Goal: Task Accomplishment & Management: Manage account settings

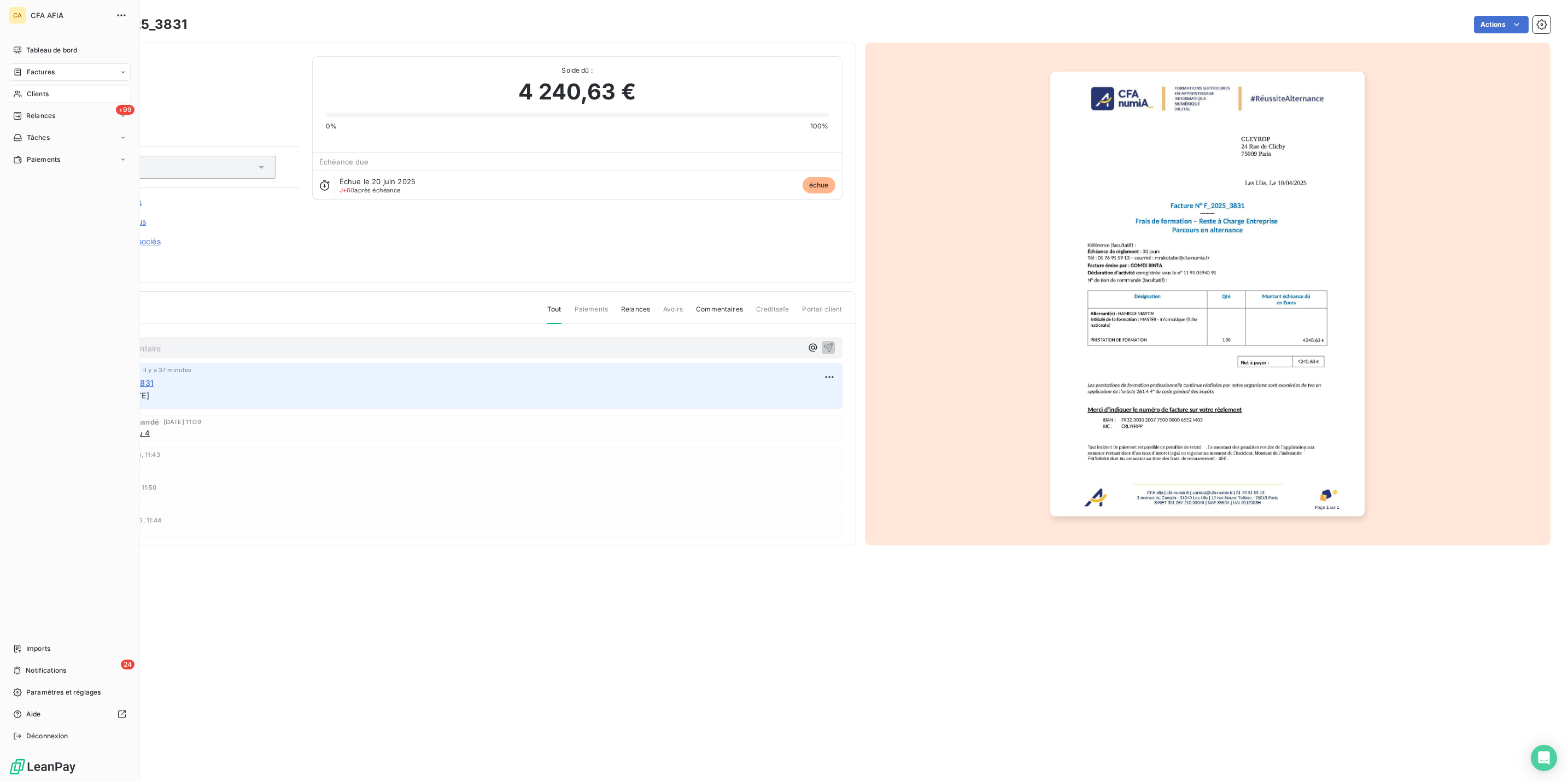
click at [37, 89] on span "Clients" at bounding box center [37, 94] width 22 height 10
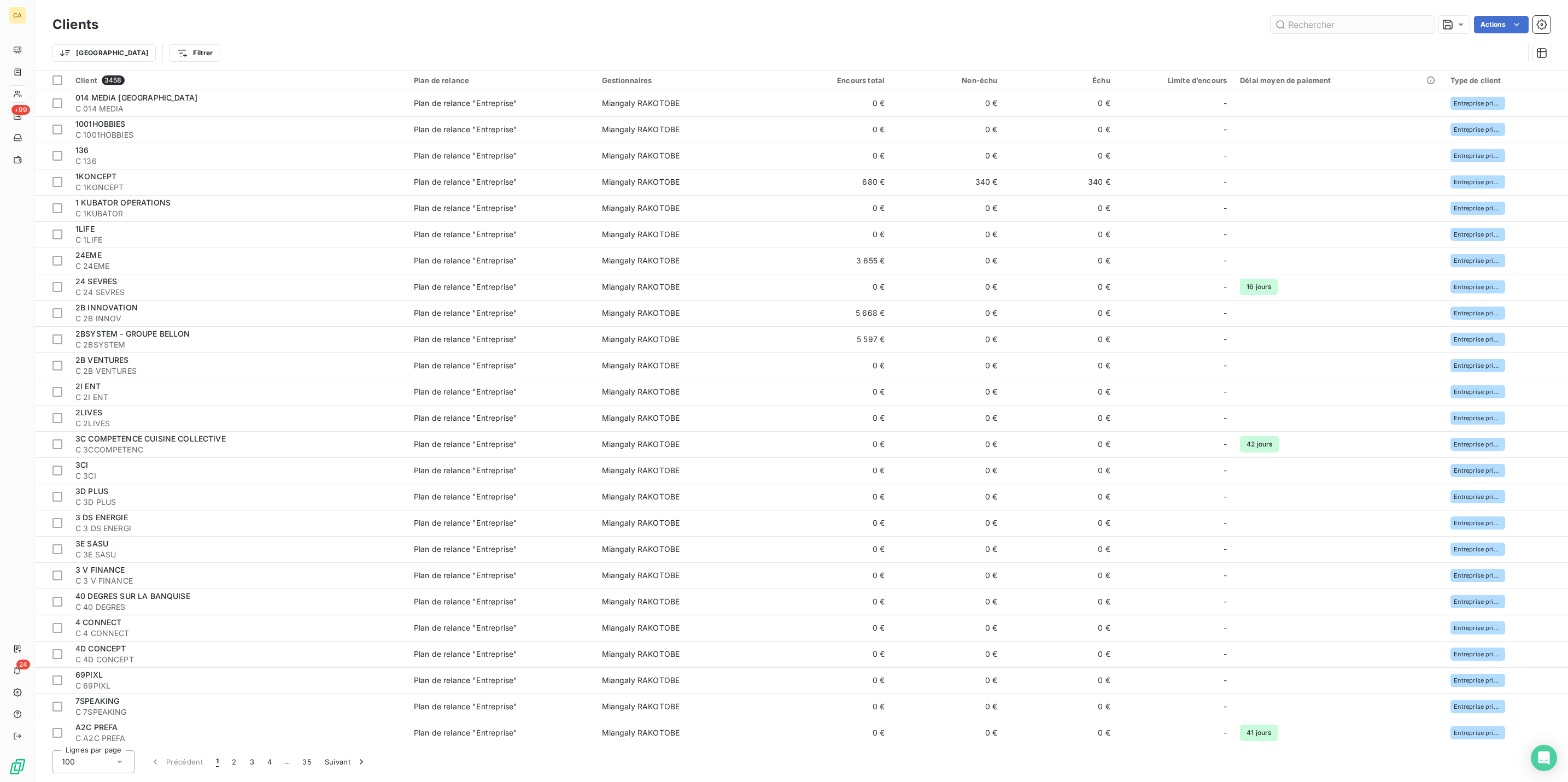
click at [1316, 24] on input "text" at bounding box center [1353, 24] width 164 height 18
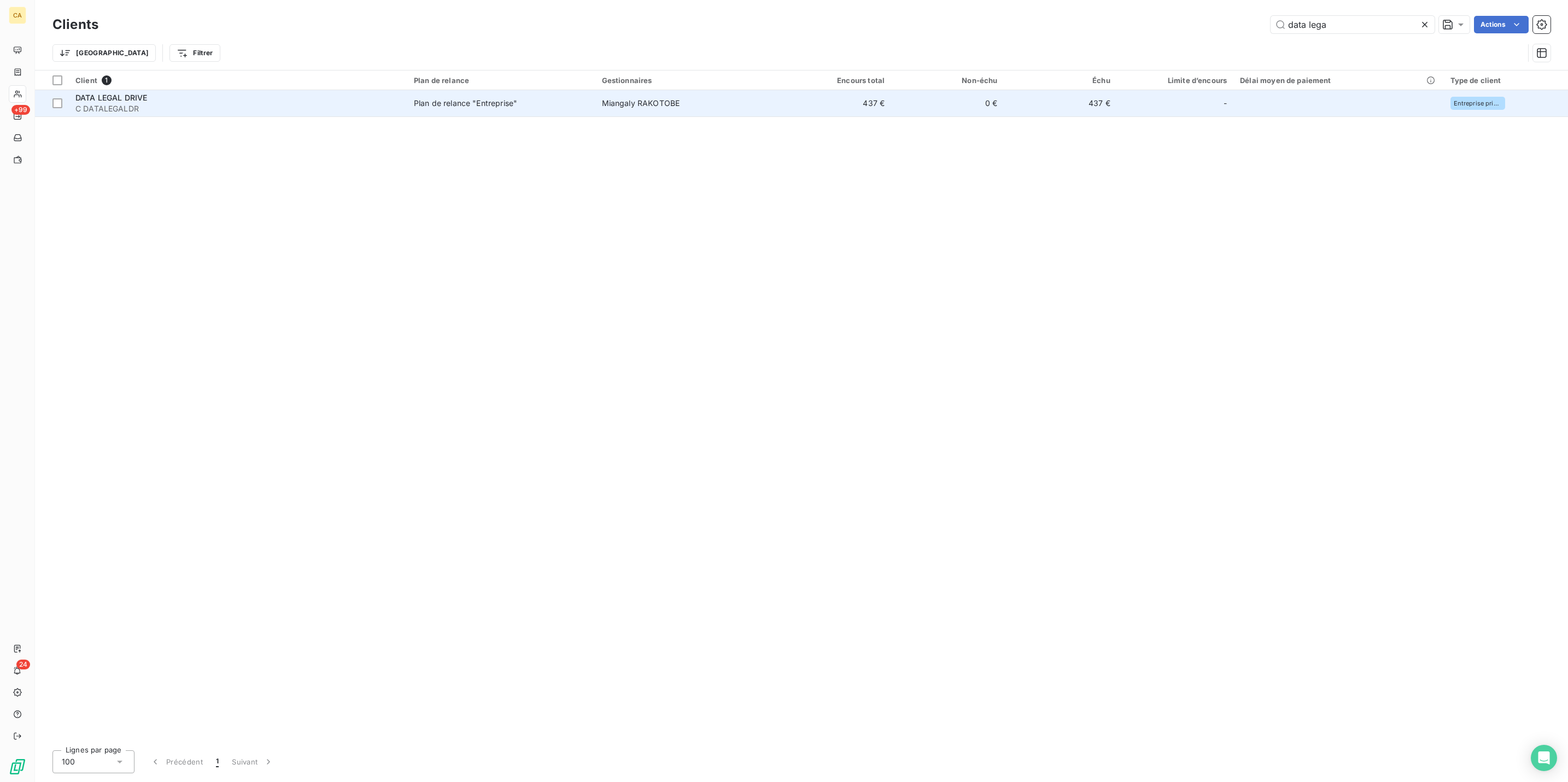
type input "data lega"
click at [241, 92] on div "DATA LEGAL DRIVE" at bounding box center [238, 98] width 326 height 11
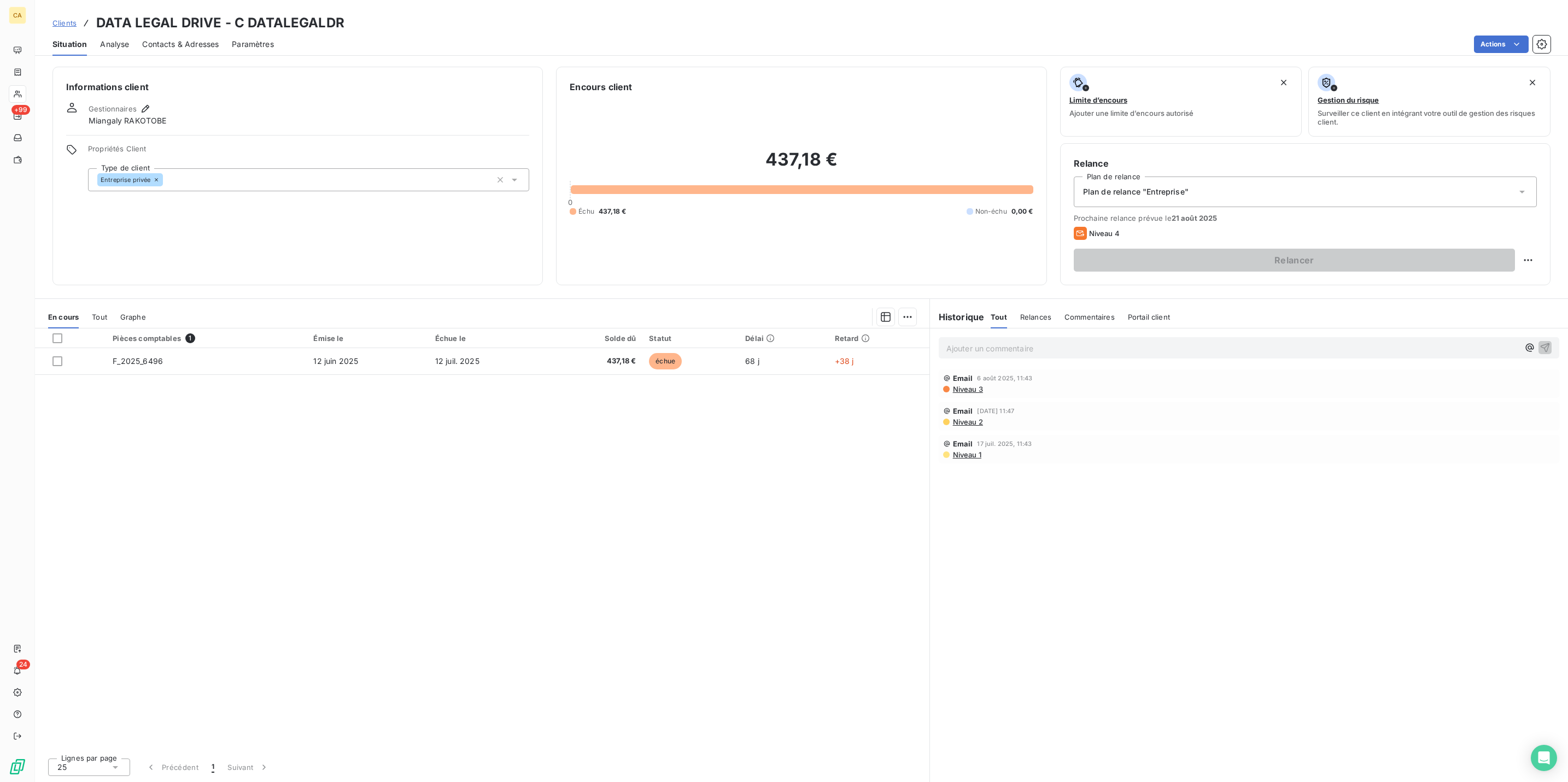
click at [1534, 249] on div "Relancer" at bounding box center [1305, 260] width 463 height 23
click at [1536, 221] on html "CA +99 24 Clients DATA LEGAL DRIVE - C DATALEGALDR Situation Analyse Contacts &…" at bounding box center [784, 391] width 1568 height 782
click at [1513, 246] on div "Replanifier cette action" at bounding box center [1495, 239] width 107 height 26
click at [1511, 243] on div "Replanifier cette action" at bounding box center [1495, 238] width 98 height 18
select select "7"
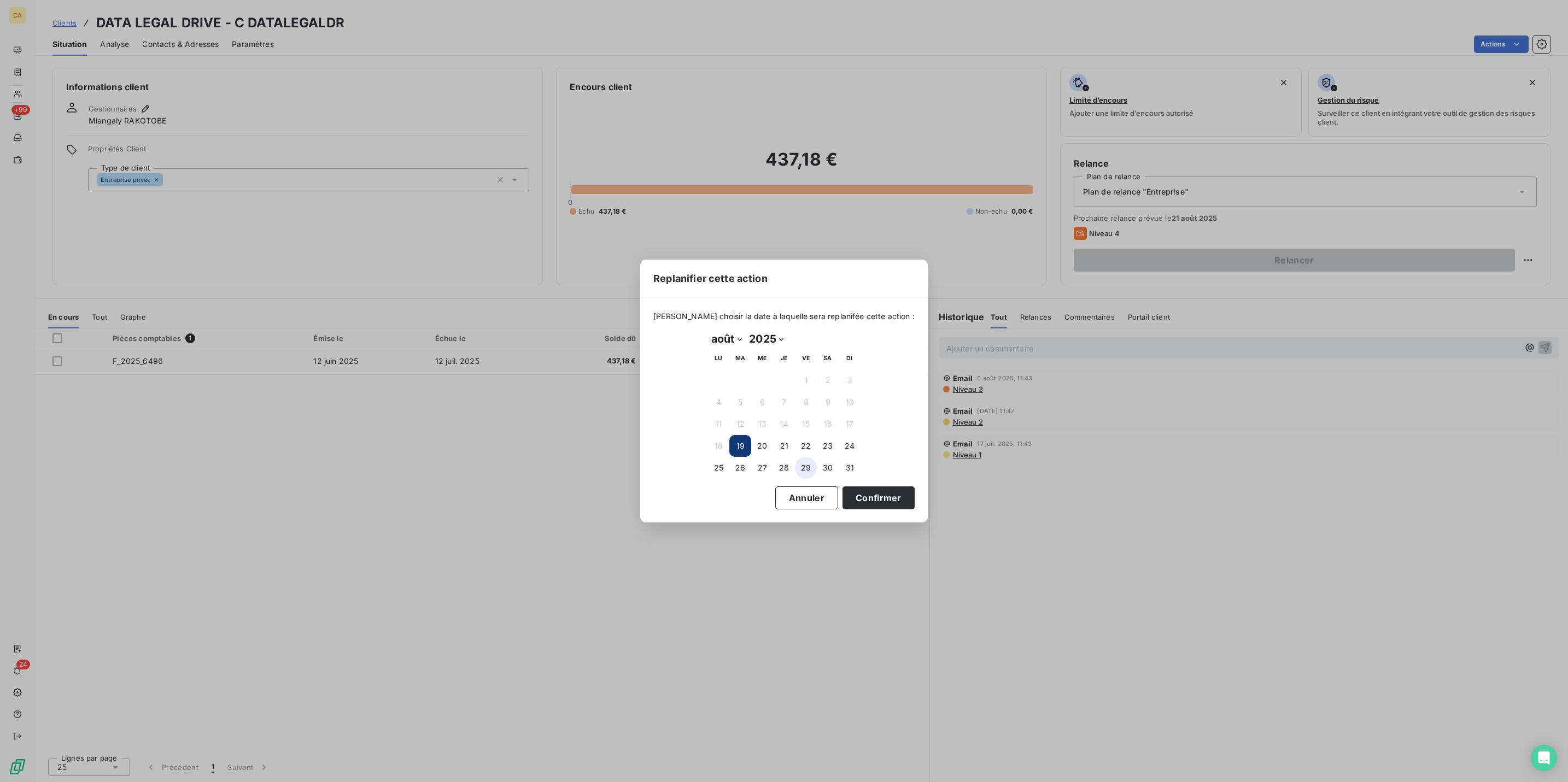
click at [805, 459] on button "29" at bounding box center [806, 467] width 22 height 22
click at [837, 506] on div "[PERSON_NAME] choisir la date à laquelle sera replanifée cette action : [DATE] …" at bounding box center [784, 409] width 287 height 224
click at [843, 492] on button "Confirmer" at bounding box center [879, 498] width 72 height 23
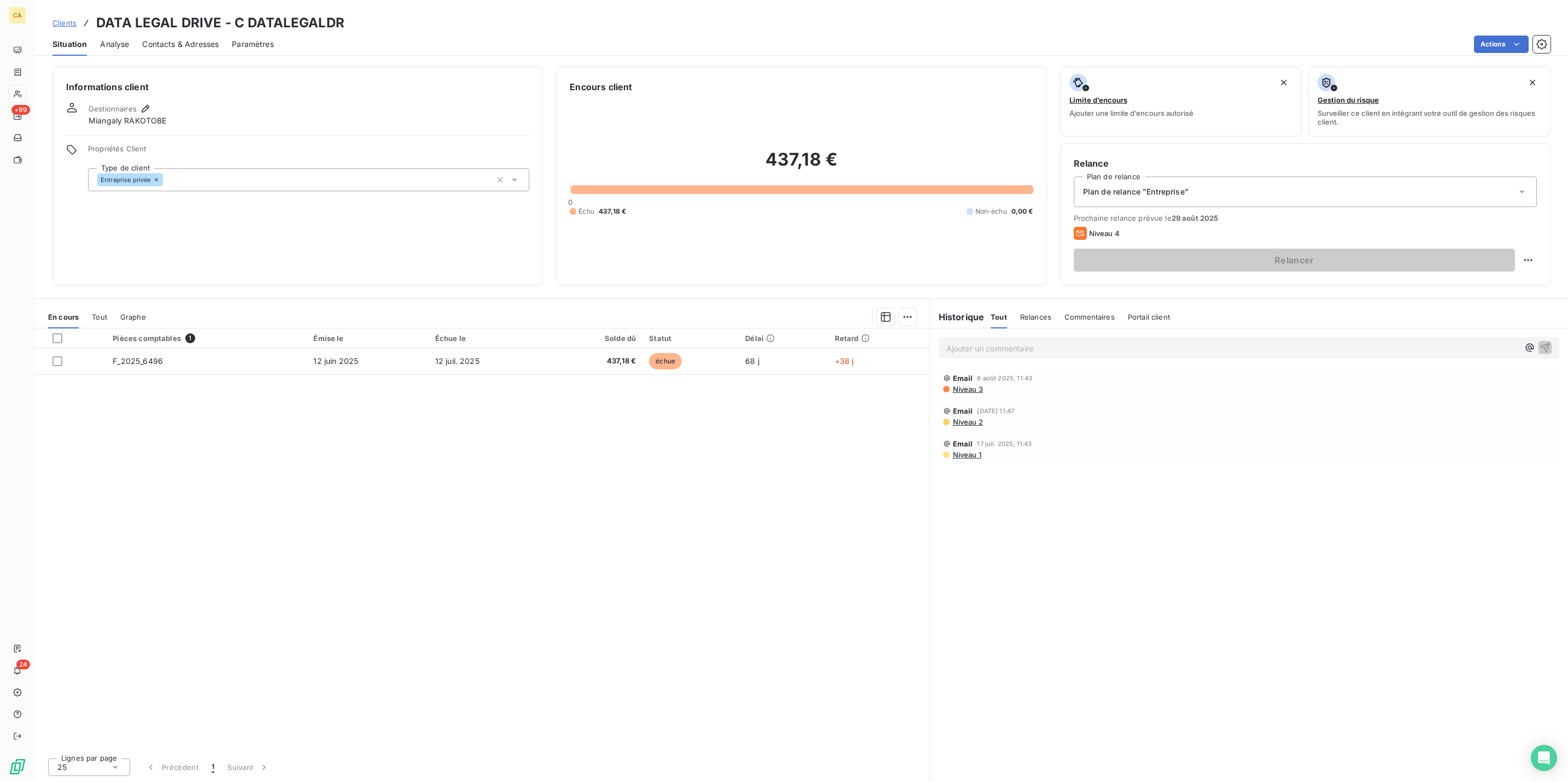
click at [401, 328] on div "Pièces comptables 1 Émise le Échue le Solde dû Statut Délai Retard F_2025_6496 …" at bounding box center [482, 538] width 895 height 421
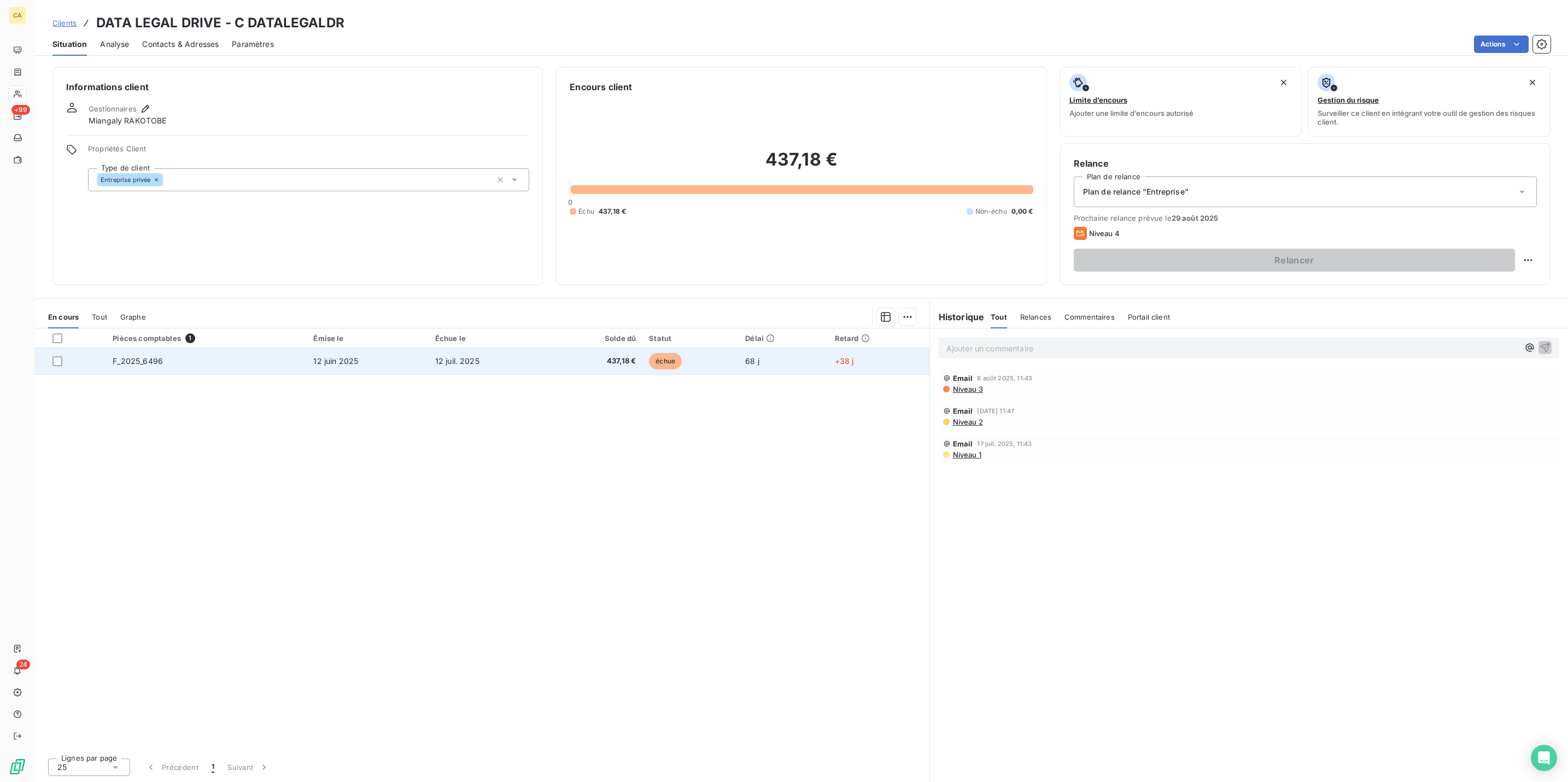
click at [419, 348] on td "12 juin 2025" at bounding box center [367, 361] width 121 height 26
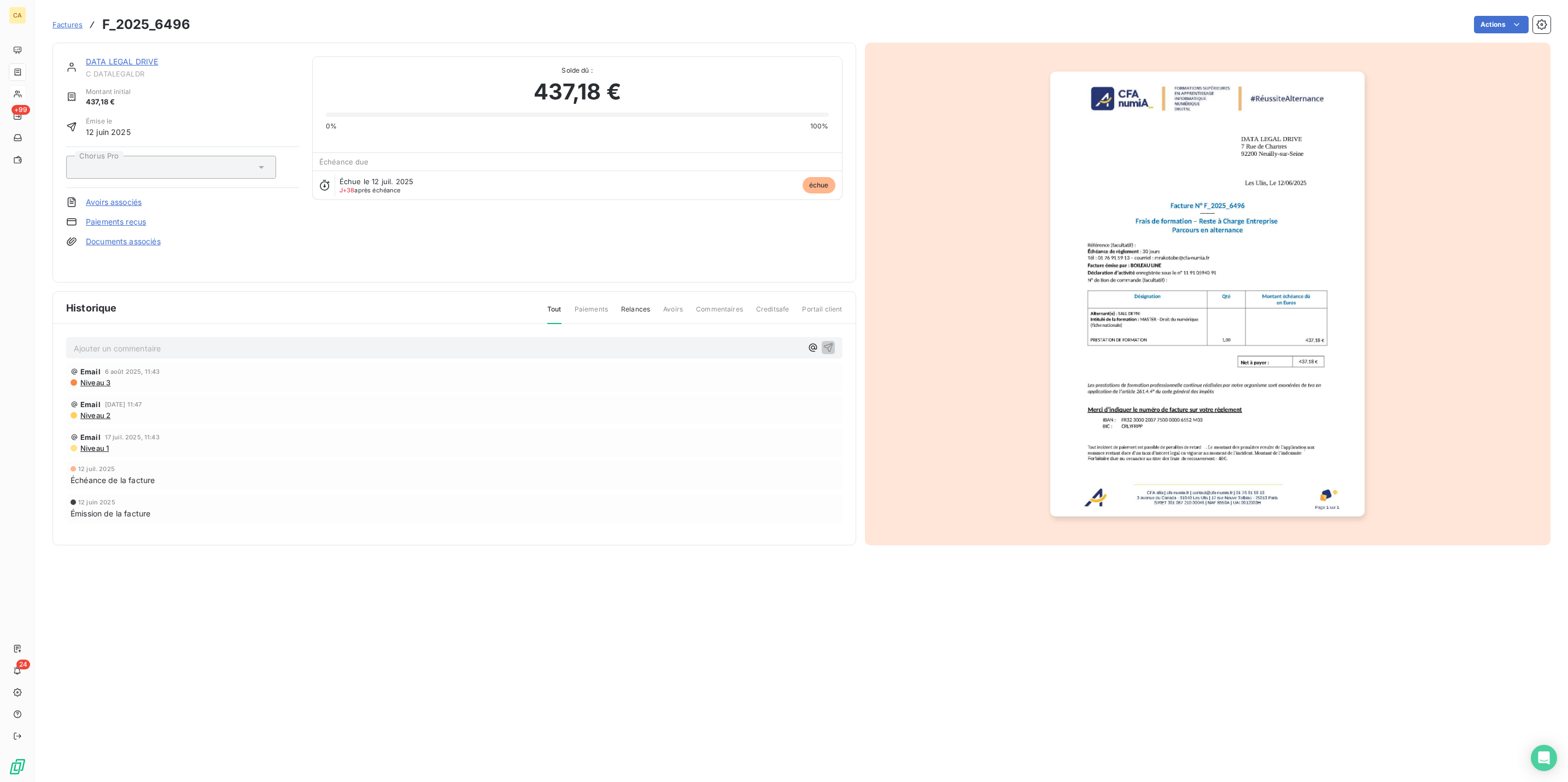
click at [234, 341] on div "Ajouter un commentaire ﻿ Email [DATE] 11:43 Niveau 3 Email [DATE] 11:47 Niveau …" at bounding box center [454, 445] width 803 height 243
click at [235, 341] on p "Ajouter un commentaire ﻿" at bounding box center [438, 348] width 728 height 14
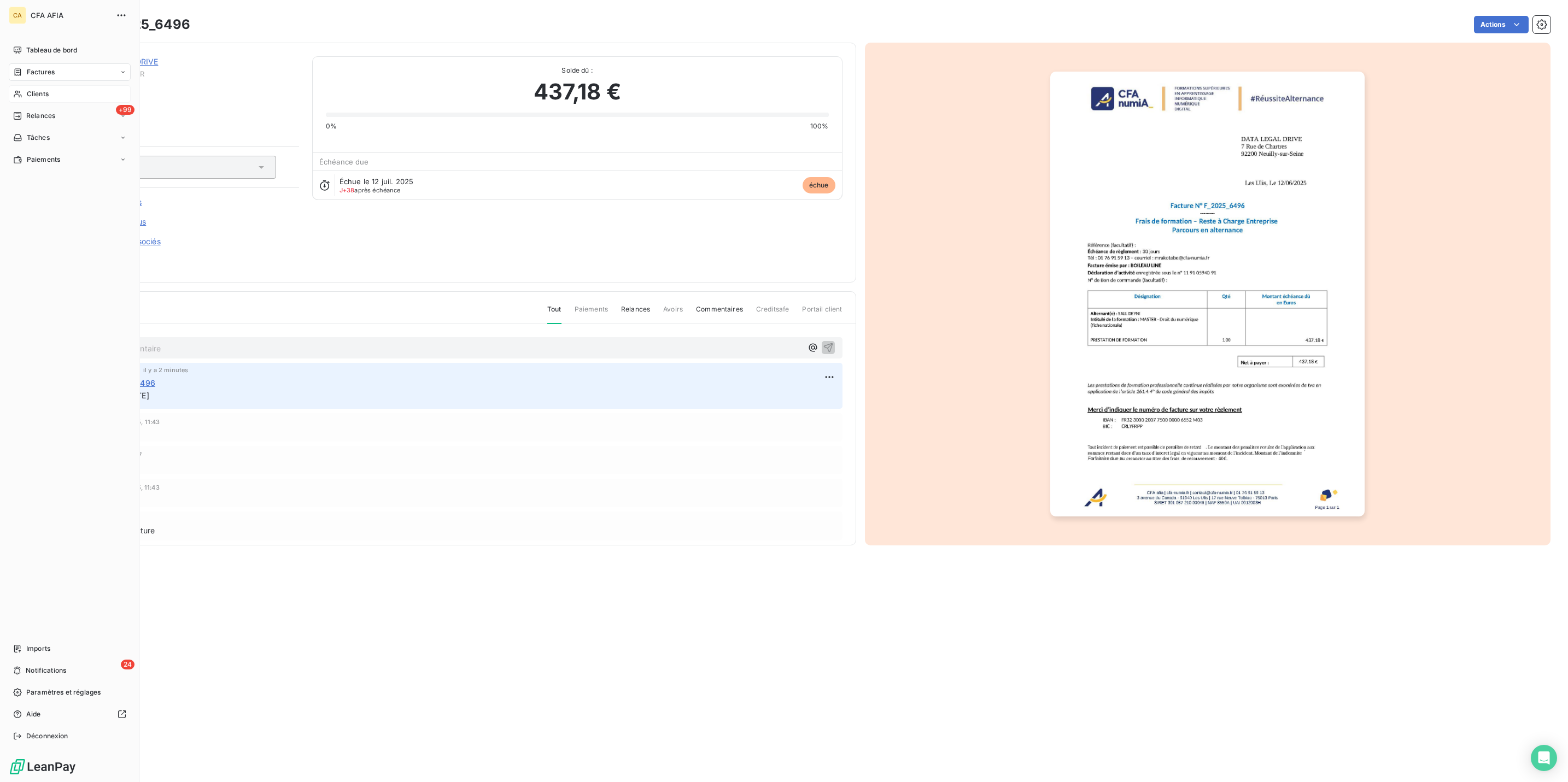
click at [16, 68] on icon at bounding box center [18, 72] width 9 height 8
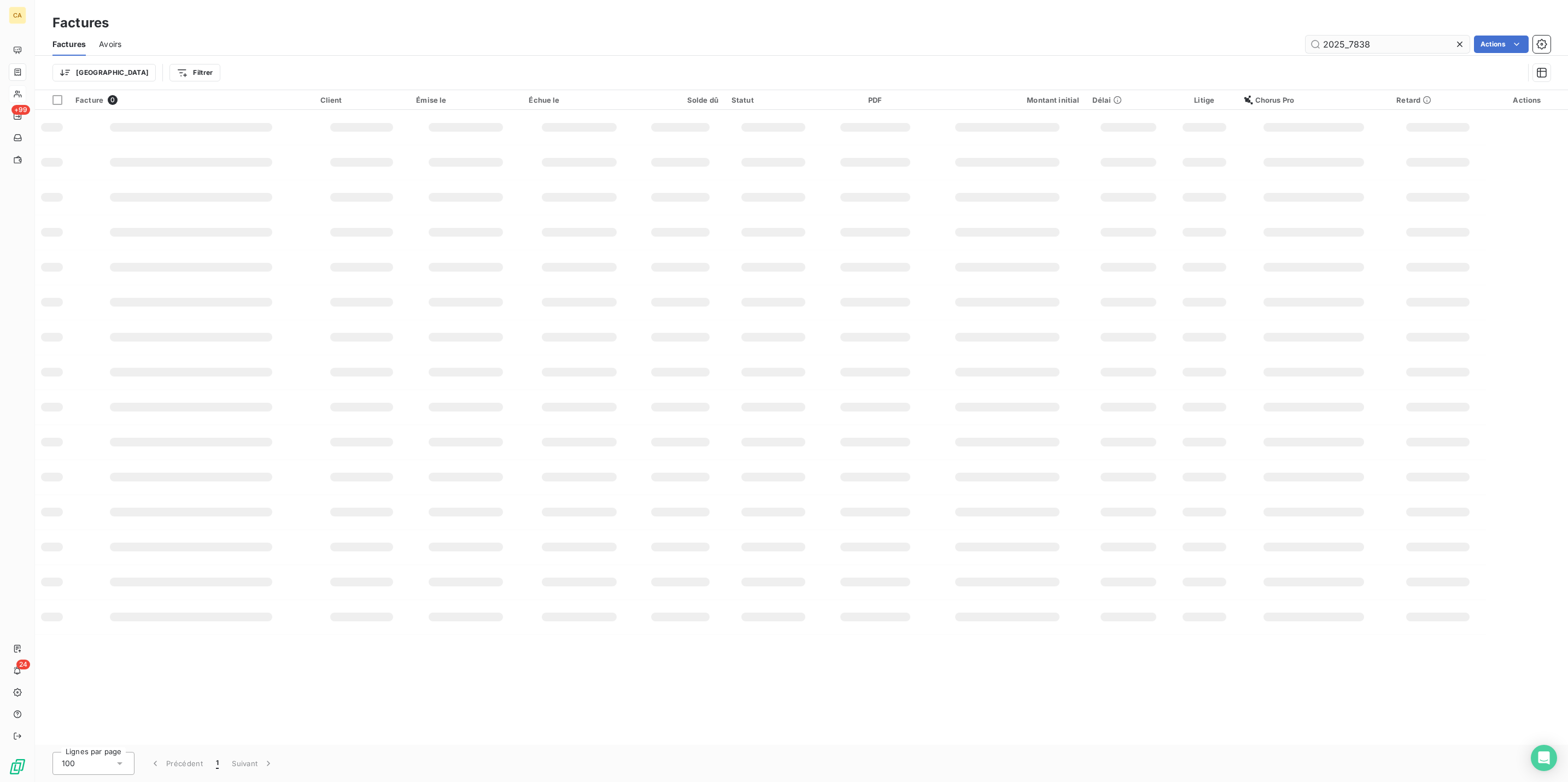
click at [1396, 38] on input "2025_7838" at bounding box center [1388, 44] width 164 height 18
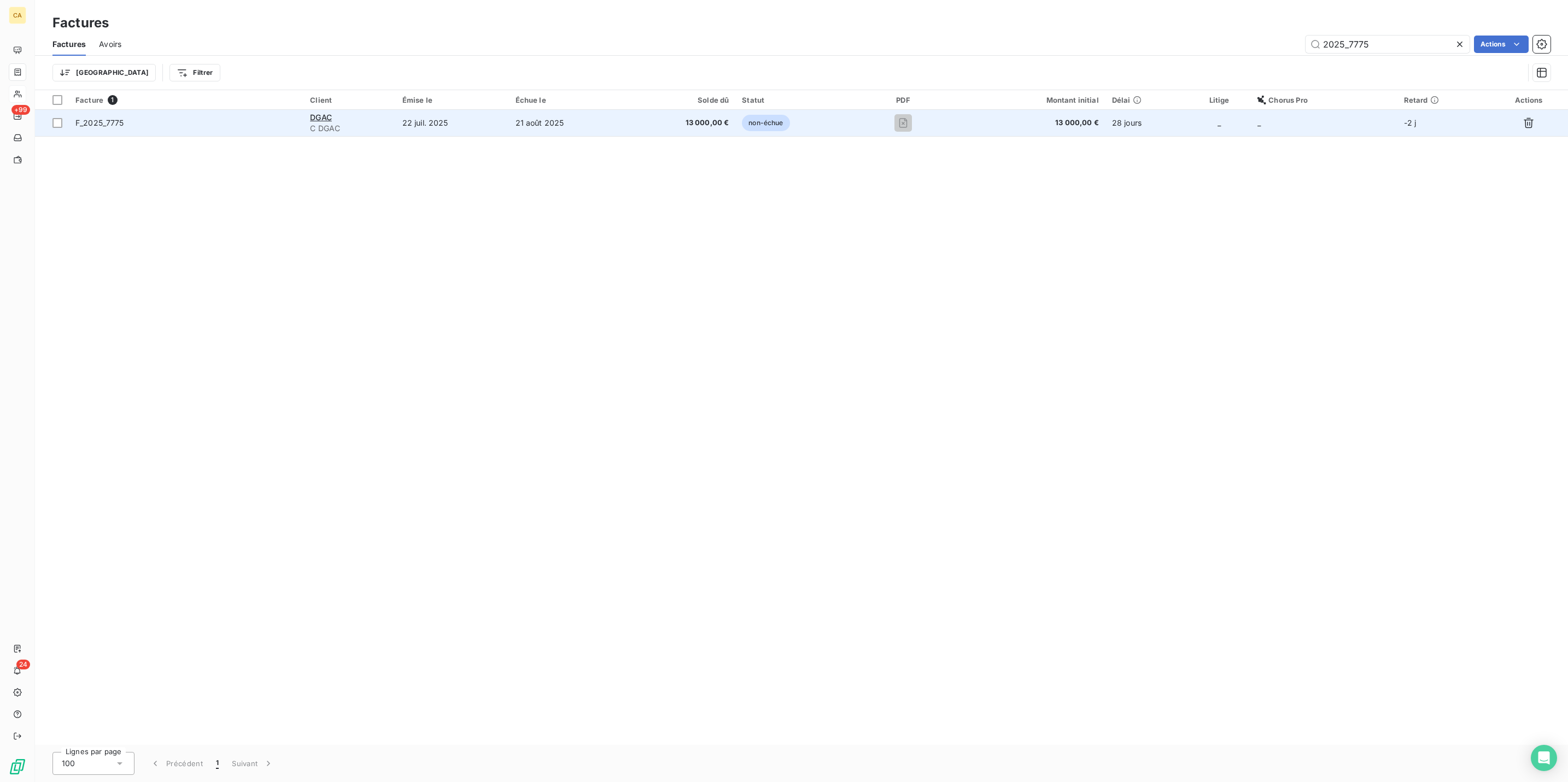
type input "2025_7775"
click at [535, 110] on td "21 août 2025" at bounding box center [568, 123] width 118 height 26
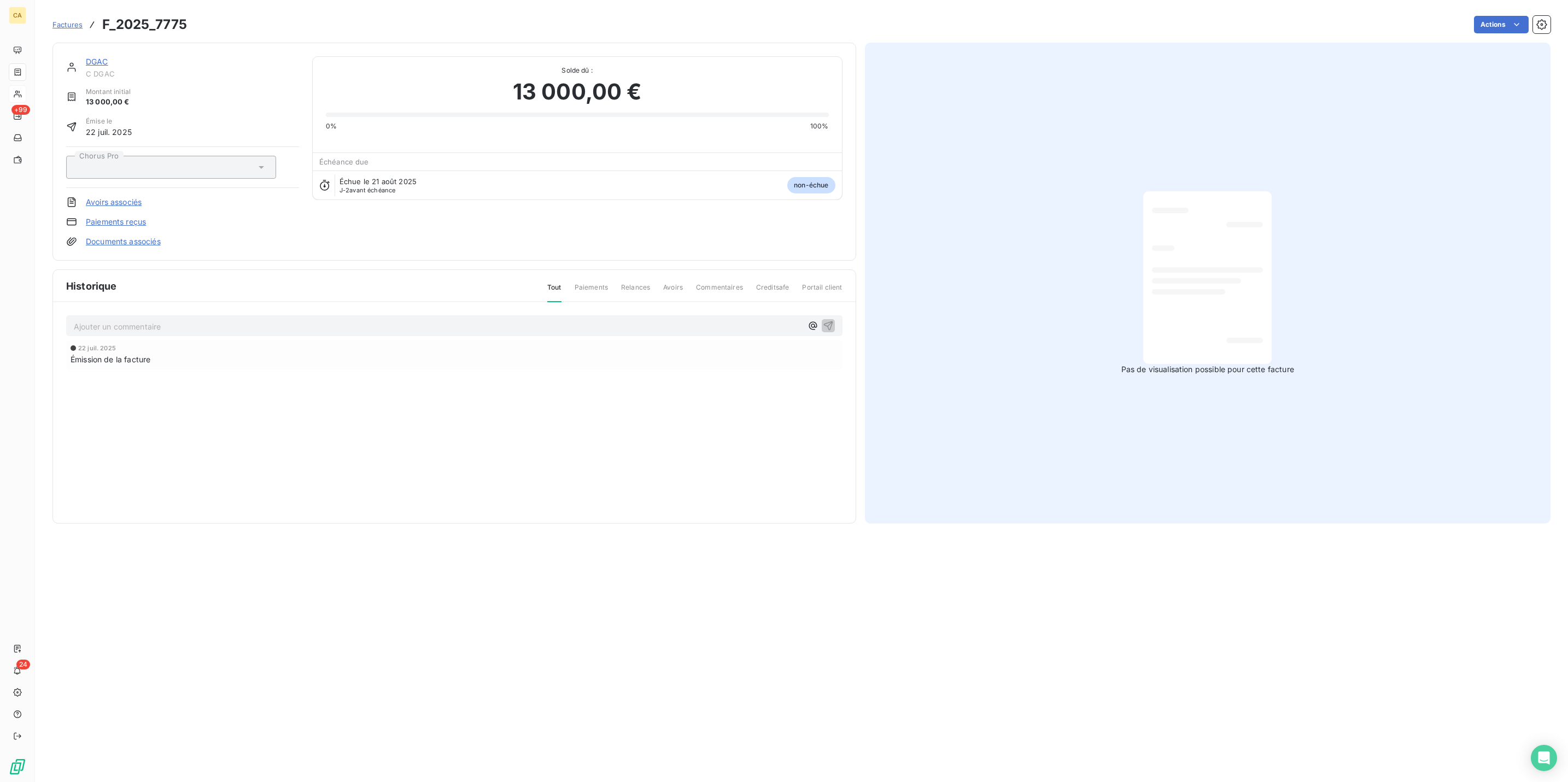
click at [192, 315] on div "Ajouter un commentaire ﻿" at bounding box center [455, 326] width 776 height 21
click at [190, 320] on p "Ajouter un commentaire ﻿" at bounding box center [438, 327] width 728 height 14
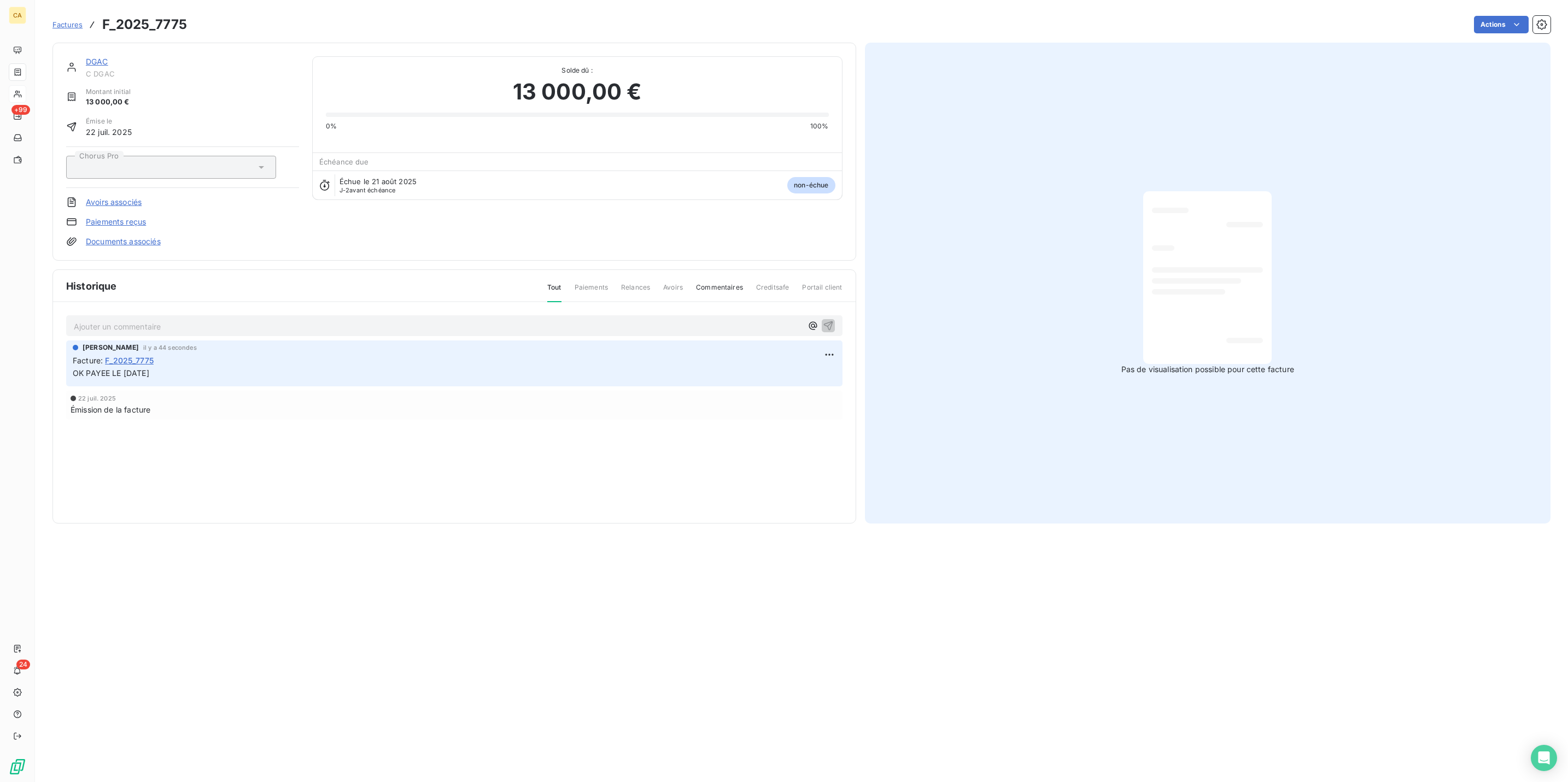
click at [86, 57] on link "DGAC" at bounding box center [96, 61] width 22 height 9
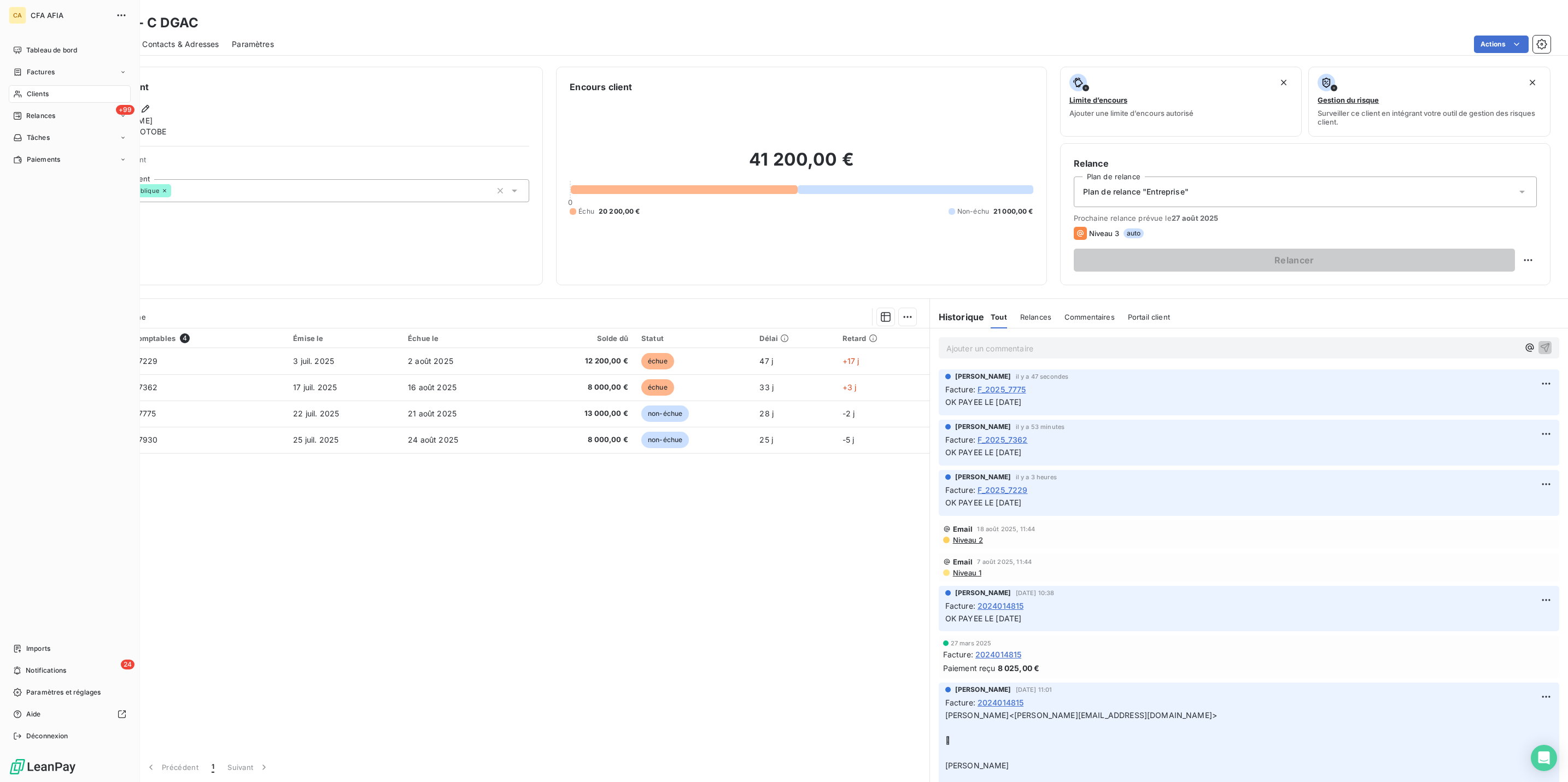
click at [37, 89] on span "Clients" at bounding box center [37, 94] width 22 height 10
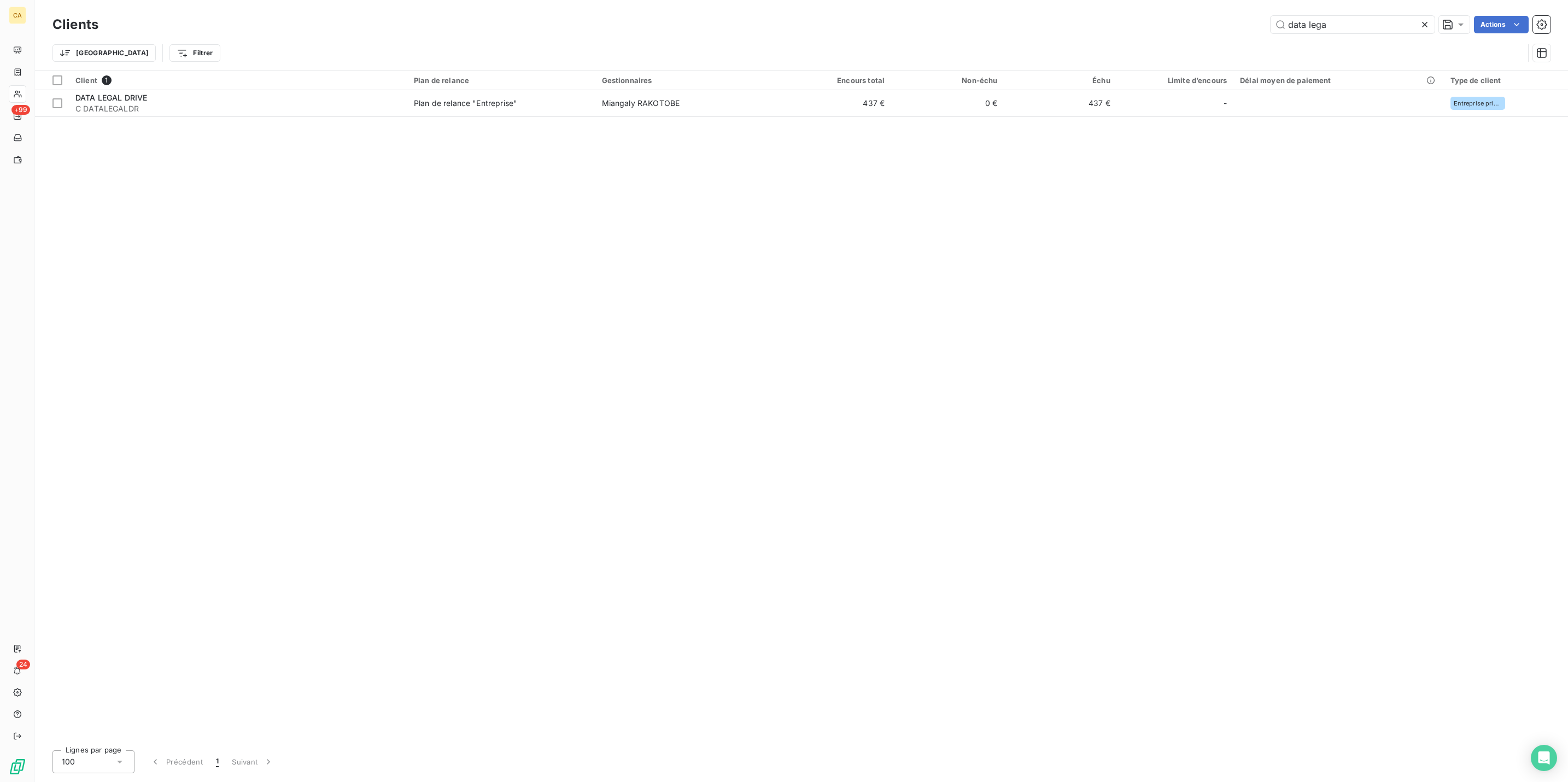
drag, startPoint x: 1370, startPoint y: 15, endPoint x: 1131, endPoint y: 13, distance: 239.0
click at [1131, 16] on div "data lega Actions" at bounding box center [831, 24] width 1440 height 18
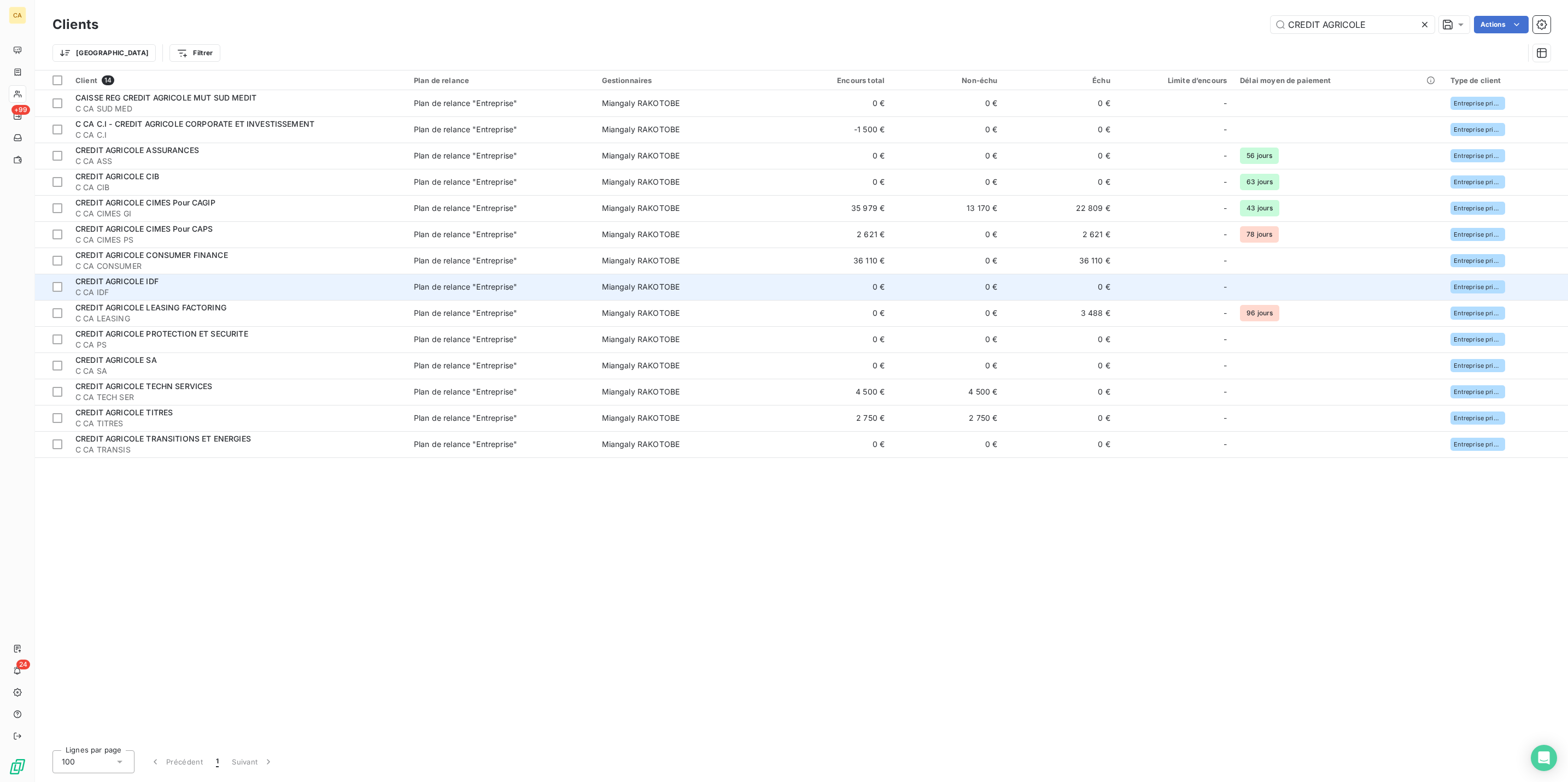
type input "CREDIT AGRICOLE"
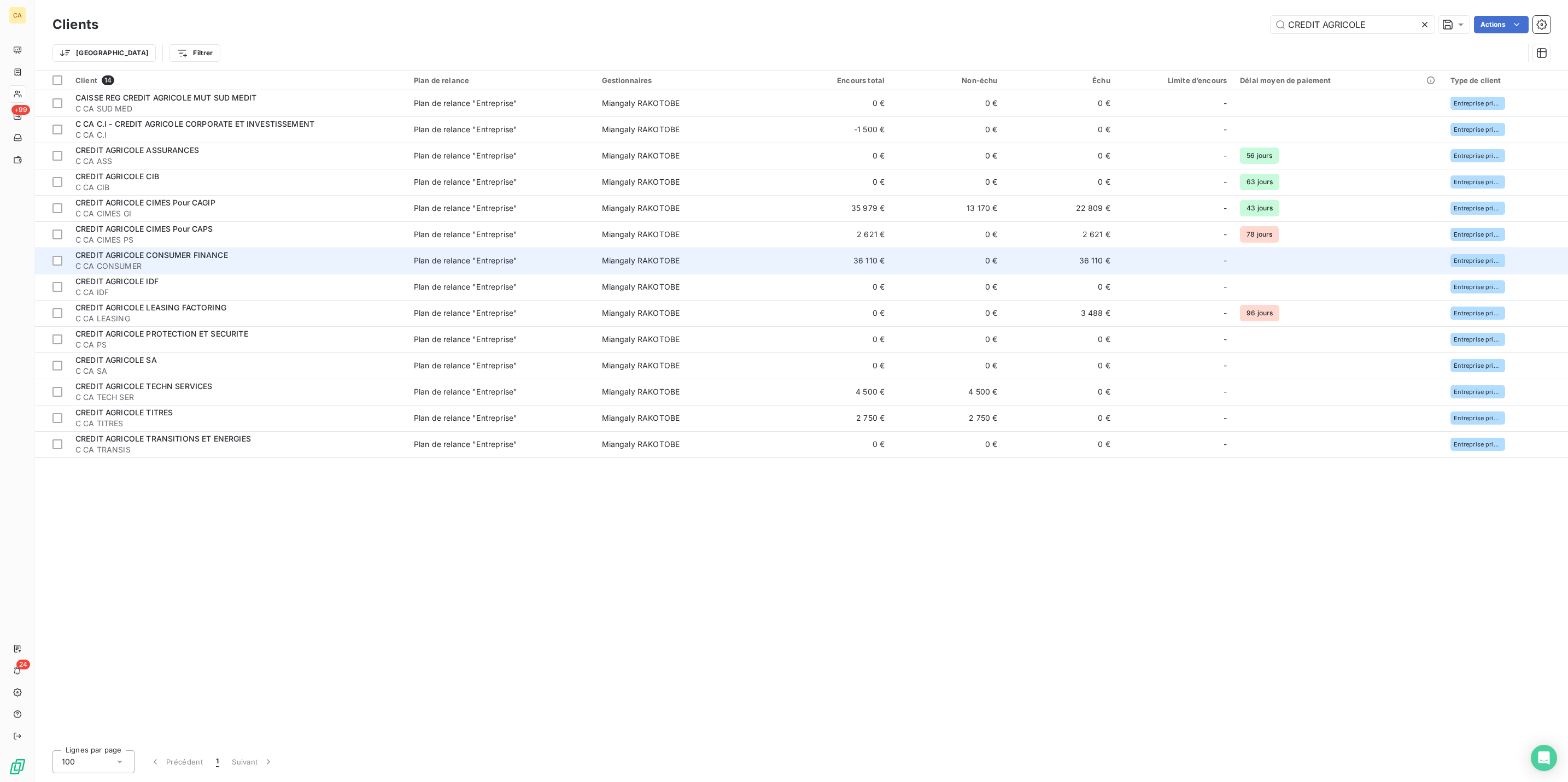
click at [796, 247] on td "36 110 €" at bounding box center [834, 260] width 112 height 26
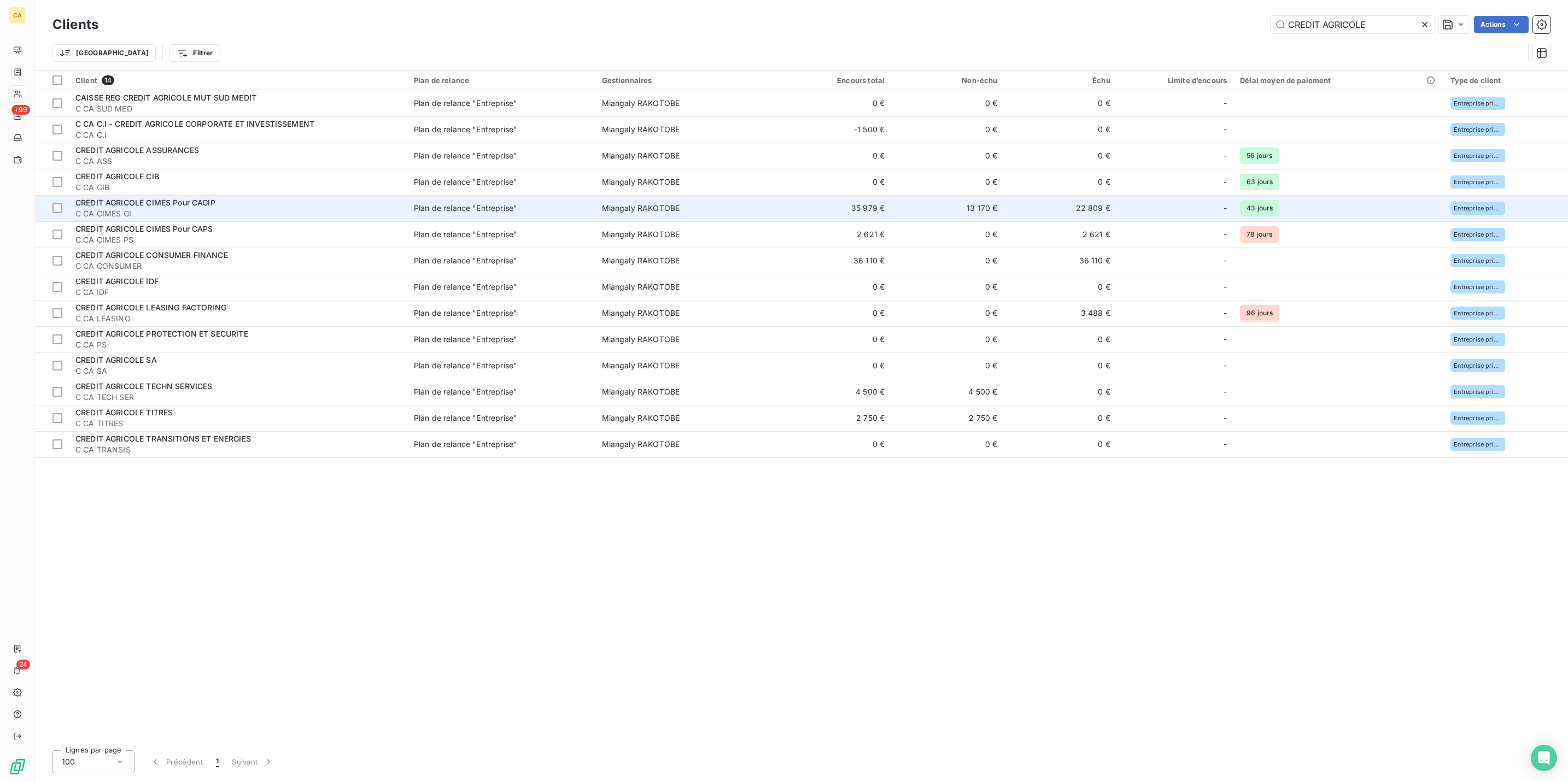
click at [157, 208] on span "C CA CIMES GI" at bounding box center [238, 214] width 326 height 11
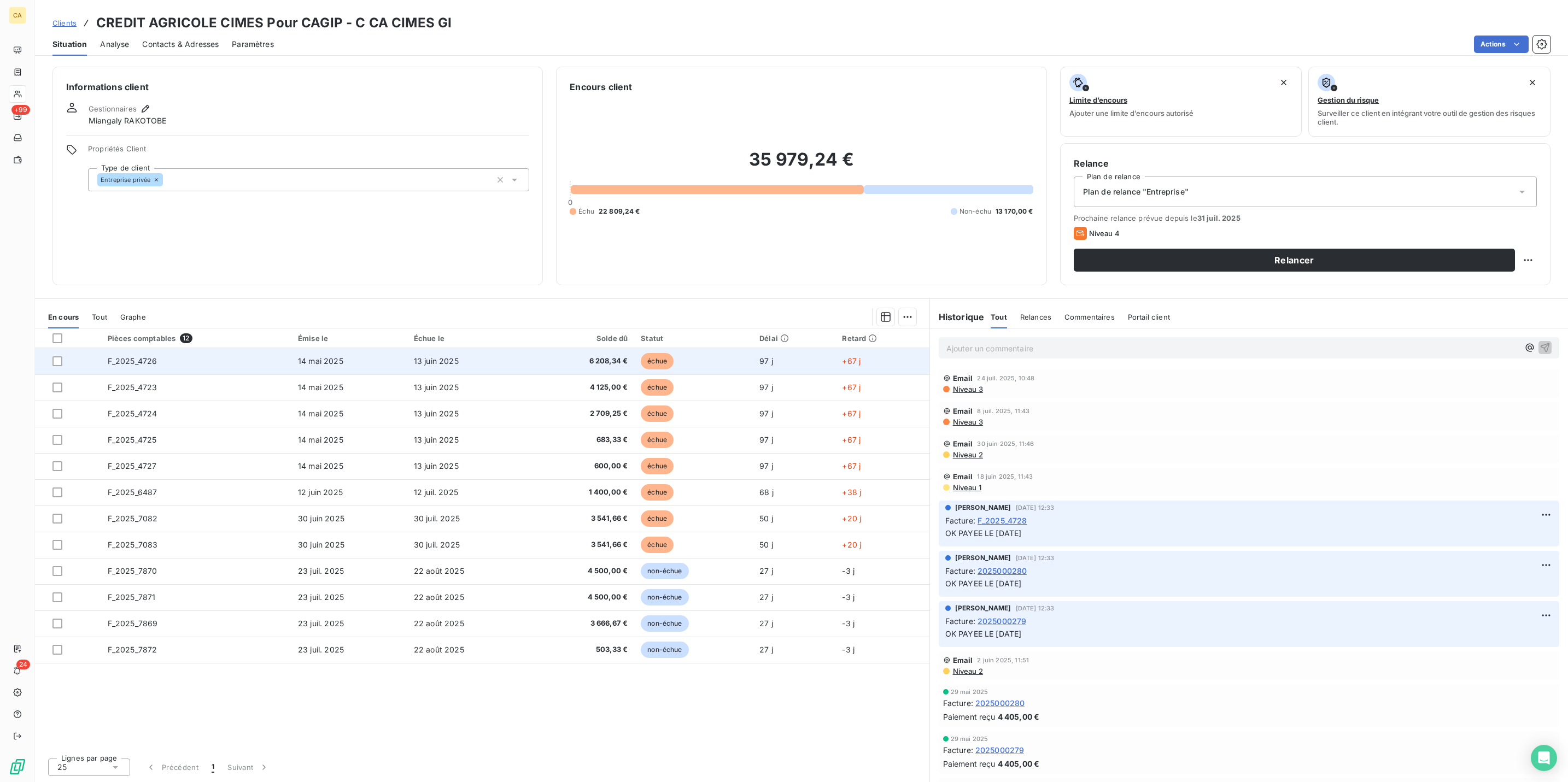
click at [619, 356] on span "6 208,34 €" at bounding box center [582, 361] width 91 height 11
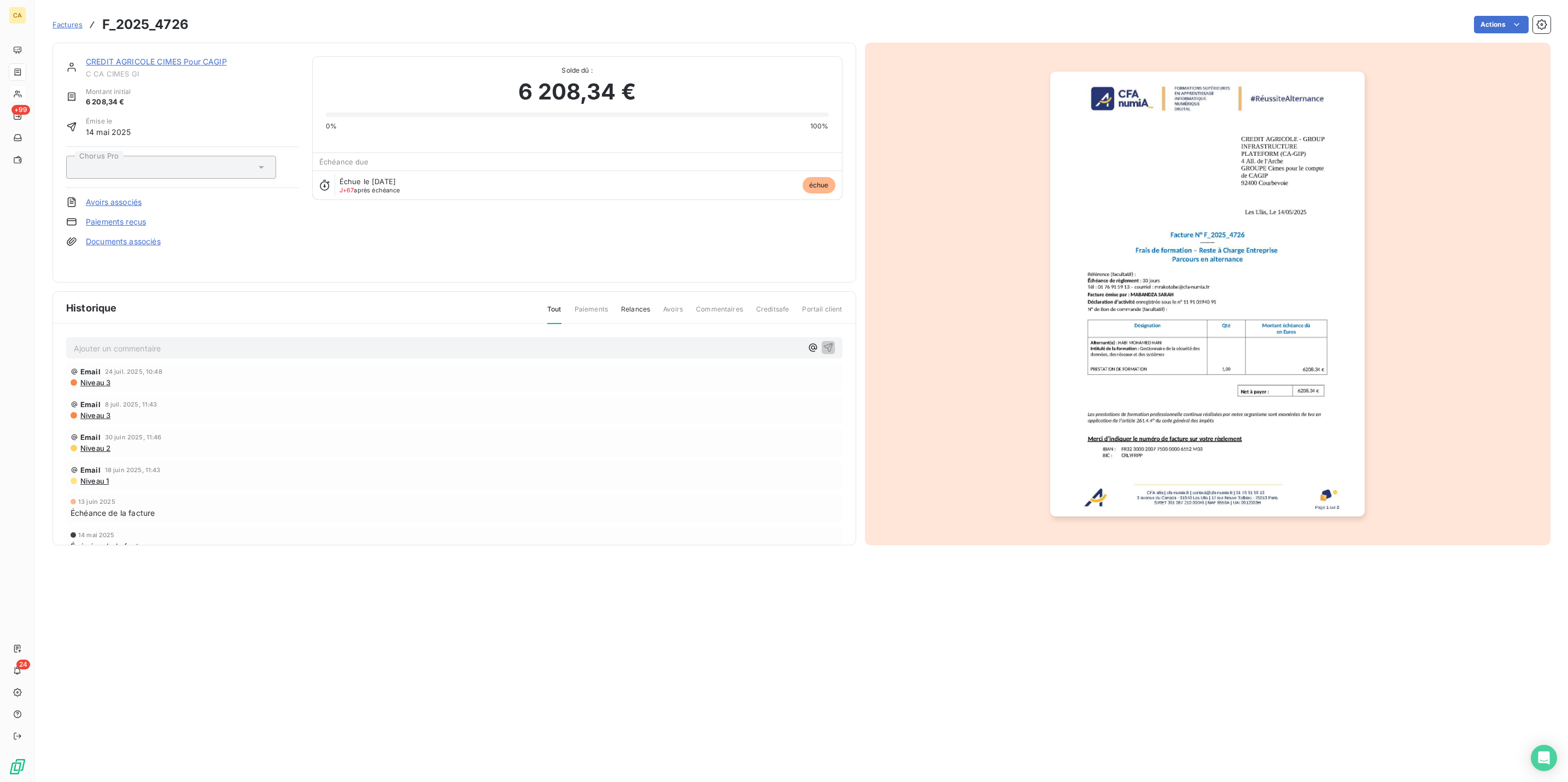
click at [207, 341] on p "Ajouter un commentaire ﻿" at bounding box center [438, 348] width 728 height 14
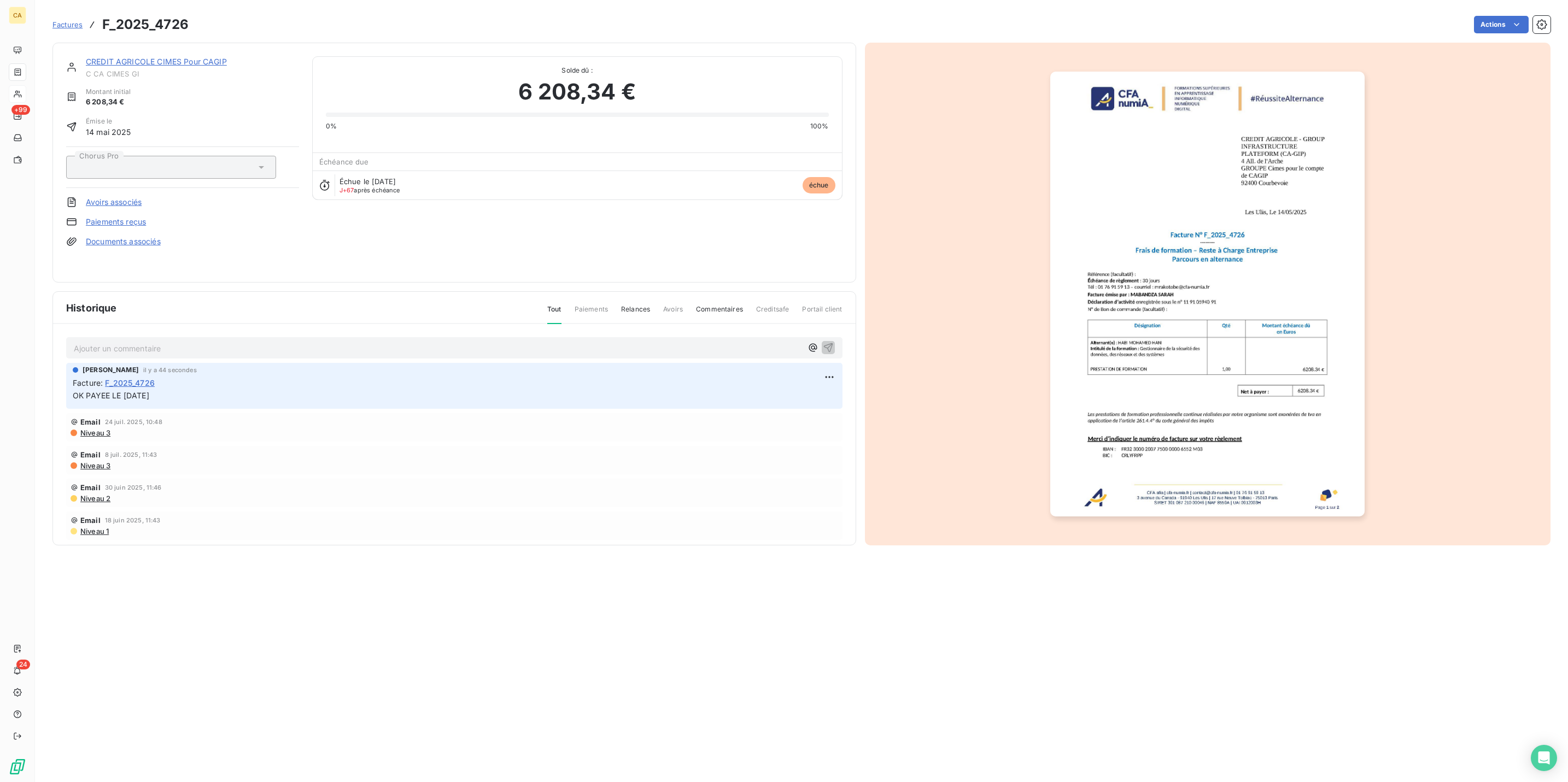
click at [153, 57] on div "CREDIT AGRICOLE CIMES Pour CAGIP" at bounding box center [192, 62] width 213 height 11
click at [147, 57] on link "CREDIT AGRICOLE CIMES Pour CAGIP" at bounding box center [156, 61] width 141 height 9
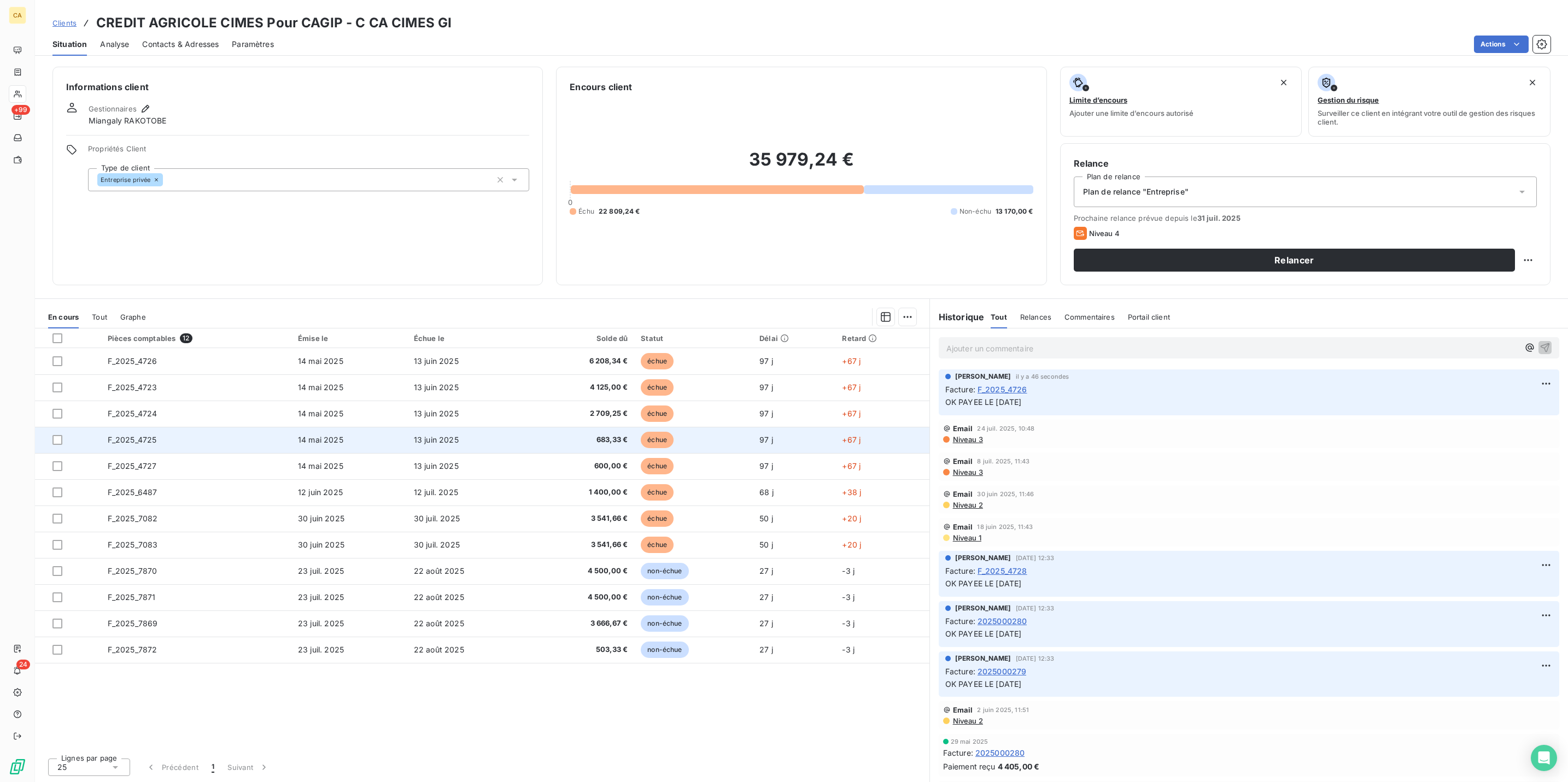
click at [622, 435] on span "683,33 €" at bounding box center [582, 440] width 91 height 11
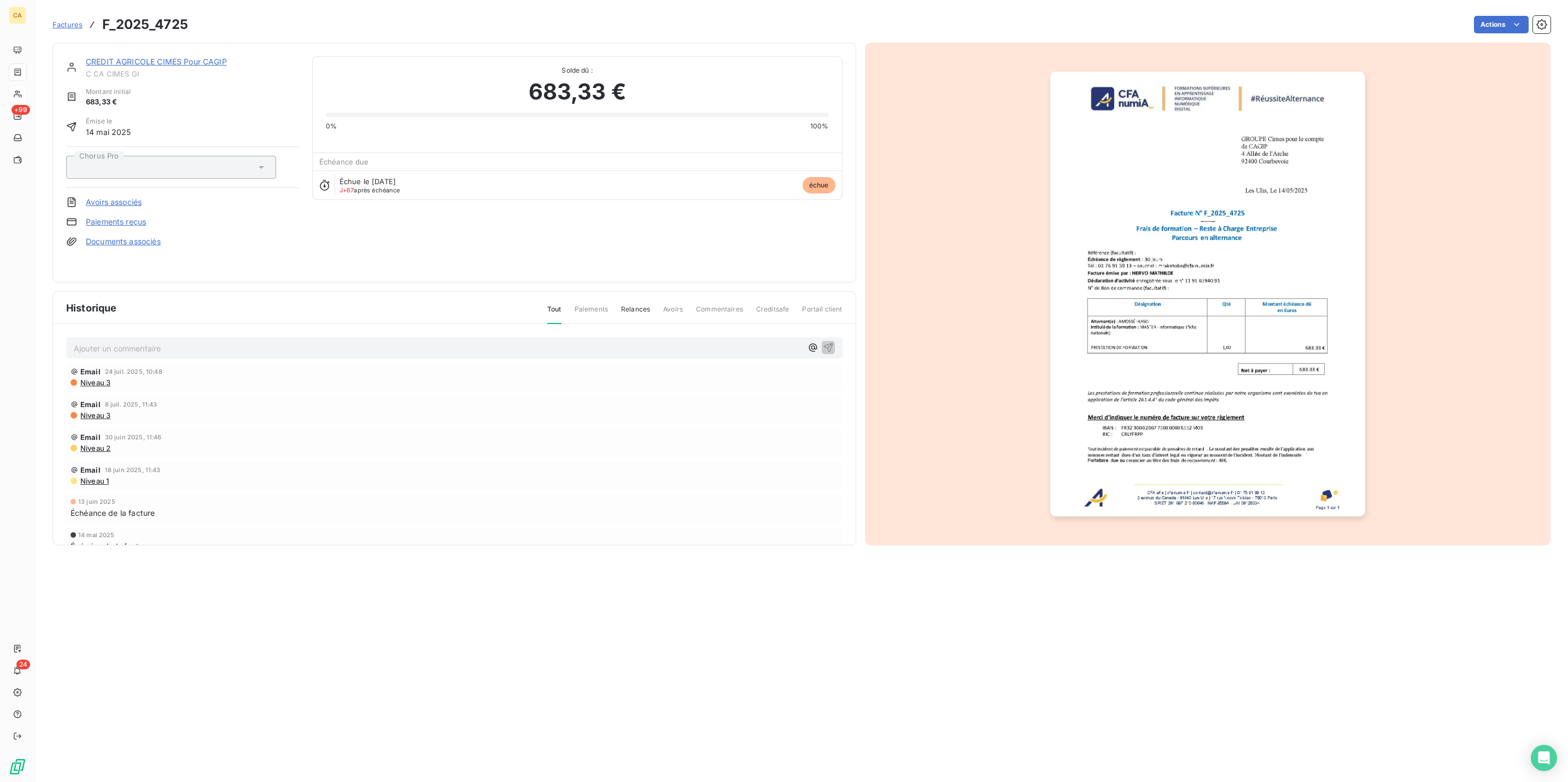
click at [182, 341] on p "Ajouter un commentaire ﻿" at bounding box center [438, 348] width 728 height 14
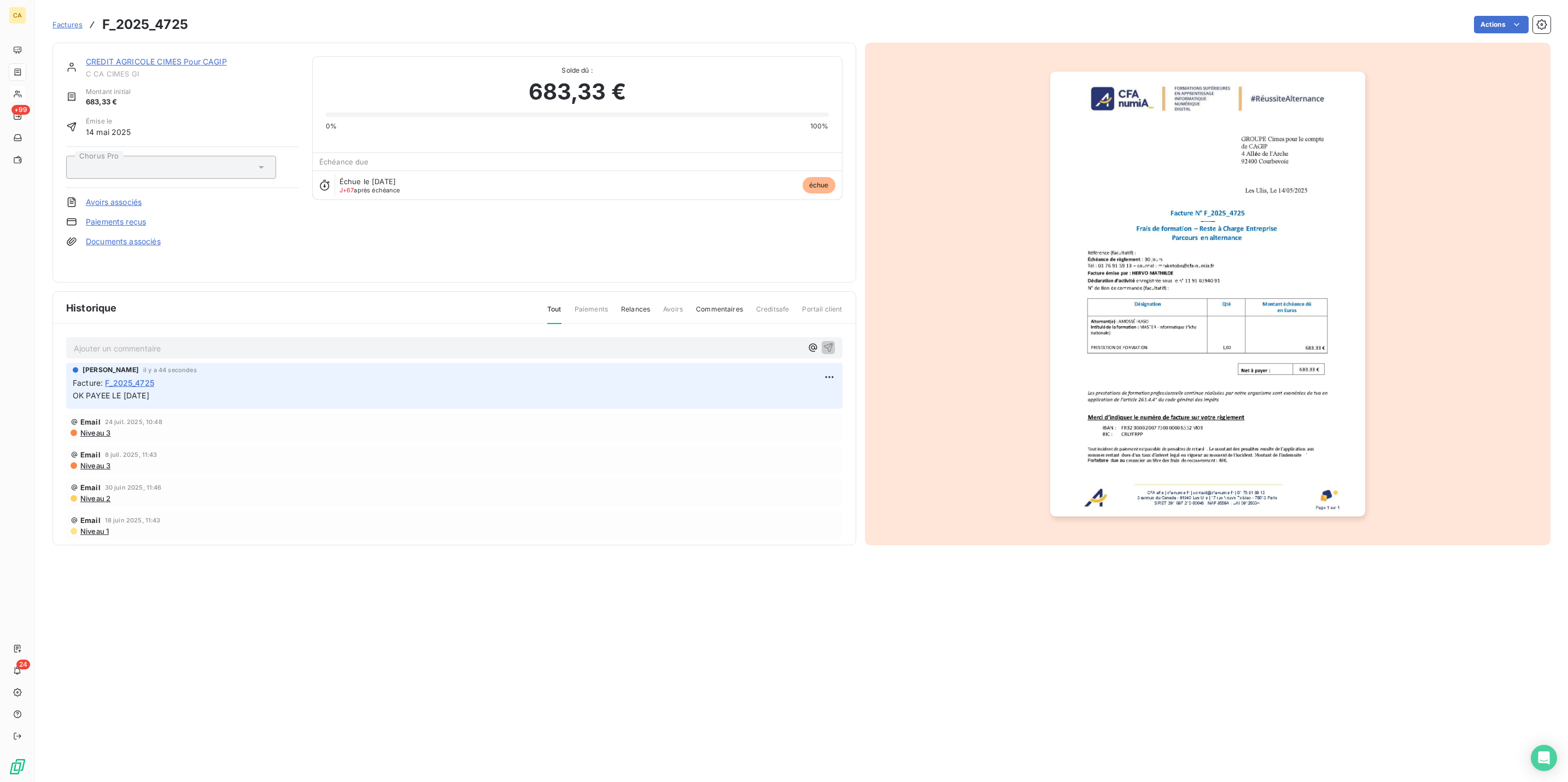
click at [87, 57] on div "CREDIT AGRICOLE CIMES Pour CAGIP C CA CIMES GI" at bounding box center [192, 67] width 213 height 22
click at [111, 57] on link "CREDIT AGRICOLE CIMES Pour CAGIP" at bounding box center [156, 61] width 141 height 9
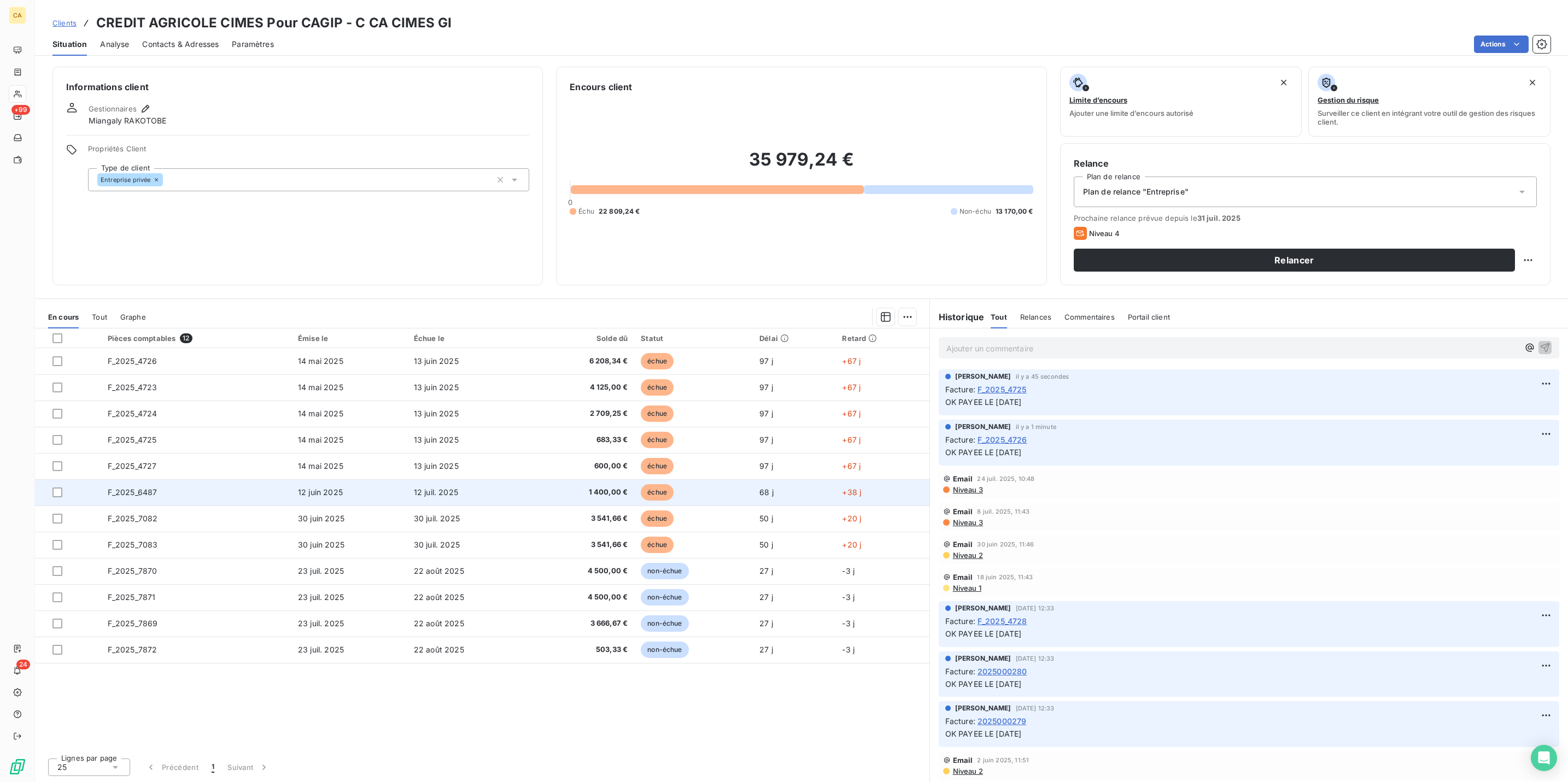
click at [611, 487] on span "1 400,00 €" at bounding box center [582, 493] width 91 height 11
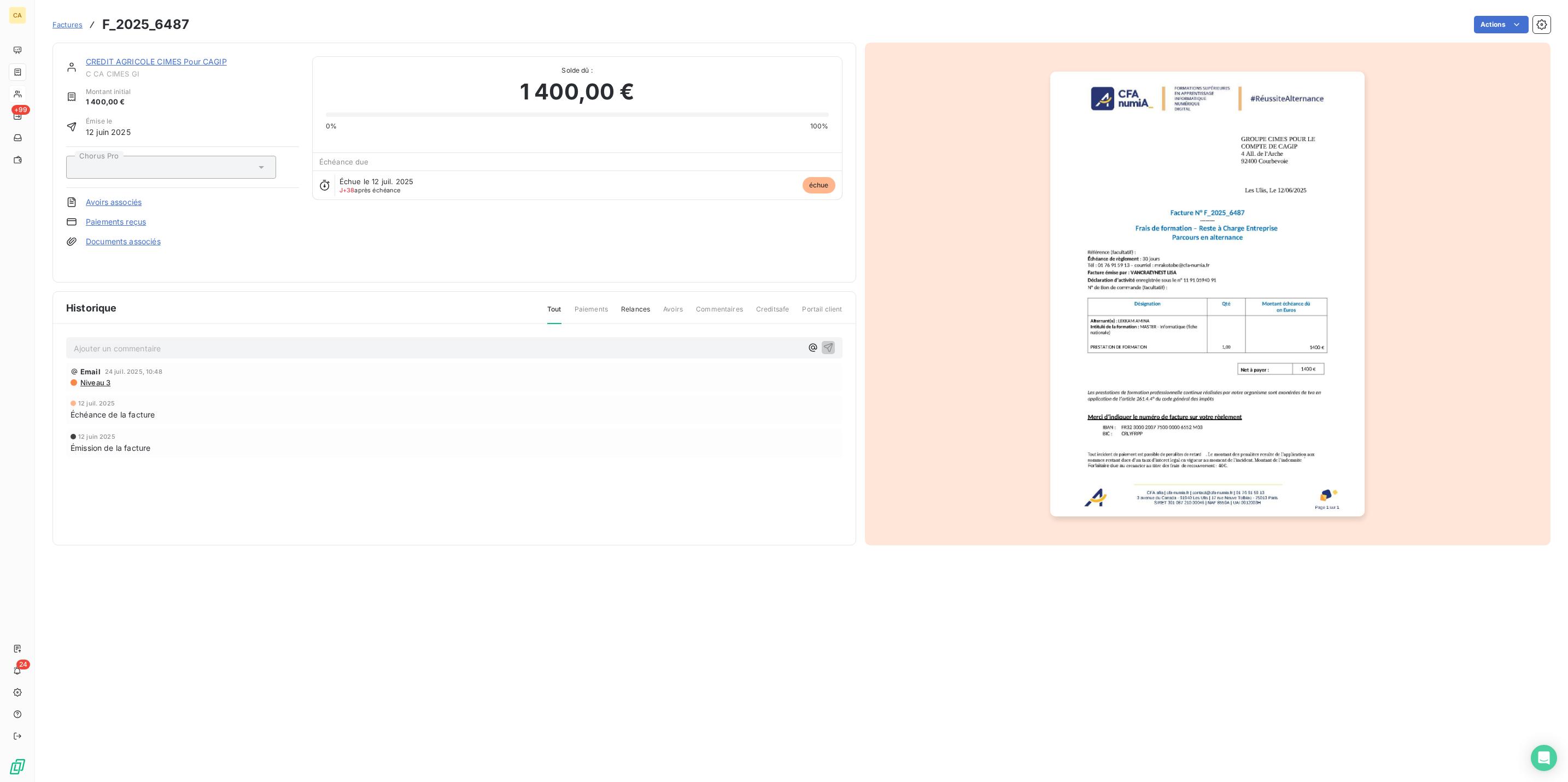
click at [235, 341] on p "Ajouter un commentaire ﻿" at bounding box center [438, 348] width 728 height 14
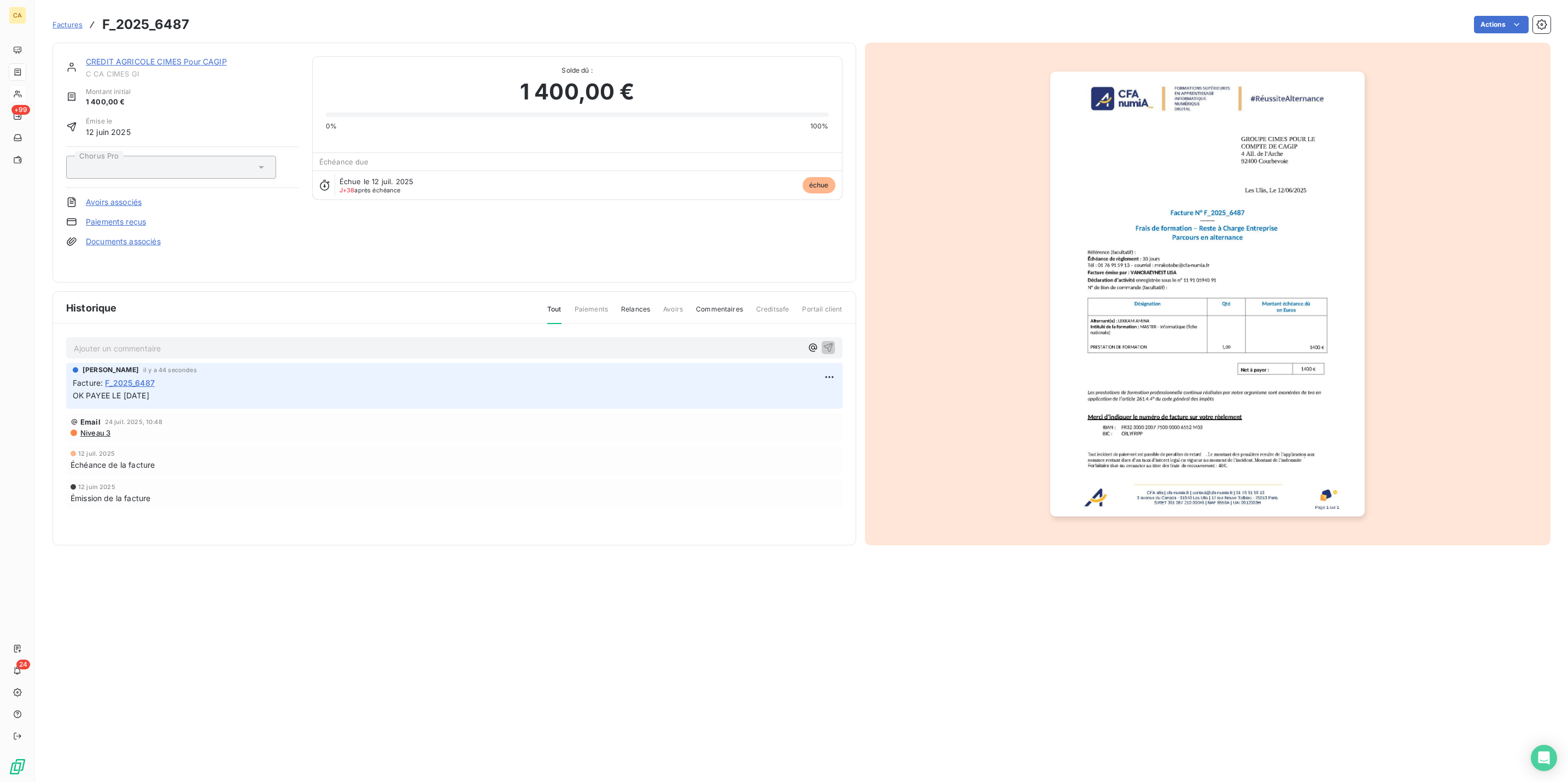
click at [1078, 283] on img "button" at bounding box center [1207, 294] width 314 height 445
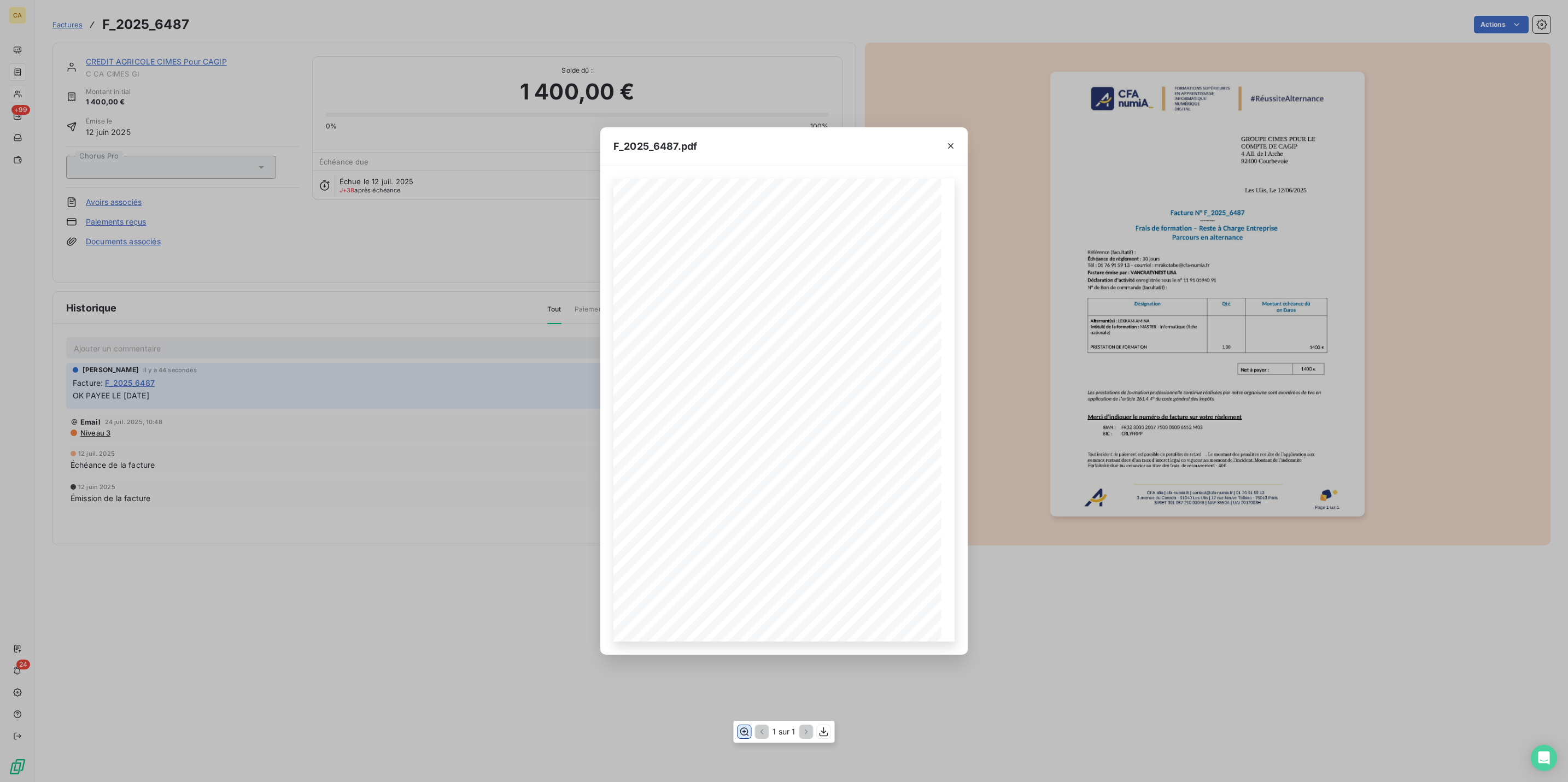
click at [745, 729] on icon "button" at bounding box center [744, 732] width 11 height 11
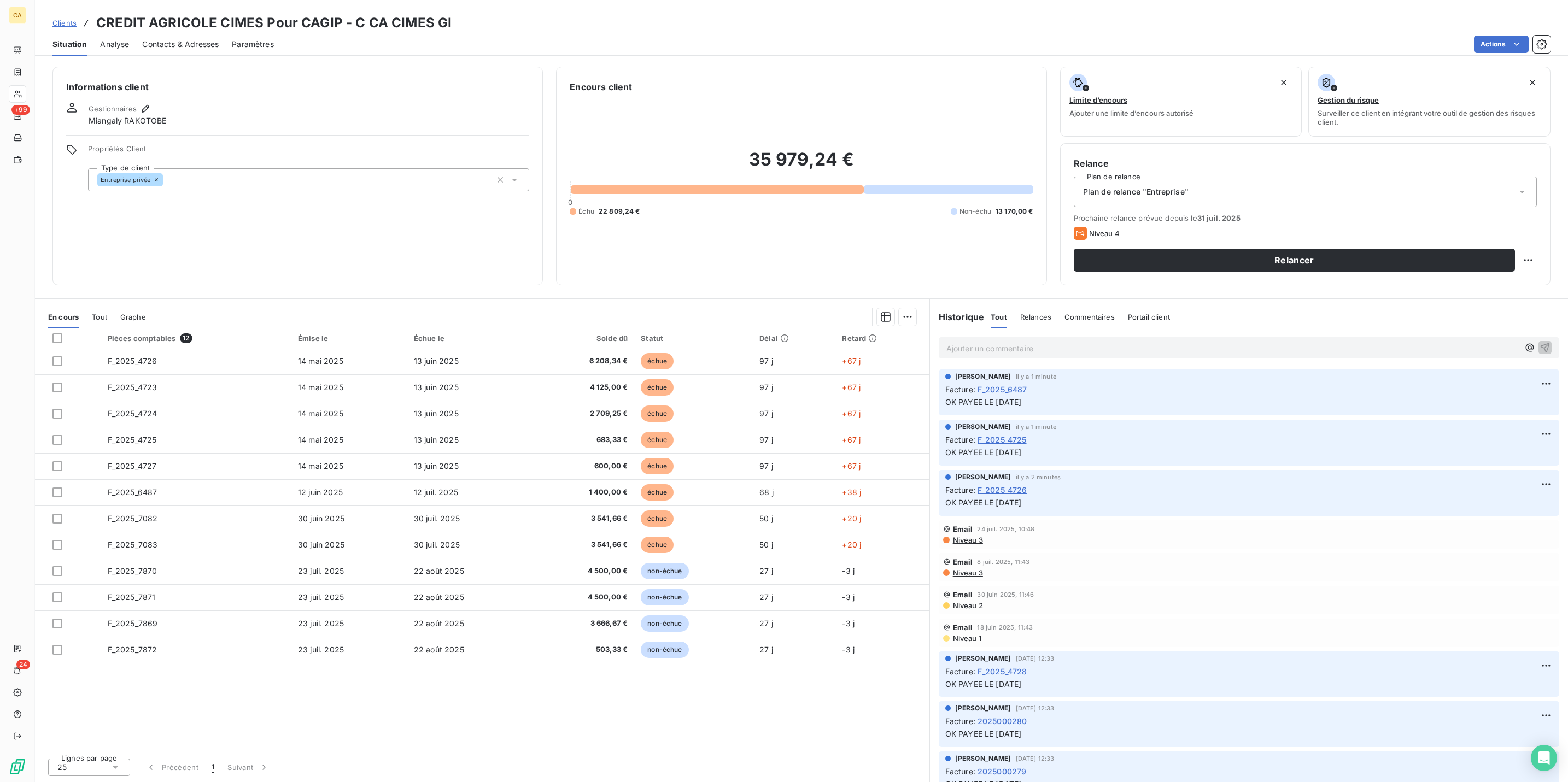
click at [236, 334] on div "Pièces comptables 12" at bounding box center [196, 338] width 177 height 10
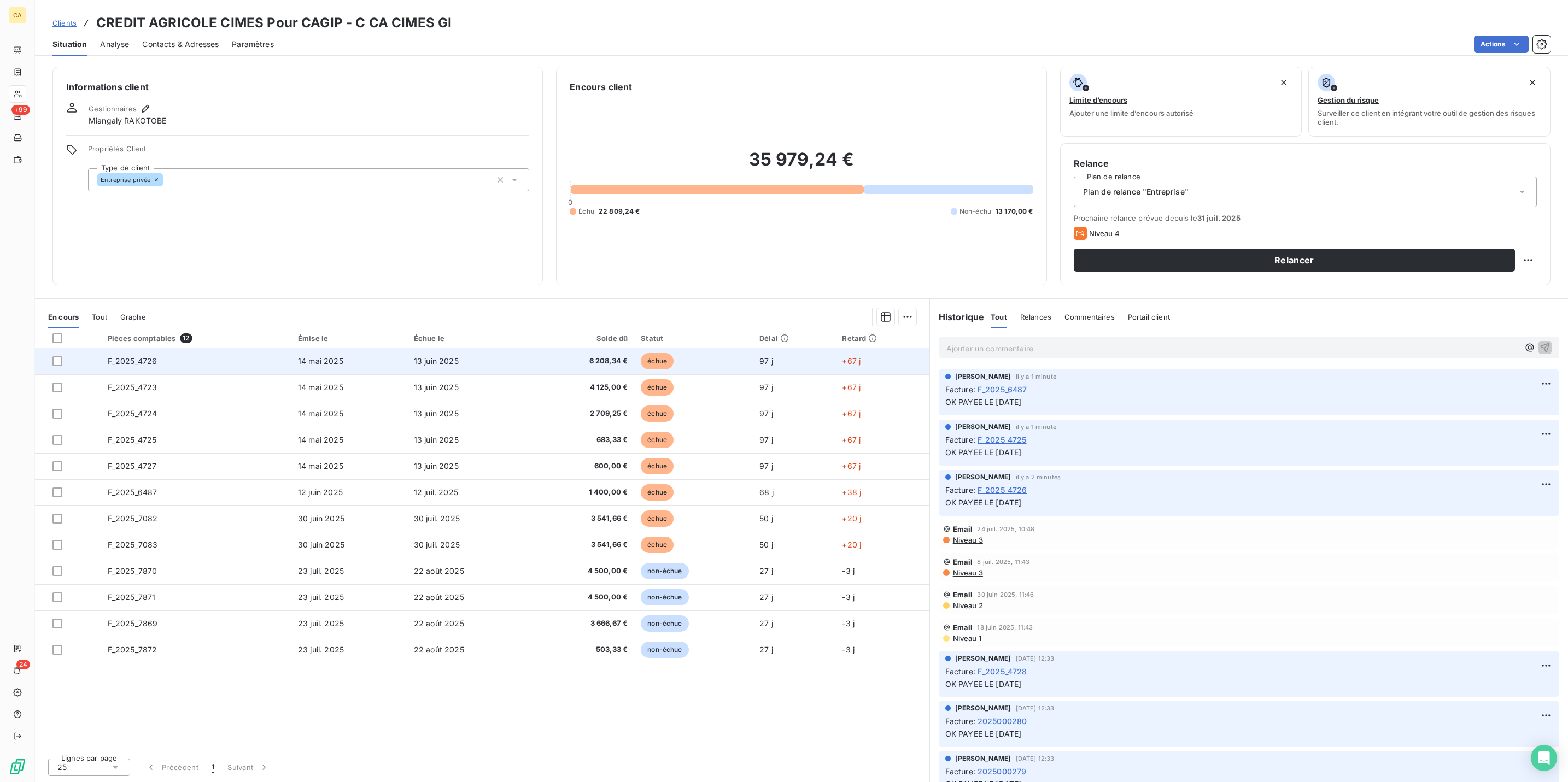
click at [232, 348] on td "F_2025_4726" at bounding box center [196, 361] width 190 height 26
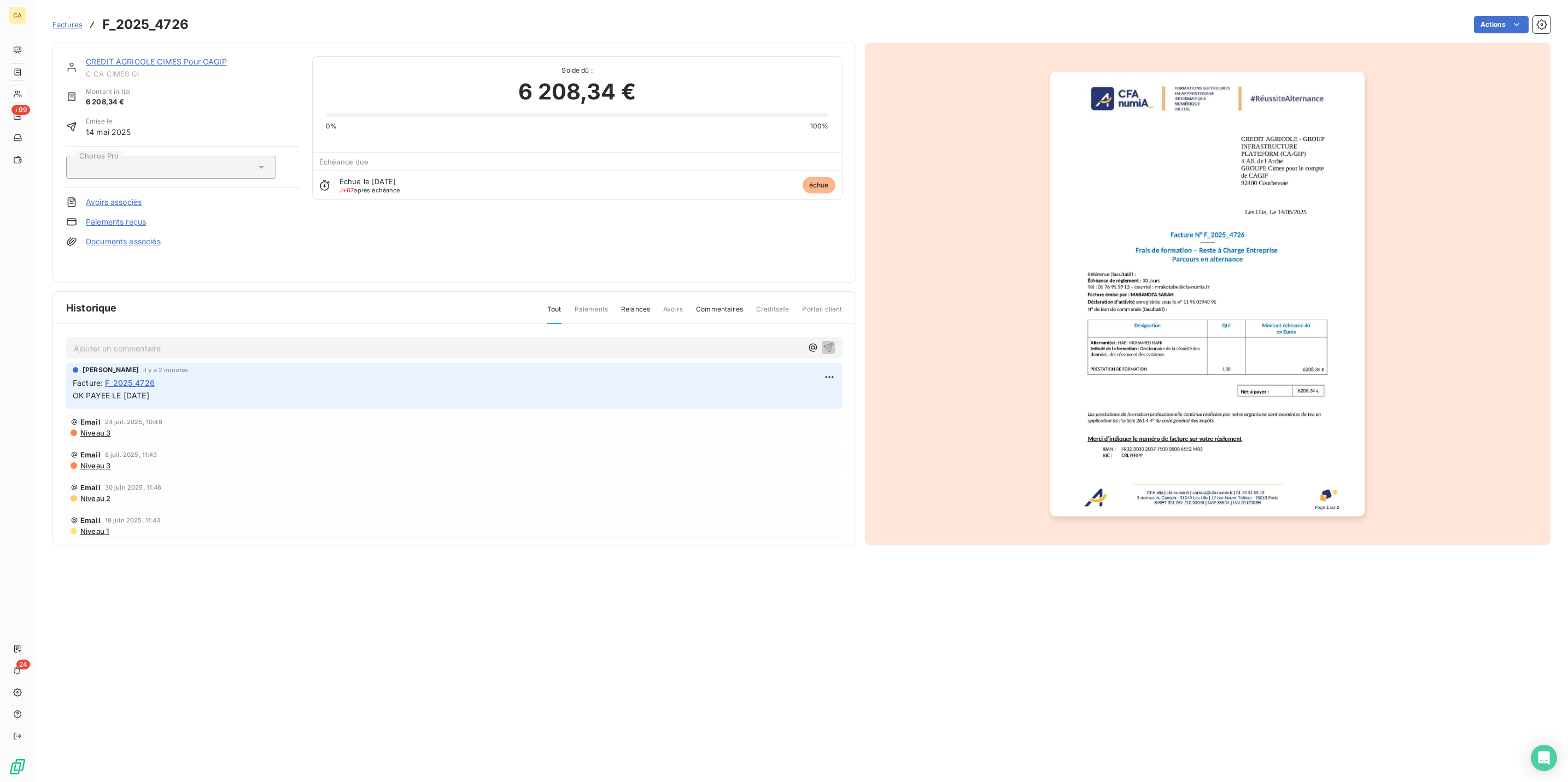
click at [1293, 299] on img "button" at bounding box center [1207, 294] width 314 height 445
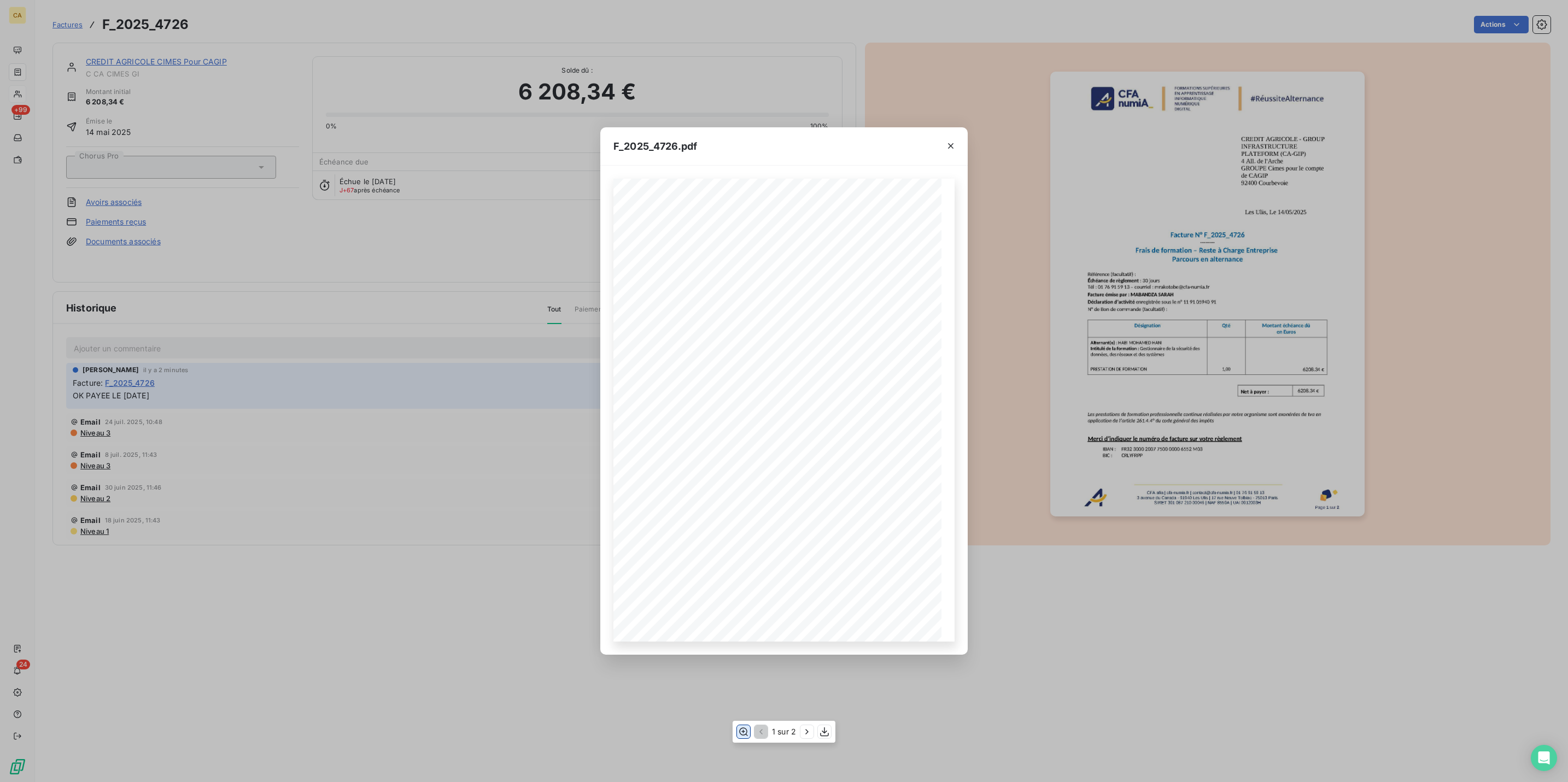
click at [745, 730] on icon "button" at bounding box center [744, 732] width 11 height 11
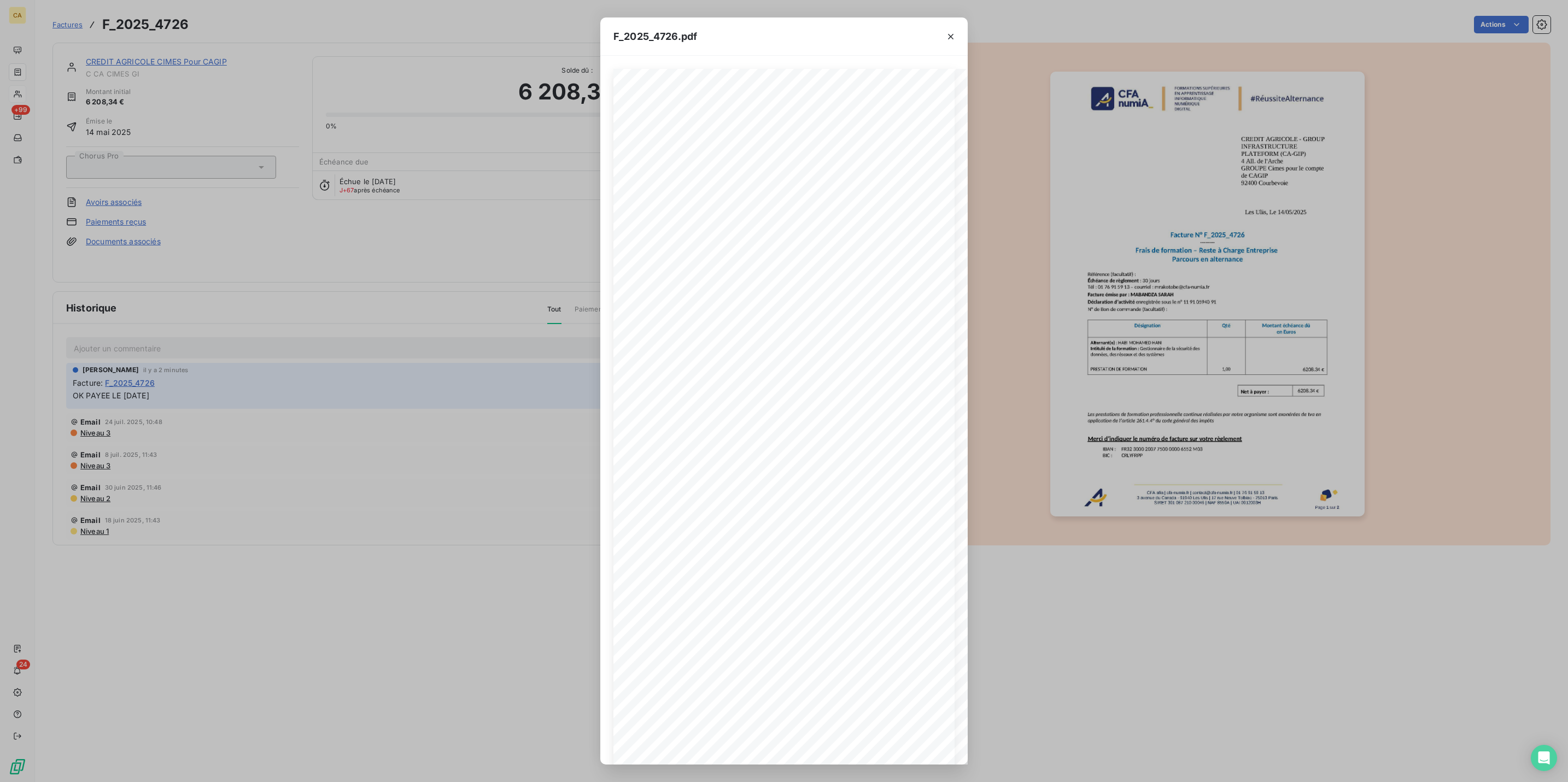
drag, startPoint x: 144, startPoint y: 216, endPoint x: 130, endPoint y: 99, distance: 117.8
click at [145, 210] on div "F_2025_4726.pdf CFA afia | [DOMAIN_NAME] | [EMAIL_ADDRESS][DOMAIN_NAME] | 01 76…" at bounding box center [784, 391] width 1568 height 782
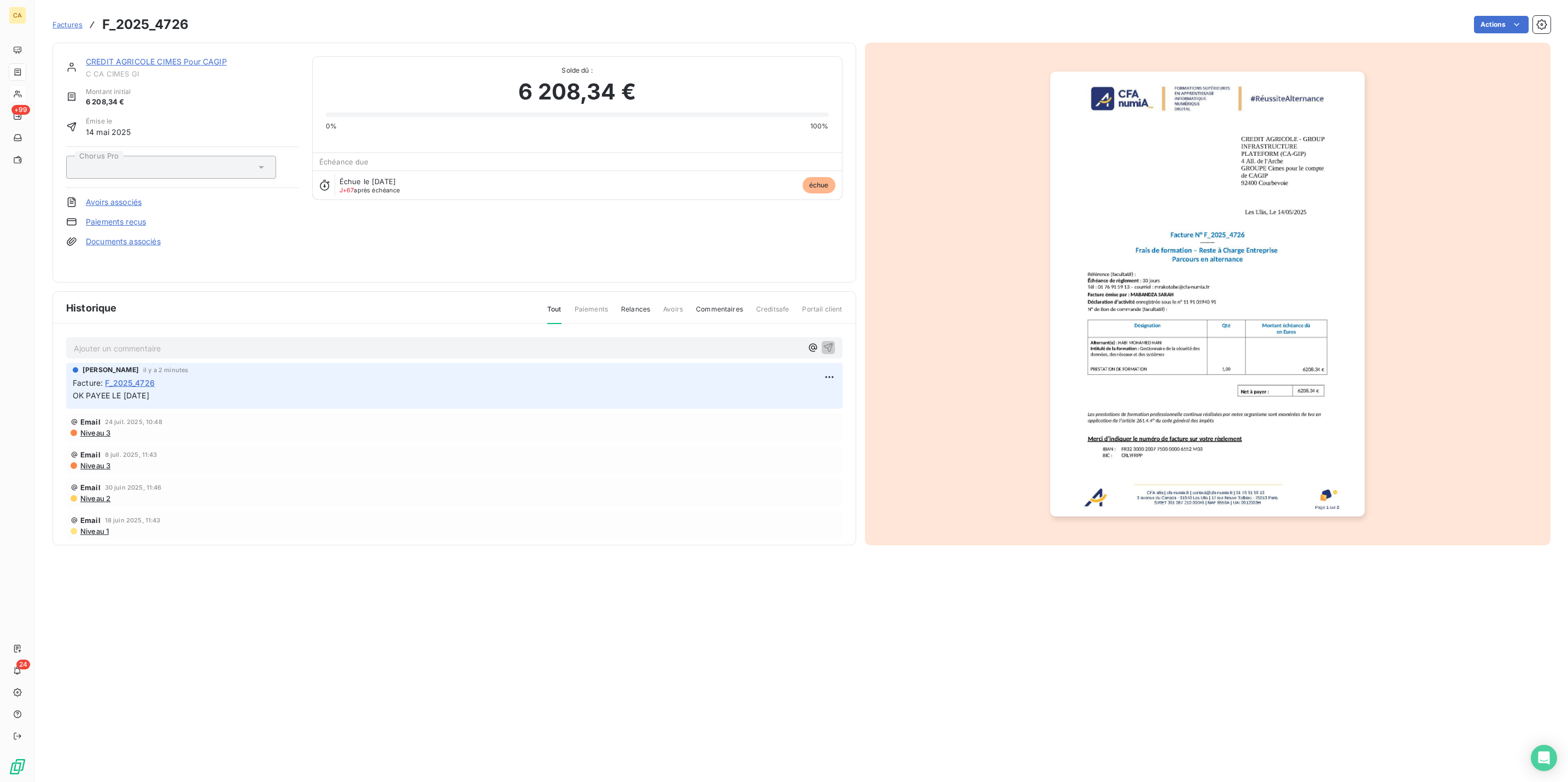
click at [151, 57] on link "CREDIT AGRICOLE CIMES Pour CAGIP" at bounding box center [156, 61] width 141 height 9
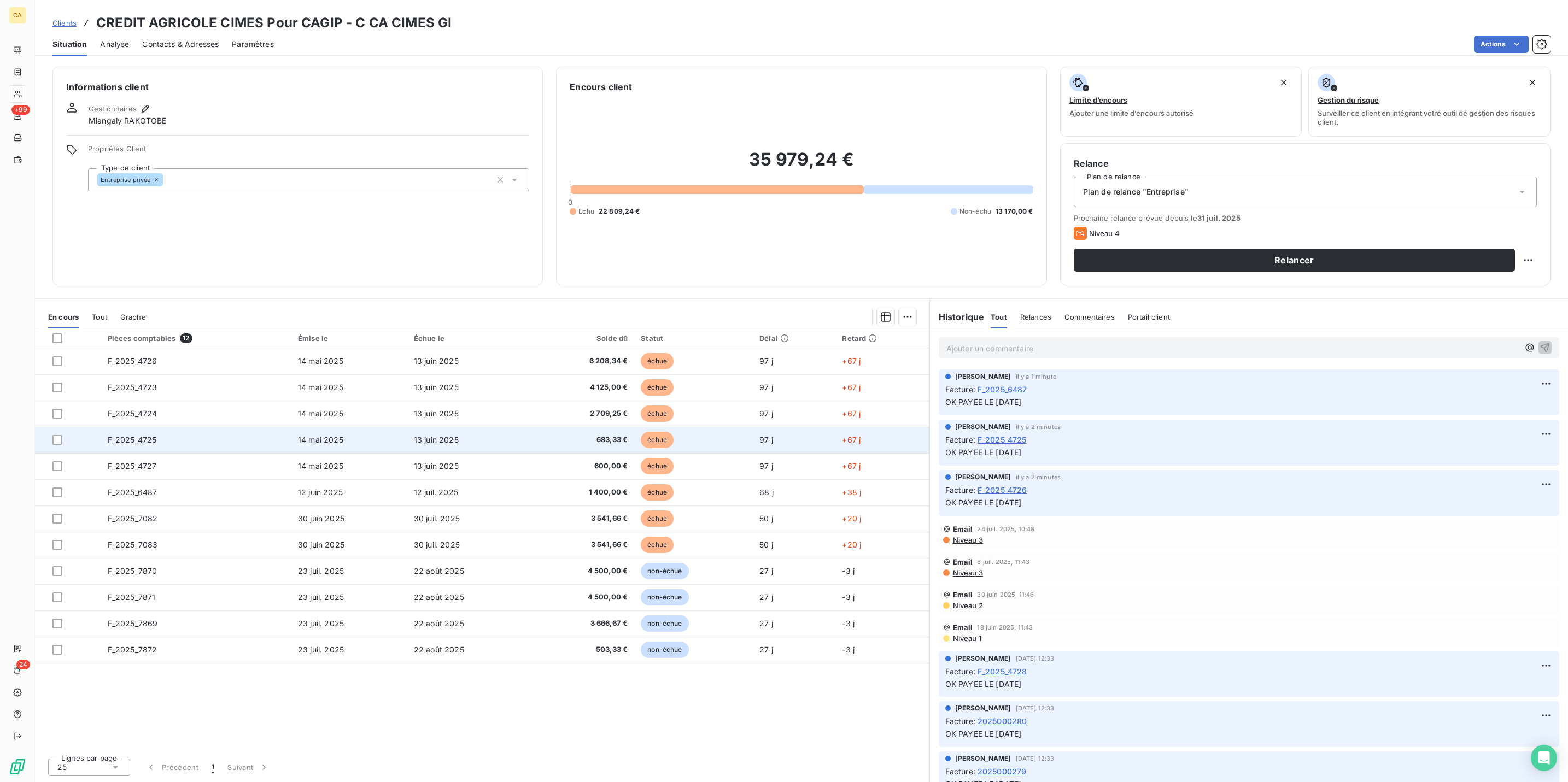
click at [632, 427] on td "683,33 €" at bounding box center [582, 440] width 104 height 26
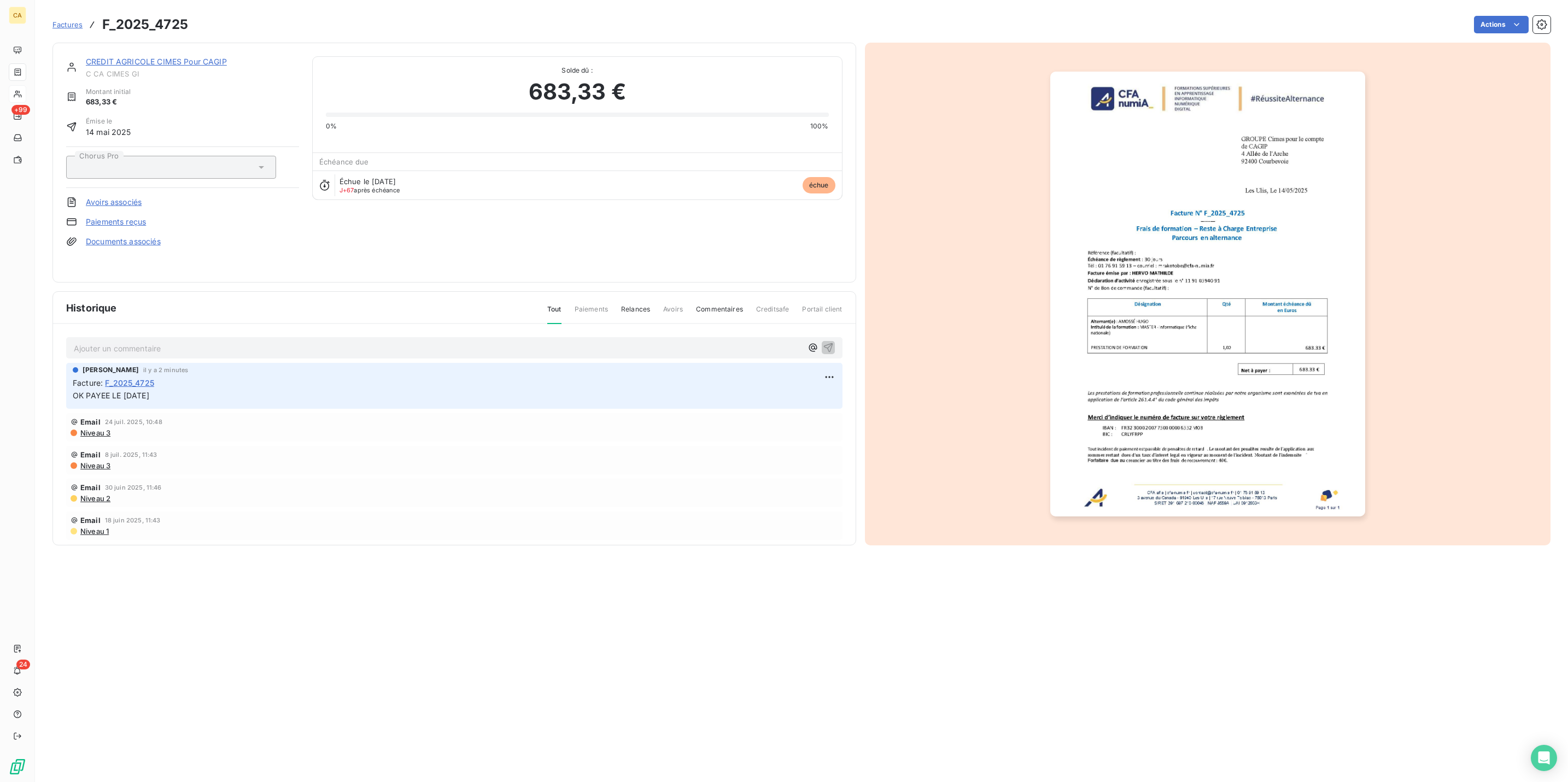
click at [1260, 353] on img "button" at bounding box center [1208, 294] width 315 height 445
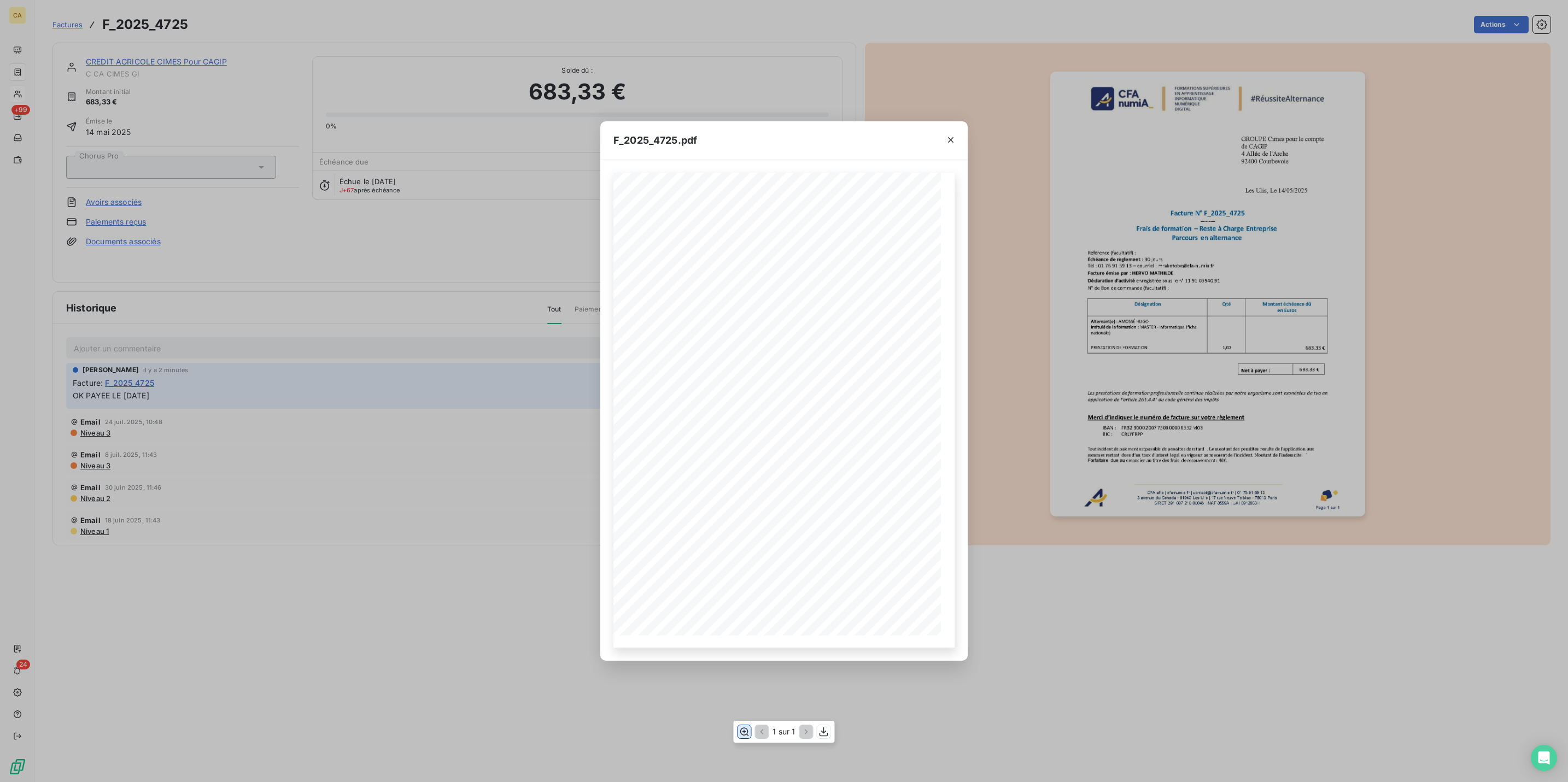
click at [741, 729] on button "button" at bounding box center [744, 732] width 13 height 13
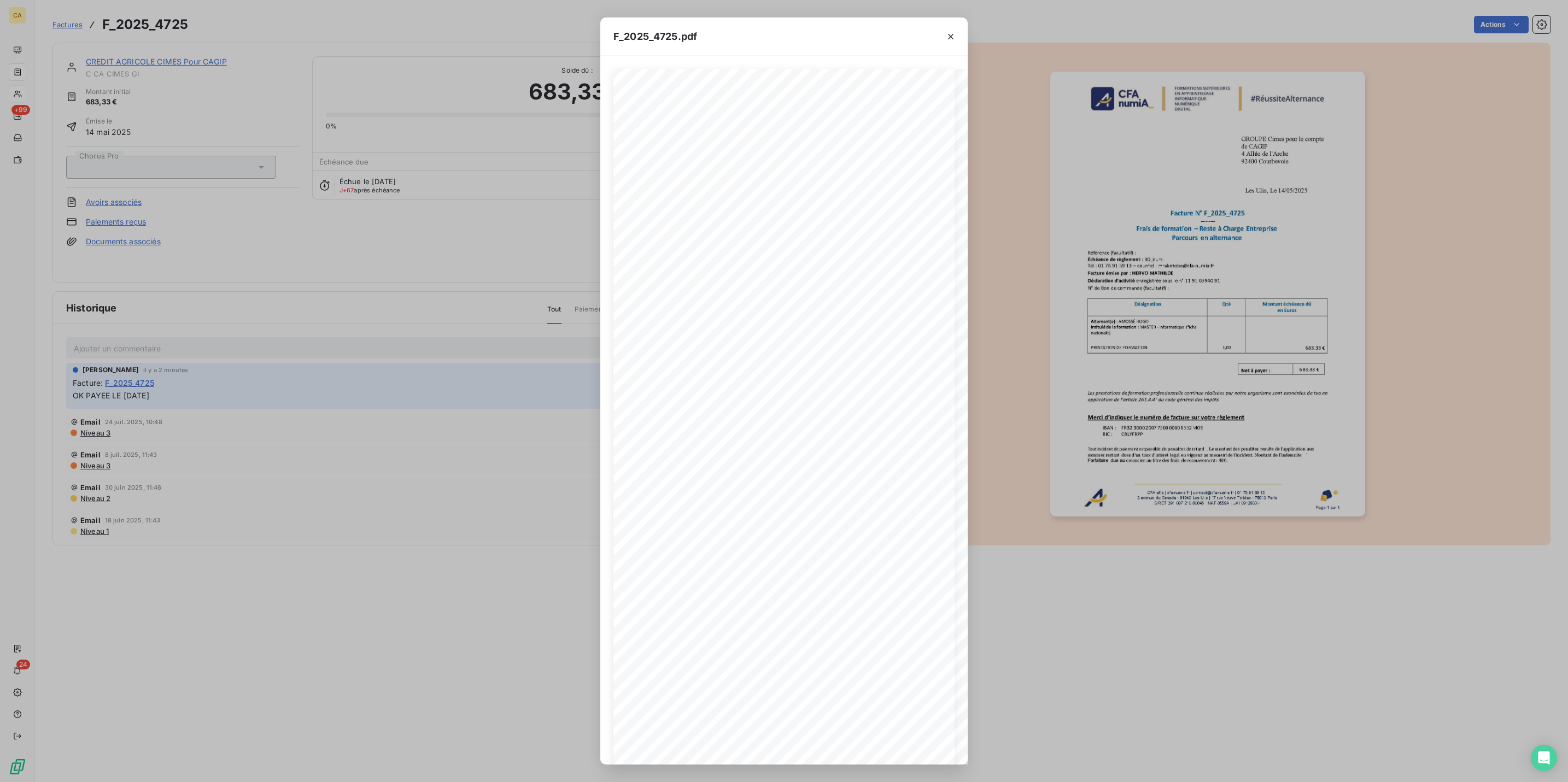
drag, startPoint x: 199, startPoint y: 161, endPoint x: 136, endPoint y: 127, distance: 71.6
click at [199, 160] on div "F_2025_4725.pdf CFA af ia | cf a-numia.f r | contact@cf a-numia.f r | 01 76 91 …" at bounding box center [784, 391] width 1568 height 782
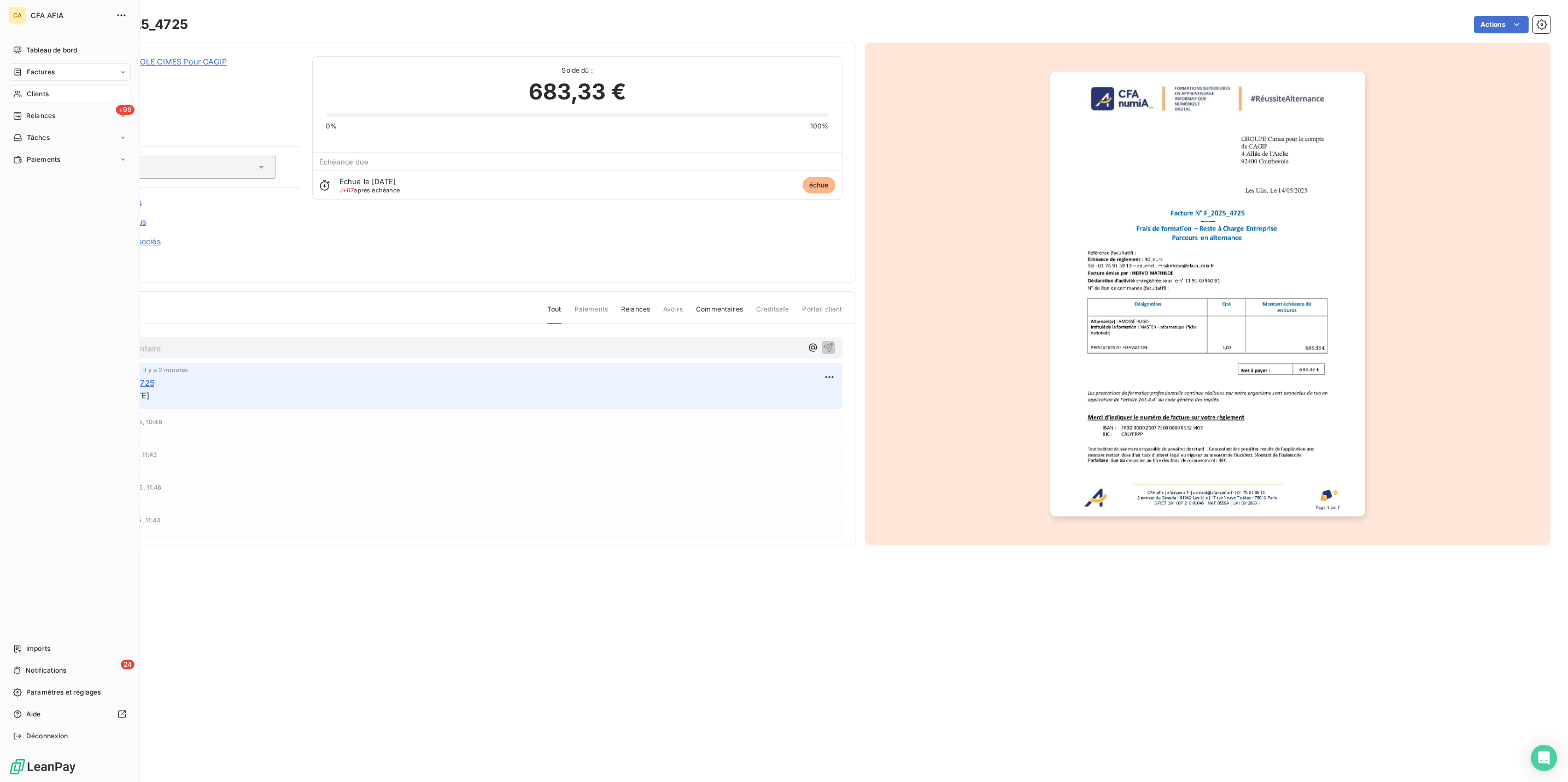
click at [17, 66] on nav "Tableau de bord Factures Clients +99 Relances Tâches Paiements" at bounding box center [70, 105] width 122 height 127
click at [20, 86] on div "Clients" at bounding box center [70, 94] width 122 height 18
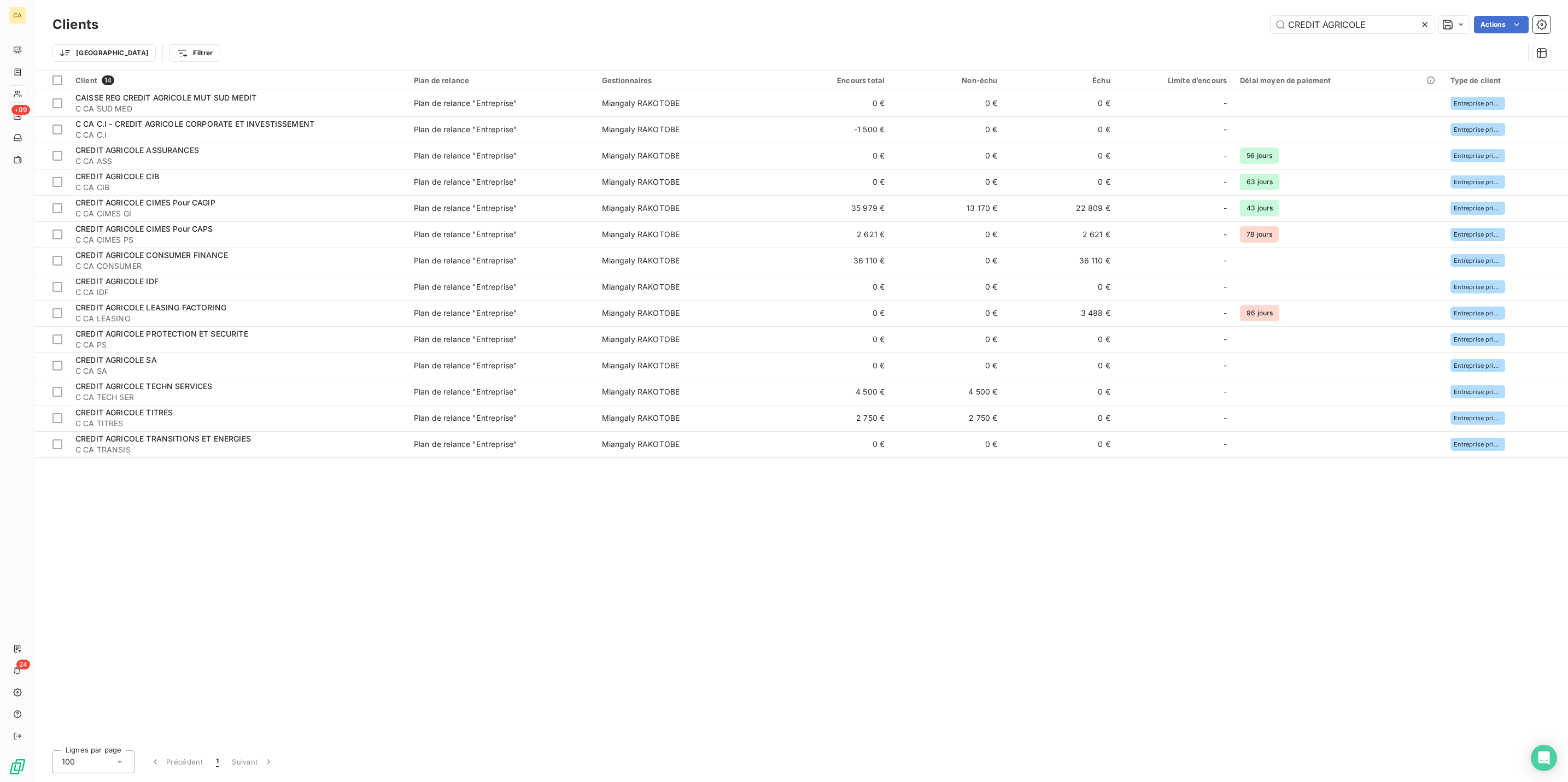
drag, startPoint x: 1391, startPoint y: 16, endPoint x: 1042, endPoint y: 7, distance: 349.1
click at [1042, 7] on div "Clients CREDIT AGRICOLE Actions Trier Filtrer" at bounding box center [802, 35] width 1534 height 70
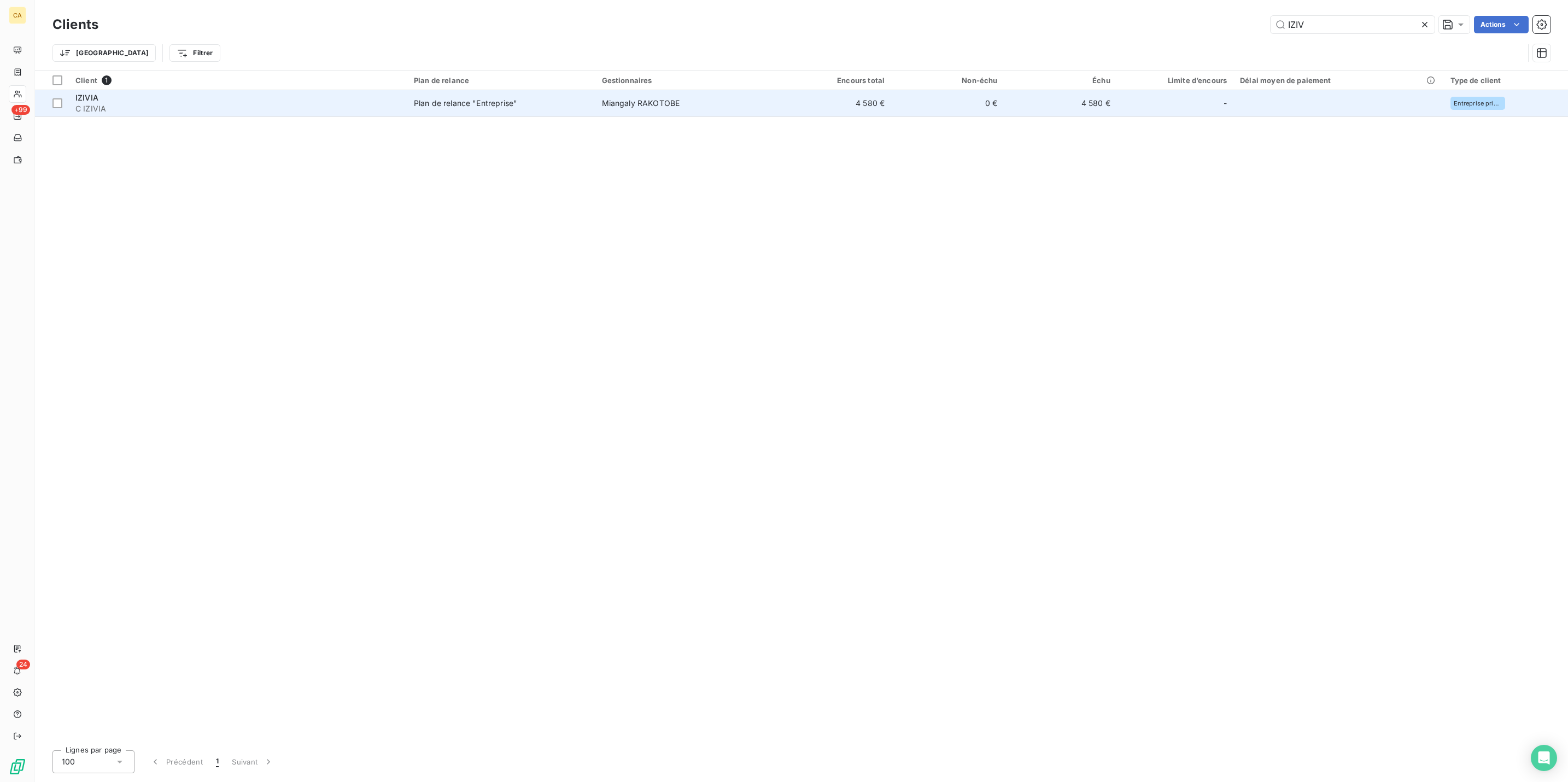
type input "IZIV"
click at [947, 91] on td "0 €" at bounding box center [947, 103] width 112 height 26
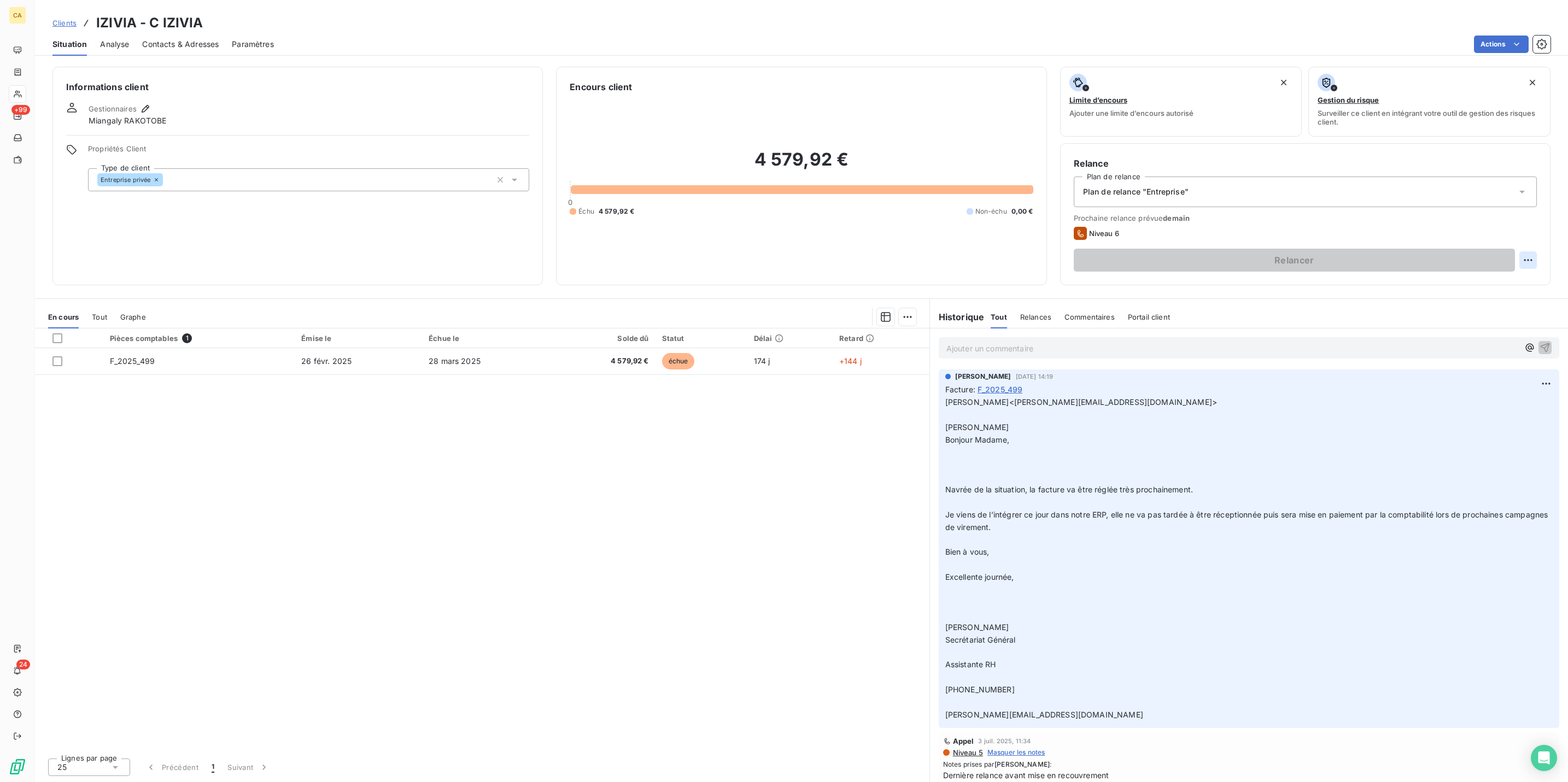
click at [1536, 212] on html "CA +99 24 Clients IZIVIA - C IZIVIA Situation Analyse Contacts & Adresses Param…" at bounding box center [784, 391] width 1568 height 782
click at [1475, 250] on html "CA +99 24 Clients IZIVIA - C IZIVIA Situation Analyse Contacts & Adresses Param…" at bounding box center [784, 391] width 1568 height 782
click at [1537, 212] on html "CA +99 24 Clients IZIVIA - C IZIVIA Situation Analyse Contacts & Adresses Param…" at bounding box center [784, 391] width 1568 height 782
click at [1516, 234] on div "Replanifier cette action" at bounding box center [1495, 238] width 98 height 18
select select "7"
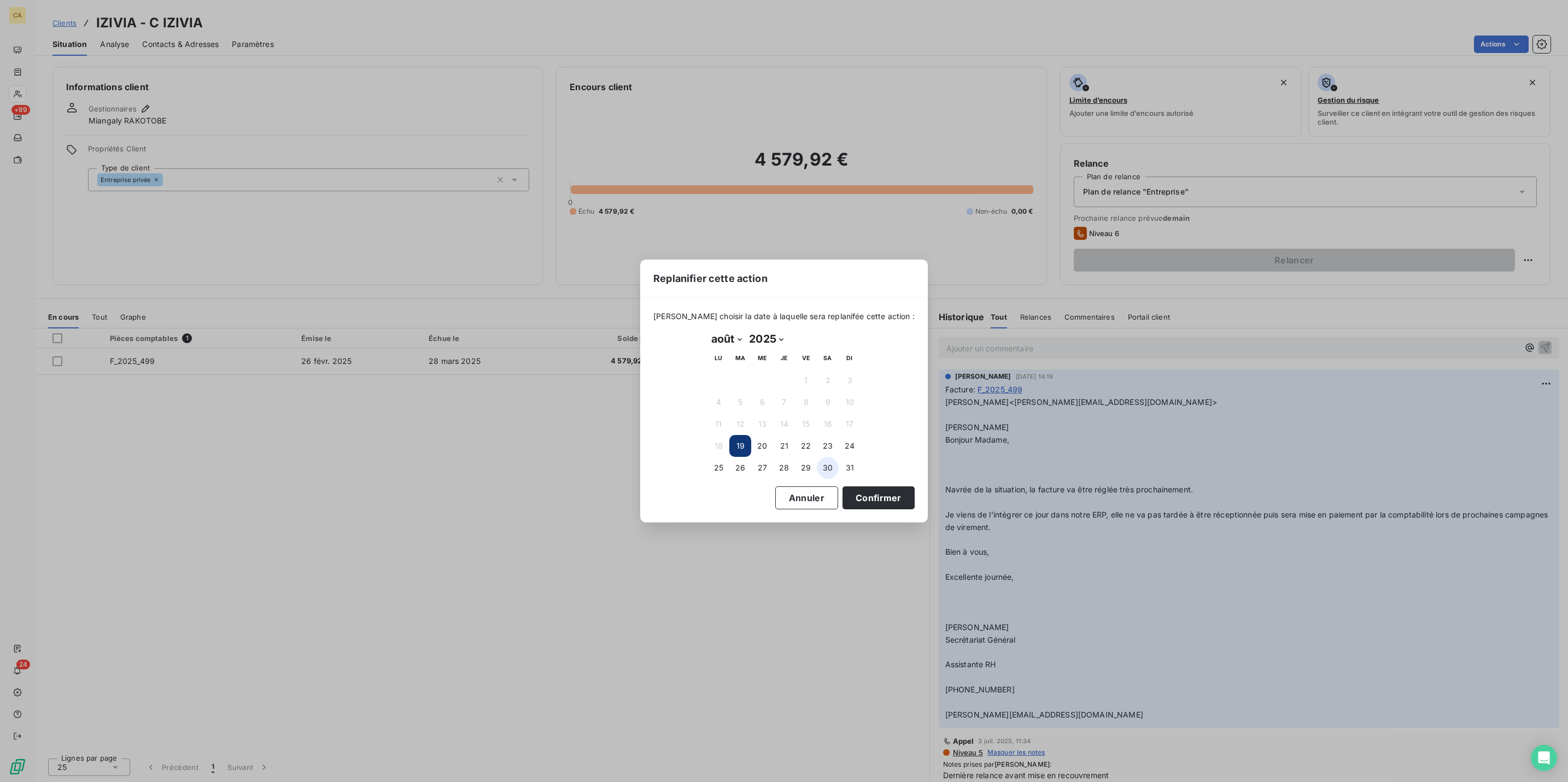
click at [829, 464] on button "30" at bounding box center [828, 467] width 22 height 22
click at [843, 486] on button "Confirmer" at bounding box center [879, 498] width 72 height 23
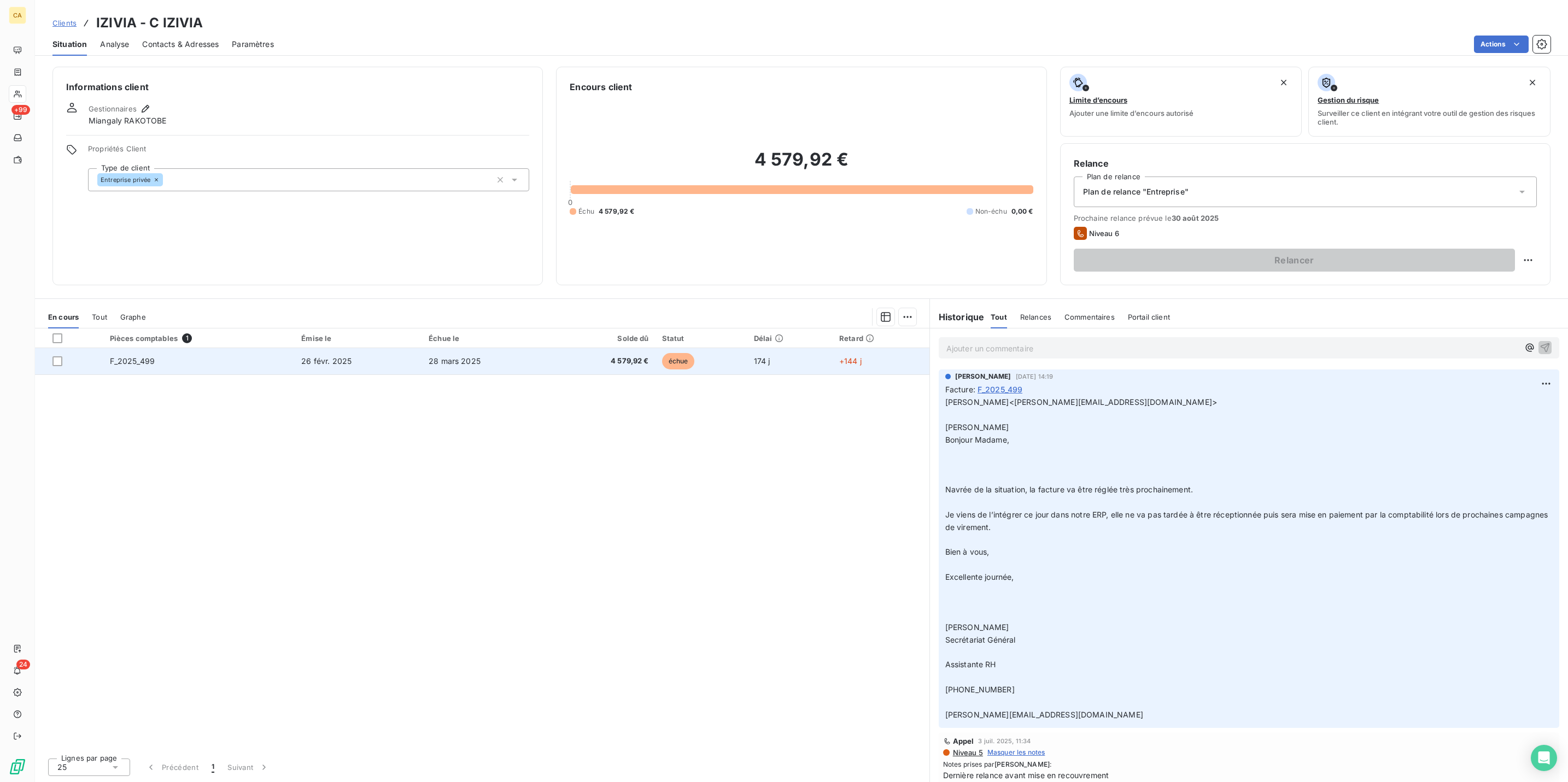
click at [335, 347] on div at bounding box center [358, 347] width 128 height 1
click at [305, 357] on span "26 févr. 2025" at bounding box center [326, 361] width 50 height 9
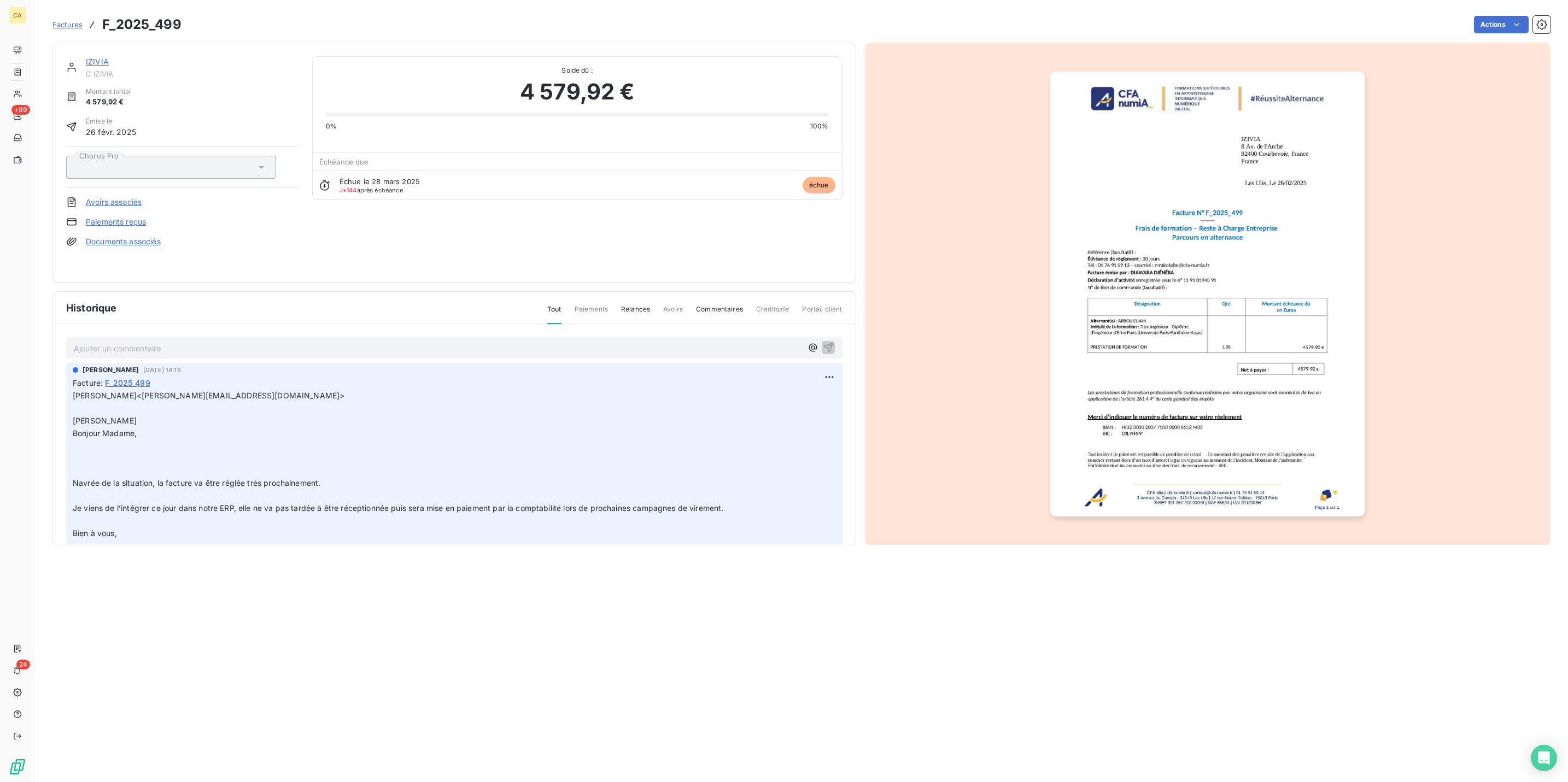
click at [128, 341] on div "Ajouter un commentaire ﻿" at bounding box center [455, 347] width 761 height 15
click at [128, 341] on p "Ajouter un commentaire ﻿" at bounding box center [438, 348] width 728 height 14
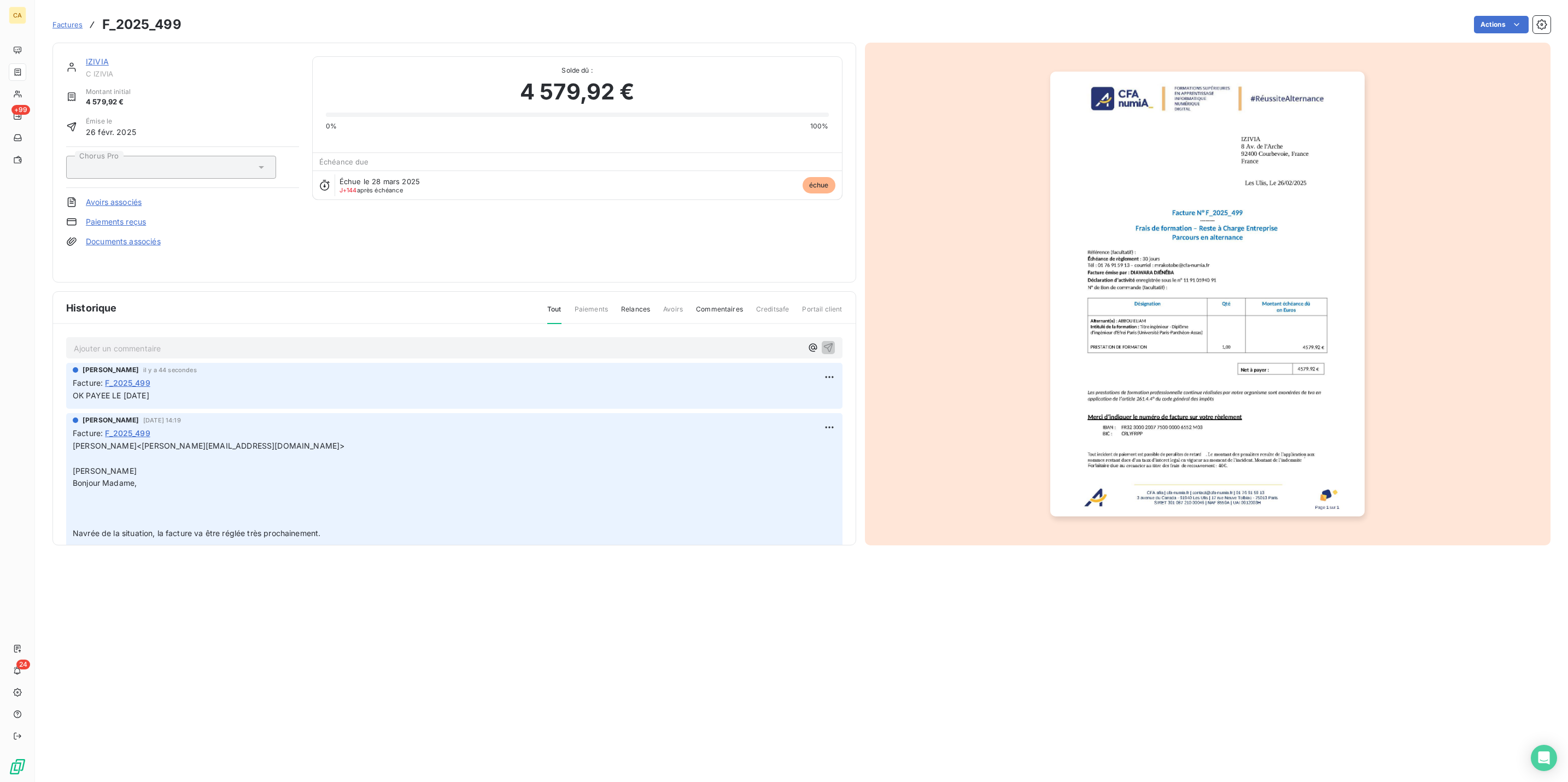
click at [1084, 261] on img "button" at bounding box center [1207, 294] width 314 height 445
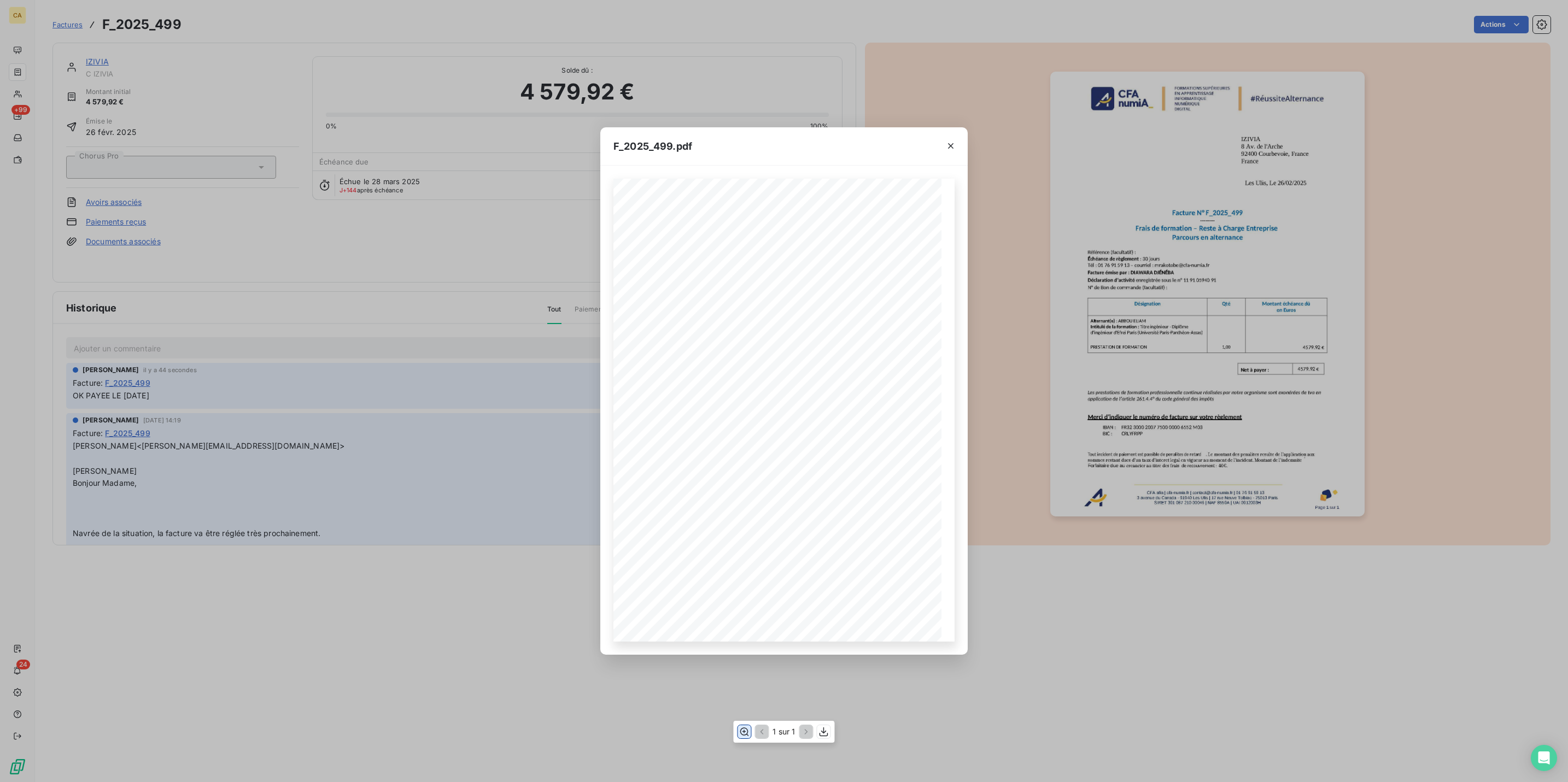
click at [747, 730] on icon "button" at bounding box center [744, 732] width 11 height 11
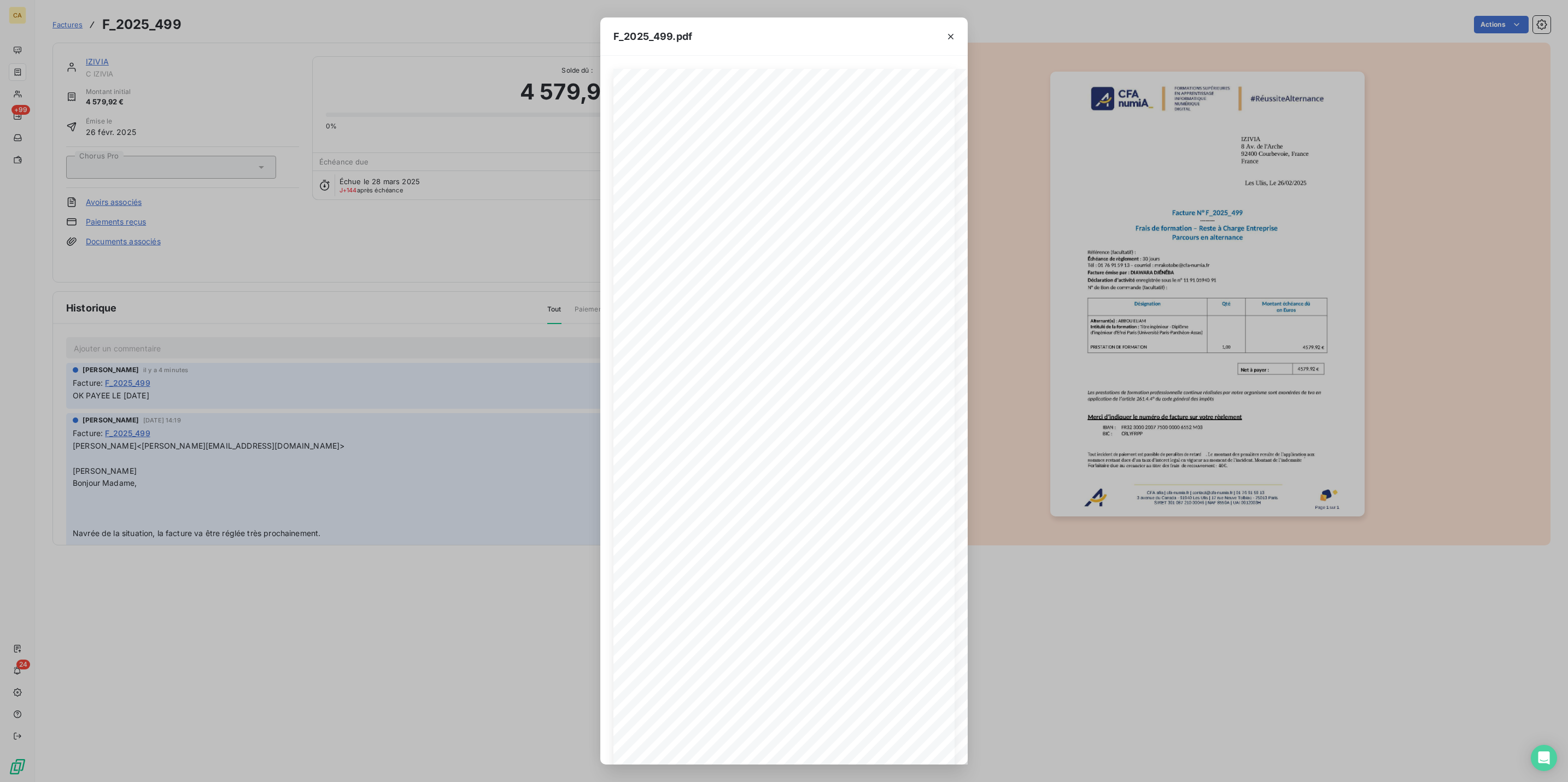
click at [100, 131] on div "F_2025_499.pdf CFA afia | [DOMAIN_NAME] | [EMAIL_ADDRESS][DOMAIN_NAME] | 01 76 …" at bounding box center [784, 391] width 1568 height 782
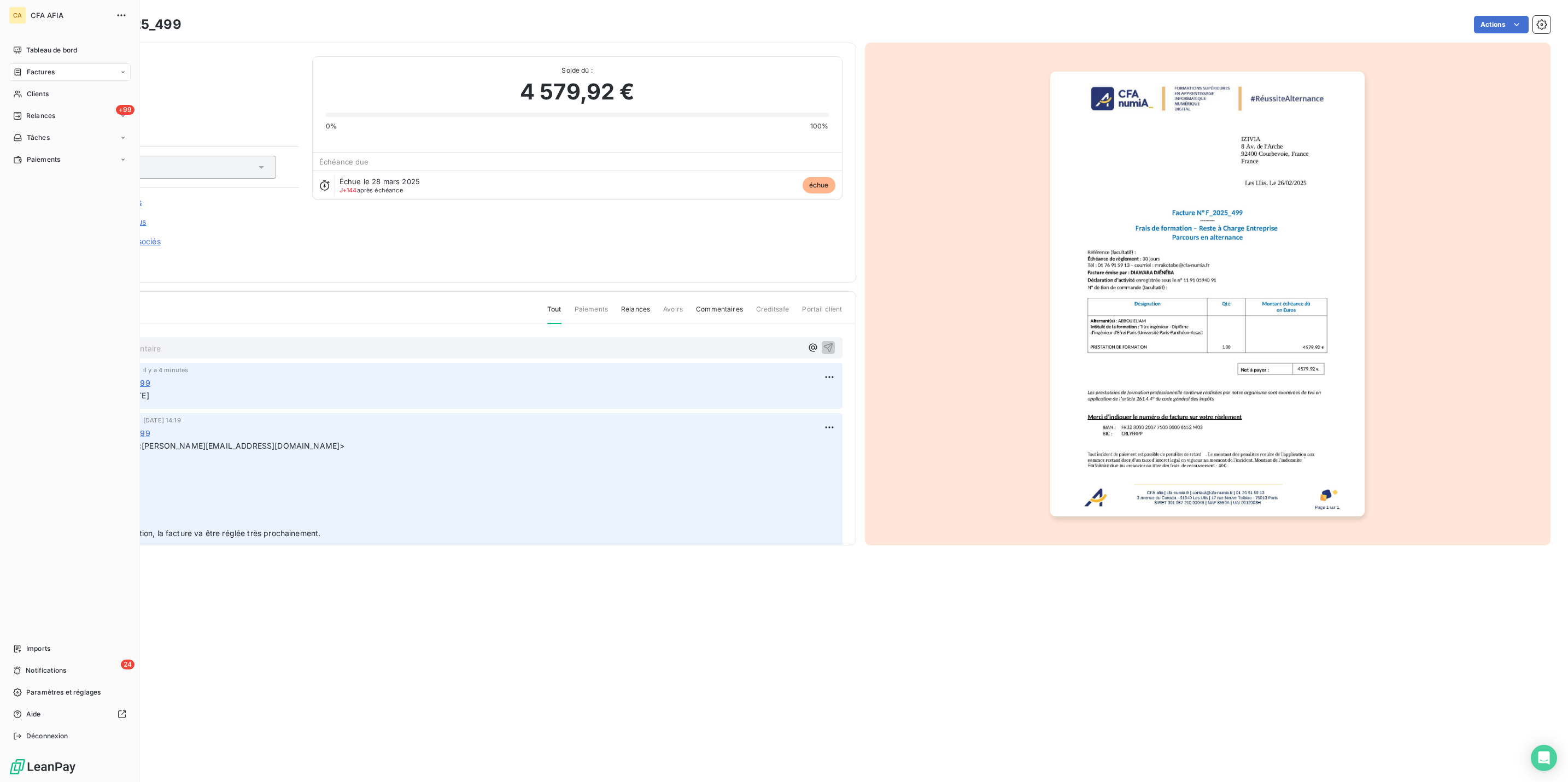
click at [27, 67] on span "Factures" at bounding box center [40, 72] width 28 height 10
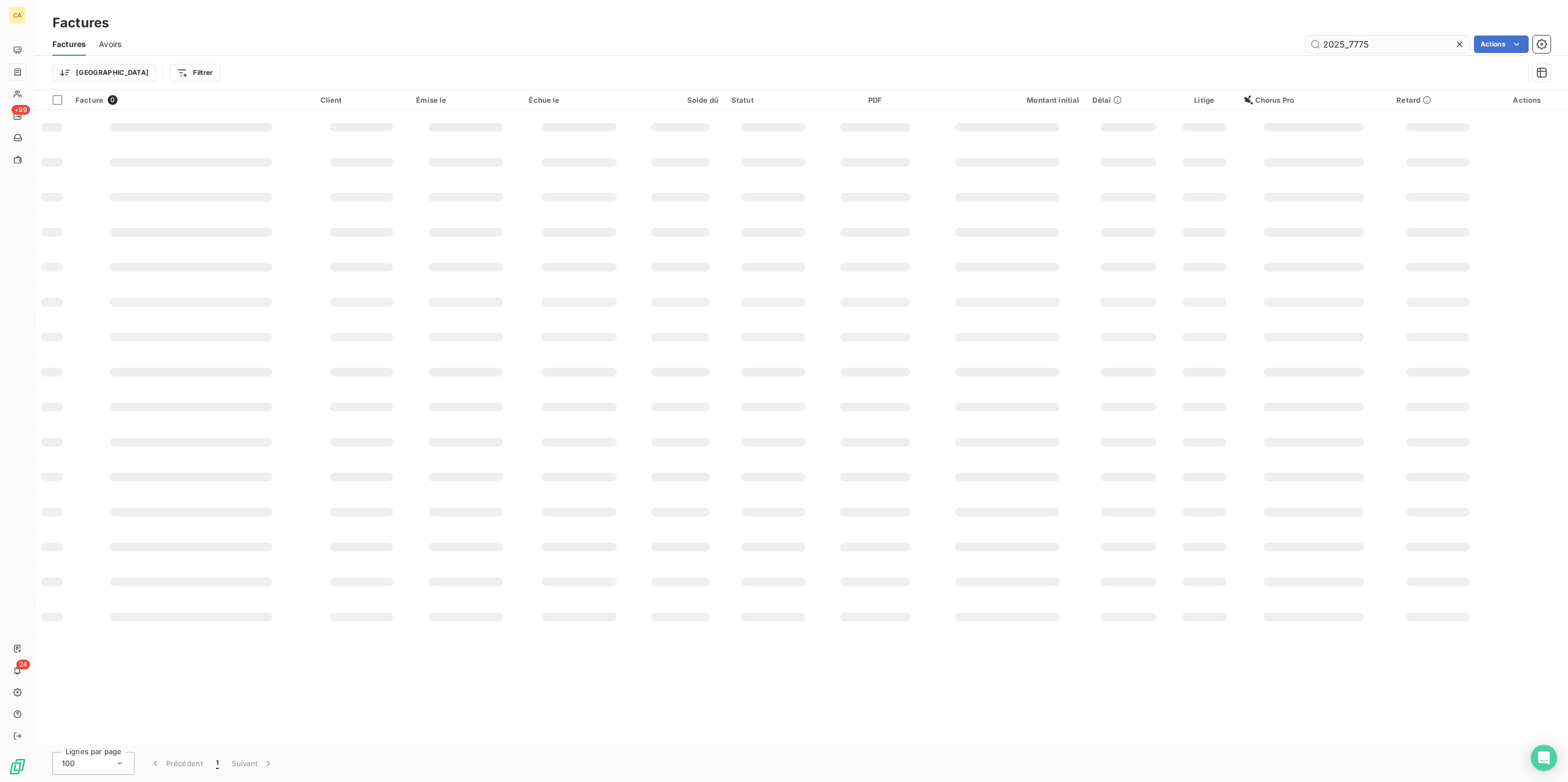
click at [1383, 36] on input "2025_7775" at bounding box center [1388, 44] width 164 height 18
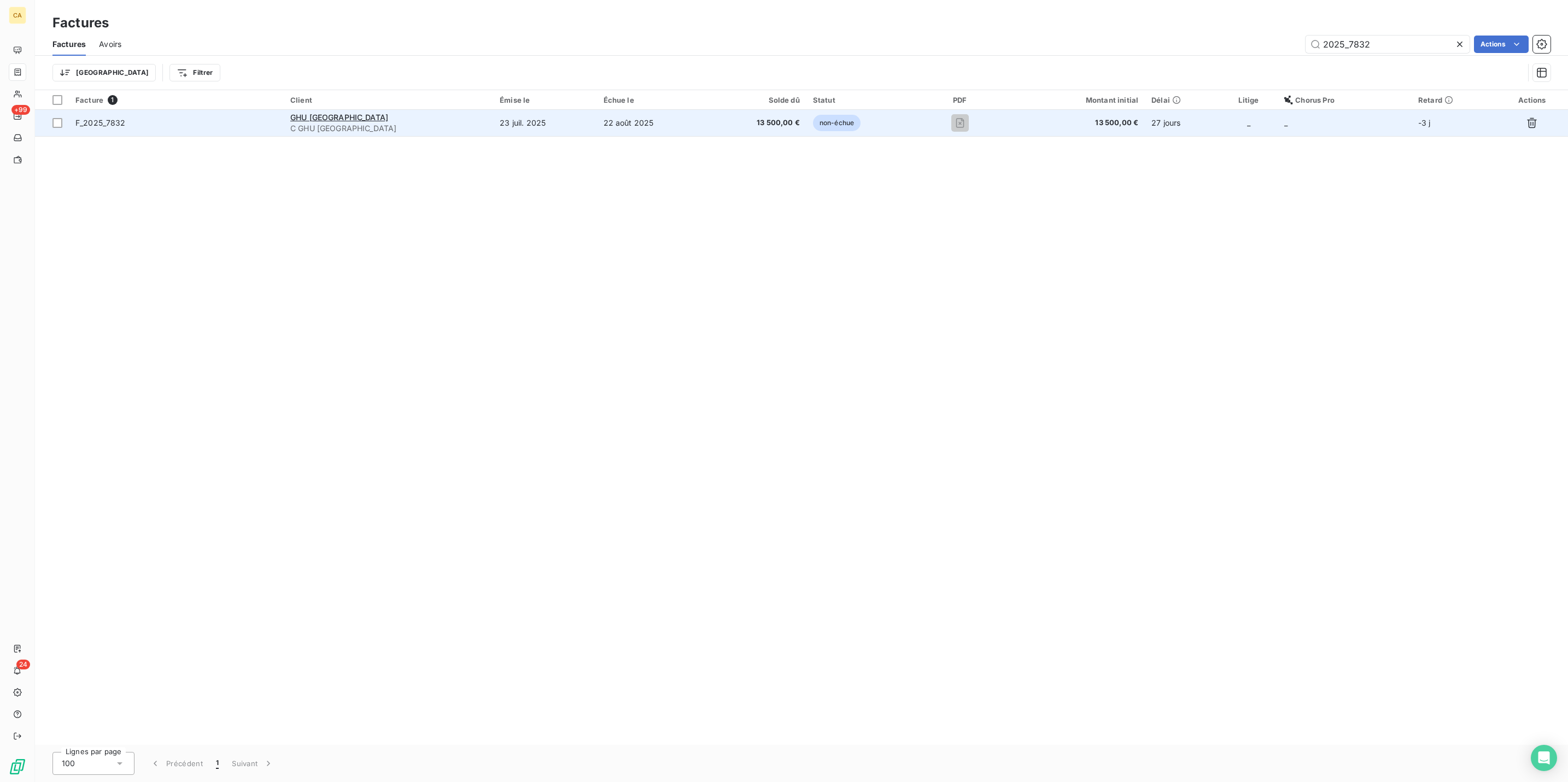
type input "2025_7832"
click at [423, 114] on td "GHU PARIS C GHU [GEOGRAPHIC_DATA]" at bounding box center [388, 123] width 209 height 26
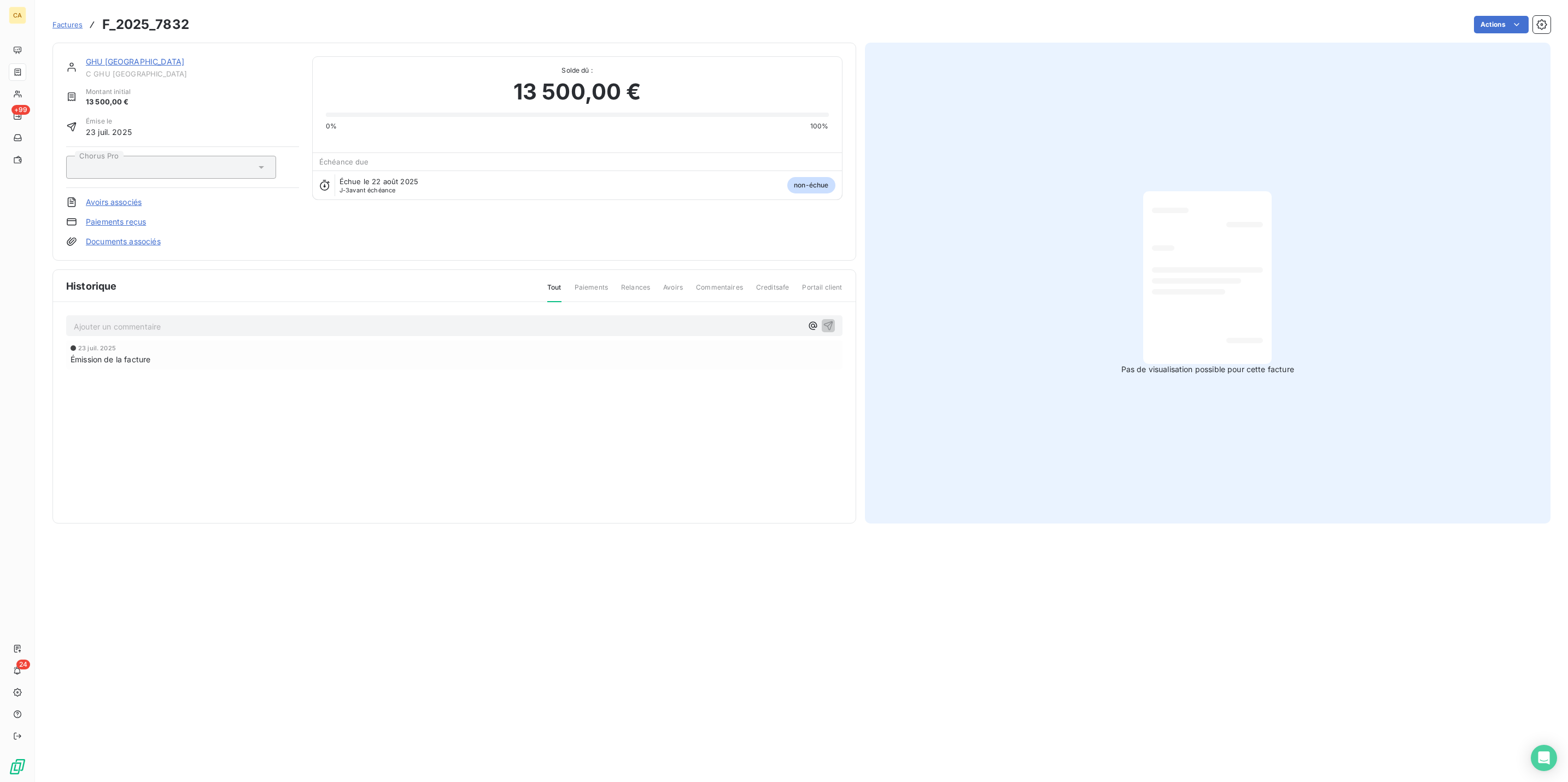
click at [194, 315] on div "Ajouter un commentaire ﻿" at bounding box center [455, 326] width 776 height 21
click at [197, 320] on p "Ajouter un commentaire ﻿" at bounding box center [438, 327] width 728 height 14
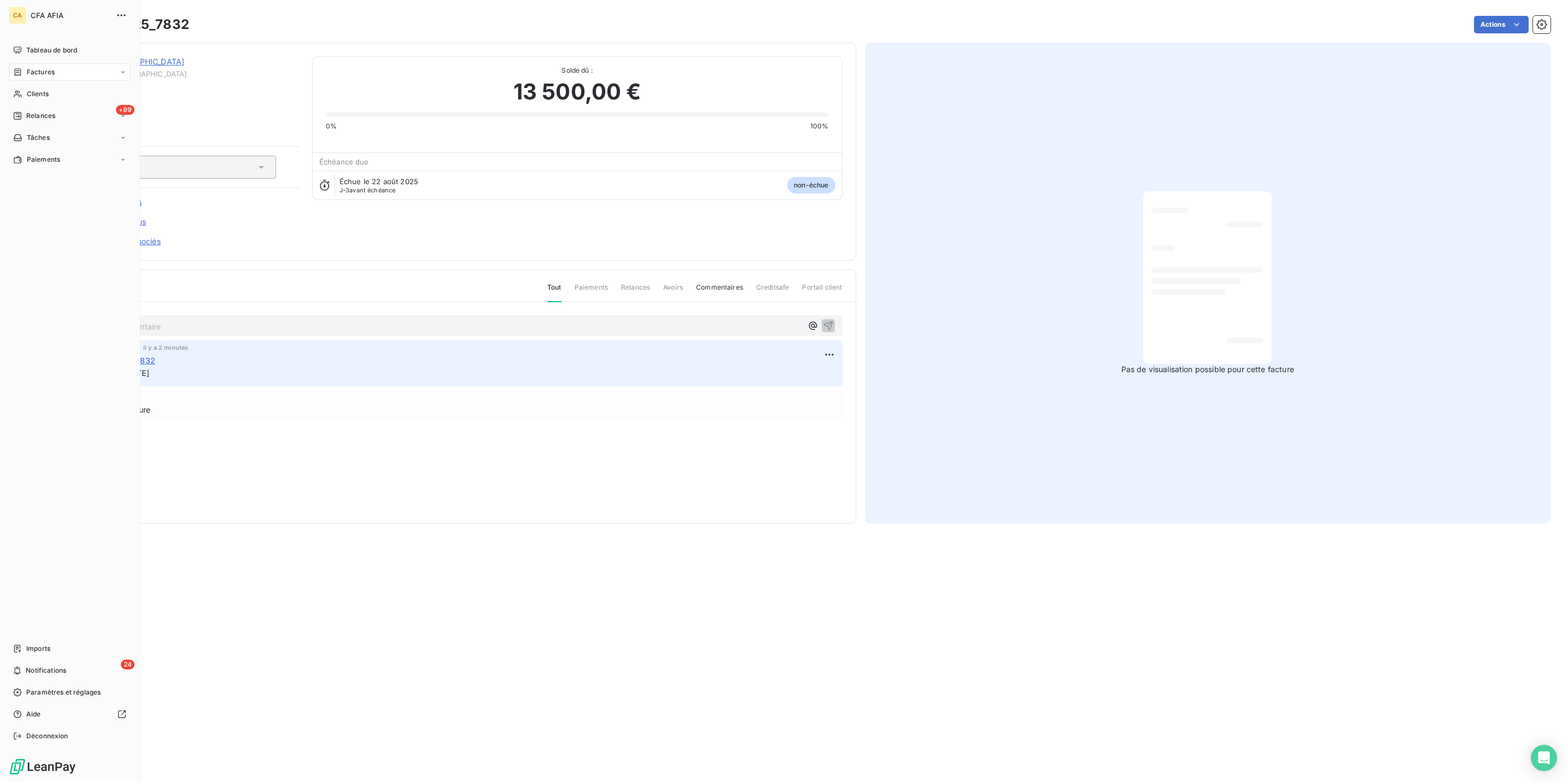
click at [16, 68] on icon at bounding box center [18, 72] width 9 height 8
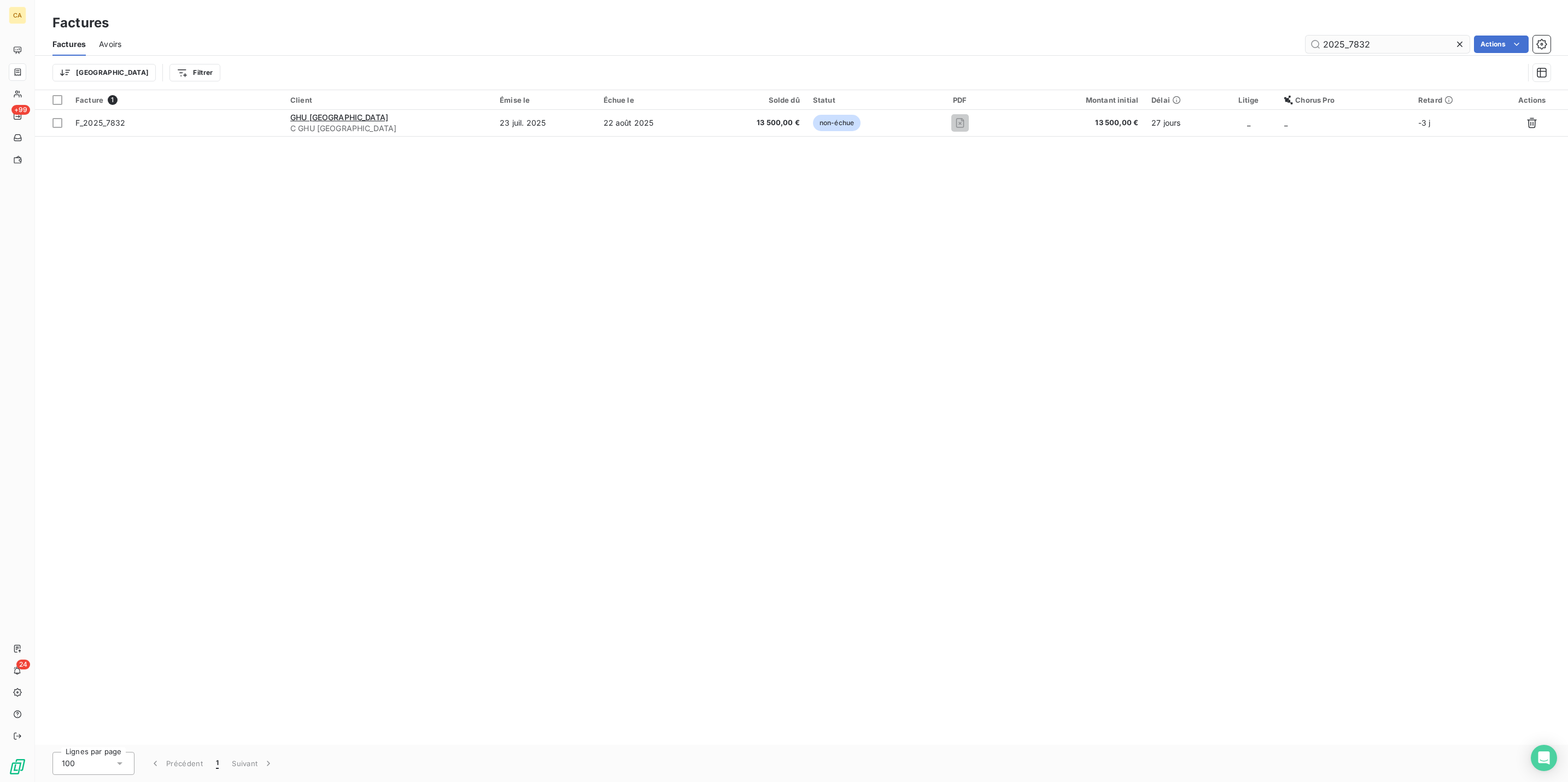
drag, startPoint x: 1383, startPoint y: 36, endPoint x: 1359, endPoint y: 41, distance: 24.5
click at [1359, 41] on input "2025_7832" at bounding box center [1388, 44] width 164 height 18
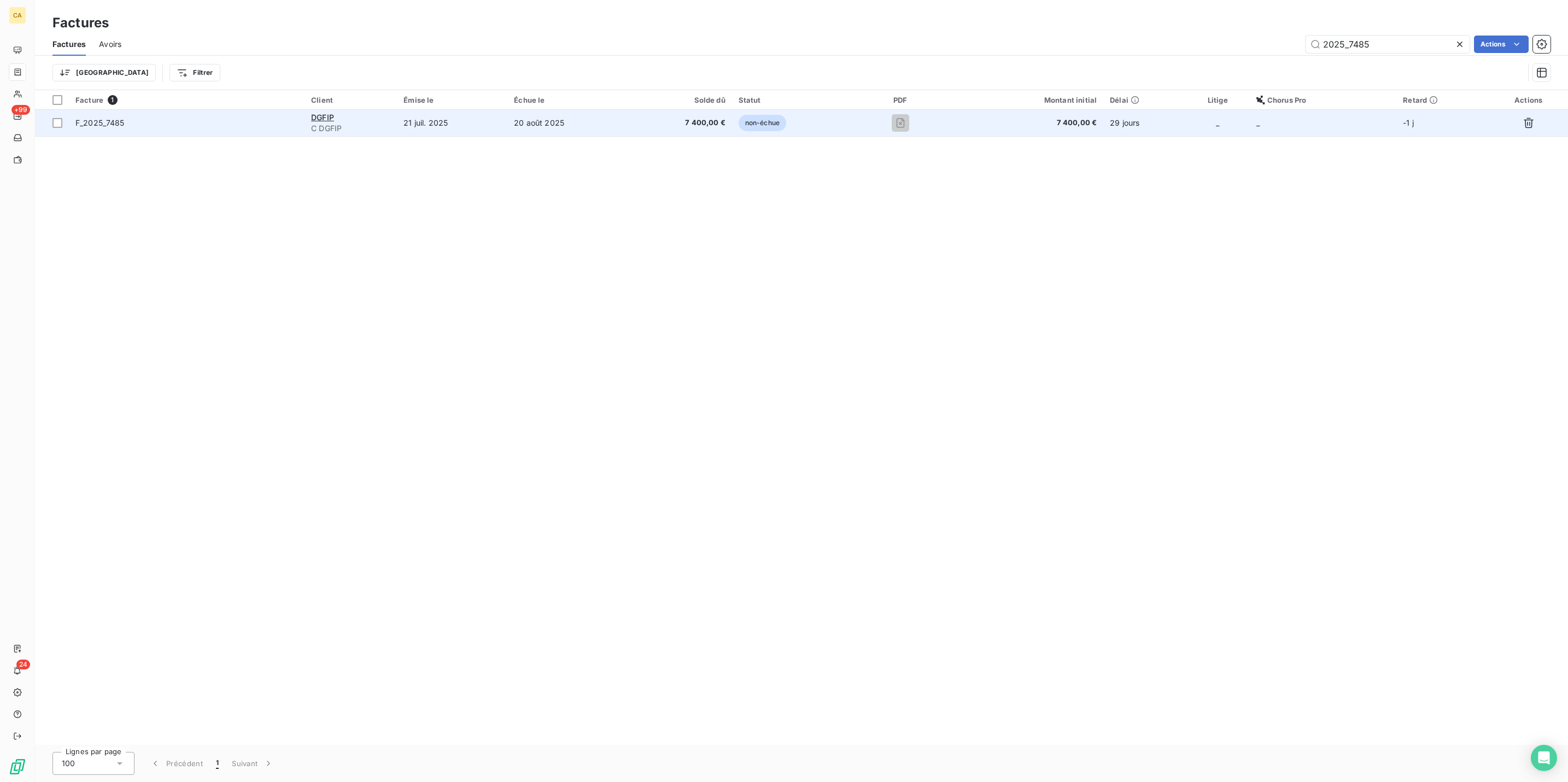
type input "2025_7485"
click at [496, 110] on td "21 juil. 2025" at bounding box center [452, 123] width 111 height 26
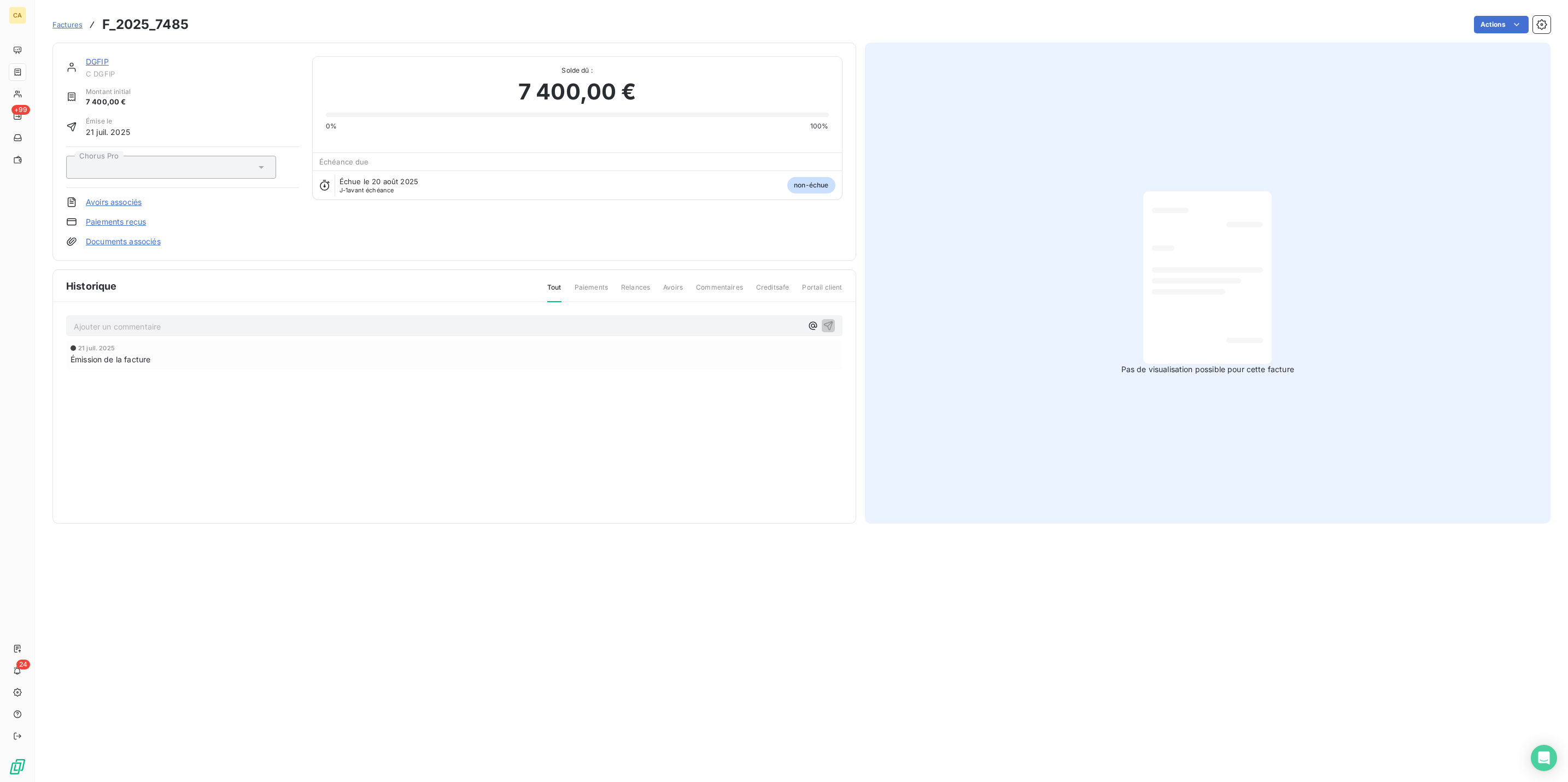
click at [124, 320] on p "Ajouter un commentaire ﻿" at bounding box center [438, 327] width 728 height 14
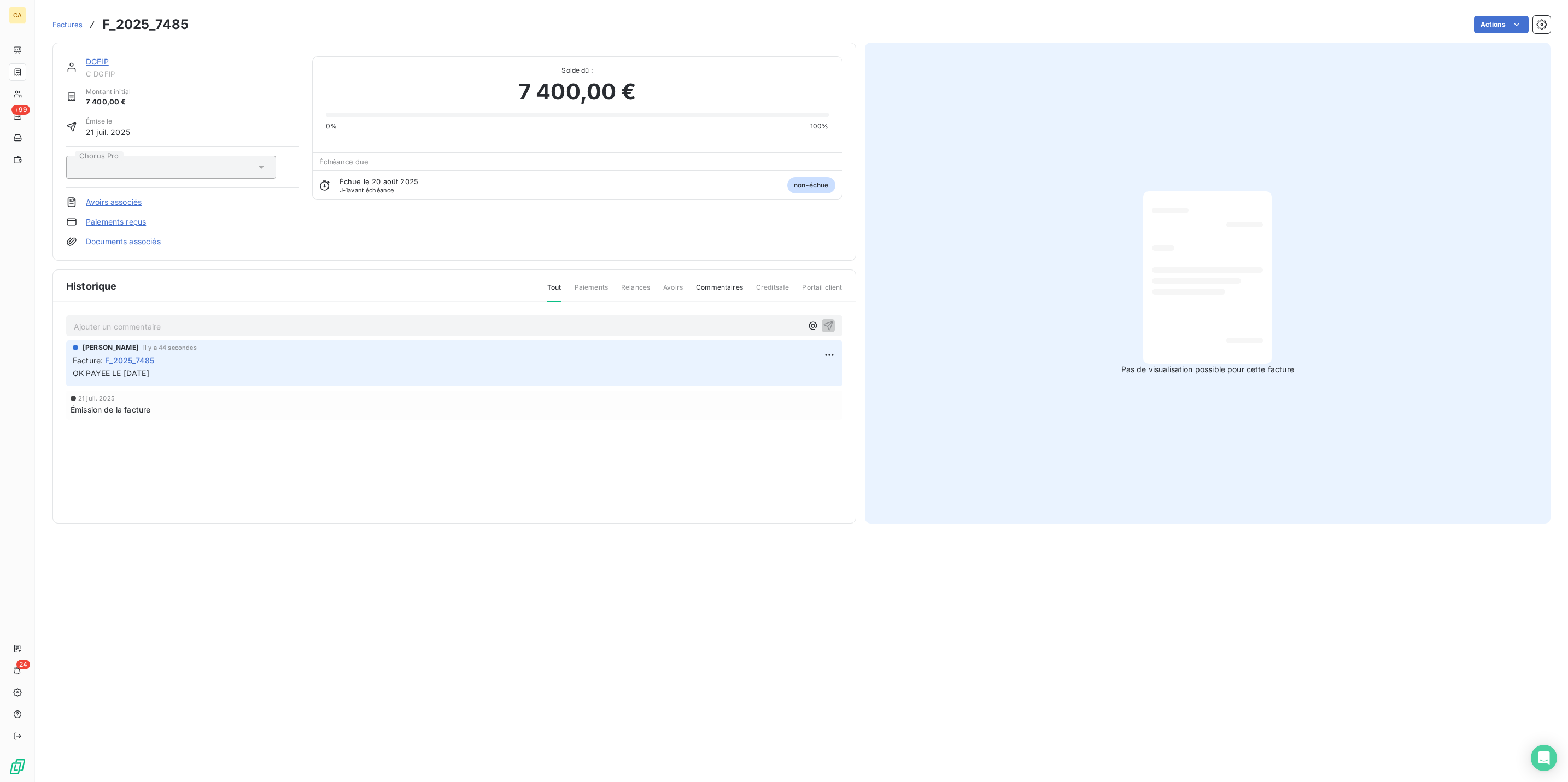
click at [302, 467] on div "Historique Tout Paiements Relances Avoirs Commentaires Creditsafe Portail clien…" at bounding box center [454, 396] width 803 height 253
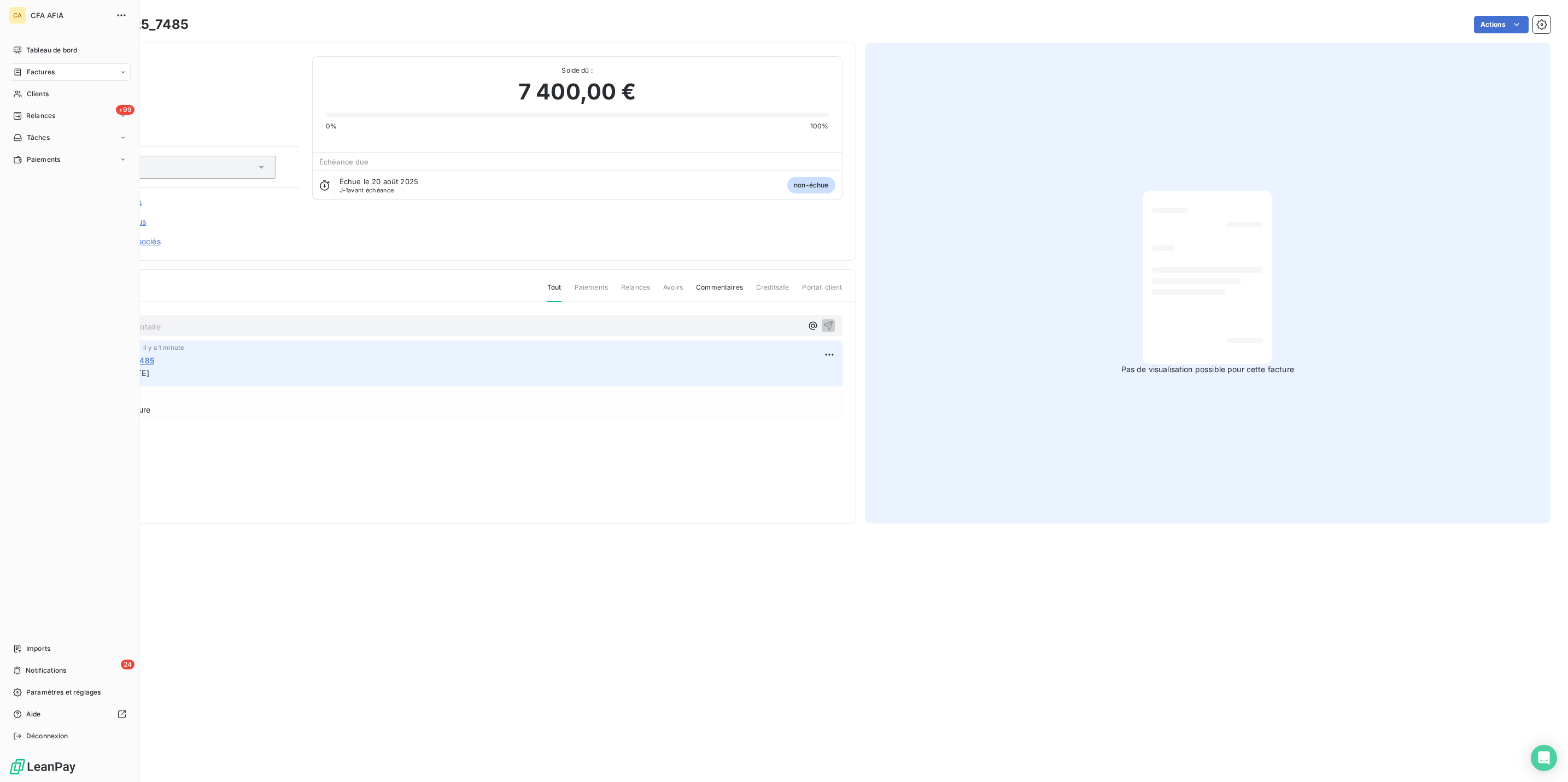
click at [15, 67] on div "Factures" at bounding box center [34, 72] width 41 height 10
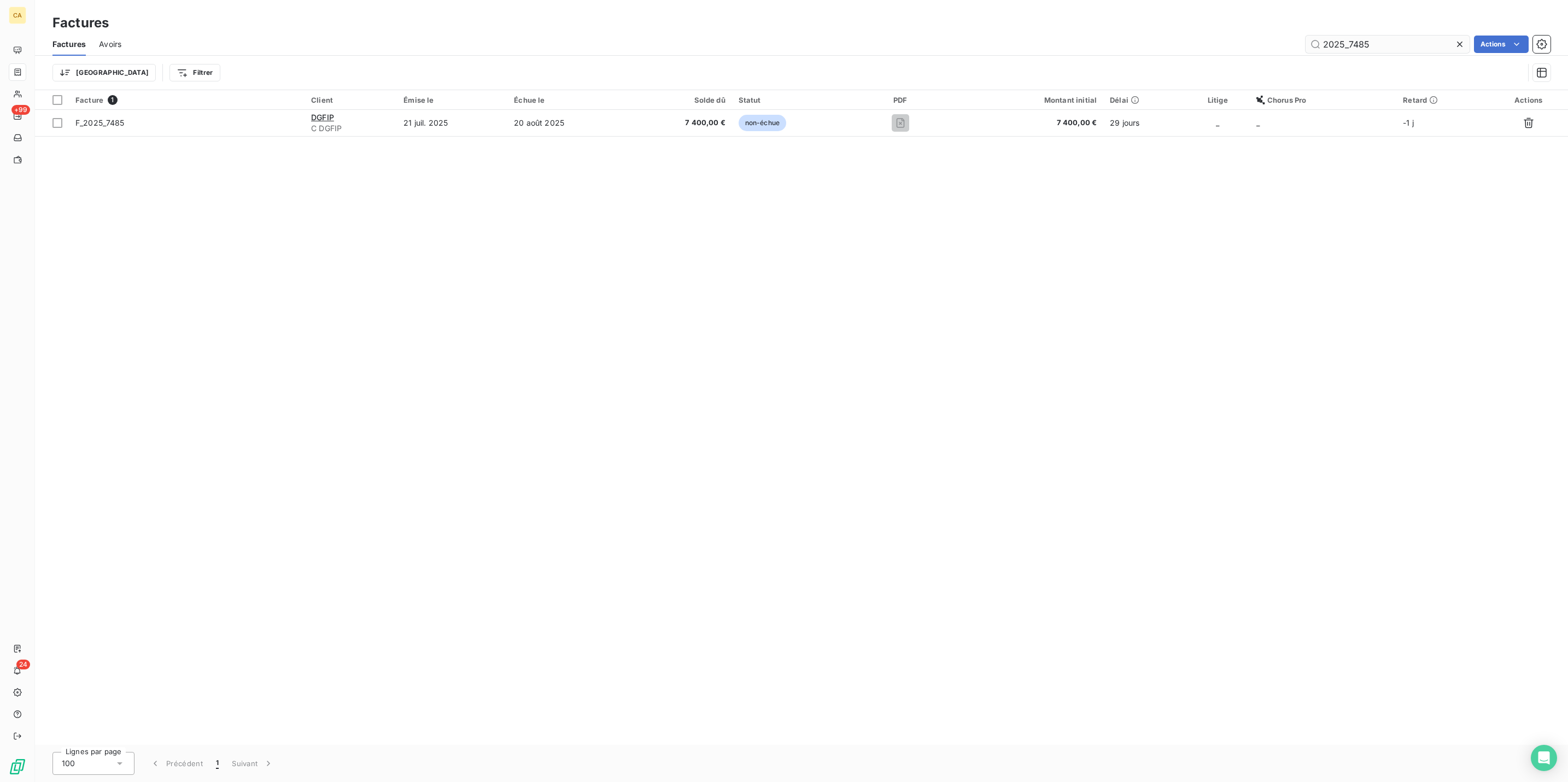
click at [1393, 37] on input "2025_7485" at bounding box center [1388, 44] width 164 height 18
drag, startPoint x: 1393, startPoint y: 37, endPoint x: 1375, endPoint y: 38, distance: 18.0
click at [1375, 38] on input "2025_7485" at bounding box center [1388, 44] width 164 height 18
click at [1375, 38] on input "2025_7485" at bounding box center [1388, 44] width 164 height 18
drag, startPoint x: 1360, startPoint y: 31, endPoint x: 1533, endPoint y: 43, distance: 173.4
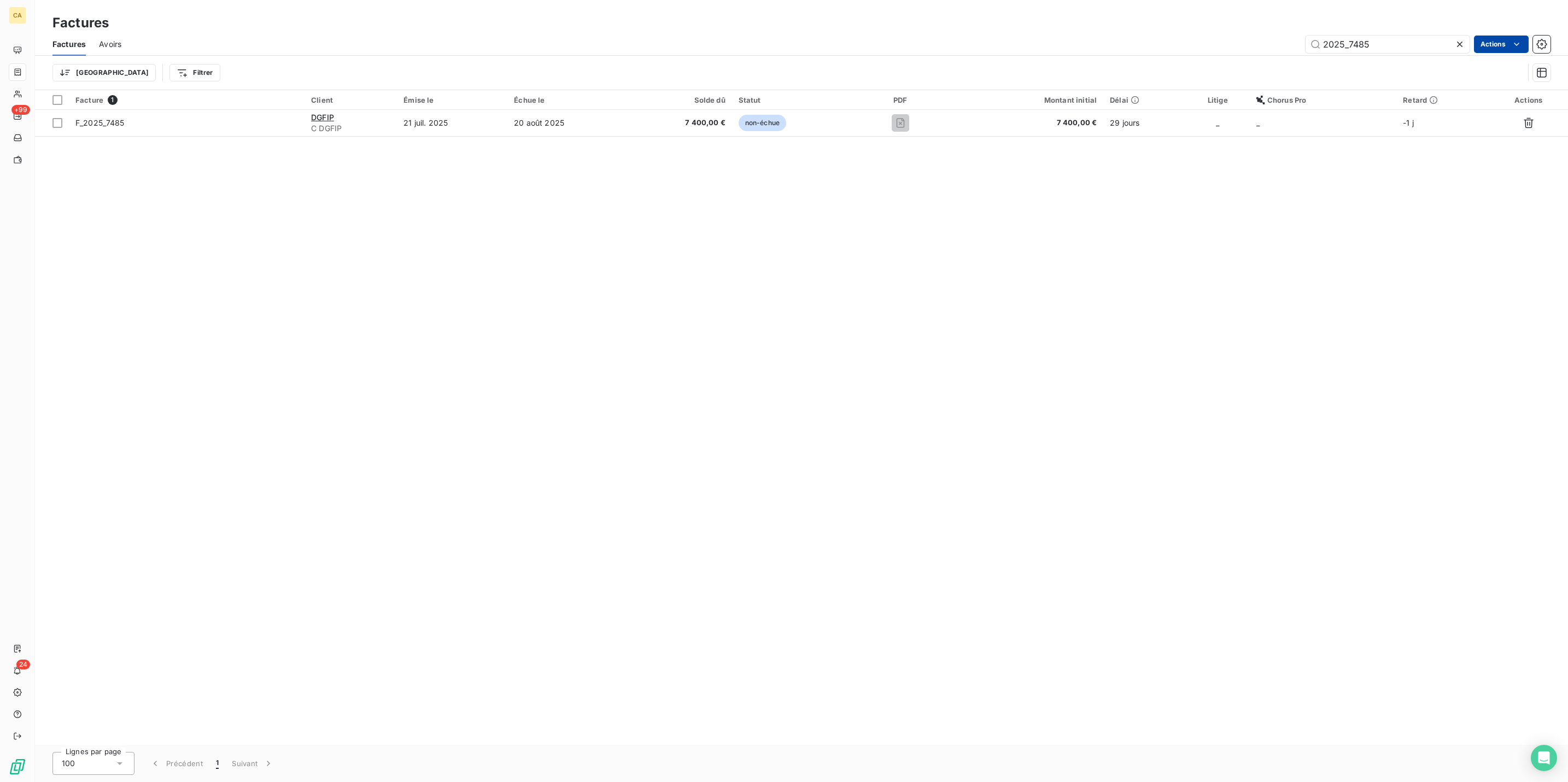
click at [1524, 43] on div "2025_7485 Actions" at bounding box center [842, 44] width 1416 height 18
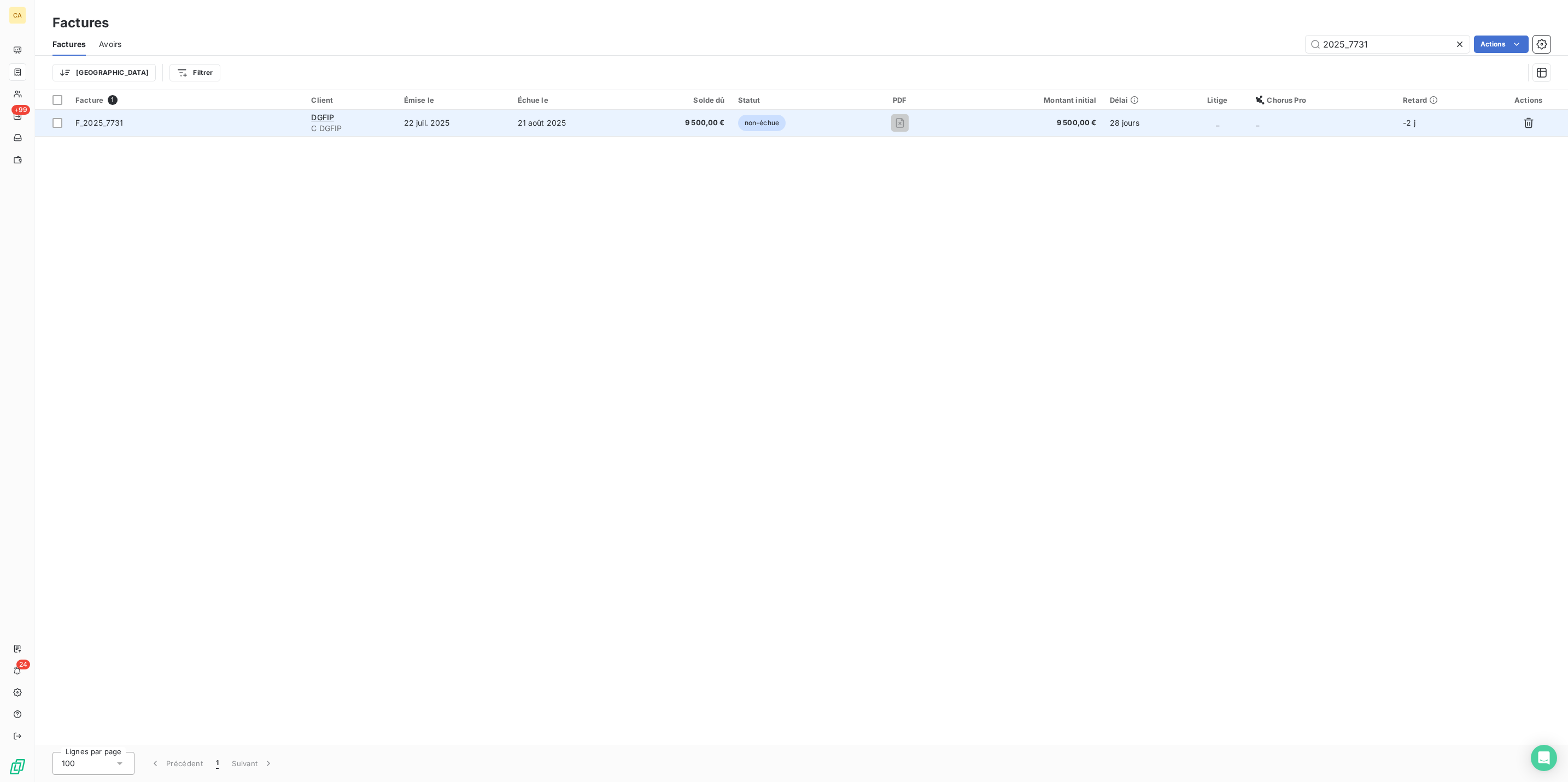
type input "2025_7731"
click at [536, 110] on td "21 août 2025" at bounding box center [570, 123] width 118 height 26
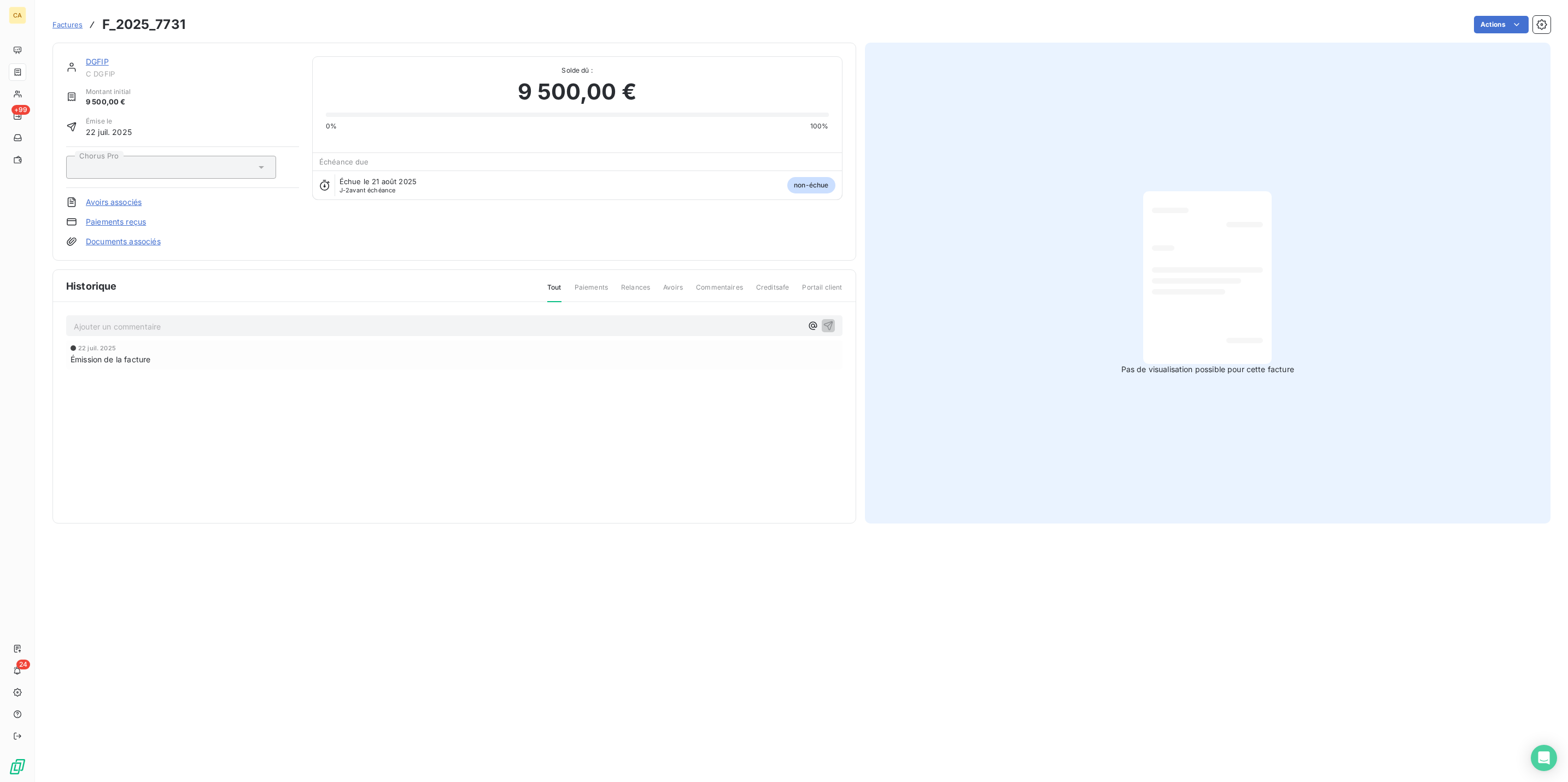
click at [276, 320] on p "Ajouter un commentaire ﻿" at bounding box center [438, 327] width 728 height 14
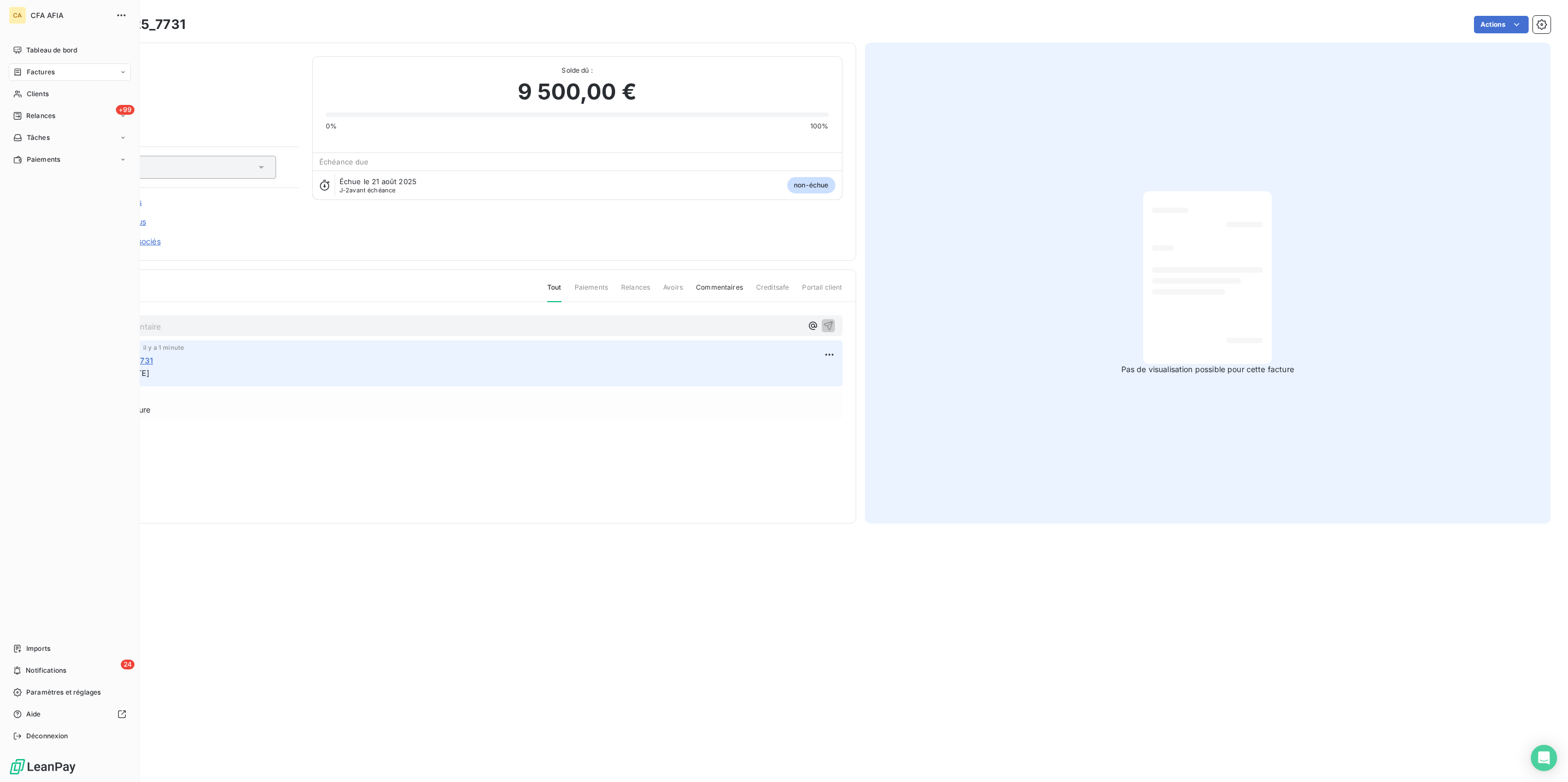
click at [37, 51] on nav "Tableau de bord Factures Clients +99 Relances Tâches Paiements" at bounding box center [70, 105] width 122 height 127
click at [41, 67] on span "Factures" at bounding box center [40, 72] width 28 height 10
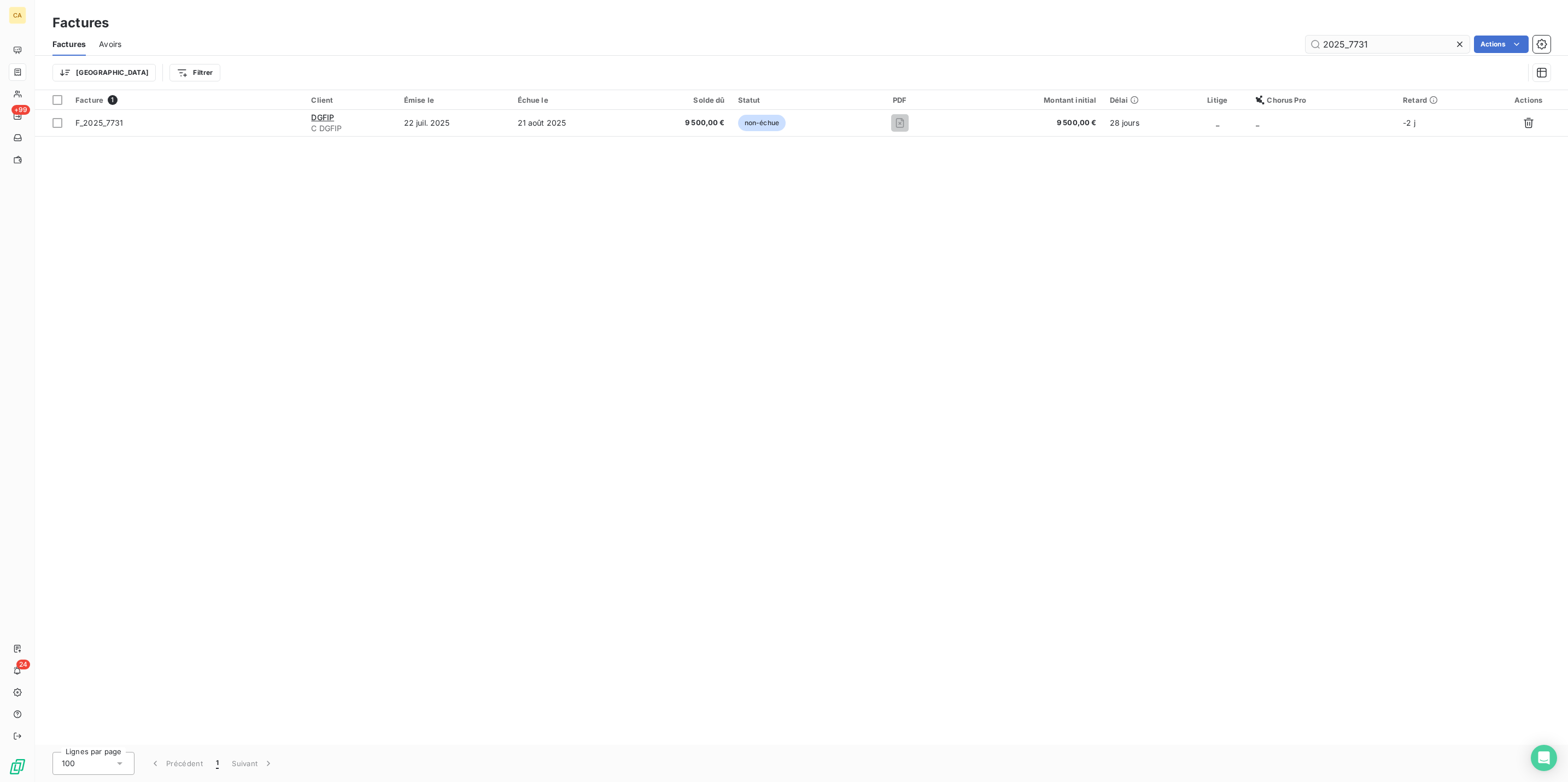
click at [1353, 40] on input "2025_7731" at bounding box center [1388, 44] width 164 height 18
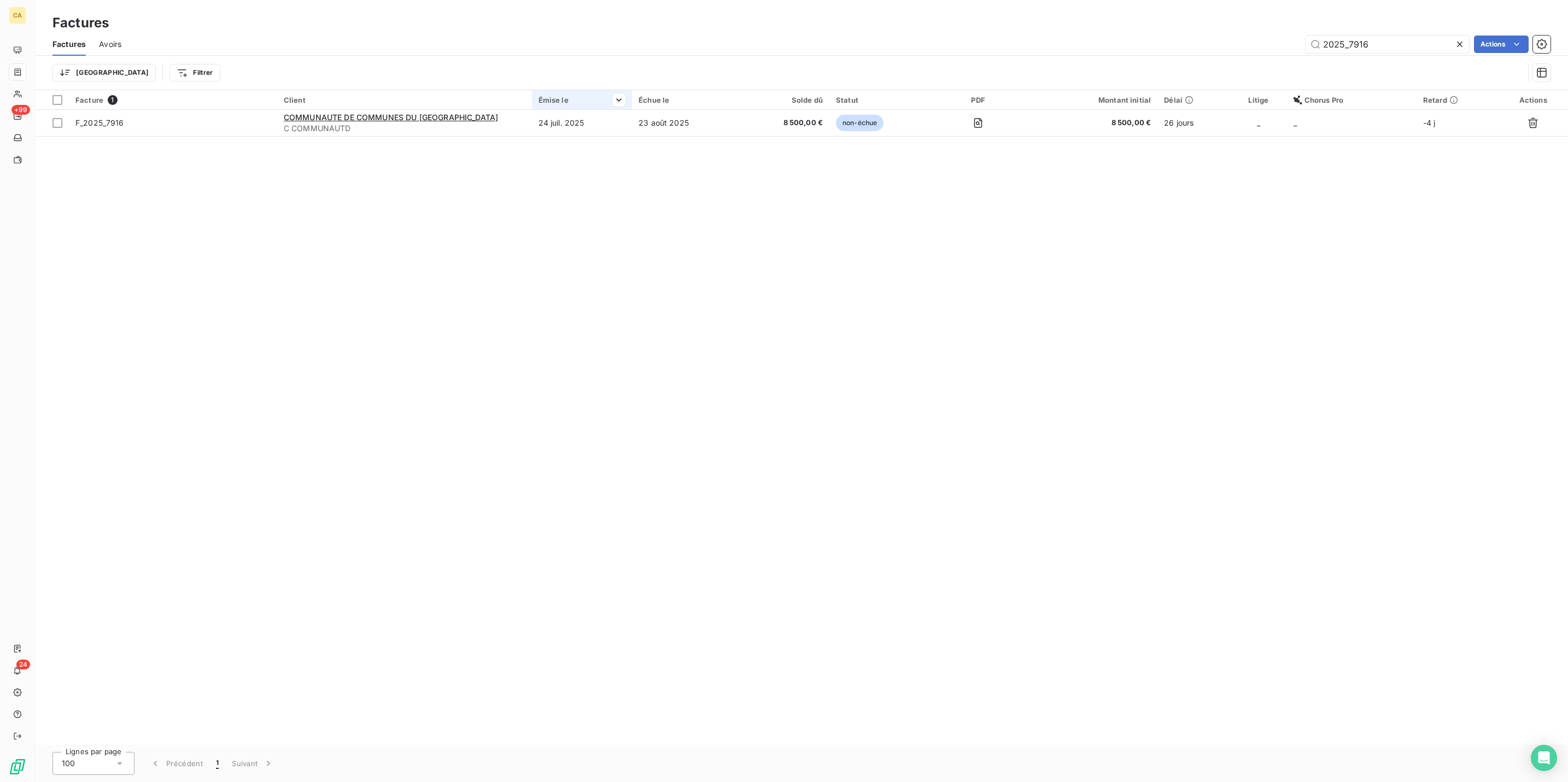
type input "2025_7916"
click at [559, 109] on div at bounding box center [582, 109] width 101 height 1
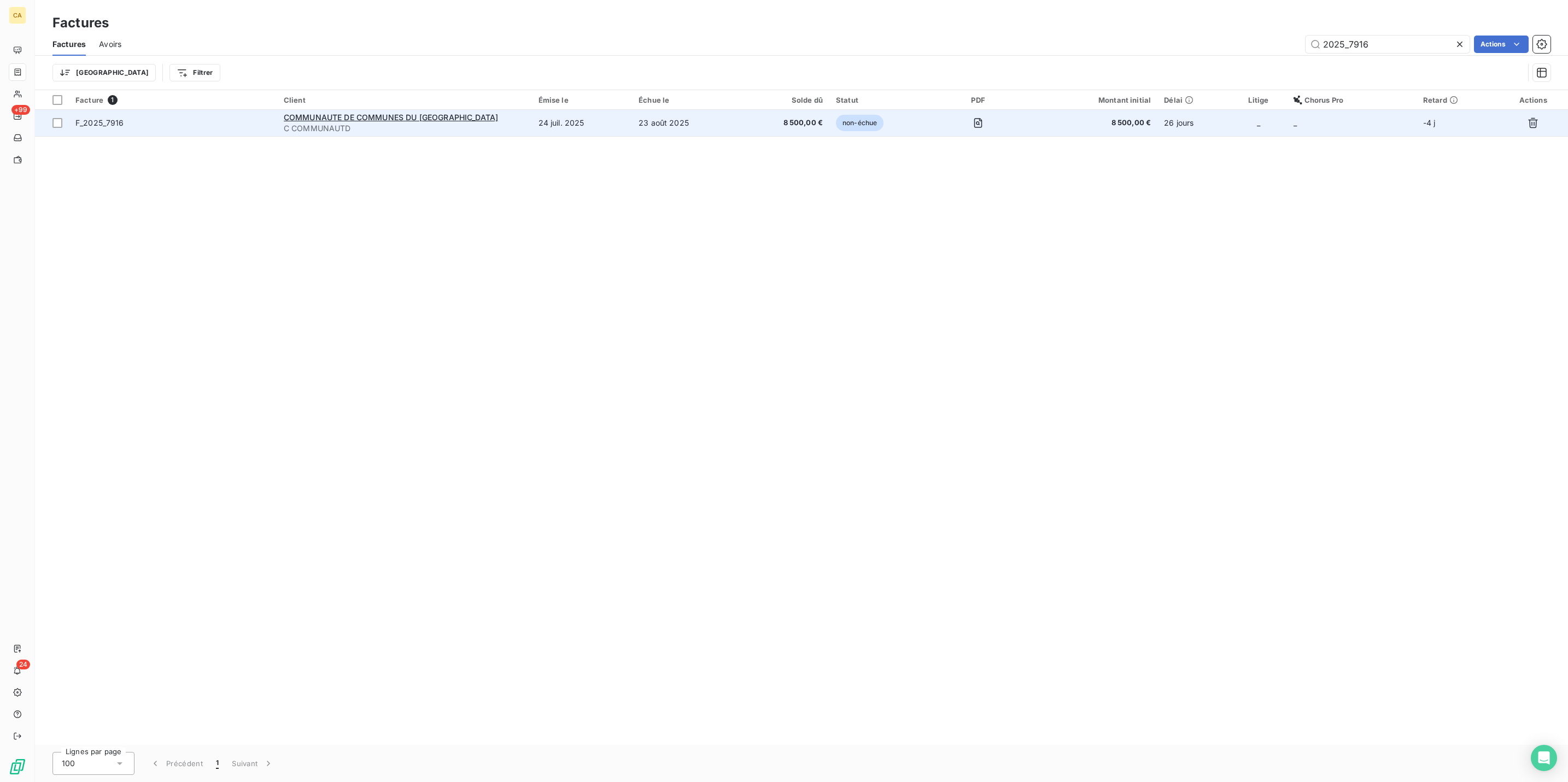
click at [532, 110] on td "COMMUNAUTE DE COMMUNES DU [GEOGRAPHIC_DATA] C COMMUNAUTD" at bounding box center [404, 123] width 254 height 26
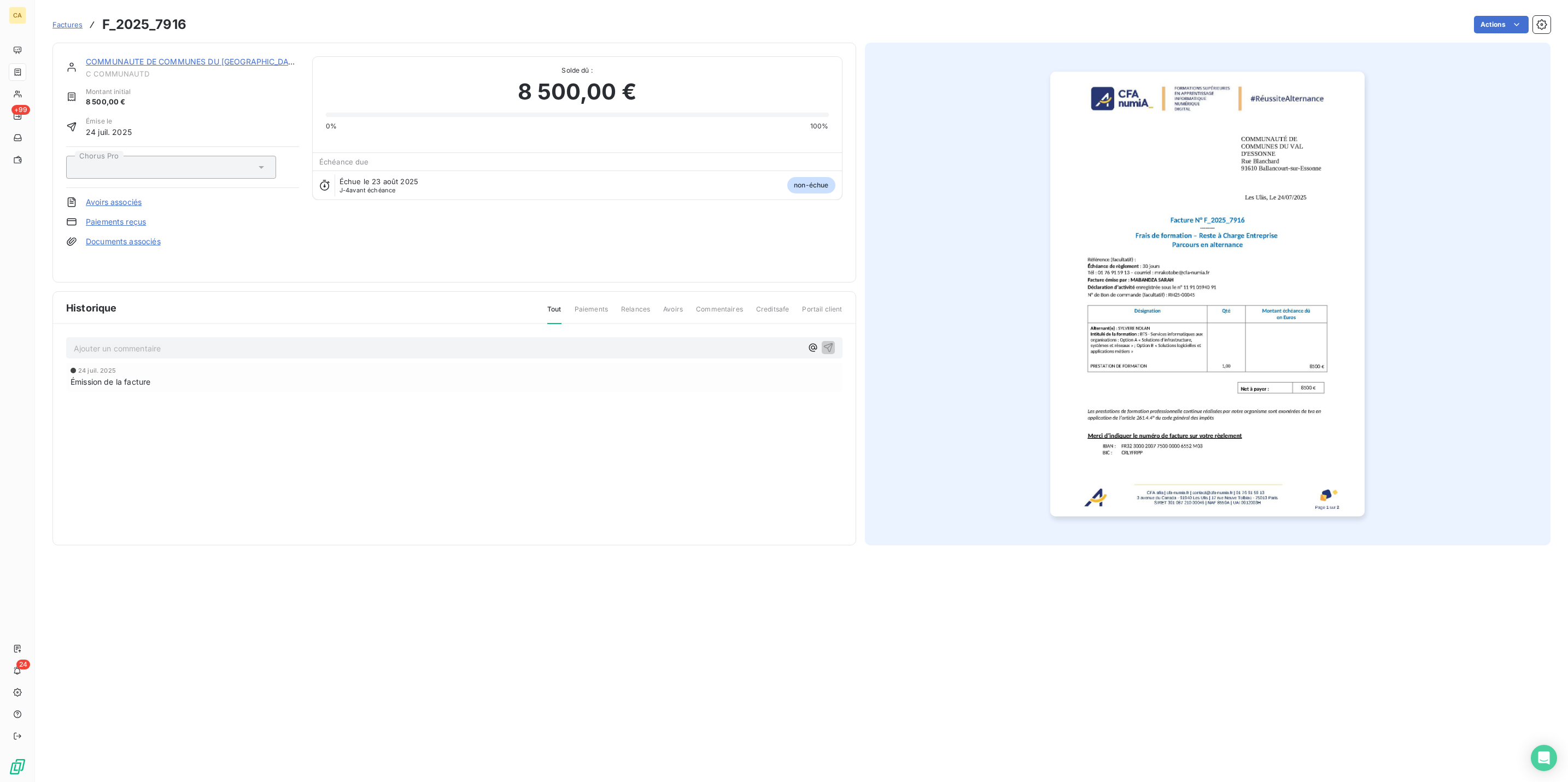
drag, startPoint x: 253, startPoint y: 315, endPoint x: 248, endPoint y: 338, distance: 23.5
click at [249, 325] on div "Ajouter un commentaire ﻿ [DATE] Émission de la facture" at bounding box center [454, 380] width 803 height 111
click at [249, 341] on div "Ajouter un commentaire ﻿" at bounding box center [438, 347] width 728 height 15
click at [248, 341] on p "Ajouter un commentaire ﻿" at bounding box center [438, 348] width 728 height 14
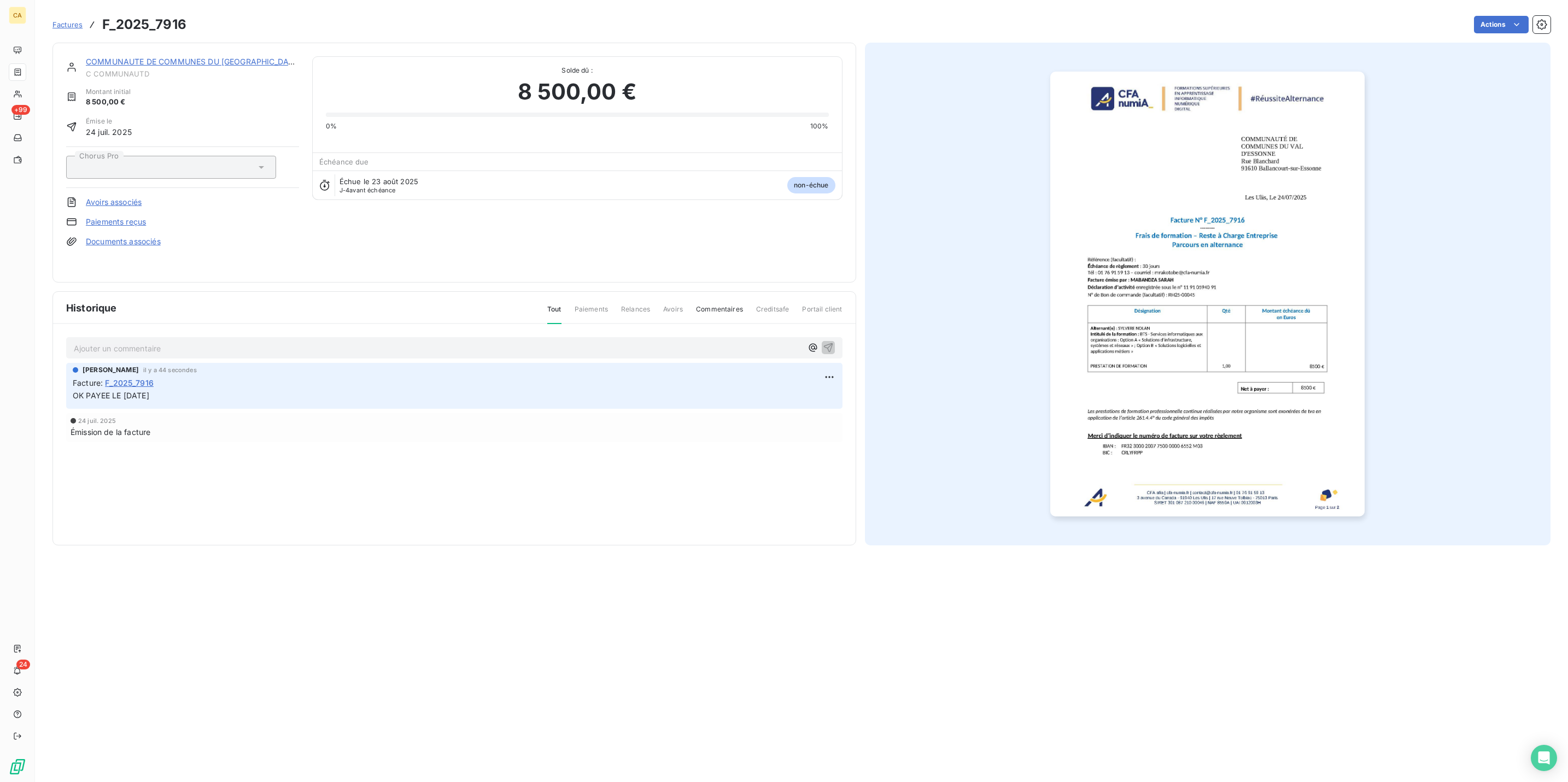
click at [1122, 330] on img "button" at bounding box center [1207, 294] width 314 height 445
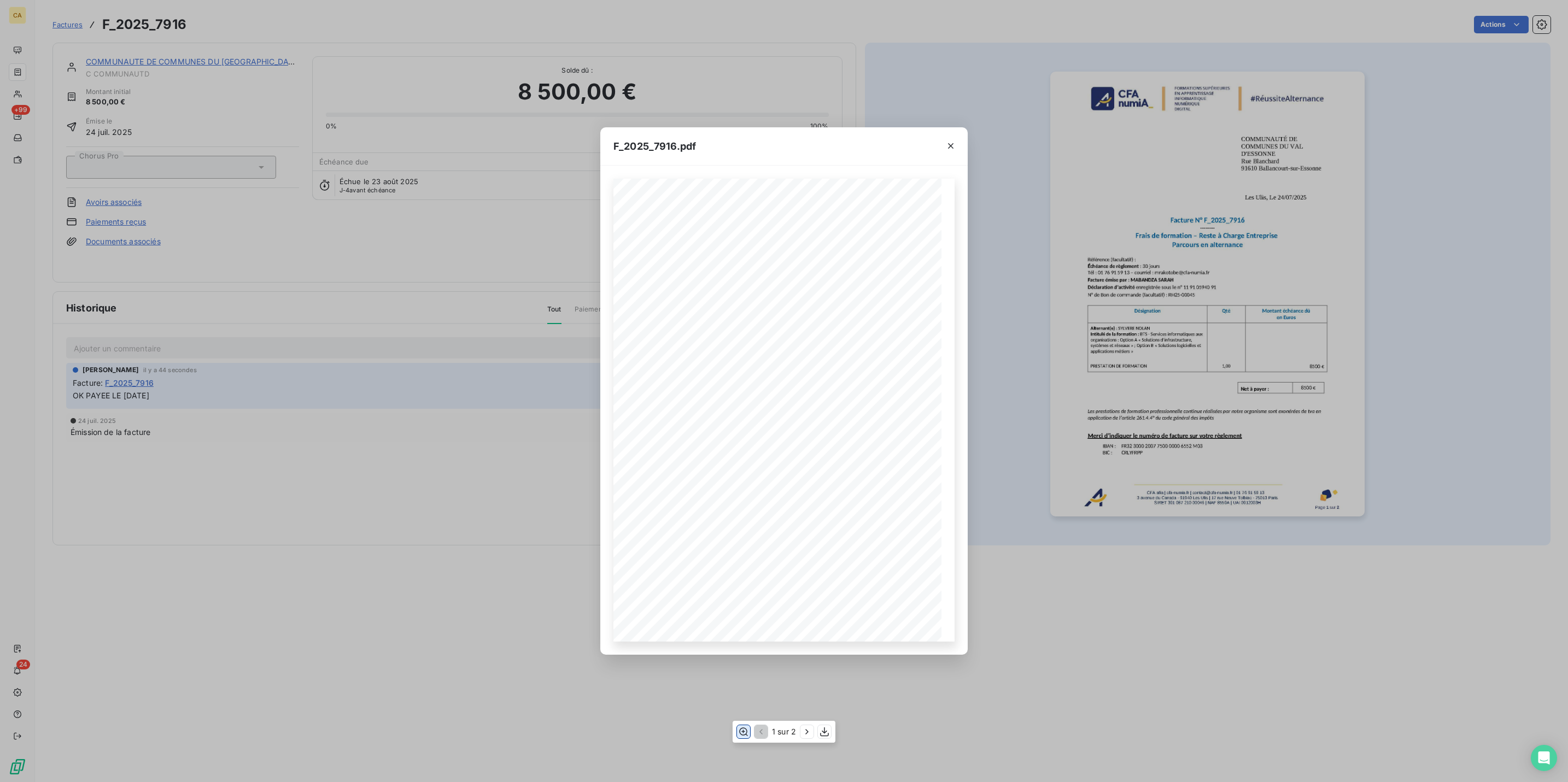
click at [745, 738] on button "button" at bounding box center [744, 732] width 13 height 13
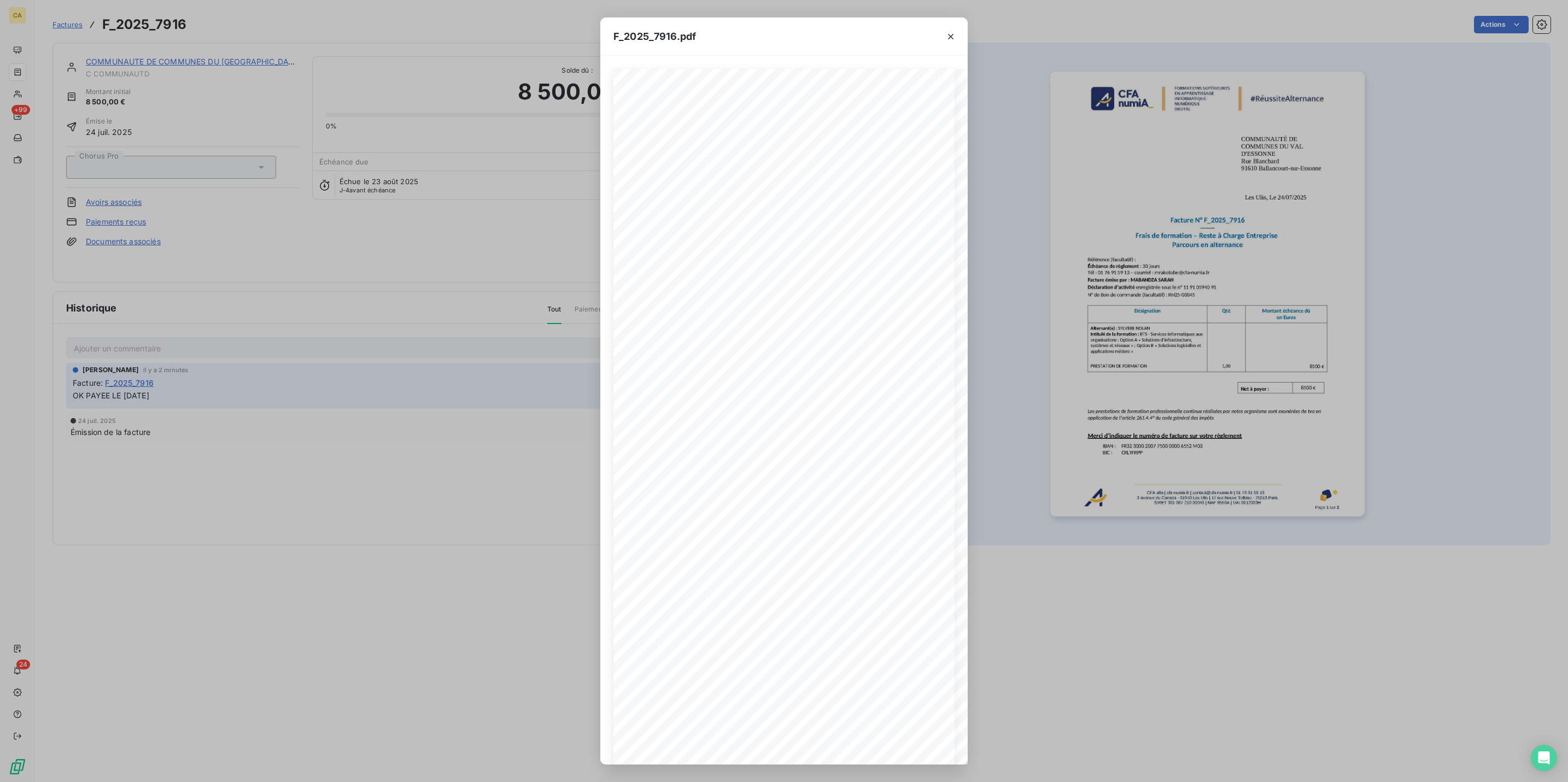
click at [12, 93] on div "F_2025_7916.pdf CFA afia | [DOMAIN_NAME] | [EMAIL_ADDRESS][DOMAIN_NAME] | 01 76…" at bounding box center [784, 391] width 1568 height 782
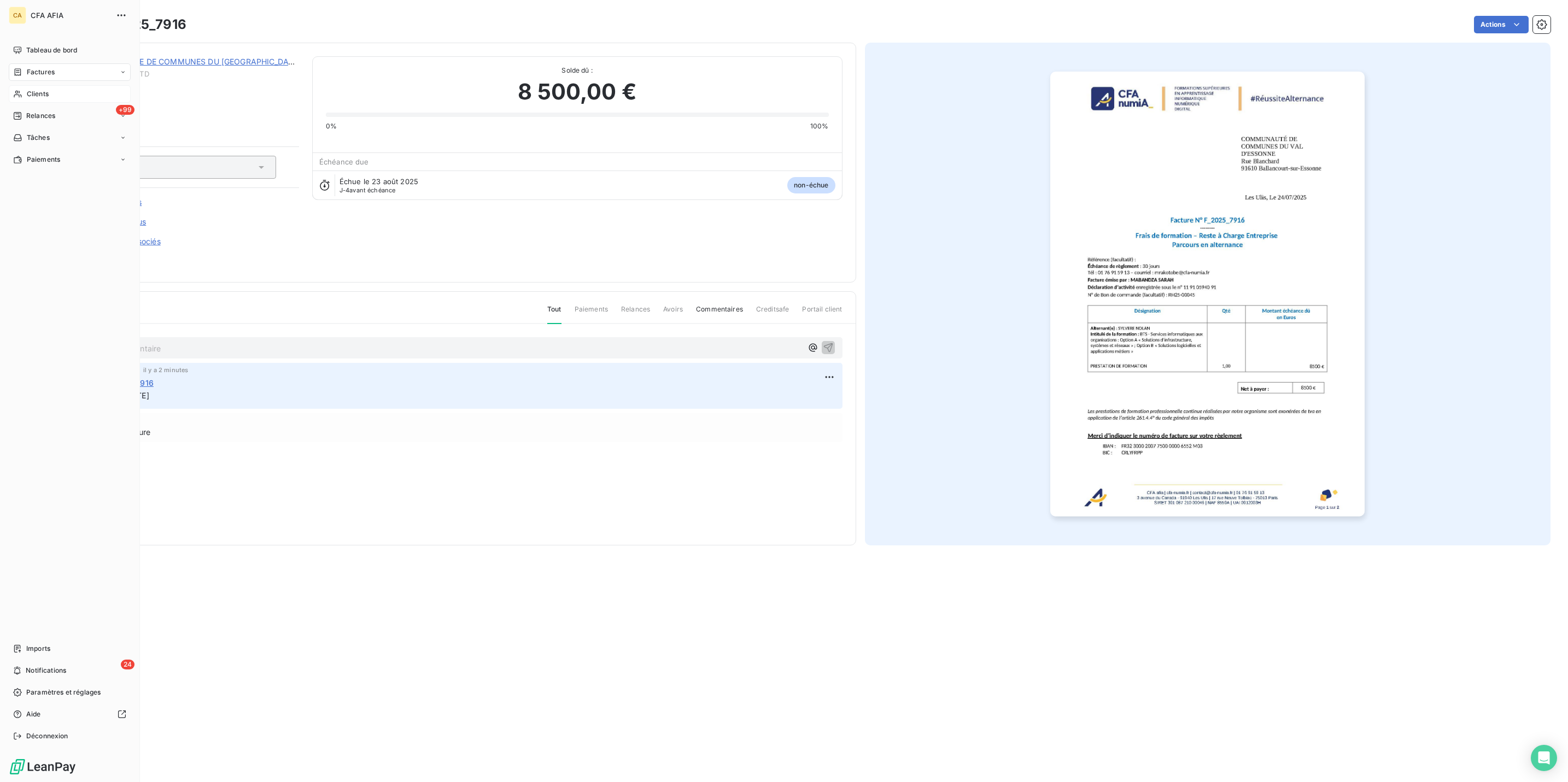
drag, startPoint x: 8, startPoint y: 78, endPoint x: 28, endPoint y: 70, distance: 21.5
click at [28, 89] on span "Clients" at bounding box center [37, 94] width 22 height 10
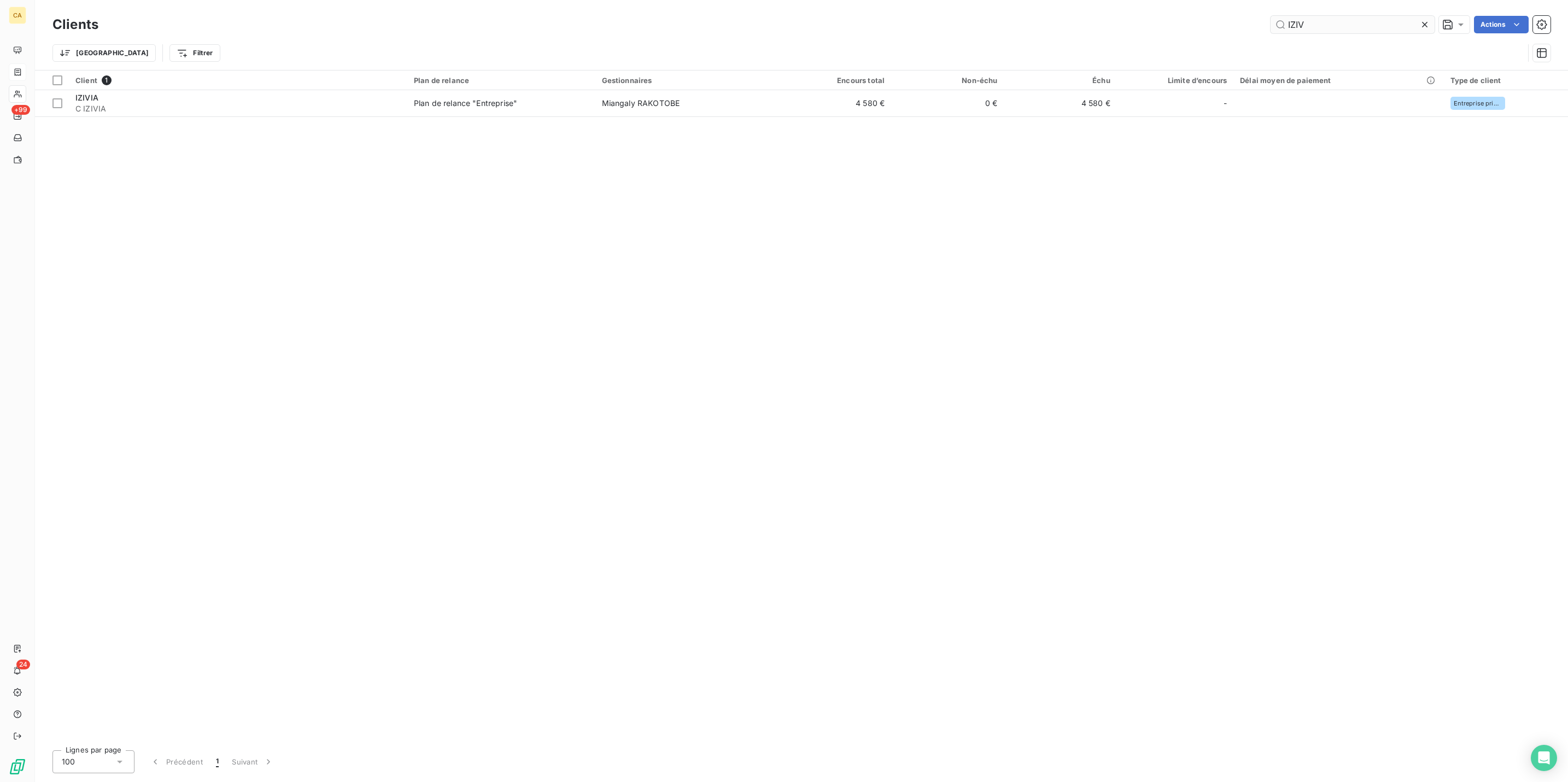
click at [1355, 7] on div "Clients IZIV Actions Trier Filtrer" at bounding box center [802, 35] width 1534 height 70
click at [1349, 16] on input "IZIV" at bounding box center [1353, 24] width 164 height 18
click at [1370, 16] on input "BILL" at bounding box center [1353, 24] width 164 height 18
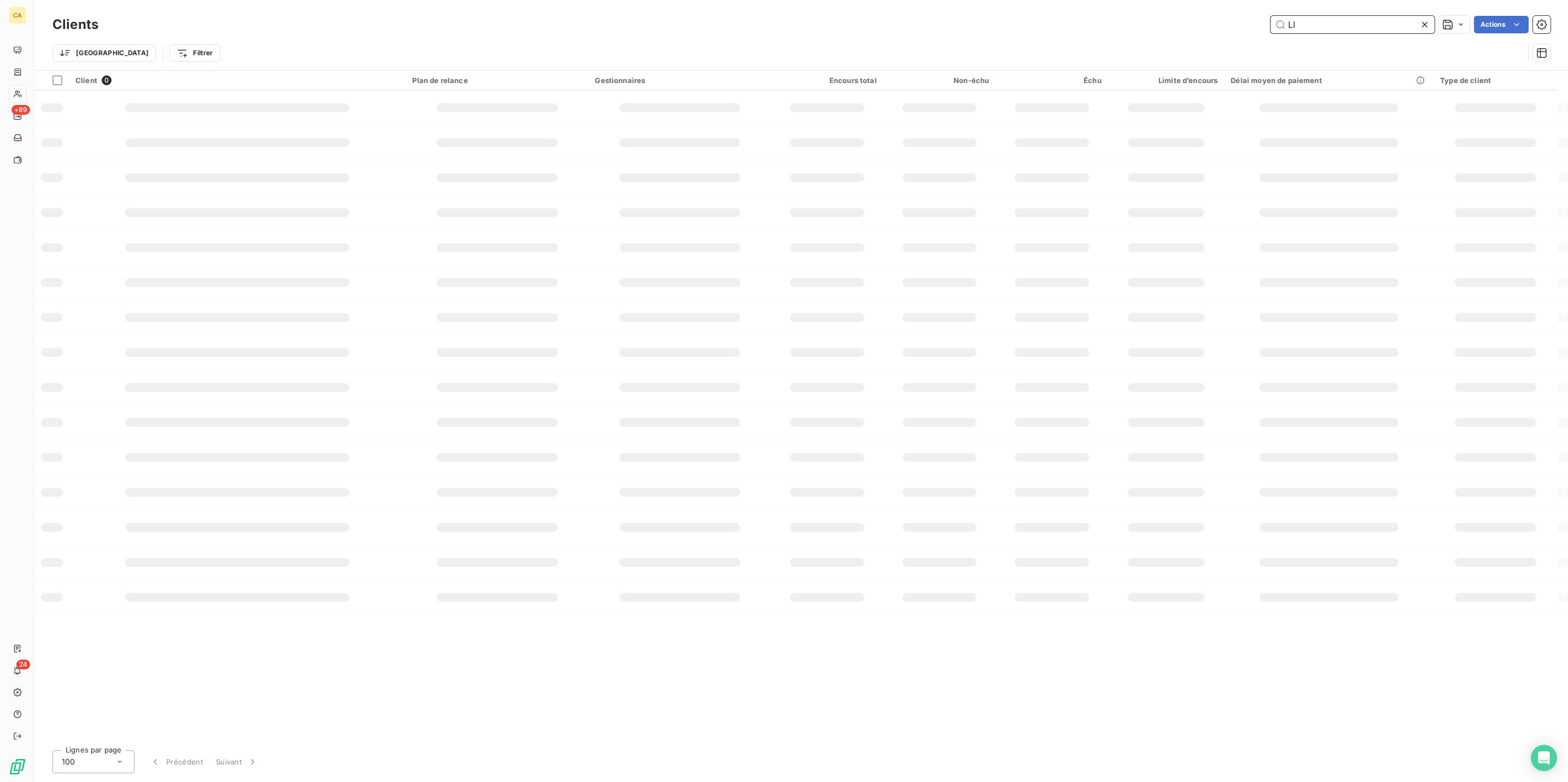
type input "L"
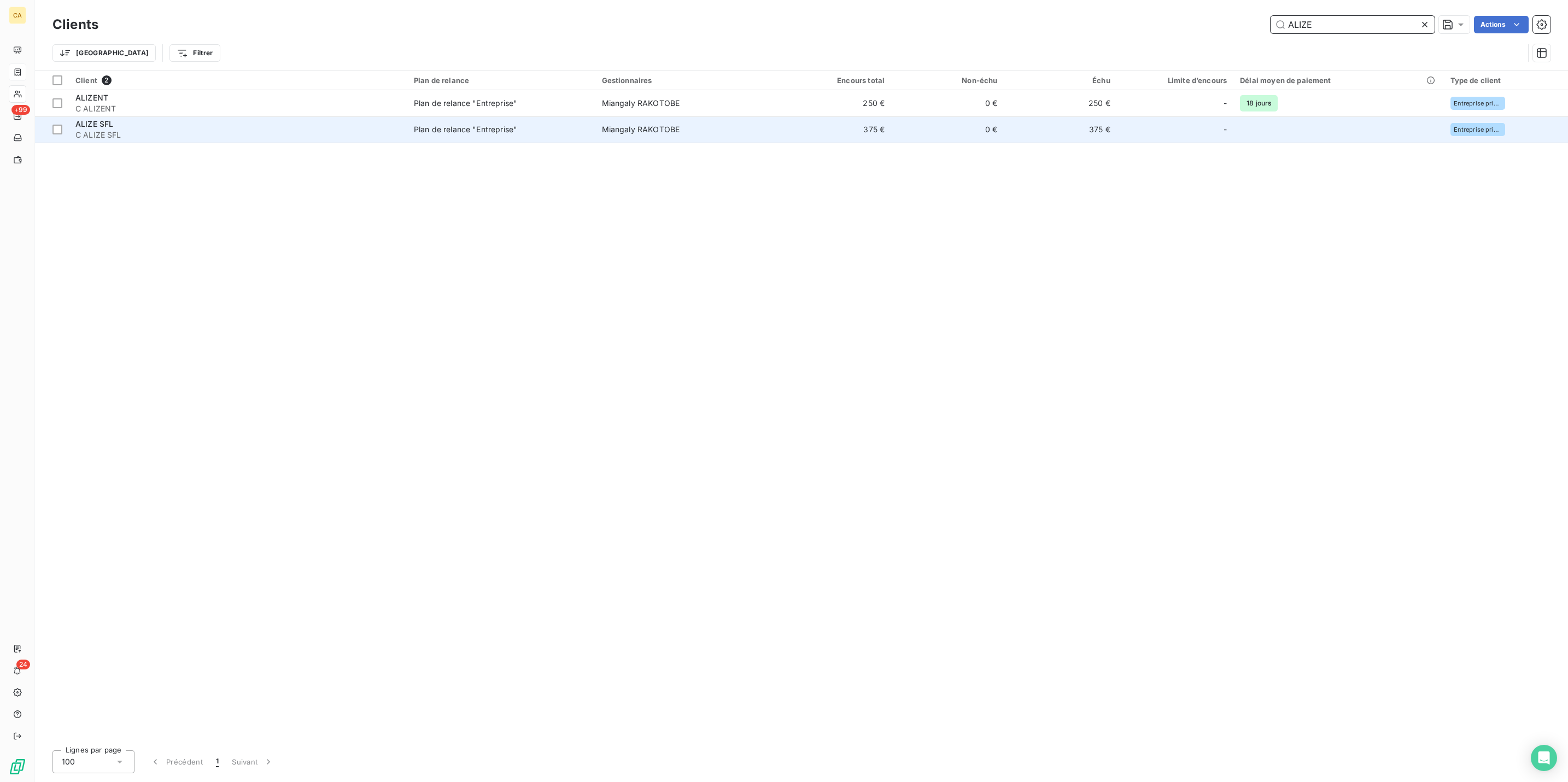
type input "ALIZE"
click at [595, 116] on td "Miangaly RAKOTOBE" at bounding box center [687, 129] width 183 height 26
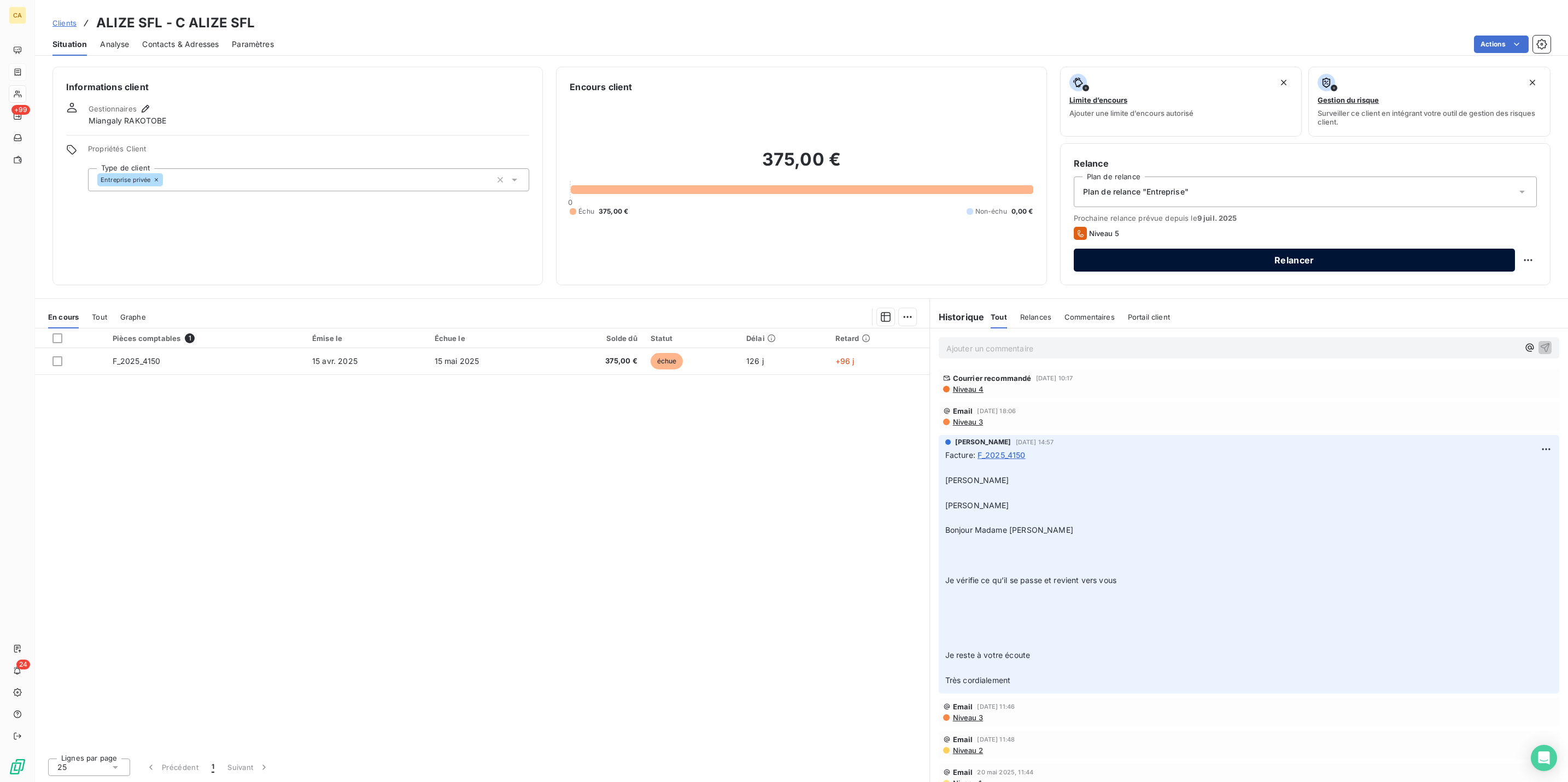
click at [1515, 249] on button "Relancer" at bounding box center [1294, 260] width 442 height 23
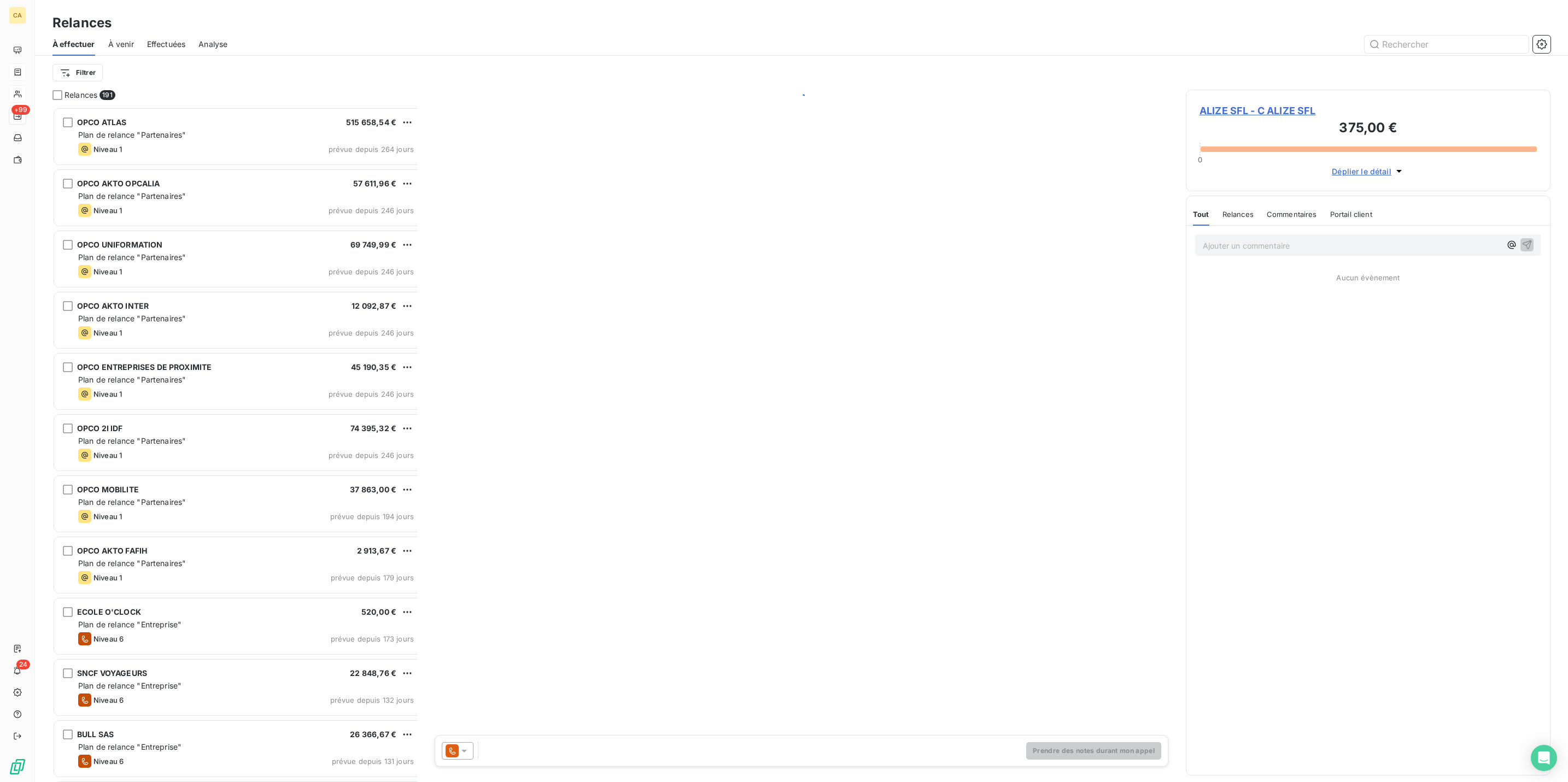
scroll to position [676, 359]
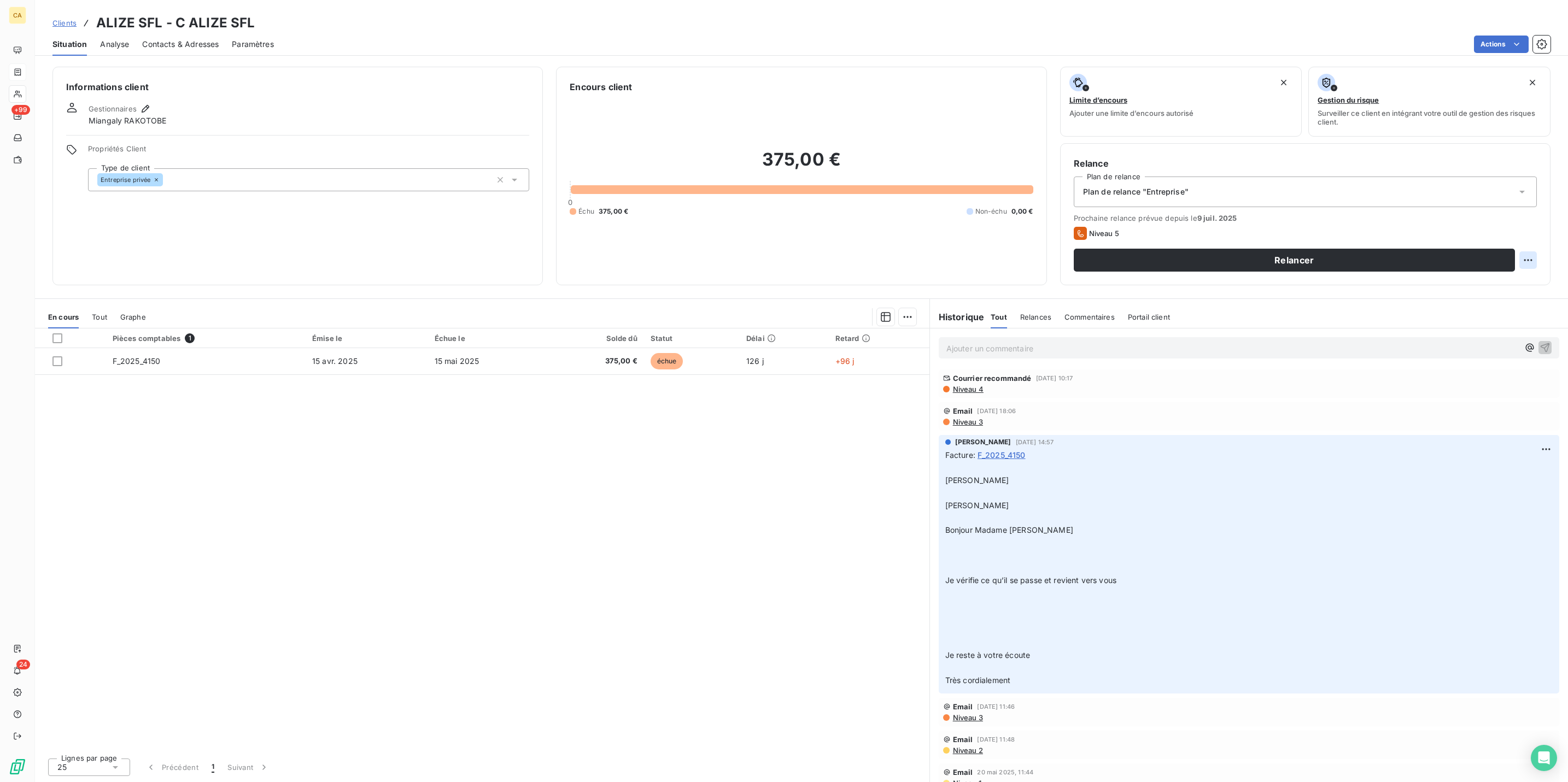
click at [1539, 210] on html "CA +99 24 Clients ALIZE SFL - C ALIZE SFL Situation Analyse Contacts & Adresses…" at bounding box center [784, 391] width 1568 height 782
click at [1511, 238] on div "Replanifier cette action" at bounding box center [1495, 238] width 98 height 18
select select "7"
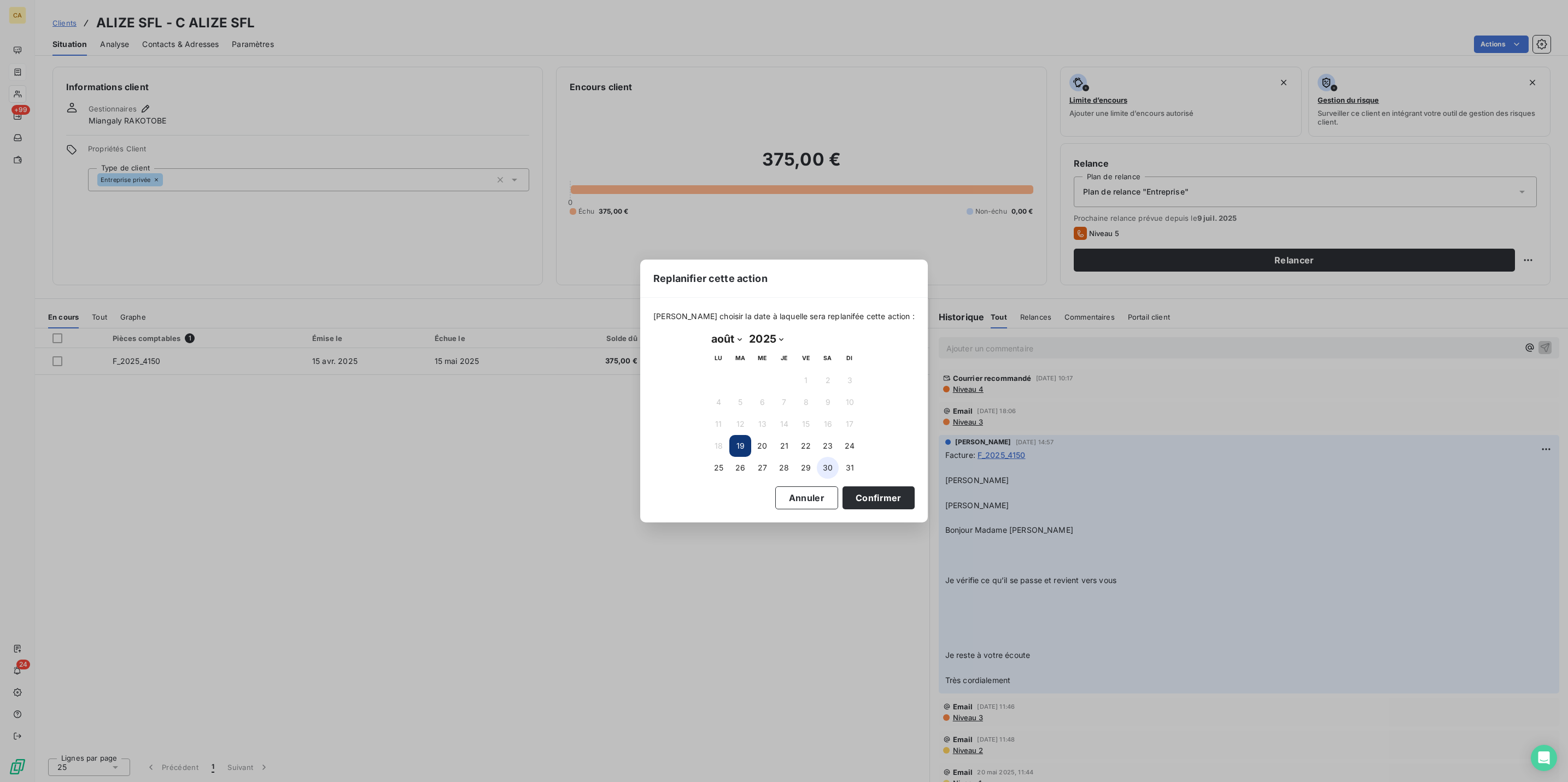
click at [830, 458] on button "30" at bounding box center [828, 467] width 22 height 22
click at [843, 486] on button "Confirmer" at bounding box center [879, 498] width 72 height 23
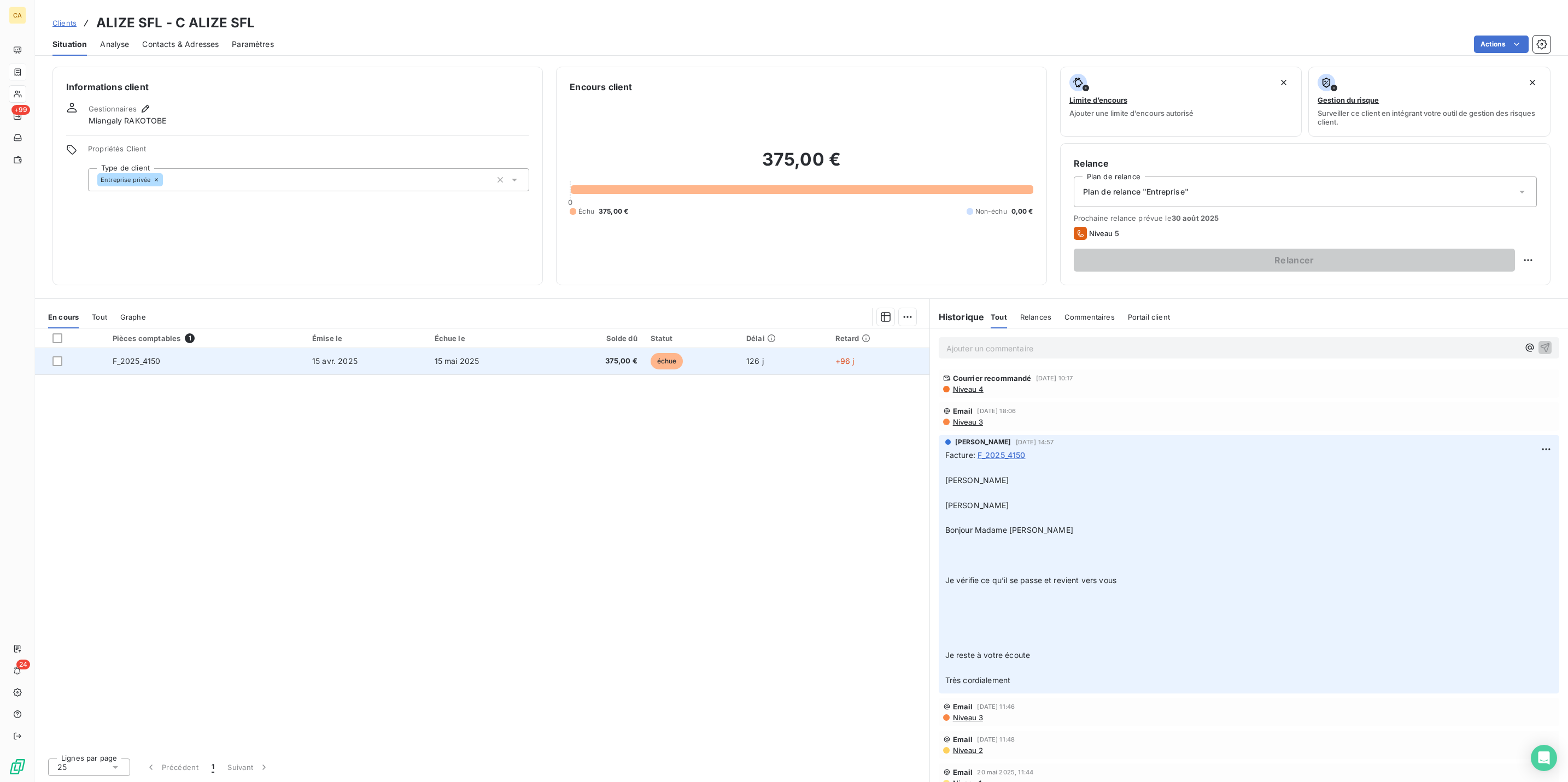
click at [547, 348] on td "15 mai 2025" at bounding box center [488, 361] width 121 height 26
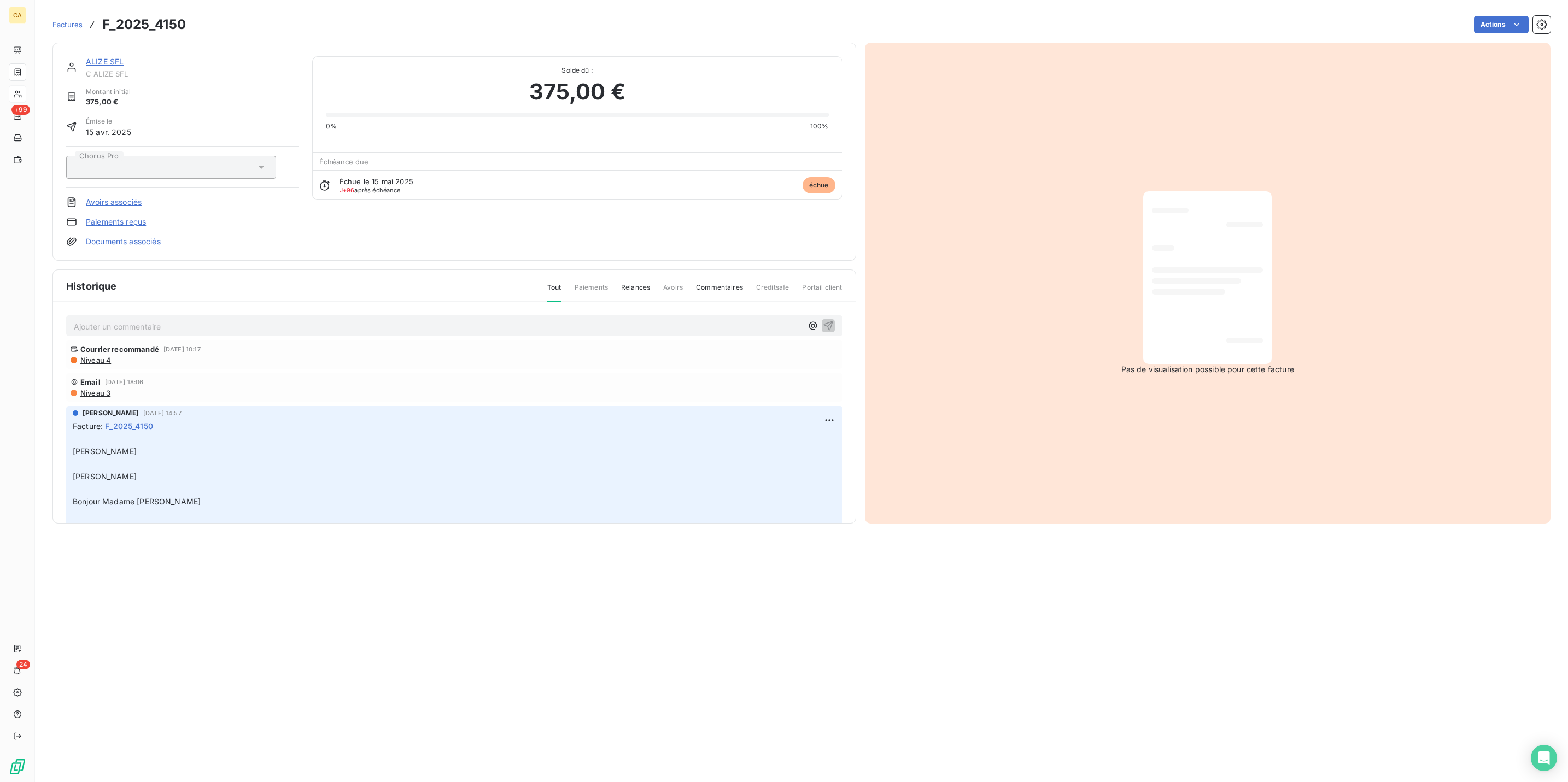
click at [212, 302] on div "Ajouter un commentaire ﻿ Courrier recommandé [DATE] 10:17 Niveau 4 Email [DATE]…" at bounding box center [454, 428] width 803 height 253
click at [220, 320] on p "Ajouter un commentaire ﻿" at bounding box center [438, 327] width 728 height 14
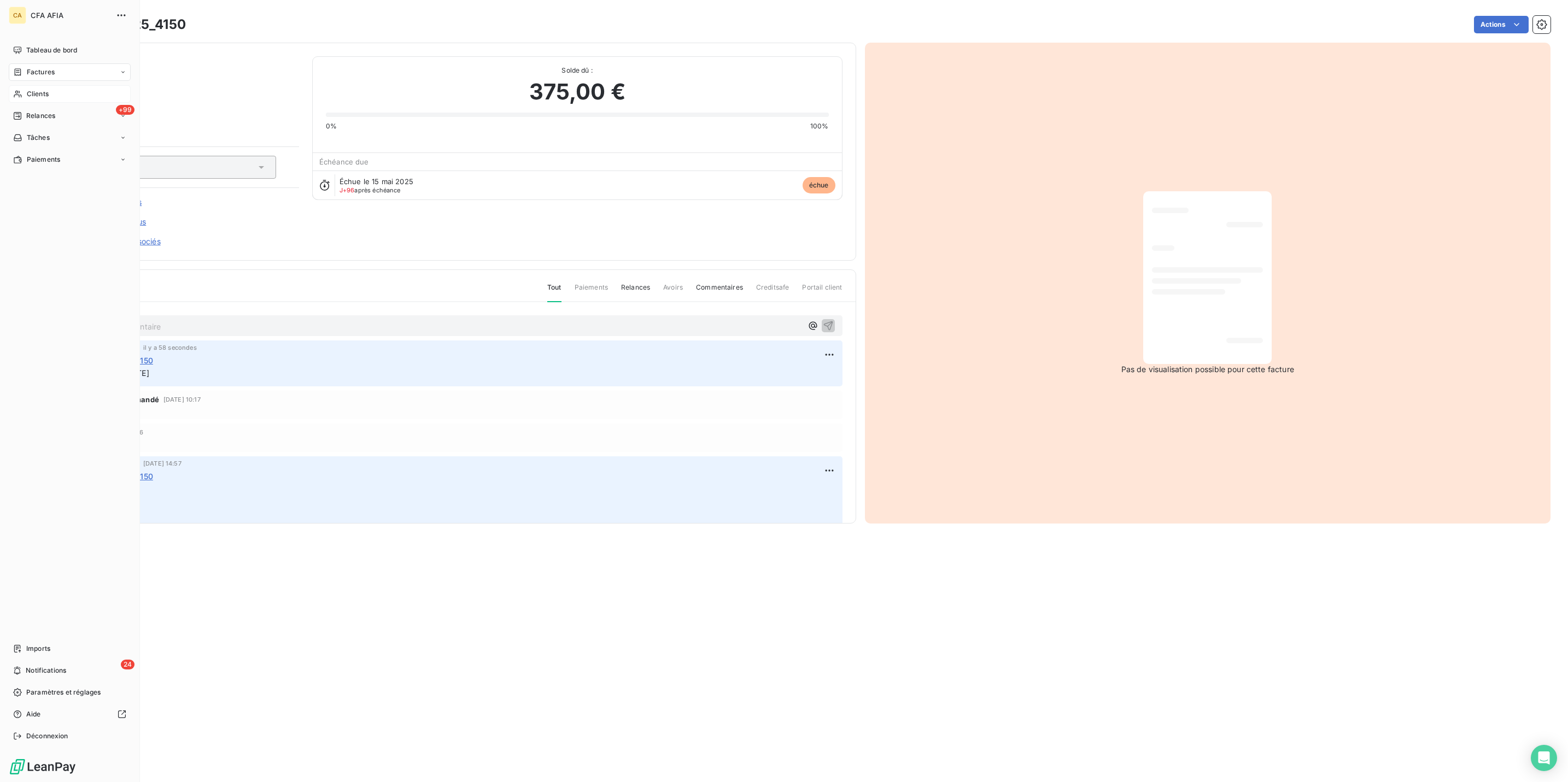
click at [15, 86] on div "Clients" at bounding box center [70, 94] width 122 height 18
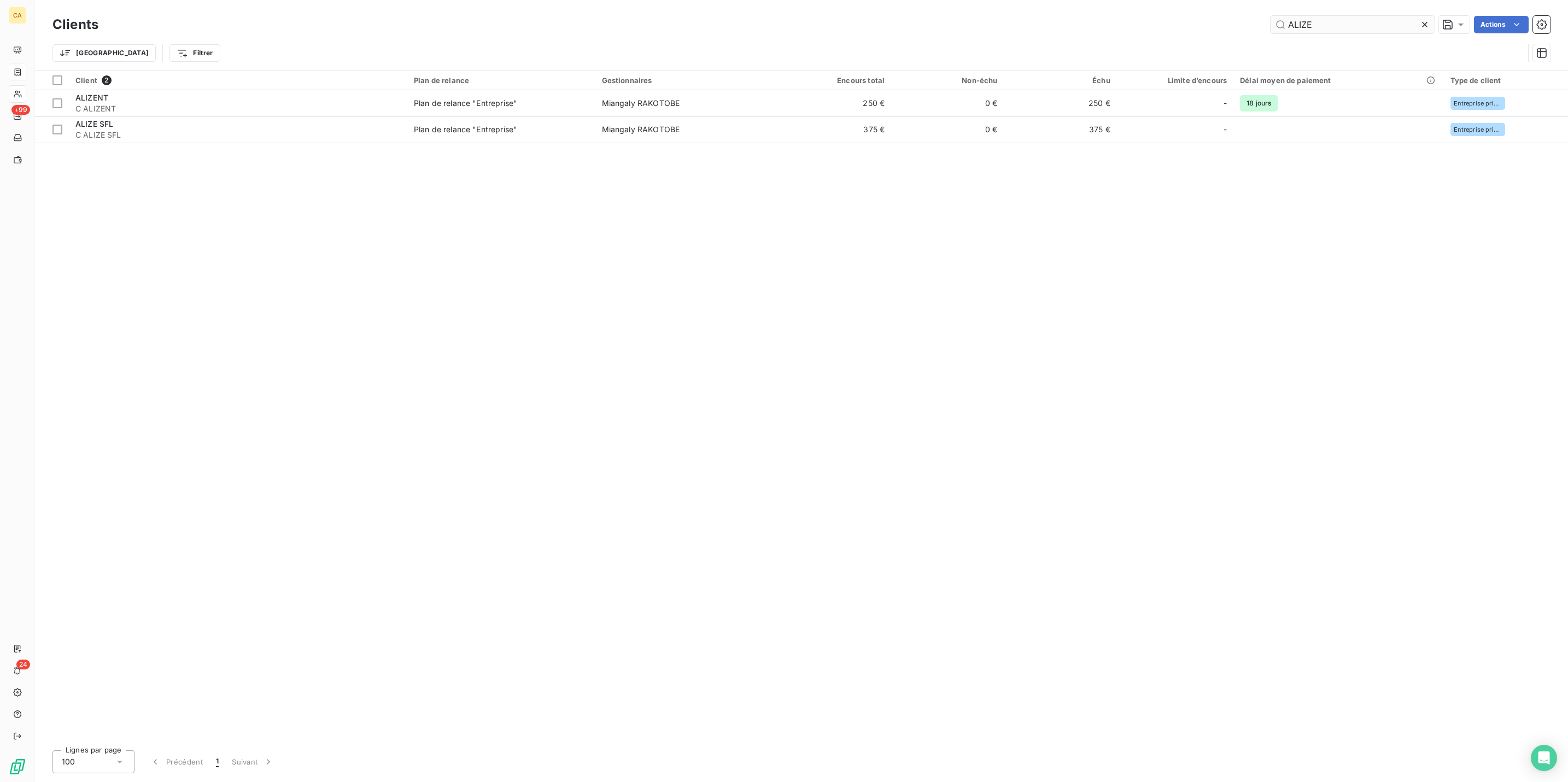
click at [1356, 22] on input "ALIZE" at bounding box center [1353, 24] width 164 height 18
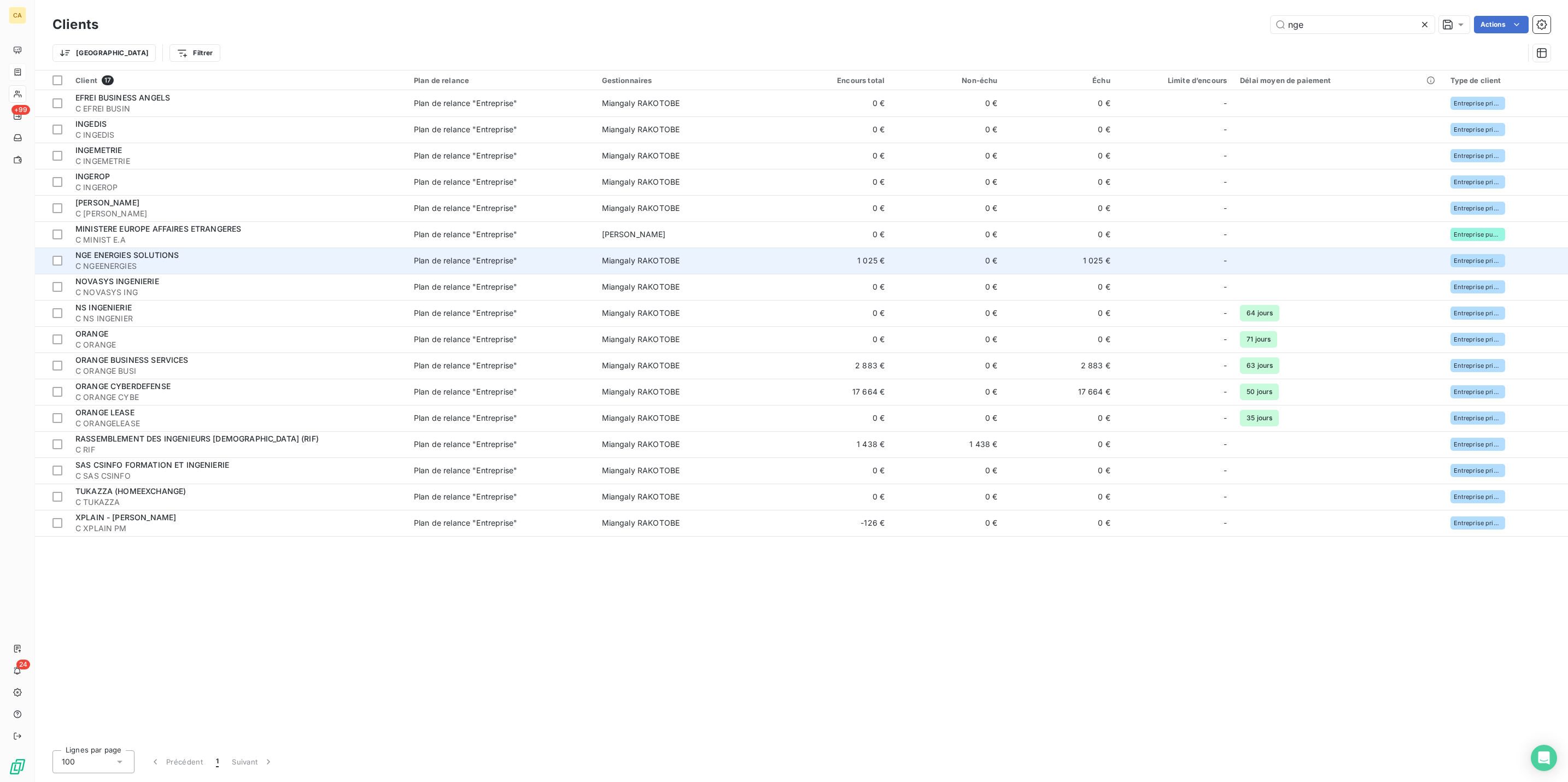
type input "nge"
click at [127, 250] on span "NGE ENERGIES SOLUTIONS" at bounding box center [127, 255] width 103 height 9
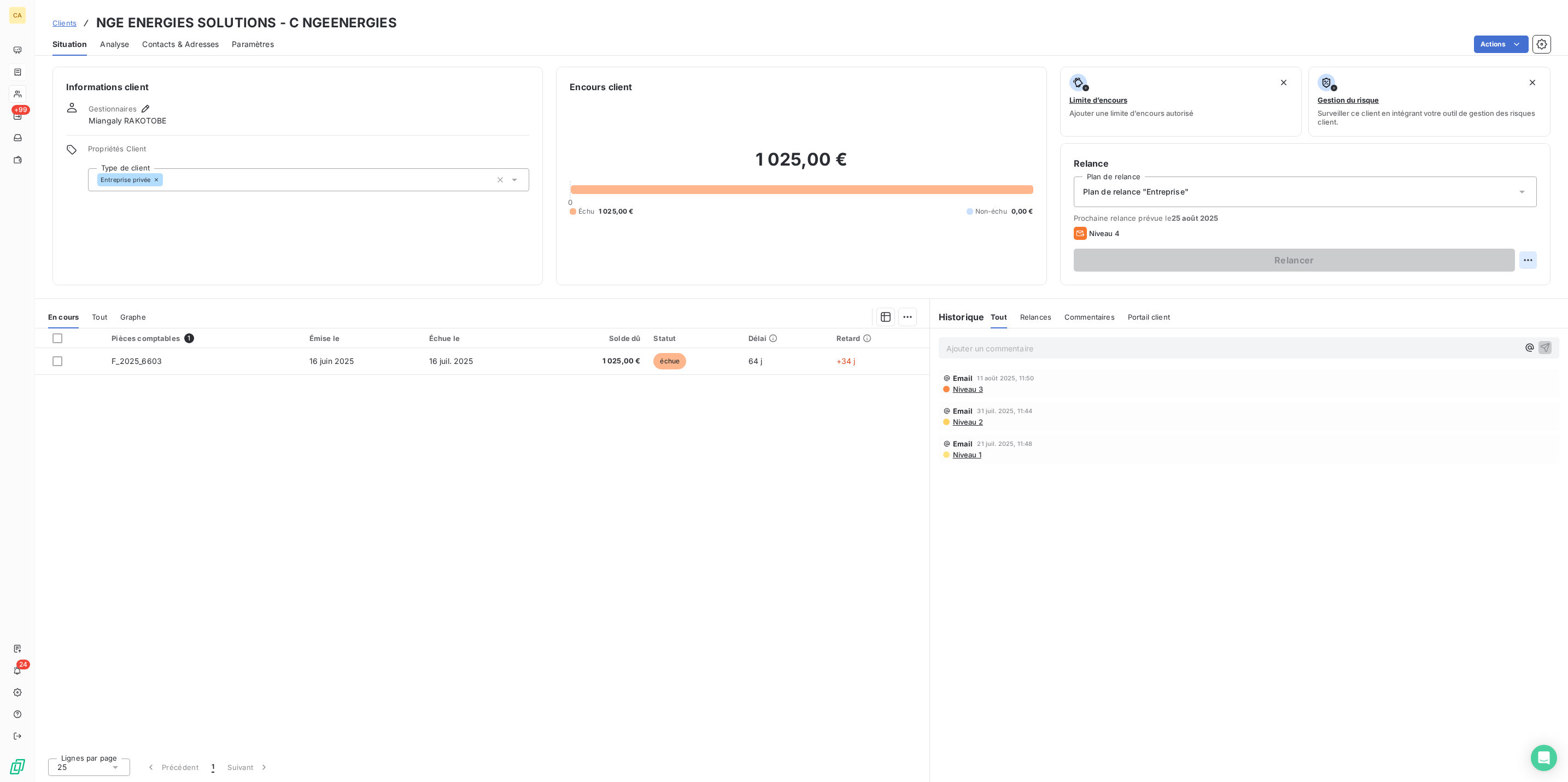
click at [1534, 220] on html "CA +99 24 Clients NGE ENERGIES SOLUTIONS - C NGEENERGIES Situation Analyse Cont…" at bounding box center [784, 391] width 1568 height 782
click at [1506, 231] on div "Replanifier cette action" at bounding box center [1495, 238] width 98 height 18
select select "7"
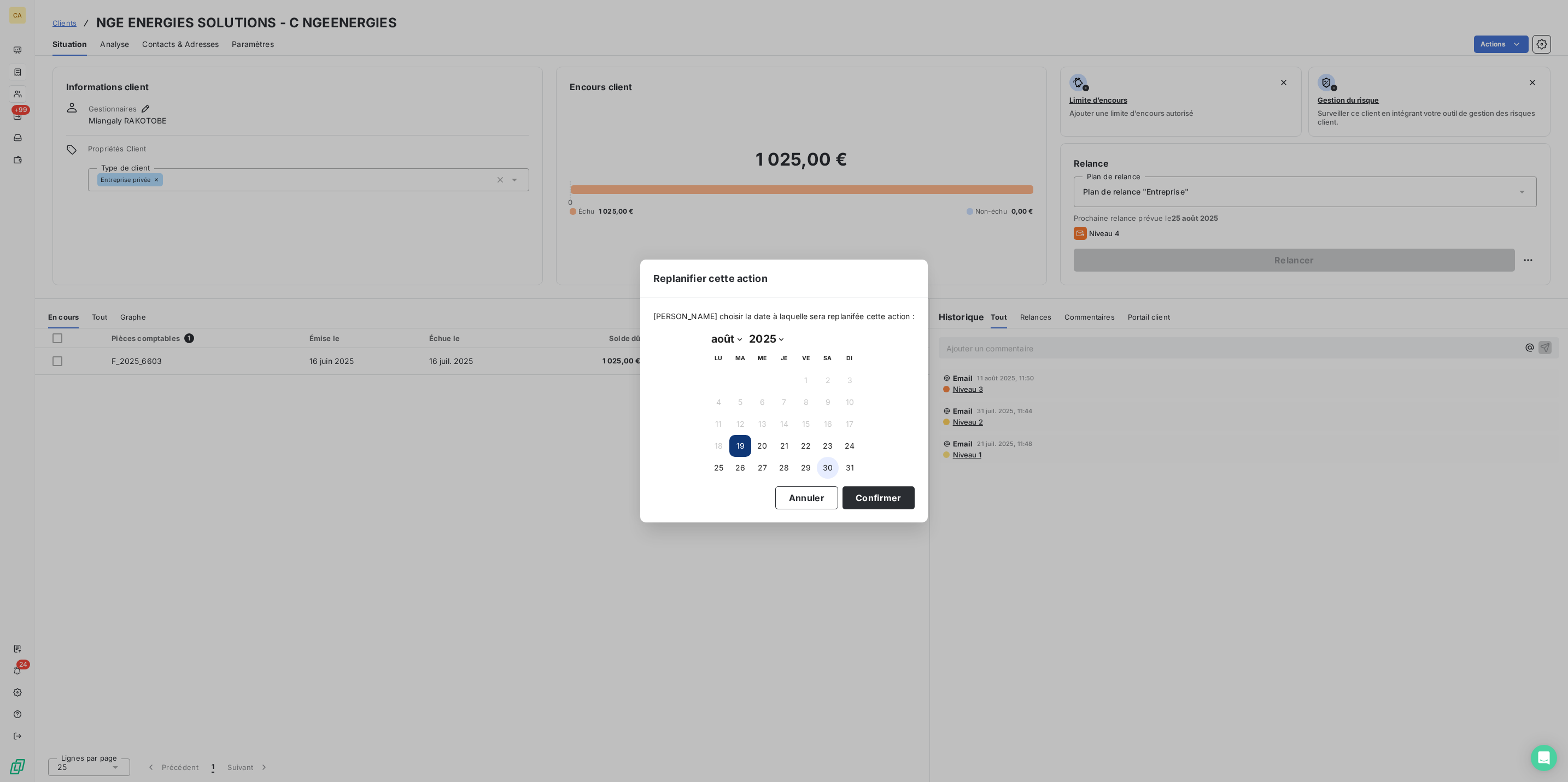
click at [824, 460] on button "30" at bounding box center [828, 467] width 22 height 22
click at [843, 486] on button "Confirmer" at bounding box center [879, 498] width 72 height 23
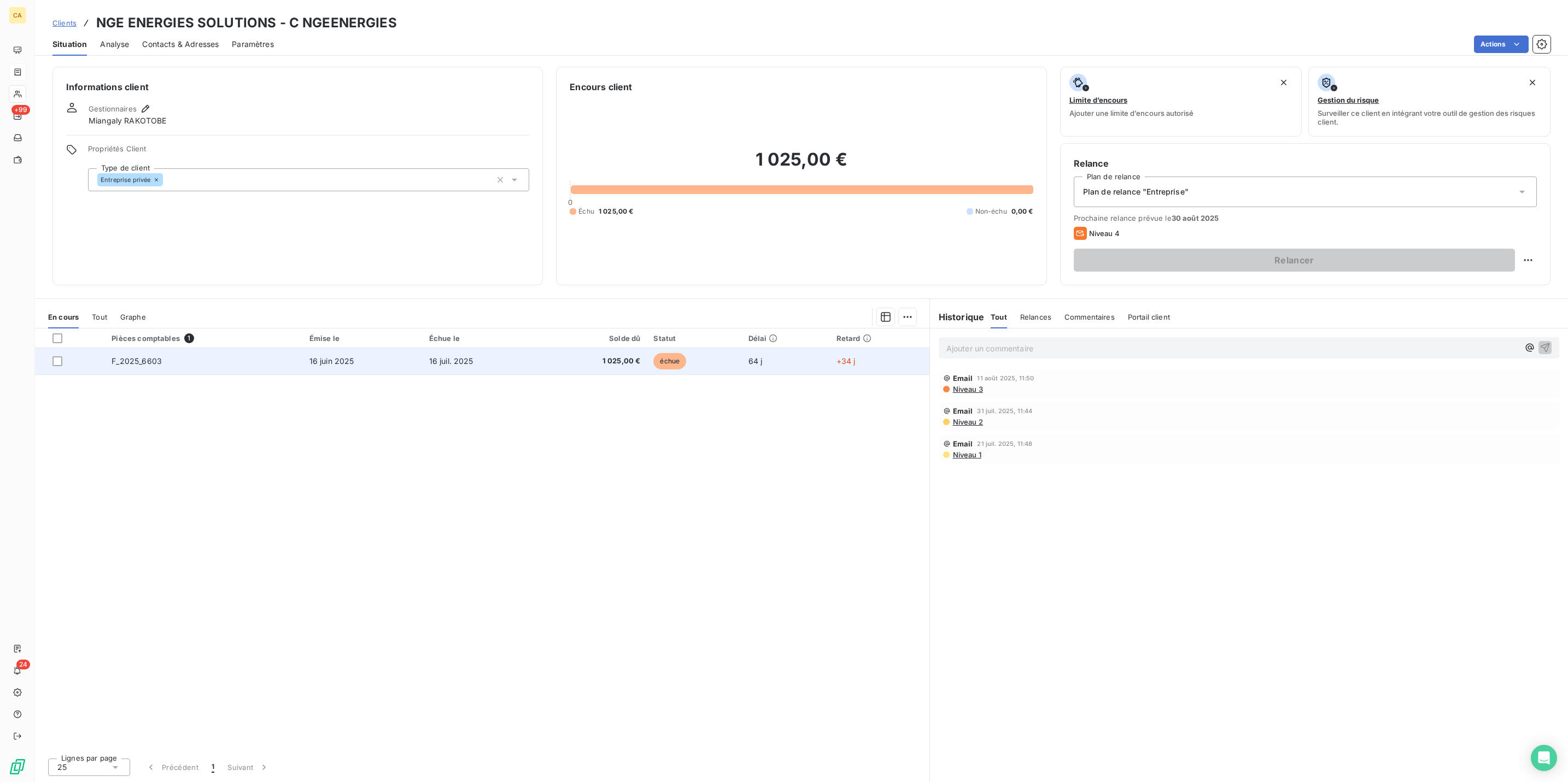
click at [489, 348] on td "16 juil. 2025" at bounding box center [481, 361] width 118 height 26
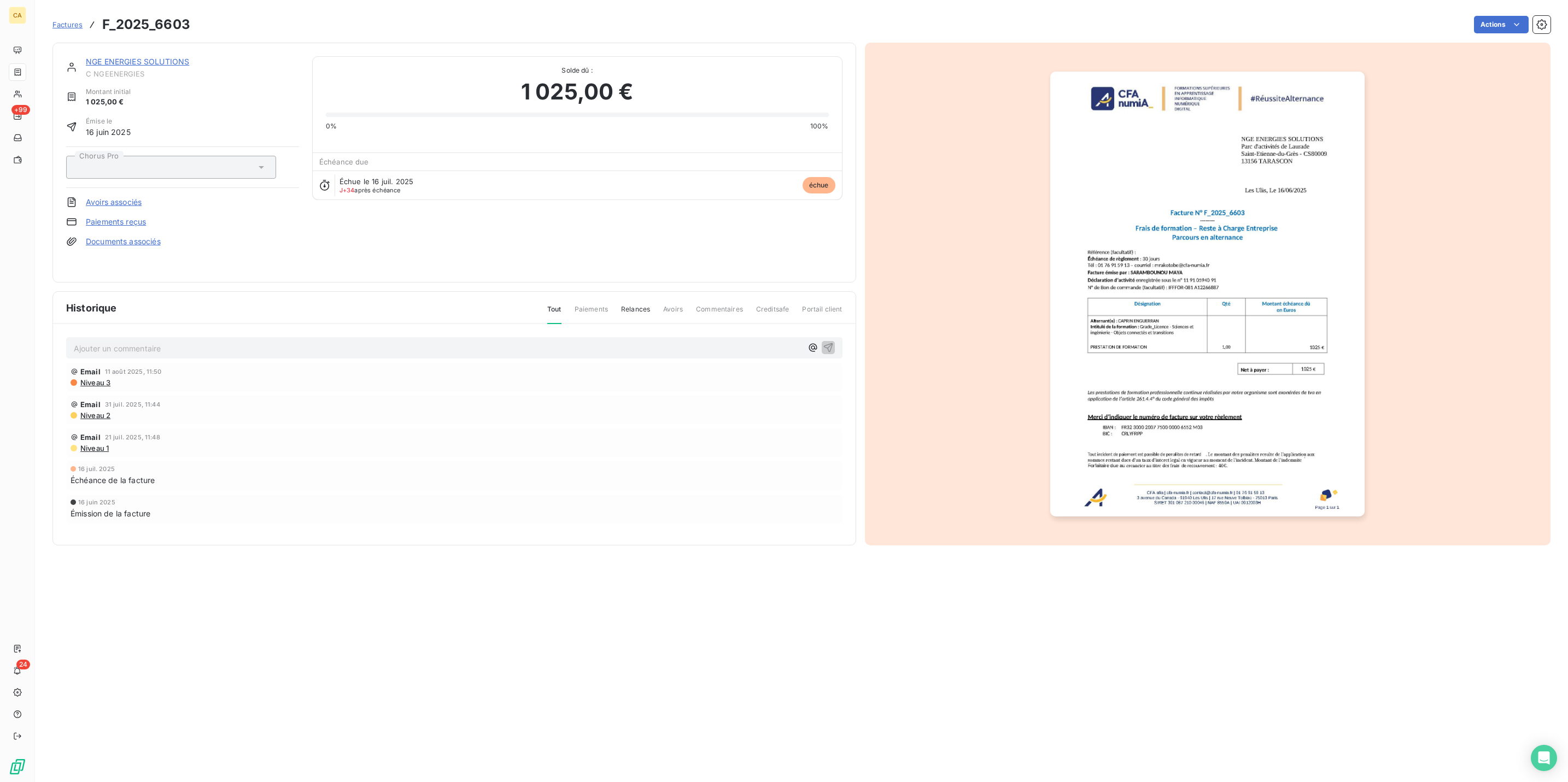
click at [212, 277] on div "NGE ENERGIES SOLUTIONS C NGEENERGIES Montant initial 1 025,00 € Émise le [DATE]…" at bounding box center [455, 163] width 804 height 240
click at [215, 341] on div "Ajouter un commentaire ﻿" at bounding box center [455, 347] width 761 height 15
click at [222, 341] on p "Ajouter un commentaire ﻿" at bounding box center [438, 348] width 728 height 14
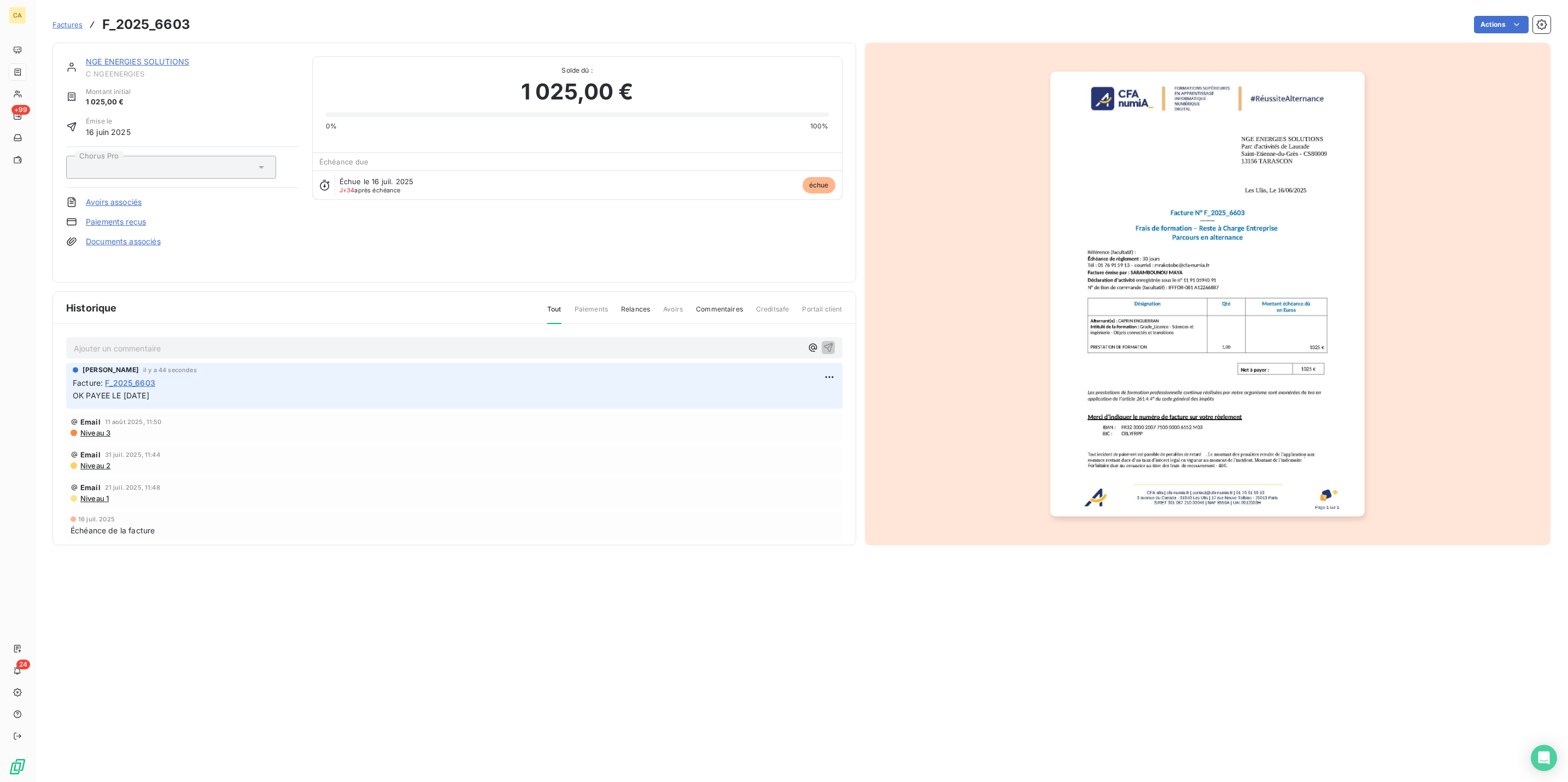
click at [1262, 318] on img "button" at bounding box center [1207, 294] width 314 height 445
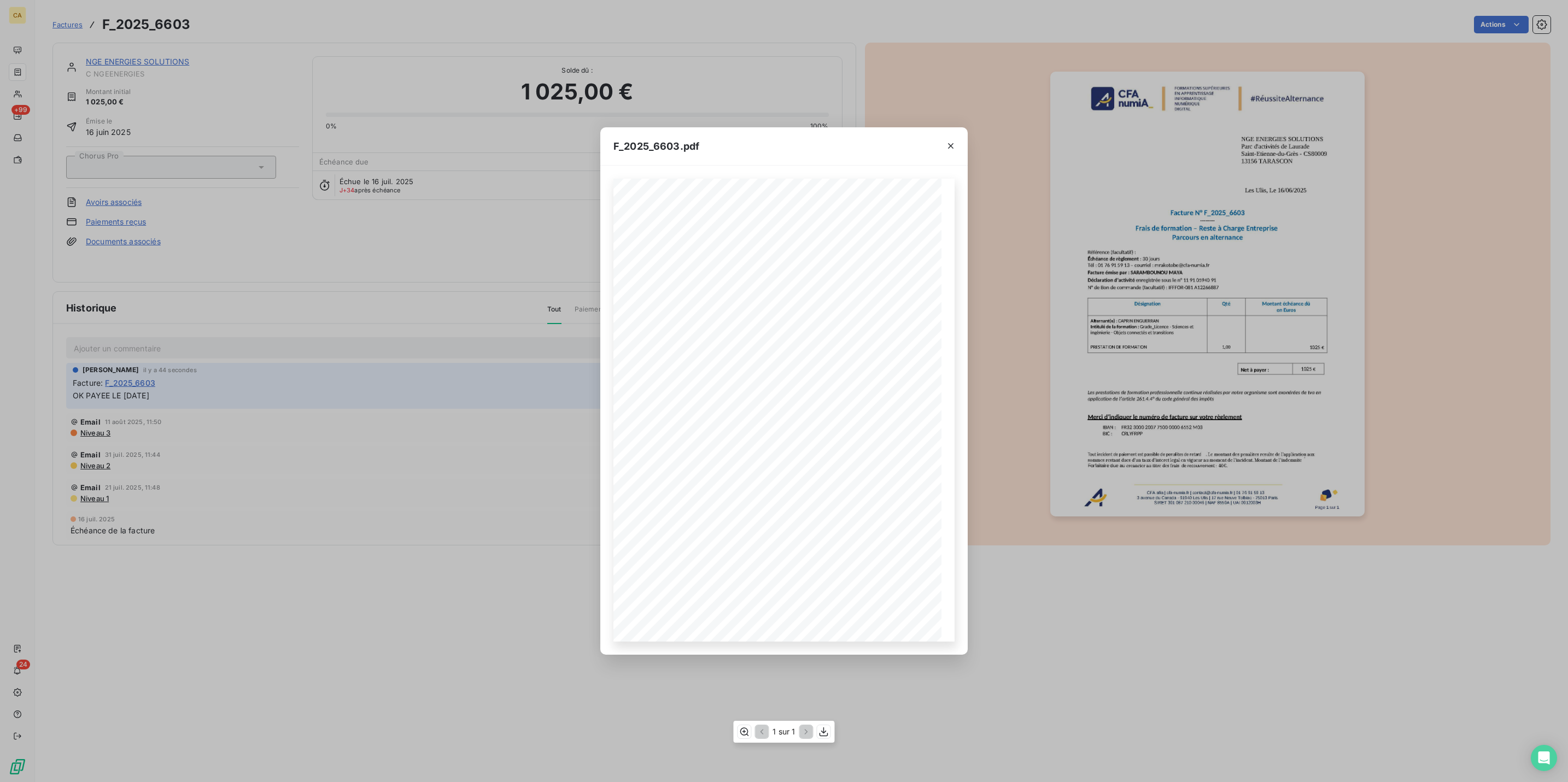
click at [737, 729] on div "1 sur 1" at bounding box center [784, 732] width 101 height 22
click at [739, 729] on div "1 sur 1" at bounding box center [784, 732] width 101 height 22
click at [740, 729] on button "button" at bounding box center [744, 732] width 13 height 13
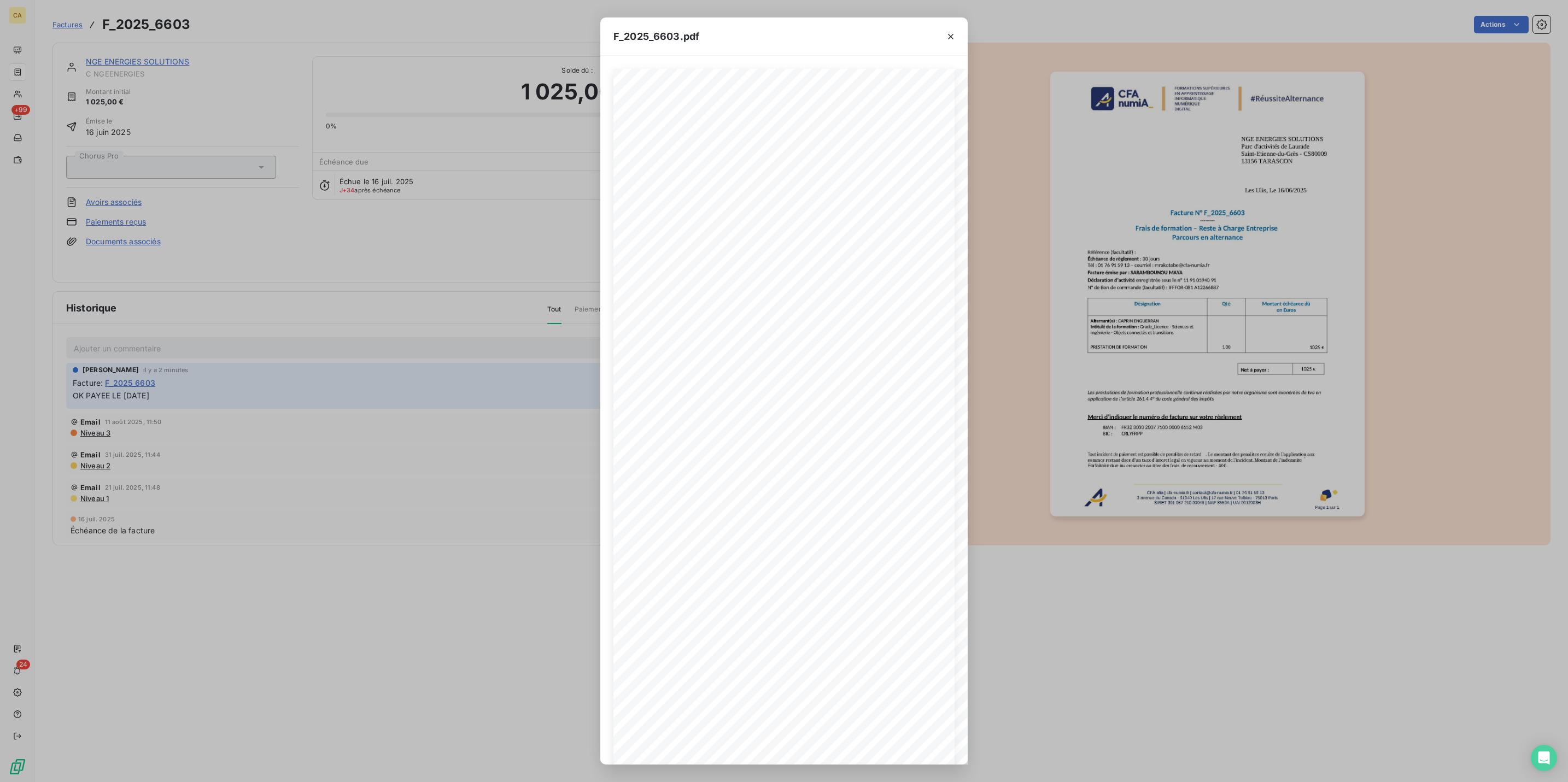
click at [8, 61] on div "F_2025_6603.pdf CFA afia | [DOMAIN_NAME] | [EMAIL_ADDRESS][DOMAIN_NAME] | 01 76…" at bounding box center [784, 391] width 1568 height 782
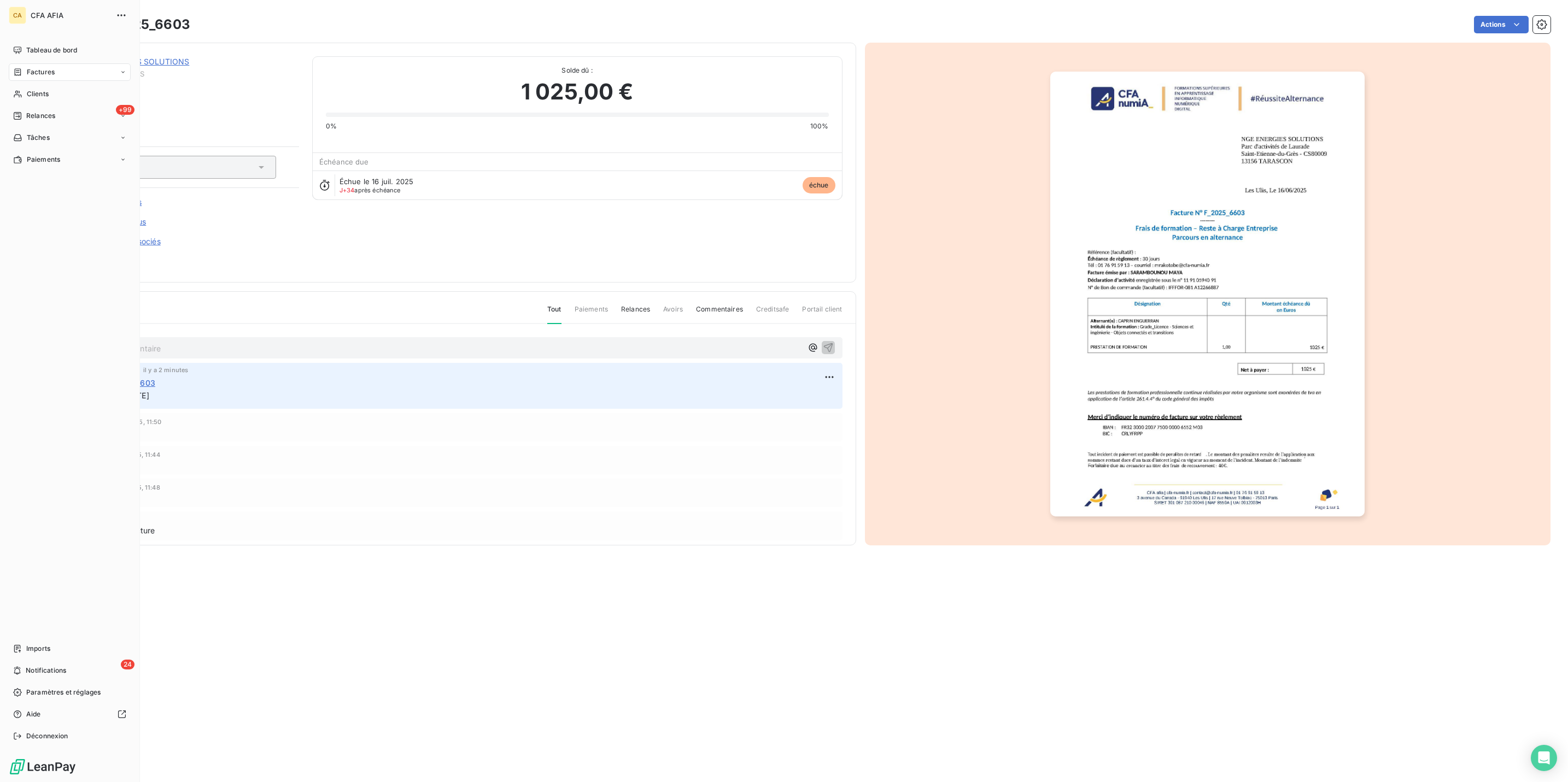
click at [13, 67] on div "Factures" at bounding box center [34, 72] width 41 height 10
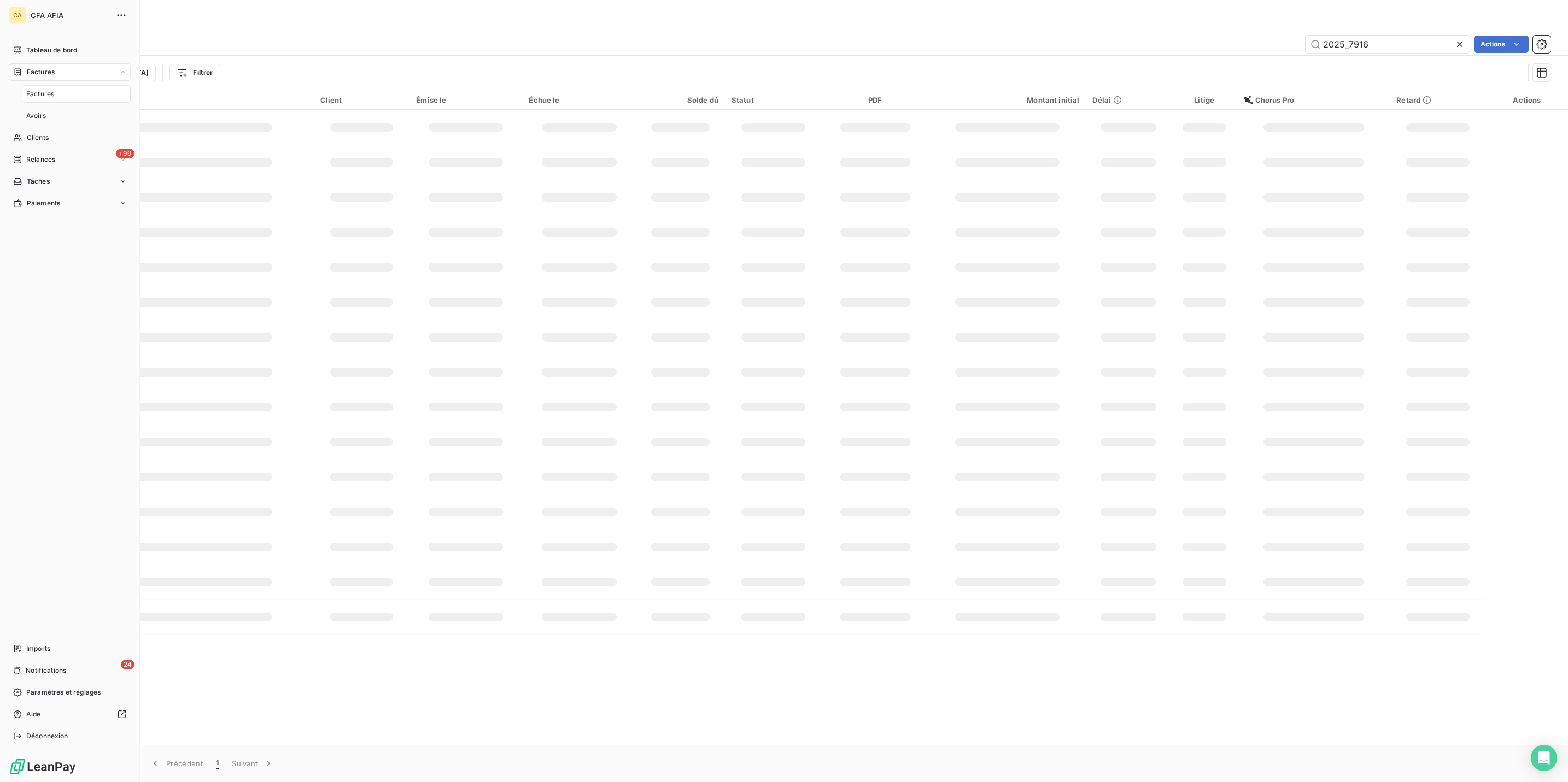
click at [22, 86] on div "Factures" at bounding box center [76, 94] width 109 height 18
click at [26, 100] on nav "Tableau de bord Factures Factures Avoirs Clients +99 Relances Tâches Paiements" at bounding box center [70, 126] width 122 height 170
click at [28, 133] on span "Clients" at bounding box center [37, 137] width 22 height 10
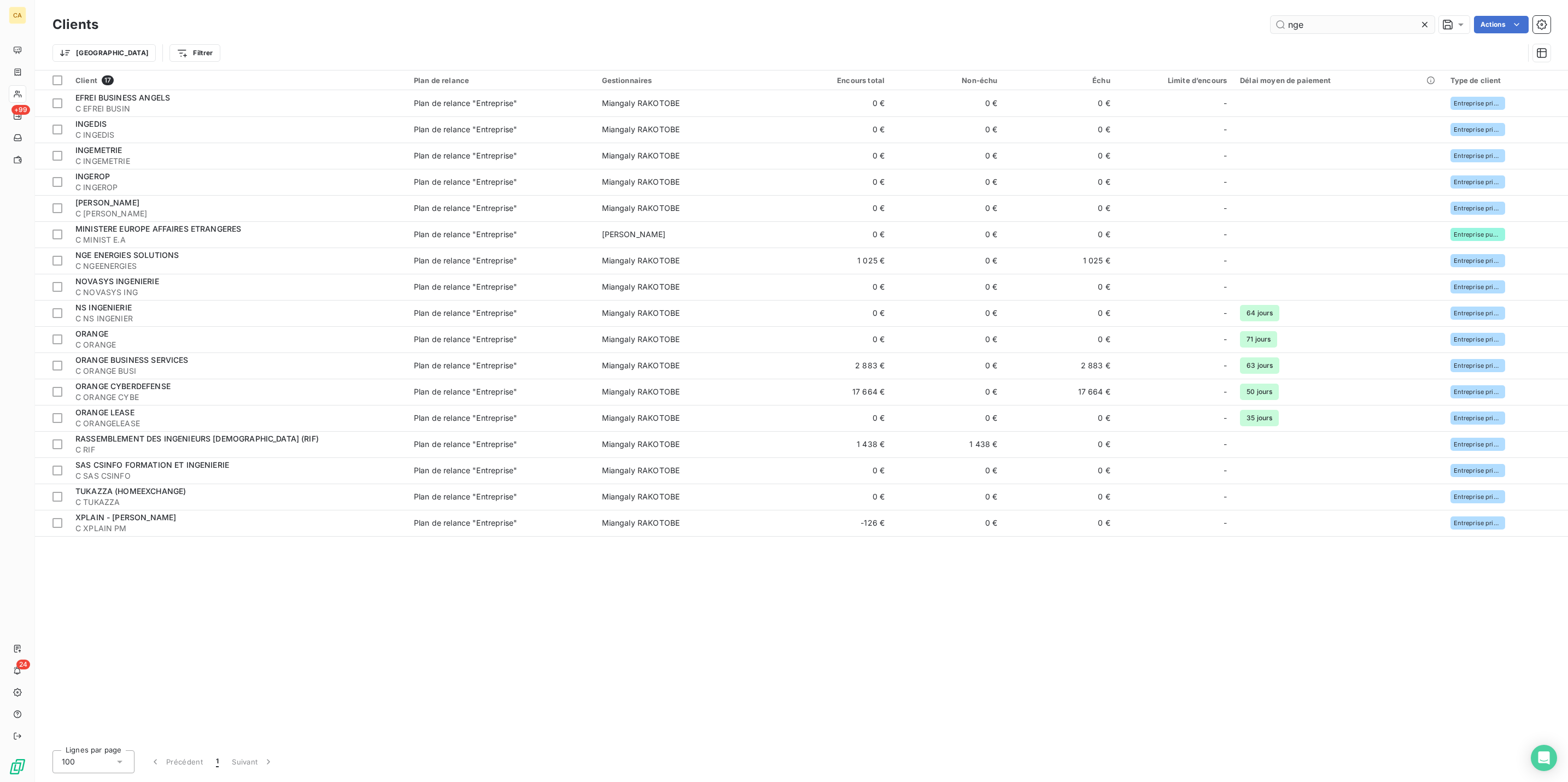
click at [1370, 18] on input "nge" at bounding box center [1353, 24] width 164 height 18
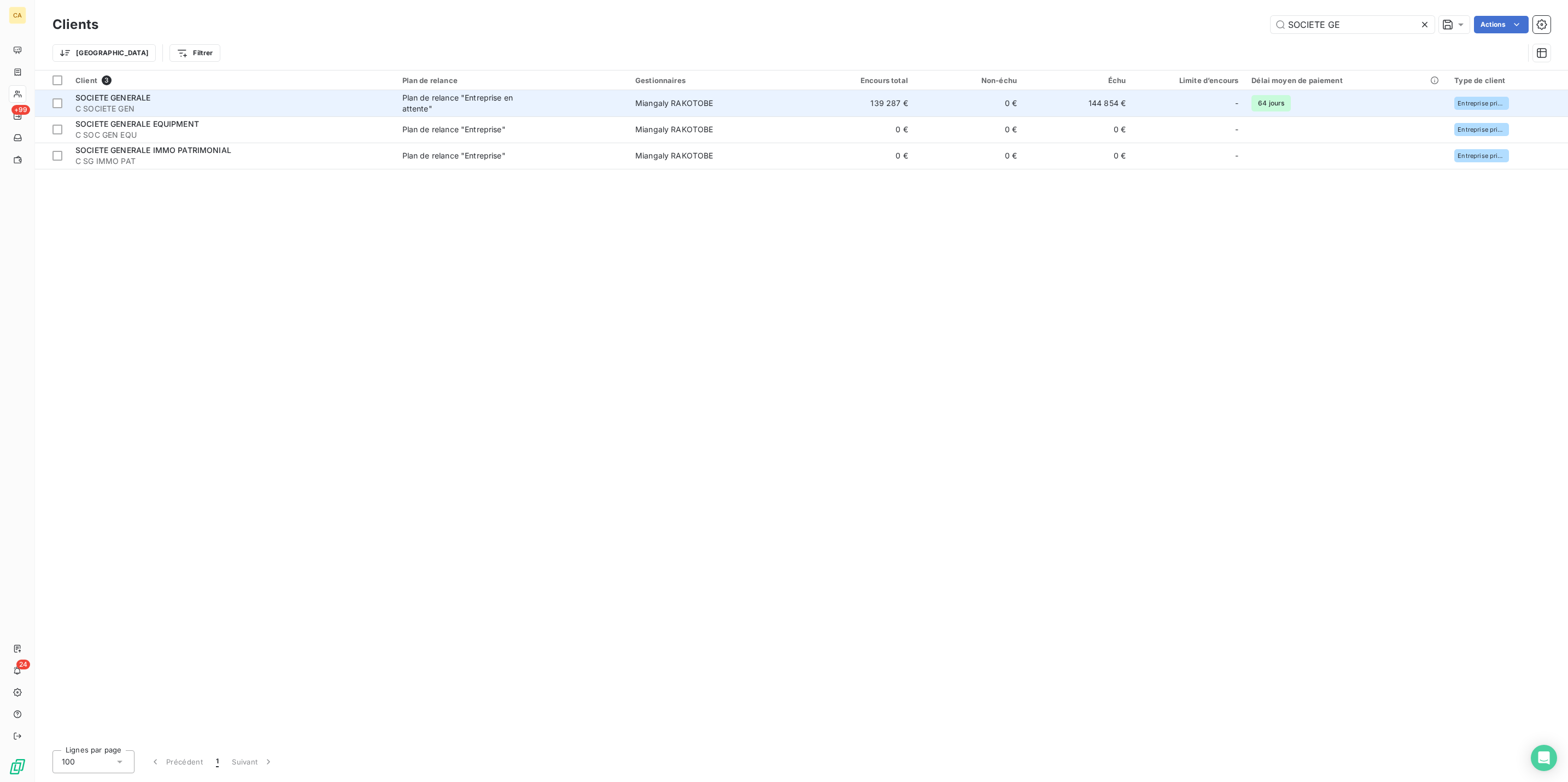
type input "SOCIETE GE"
click at [180, 92] on div "SOCIETE GENERALE" at bounding box center [232, 98] width 314 height 11
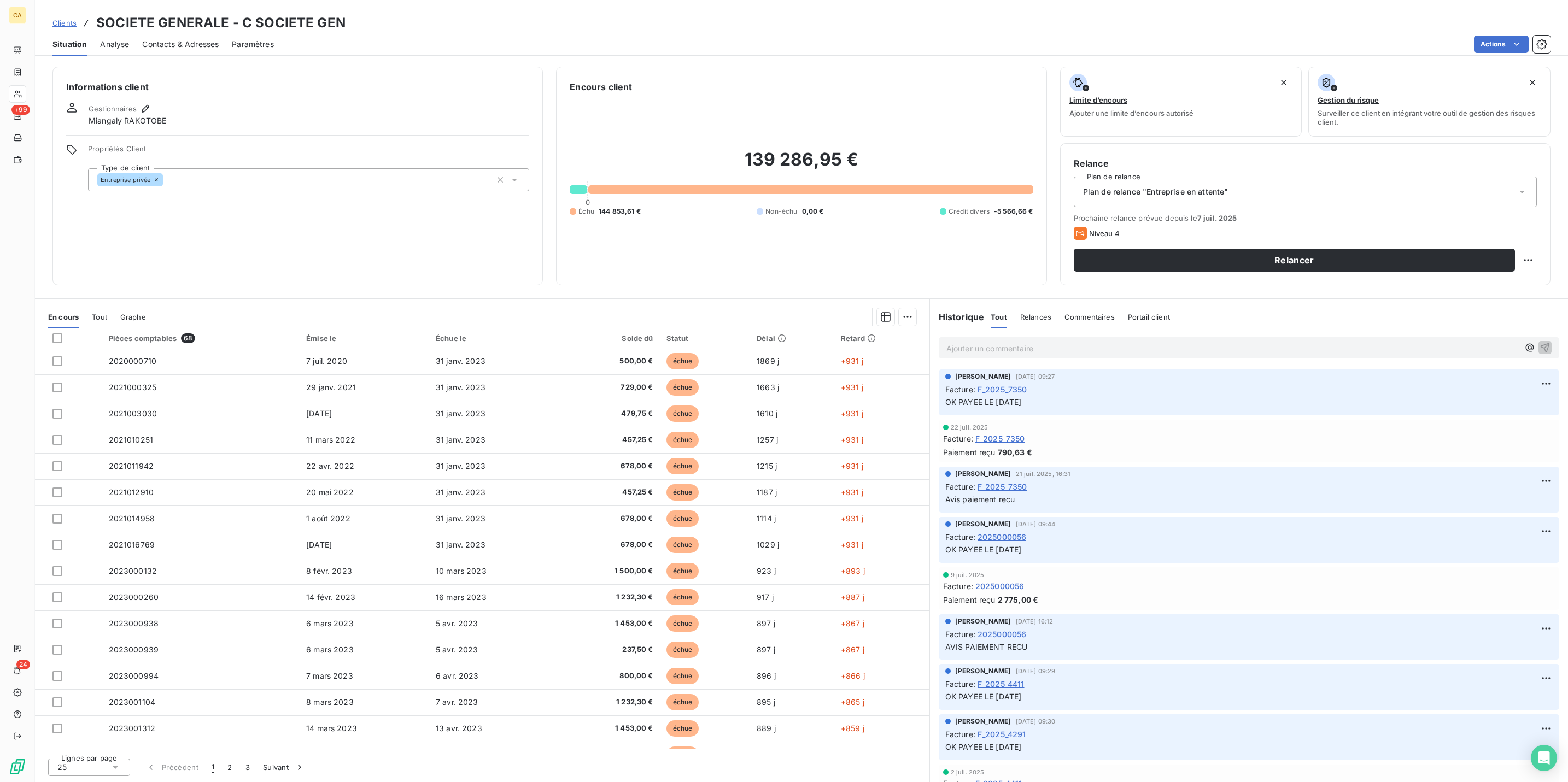
scroll to position [32, 0]
click at [221, 773] on button "2" at bounding box center [229, 767] width 18 height 23
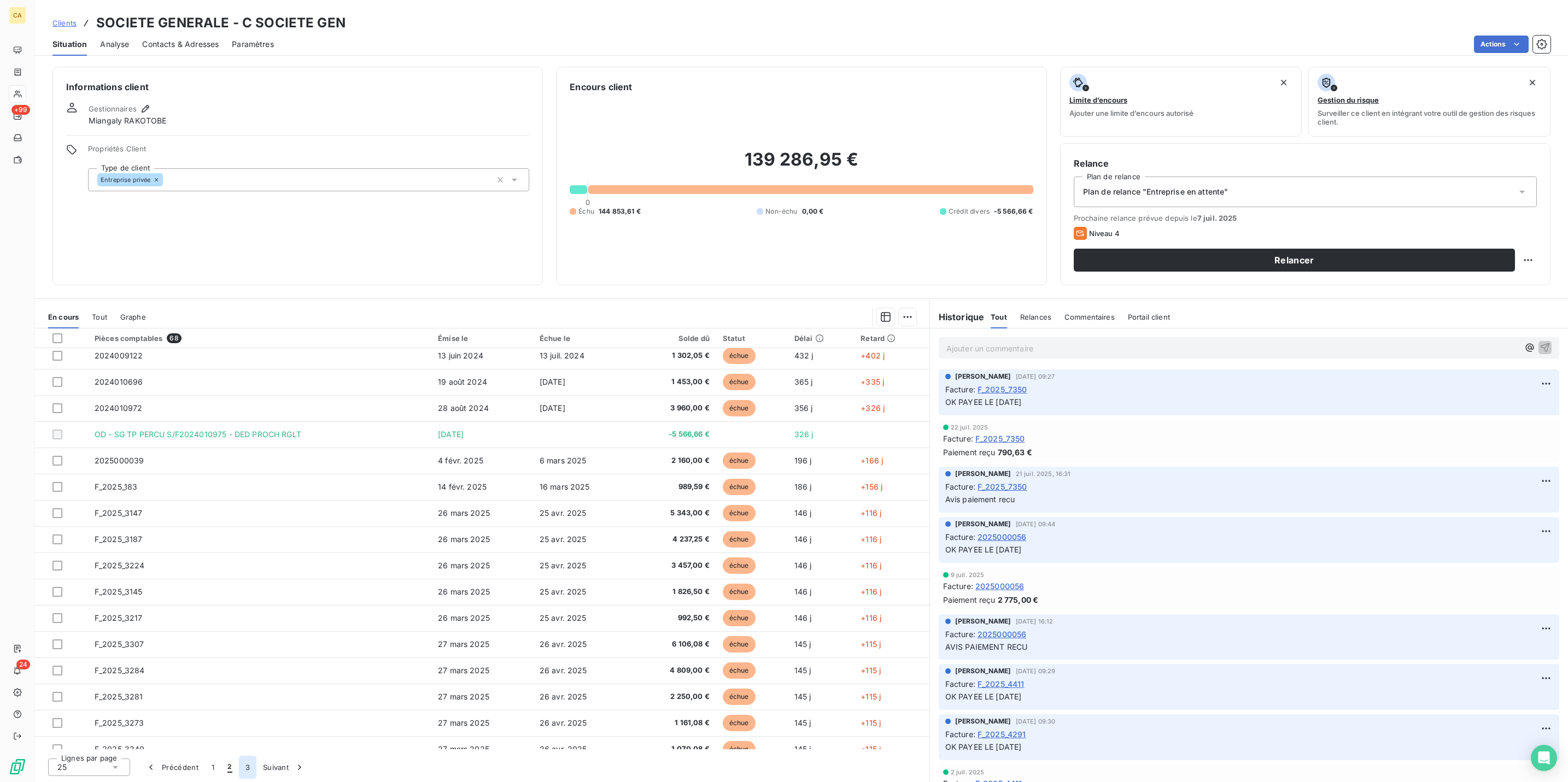
click at [239, 770] on button "3" at bounding box center [248, 767] width 18 height 23
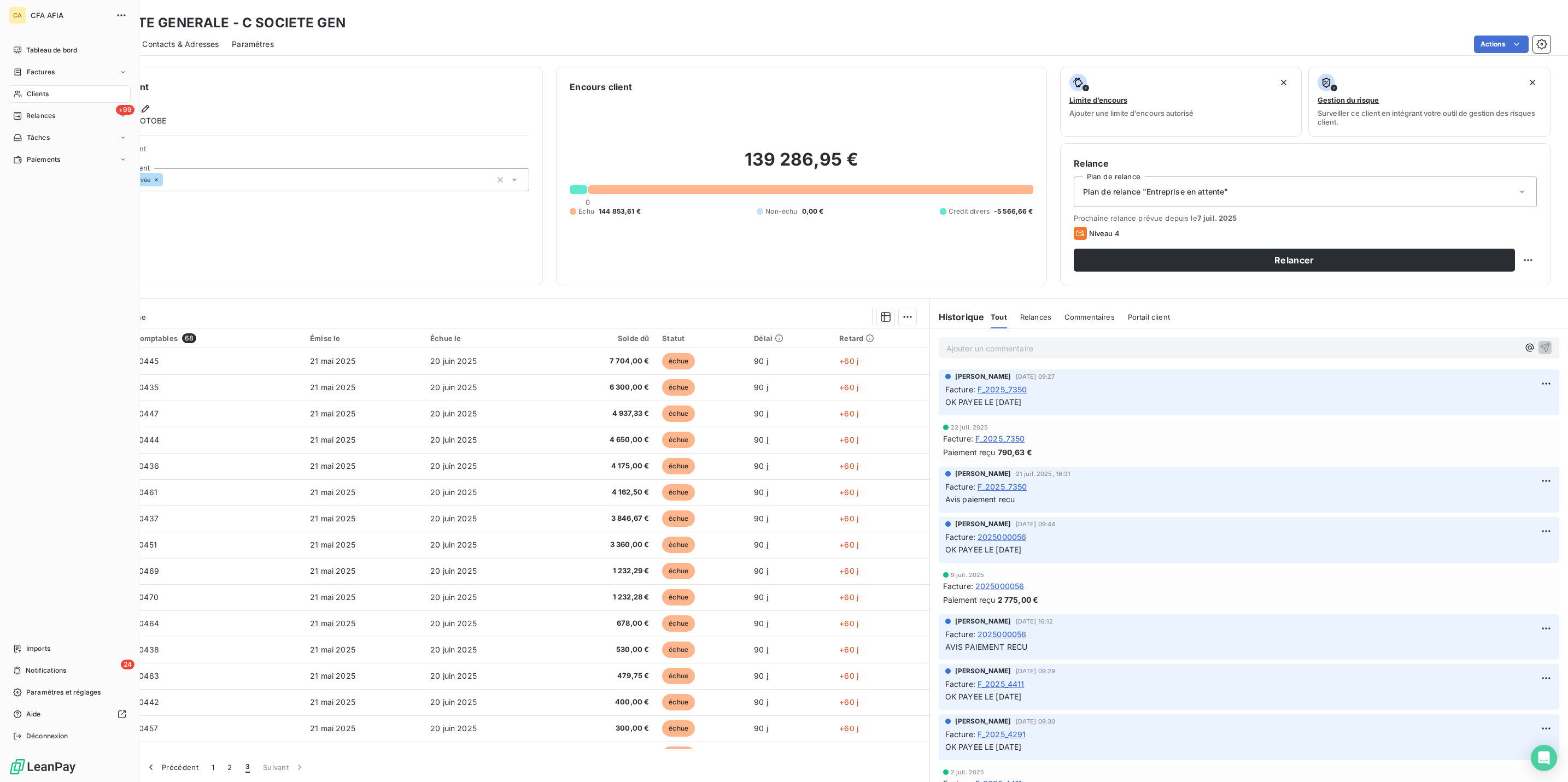
click at [14, 91] on icon at bounding box center [18, 94] width 8 height 7
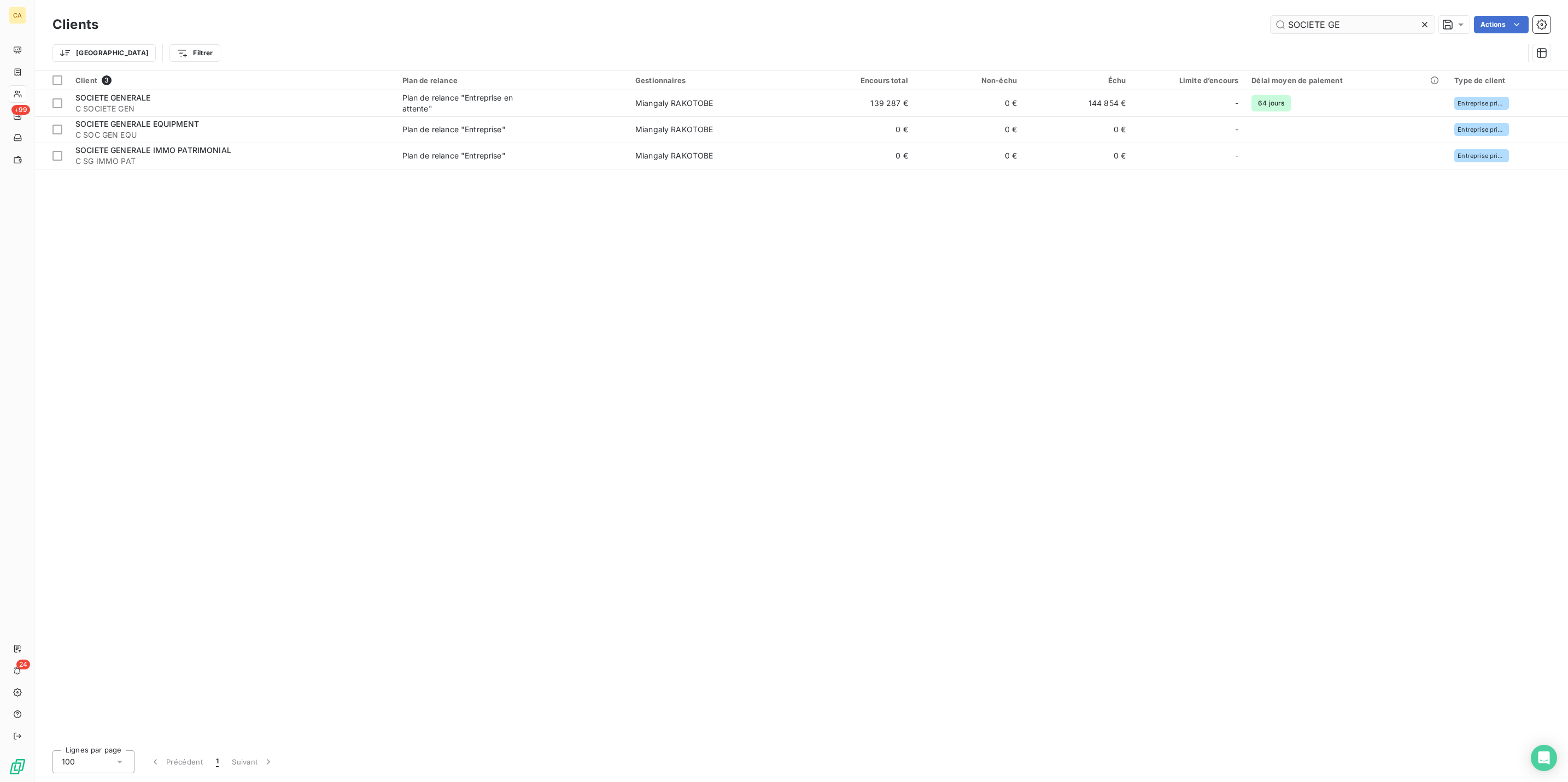
click at [1356, 20] on input "SOCIETE GE" at bounding box center [1353, 24] width 164 height 18
drag, startPoint x: 1356, startPoint y: 20, endPoint x: 1143, endPoint y: 20, distance: 213.0
click at [1143, 20] on div "SOCIETE GE Actions" at bounding box center [831, 24] width 1440 height 18
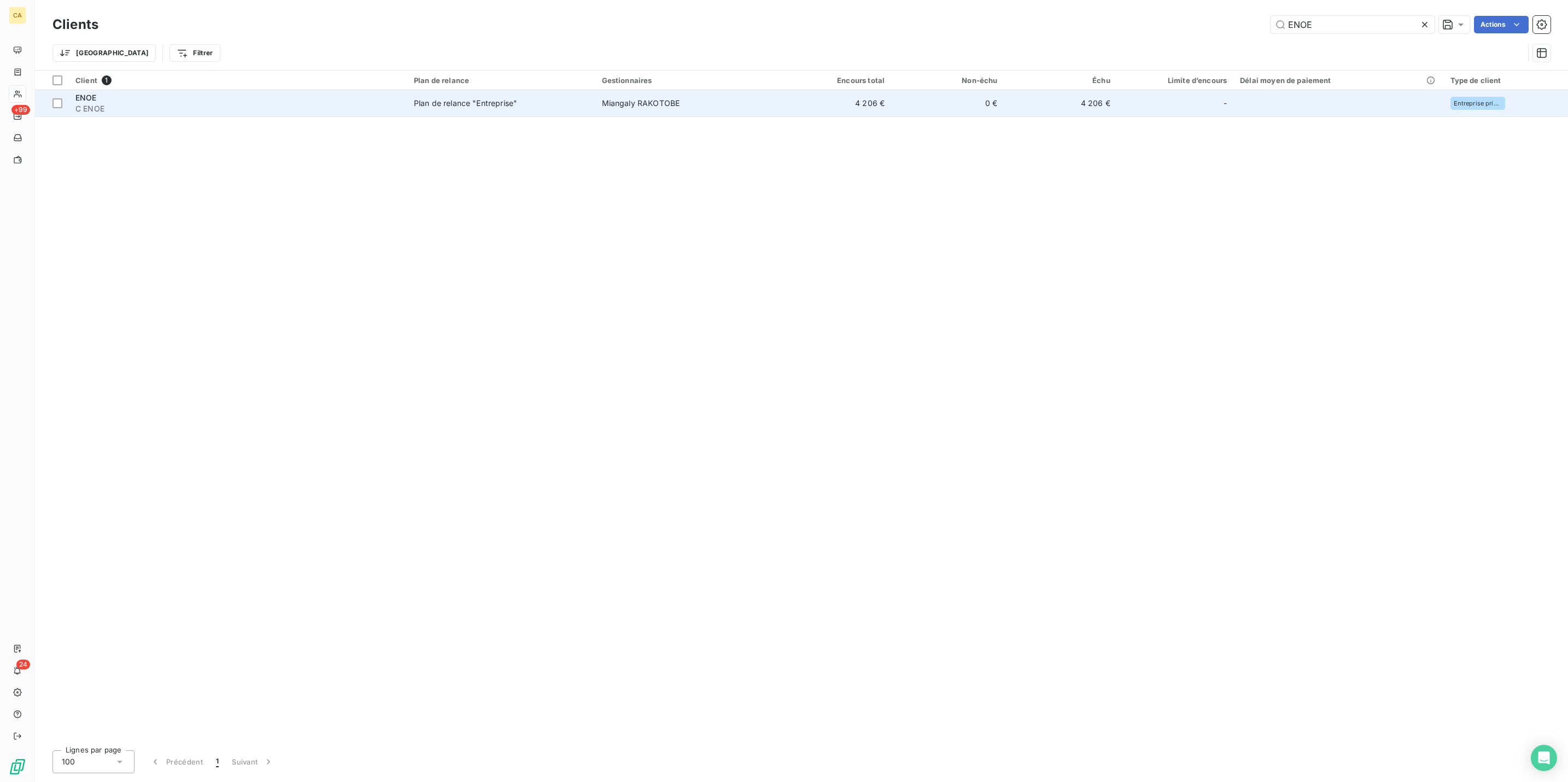
type input "ENOE"
click at [779, 97] on td "4 206 €" at bounding box center [834, 103] width 112 height 26
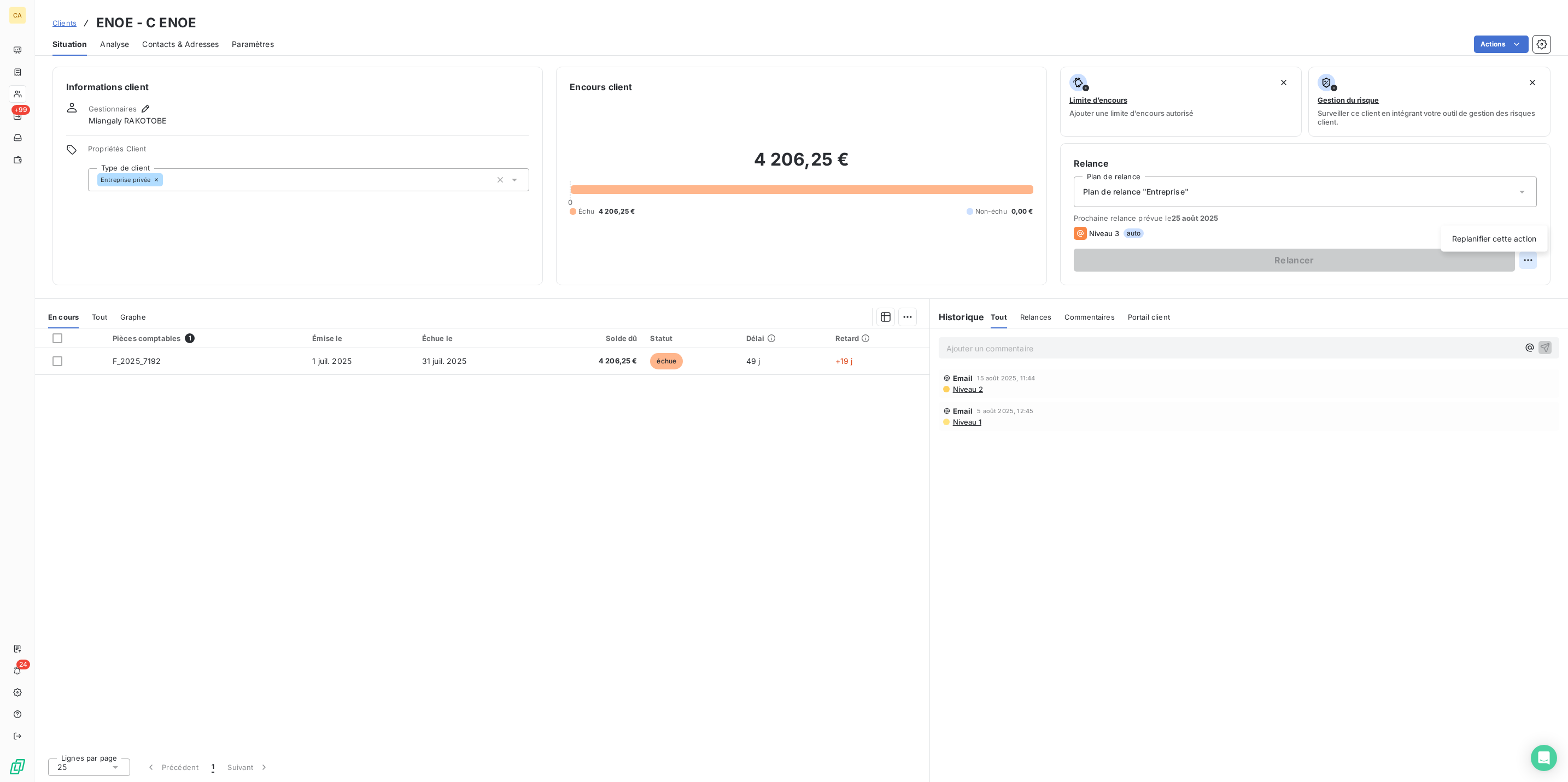
click at [1542, 207] on html "CA +99 24 Clients ENOE - C ENOE Situation Analyse Contacts & Adresses Paramètre…" at bounding box center [784, 391] width 1568 height 782
click at [1524, 230] on div "Replanifier cette action" at bounding box center [1495, 238] width 98 height 18
select select "7"
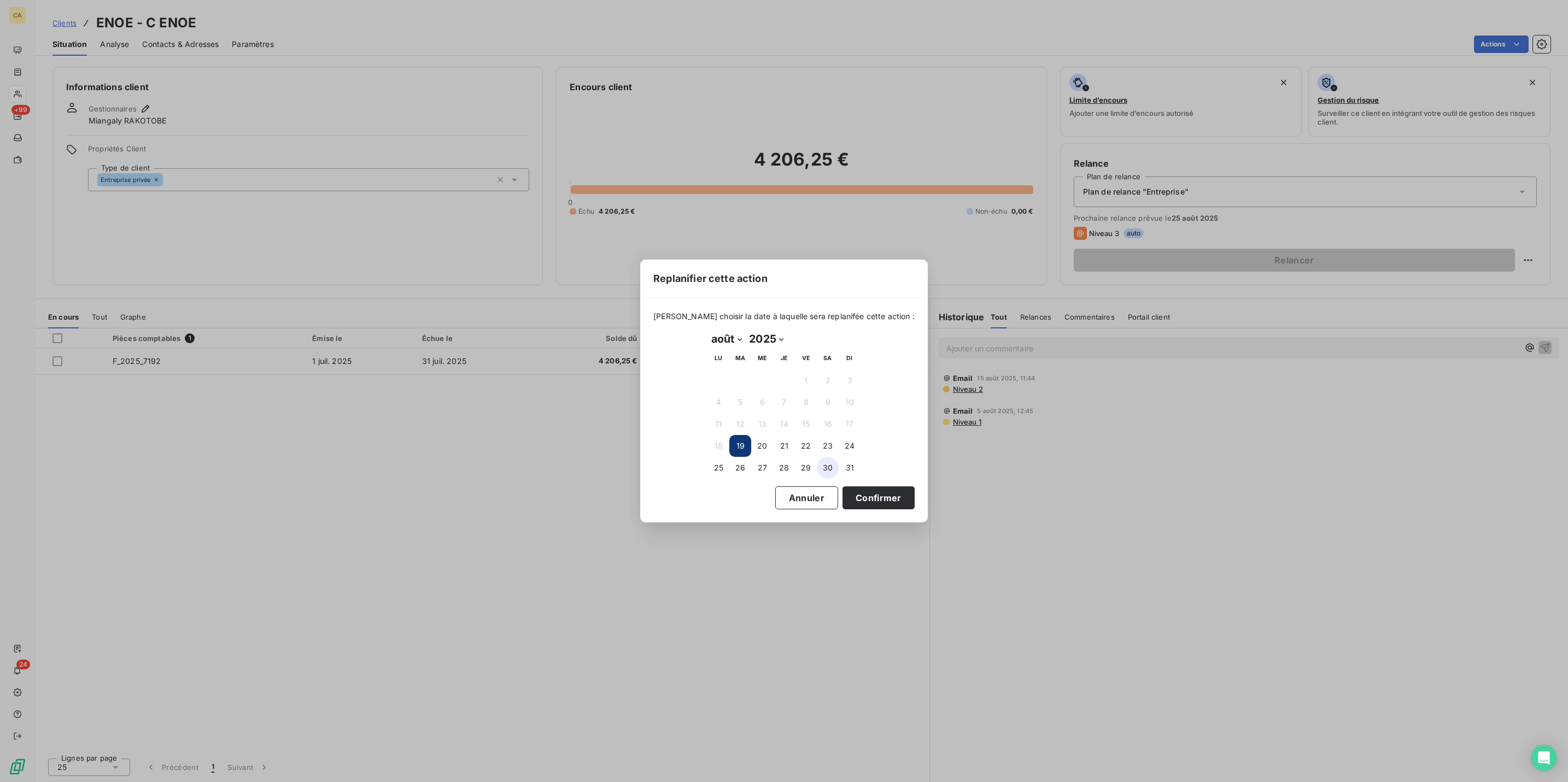
click at [824, 463] on button "30" at bounding box center [828, 467] width 22 height 22
click at [843, 494] on button "Confirmer" at bounding box center [879, 498] width 72 height 23
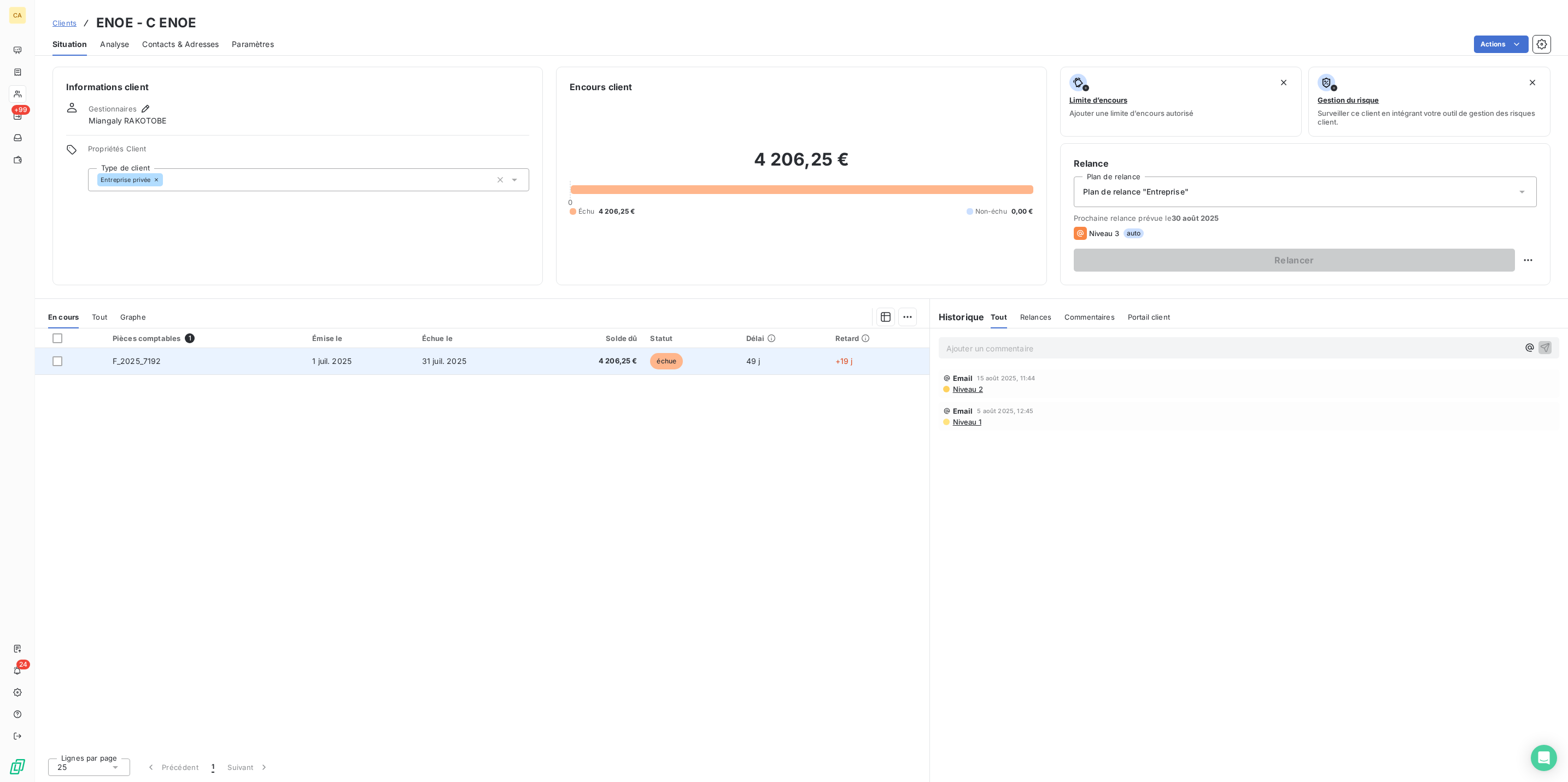
click at [501, 348] on td "31 juil. 2025" at bounding box center [475, 361] width 120 height 26
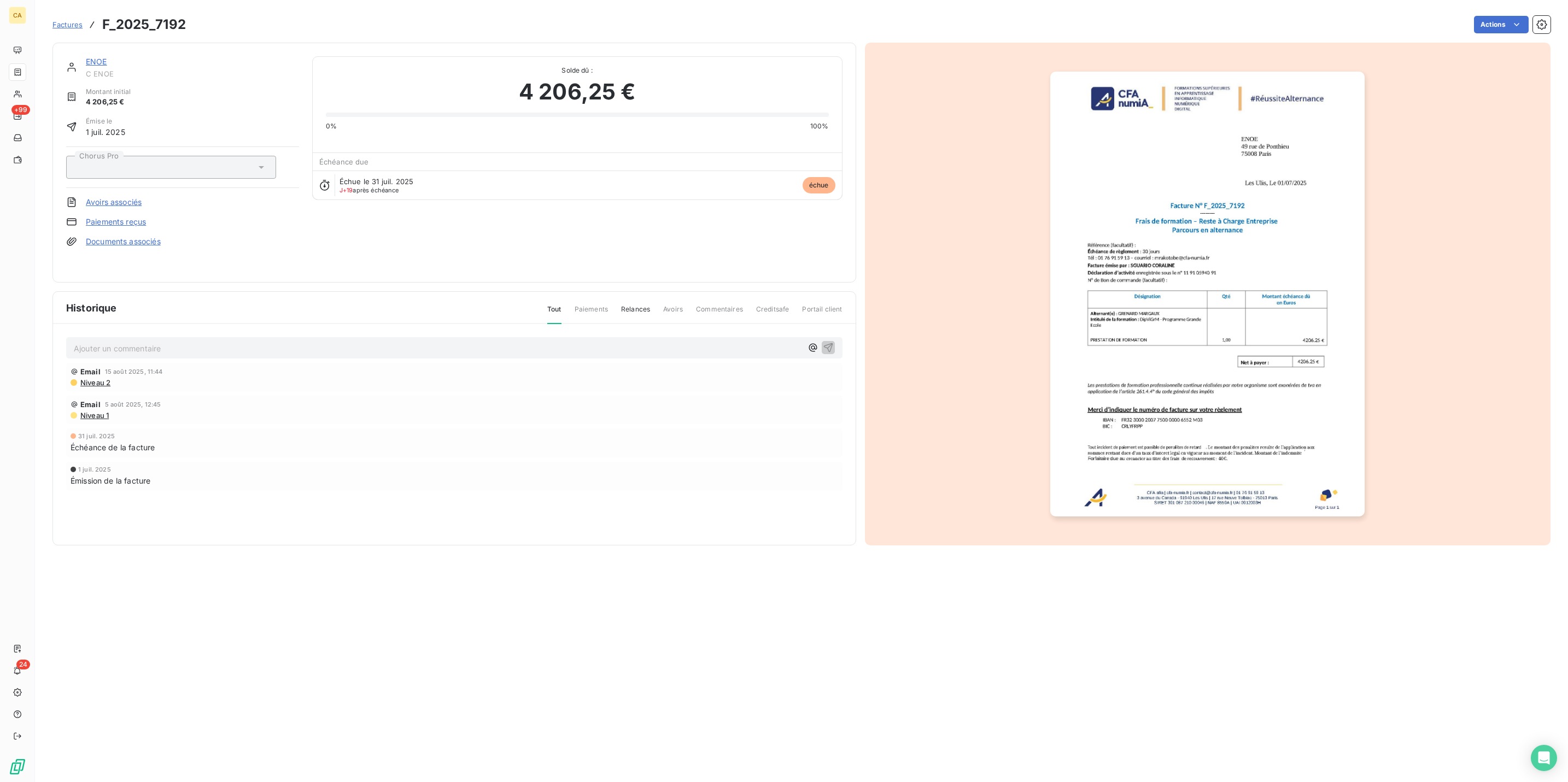
click at [155, 341] on p "Ajouter un commentaire ﻿" at bounding box center [438, 348] width 728 height 14
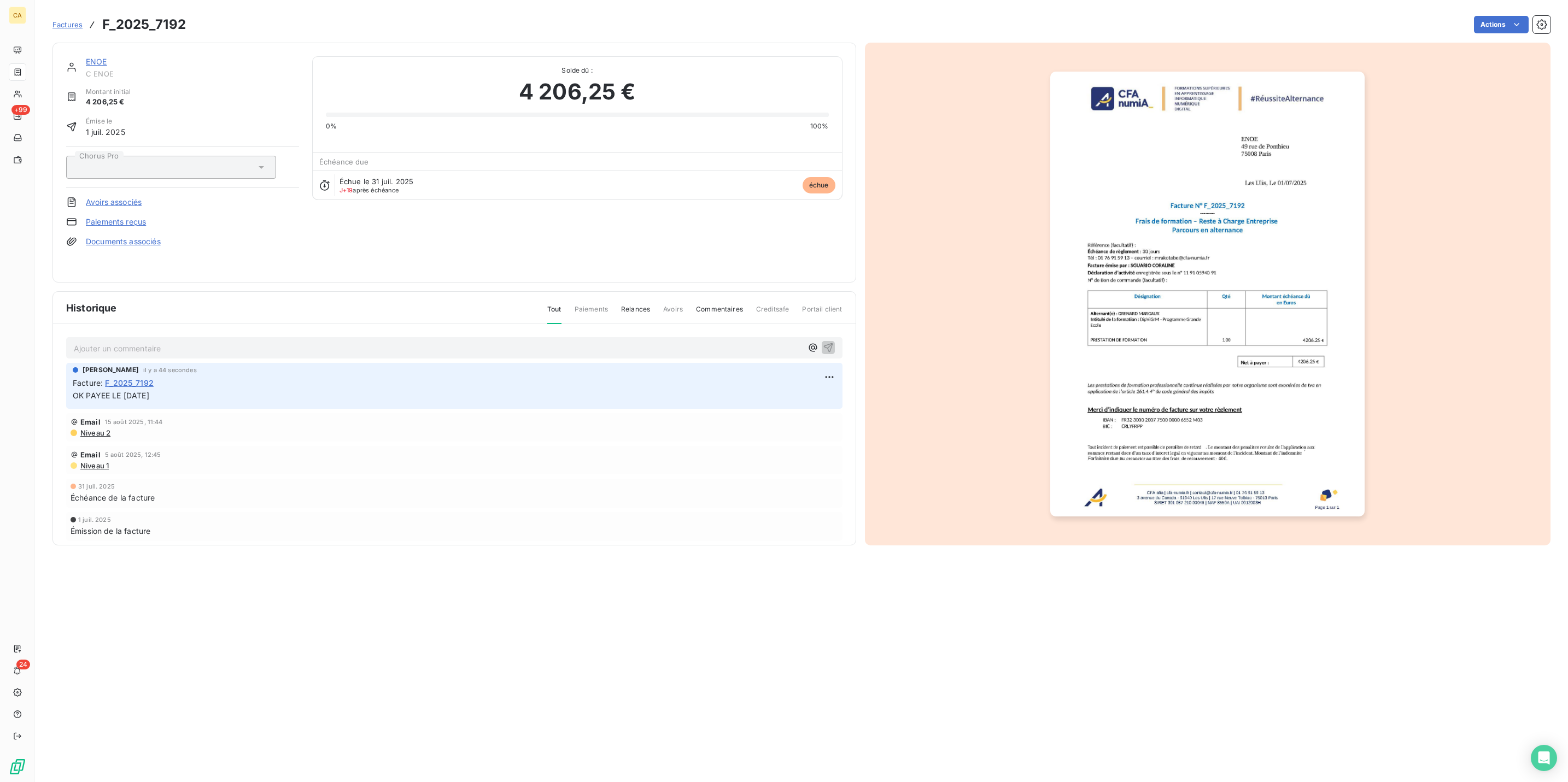
click at [1114, 327] on img "button" at bounding box center [1207, 294] width 314 height 445
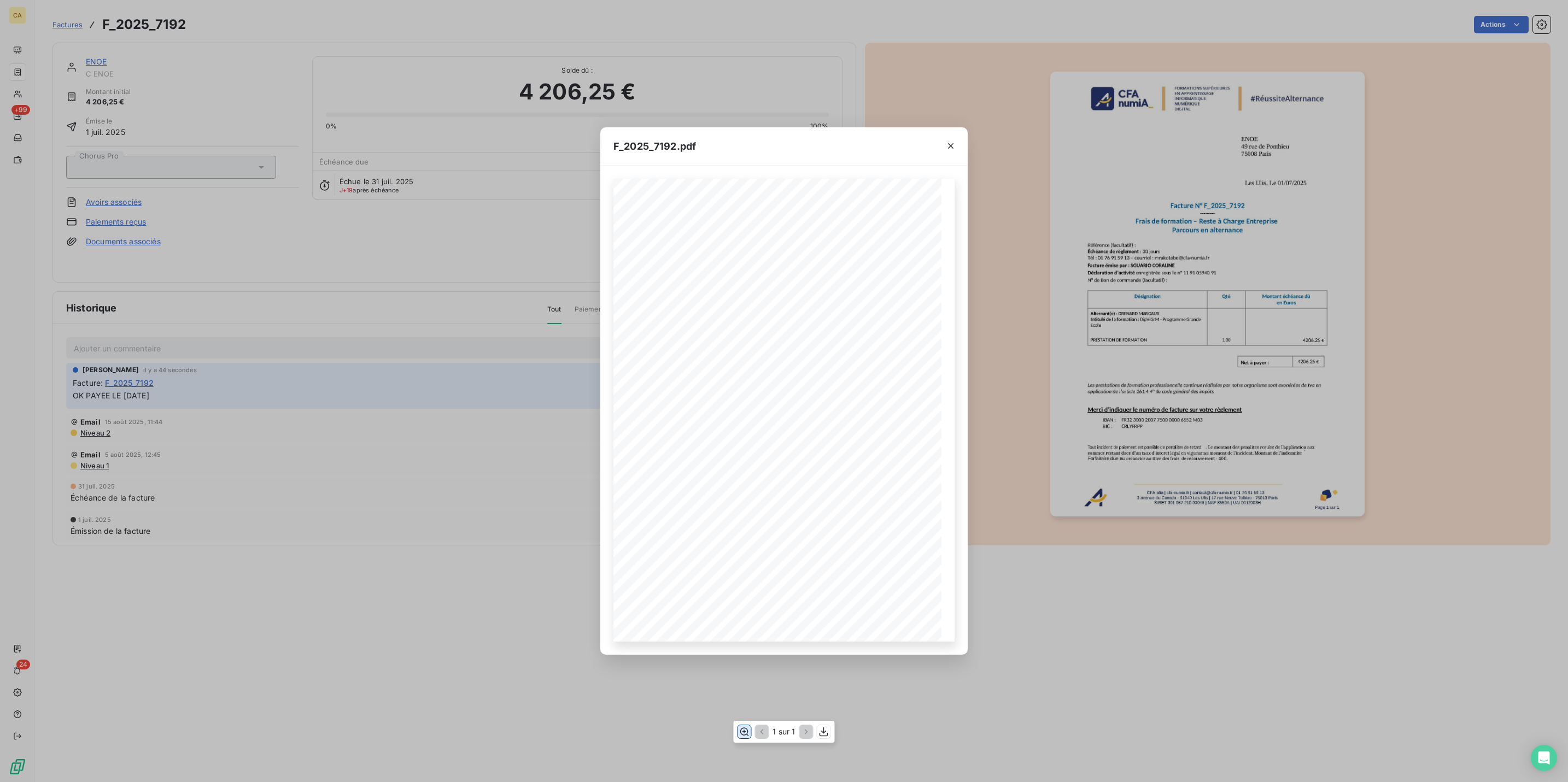
click at [741, 729] on button "button" at bounding box center [744, 732] width 13 height 13
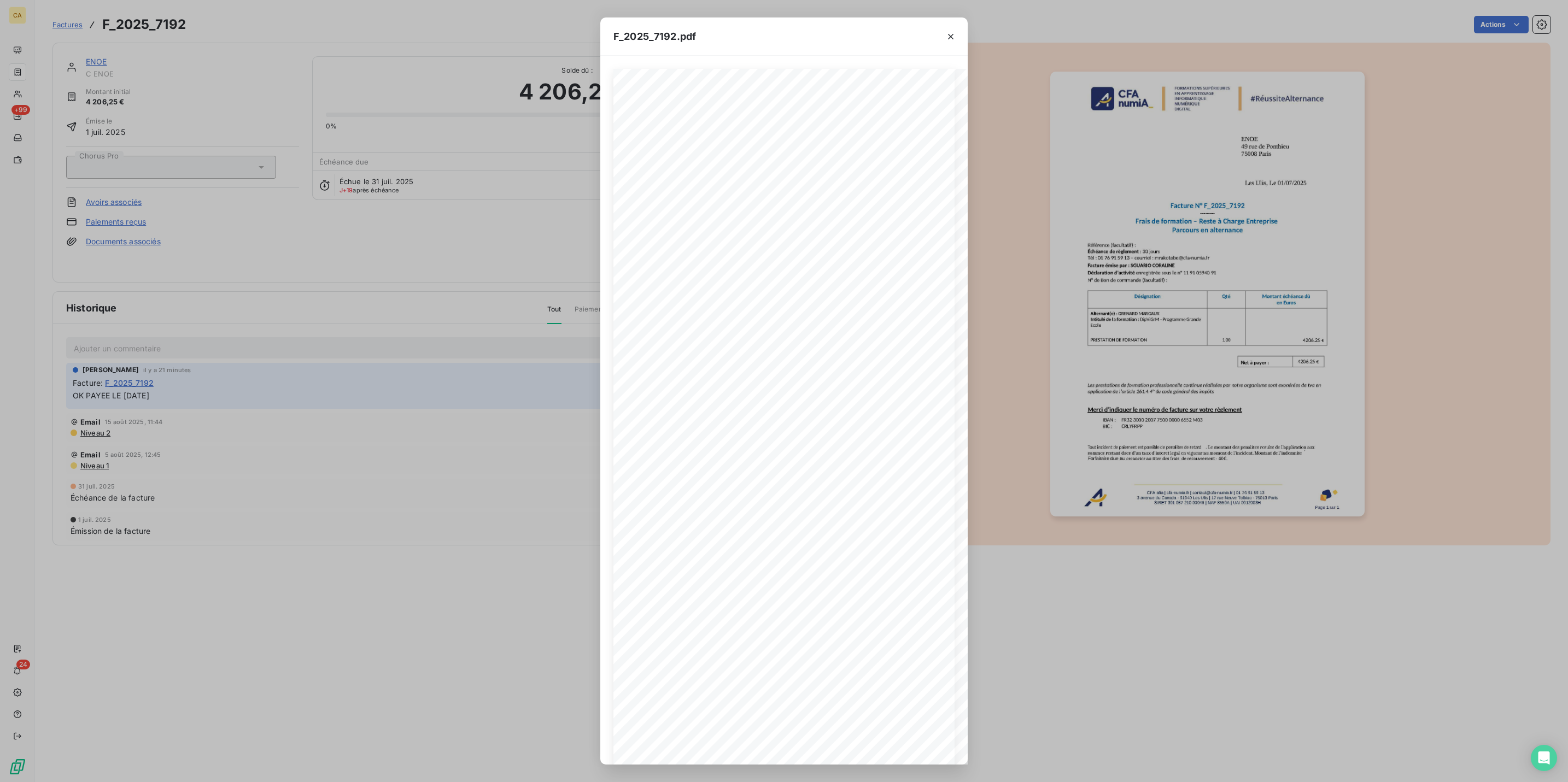
click at [134, 111] on div "F_2025_7192.pdf CFA afia | [DOMAIN_NAME] | [EMAIL_ADDRESS][DOMAIN_NAME] | 01 76…" at bounding box center [784, 391] width 1568 height 782
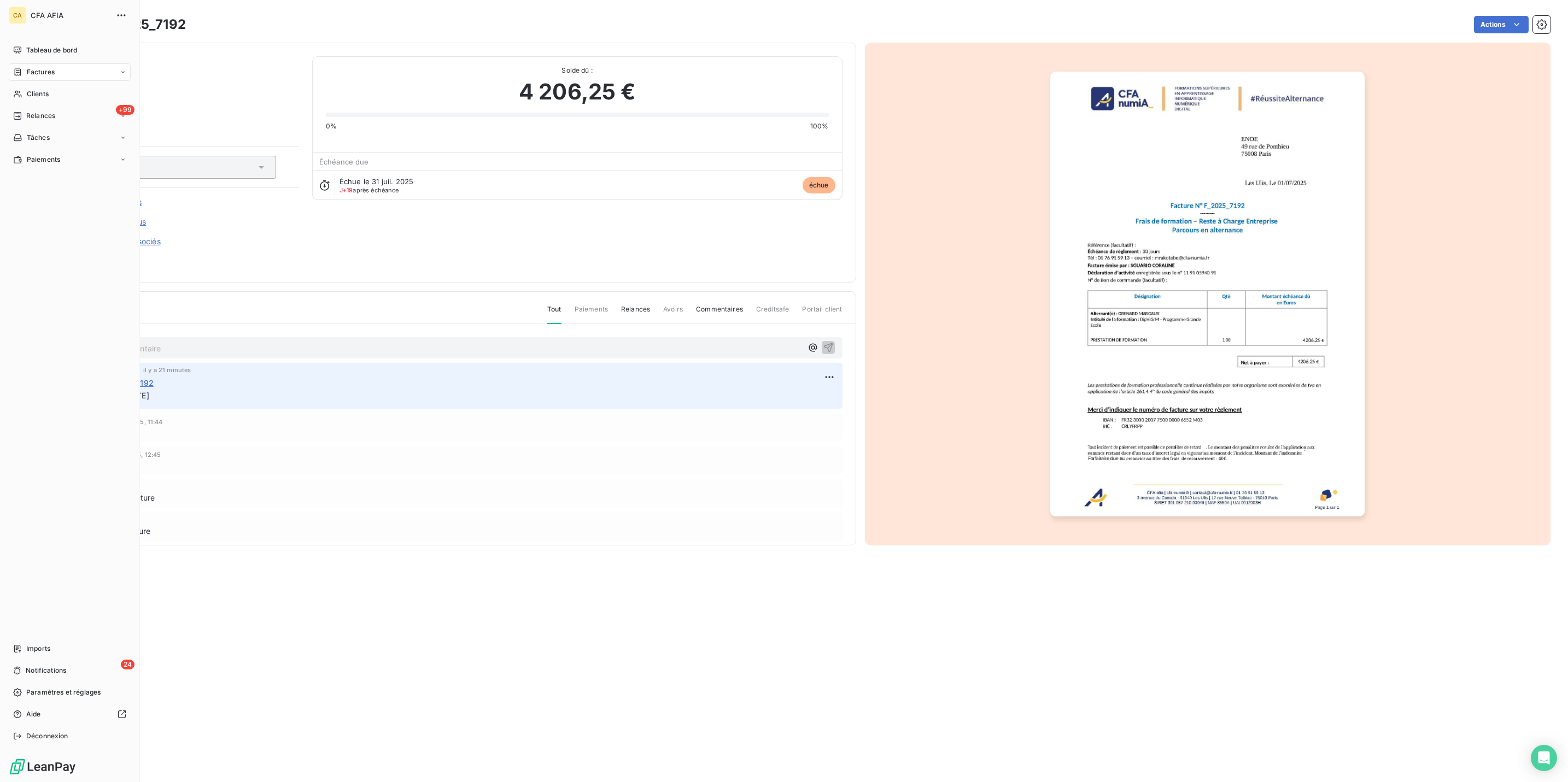
click at [30, 67] on span "Factures" at bounding box center [40, 72] width 28 height 10
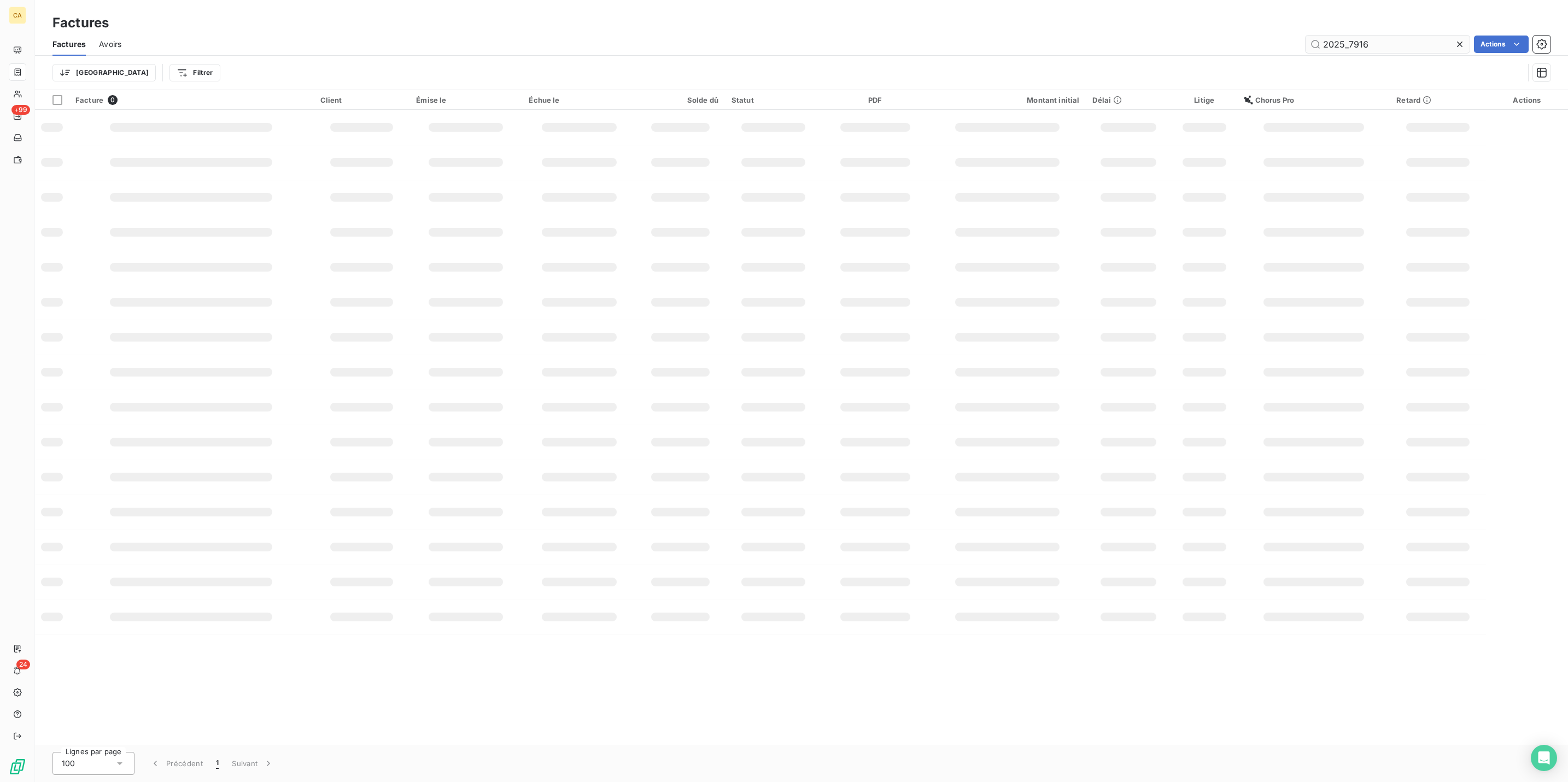
drag, startPoint x: 1383, startPoint y: 37, endPoint x: 1355, endPoint y: 37, distance: 28.0
click at [1355, 37] on input "2025_7916" at bounding box center [1388, 44] width 164 height 18
type input "2025_3262"
click at [584, 109] on div at bounding box center [591, 109] width 111 height 1
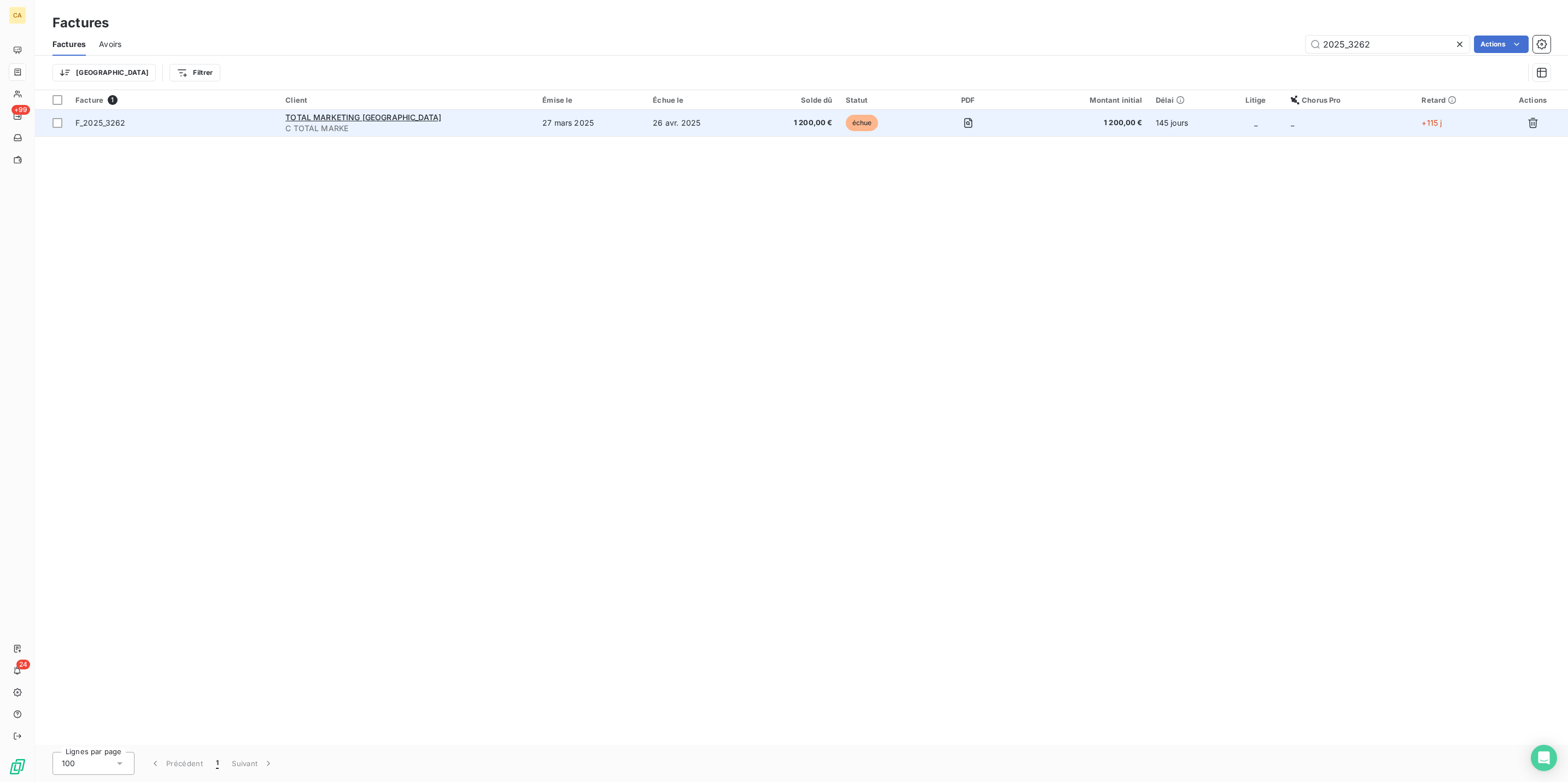
click at [720, 110] on td "26 avr. 2025" at bounding box center [698, 123] width 104 height 26
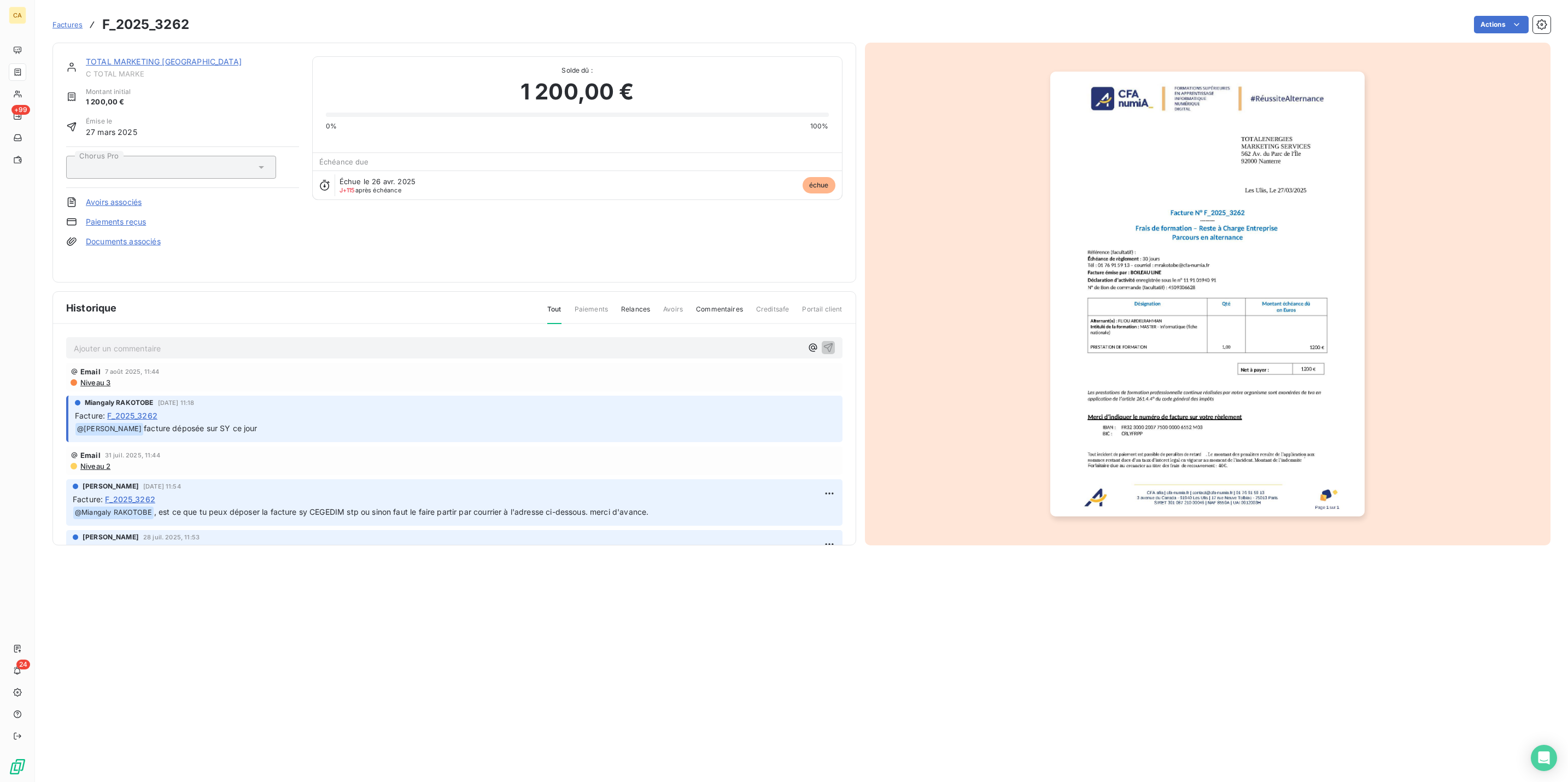
click at [222, 341] on div "Ajouter un commentaire ﻿" at bounding box center [455, 348] width 776 height 21
click at [220, 341] on p "Ajouter un commentaire ﻿" at bounding box center [438, 348] width 728 height 14
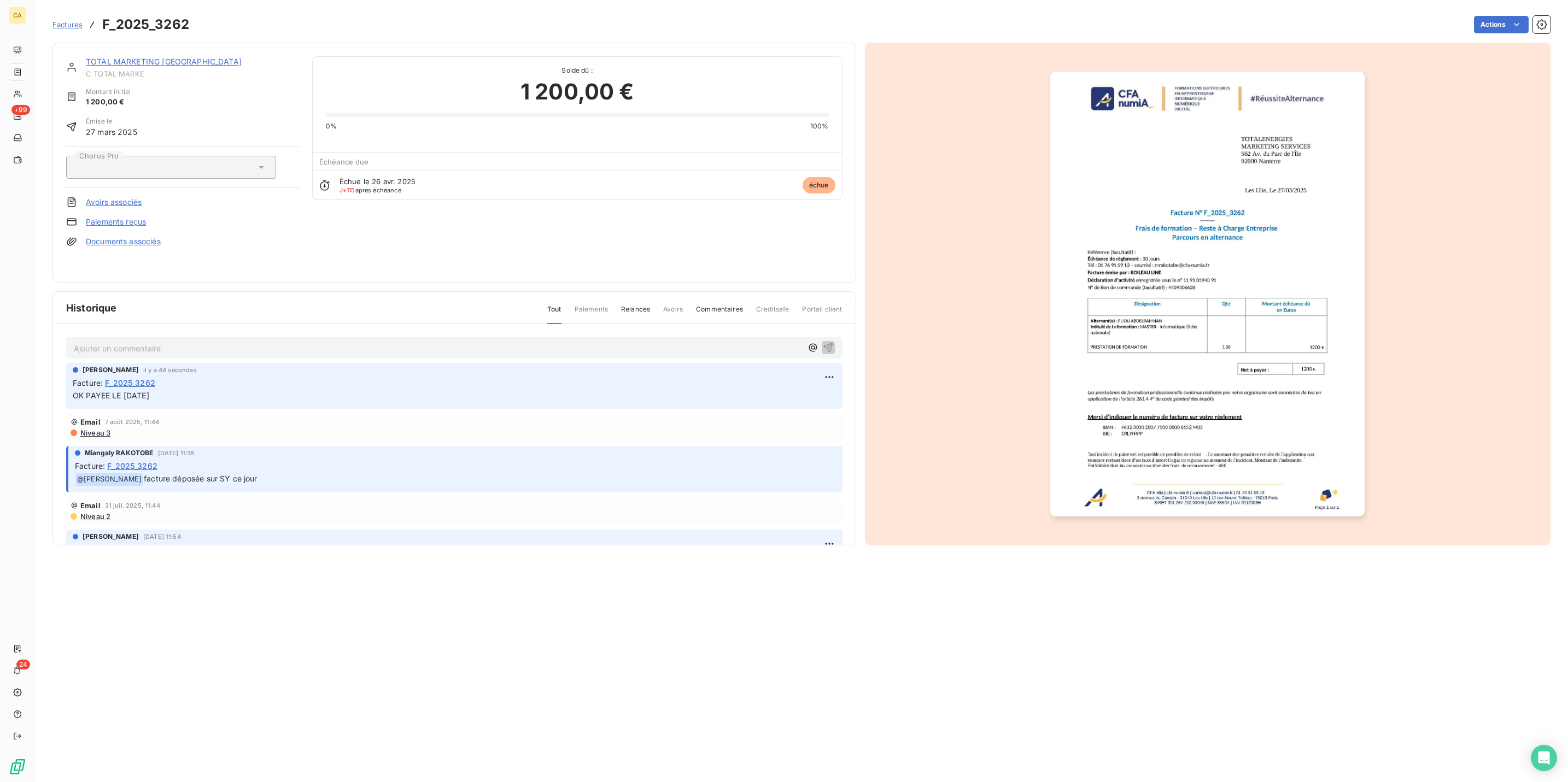
click at [1213, 164] on img "button" at bounding box center [1207, 294] width 314 height 445
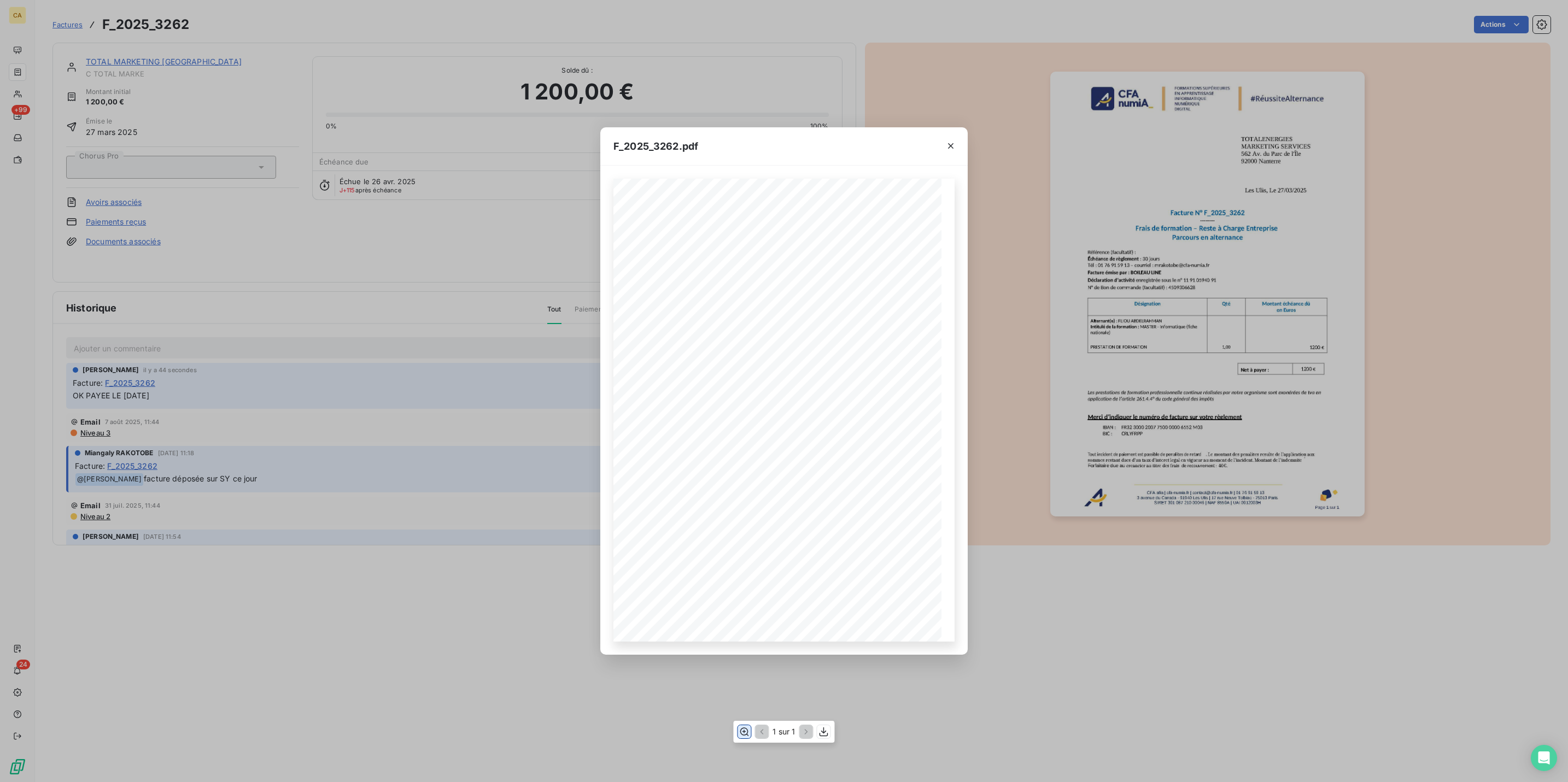
click at [750, 729] on button "button" at bounding box center [744, 732] width 13 height 13
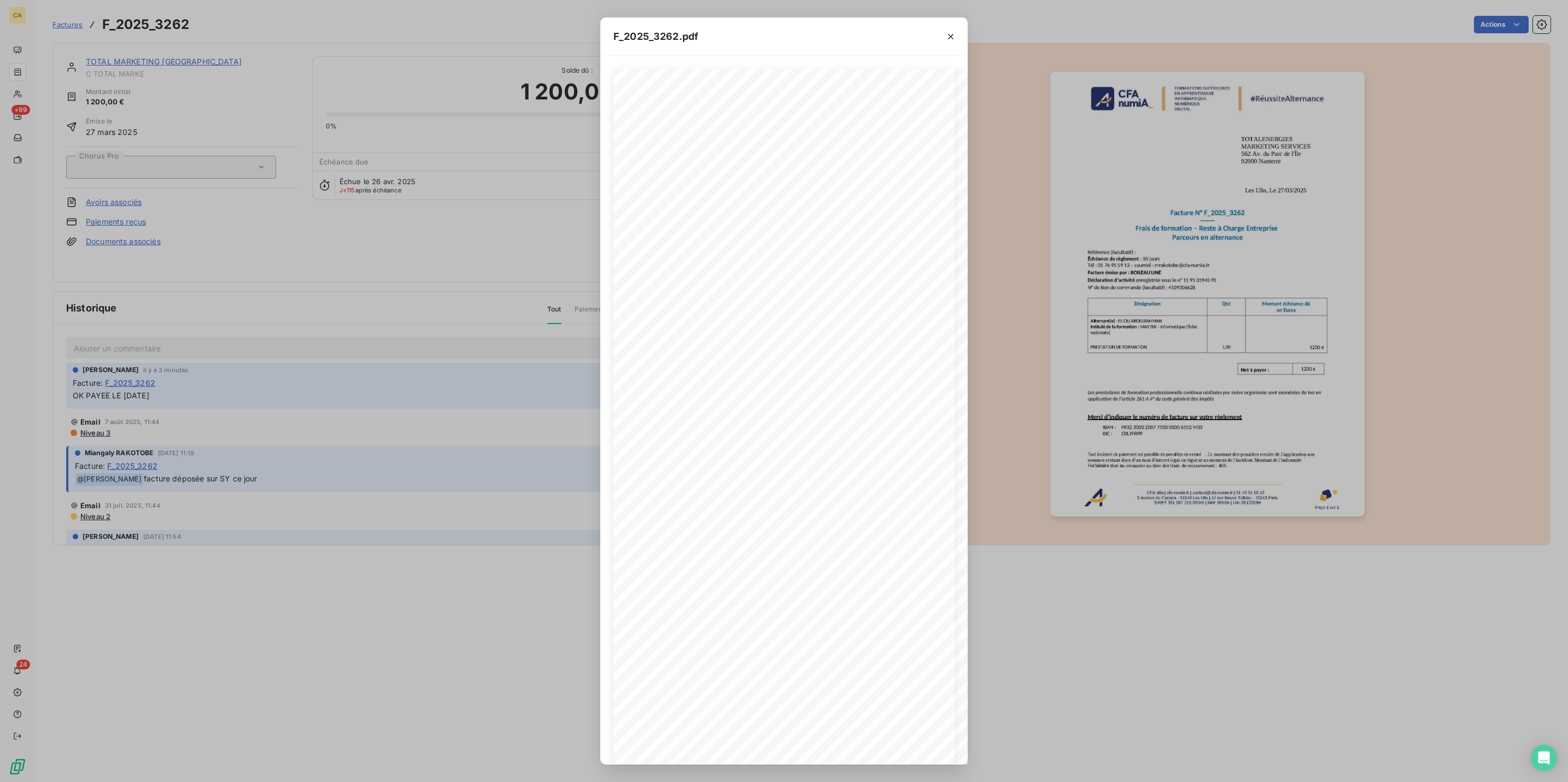
click at [123, 104] on div "F_2025_3262.pdf CFA afia | [DOMAIN_NAME] | [EMAIL_ADDRESS][DOMAIN_NAME] | 01 76…" at bounding box center [784, 391] width 1568 height 782
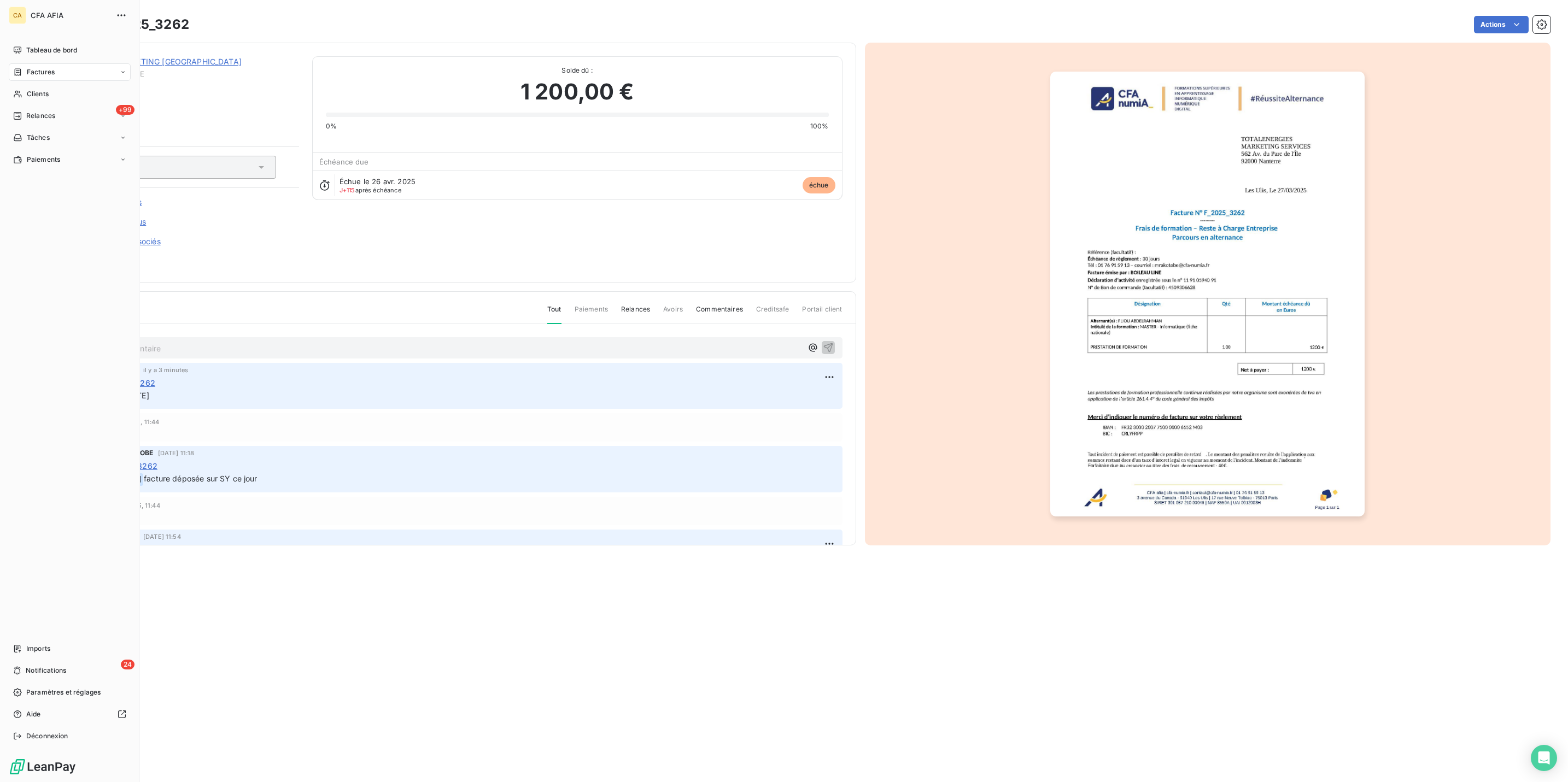
drag, startPoint x: 15, startPoint y: 70, endPoint x: 47, endPoint y: 64, distance: 32.6
click at [15, 86] on div "Clients" at bounding box center [70, 94] width 122 height 18
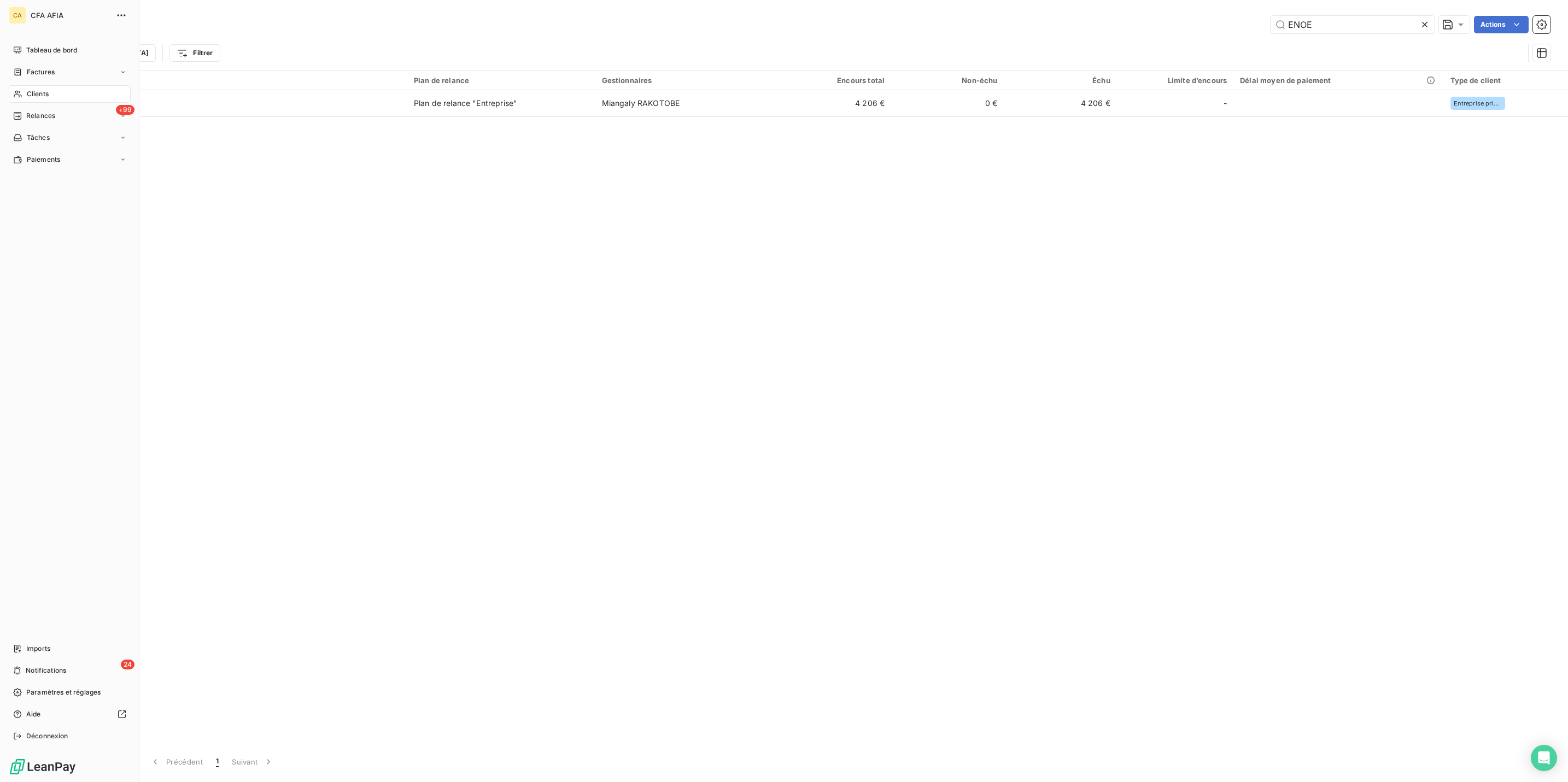
click at [33, 67] on span "Factures" at bounding box center [40, 72] width 28 height 10
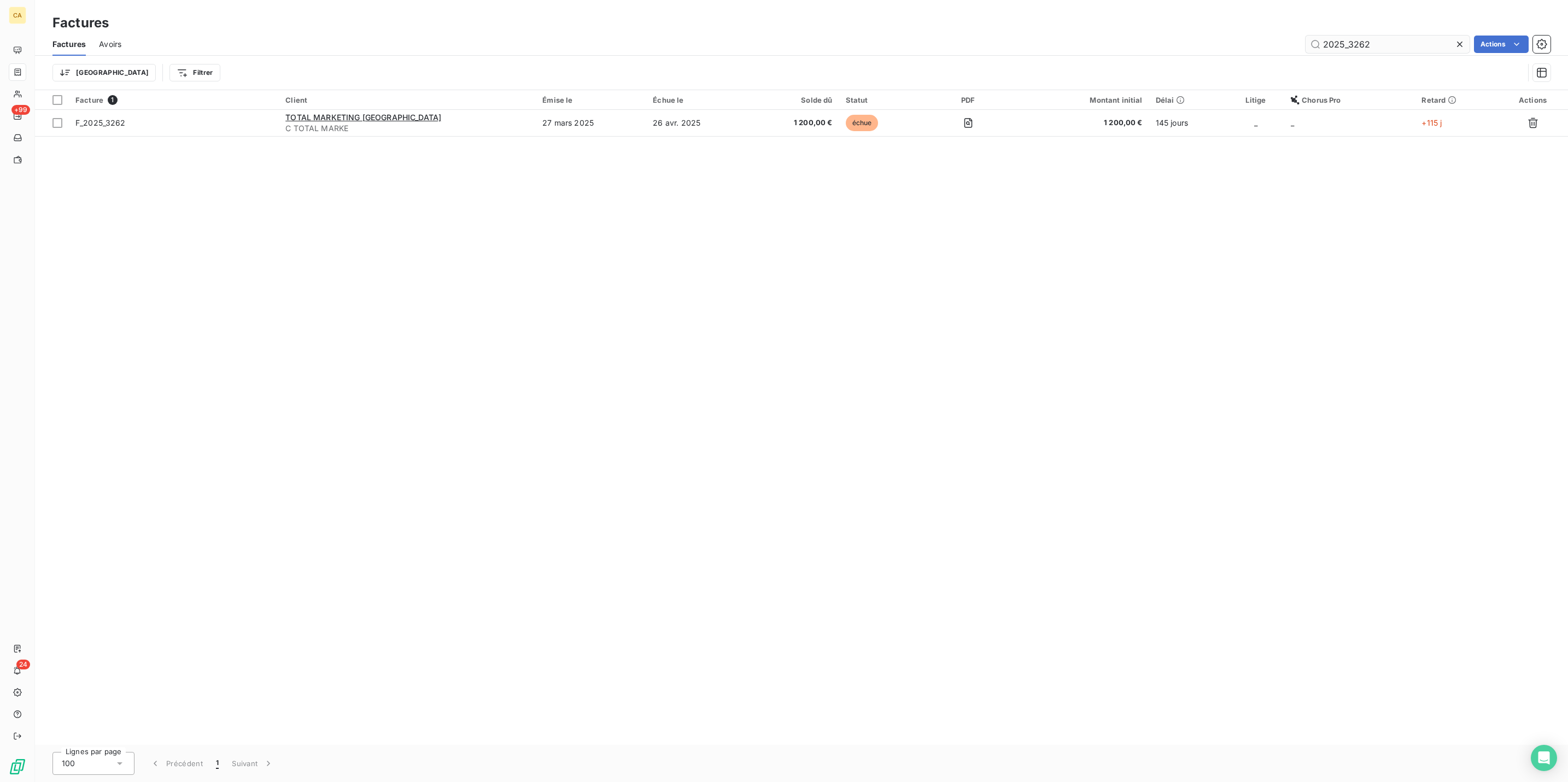
click at [1380, 36] on input "2025_3262" at bounding box center [1388, 44] width 164 height 18
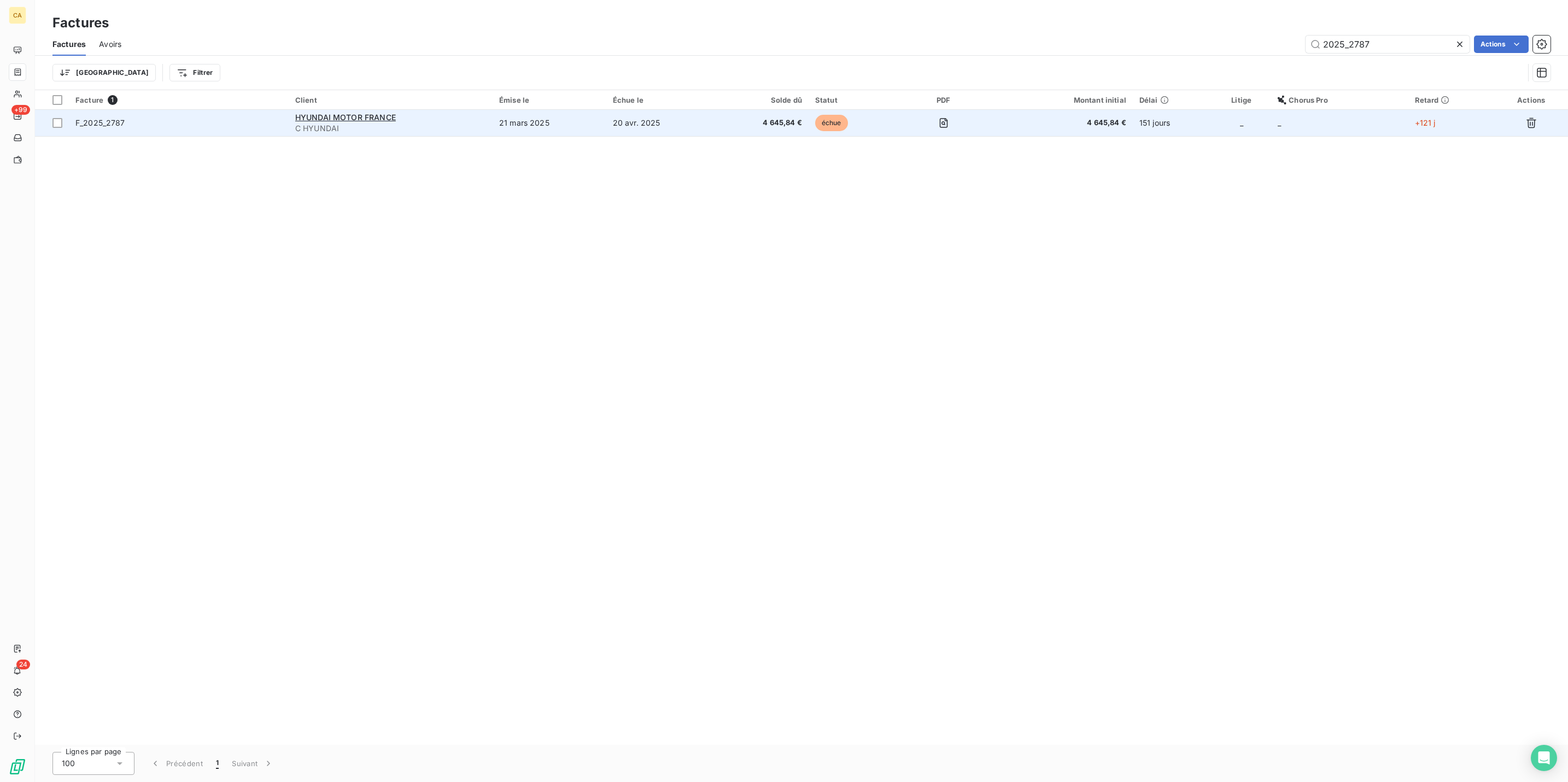
type input "2025_2787"
click at [451, 123] on span "C HYUNDAI" at bounding box center [390, 128] width 191 height 11
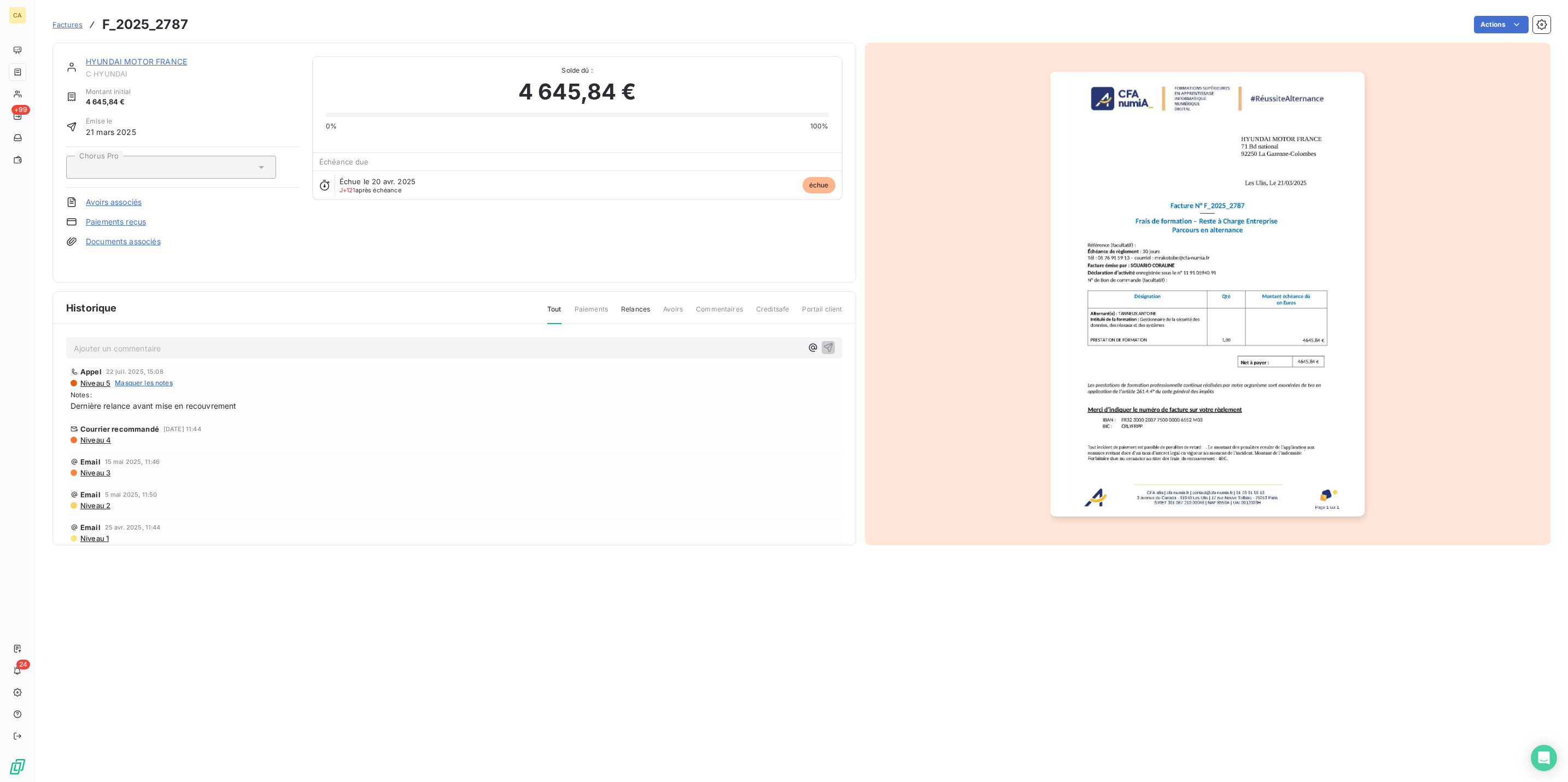
click at [230, 341] on div "Ajouter un commentaire ﻿" at bounding box center [455, 347] width 761 height 15
click at [232, 341] on p "Ajouter un commentaire ﻿" at bounding box center [438, 348] width 728 height 14
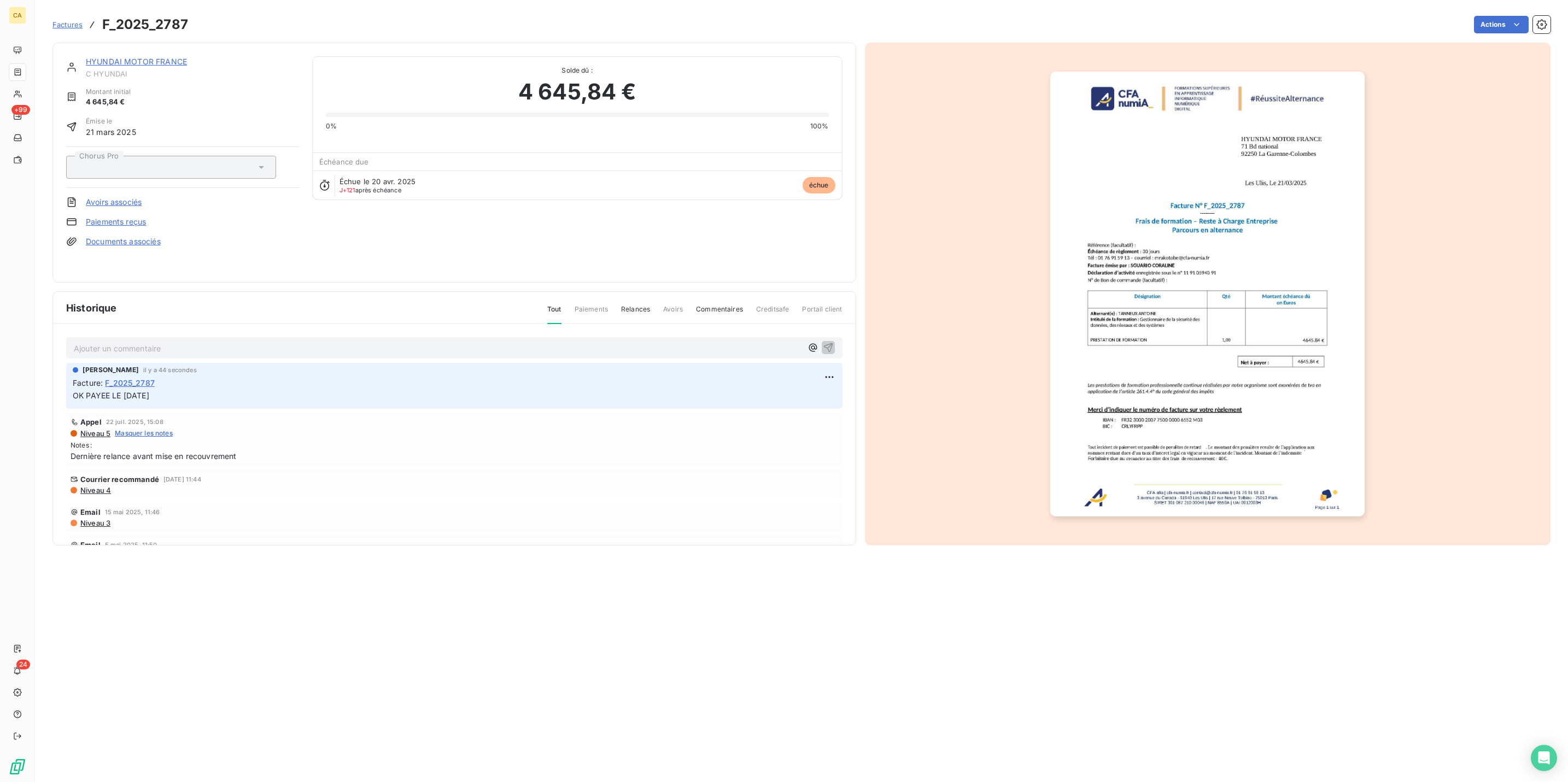
click at [151, 57] on link "HYUNDAI MOTOR FRANCE" at bounding box center [136, 61] width 101 height 9
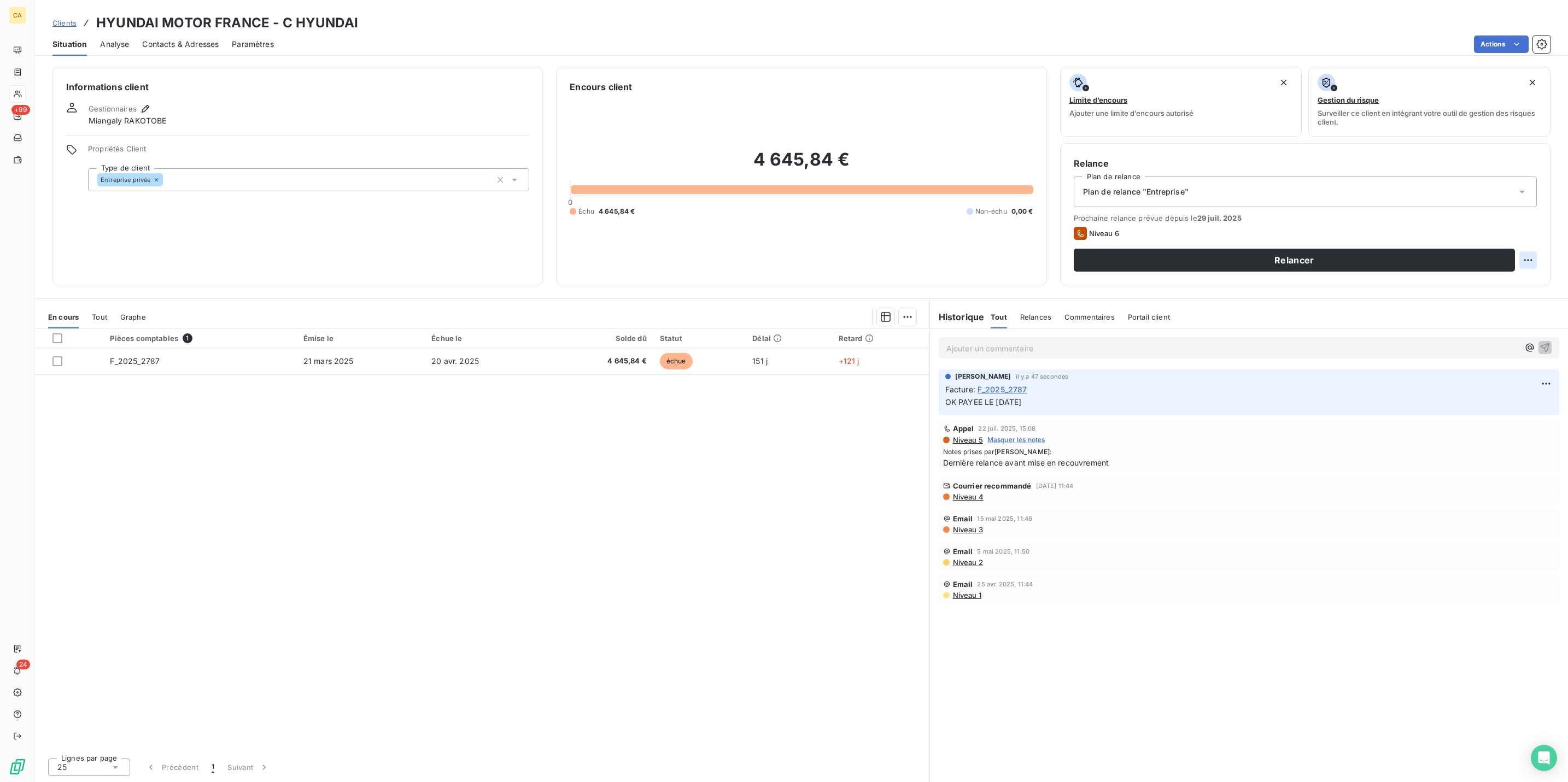
click at [1534, 208] on html "CA +99 24 Clients HYUNDAI MOTOR FRANCE - C HYUNDAI Situation Analyse Contacts &…" at bounding box center [784, 391] width 1568 height 782
click at [1510, 235] on div "Replanifier cette action" at bounding box center [1495, 238] width 98 height 18
select select "7"
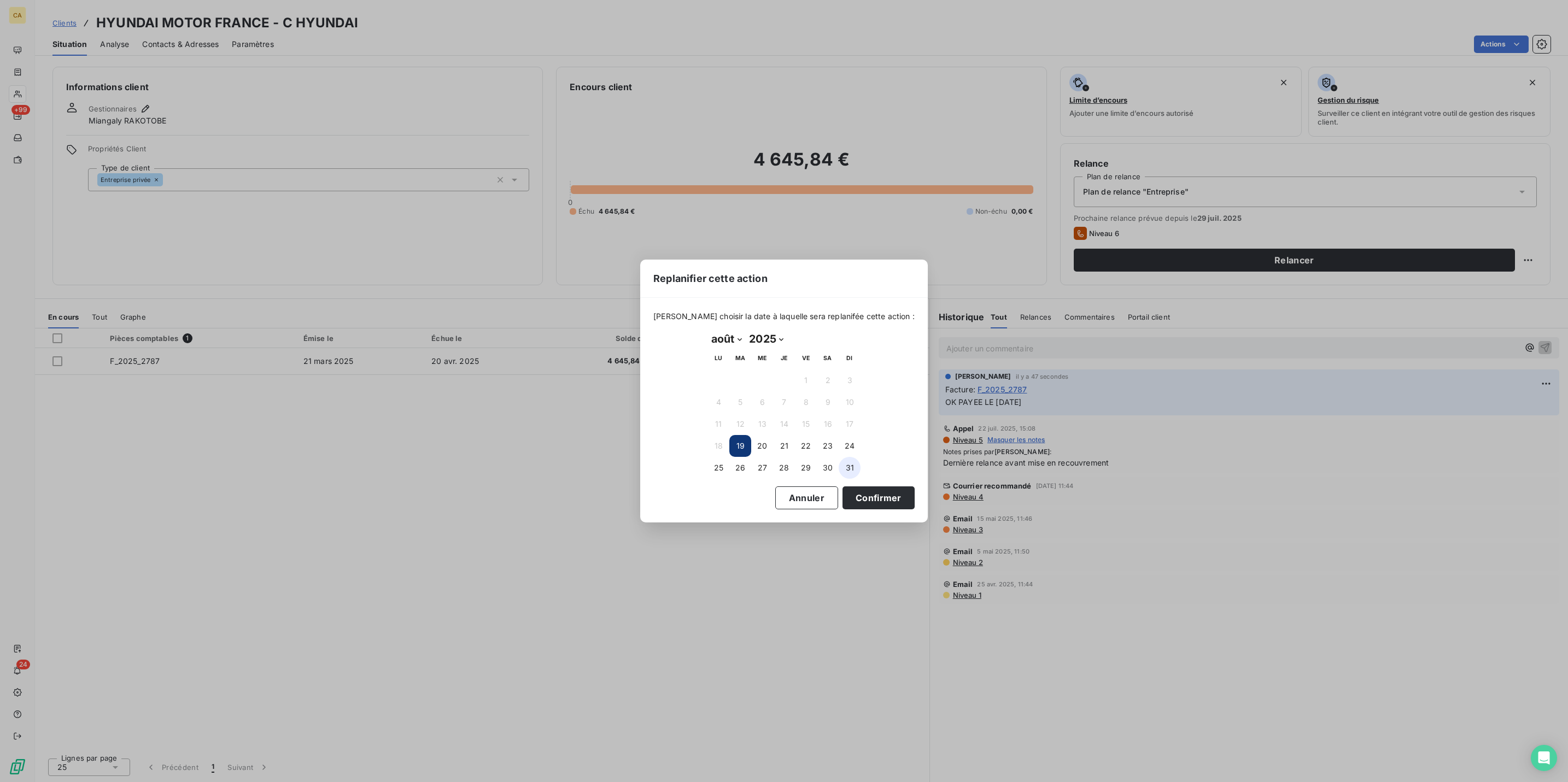
click at [842, 458] on button "31" at bounding box center [850, 467] width 22 height 22
click at [843, 496] on button "Confirmer" at bounding box center [879, 498] width 72 height 23
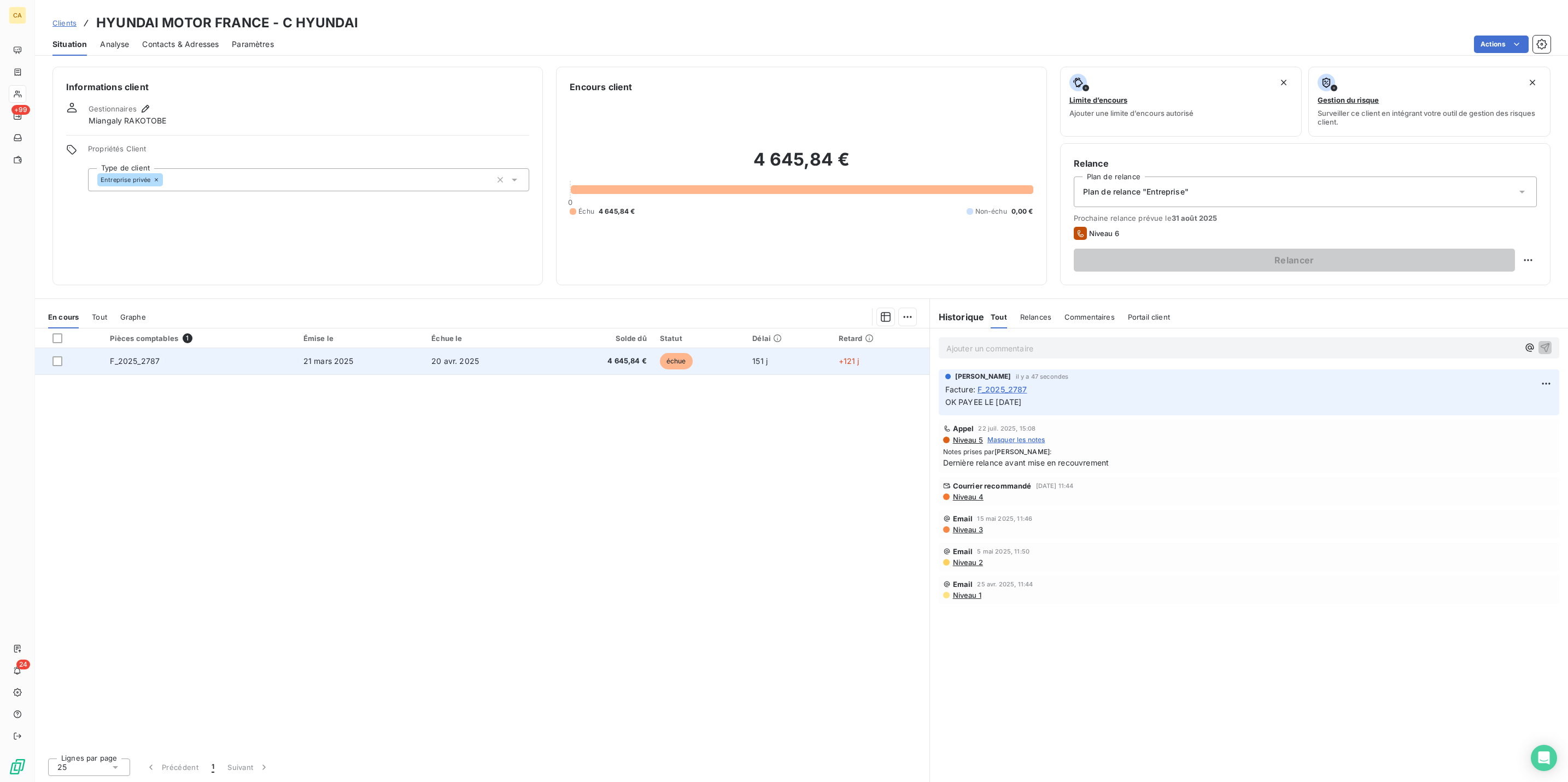
click at [335, 357] on span "21 mars 2025" at bounding box center [329, 361] width 50 height 9
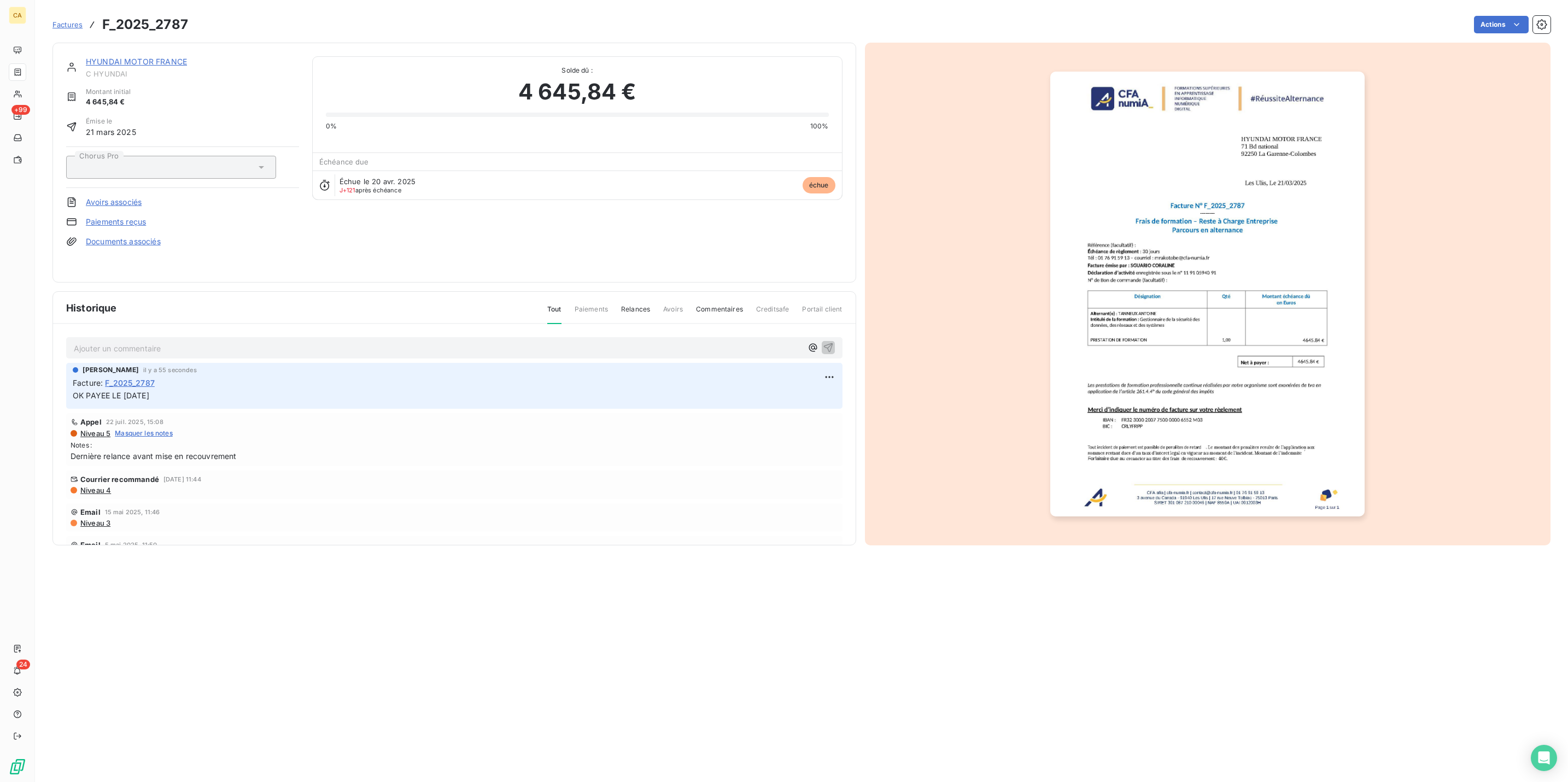
click at [160, 341] on p "Ajouter un commentaire ﻿" at bounding box center [438, 348] width 728 height 14
click at [1163, 169] on img "button" at bounding box center [1207, 294] width 314 height 445
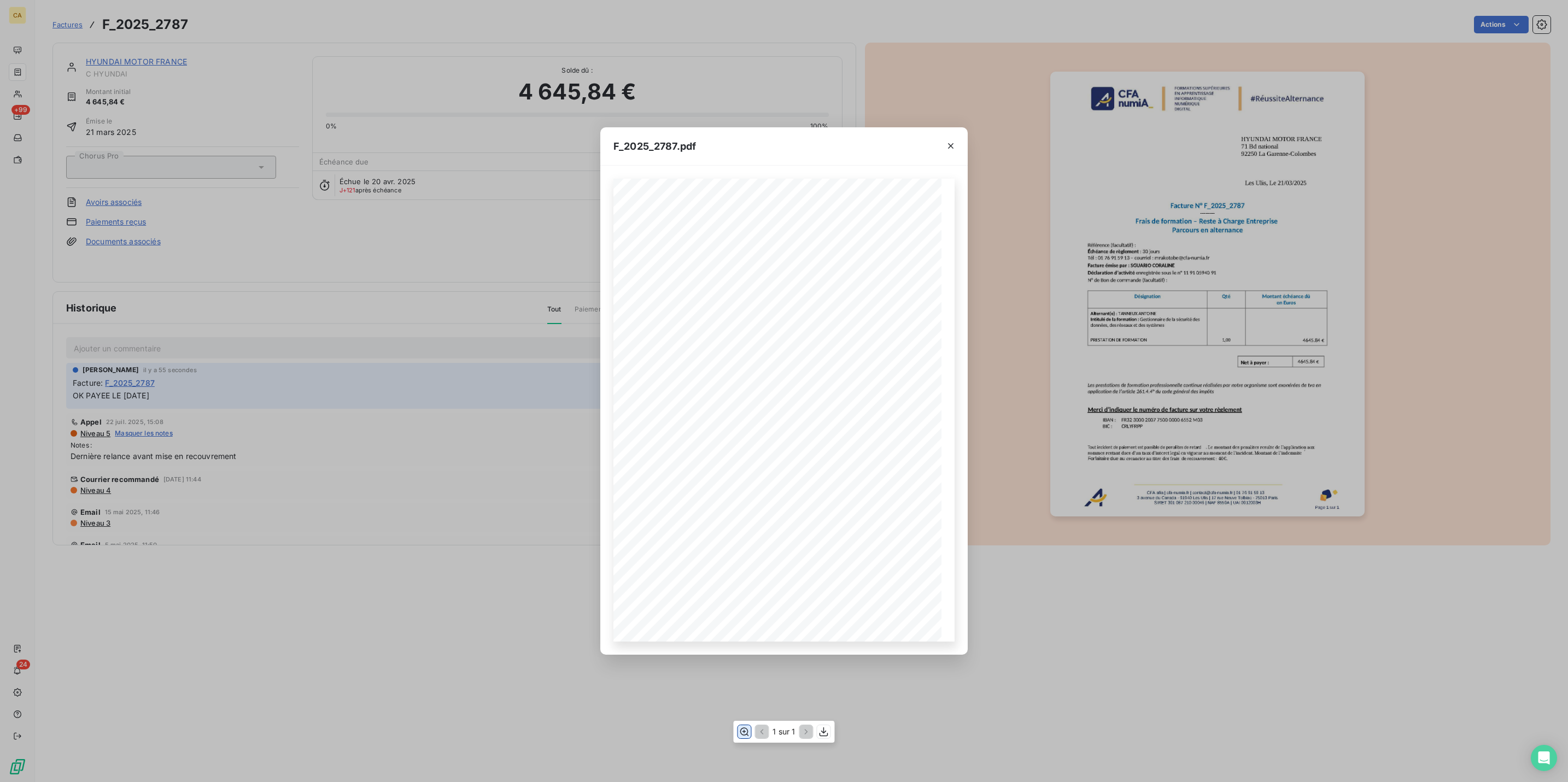
click at [750, 733] on icon "button" at bounding box center [744, 732] width 11 height 11
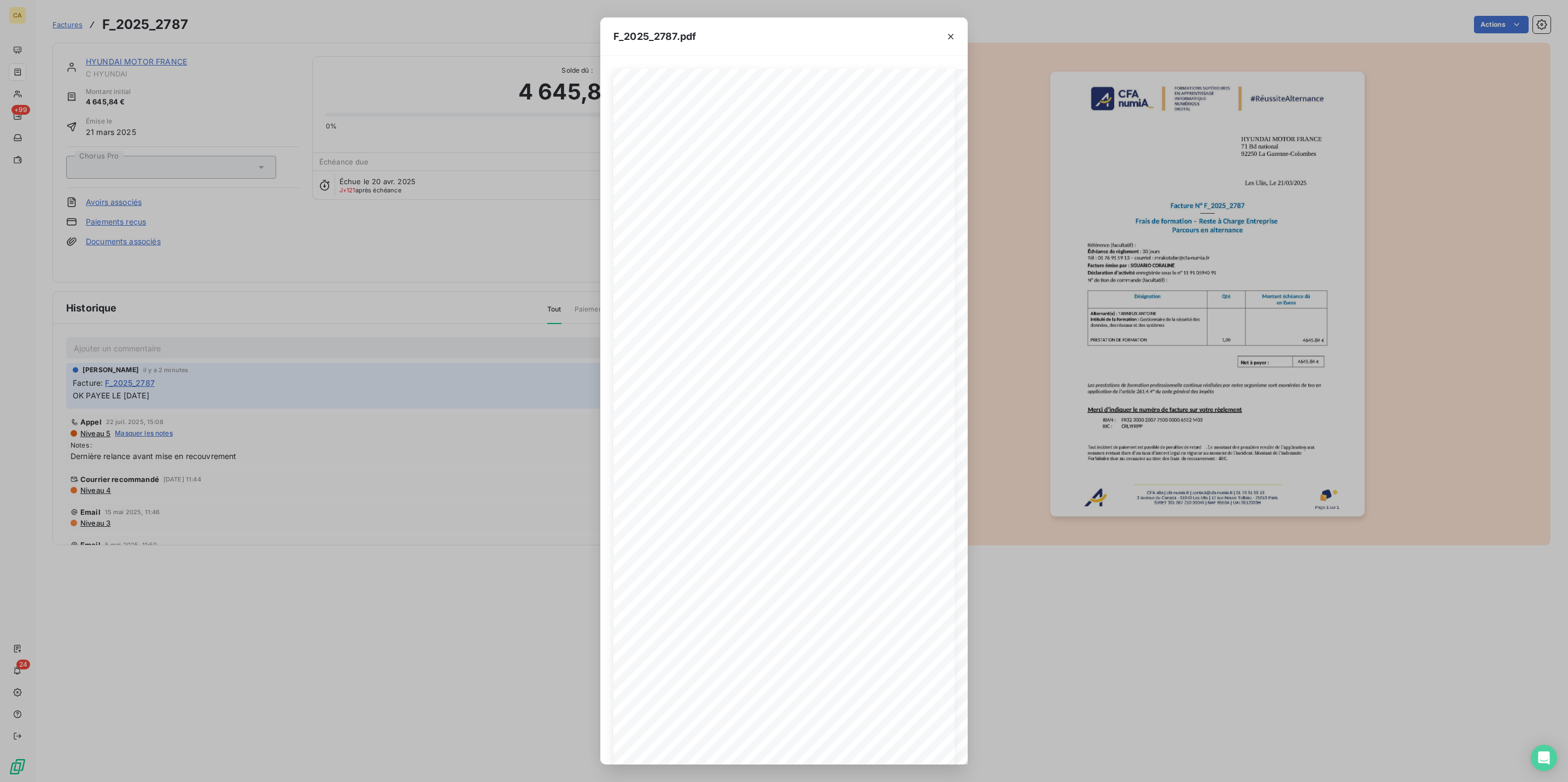
click at [40, 53] on div "F_2025_2787.pdf CFA afia | [DOMAIN_NAME] | [EMAIL_ADDRESS][DOMAIN_NAME] | 01 76…" at bounding box center [784, 391] width 1568 height 782
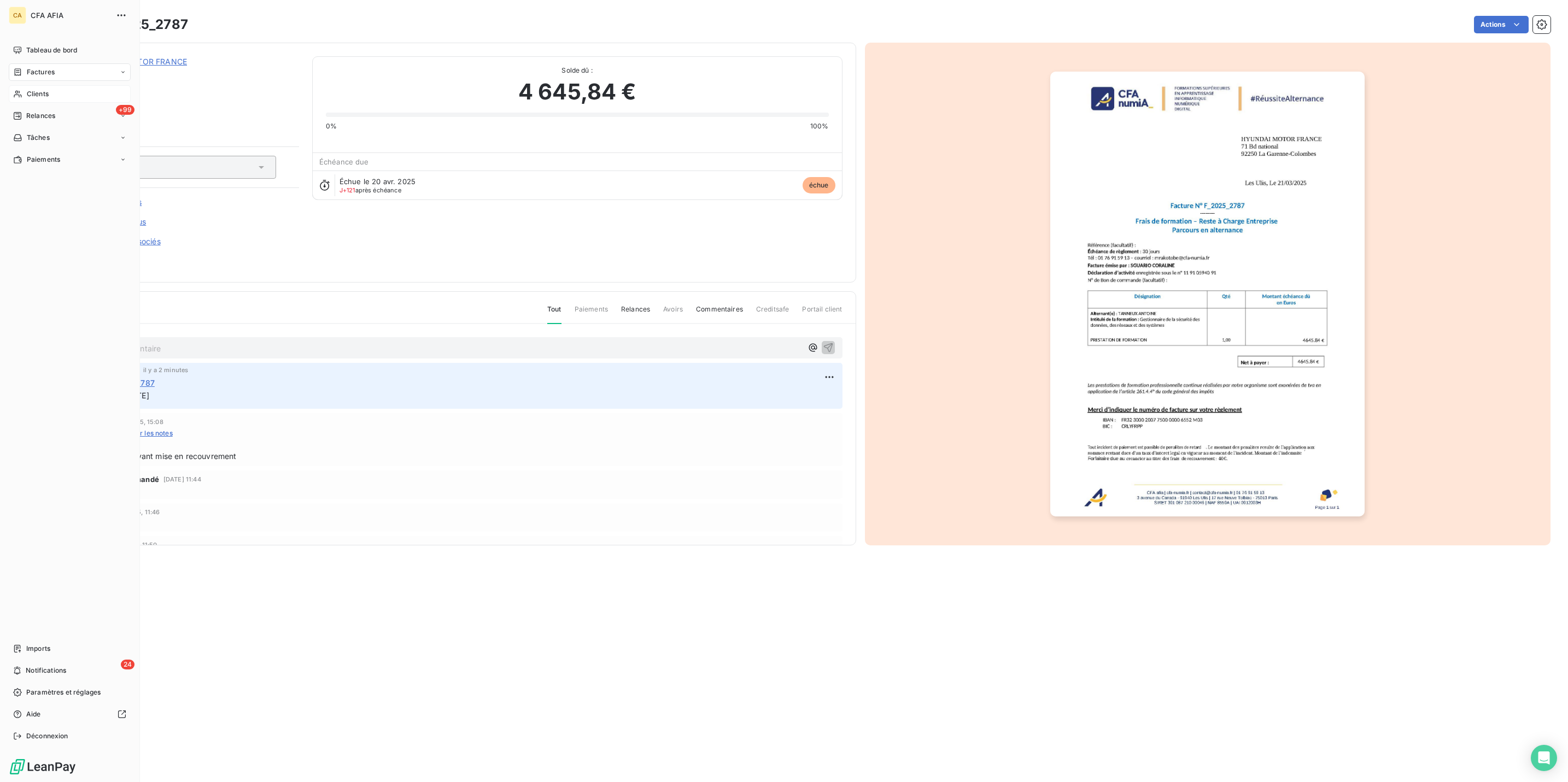
click at [27, 89] on span "Clients" at bounding box center [37, 94] width 22 height 10
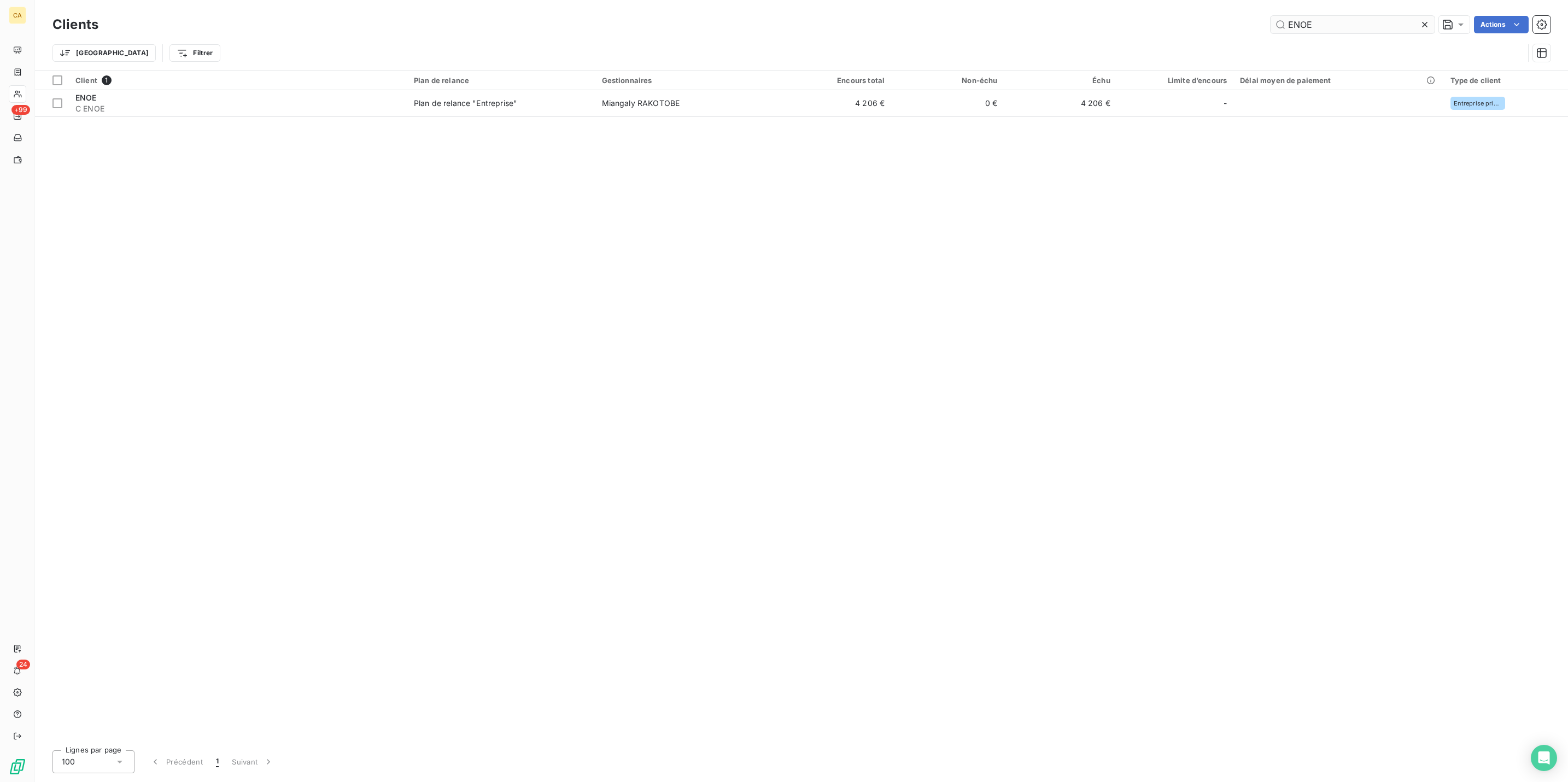
click at [1316, 13] on div "Clients ENOE Actions" at bounding box center [802, 24] width 1498 height 23
click at [1330, 27] on input "ENOE" at bounding box center [1353, 24] width 164 height 18
type input "APHP"
click at [260, 102] on div "Client 1 Plan de relance Gestionnaires Encours total Non-échu Échu Limite d’enc…" at bounding box center [802, 406] width 1534 height 671
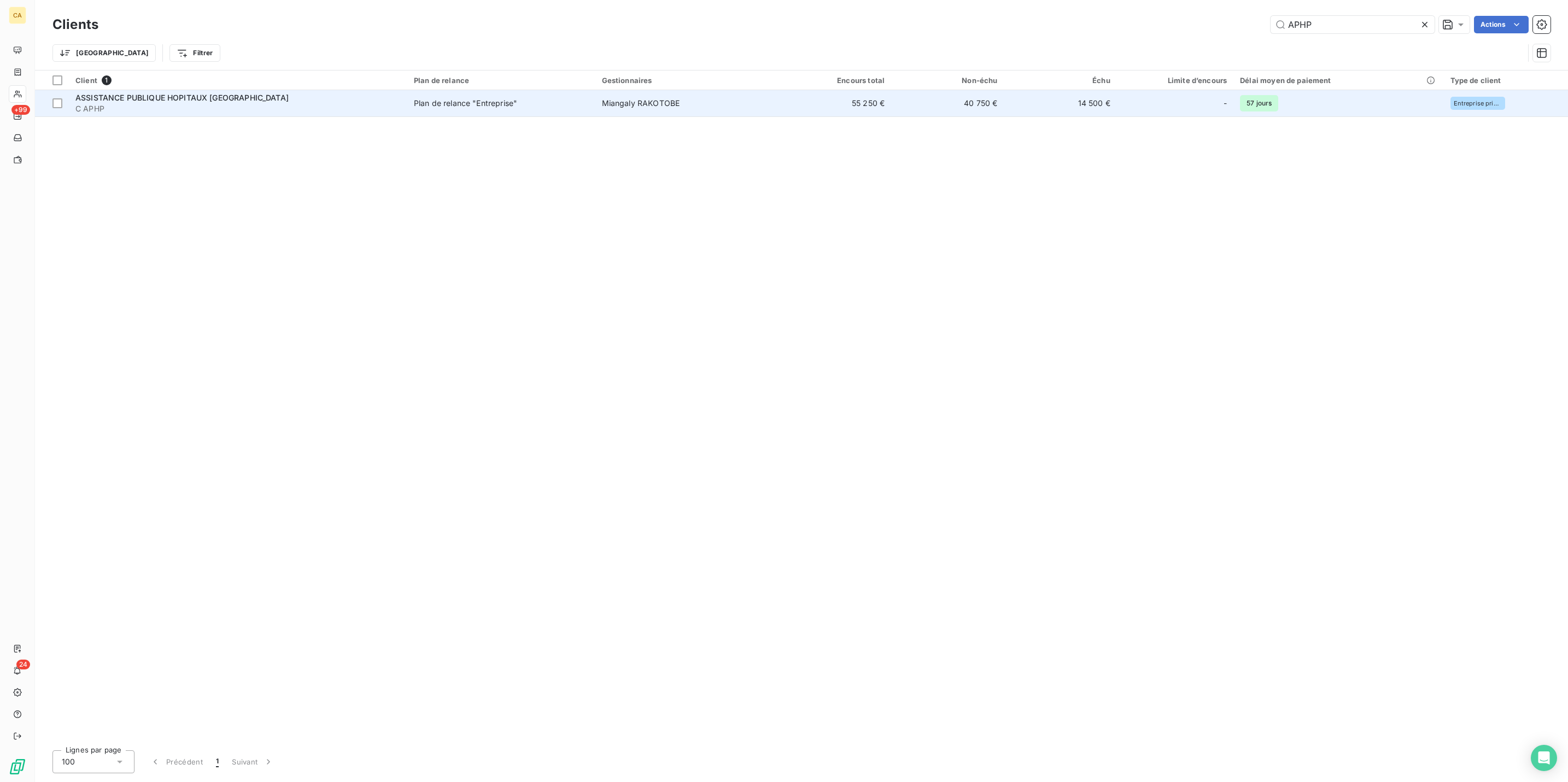
click at [260, 92] on div "ASSISTANCE PUBLIQUE HOPITAUX [GEOGRAPHIC_DATA]" at bounding box center [238, 98] width 326 height 11
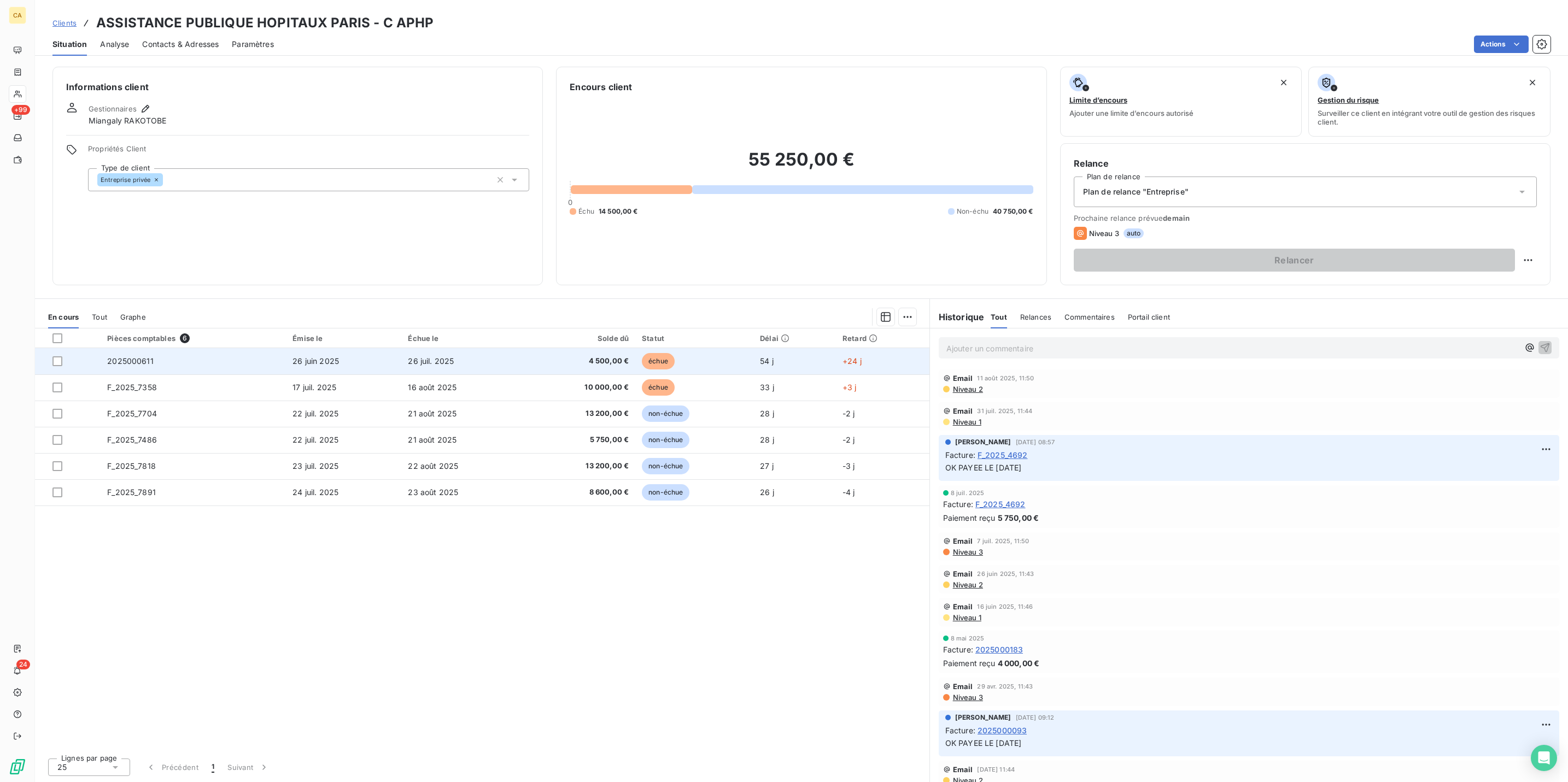
click at [156, 348] on td "2025000611" at bounding box center [193, 361] width 186 height 26
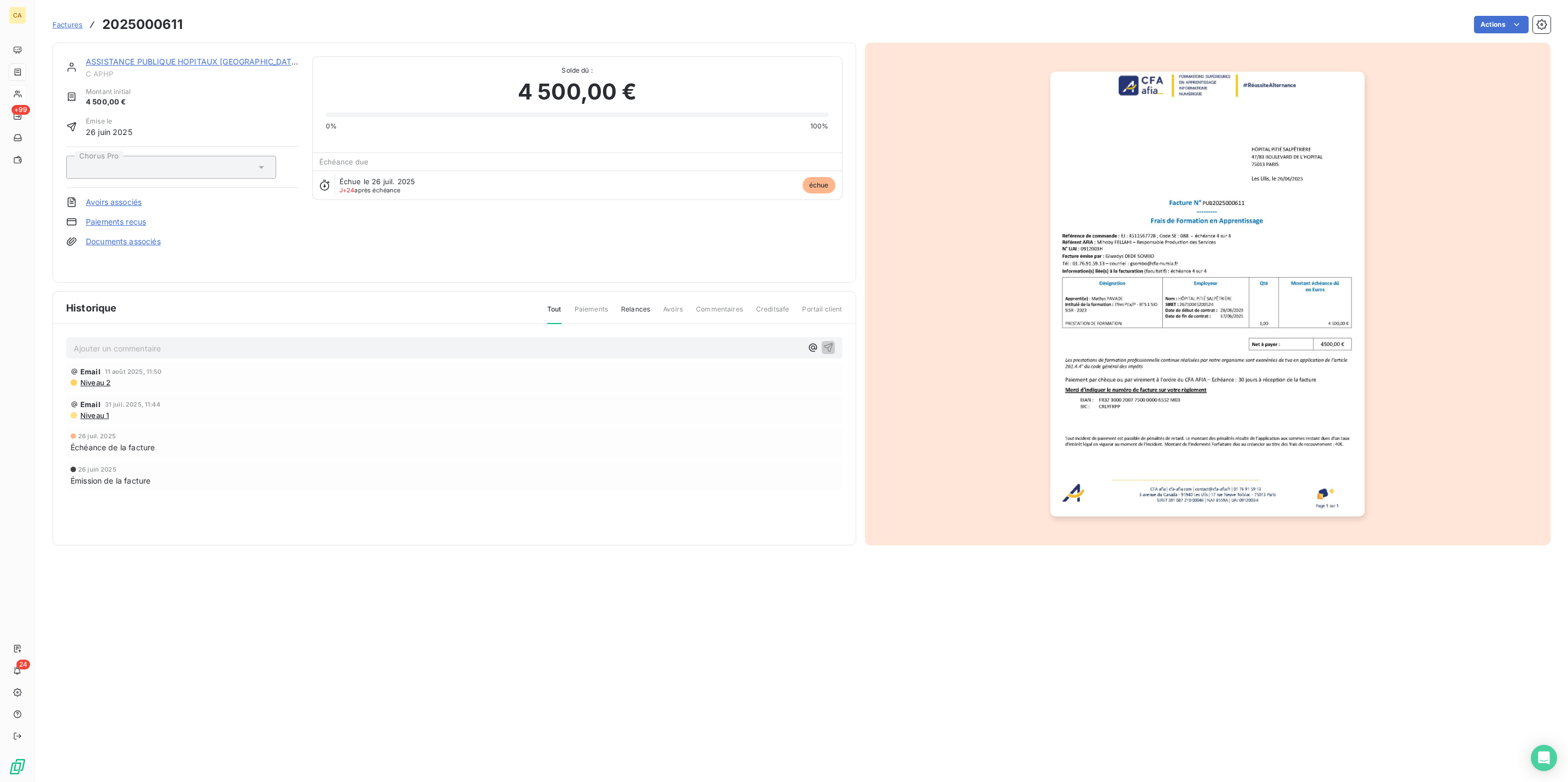
click at [118, 363] on div "Email [DATE] 11:50 Niveau 2" at bounding box center [455, 376] width 776 height 28
click at [118, 338] on div "Ajouter un commentaire ﻿" at bounding box center [455, 348] width 776 height 21
click at [118, 341] on p "Ajouter un commentaire ﻿" at bounding box center [438, 348] width 728 height 14
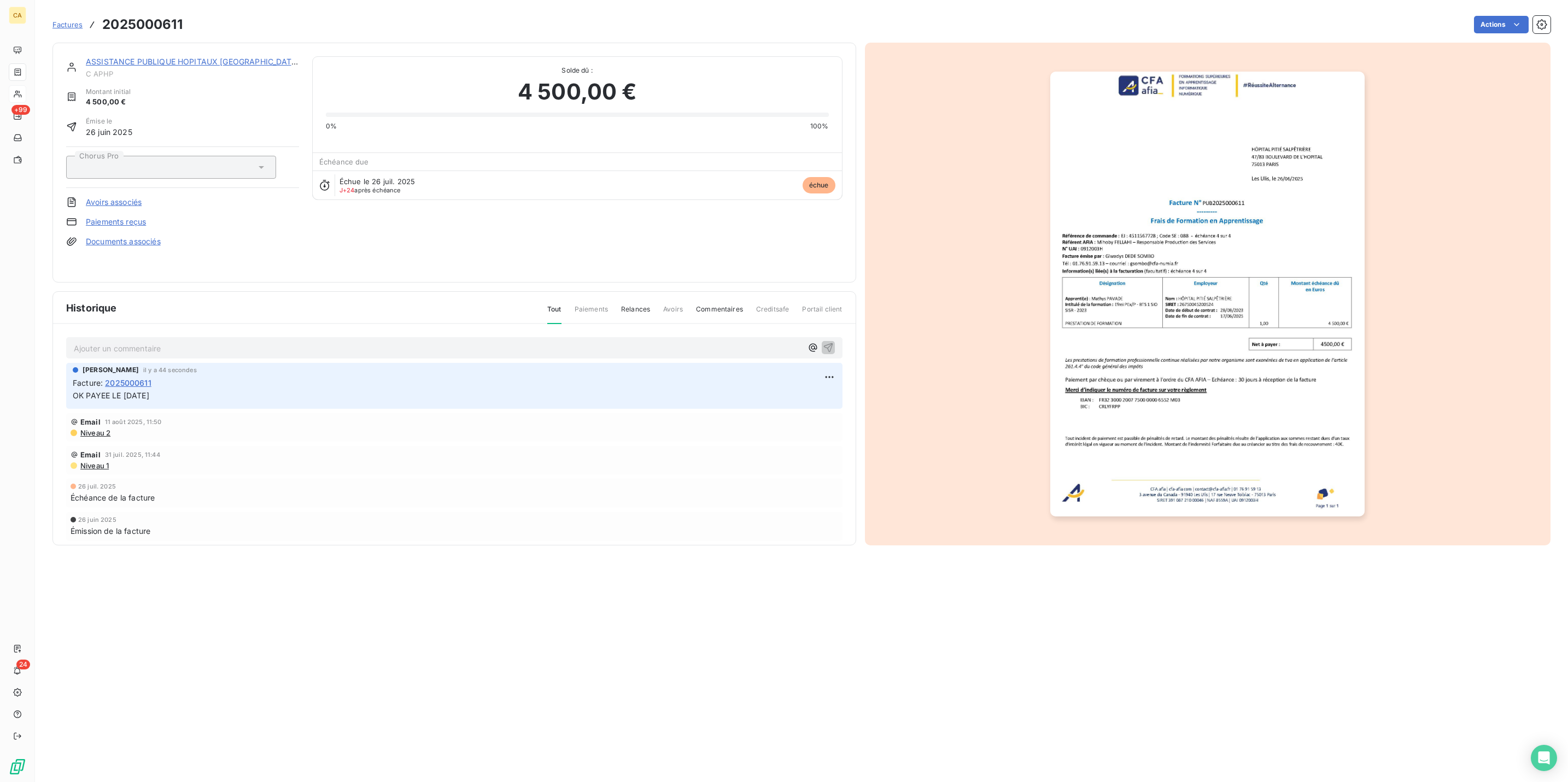
click at [146, 57] on link "ASSISTANCE PUBLIQUE HOPITAUX [GEOGRAPHIC_DATA]" at bounding box center [193, 61] width 214 height 9
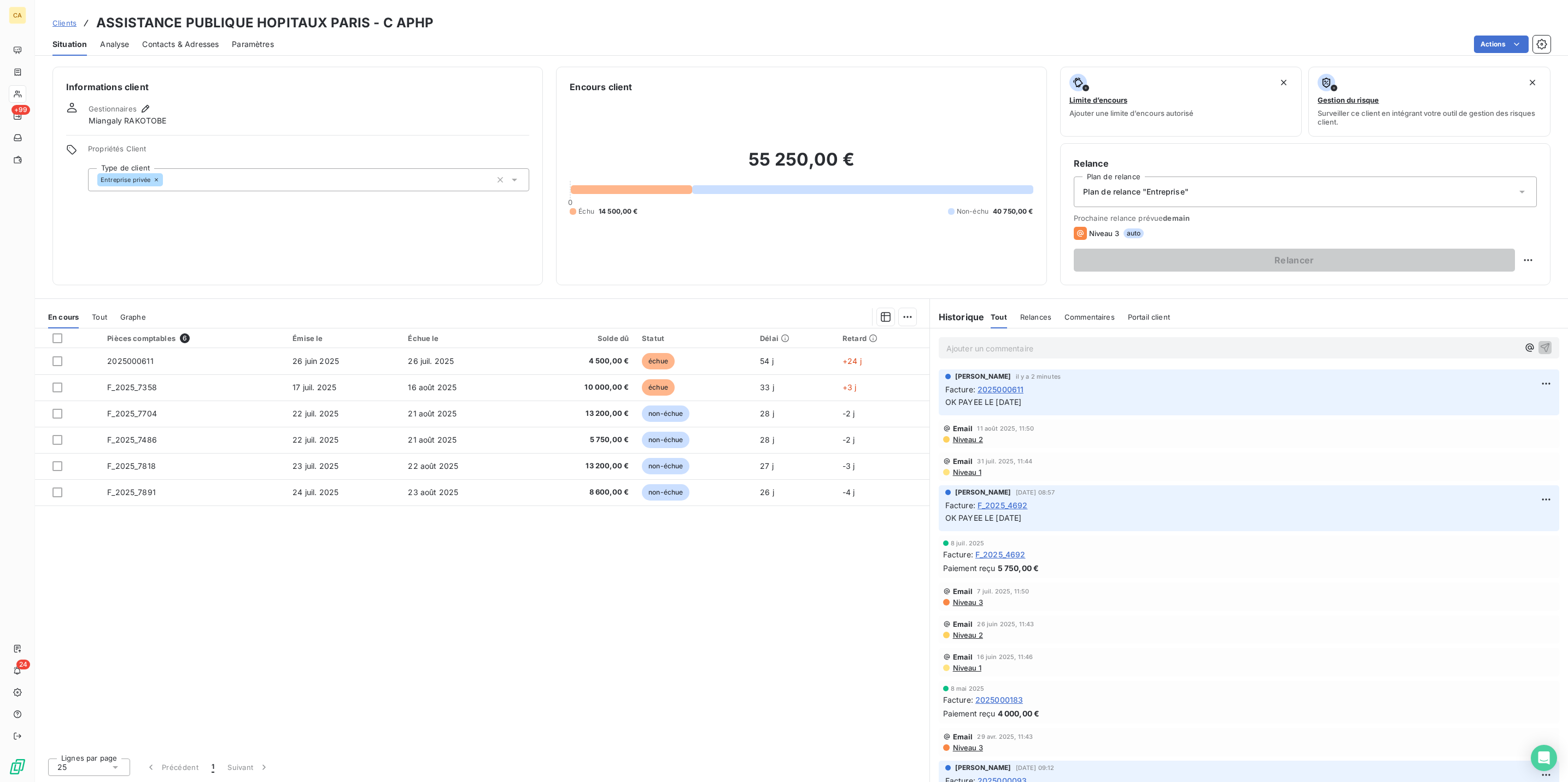
click at [1550, 210] on div "Relance Plan de relance Plan de relance "Entreprise" Prochaine relance prévue […" at bounding box center [1306, 214] width 491 height 142
click at [1534, 215] on html "CA +99 24 Clients ASSISTANCE PUBLIQUE HOPITAUX [GEOGRAPHIC_DATA] - C APHP Situa…" at bounding box center [784, 391] width 1568 height 782
click at [1516, 241] on div "Replanifier cette action" at bounding box center [1495, 238] width 98 height 18
select select "7"
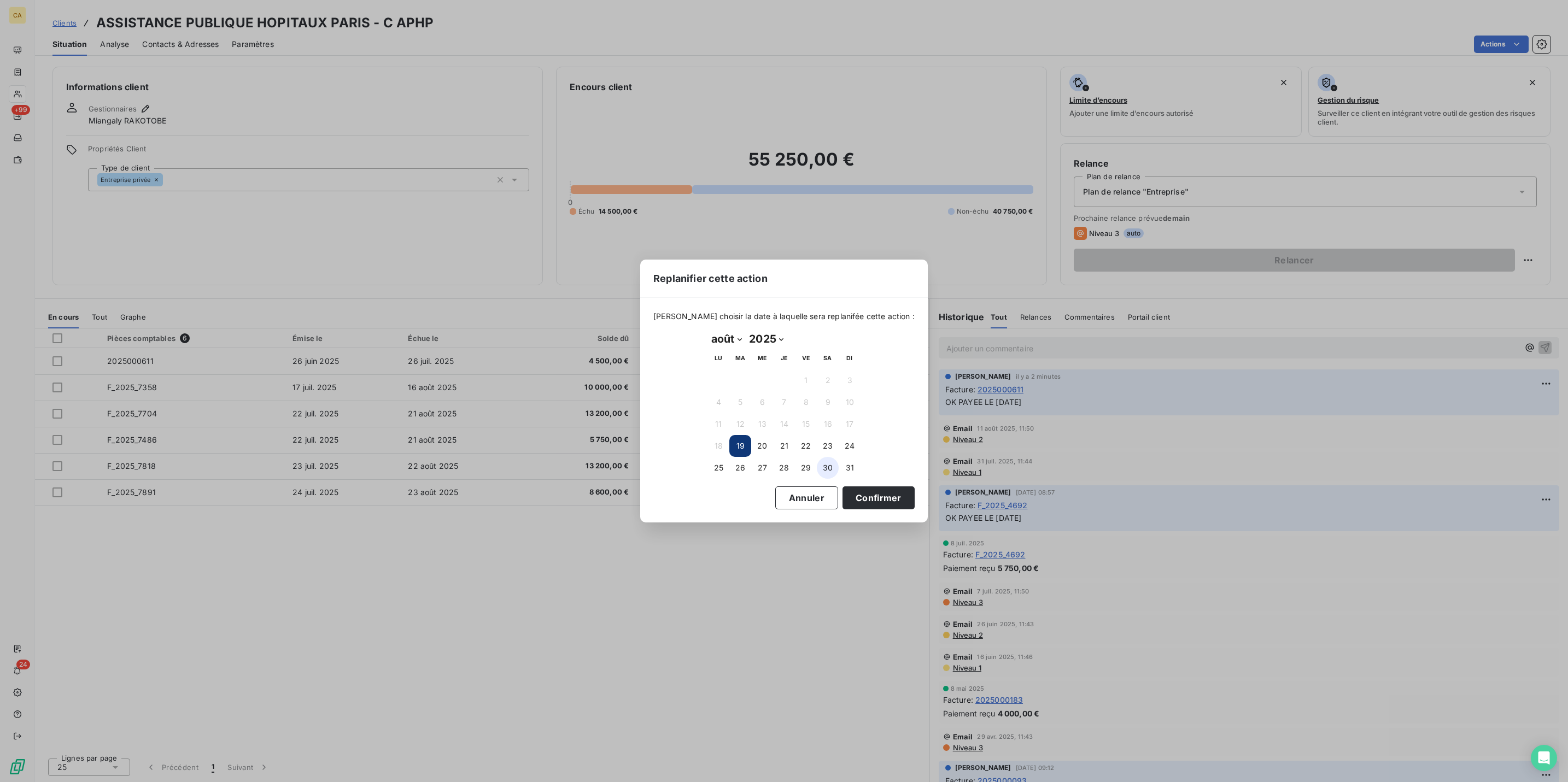
click at [834, 460] on button "30" at bounding box center [828, 467] width 22 height 22
click at [843, 493] on button "Confirmer" at bounding box center [879, 498] width 72 height 23
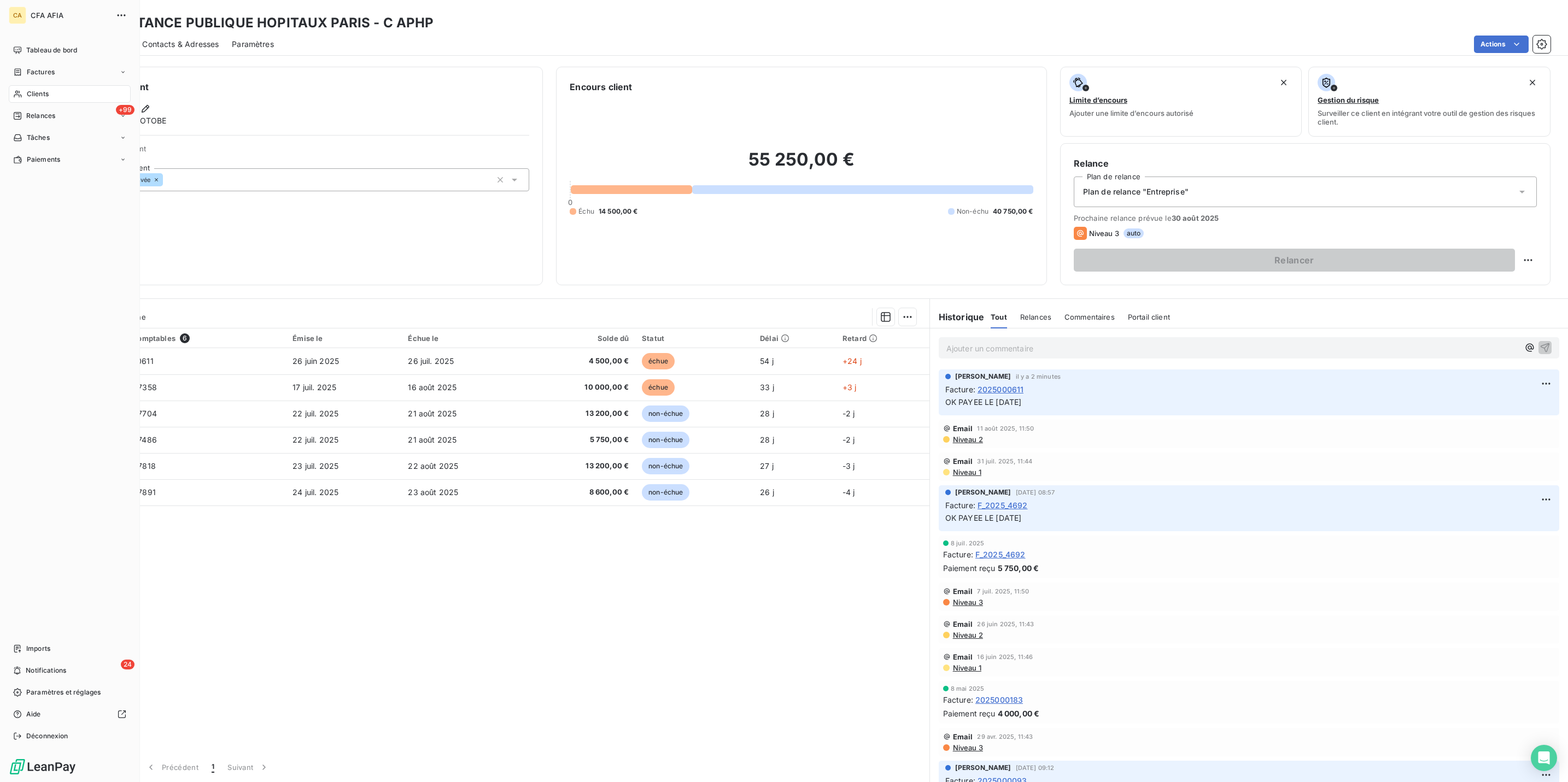
click at [47, 86] on div "Clients" at bounding box center [70, 94] width 122 height 18
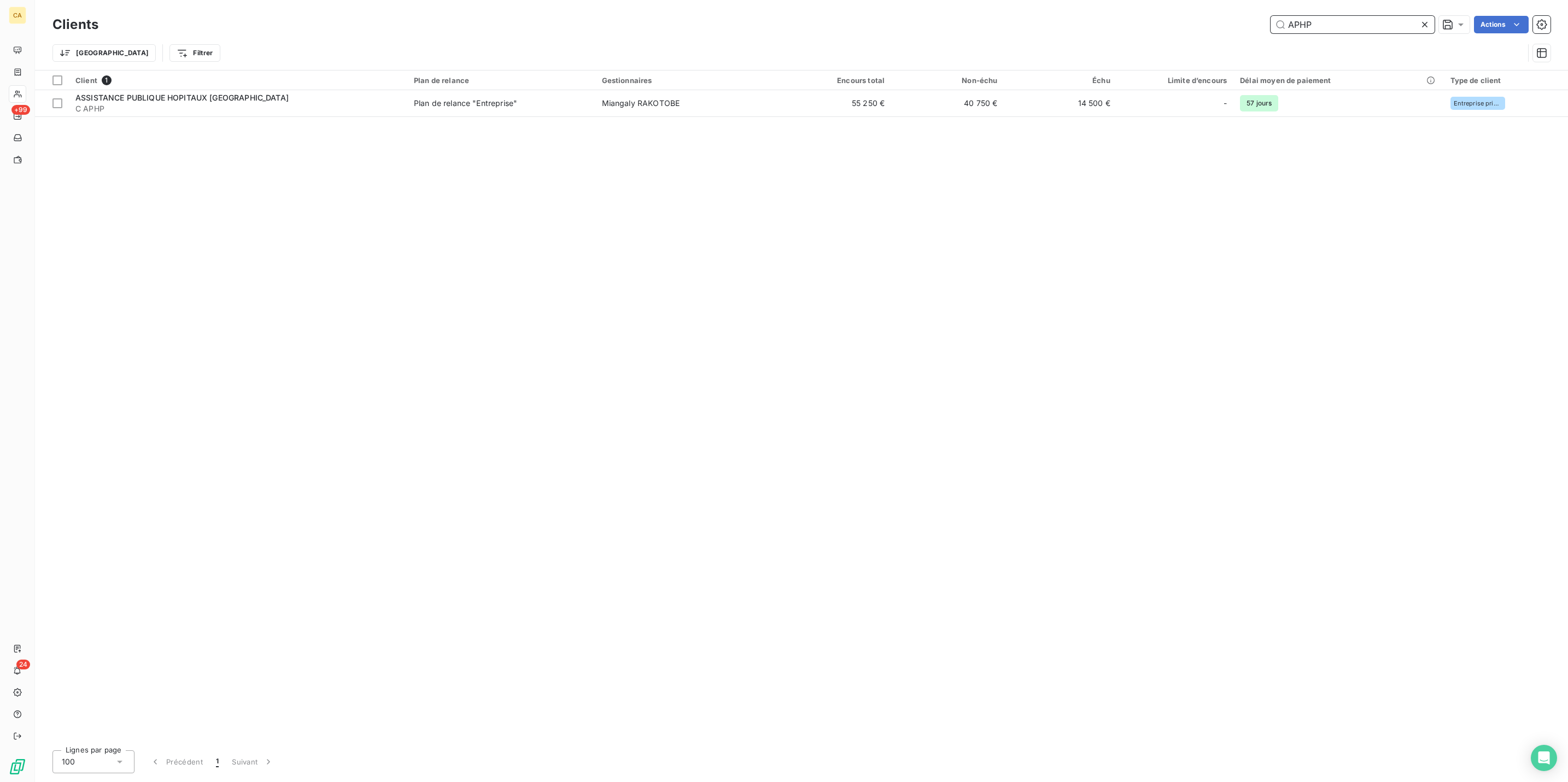
click at [1324, 17] on input "APHP" at bounding box center [1353, 24] width 164 height 18
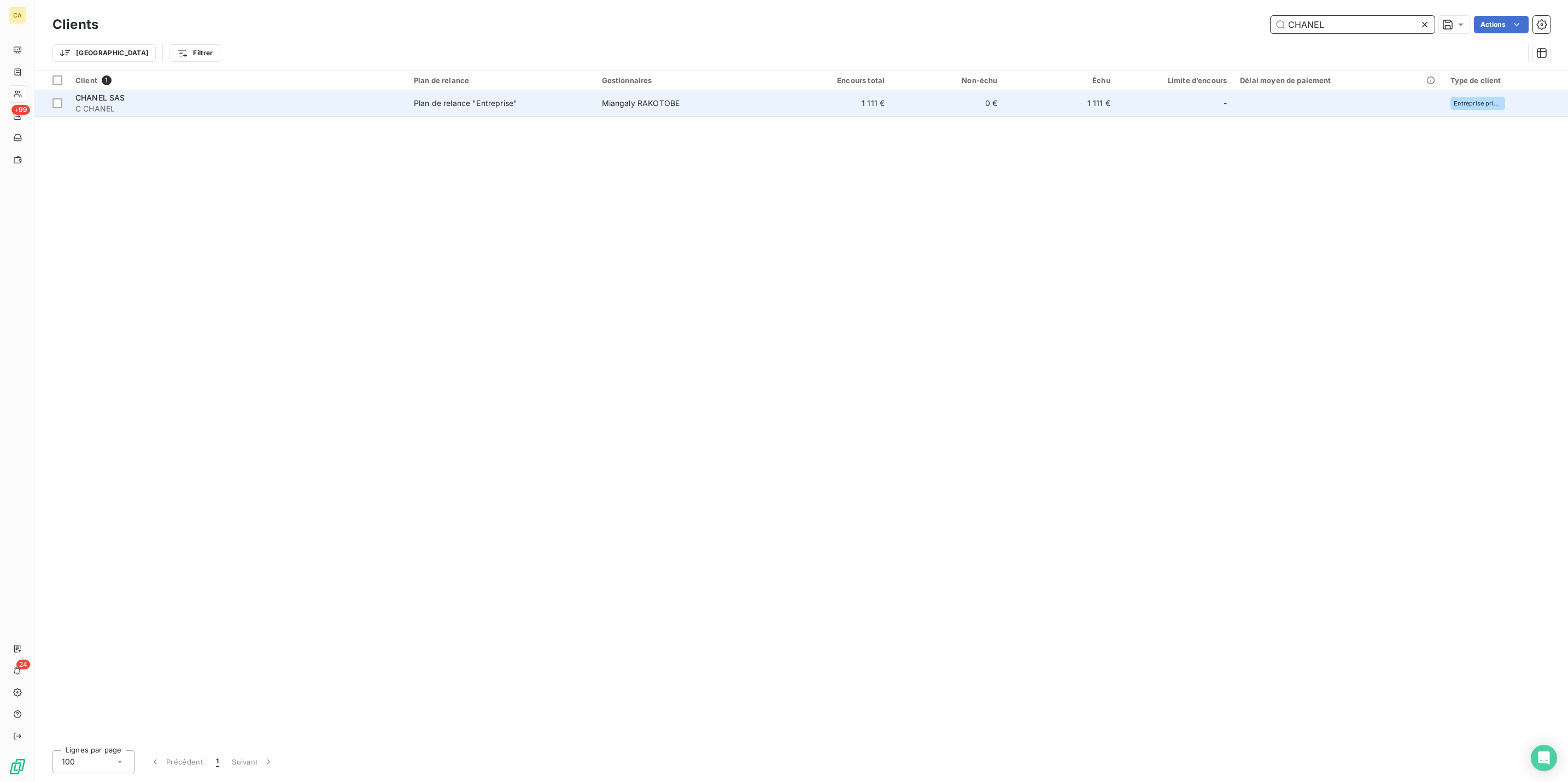
type input "CHANEL"
click at [1027, 90] on td "1 111 €" at bounding box center [1060, 103] width 112 height 26
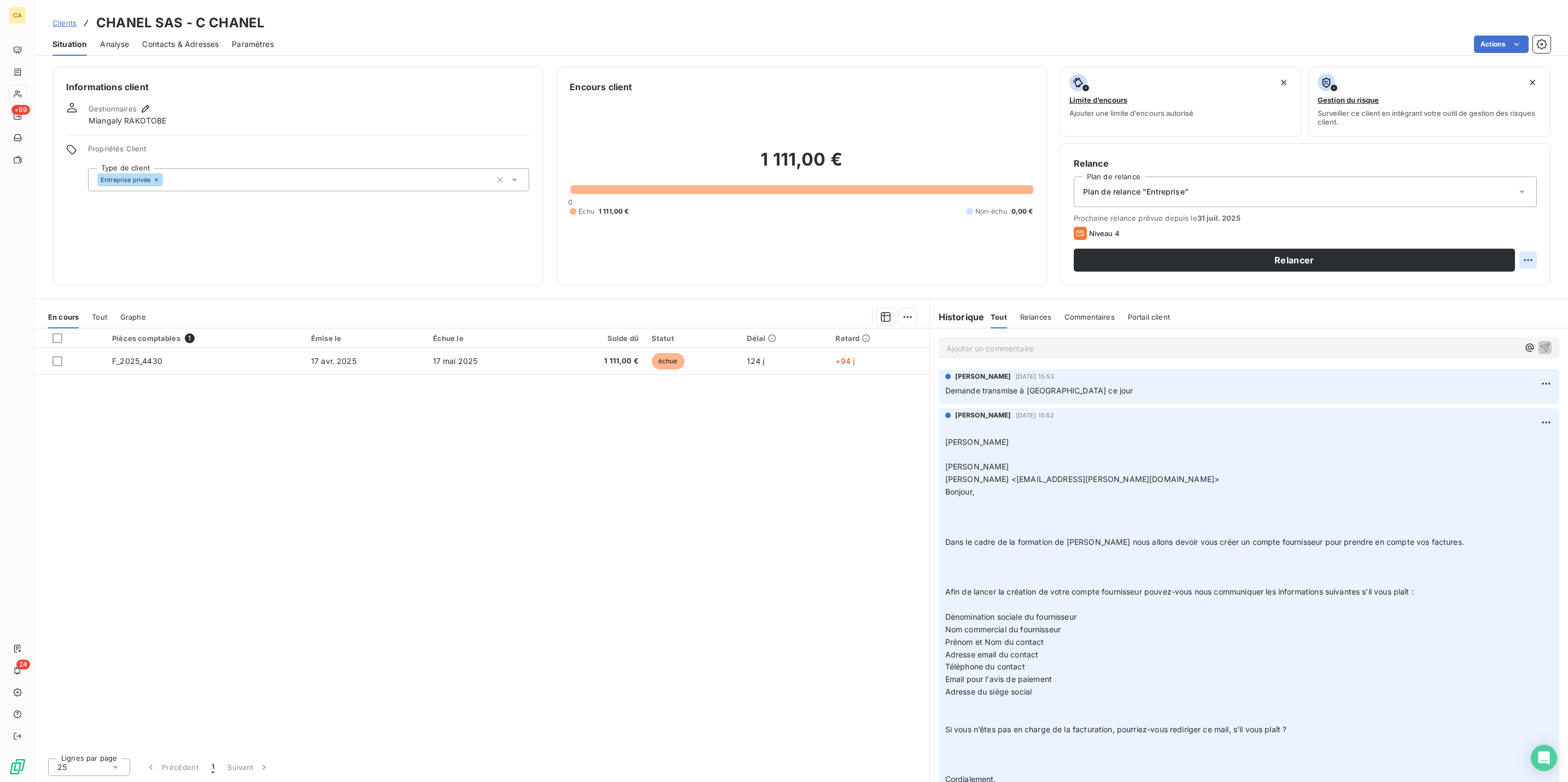
click at [1535, 205] on html "CA +99 24 Clients CHANEL SAS - C CHANEL Situation Analyse Contacts & Adresses P…" at bounding box center [784, 391] width 1568 height 782
click at [1511, 241] on div "Replanifier cette action" at bounding box center [1495, 238] width 98 height 18
select select "7"
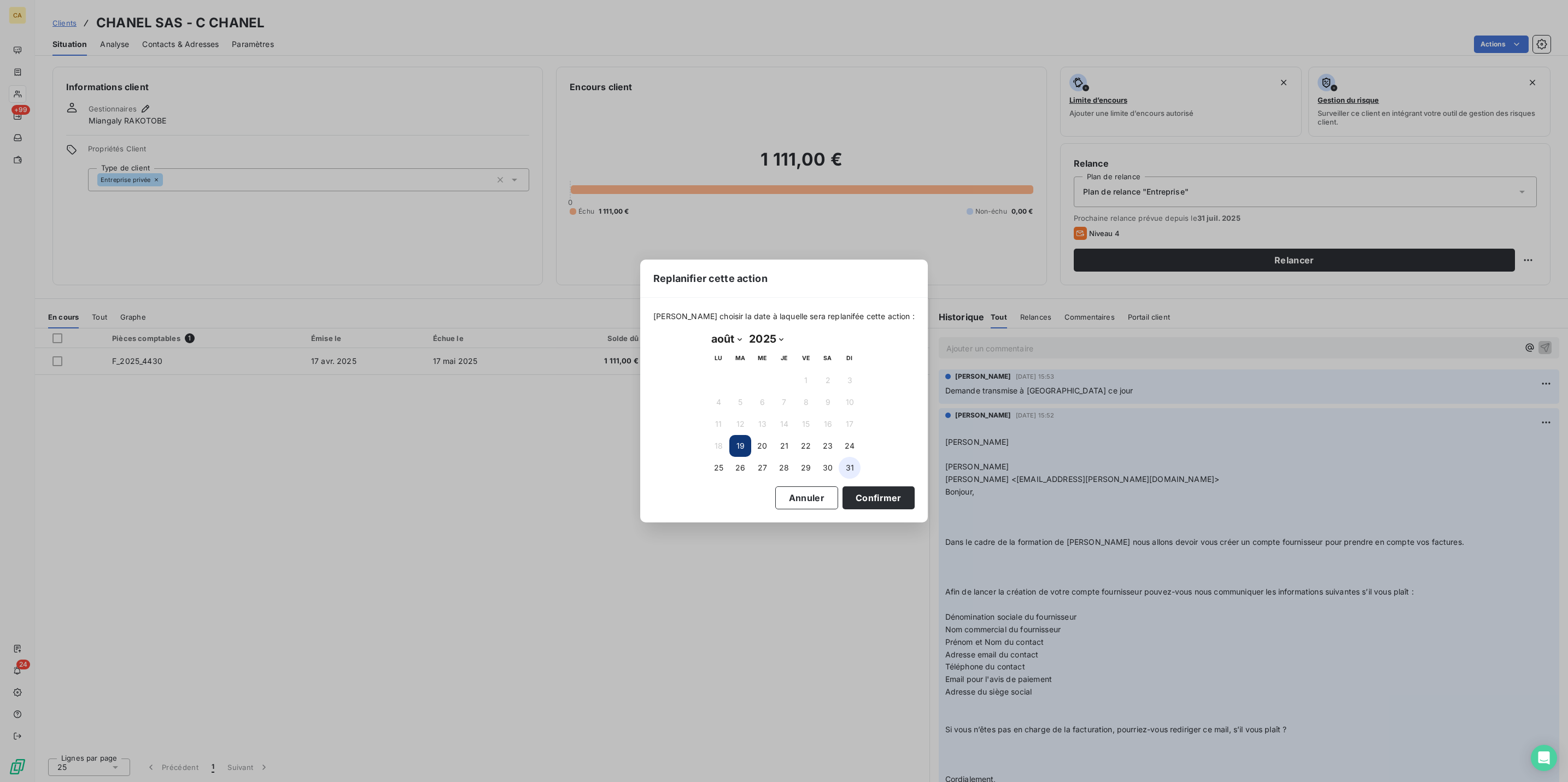
click at [847, 467] on button "31" at bounding box center [850, 467] width 22 height 22
click at [843, 486] on button "Confirmer" at bounding box center [879, 498] width 72 height 23
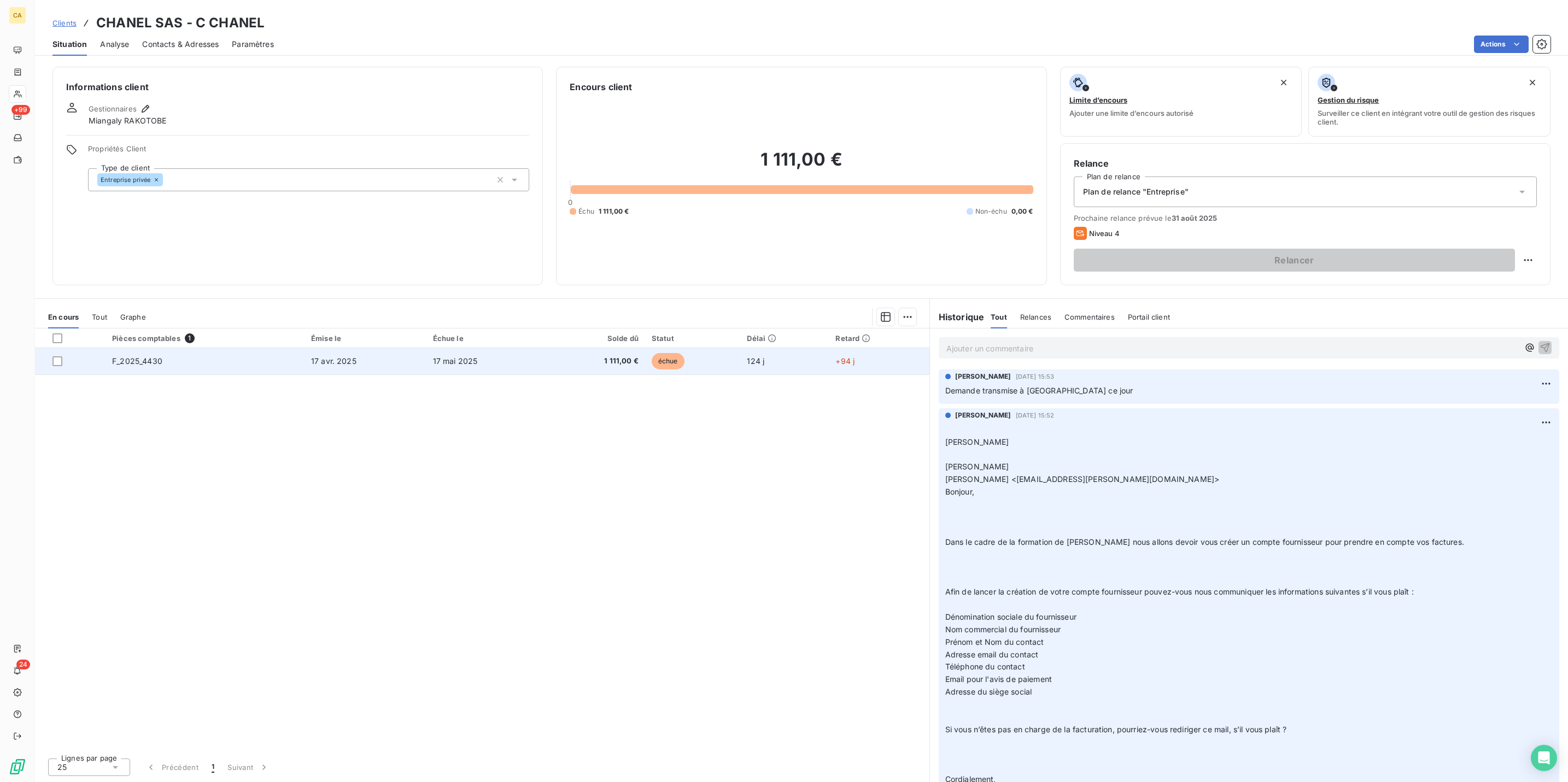
click at [653, 348] on td "échue" at bounding box center [692, 361] width 96 height 26
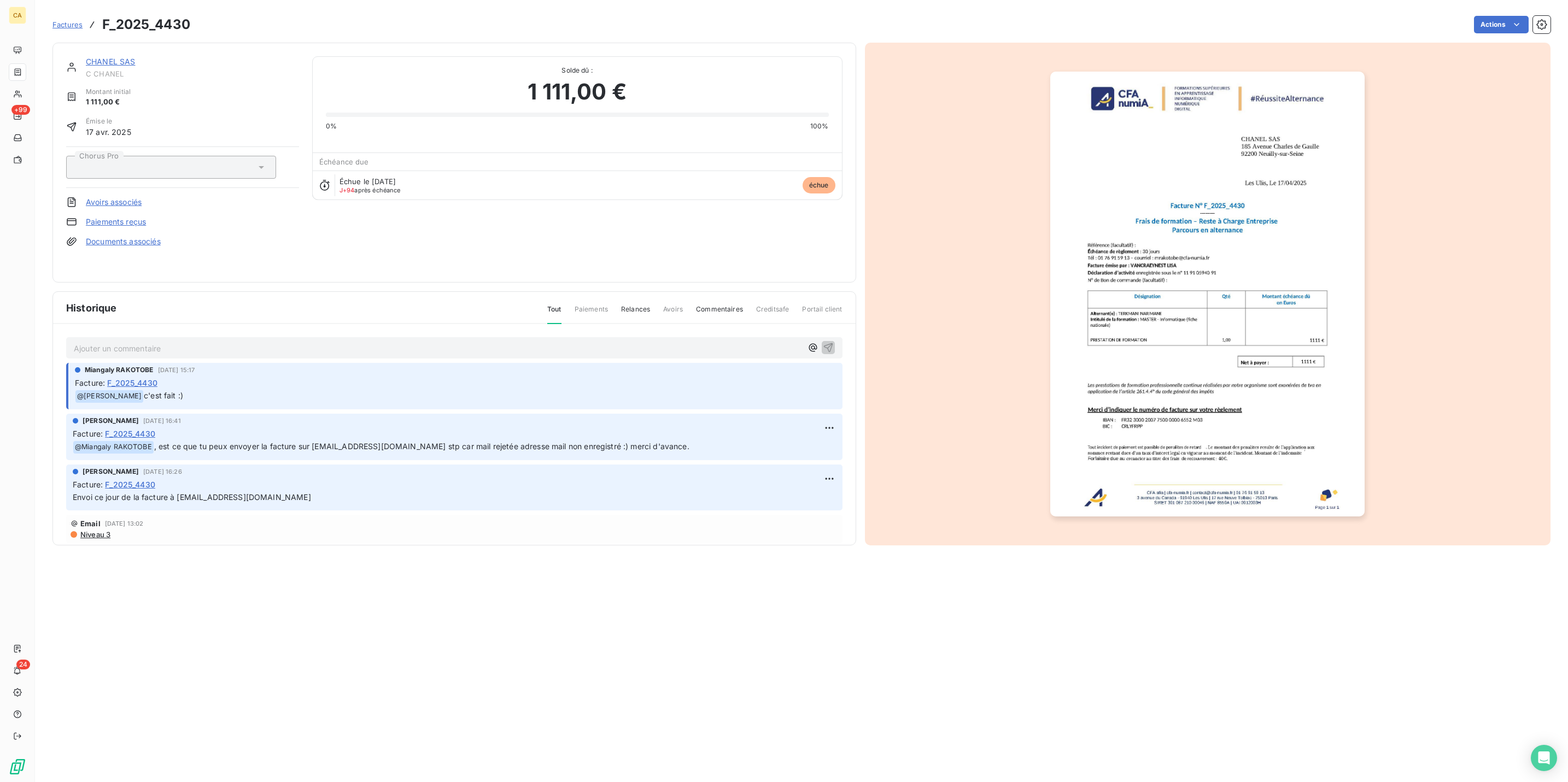
click at [196, 341] on p "Ajouter un commentaire ﻿" at bounding box center [438, 348] width 728 height 14
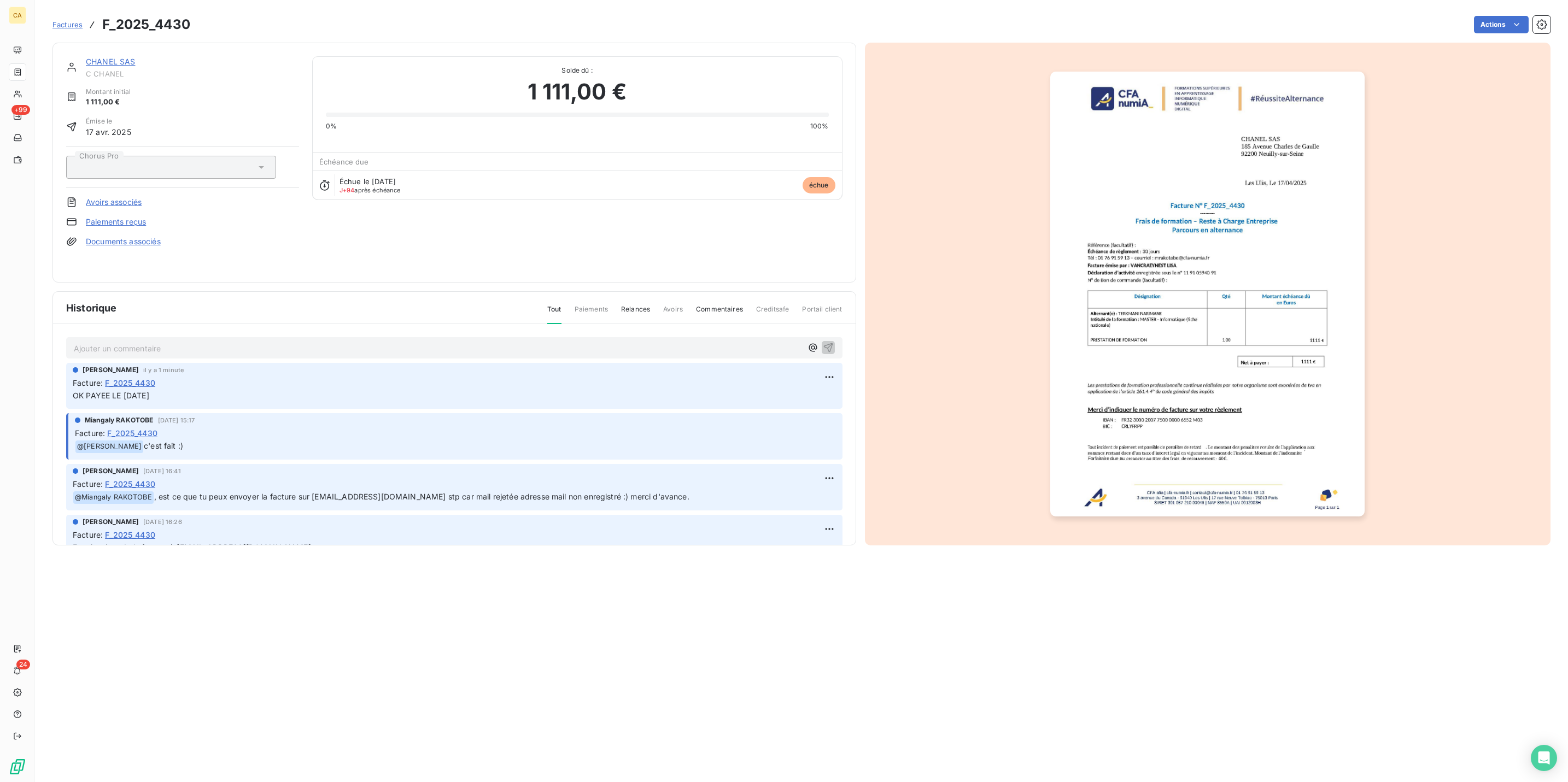
click at [1252, 309] on img "button" at bounding box center [1207, 294] width 314 height 445
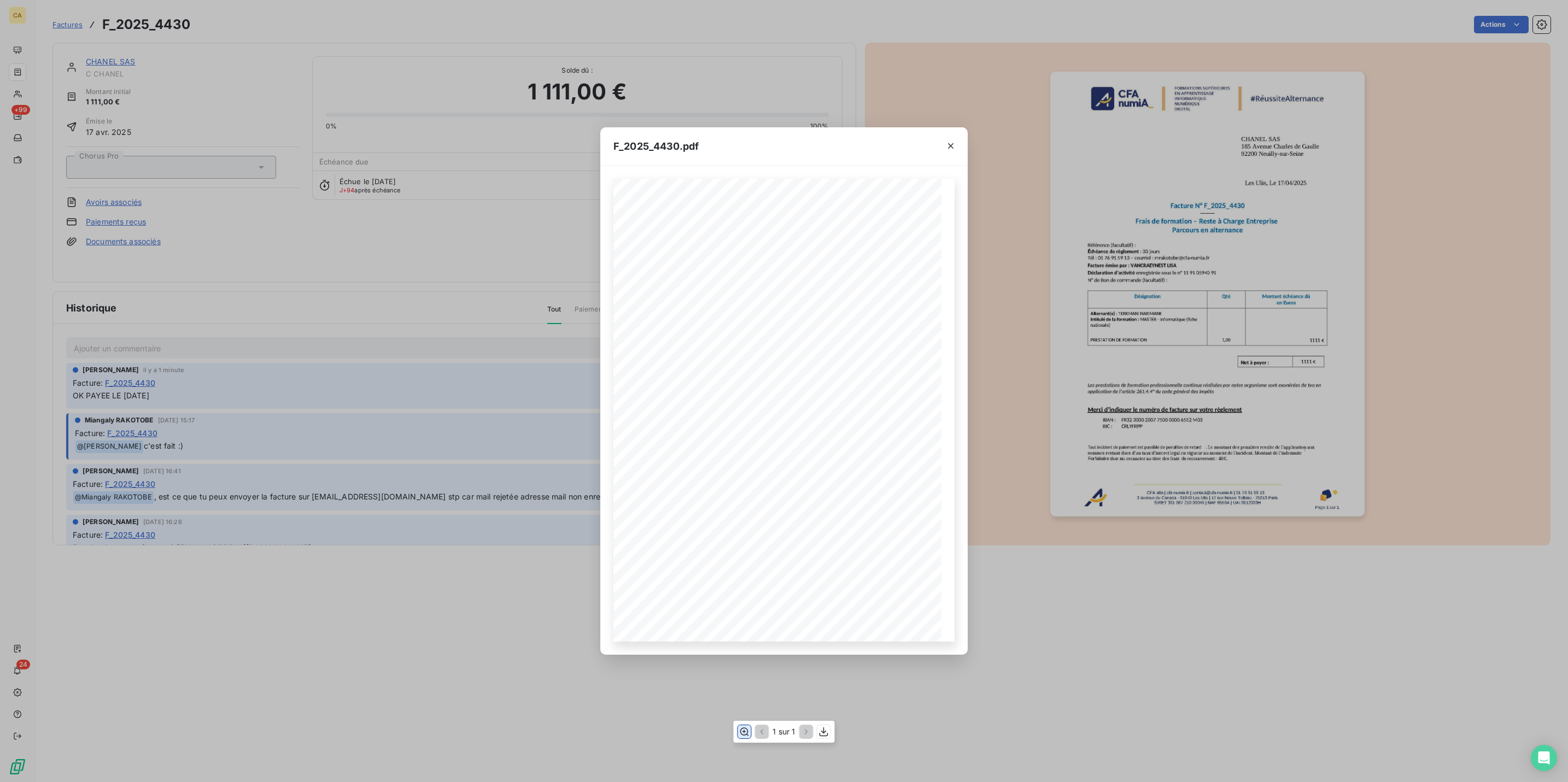
click at [745, 731] on icon "button" at bounding box center [744, 732] width 11 height 11
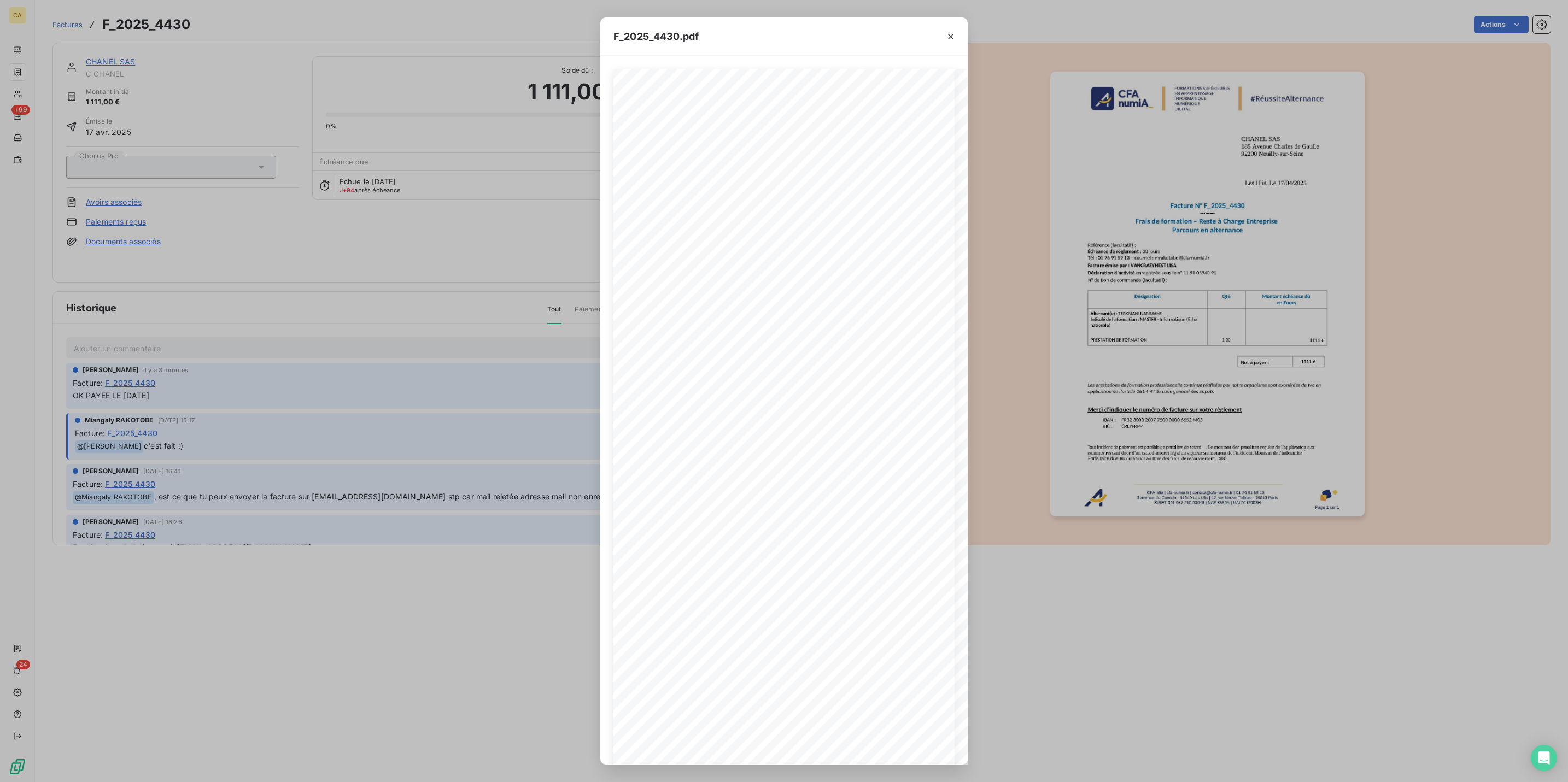
click at [235, 254] on div "F_2025_4430.pdf CFA afia | [DOMAIN_NAME] | [EMAIL_ADDRESS][DOMAIN_NAME] | 01 76…" at bounding box center [784, 391] width 1568 height 782
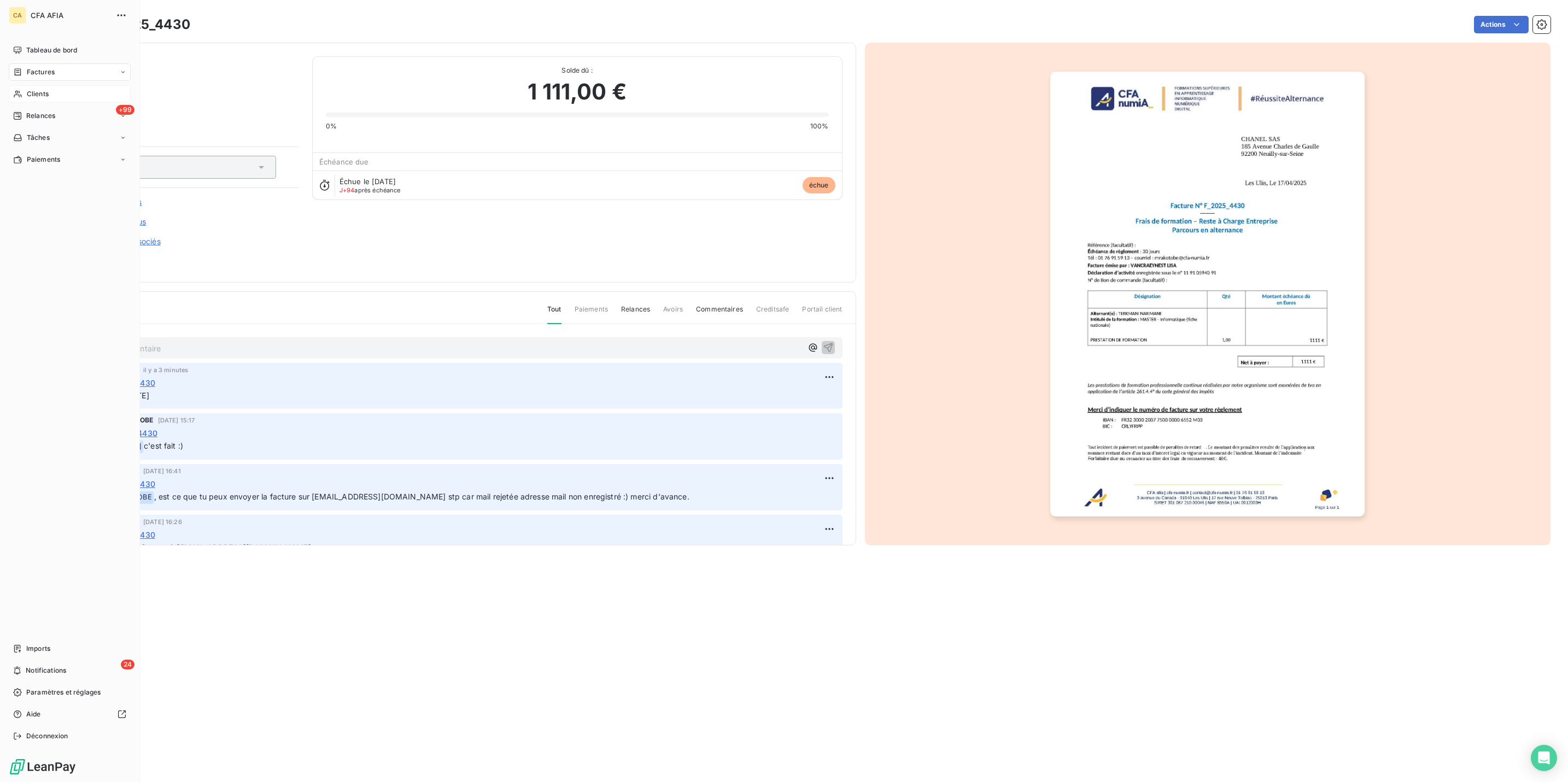
click at [37, 89] on span "Clients" at bounding box center [37, 94] width 22 height 10
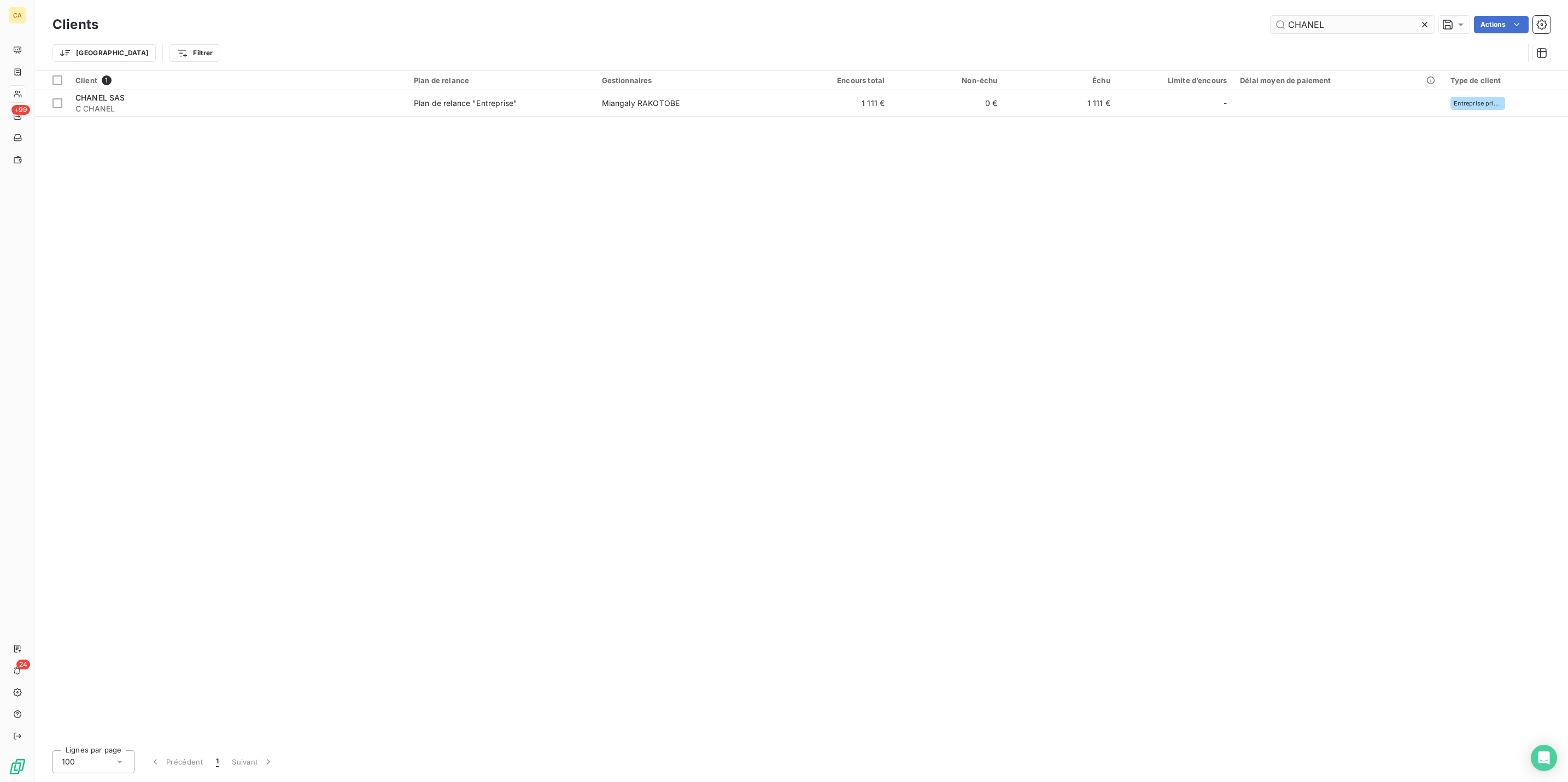
click at [1353, 20] on input "CHANEL" at bounding box center [1353, 24] width 164 height 18
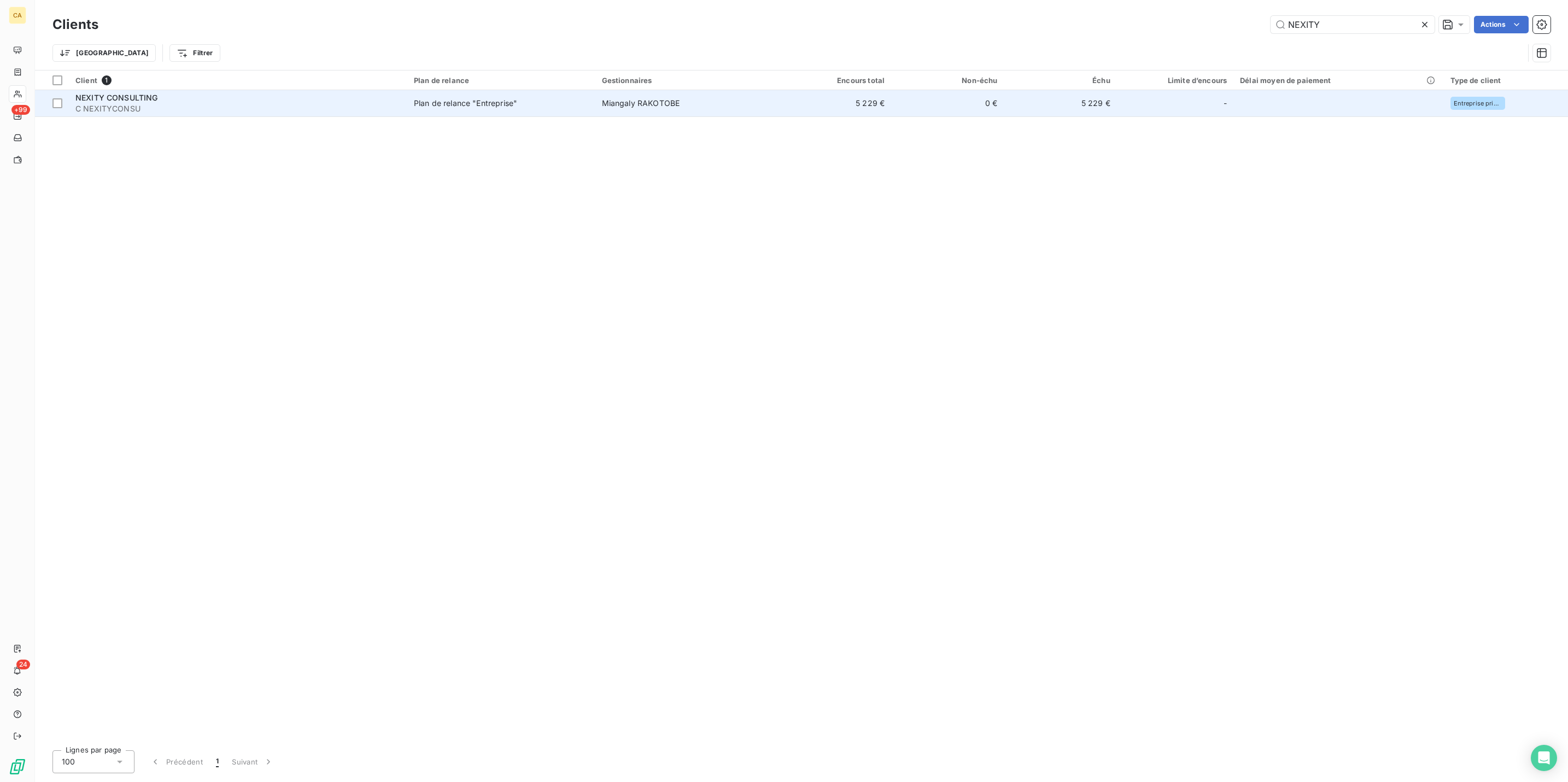
type input "NEXITY"
click at [337, 103] on span "C NEXITYCONSU" at bounding box center [238, 108] width 326 height 11
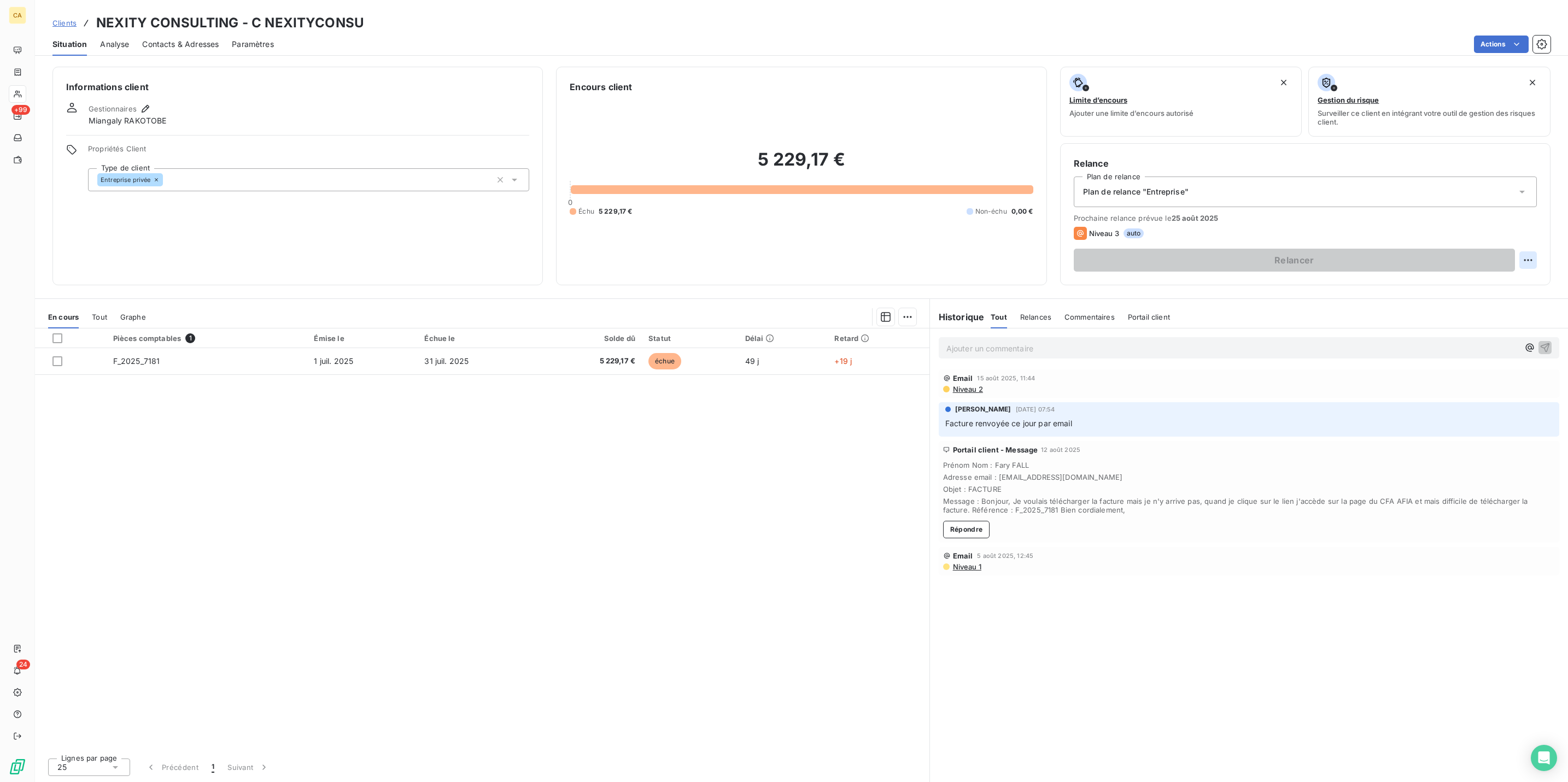
click at [1537, 217] on html "CA +99 24 Clients NEXITY CONSULTING - C NEXITYCONSU Situation Analyse Contacts …" at bounding box center [784, 391] width 1568 height 782
click at [1492, 236] on div "Replanifier cette action" at bounding box center [1495, 238] width 98 height 18
select select "7"
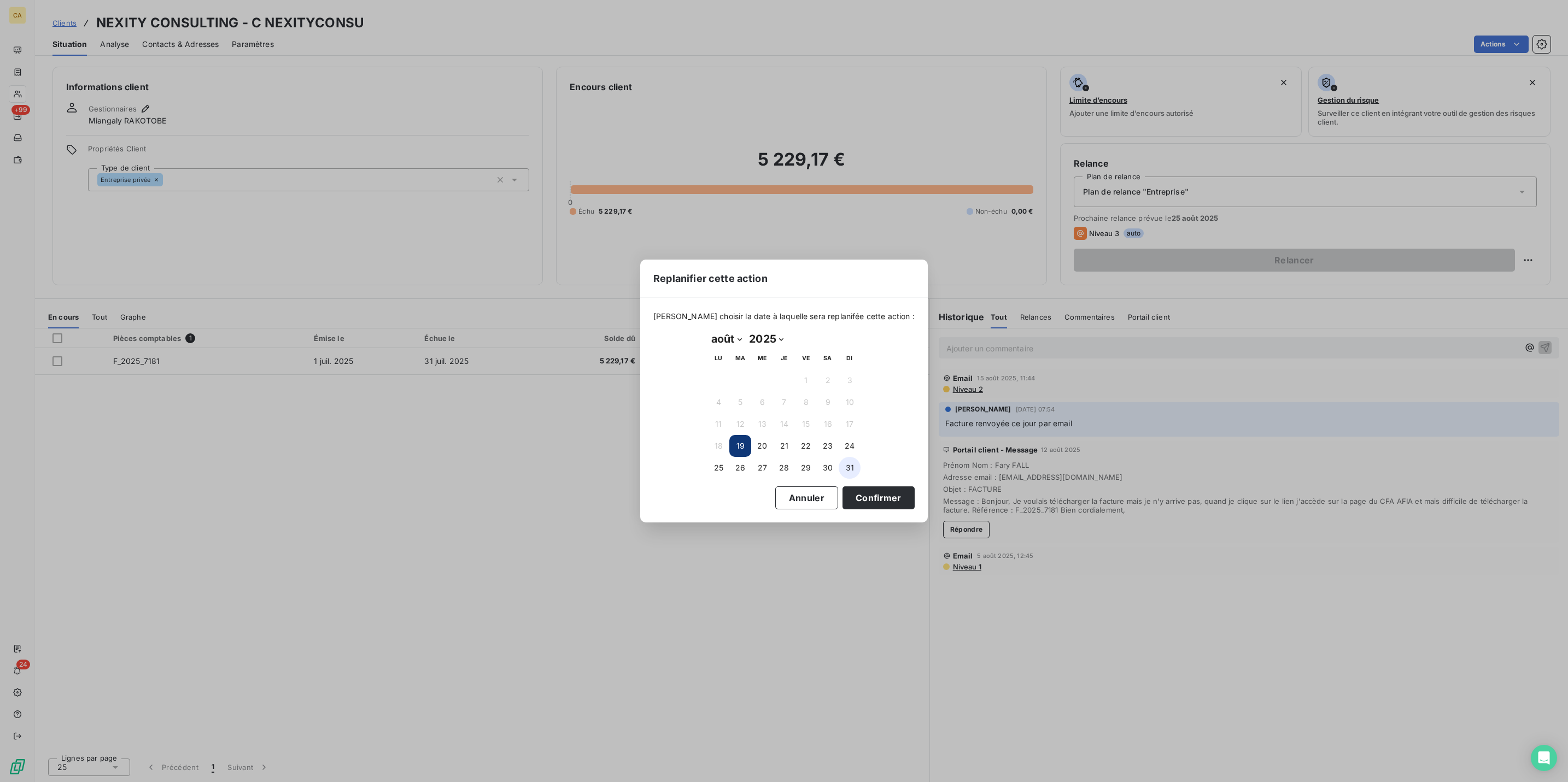
click at [845, 466] on button "31" at bounding box center [850, 467] width 22 height 22
click at [843, 490] on button "Confirmer" at bounding box center [879, 498] width 72 height 23
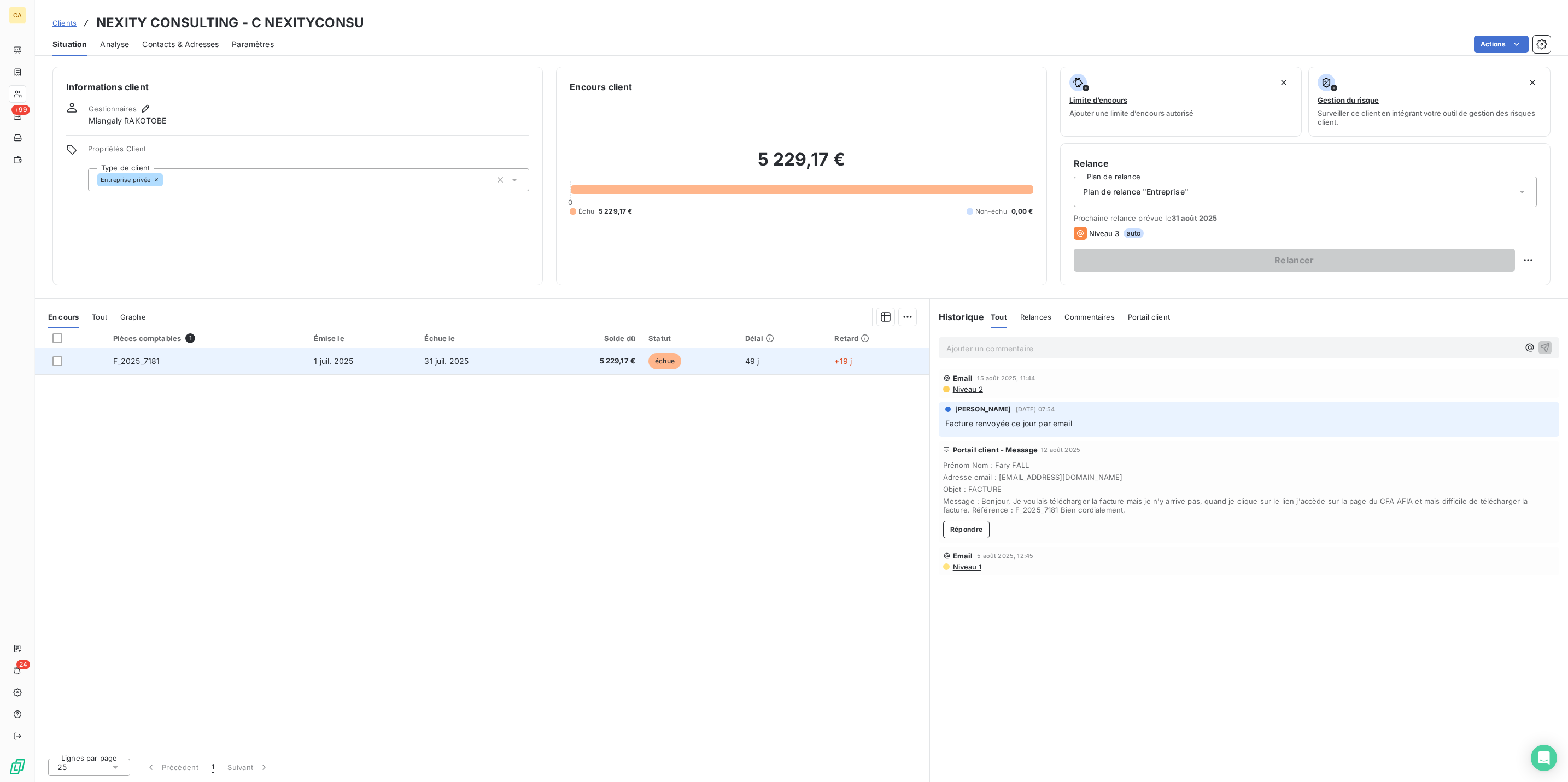
click at [462, 357] on span "31 juil. 2025" at bounding box center [446, 361] width 44 height 9
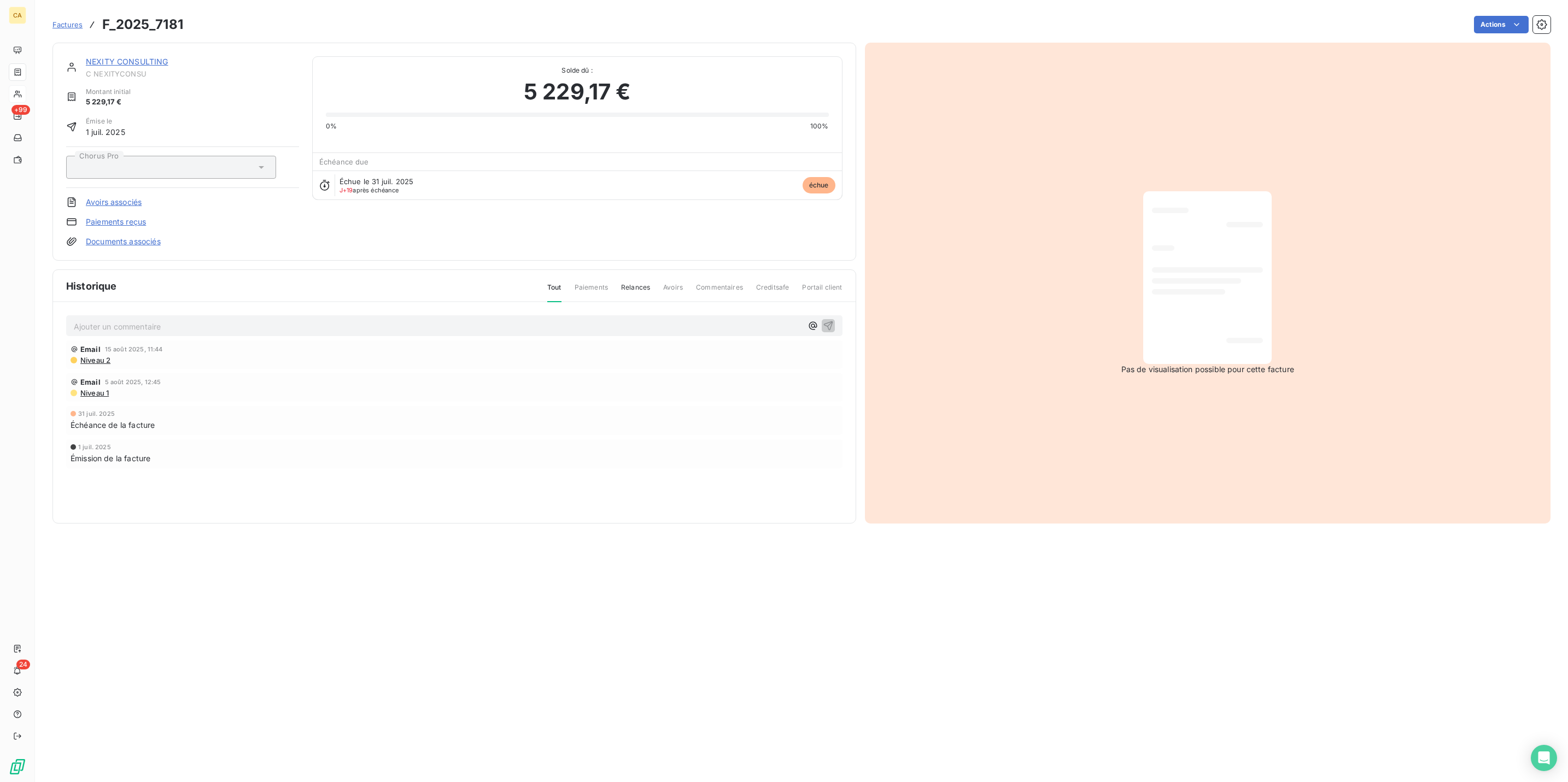
drag, startPoint x: 167, startPoint y: 281, endPoint x: 167, endPoint y: 274, distance: 7.0
click at [167, 315] on div "Ajouter un commentaire ﻿" at bounding box center [455, 326] width 776 height 21
click at [168, 320] on p "Ajouter un commentaire ﻿" at bounding box center [438, 327] width 728 height 14
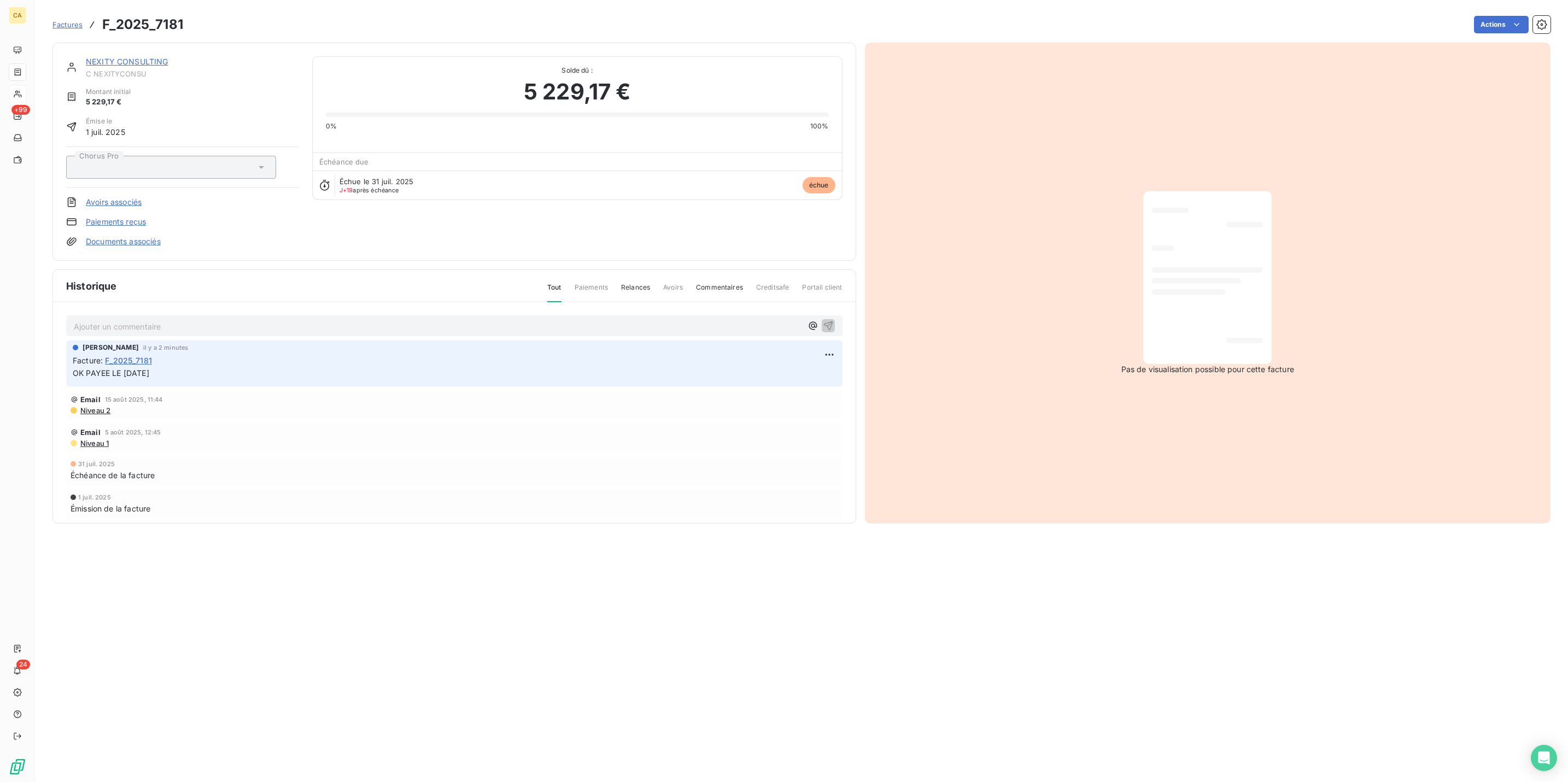
click at [128, 343] on div "[PERSON_NAME] il y a 2 minutes" at bounding box center [454, 347] width 763 height 10
click at [125, 320] on p "Ajouter un commentaire ﻿" at bounding box center [438, 327] width 728 height 14
click at [92, 321] on span "[PERSON_NAME] NDONG" at bounding box center [121, 325] width 96 height 9
click at [329, 315] on div "﻿ @ [PERSON_NAME] ﻿ sur le dossier du jeune [PERSON_NAME]" at bounding box center [455, 325] width 776 height 21
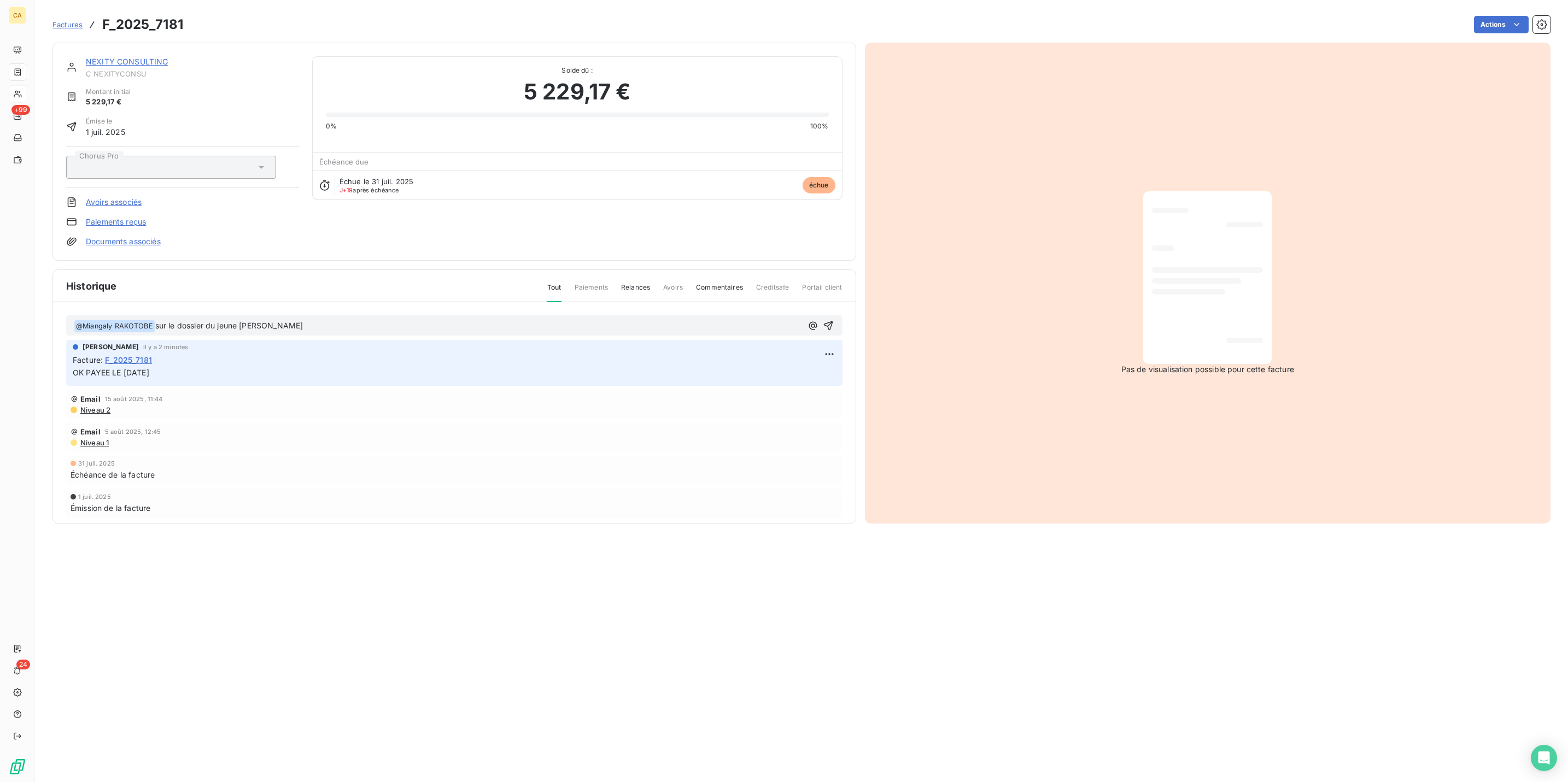
click at [328, 320] on p "﻿ @ [PERSON_NAME] ﻿ sur le dossier du jeune [PERSON_NAME]" at bounding box center [438, 326] width 728 height 13
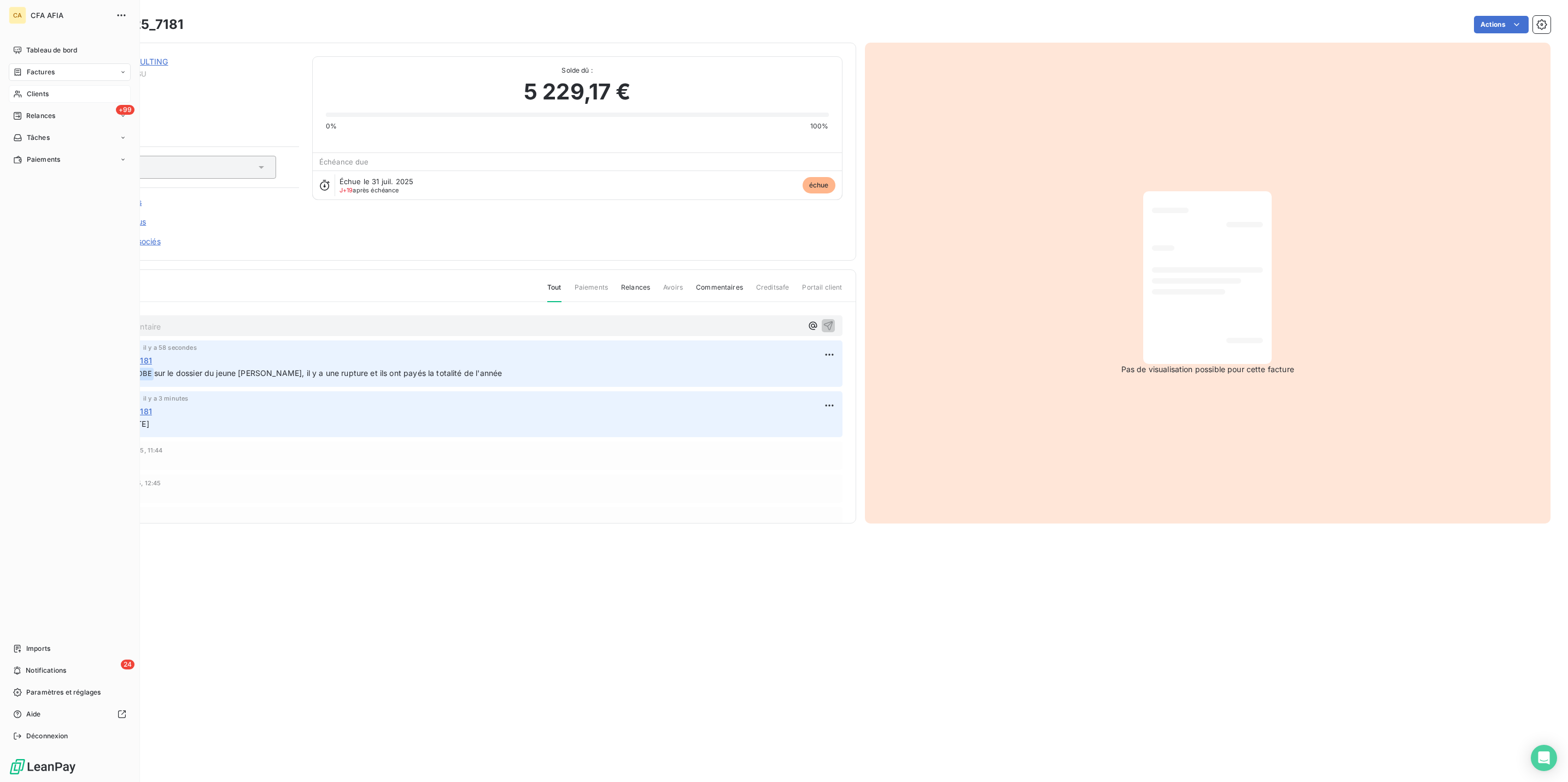
click at [27, 67] on span "Factures" at bounding box center [40, 72] width 28 height 10
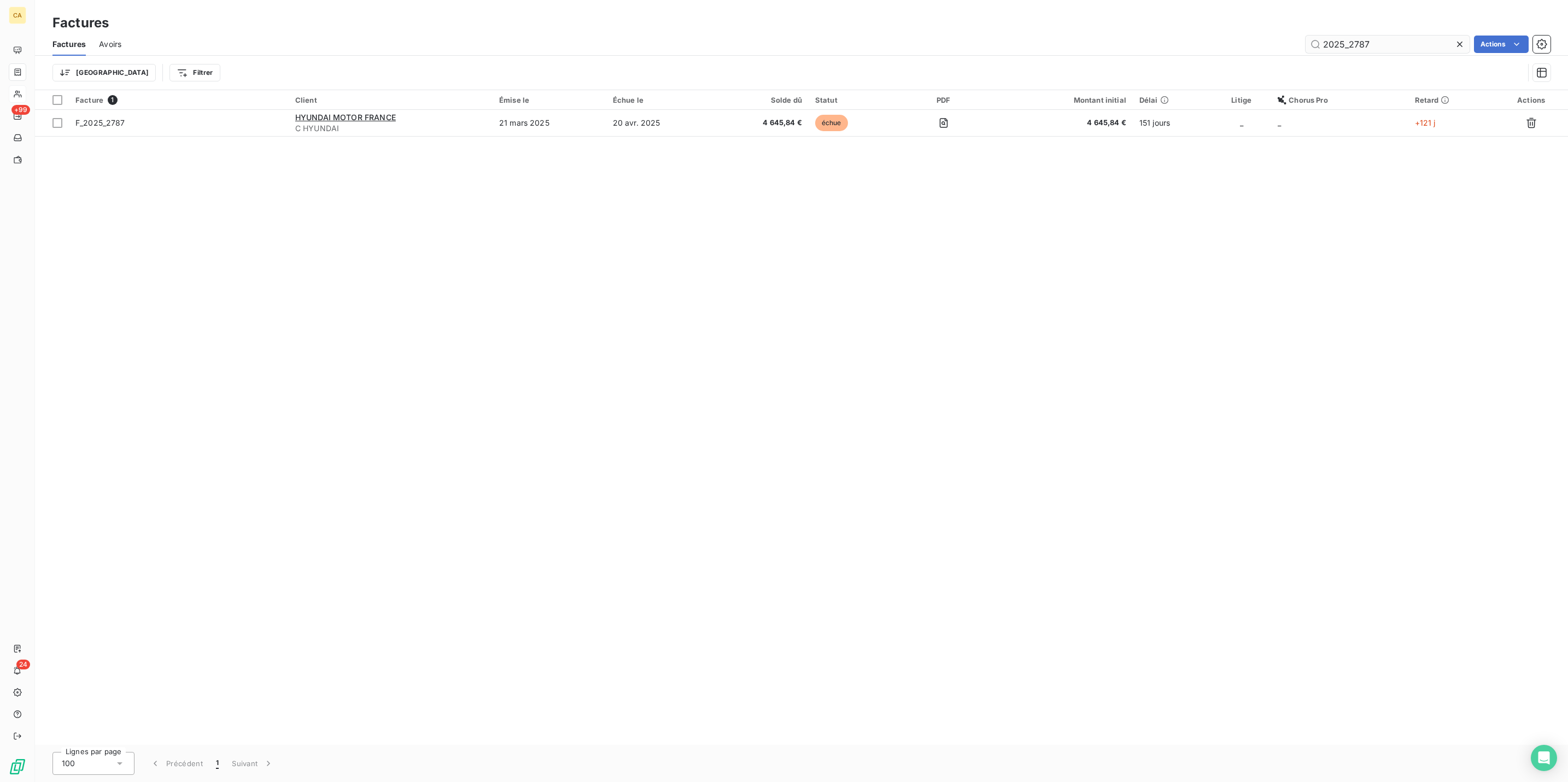
drag, startPoint x: 1360, startPoint y: 34, endPoint x: 1353, endPoint y: 34, distance: 7.0
click at [1353, 36] on input "2025_2787" at bounding box center [1388, 44] width 164 height 18
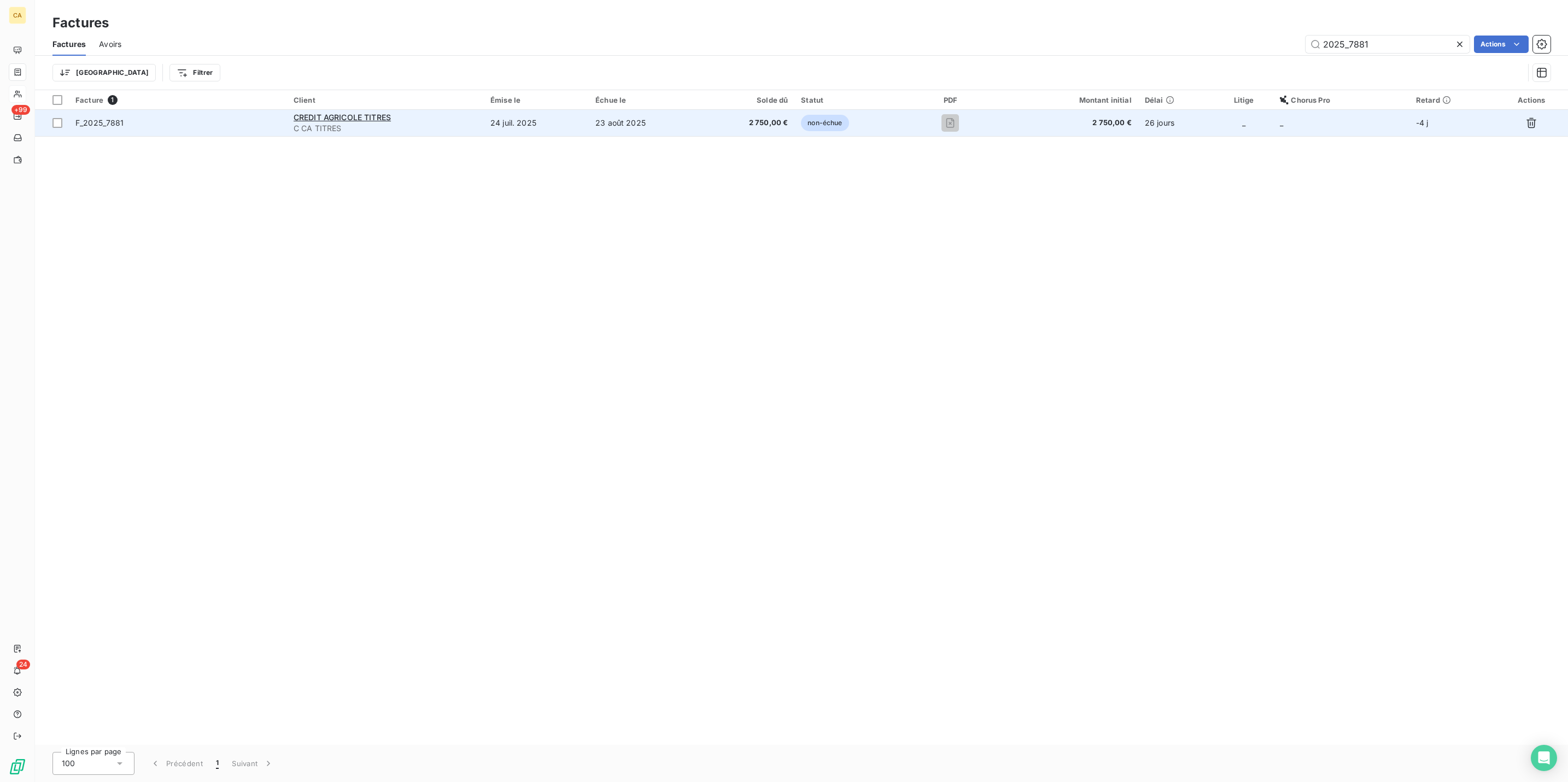
type input "2025_7881"
click at [589, 110] on td "24 juil. 2025" at bounding box center [536, 123] width 105 height 26
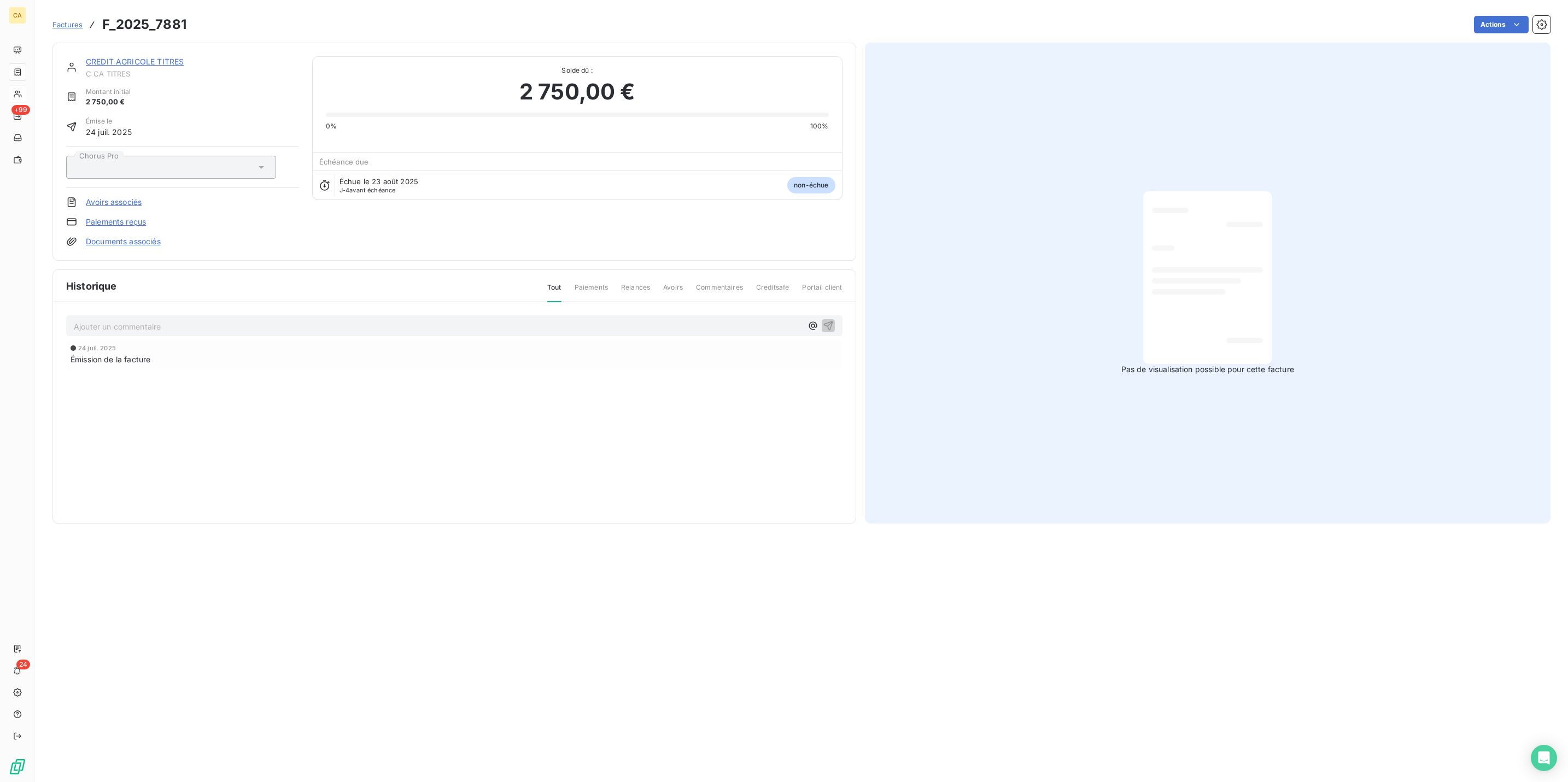
click at [247, 320] on p "Ajouter un commentaire ﻿" at bounding box center [438, 327] width 728 height 14
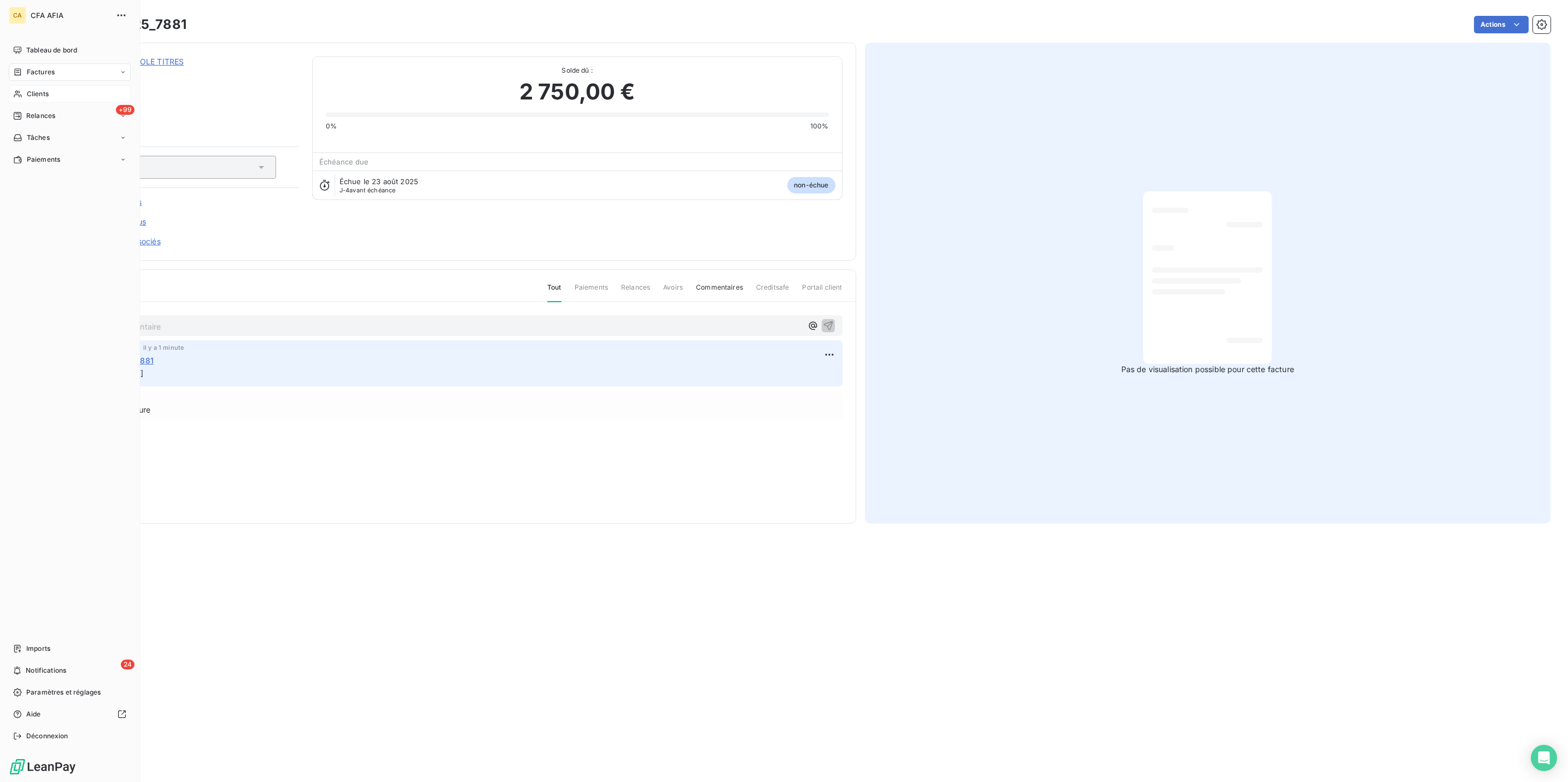
click at [30, 89] on span "Clients" at bounding box center [37, 94] width 22 height 10
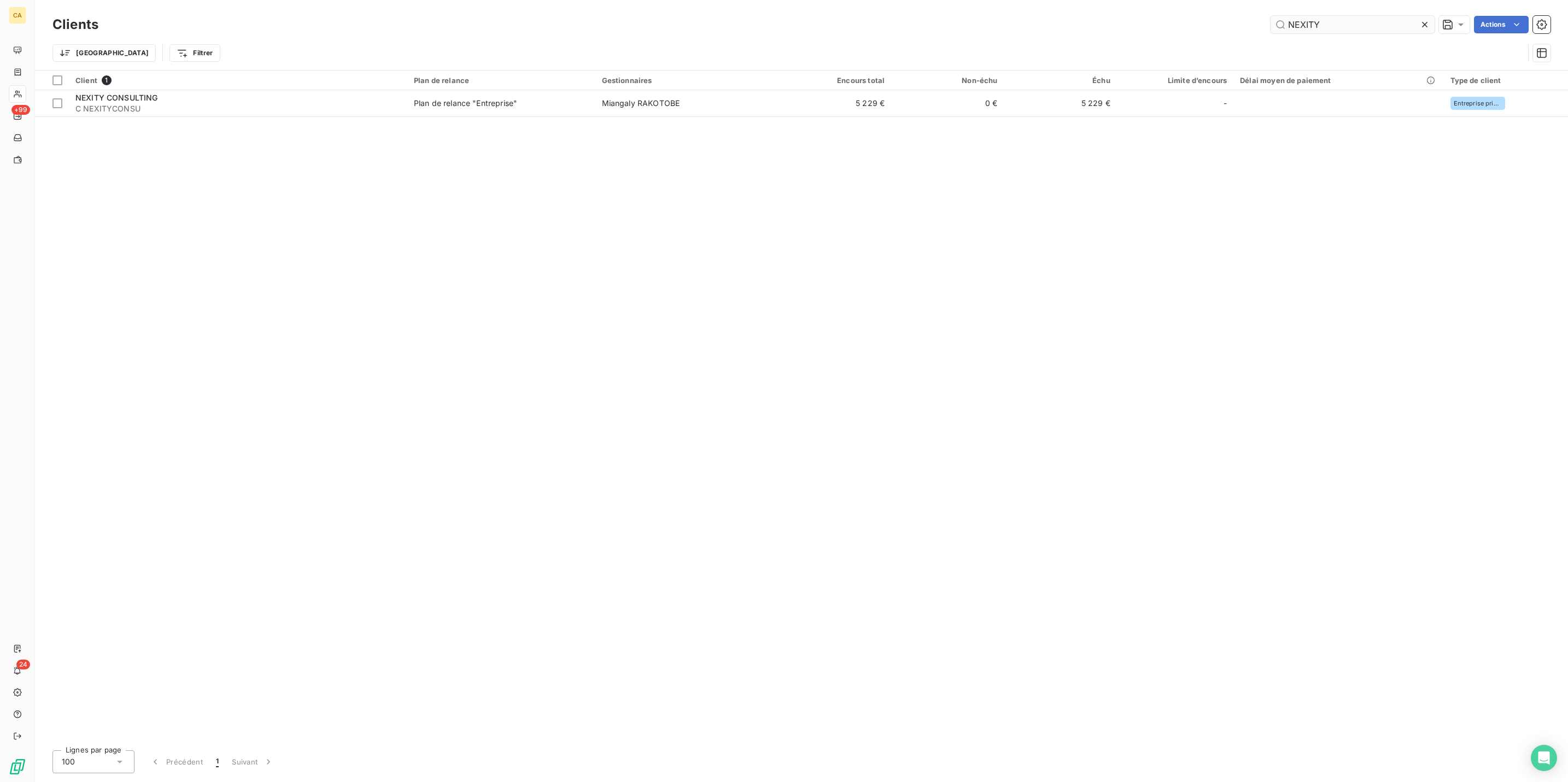
click at [1380, 21] on input "NEXITY" at bounding box center [1353, 24] width 164 height 18
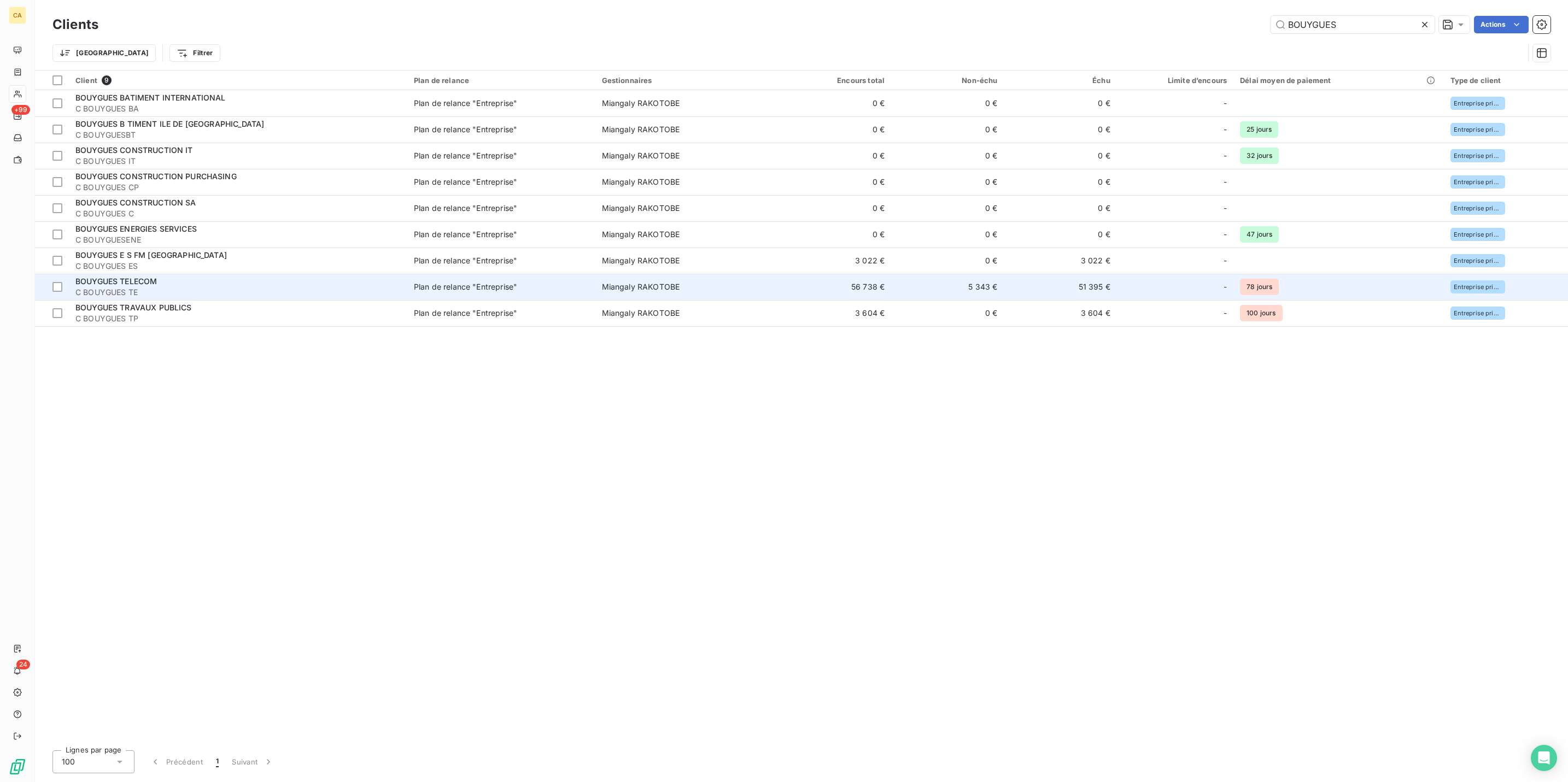
type input "BOUYGUES"
click at [154, 276] on div "BOUYGUES TELECOM" at bounding box center [238, 281] width 326 height 11
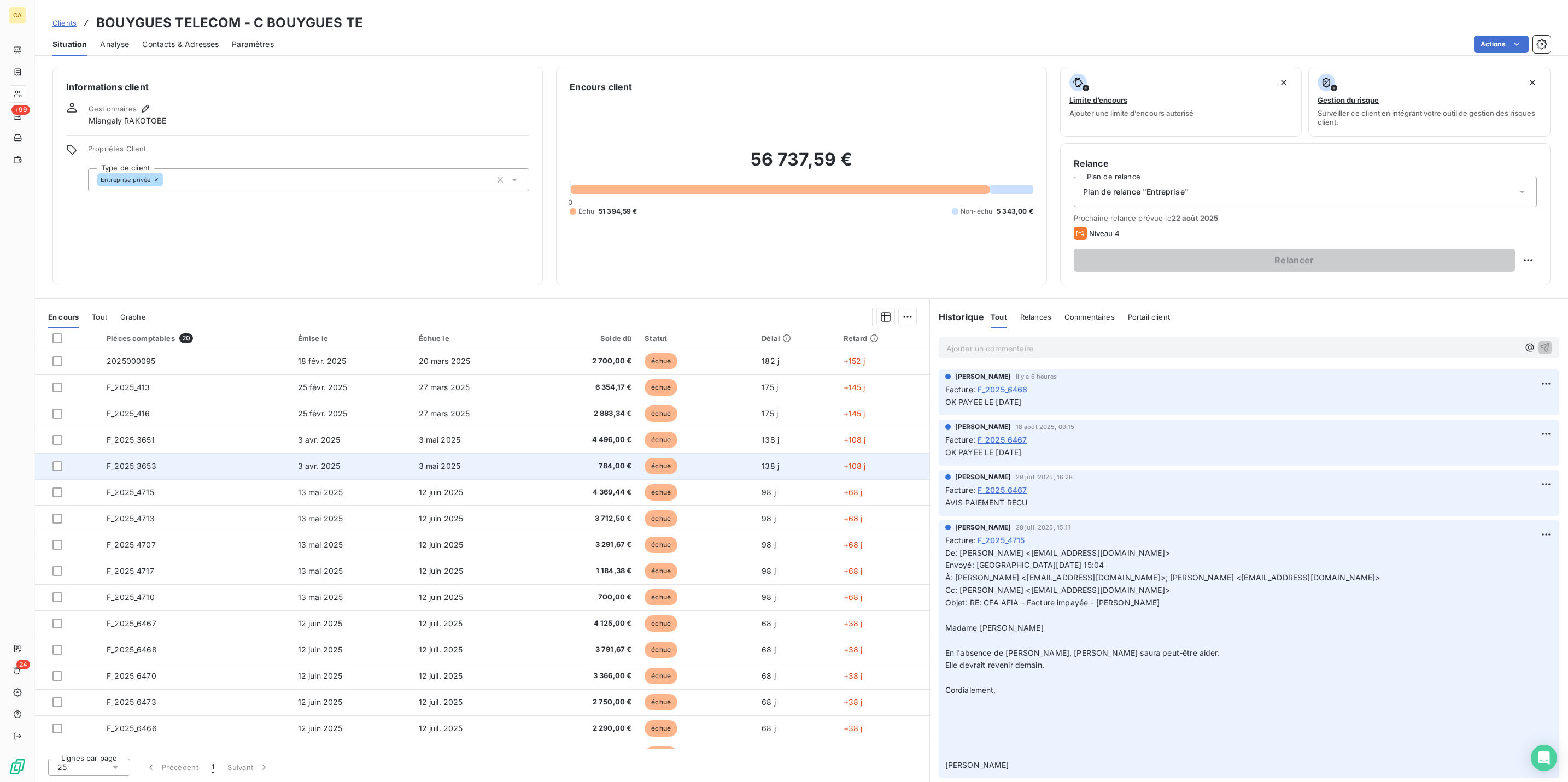
click at [149, 453] on td "F_2025_3653" at bounding box center [196, 466] width 191 height 26
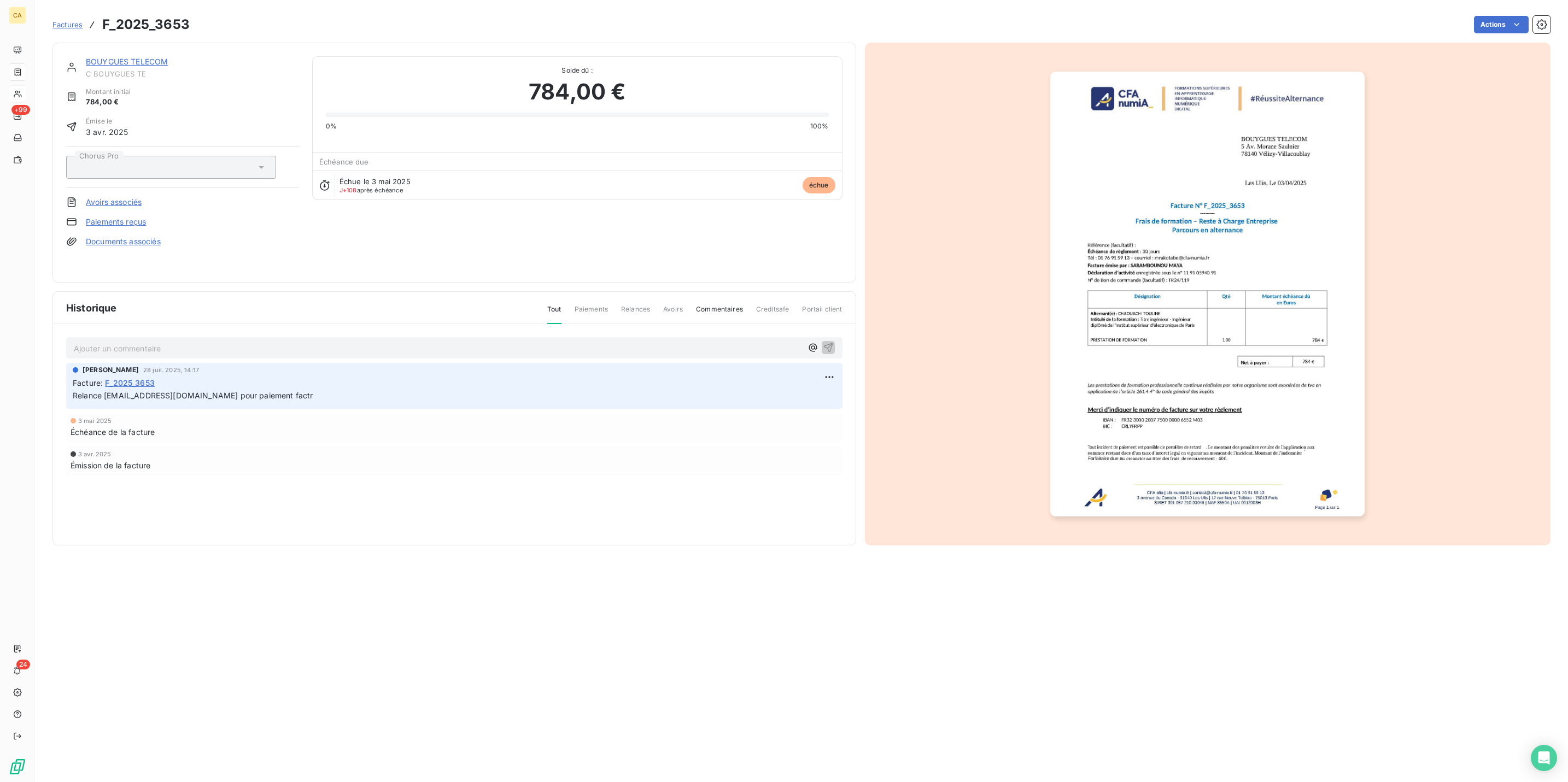
click at [166, 341] on div "Ajouter un commentaire ﻿" at bounding box center [455, 347] width 761 height 15
click at [164, 341] on p "Ajouter un commentaire ﻿" at bounding box center [438, 348] width 728 height 14
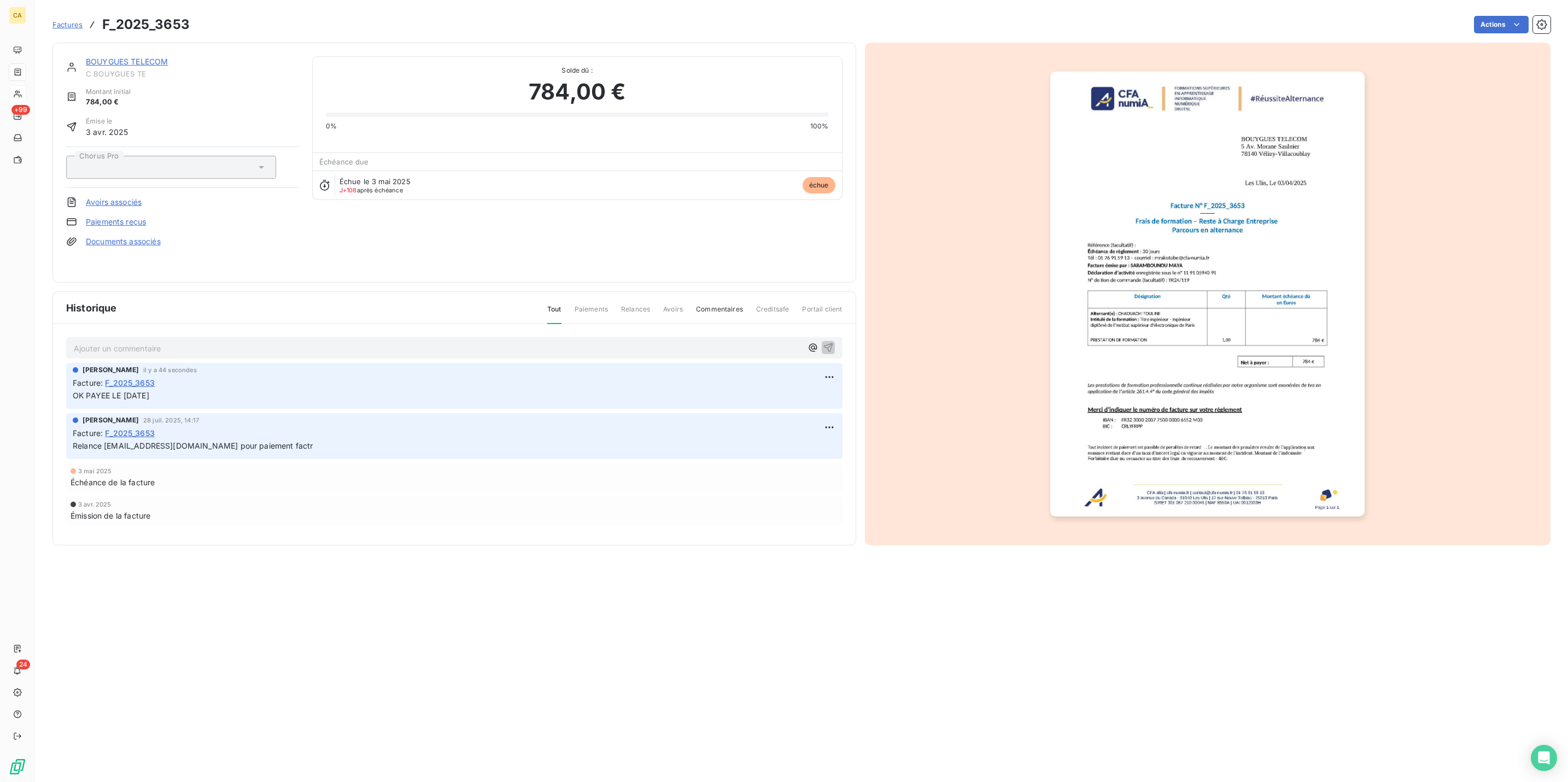
click at [1071, 220] on img "button" at bounding box center [1207, 294] width 314 height 445
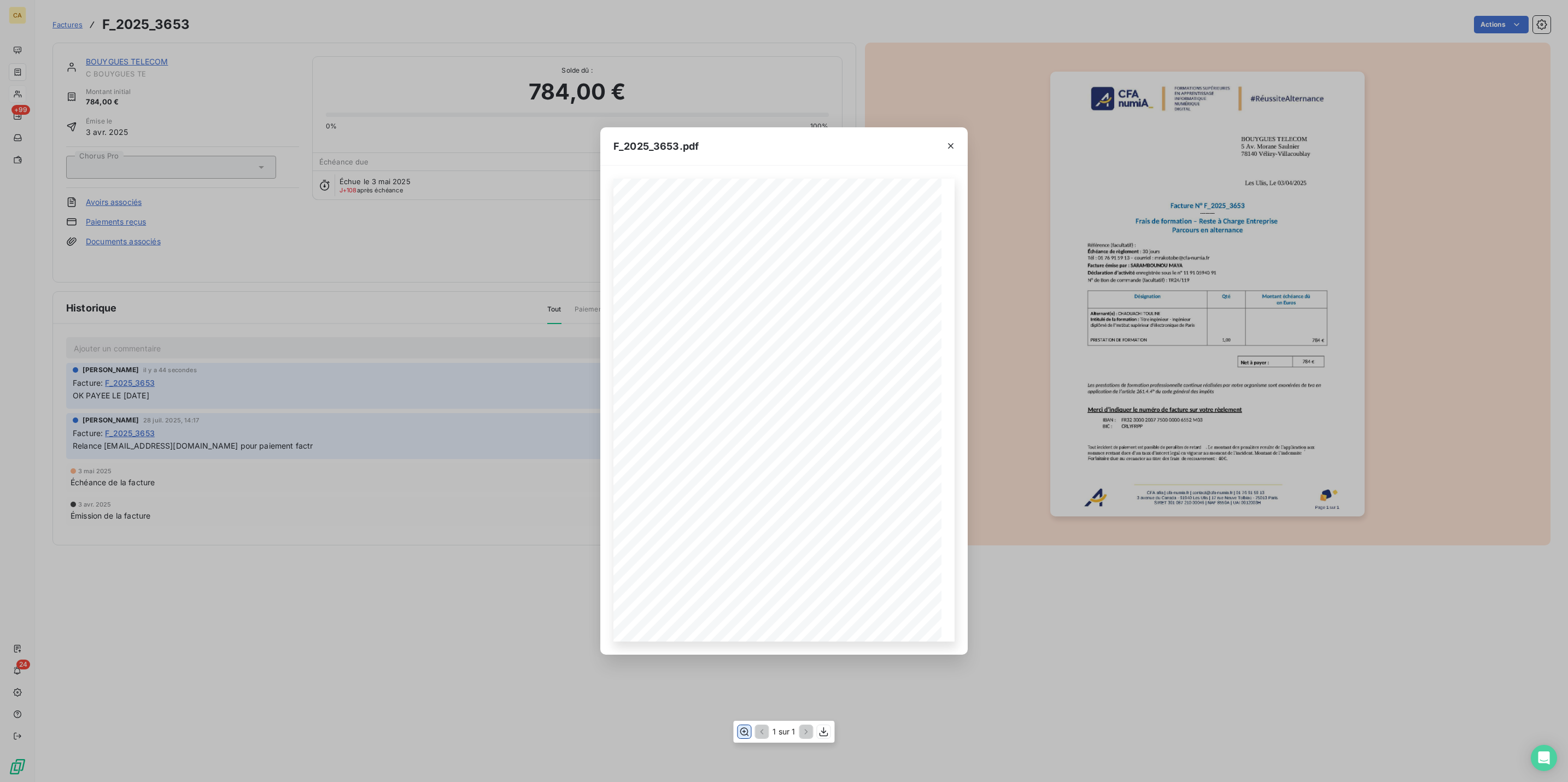
click at [740, 729] on button "button" at bounding box center [744, 732] width 13 height 13
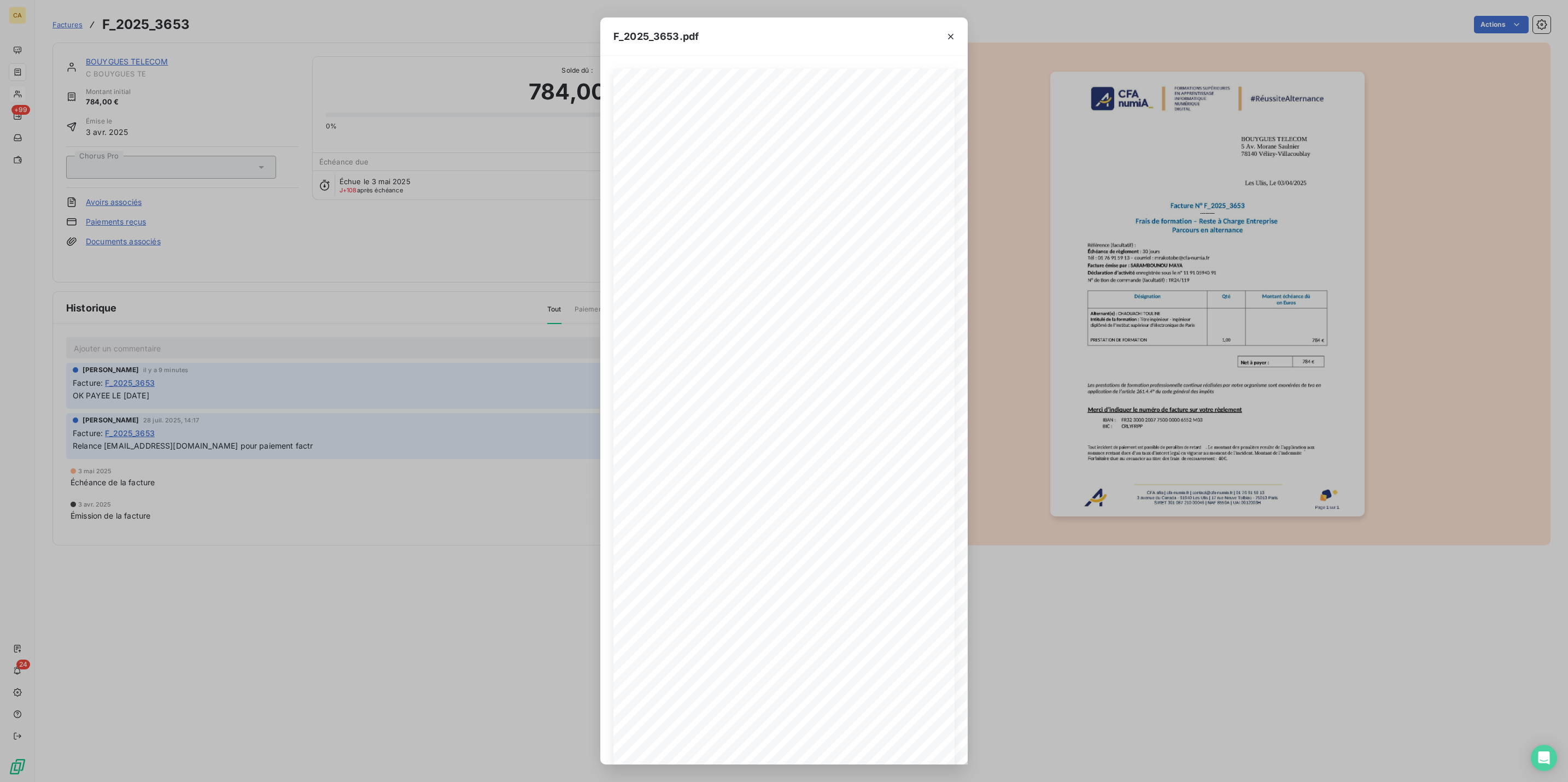
click at [420, 254] on div "F_2025_3653.pdf CFA afia | [DOMAIN_NAME] | [EMAIL_ADDRESS][DOMAIN_NAME] | 01 76…" at bounding box center [784, 391] width 1568 height 782
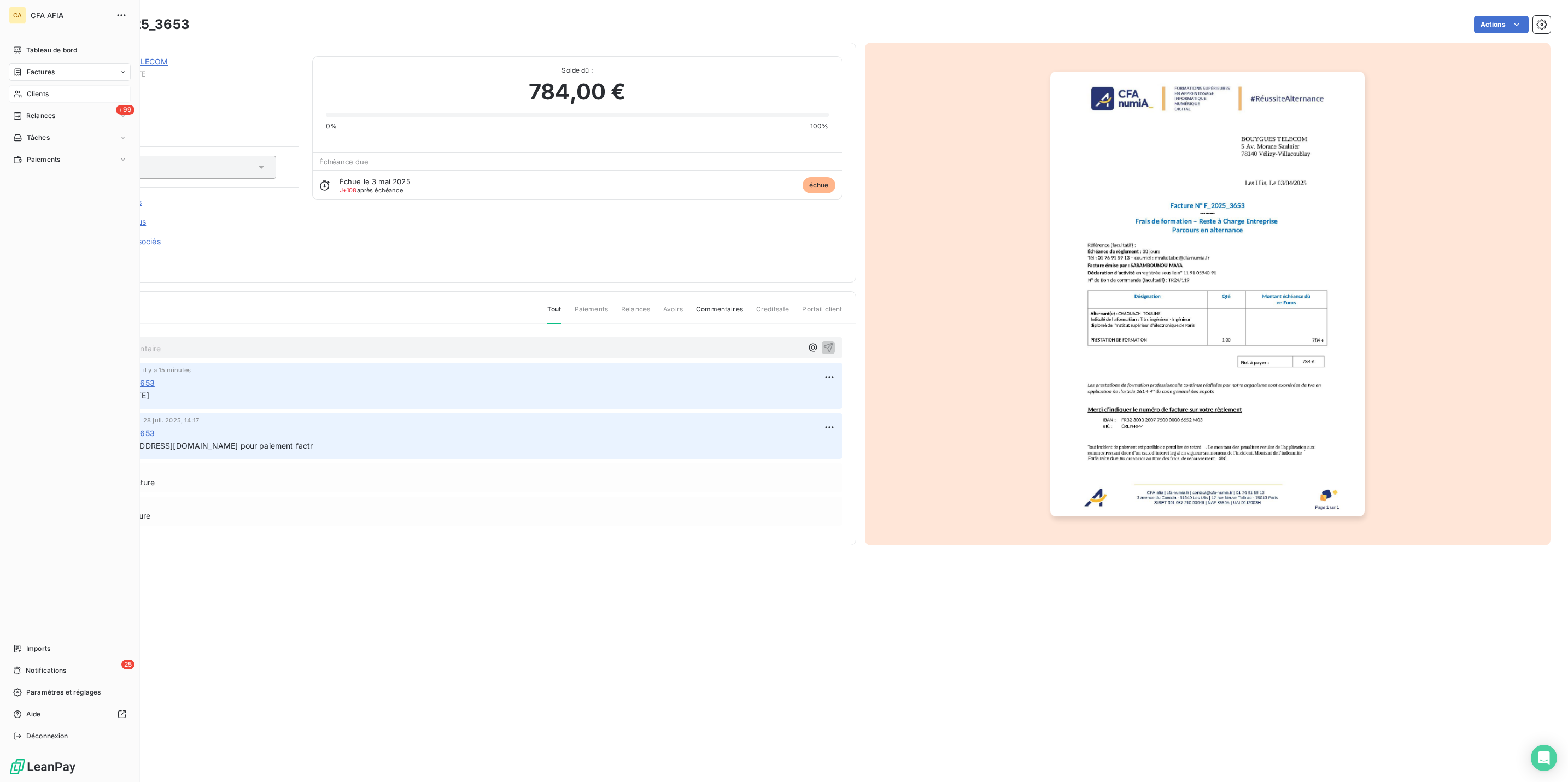
click at [30, 89] on span "Clients" at bounding box center [37, 94] width 22 height 10
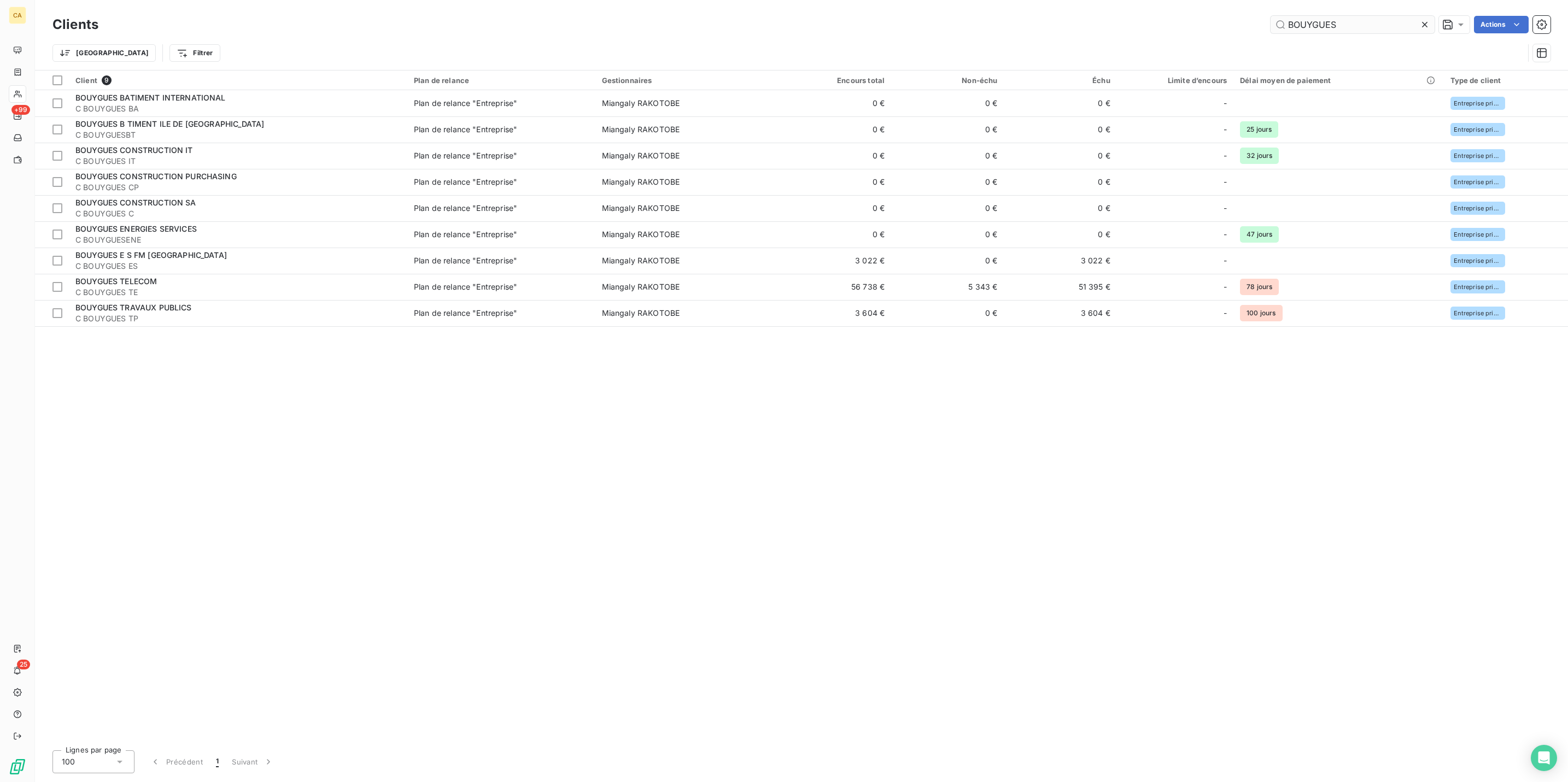
click at [1386, 17] on input "BOUYGUES" at bounding box center [1353, 24] width 164 height 18
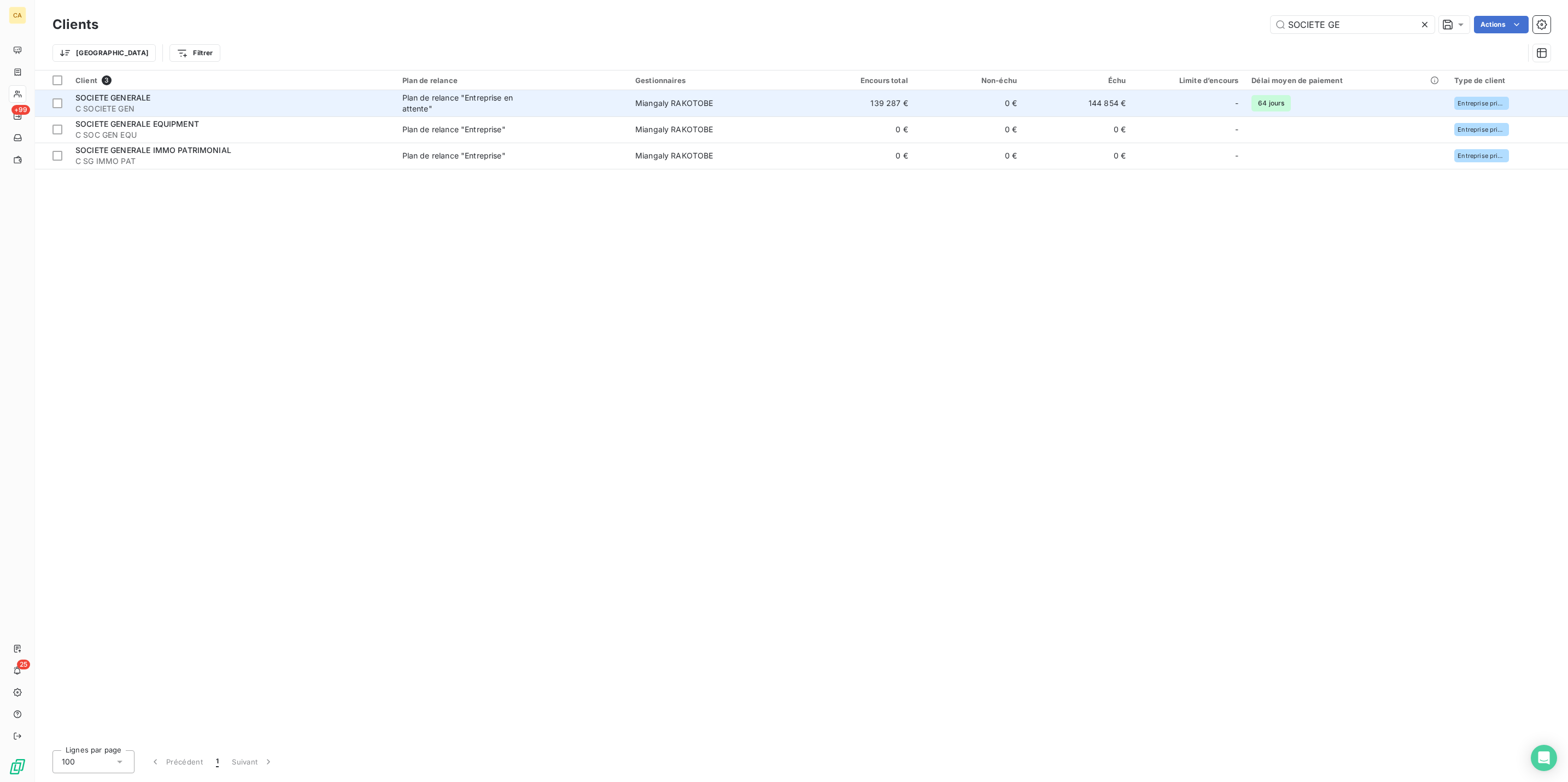
type input "SOCIETE GE"
click at [180, 92] on div "SOCIETE GENERALE" at bounding box center [232, 98] width 314 height 11
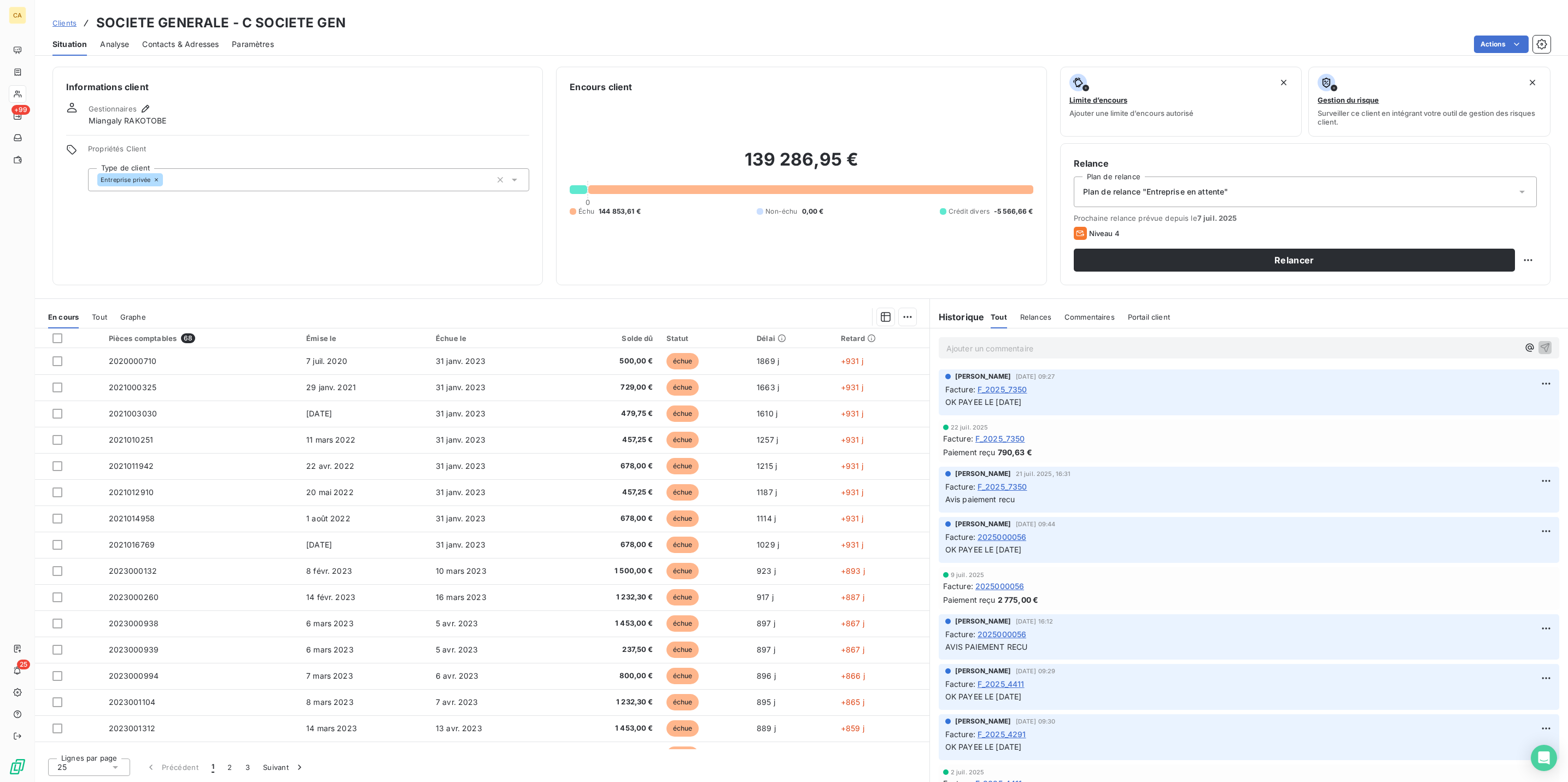
scroll to position [32, 0]
click at [239, 772] on button "3" at bounding box center [248, 767] width 18 height 23
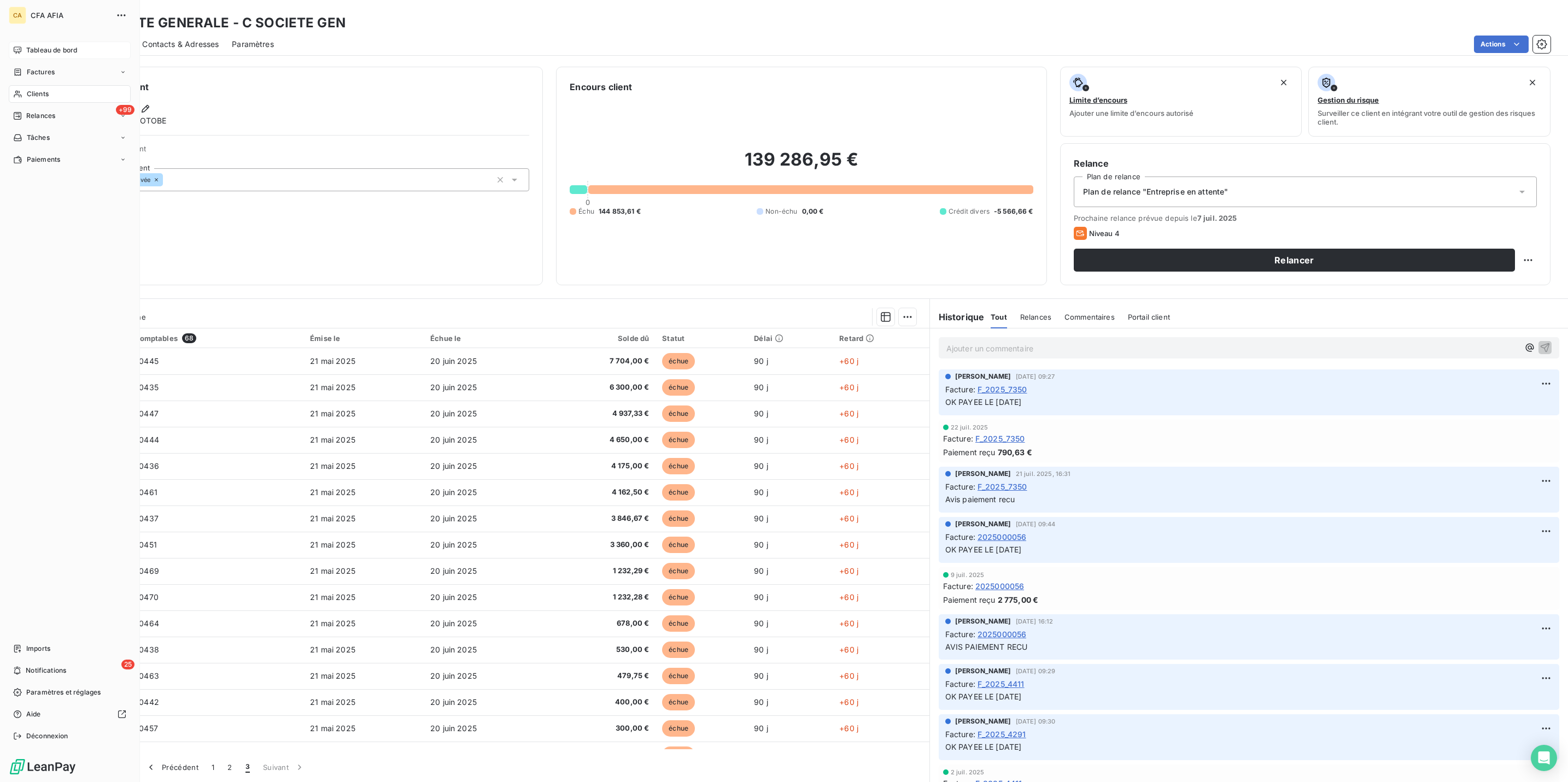
click at [28, 45] on span "Tableau de bord" at bounding box center [51, 50] width 51 height 10
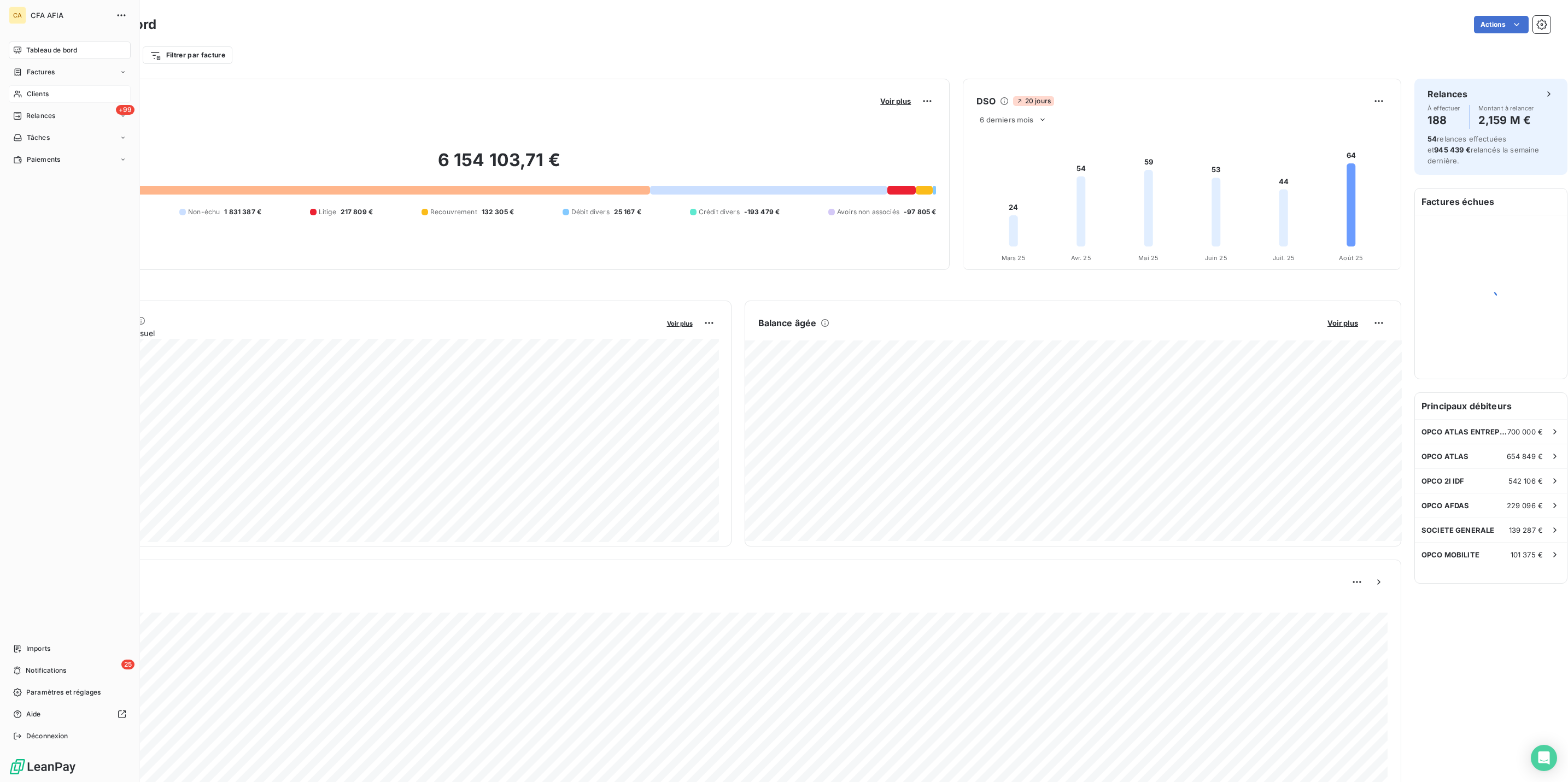
click at [13, 89] on icon at bounding box center [18, 93] width 9 height 8
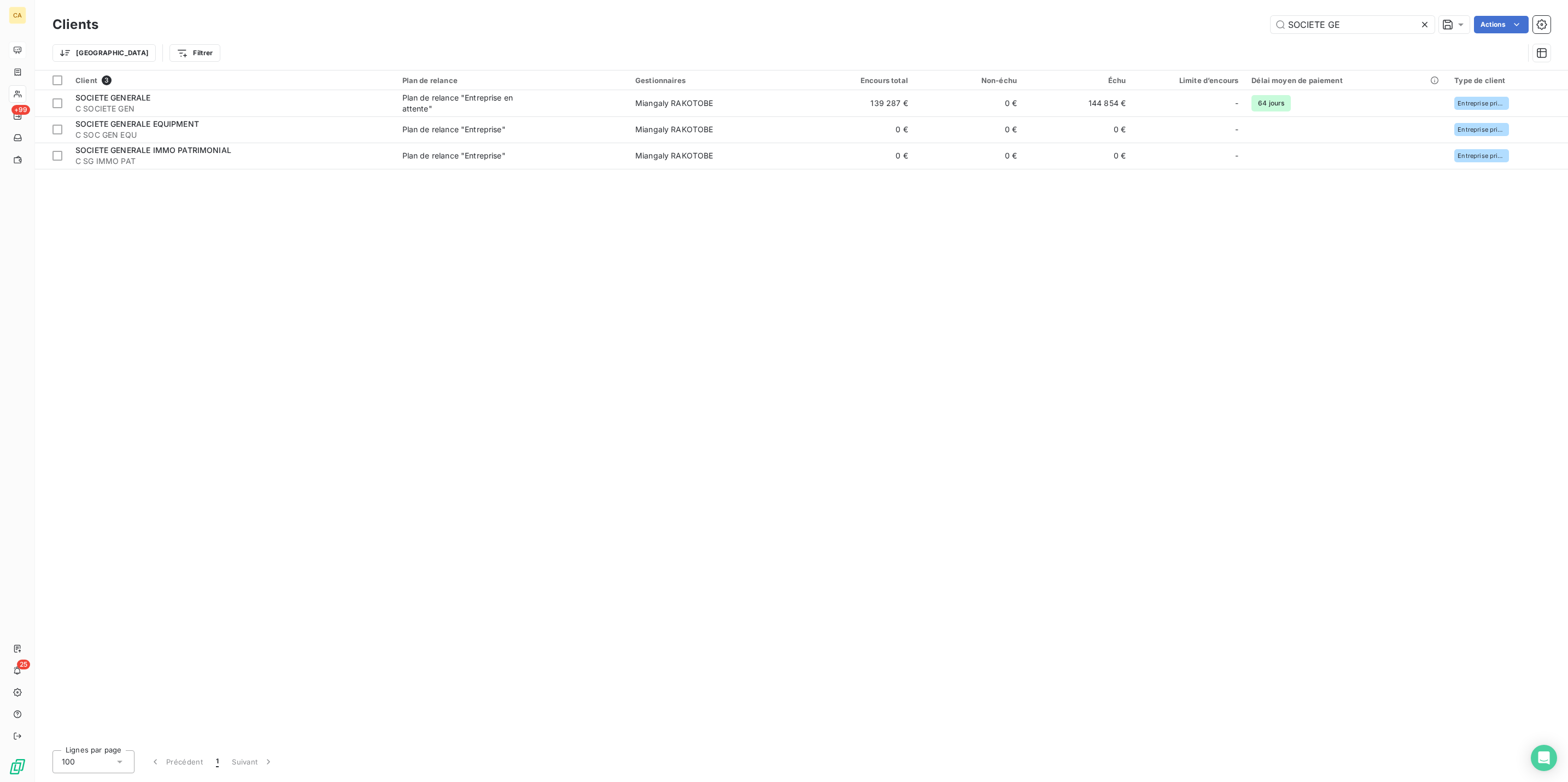
drag, startPoint x: 1378, startPoint y: 18, endPoint x: 1220, endPoint y: 30, distance: 158.5
click at [1220, 30] on div "SOCIETE GE Actions" at bounding box center [831, 24] width 1440 height 18
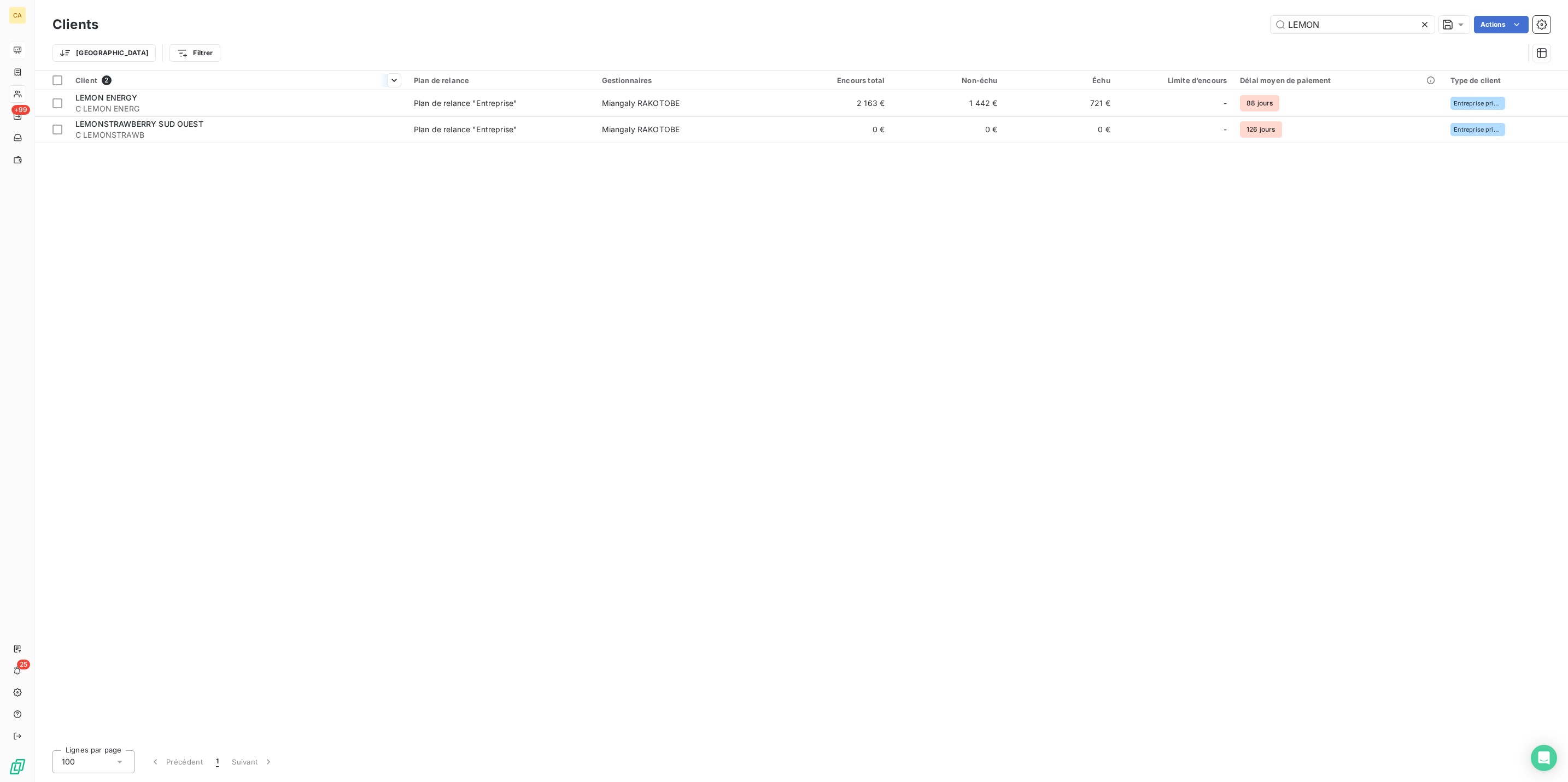
type input "LEMON"
click at [300, 77] on div "Client 2" at bounding box center [238, 80] width 326 height 10
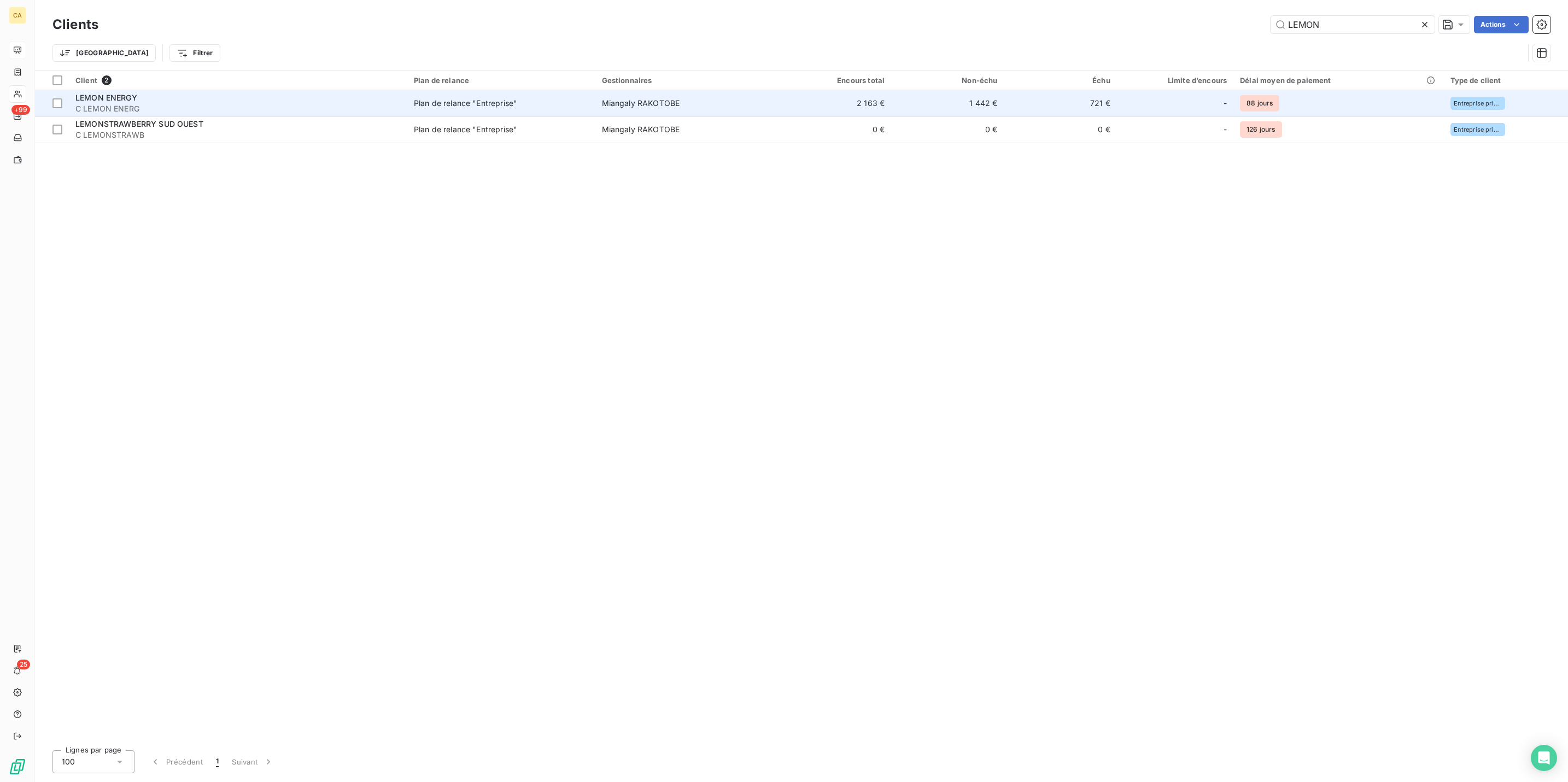
click at [292, 92] on div "LEMON ENERGY" at bounding box center [238, 98] width 326 height 11
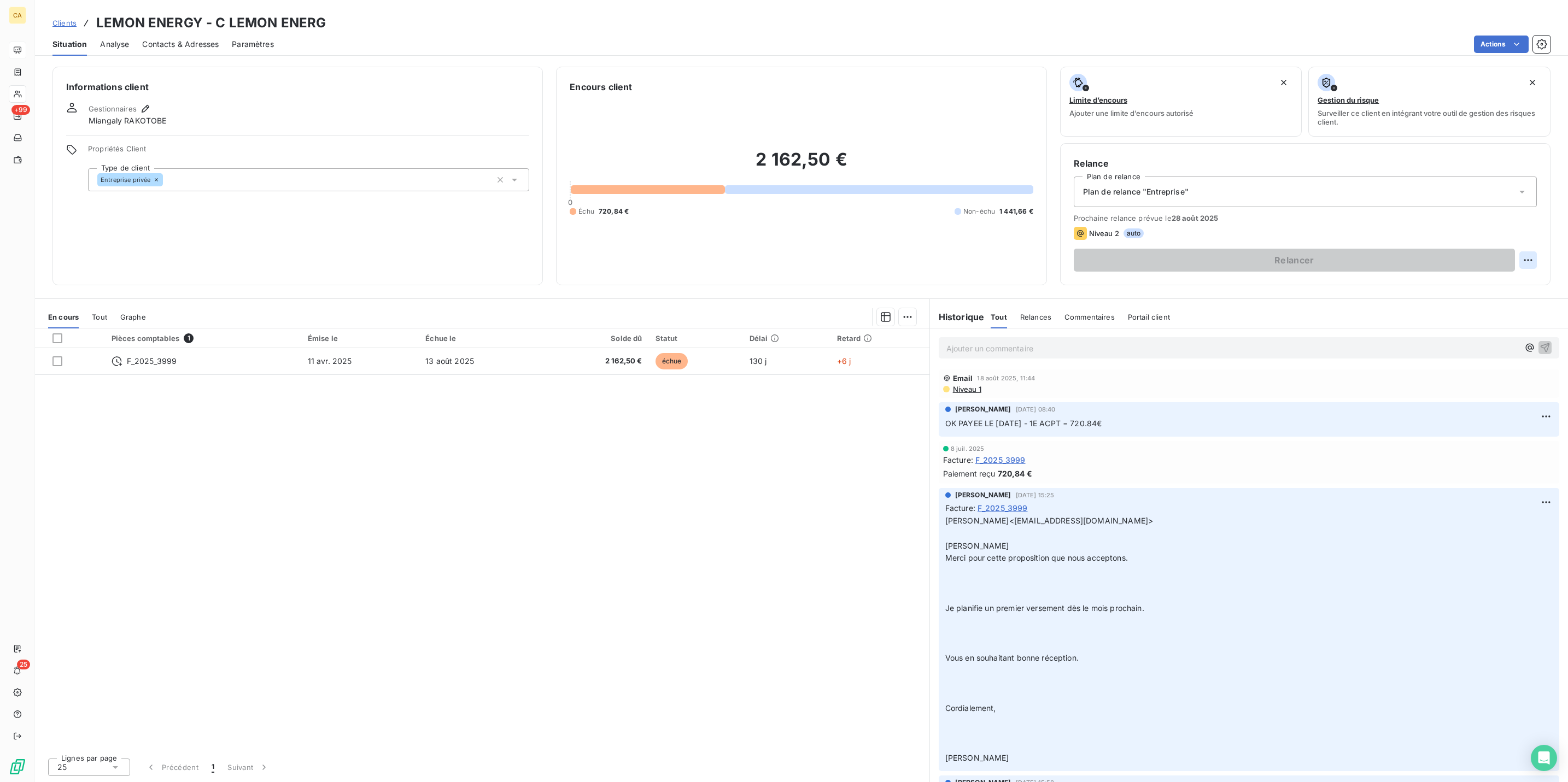
click at [1530, 214] on html "CA +99 25 Clients LEMON ENERGY - C LEMON ENERG Situation Analyse Contacts & Adr…" at bounding box center [784, 391] width 1568 height 782
click at [1521, 231] on div "Replanifier cette action" at bounding box center [1495, 238] width 98 height 18
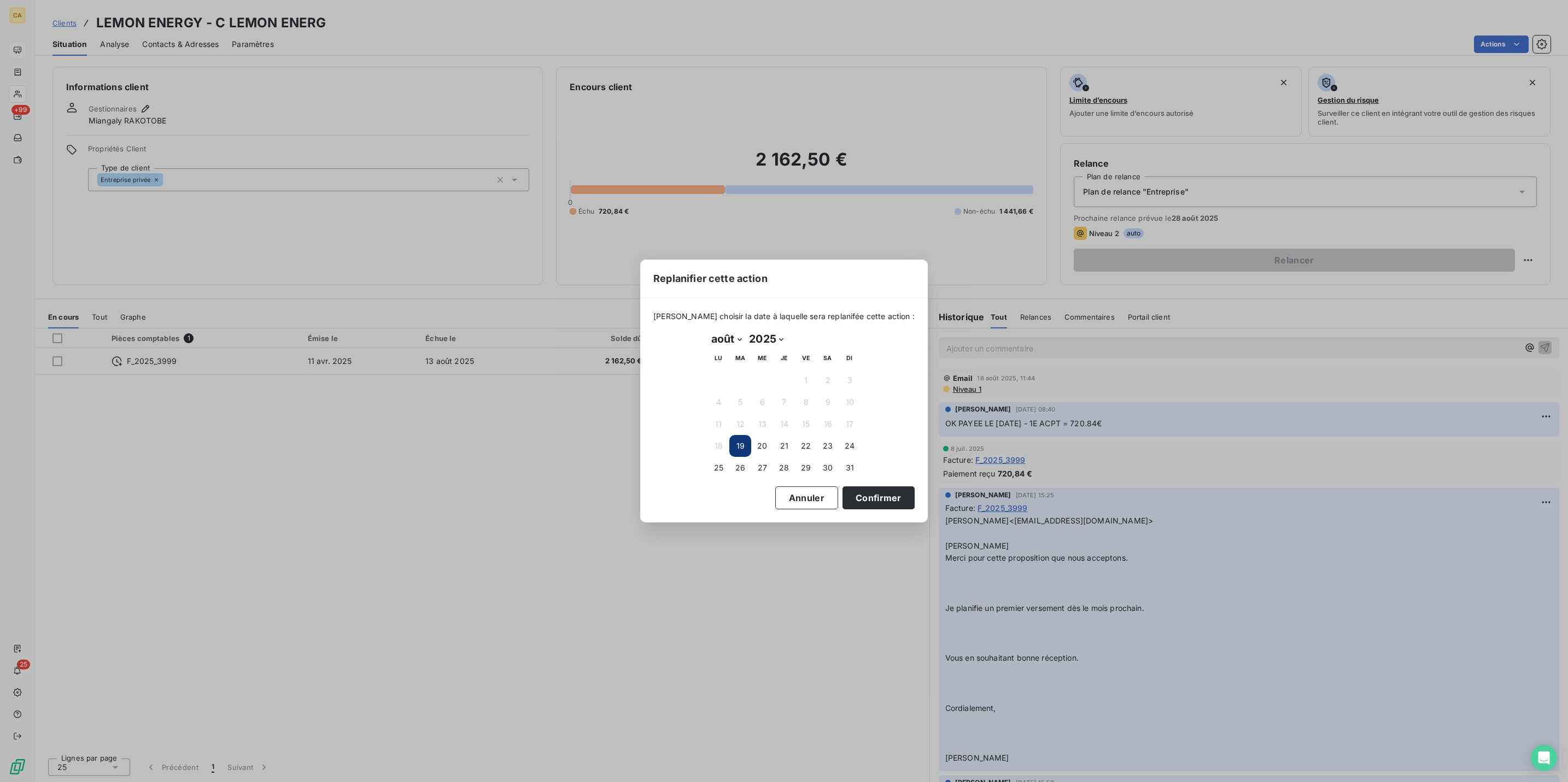
click at [720, 334] on select "janvier février mars avril mai juin juillet août septembre octobre novembre déc…" at bounding box center [726, 338] width 37 height 18
select select "8"
click at [708, 331] on select "janvier février mars avril mai juin juillet août septembre octobre novembre déc…" at bounding box center [726, 338] width 37 height 18
click at [718, 441] on button "22" at bounding box center [718, 446] width 22 height 22
click at [843, 486] on button "Confirmer" at bounding box center [879, 498] width 72 height 23
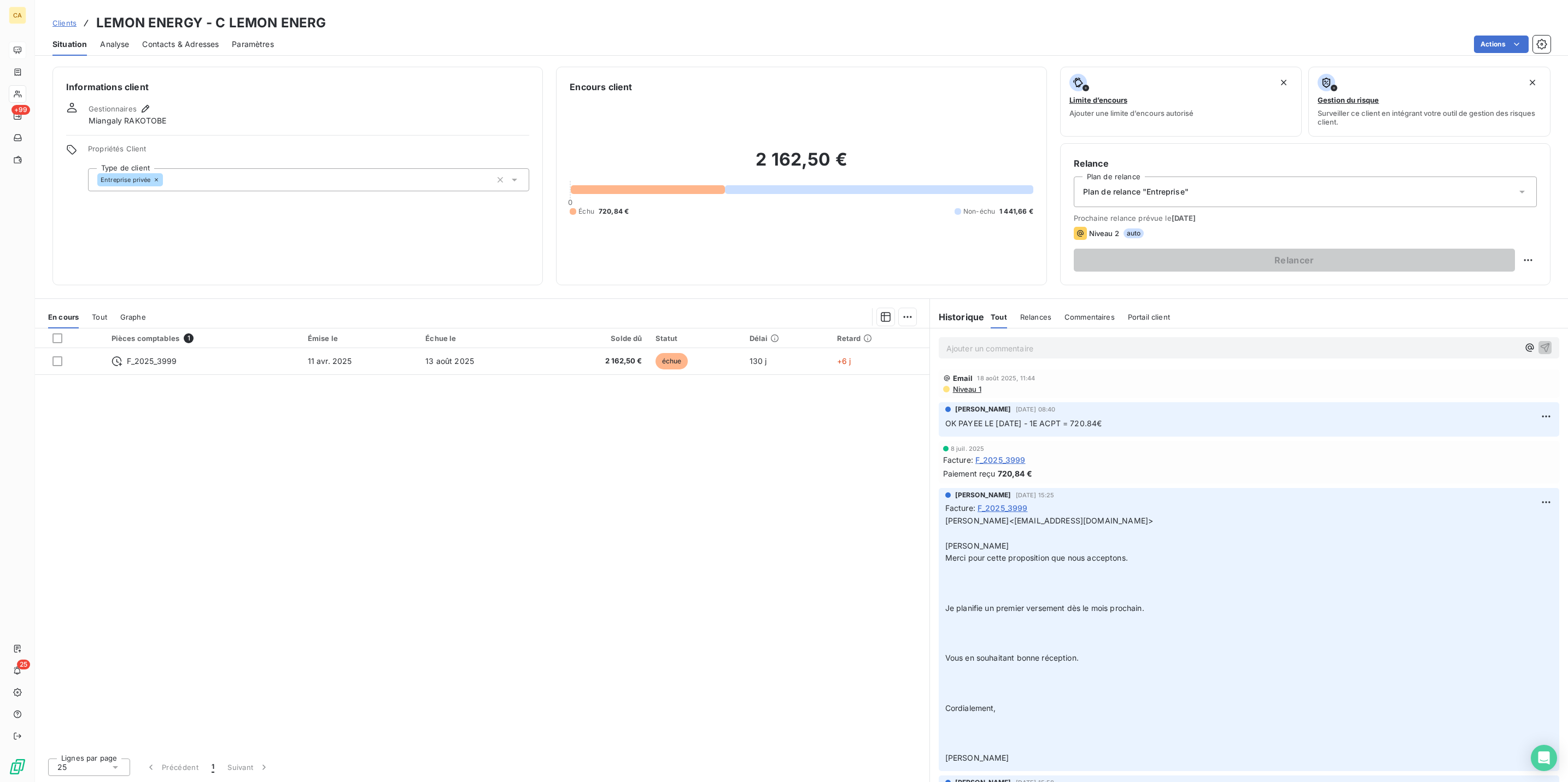
click at [1088, 341] on p "Ajouter un commentaire ﻿" at bounding box center [1233, 348] width 572 height 14
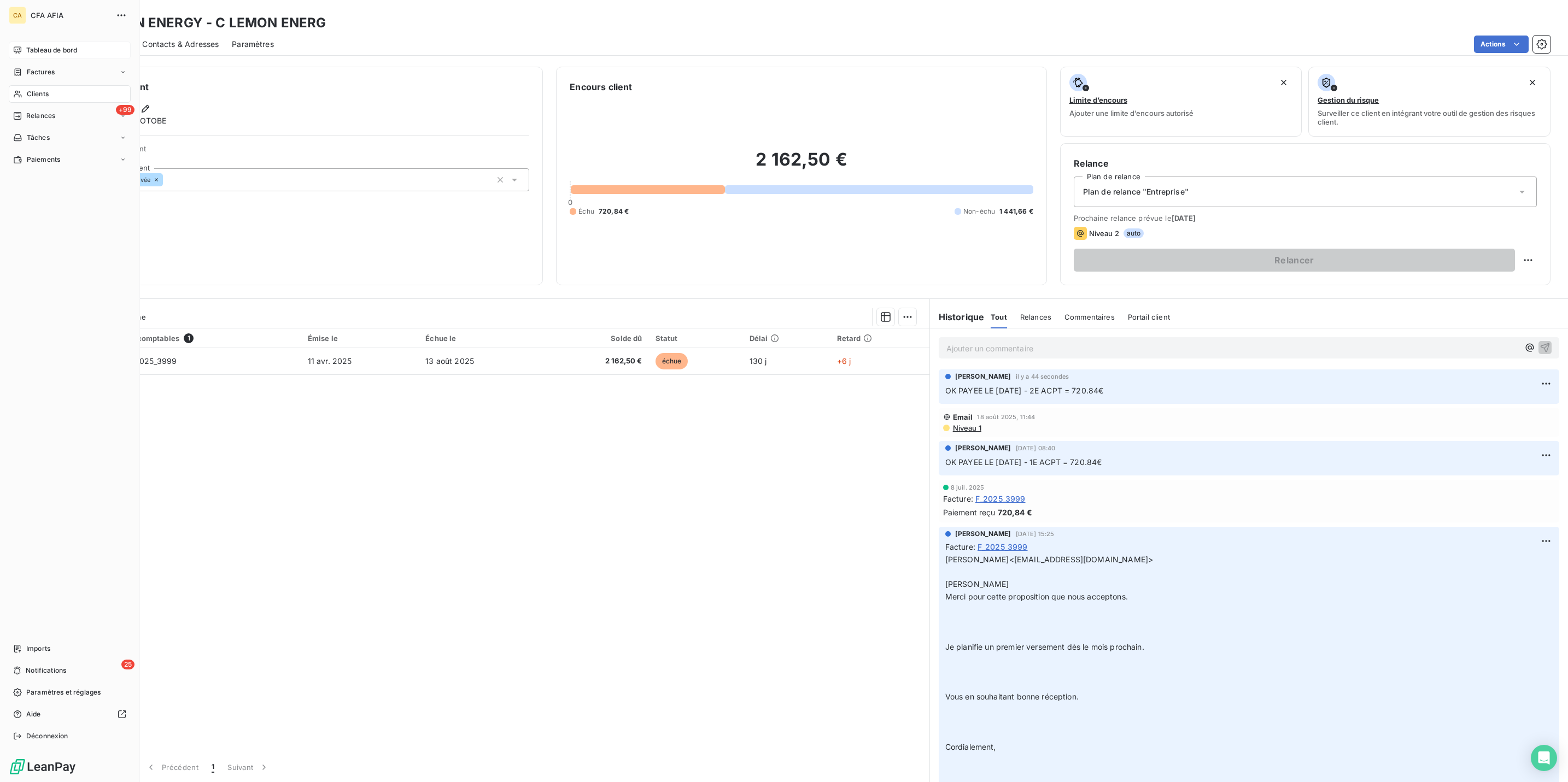
click at [27, 89] on span "Clients" at bounding box center [37, 94] width 22 height 10
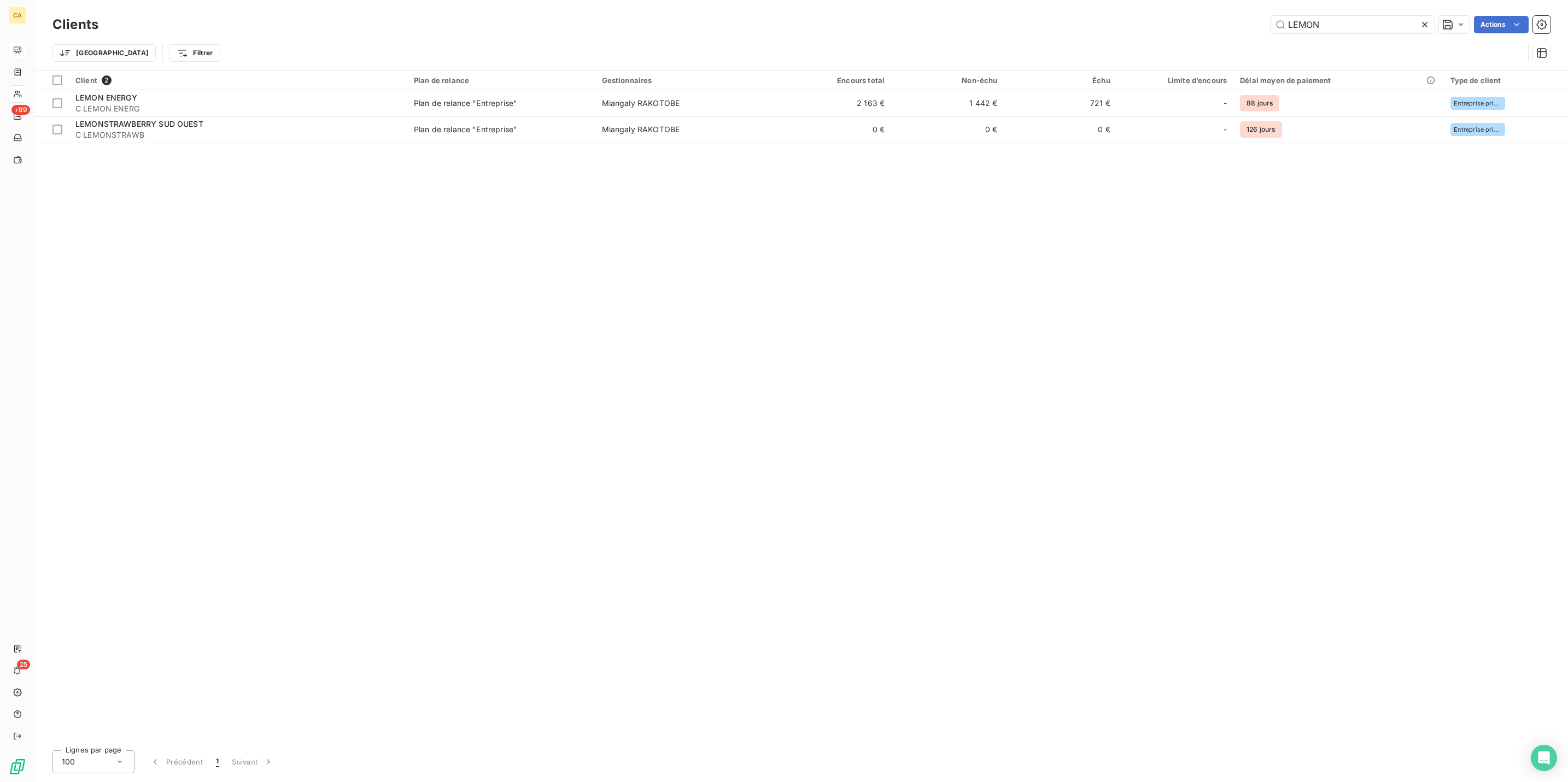
click at [1323, 43] on div "Trier Filtrer" at bounding box center [789, 53] width 1472 height 21
click at [1349, 28] on div "LEMON" at bounding box center [1353, 24] width 164 height 18
click at [1359, 16] on input "LEMON" at bounding box center [1353, 24] width 164 height 18
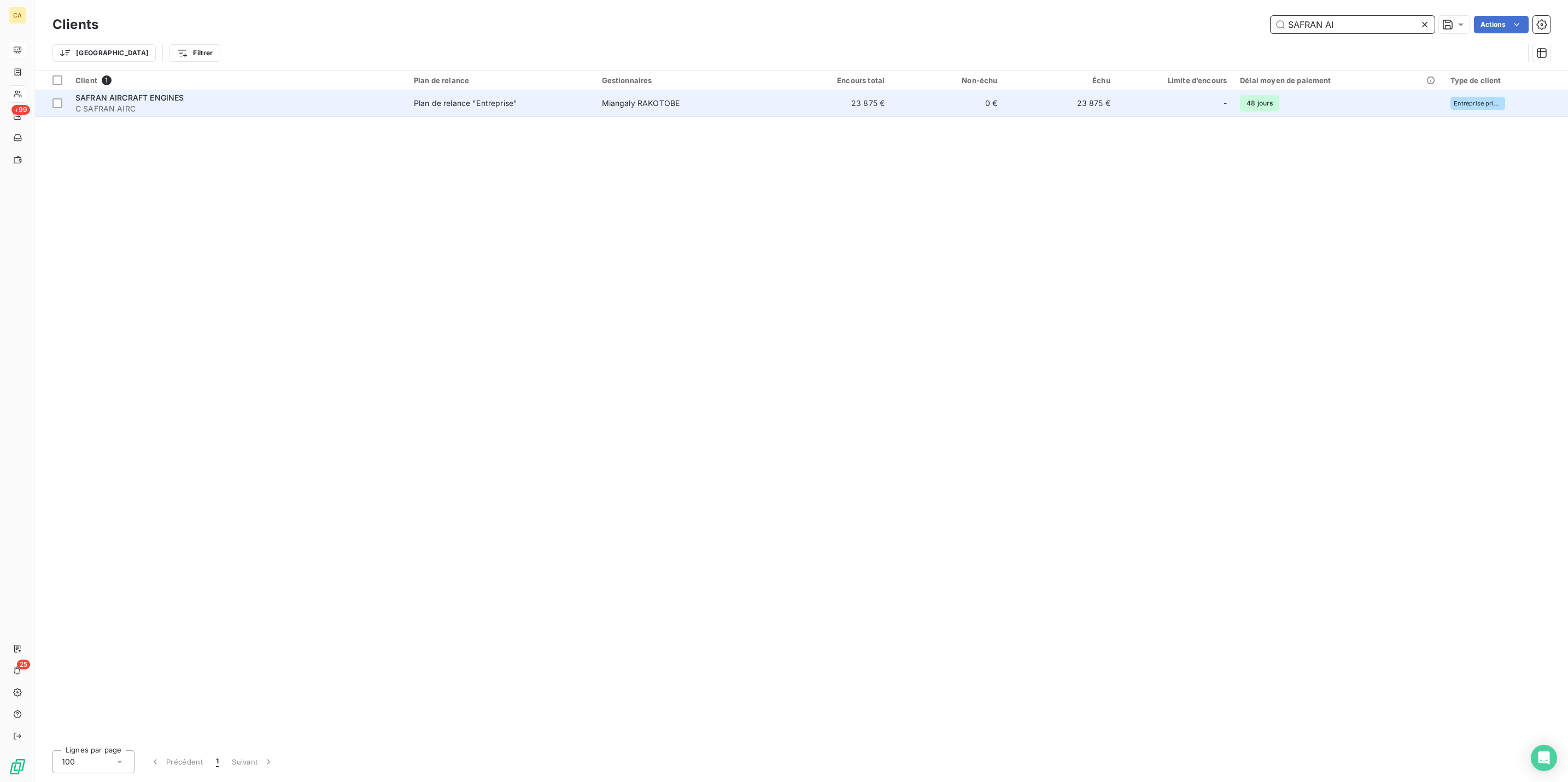
type input "SAFRAN AI"
click at [435, 99] on td "Plan de relance "Entreprise"" at bounding box center [501, 103] width 188 height 26
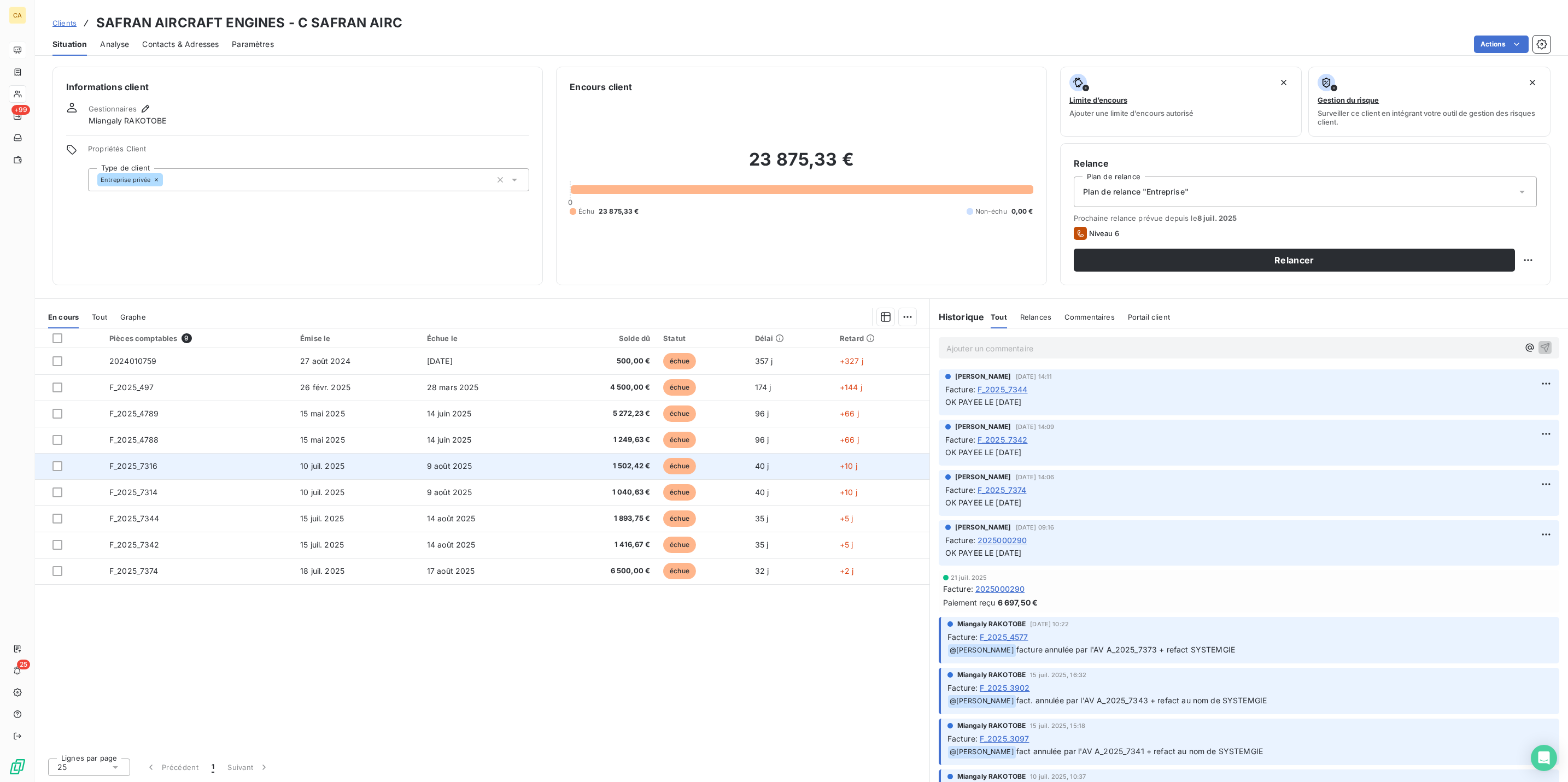
click at [157, 453] on td "F_2025_7316" at bounding box center [199, 466] width 191 height 26
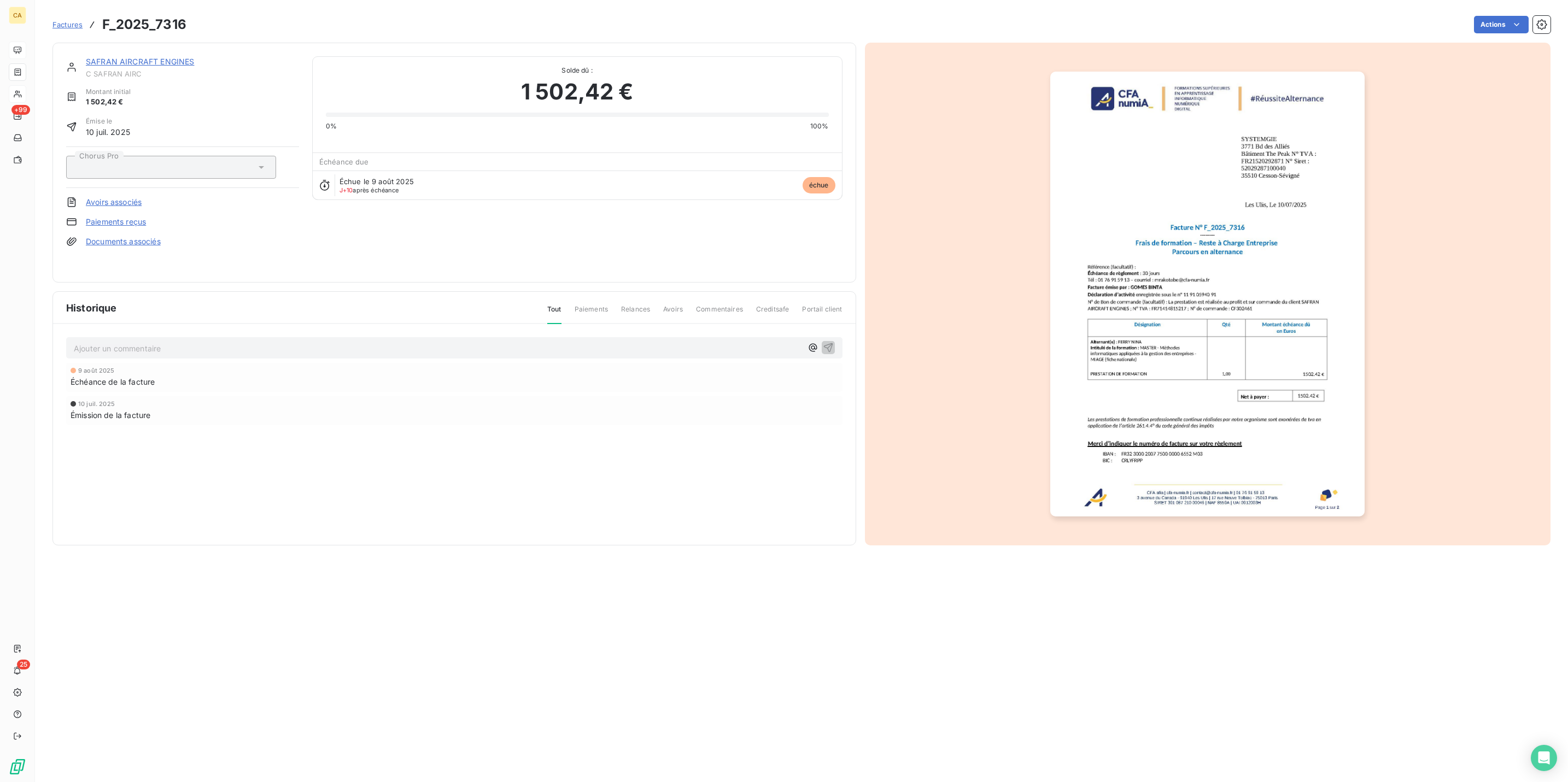
click at [179, 341] on p "Ajouter un commentaire ﻿" at bounding box center [438, 348] width 728 height 14
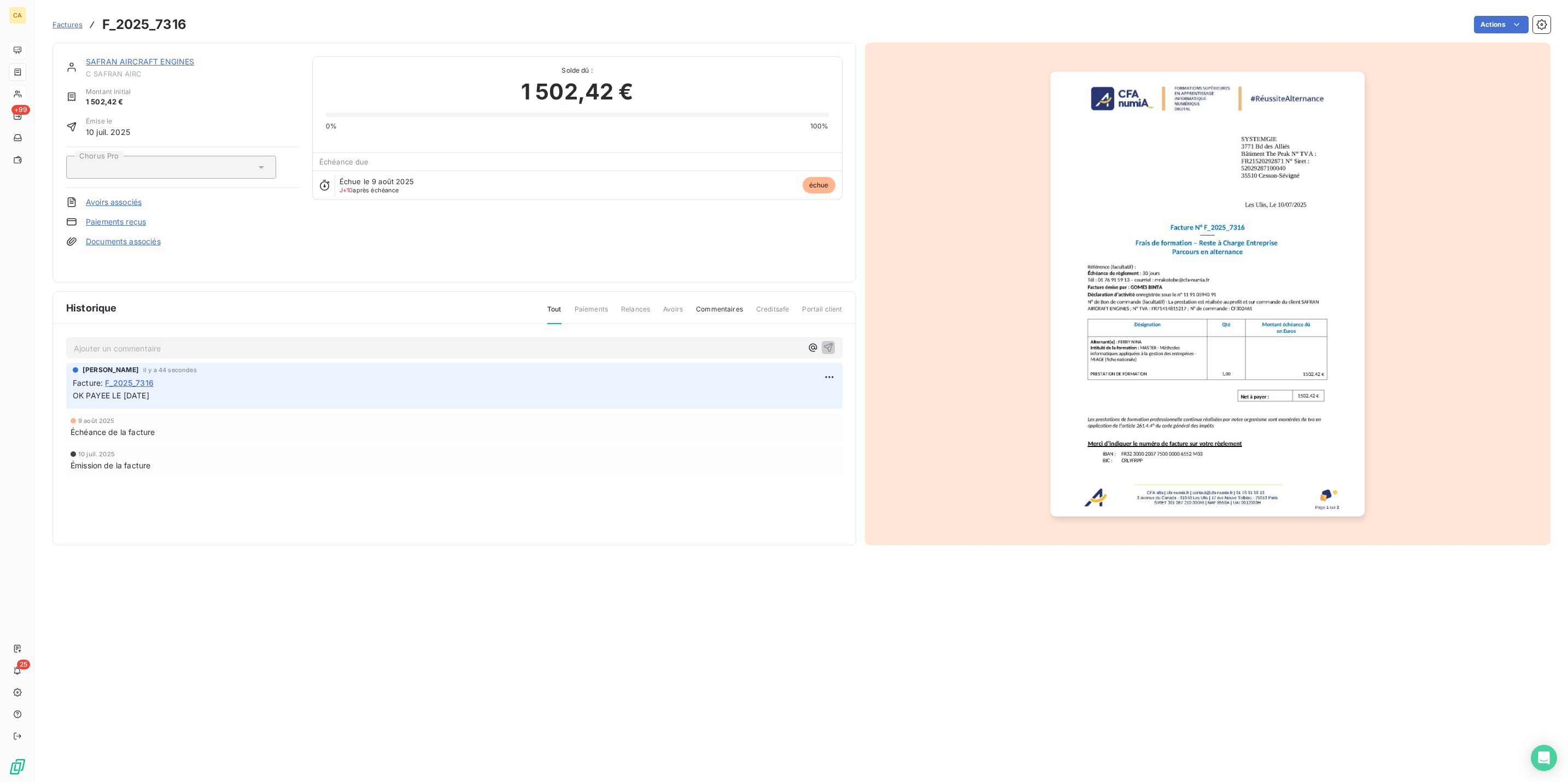
click at [1149, 405] on img "button" at bounding box center [1207, 294] width 314 height 445
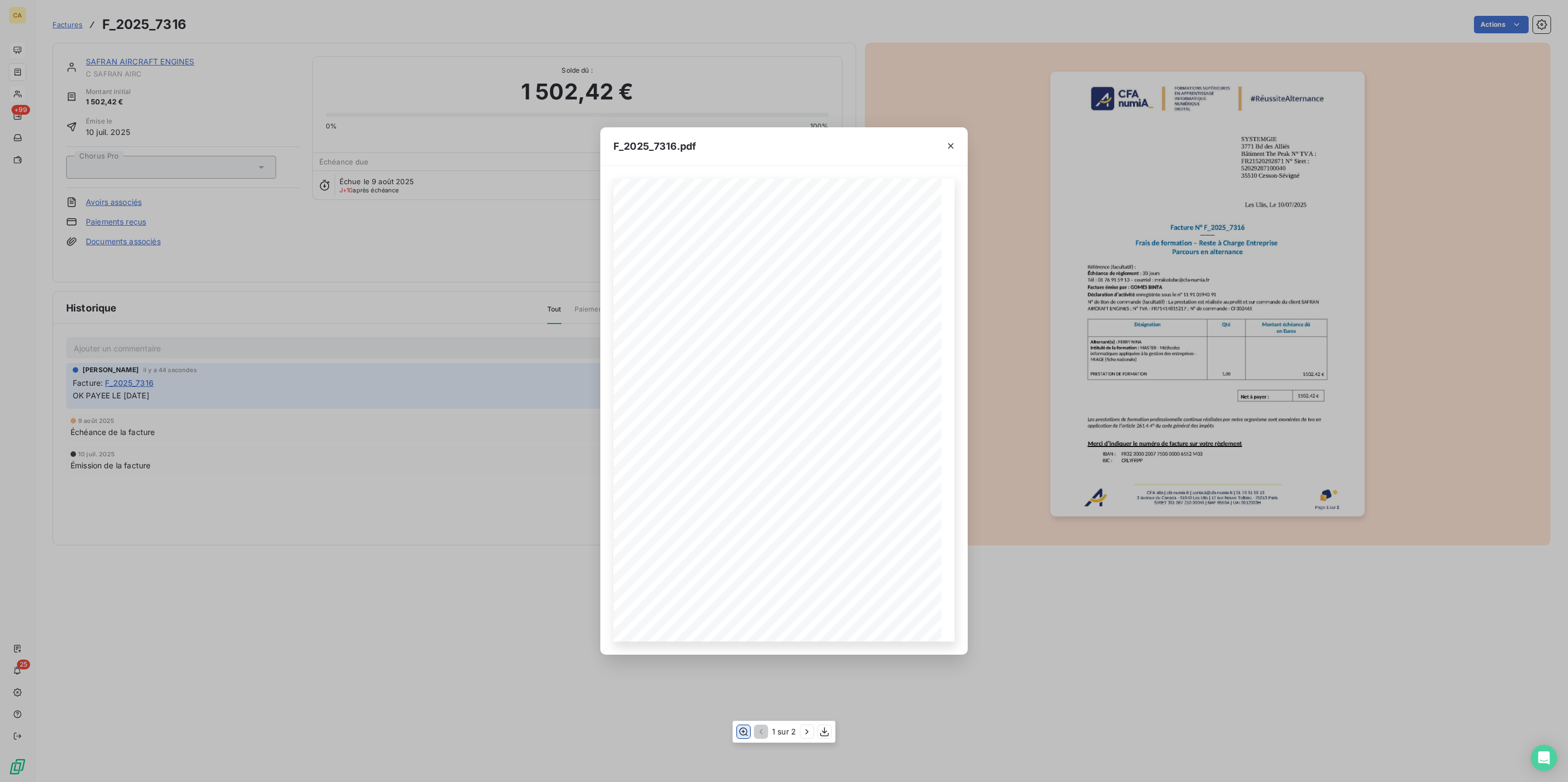
click at [740, 732] on button "button" at bounding box center [744, 732] width 13 height 13
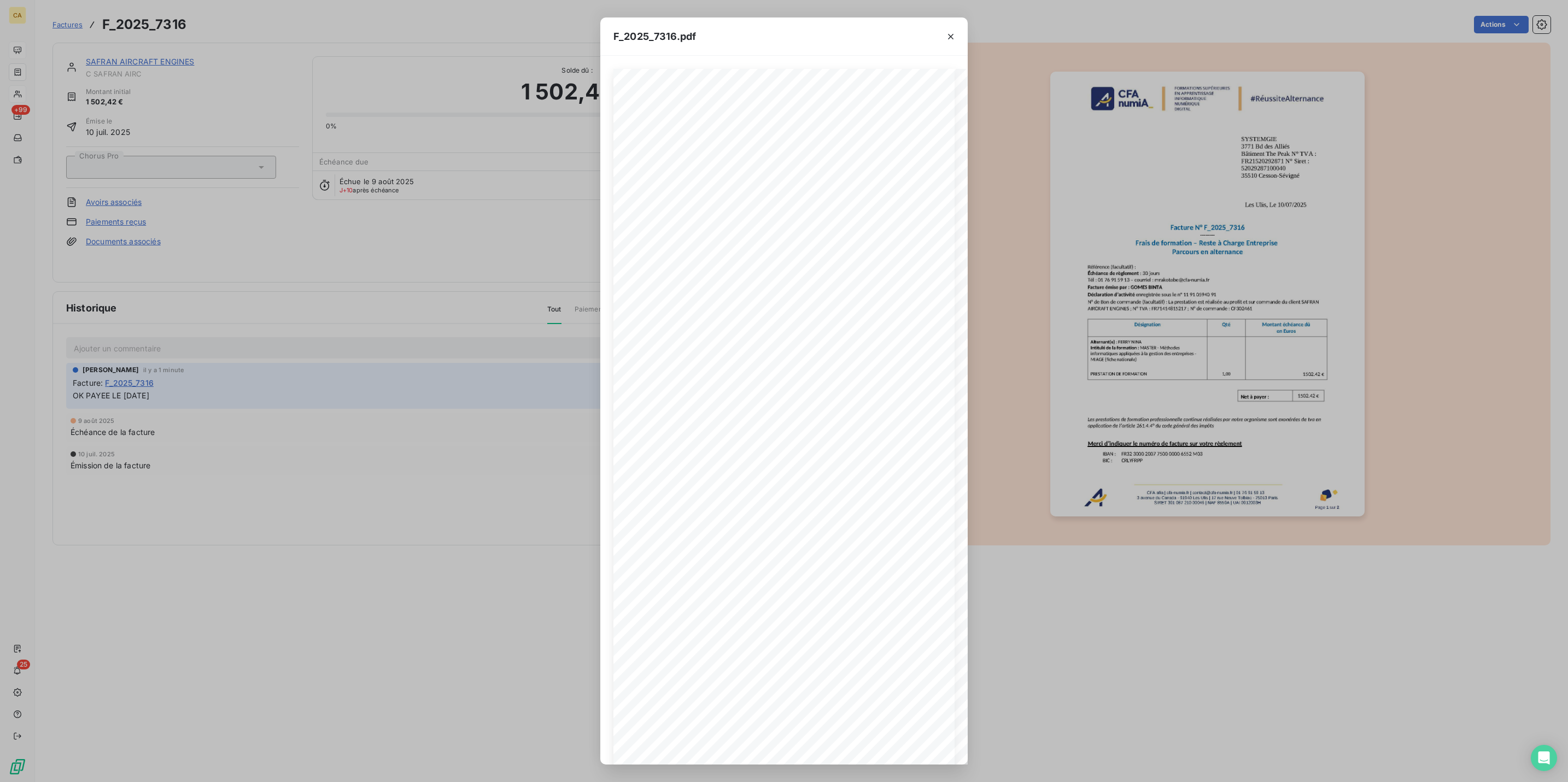
click at [294, 251] on div "F_2025_7316.pdf CFA afia | [DOMAIN_NAME] | [EMAIL_ADDRESS][DOMAIN_NAME] | 01 76…" at bounding box center [784, 391] width 1568 height 782
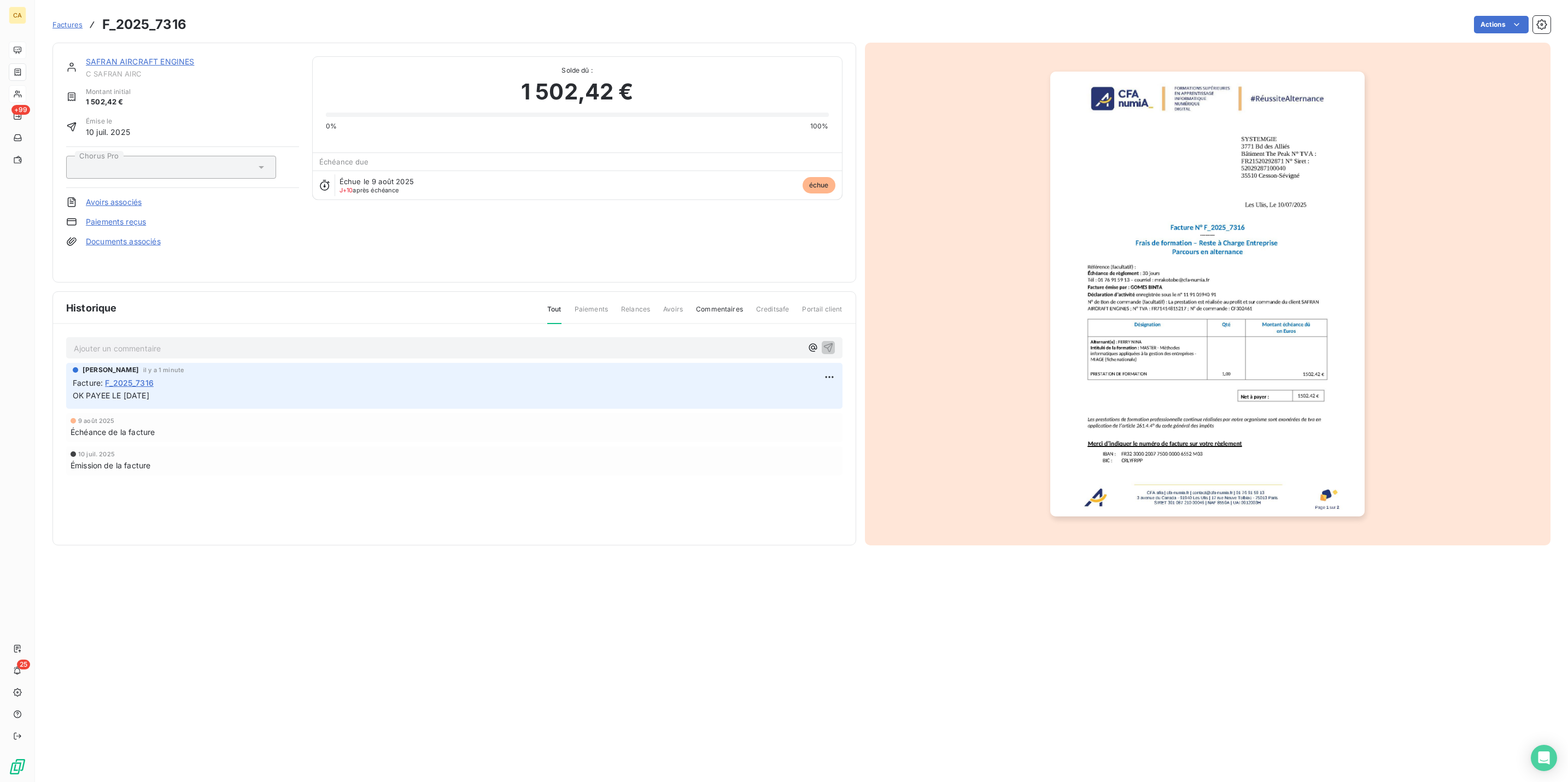
click at [151, 57] on link "SAFRAN AIRCRAFT ENGINES" at bounding box center [140, 61] width 109 height 9
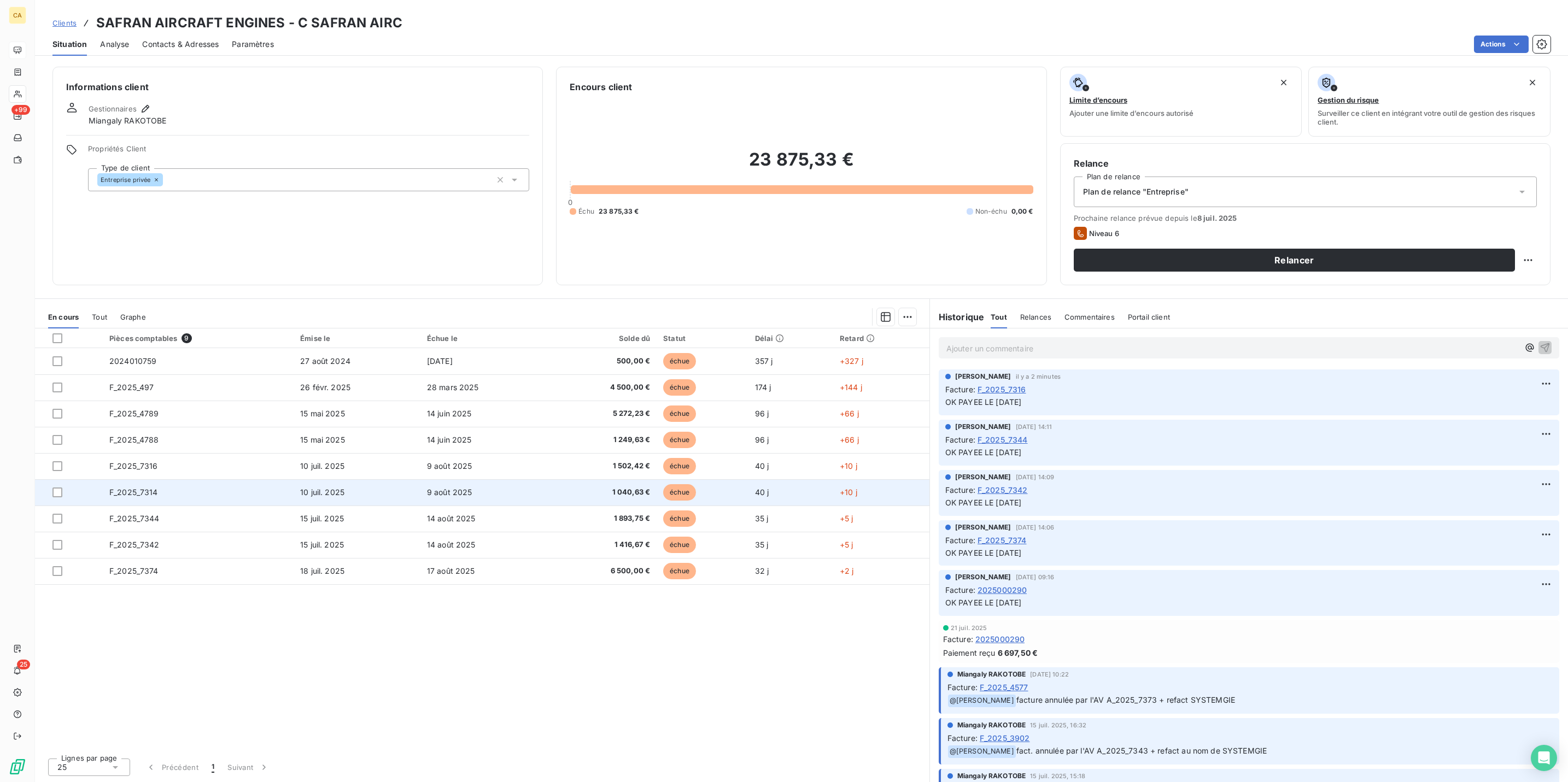
click at [144, 480] on td "F_2025_7314" at bounding box center [199, 493] width 191 height 26
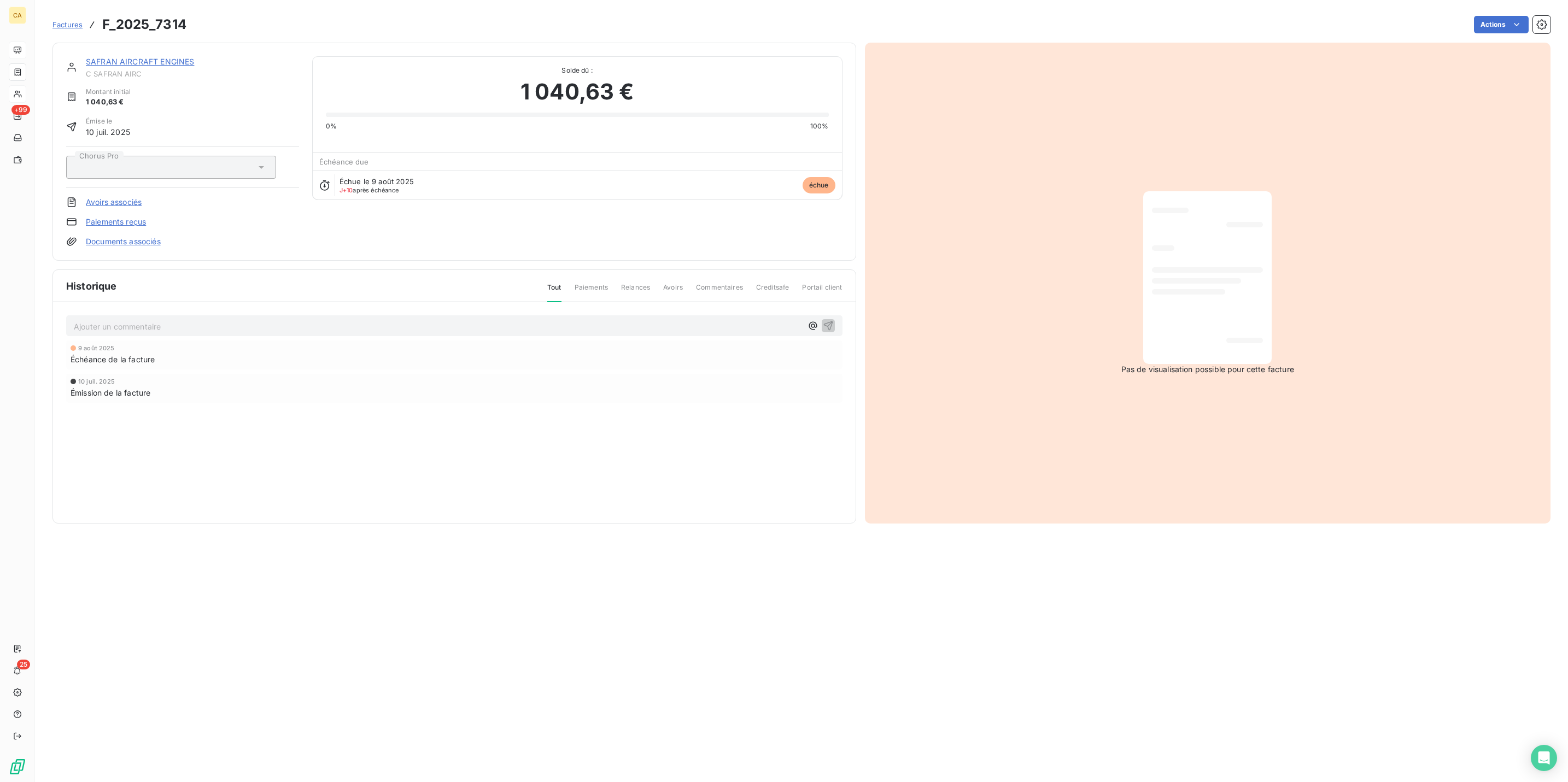
click at [201, 315] on div "Ajouter un commentaire ﻿" at bounding box center [455, 326] width 776 height 21
click at [197, 320] on p "Ajouter un commentaire ﻿" at bounding box center [438, 327] width 728 height 14
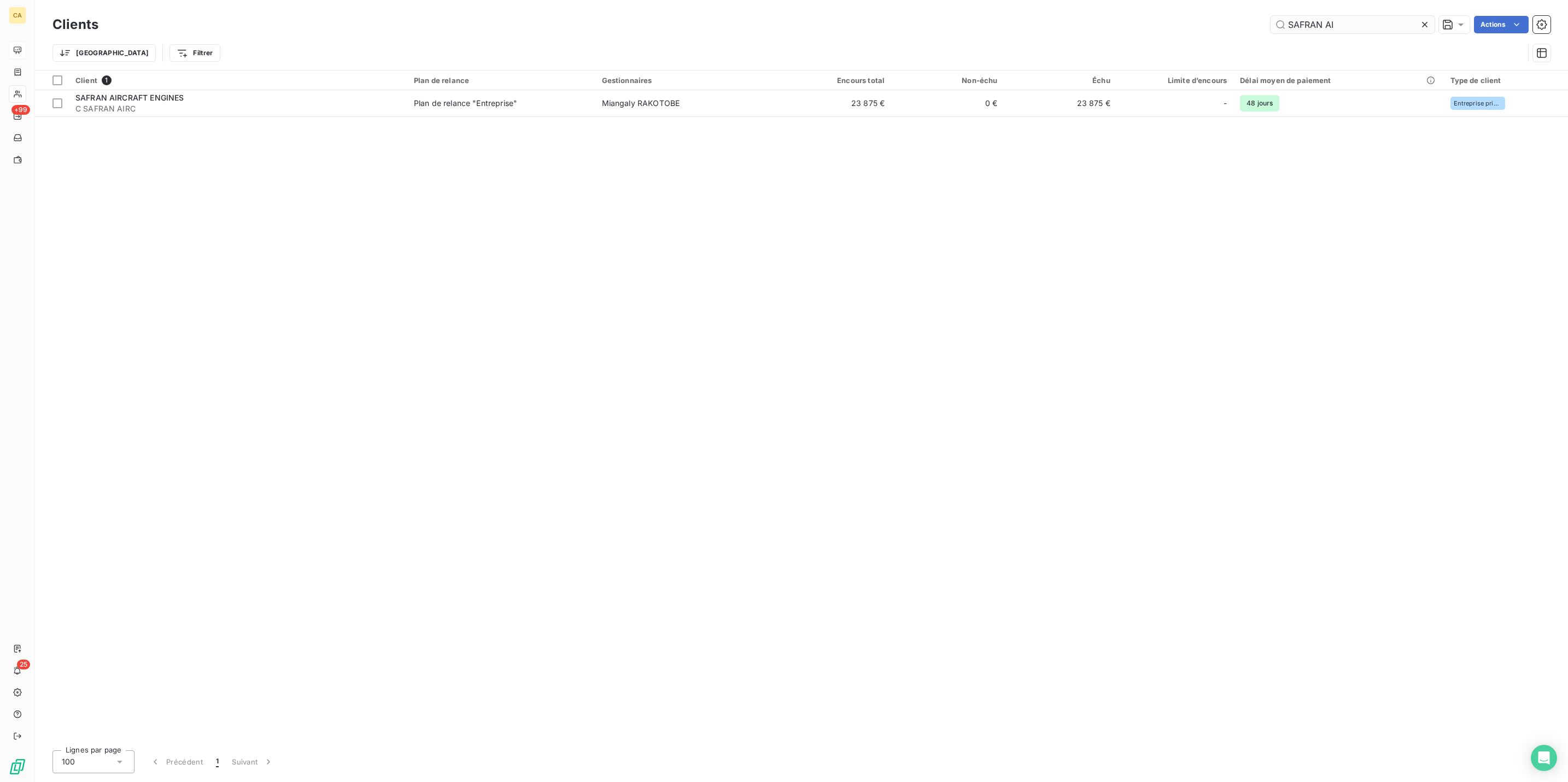
click at [1367, 21] on input "SAFRAN AI" at bounding box center [1353, 24] width 164 height 18
drag, startPoint x: 1367, startPoint y: 21, endPoint x: 1214, endPoint y: 20, distance: 153.0
click at [1214, 20] on div "SAFRAN AI Actions" at bounding box center [831, 24] width 1440 height 18
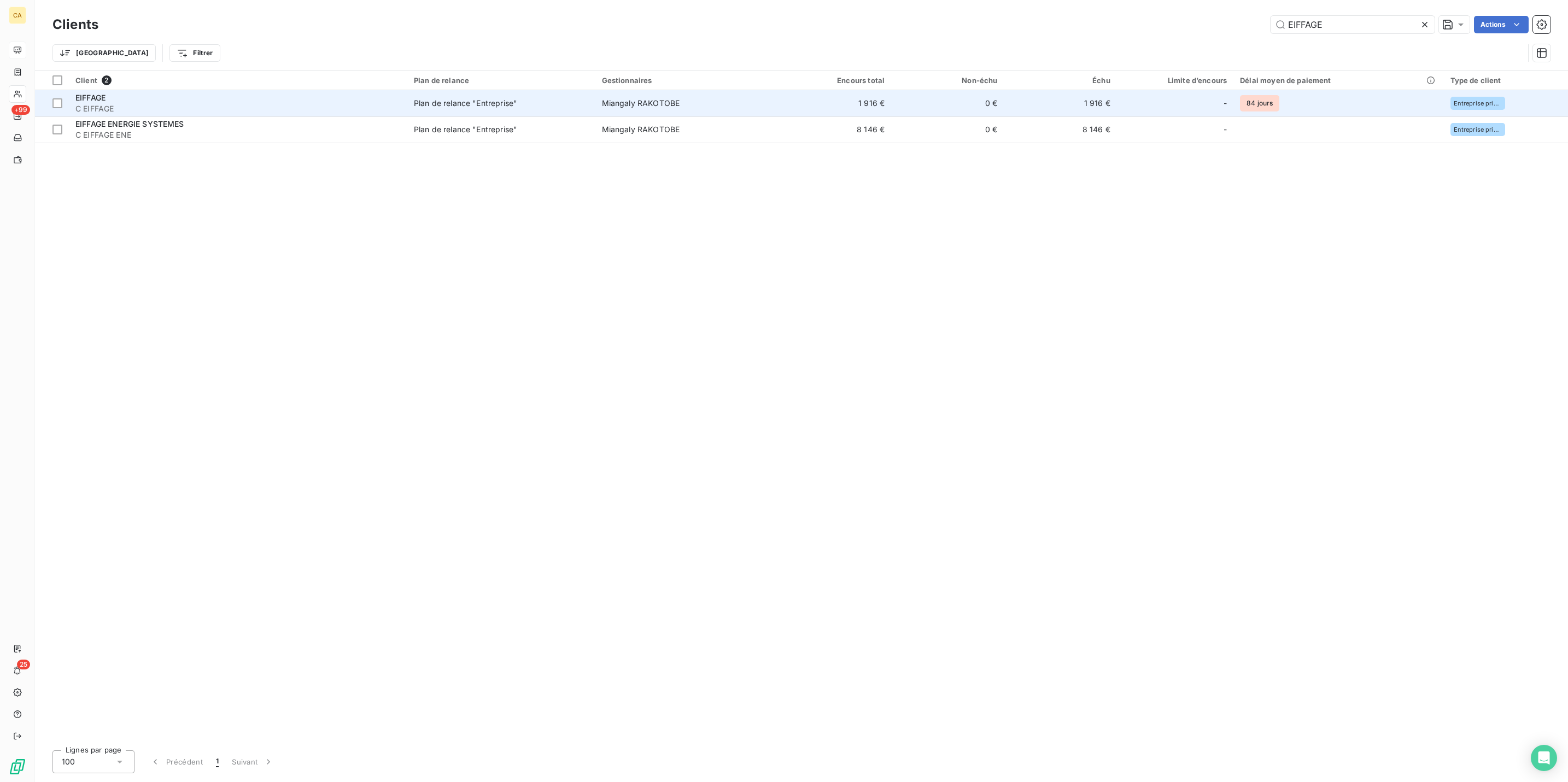
type input "EIFFAGE"
click at [297, 92] on div "EIFFAGE" at bounding box center [238, 98] width 326 height 11
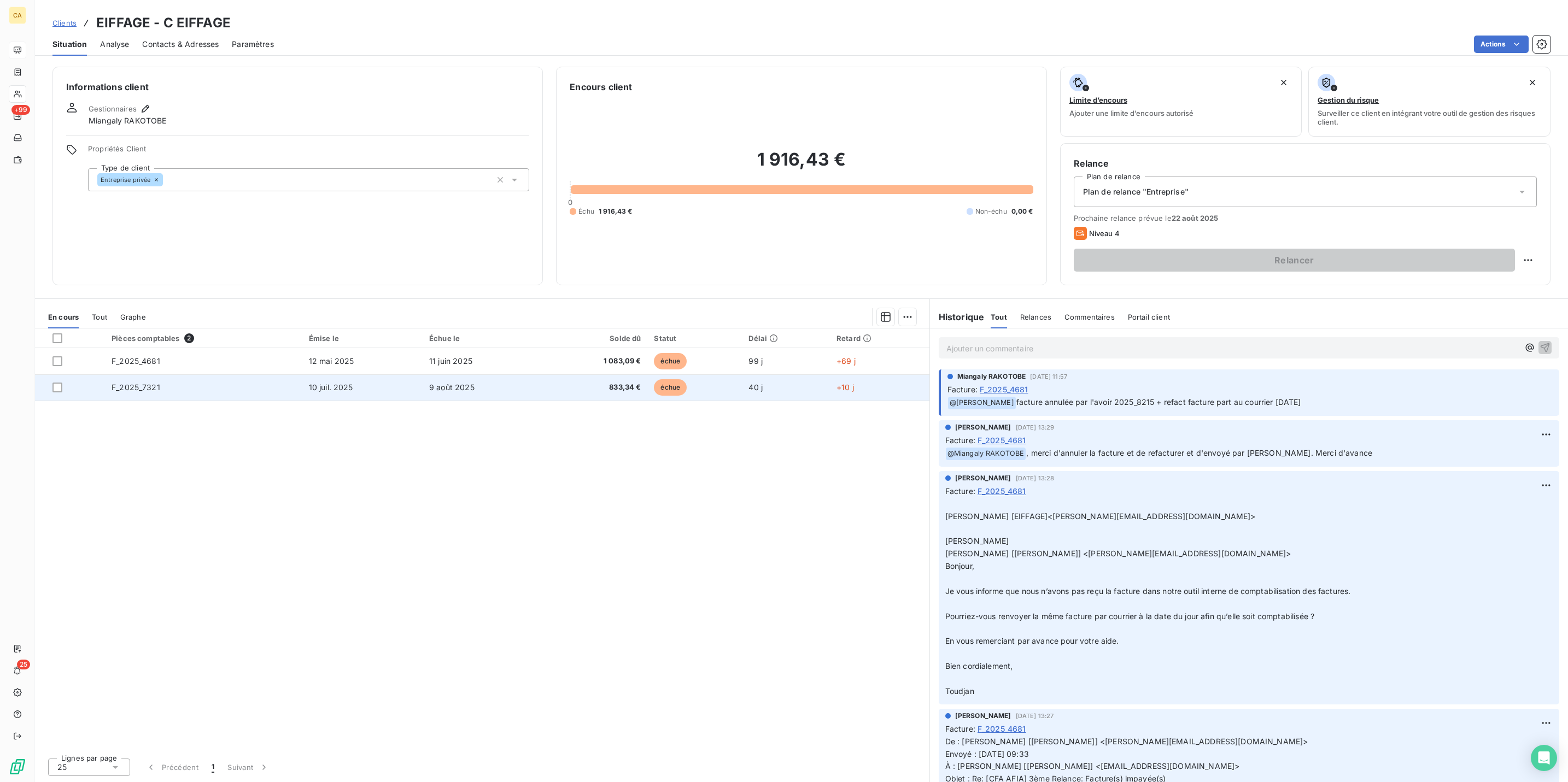
click at [151, 374] on td "F_2025_7321" at bounding box center [203, 387] width 197 height 26
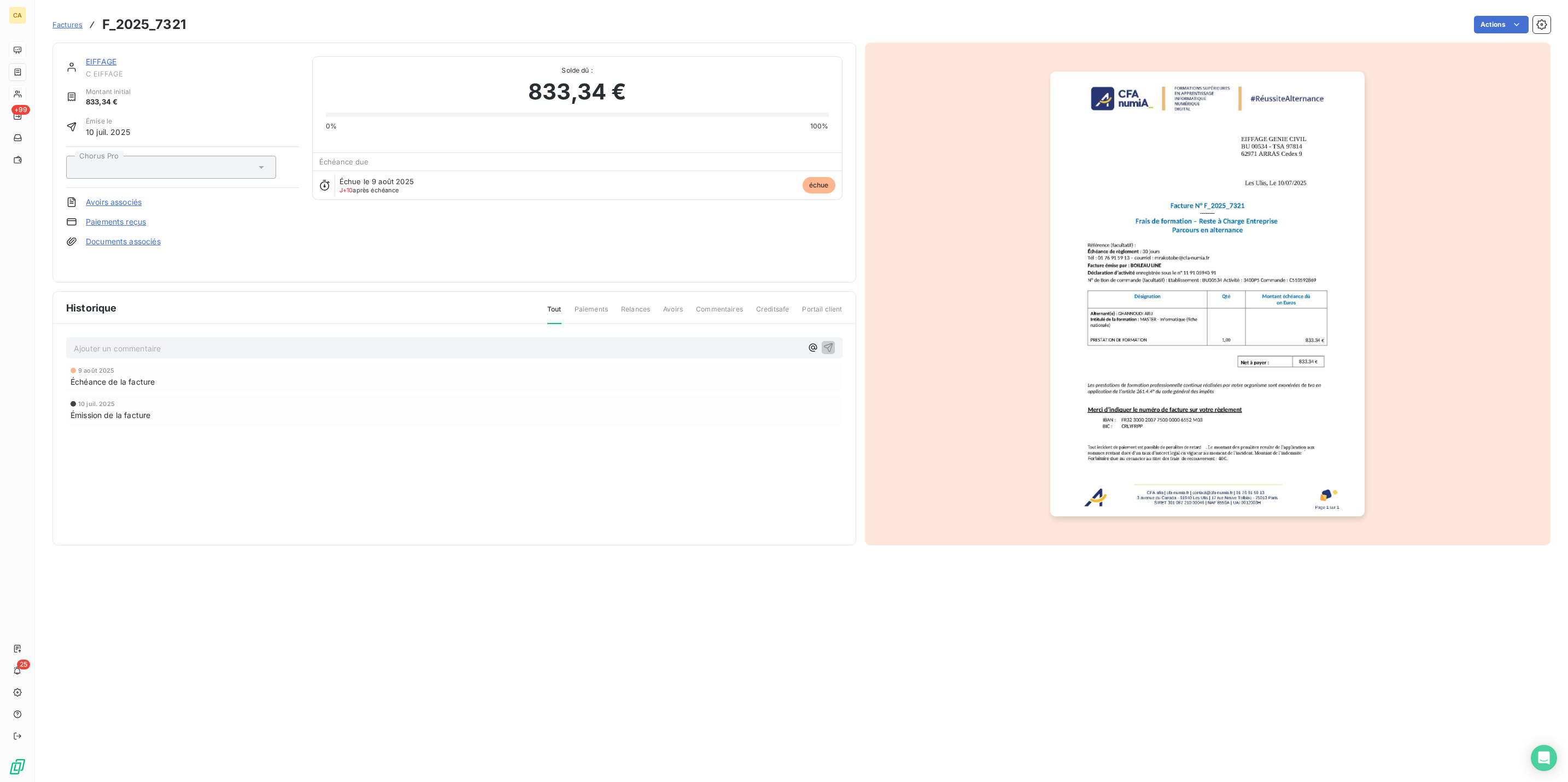
click at [146, 338] on div "Ajouter un commentaire ﻿" at bounding box center [455, 348] width 776 height 21
click at [146, 341] on p "Ajouter un commentaire ﻿" at bounding box center [438, 348] width 728 height 14
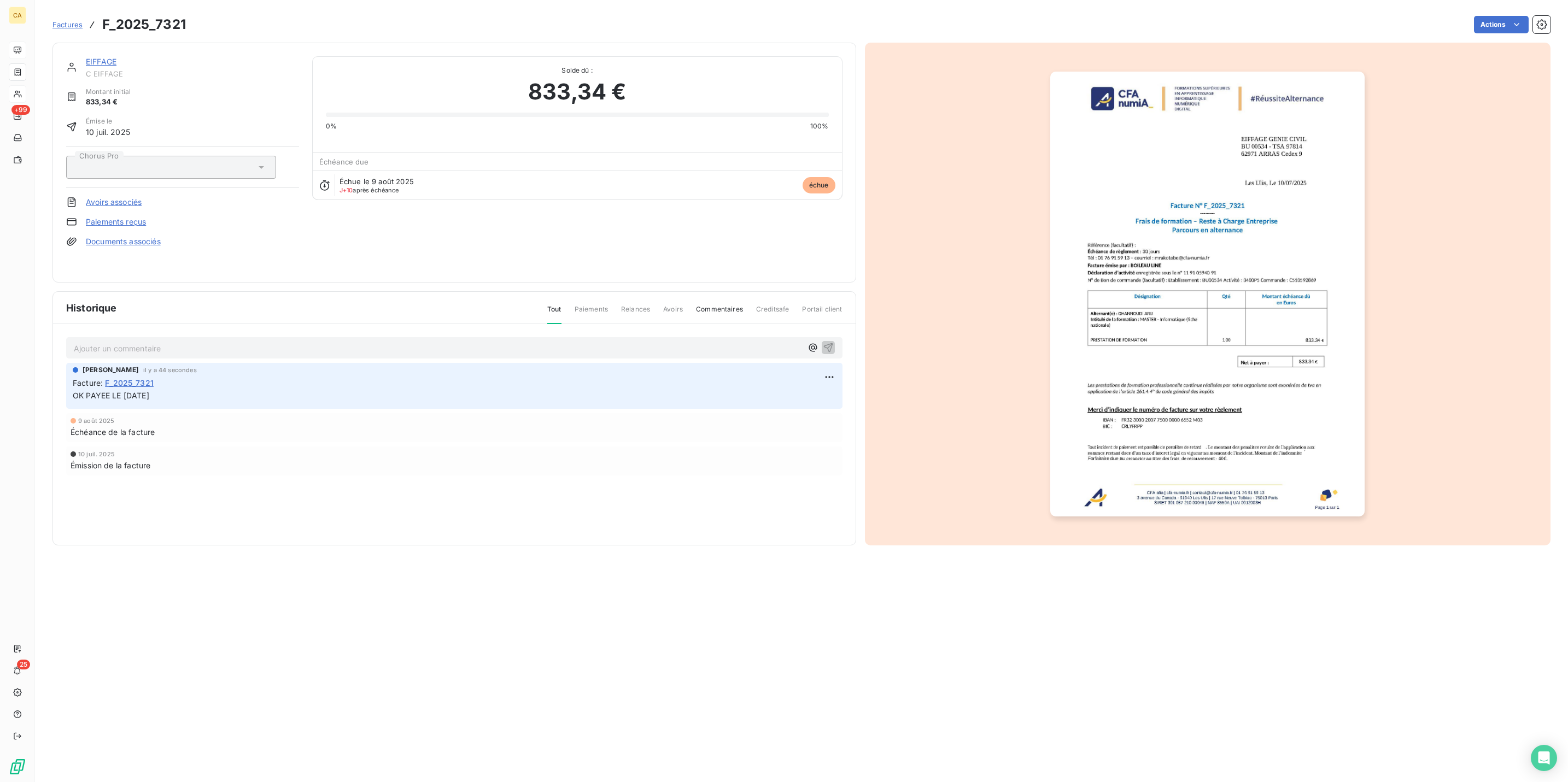
click at [1133, 170] on img "button" at bounding box center [1207, 294] width 314 height 445
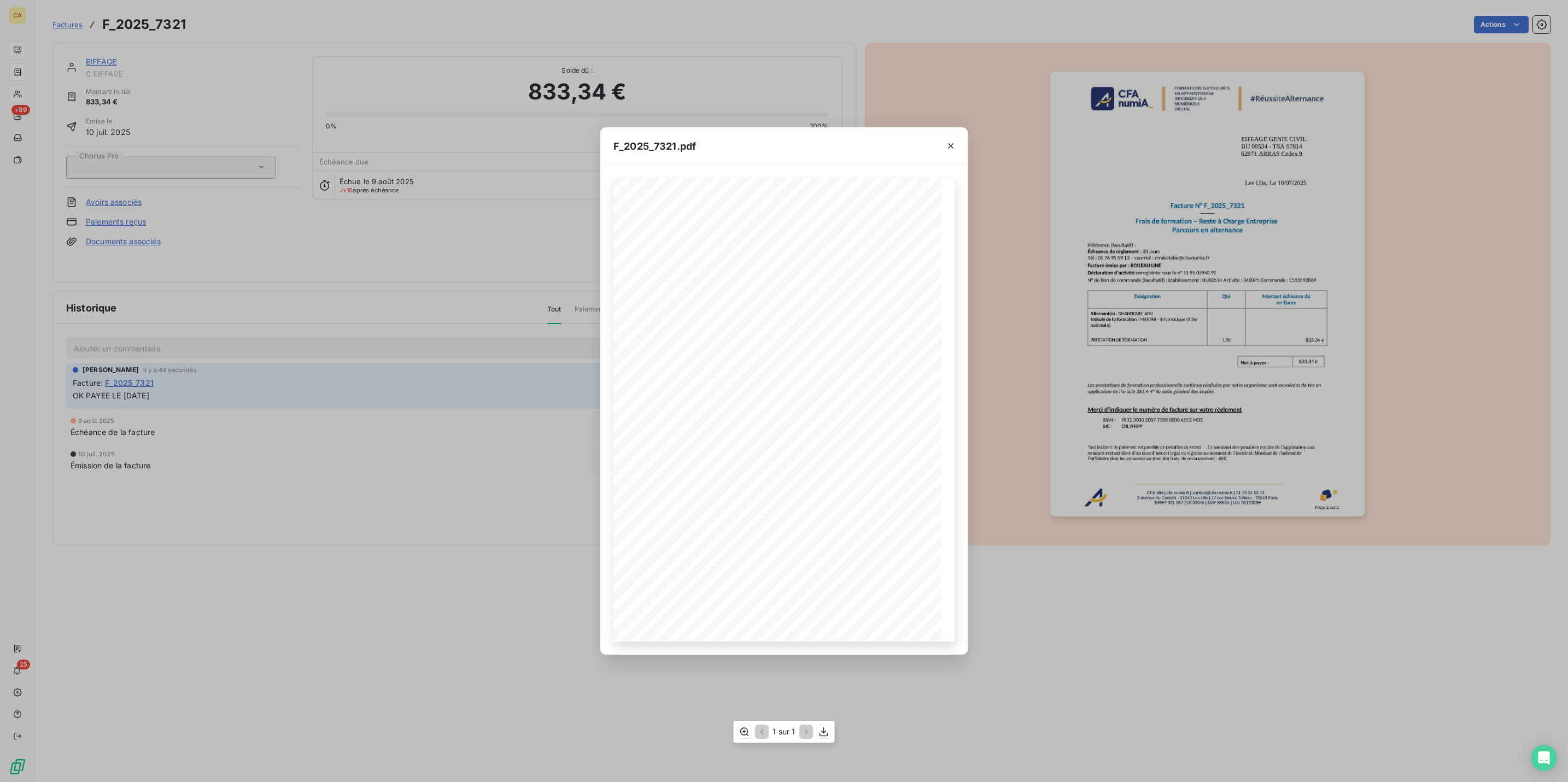
click at [747, 723] on div "1 sur 1" at bounding box center [784, 732] width 101 height 22
click at [747, 731] on icon "button" at bounding box center [744, 732] width 8 height 8
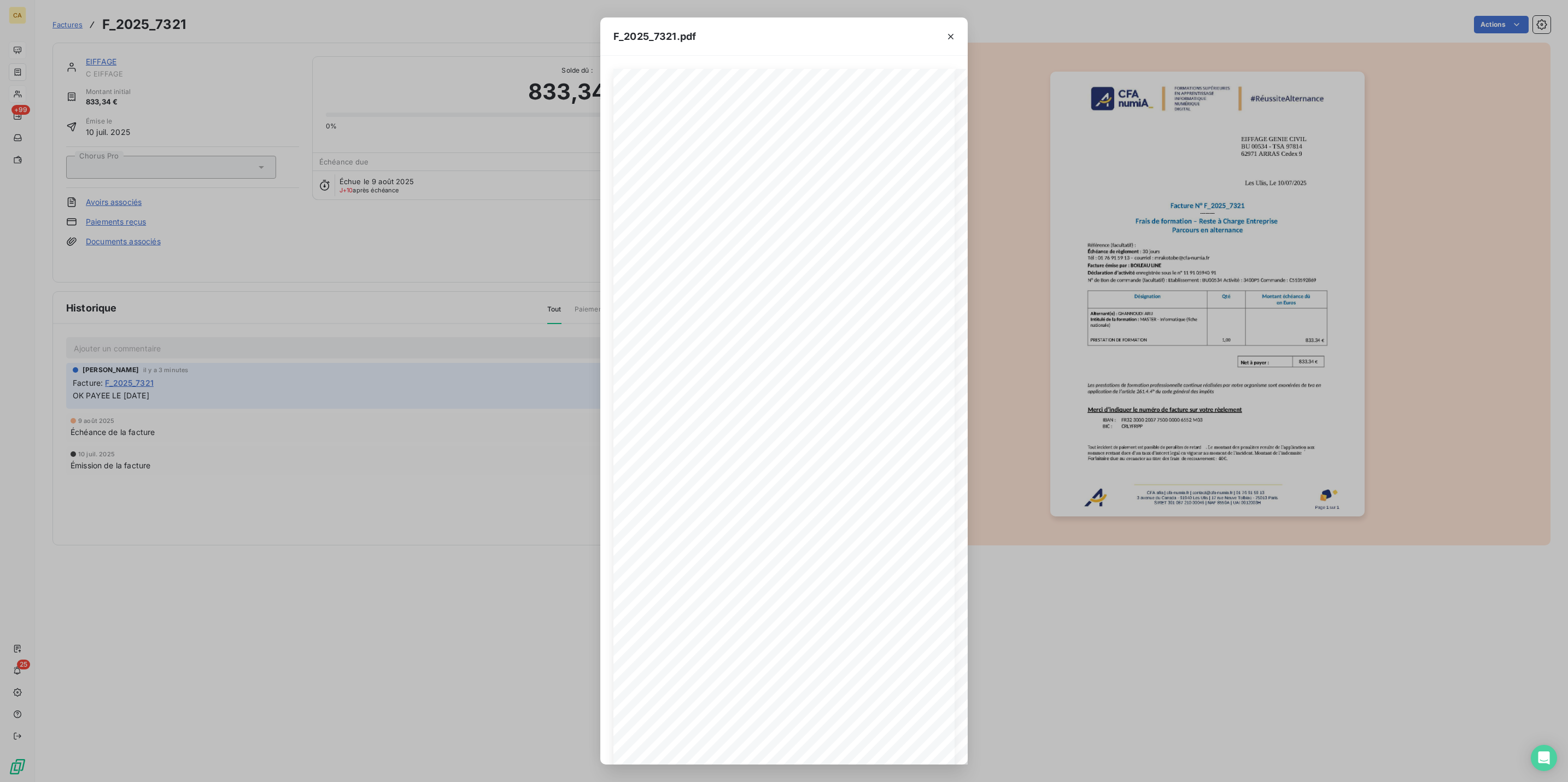
click at [128, 128] on div "F_2025_7321.pdf CFA afia | [DOMAIN_NAME] | [EMAIL_ADDRESS][DOMAIN_NAME] | 01 76…" at bounding box center [784, 391] width 1568 height 782
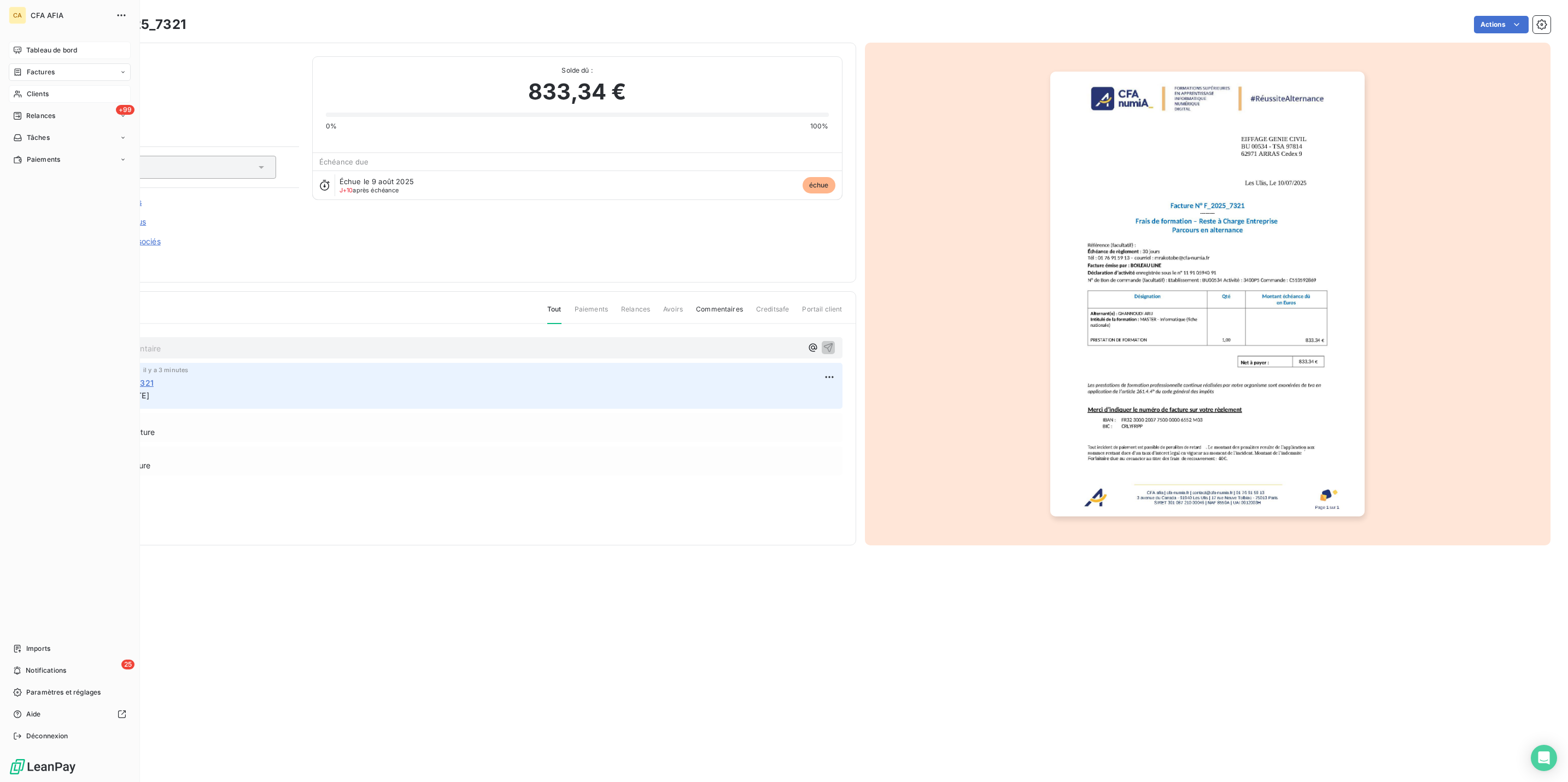
click at [27, 89] on span "Clients" at bounding box center [37, 94] width 22 height 10
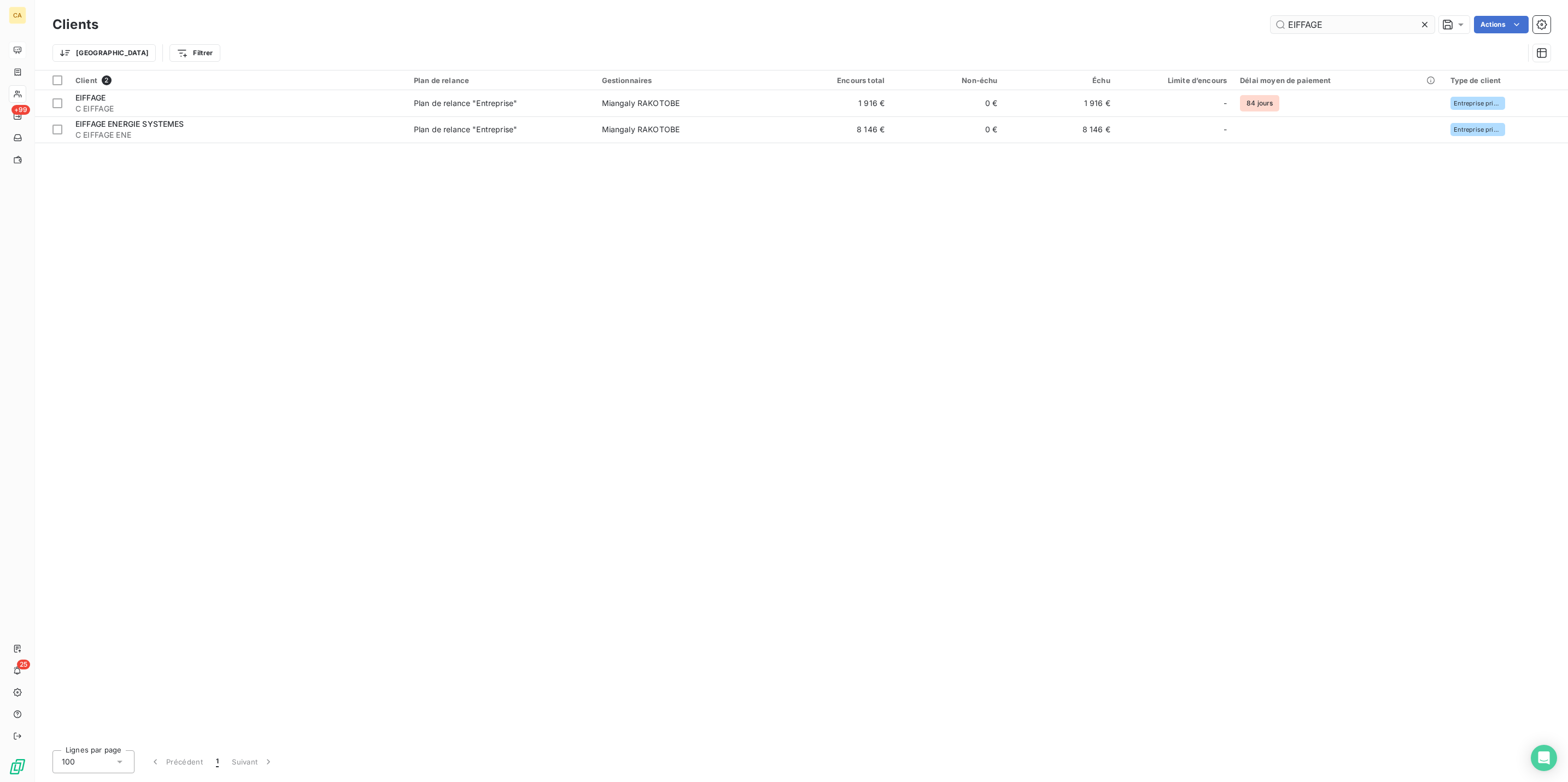
click at [1387, 18] on input "EIFFAGE" at bounding box center [1353, 24] width 164 height 18
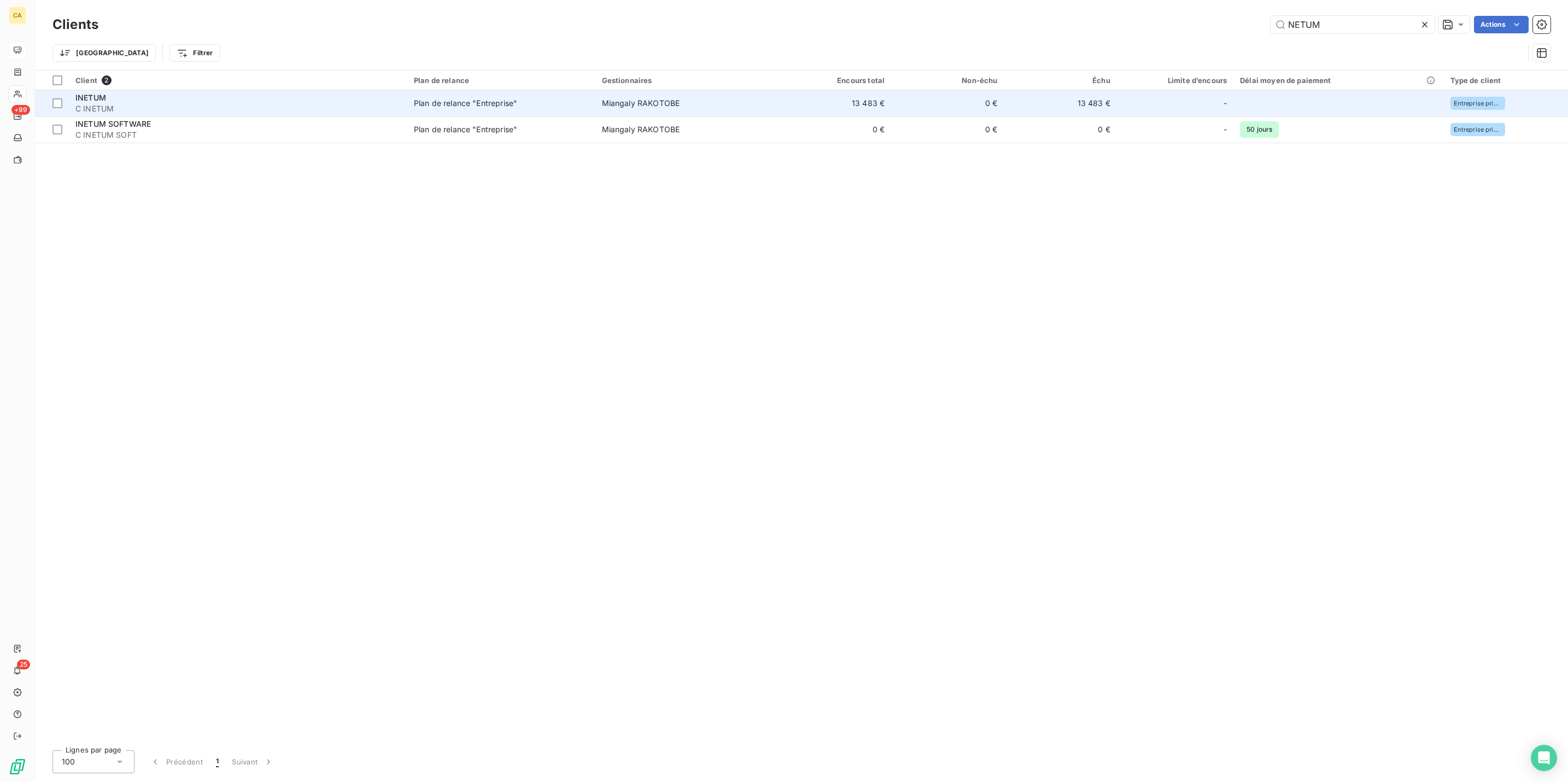
type input "NETUM"
click at [250, 103] on span "C INETUM" at bounding box center [238, 108] width 326 height 11
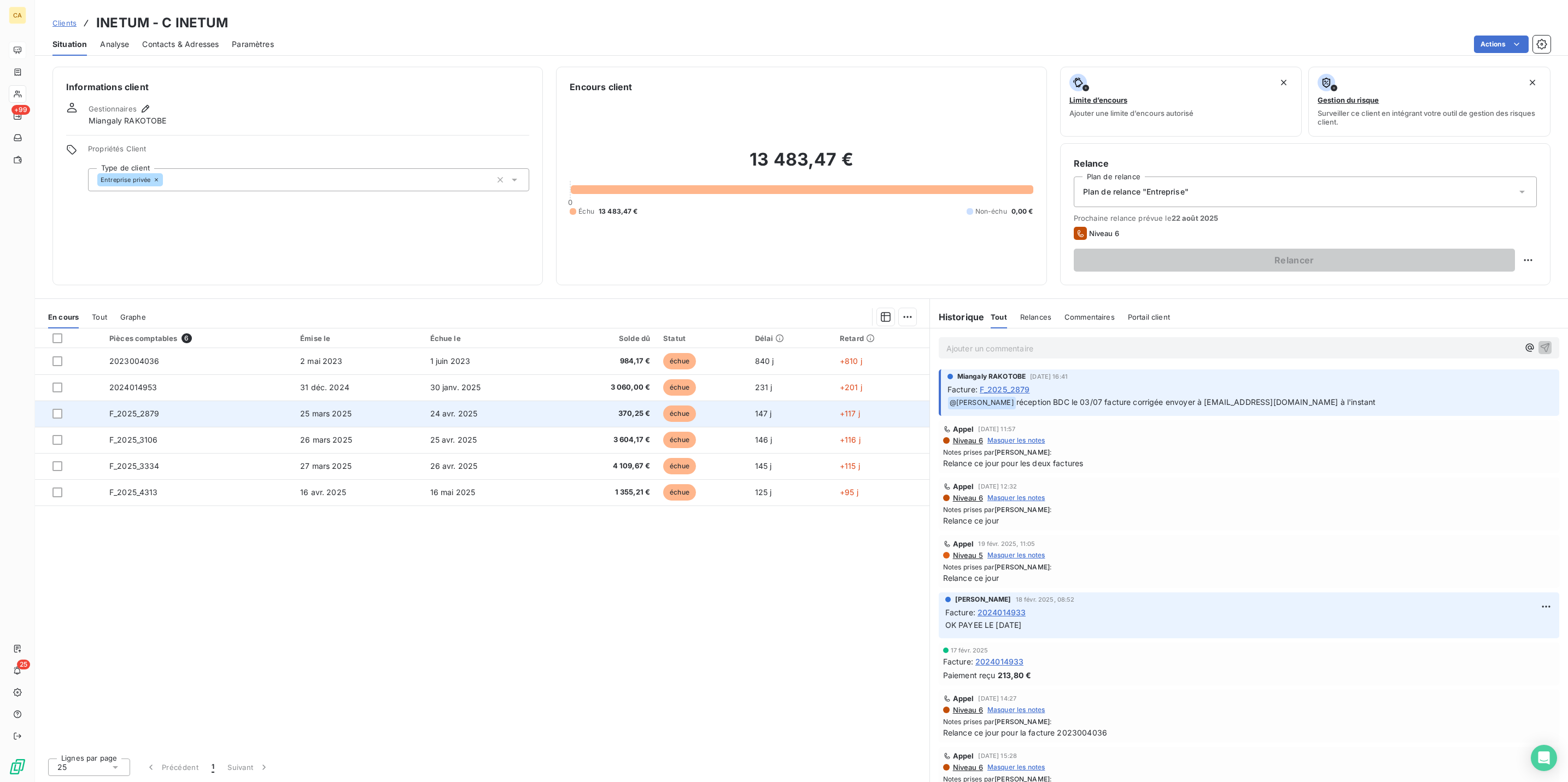
click at [635, 409] on span "370,25 €" at bounding box center [604, 414] width 92 height 11
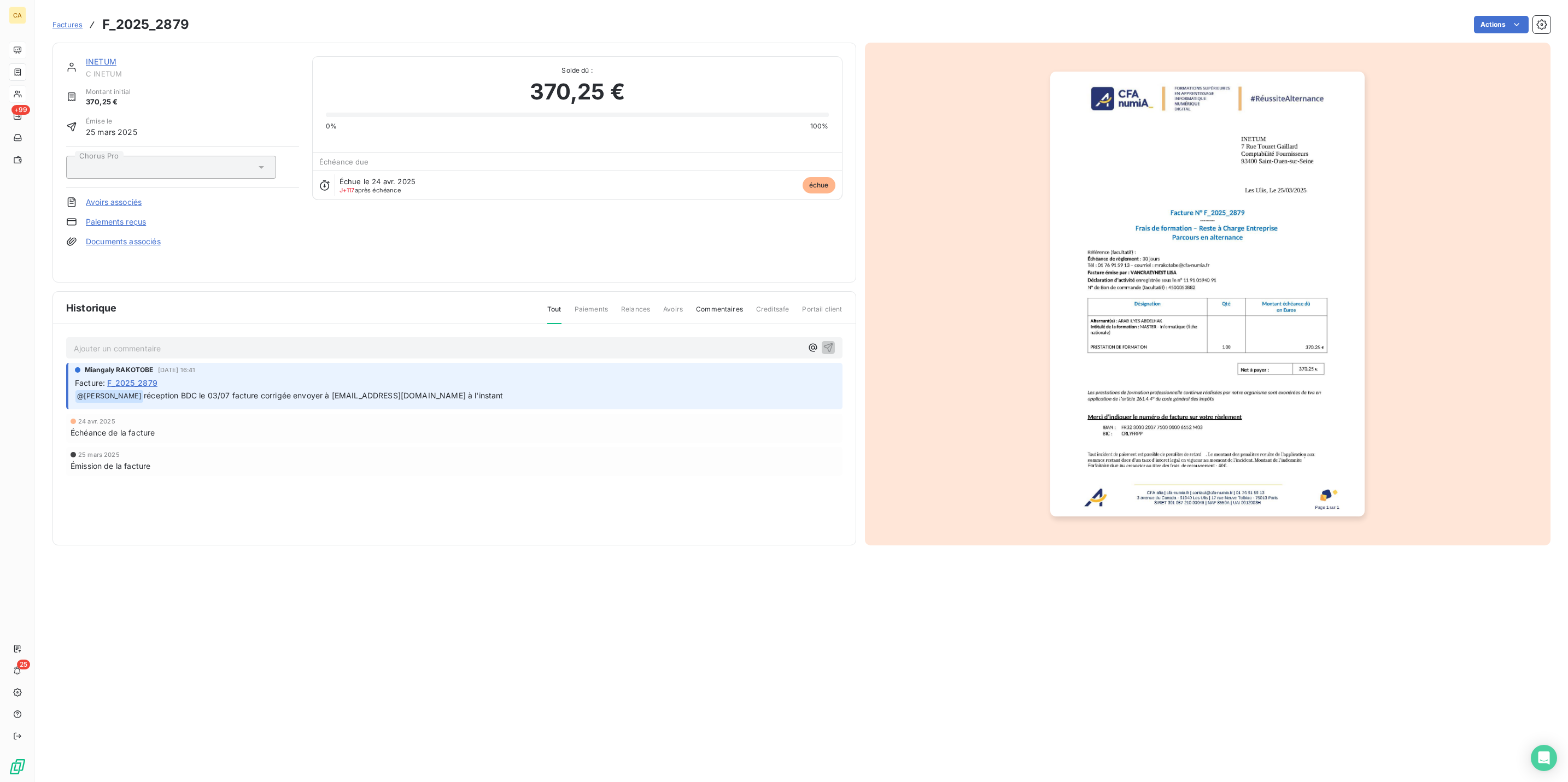
click at [173, 341] on p "Ajouter un commentaire ﻿" at bounding box center [438, 348] width 728 height 14
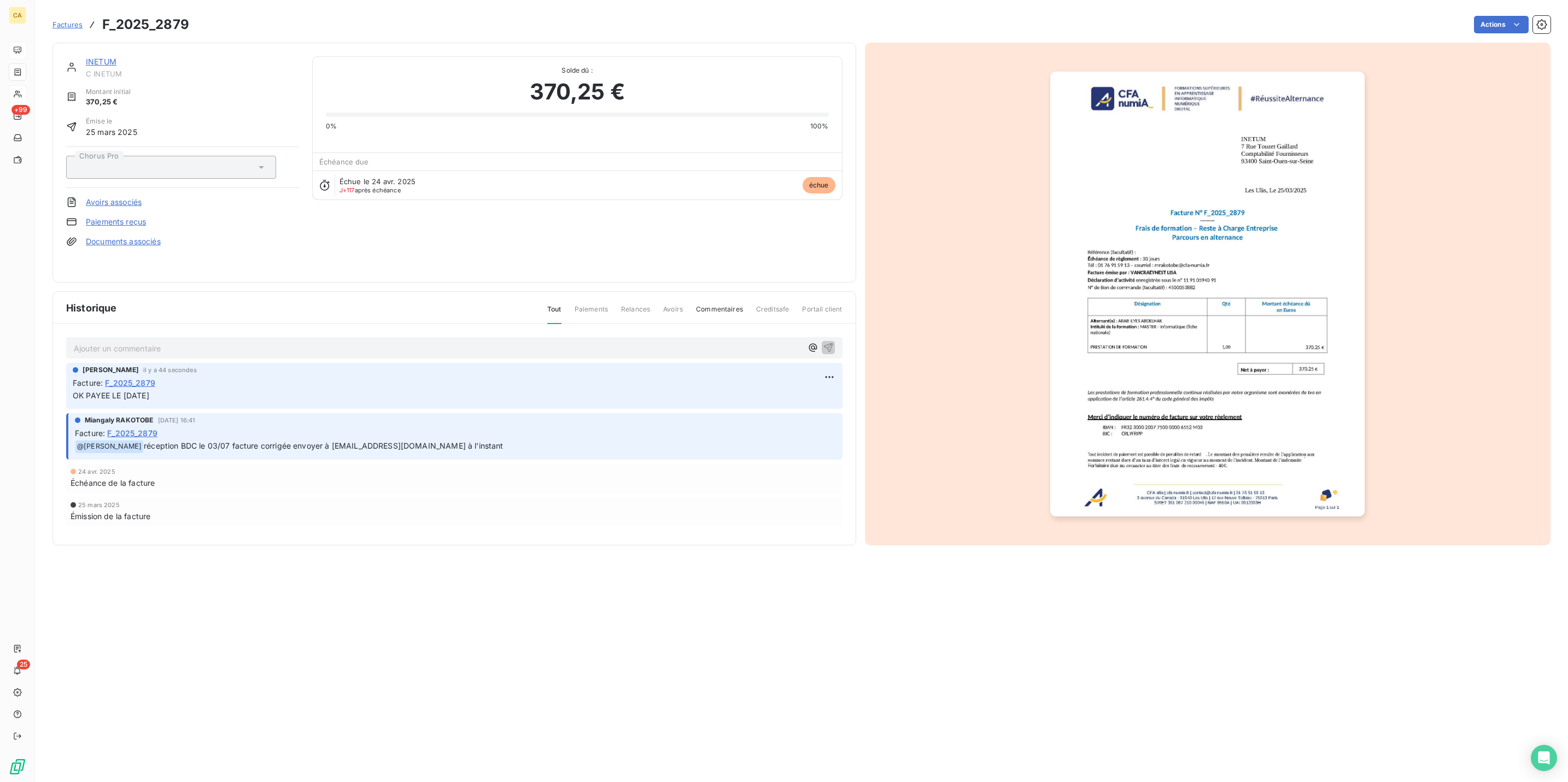
drag, startPoint x: 918, startPoint y: 250, endPoint x: 1155, endPoint y: 256, distance: 237.1
click at [1042, 253] on div at bounding box center [1208, 294] width 686 height 502
click at [1155, 256] on img "button" at bounding box center [1207, 294] width 314 height 445
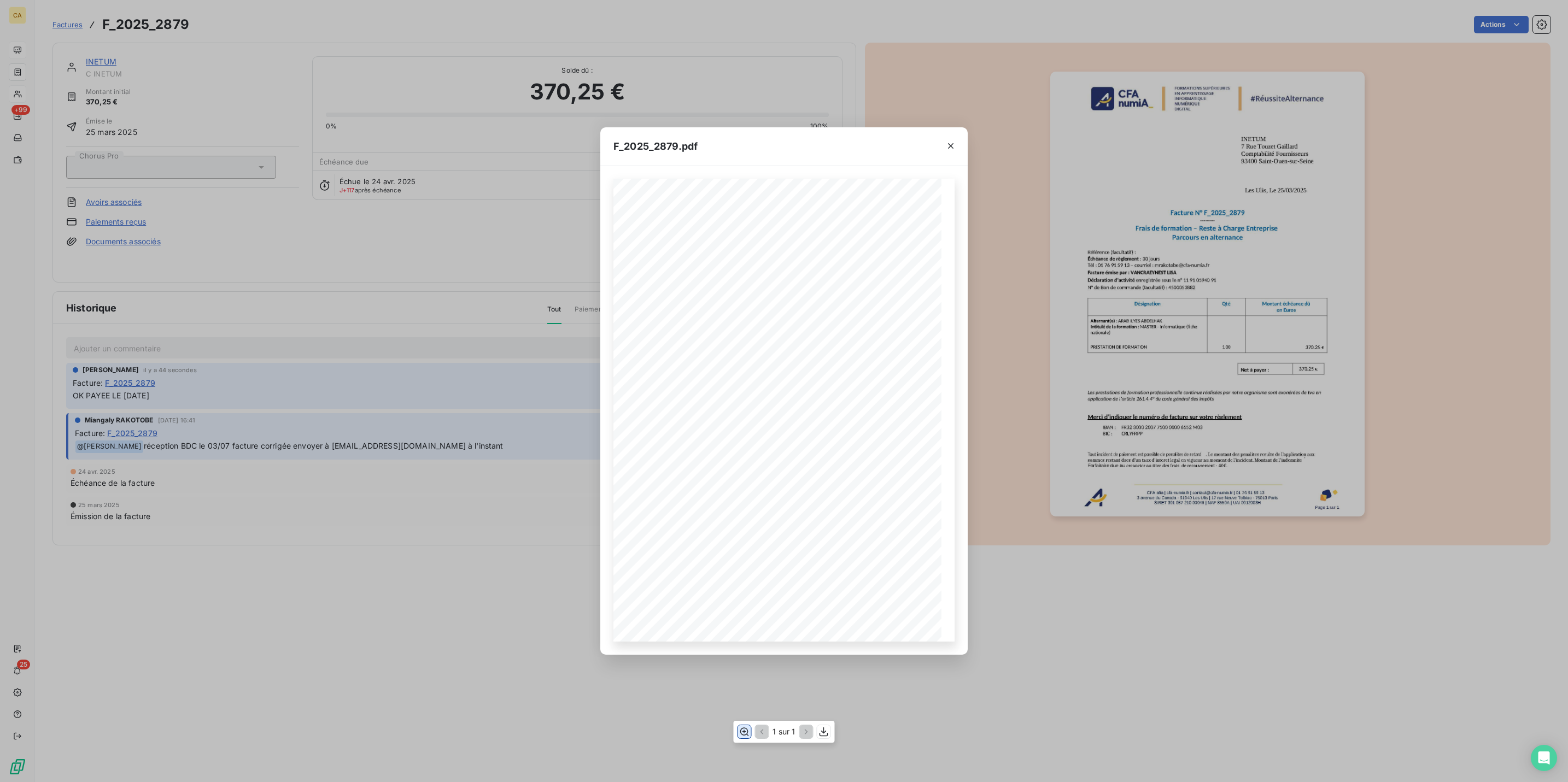
click at [744, 733] on icon "button" at bounding box center [744, 732] width 11 height 11
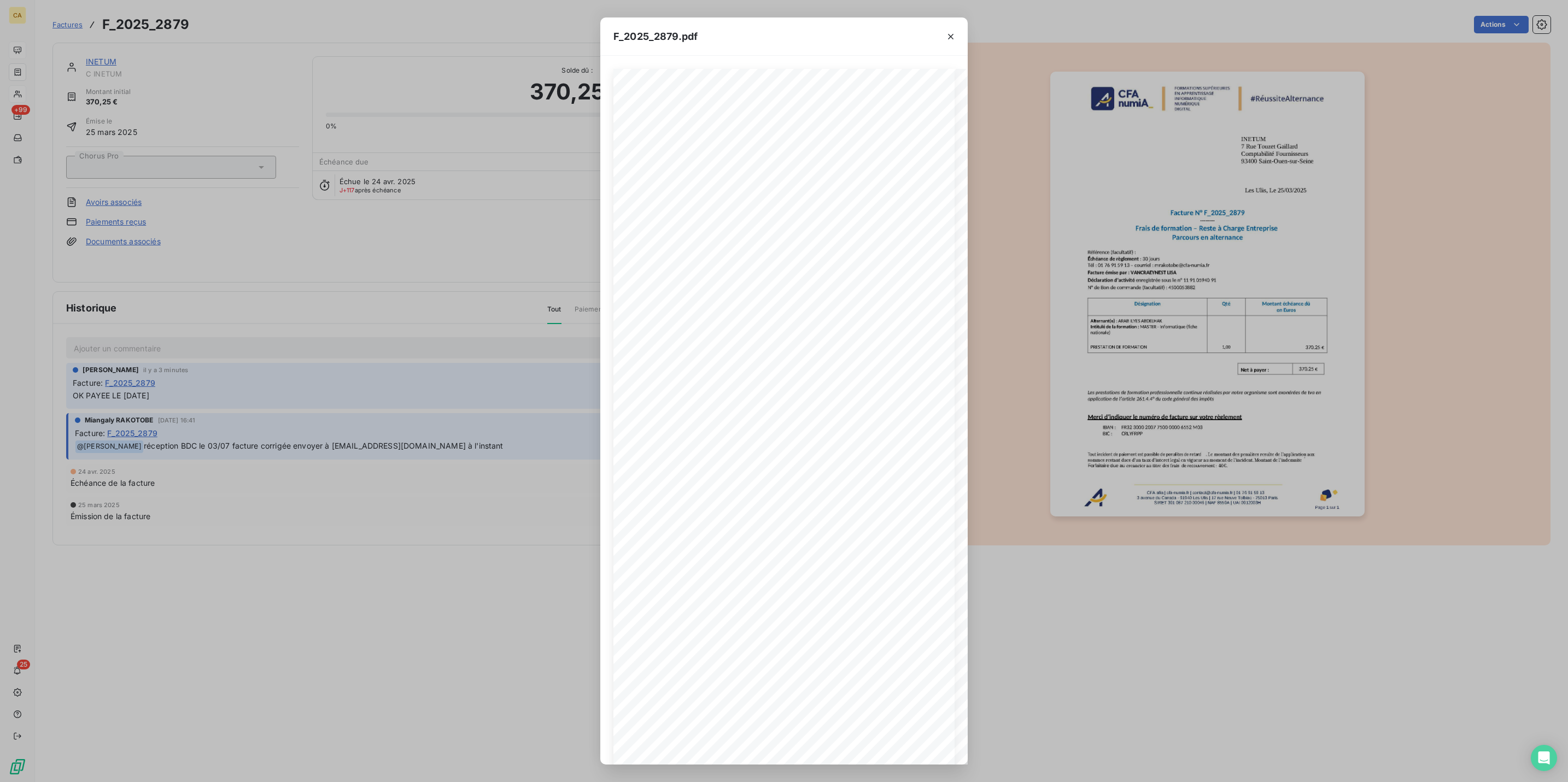
click at [3, 66] on div "F_2025_2879.pdf CFA afia | [DOMAIN_NAME] | [EMAIL_ADDRESS][DOMAIN_NAME] | 01 76…" at bounding box center [784, 391] width 1568 height 782
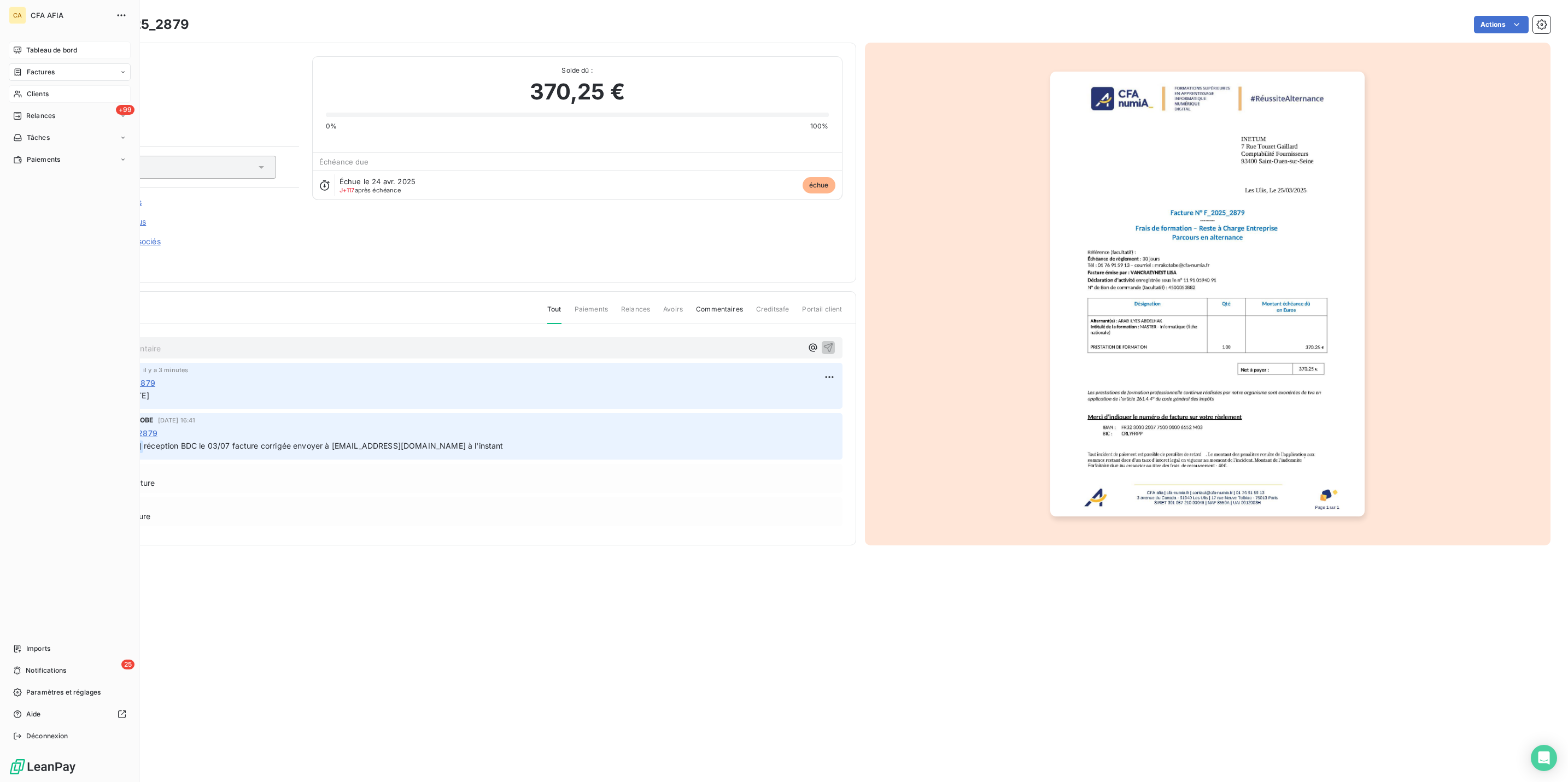
click at [15, 91] on icon at bounding box center [18, 94] width 8 height 7
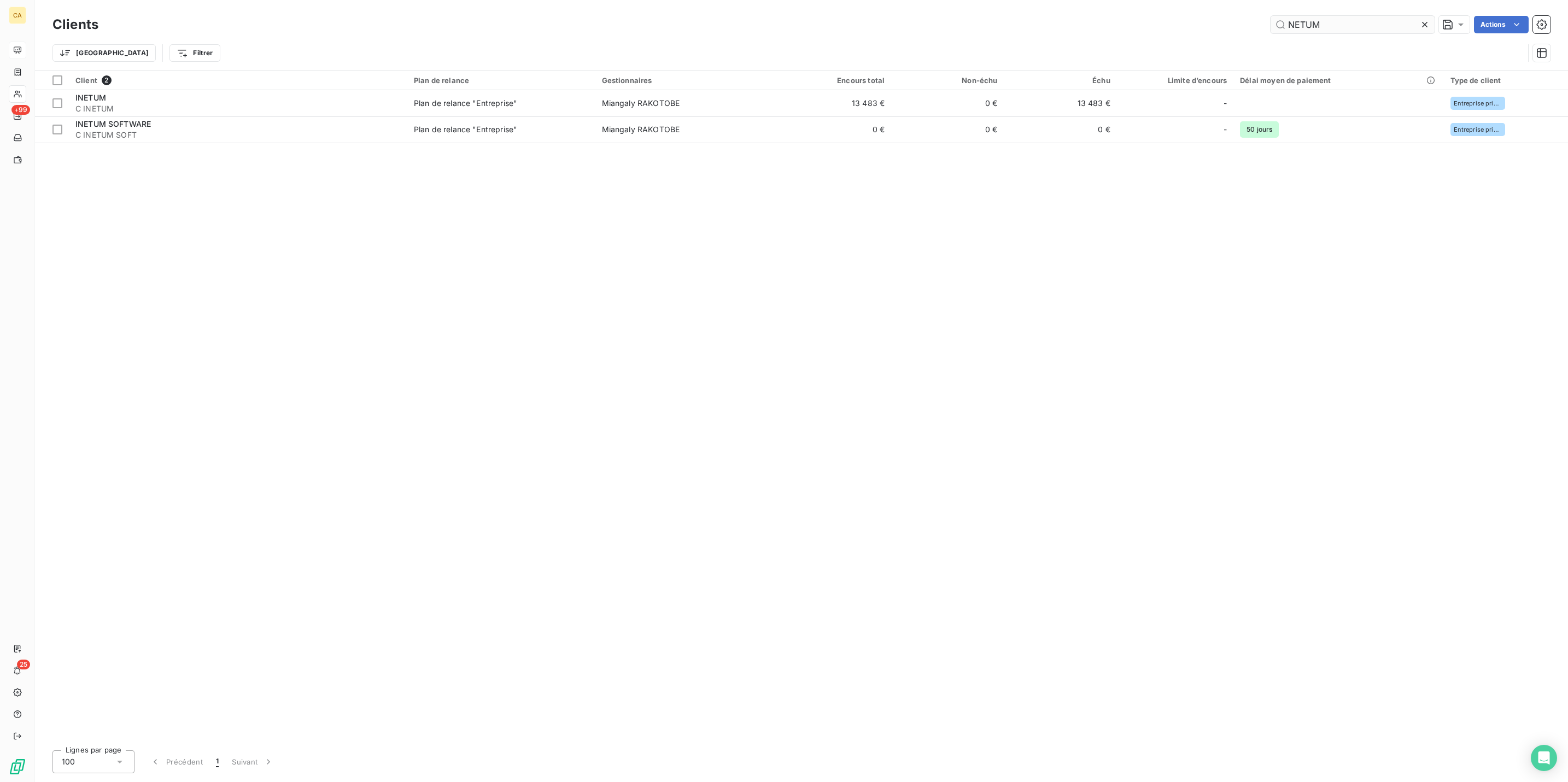
click at [1350, 24] on input "NETUM" at bounding box center [1353, 24] width 164 height 18
type input "W"
type input "C"
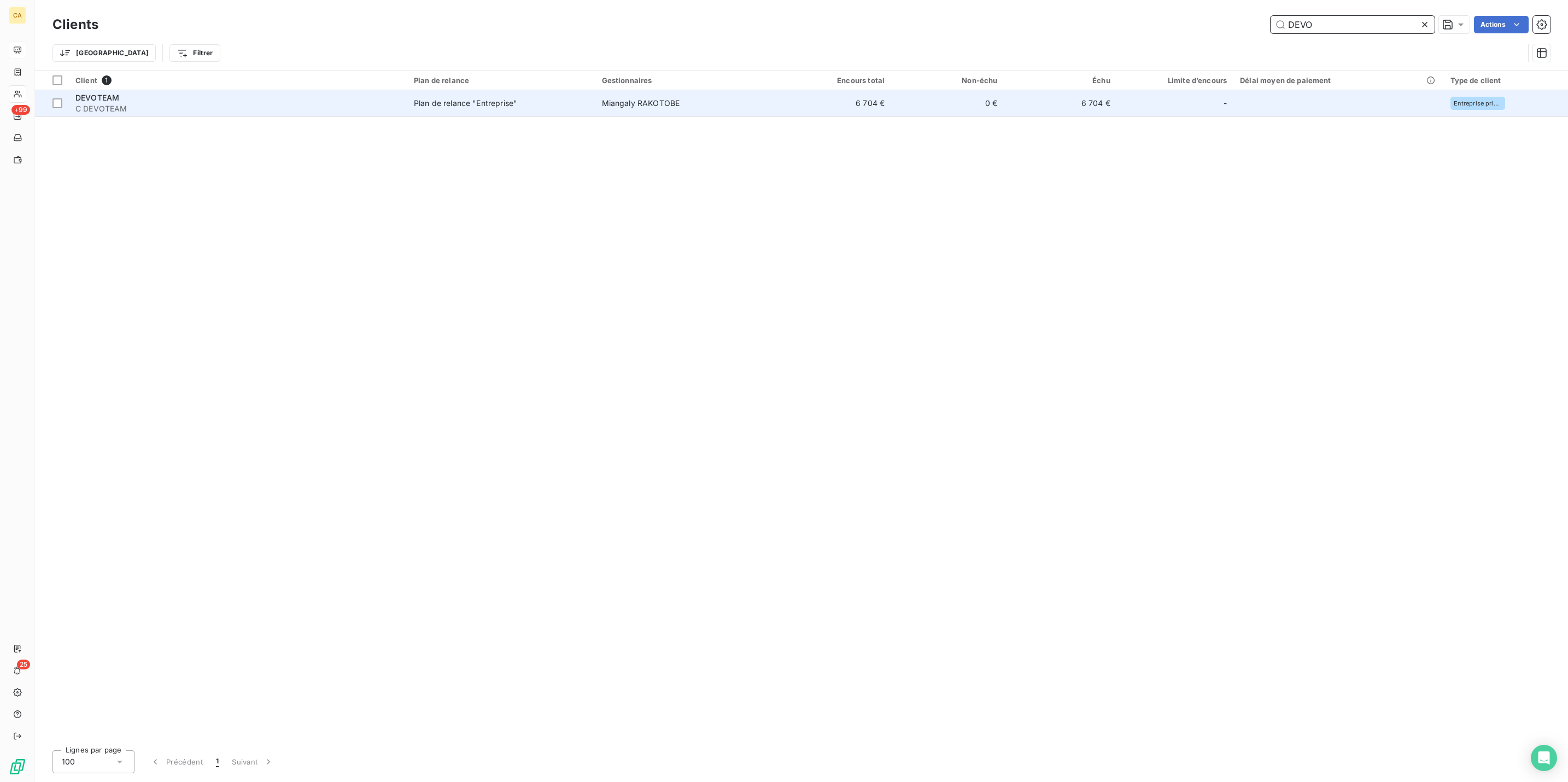
type input "DEVO"
click at [1004, 90] on td "6 704 €" at bounding box center [1060, 103] width 112 height 26
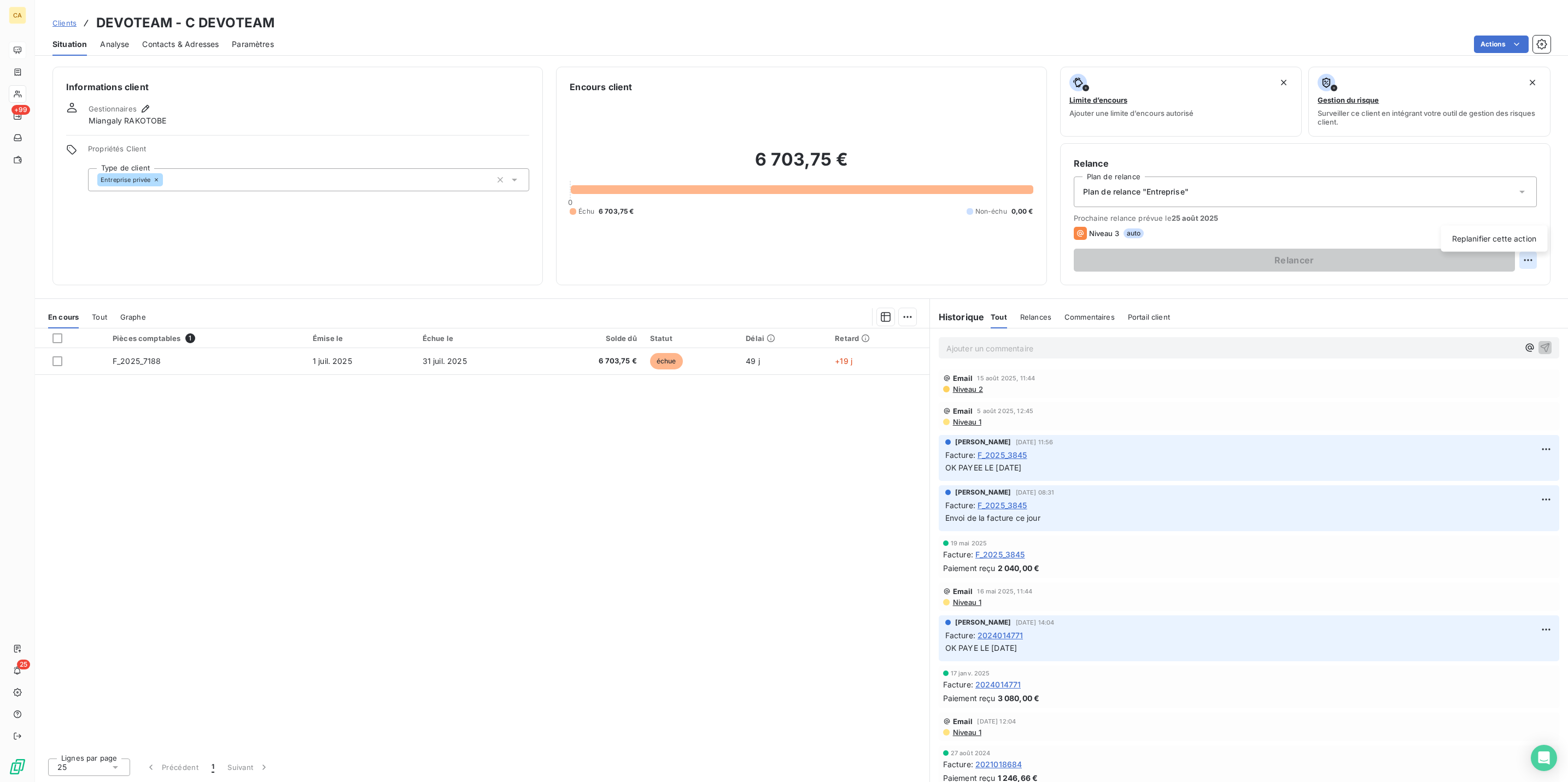
click at [1540, 212] on html "CA +99 25 Clients DEVOTEAM - C DEVOTEAM Situation Analyse Contacts & Adresses P…" at bounding box center [784, 391] width 1568 height 782
click at [1483, 236] on div "Replanifier cette action" at bounding box center [1495, 238] width 98 height 18
select select "7"
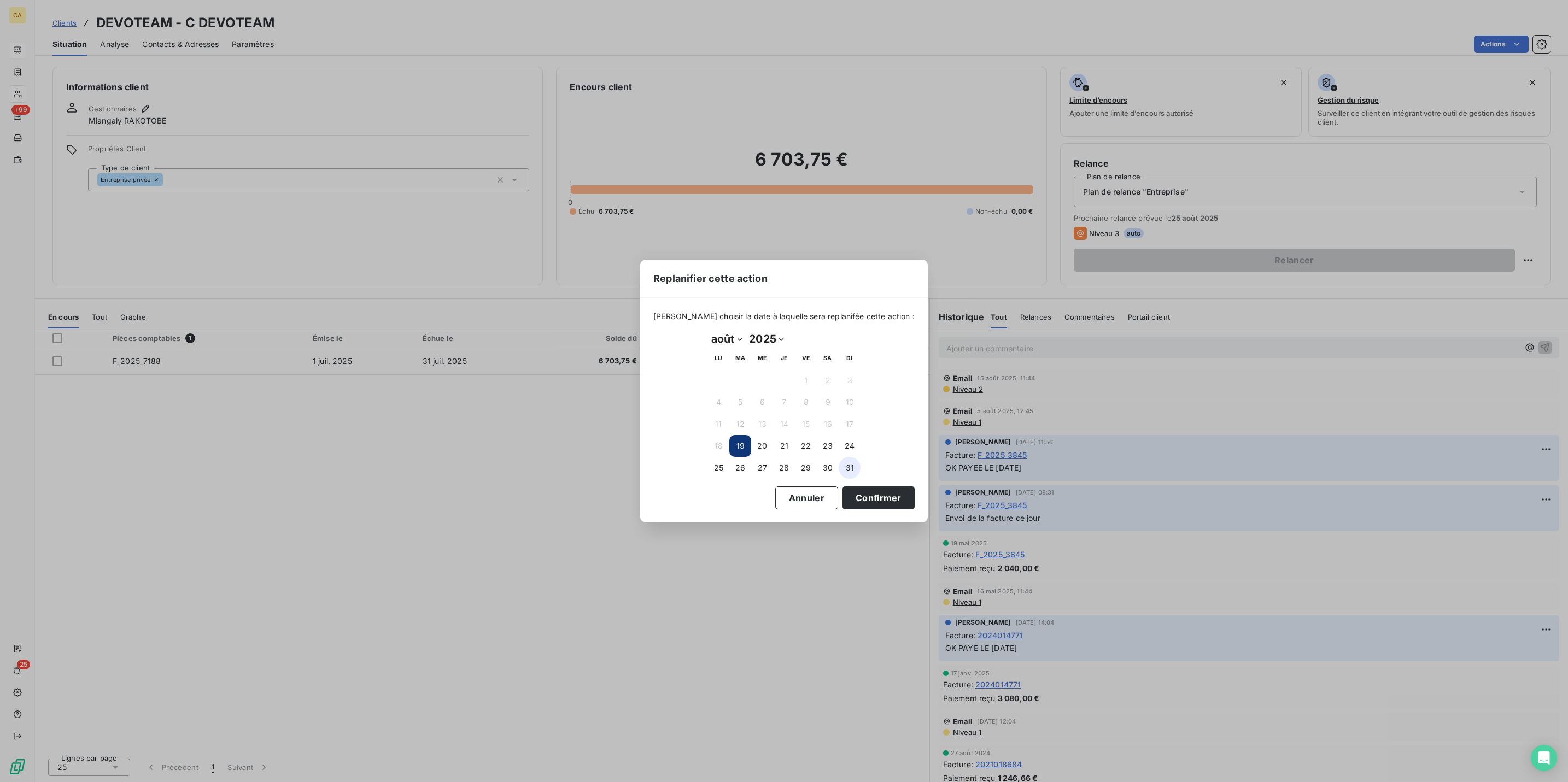
click at [844, 458] on button "31" at bounding box center [850, 467] width 22 height 22
click at [843, 486] on button "Confirmer" at bounding box center [879, 498] width 72 height 23
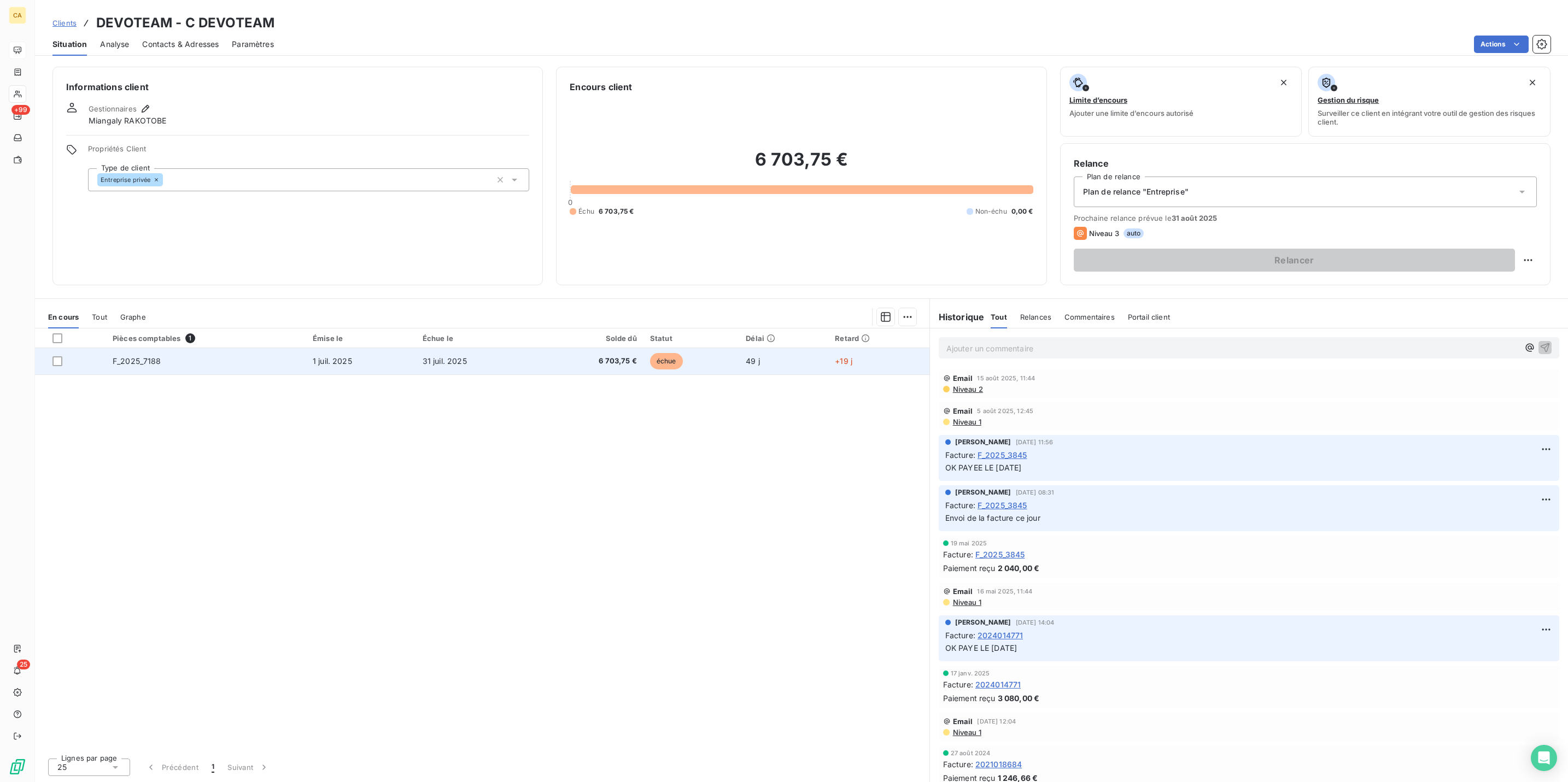
click at [397, 348] on td "1 juil. 2025" at bounding box center [361, 361] width 110 height 26
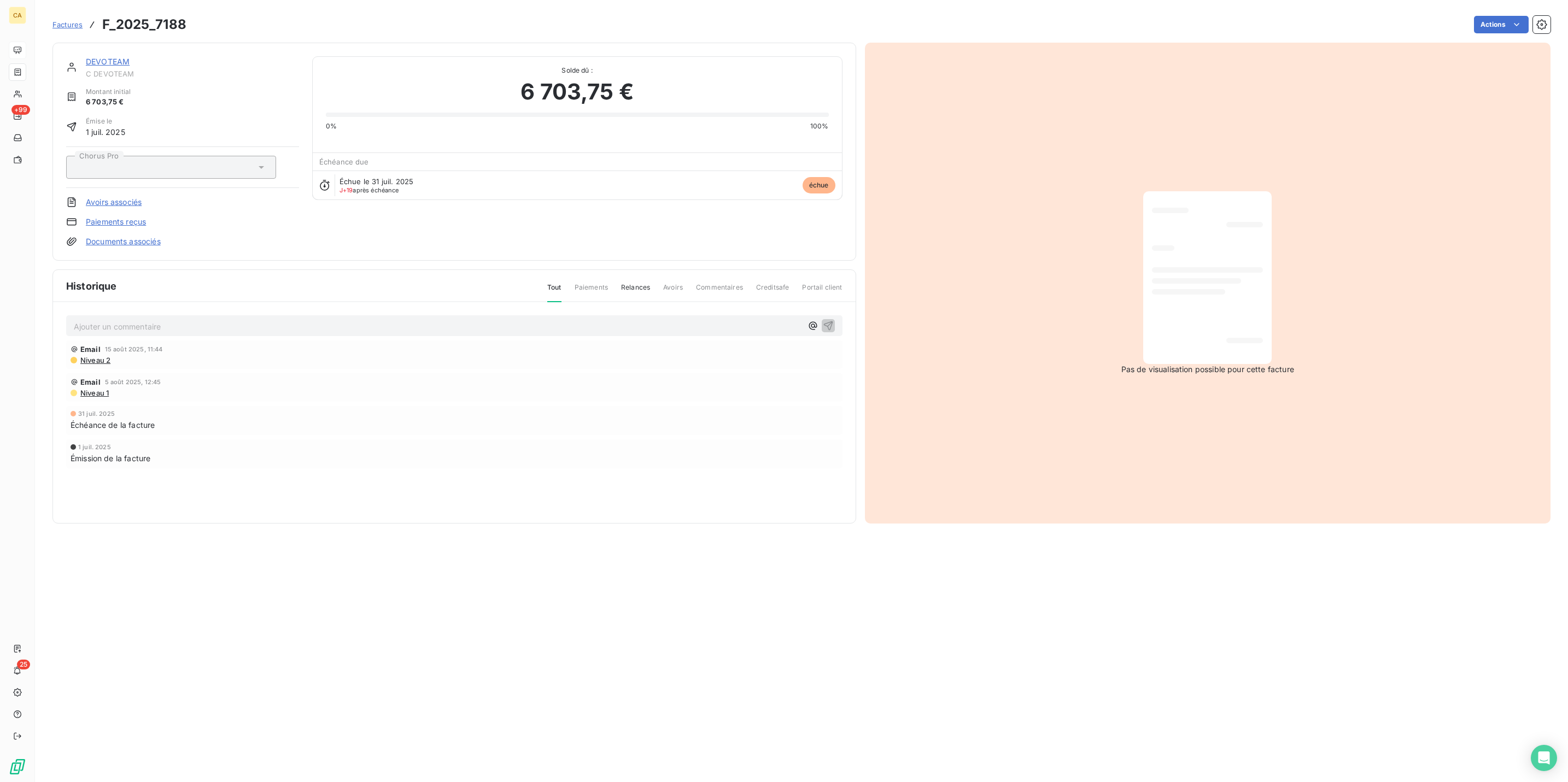
click at [169, 302] on div "Ajouter un commentaire ﻿ Email [DATE] 11:44 Niveau 2 Email [DATE] 12:45 Niveau …" at bounding box center [454, 408] width 803 height 211
click at [177, 320] on p "Ajouter un commentaire ﻿" at bounding box center [438, 327] width 728 height 14
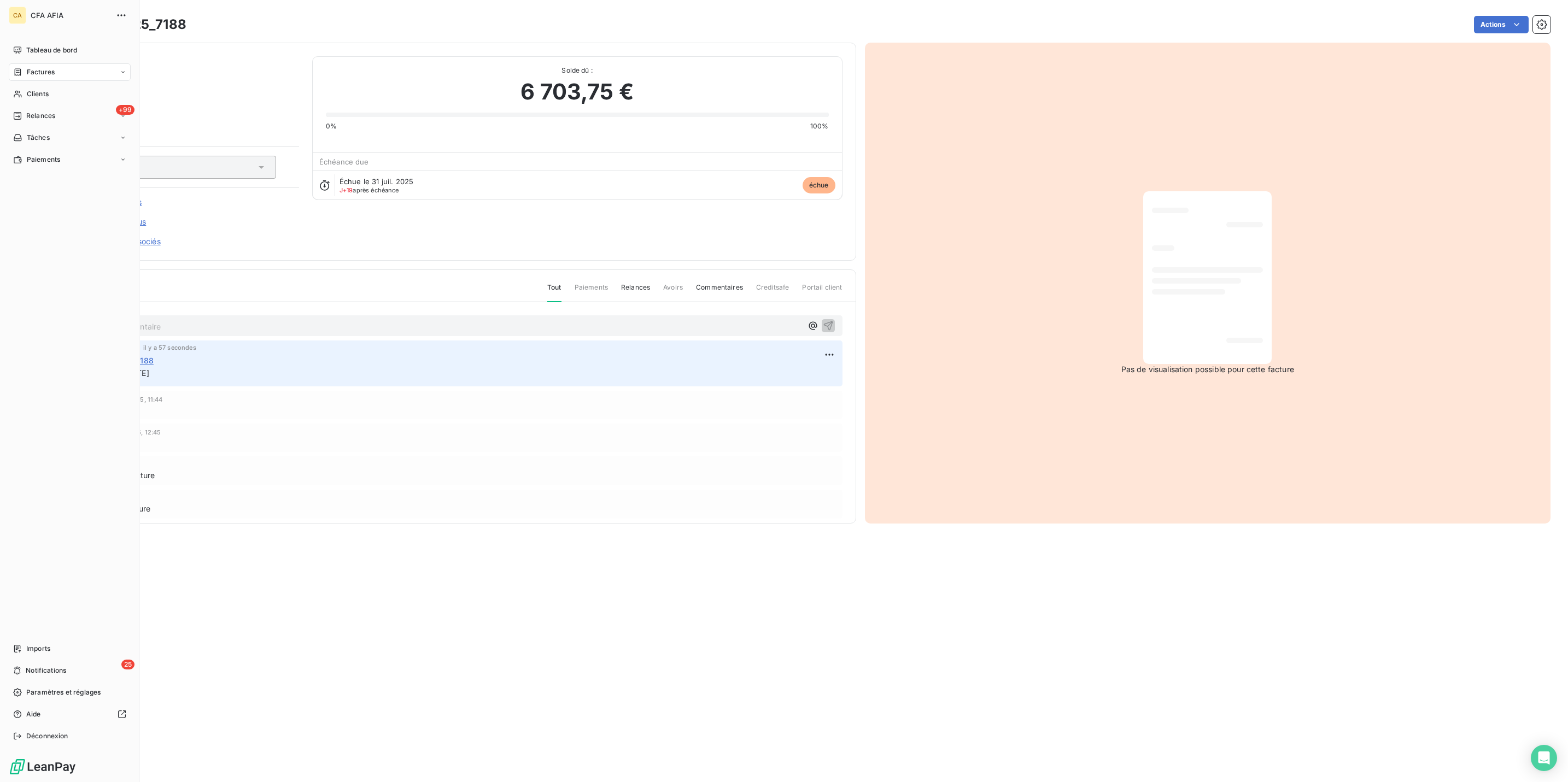
drag, startPoint x: 18, startPoint y: 38, endPoint x: 79, endPoint y: 60, distance: 64.8
click at [18, 41] on div "Tableau de bord" at bounding box center [70, 50] width 122 height 18
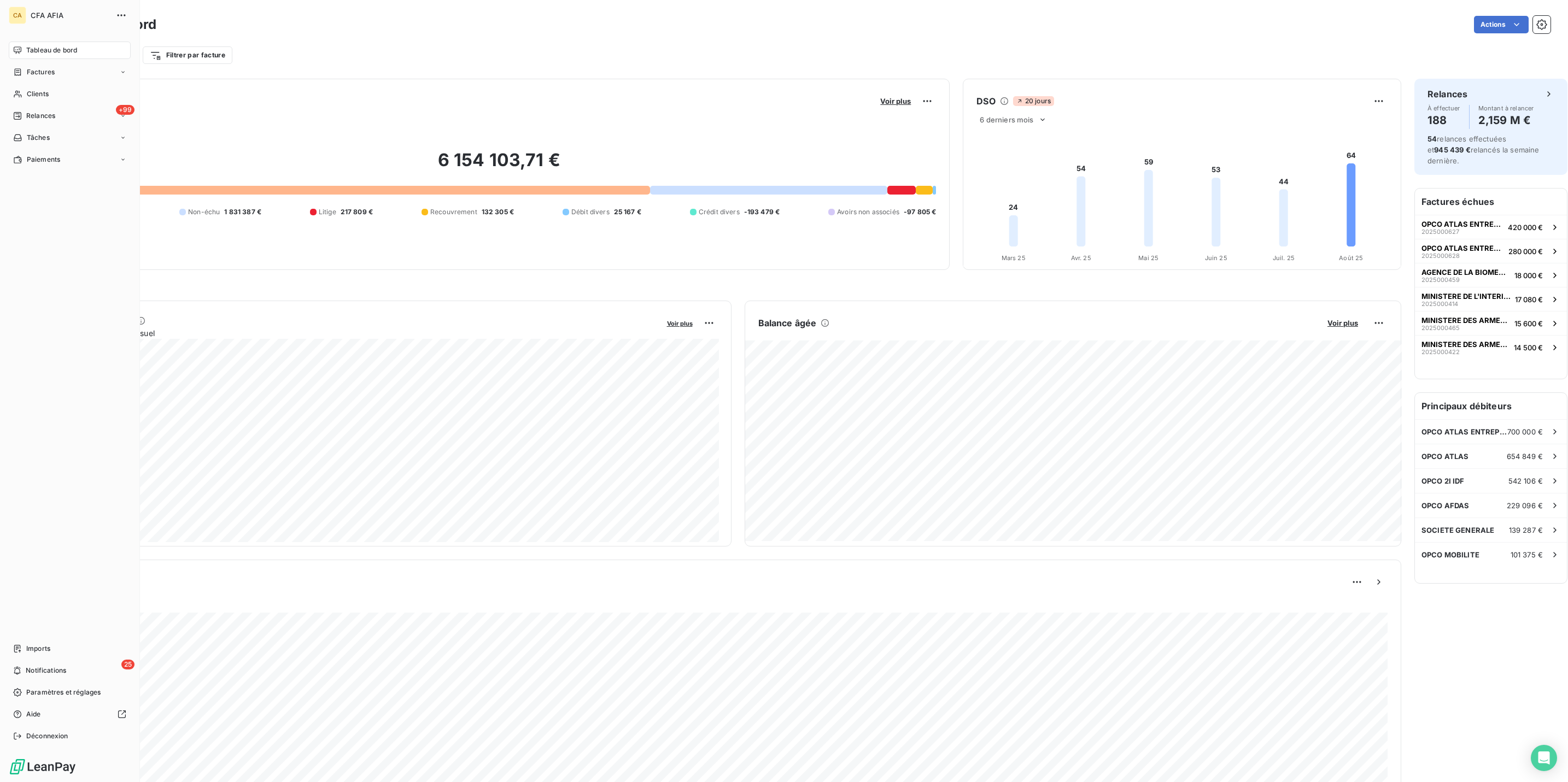
click at [27, 89] on span "Clients" at bounding box center [37, 94] width 22 height 10
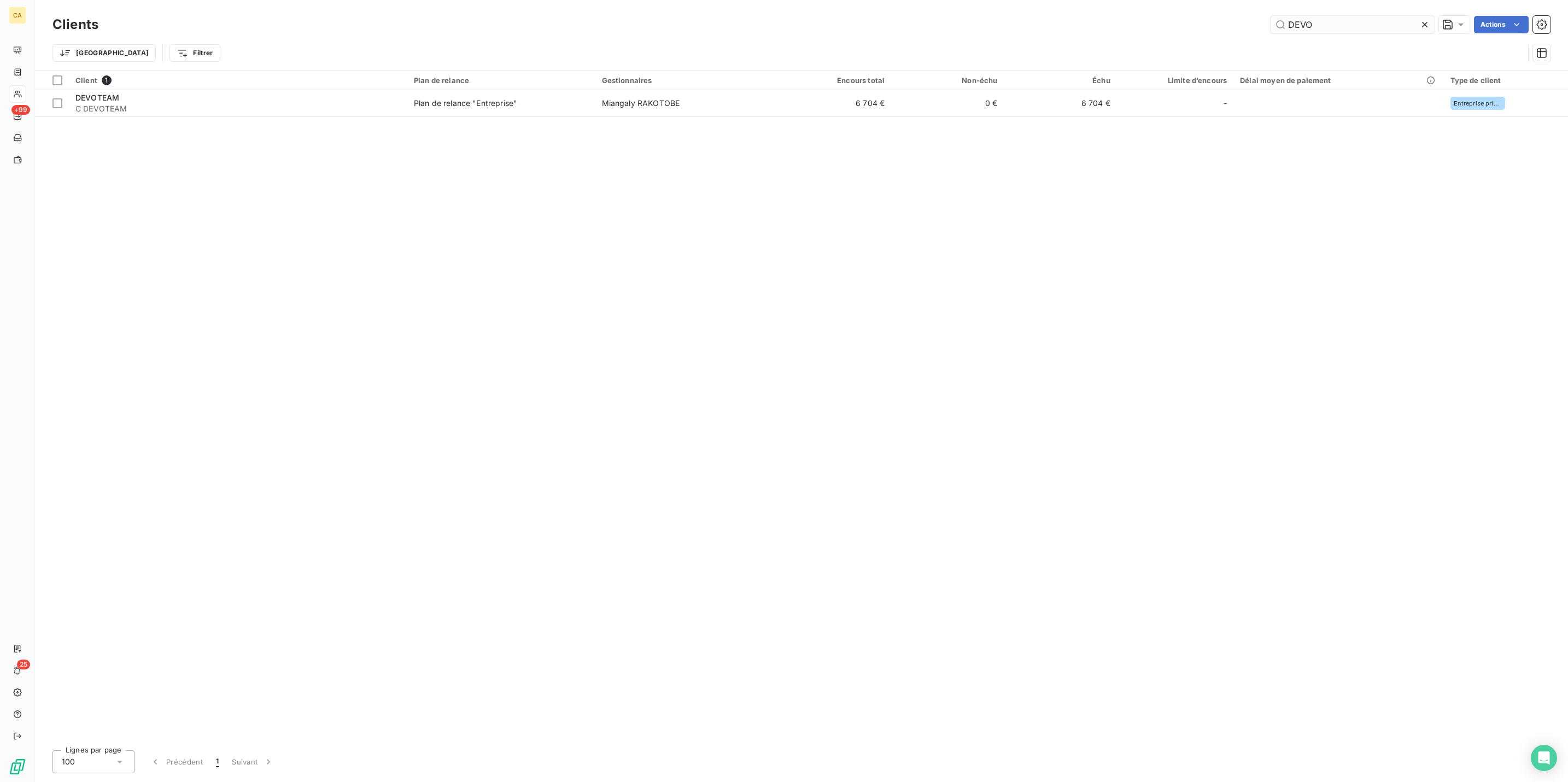
click at [1343, 20] on input "DEVO" at bounding box center [1353, 24] width 164 height 18
type input "B"
click at [1382, 22] on input "text" at bounding box center [1353, 24] width 164 height 18
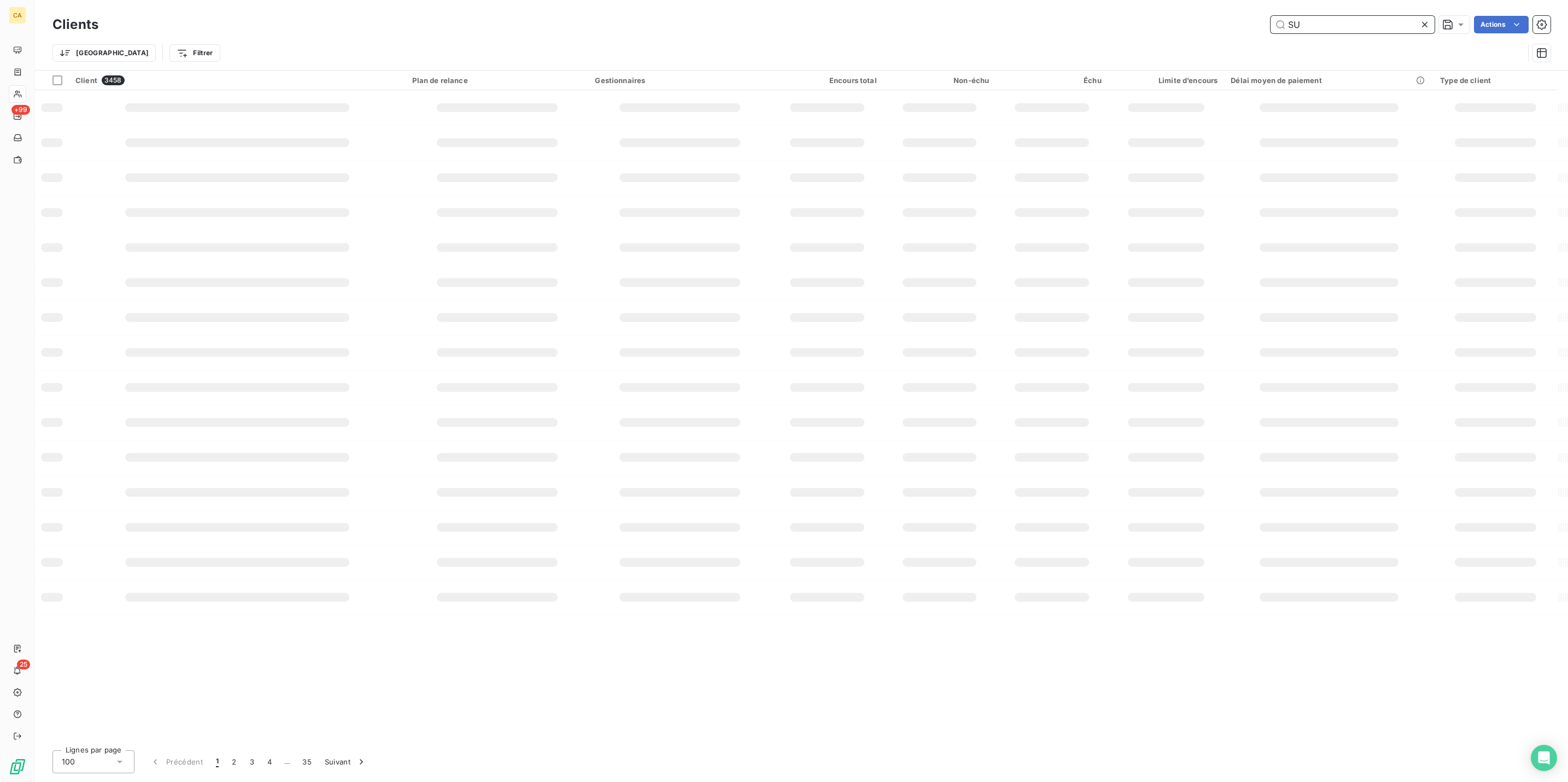
type input "S"
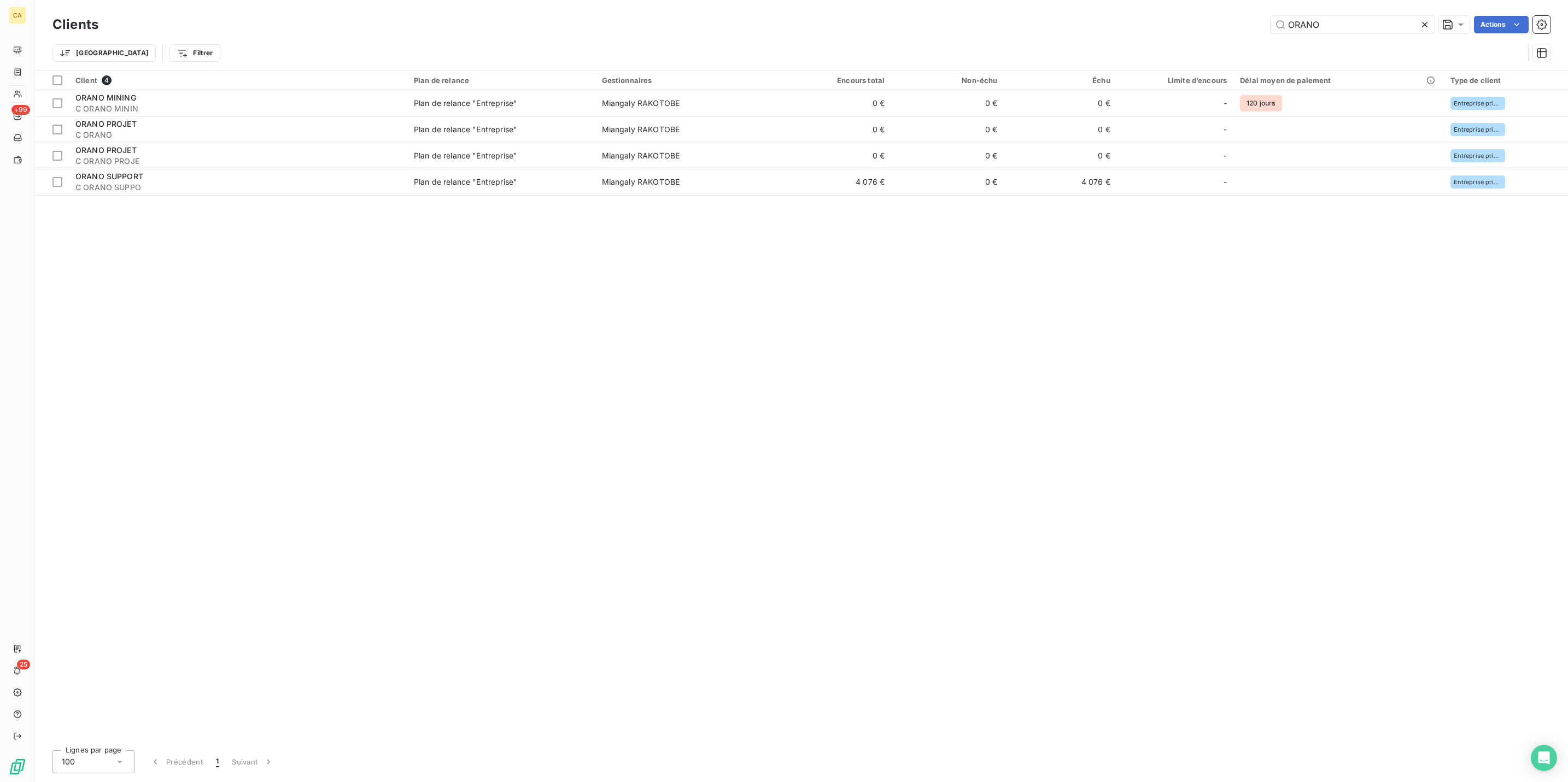
drag, startPoint x: 1364, startPoint y: 40, endPoint x: 1364, endPoint y: 33, distance: 7.0
click at [1364, 43] on div "Trier Filtrer" at bounding box center [789, 53] width 1472 height 21
click at [1373, 27] on input "ORANO" at bounding box center [1353, 24] width 164 height 18
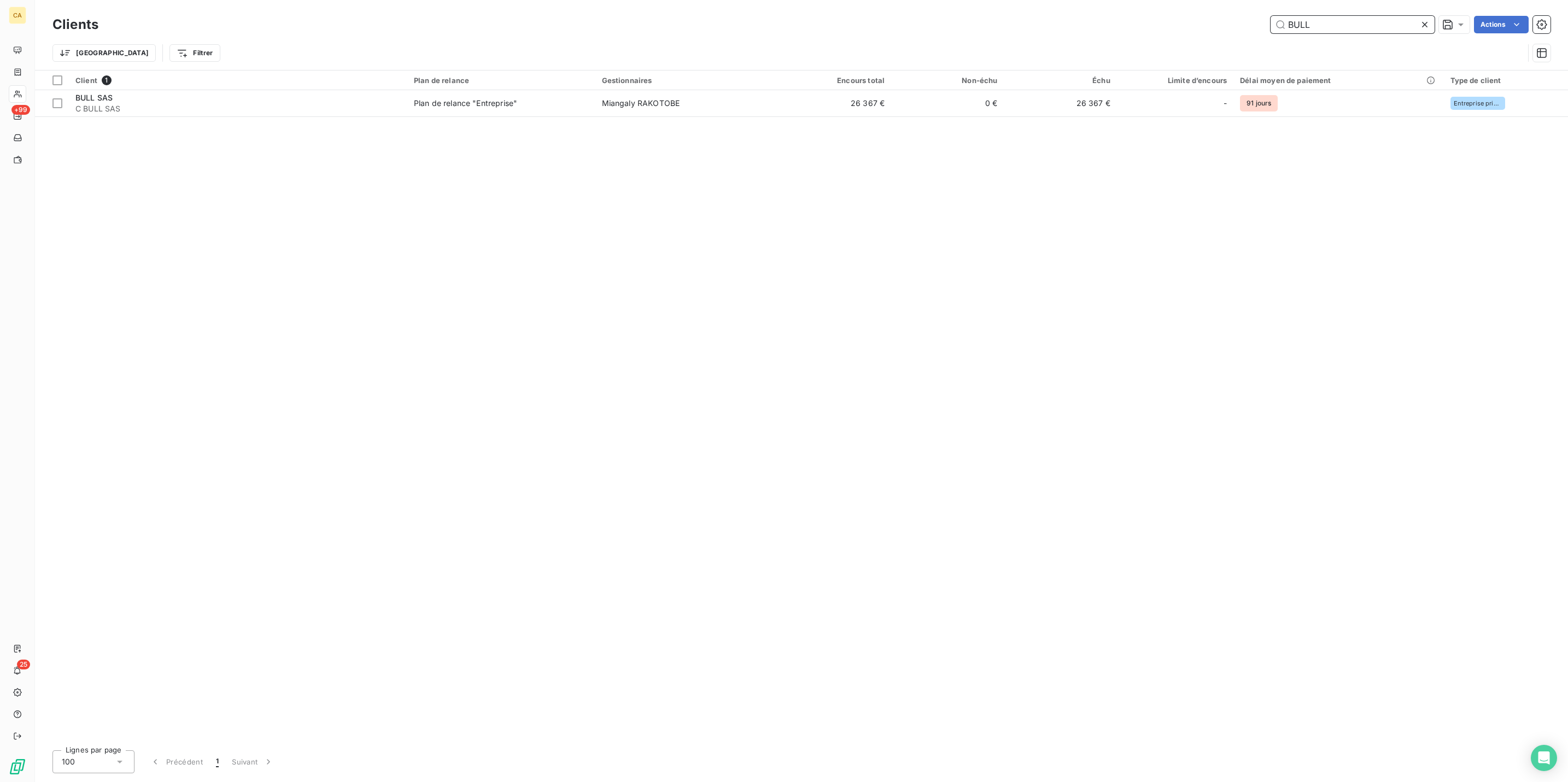
click at [1345, 18] on input "BULL" at bounding box center [1353, 24] width 164 height 18
click at [1326, 16] on input "GHU" at bounding box center [1353, 24] width 164 height 18
drag, startPoint x: 1343, startPoint y: 35, endPoint x: 1355, endPoint y: 20, distance: 19.2
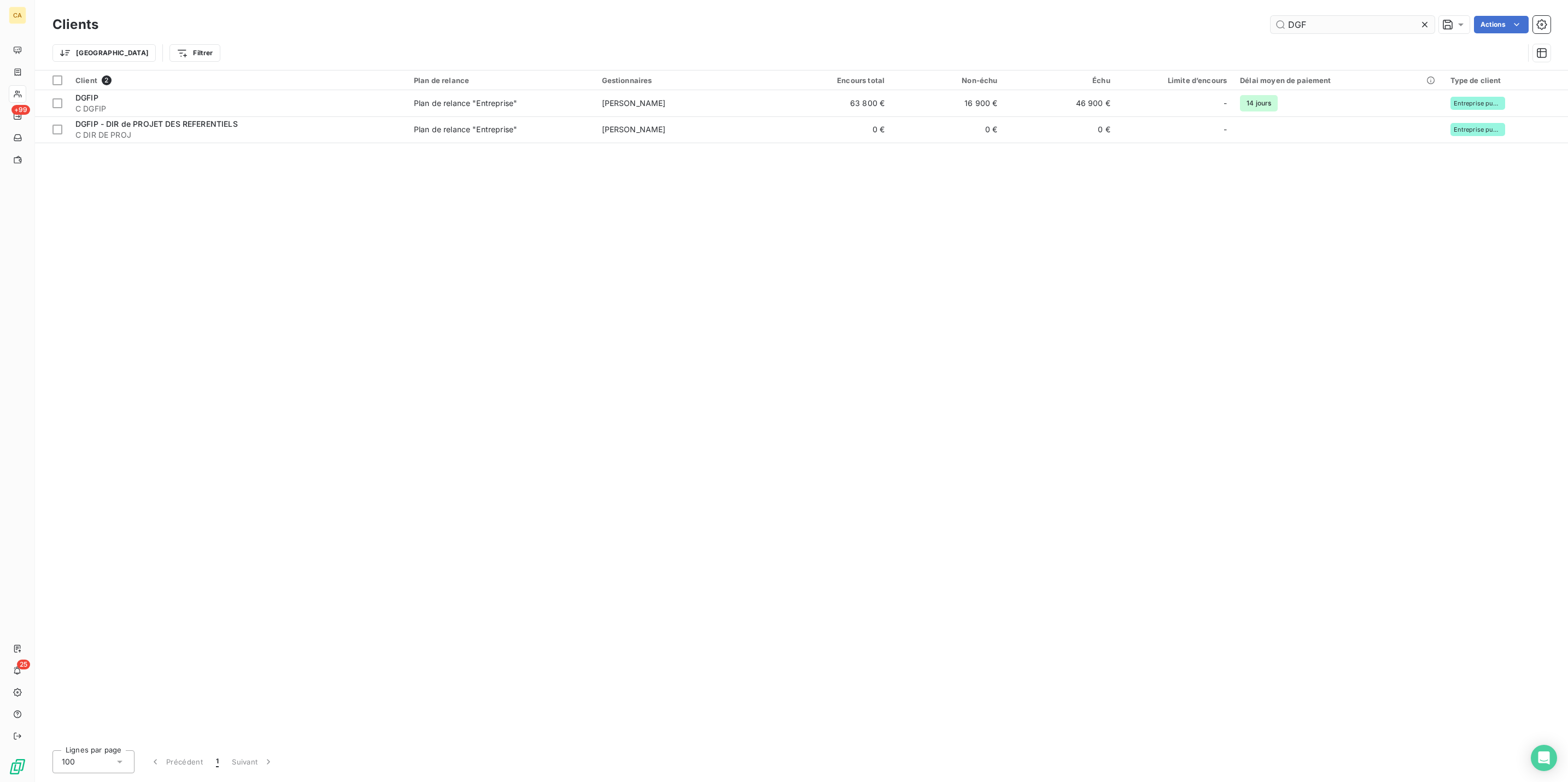
click at [1343, 36] on div "Trier Filtrer" at bounding box center [802, 53] width 1498 height 34
click at [1355, 20] on input "DGF" at bounding box center [1353, 24] width 164 height 18
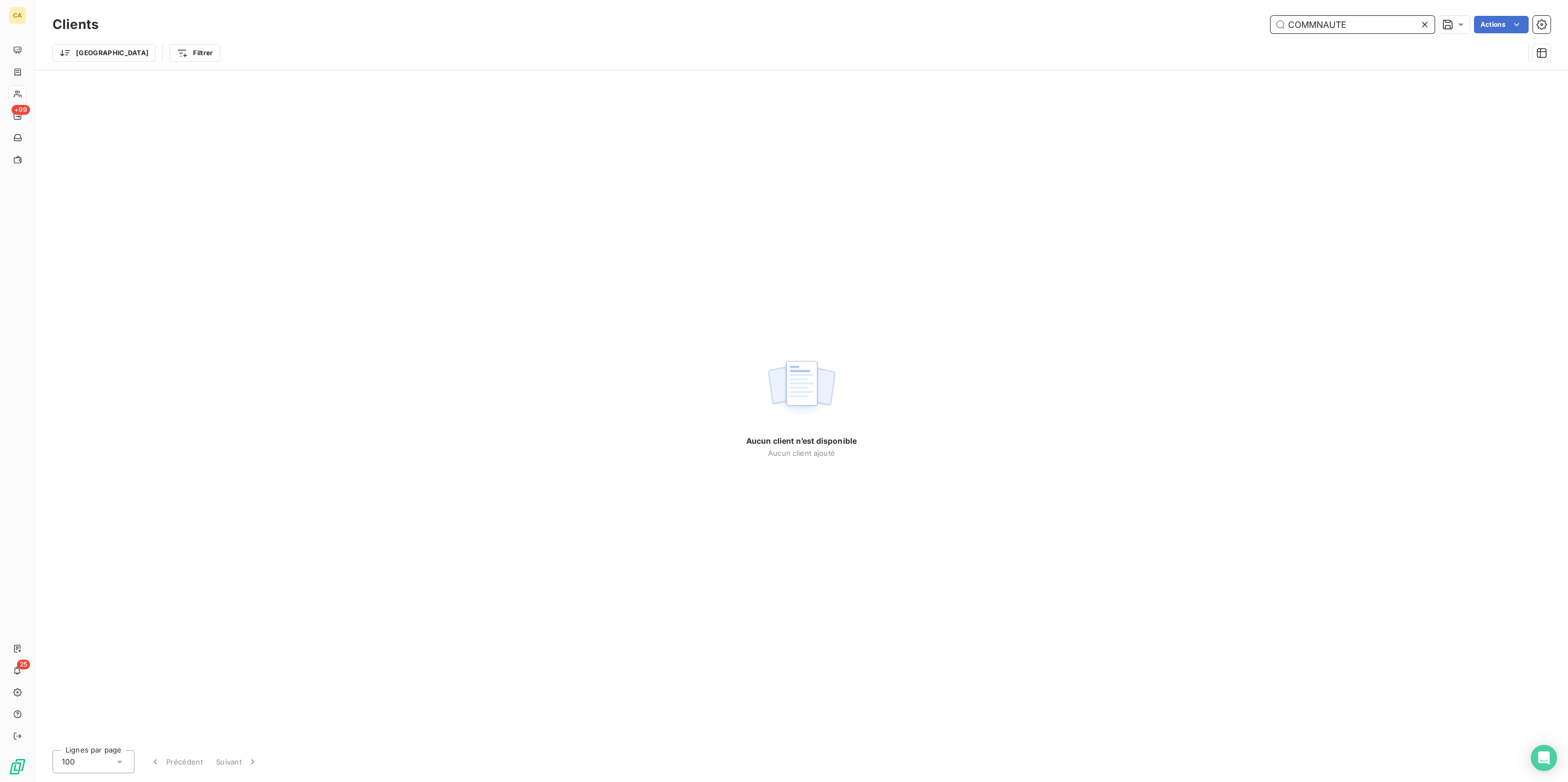
drag, startPoint x: 1408, startPoint y: 20, endPoint x: 1006, endPoint y: 20, distance: 402.0
click at [1006, 20] on div "COMMNAUTE Actions" at bounding box center [831, 24] width 1440 height 18
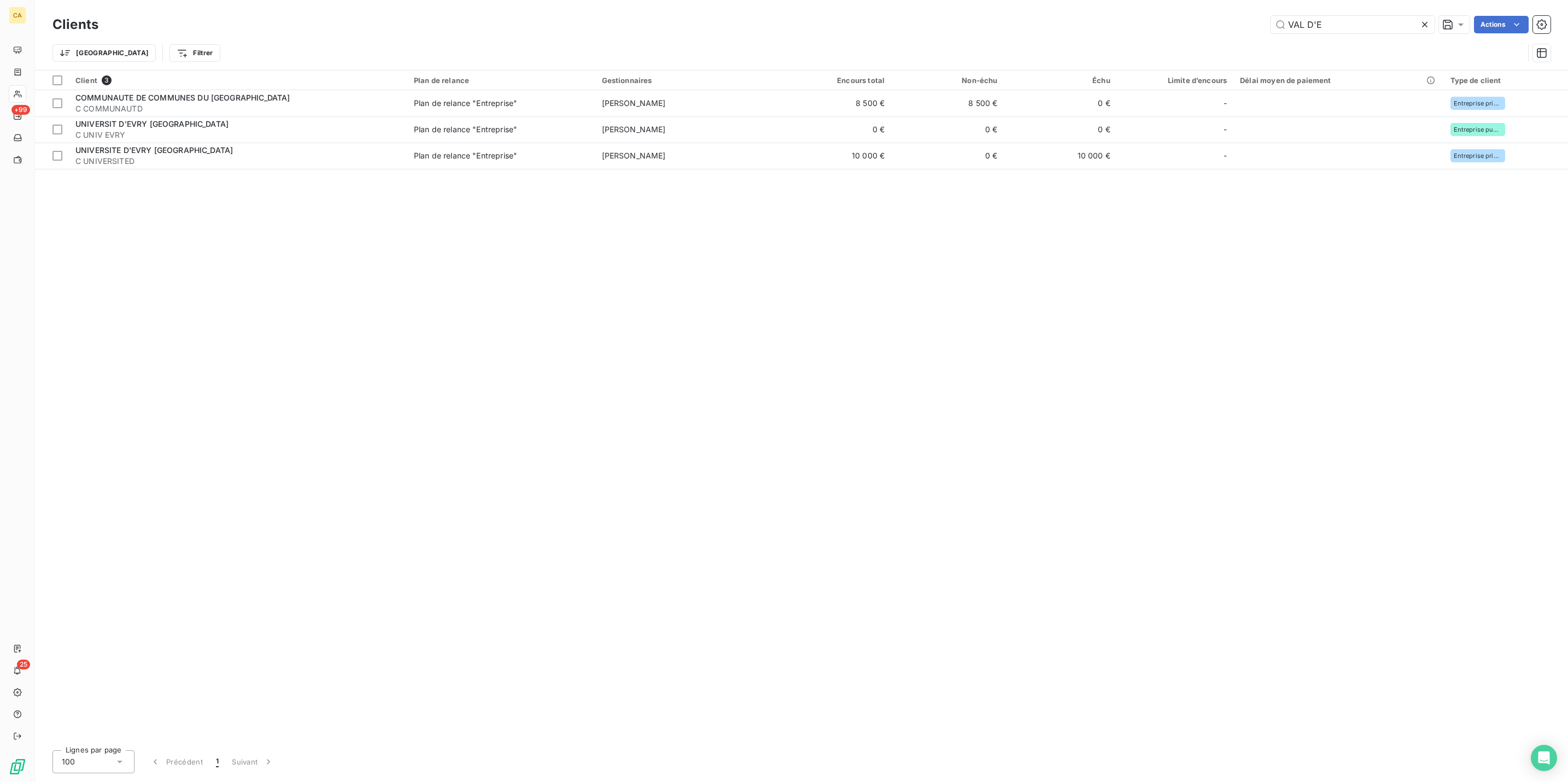
click at [1396, 28] on div "VAL D'E" at bounding box center [1353, 24] width 164 height 18
drag, startPoint x: 1390, startPoint y: 22, endPoint x: 1114, endPoint y: 22, distance: 276.0
click at [1114, 22] on div "VAL D'E Actions" at bounding box center [831, 24] width 1440 height 18
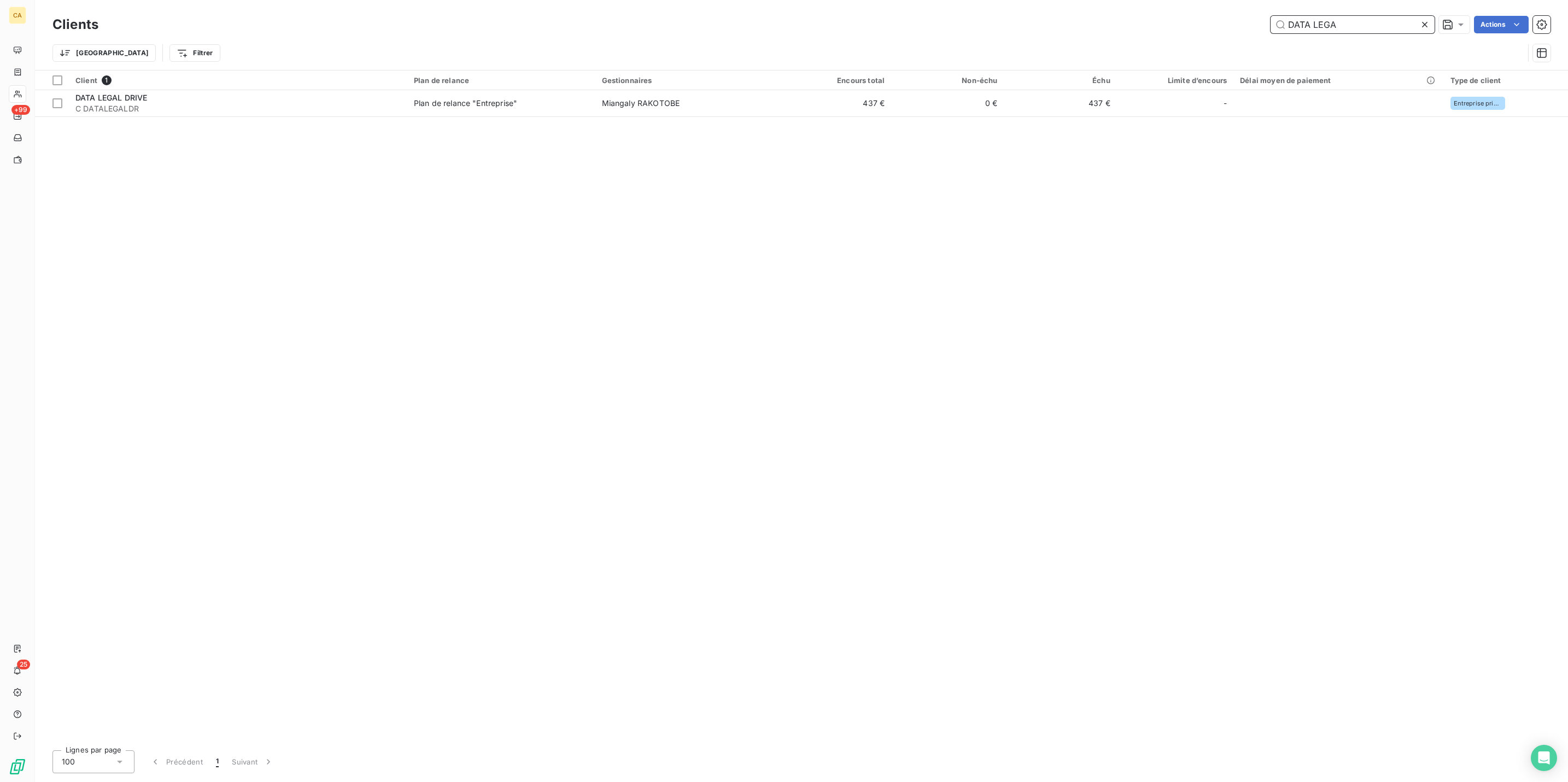
click at [1368, 20] on input "DATA LEGA" at bounding box center [1353, 24] width 164 height 18
drag, startPoint x: 1411, startPoint y: 17, endPoint x: 1183, endPoint y: 31, distance: 228.4
click at [1183, 31] on div "Clients DATA LEGA Actions" at bounding box center [802, 24] width 1498 height 23
click at [1349, 16] on input "CAGIP" at bounding box center [1353, 24] width 164 height 18
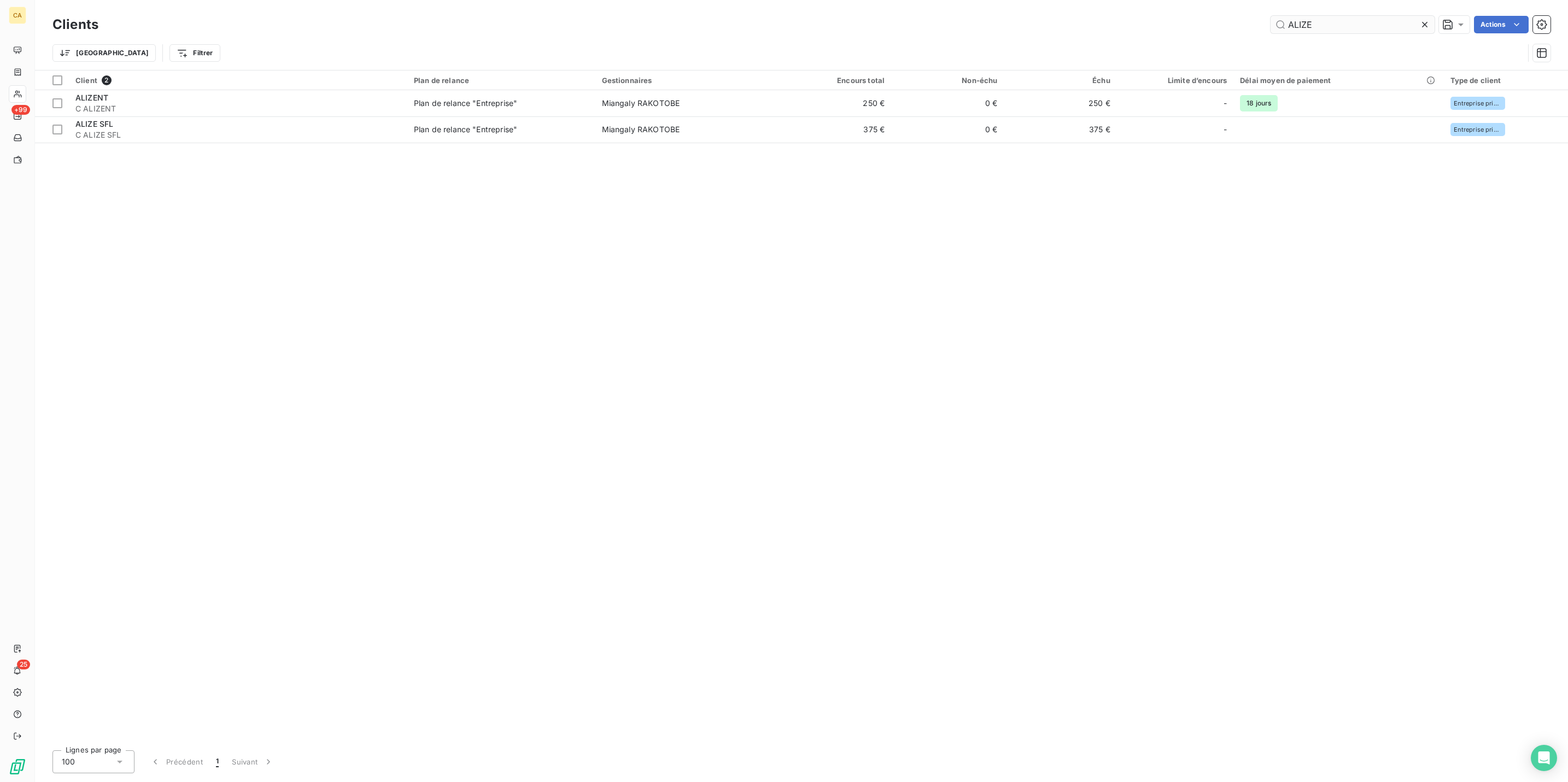
drag, startPoint x: 1333, startPoint y: 12, endPoint x: 1336, endPoint y: 20, distance: 8.5
click at [1333, 16] on div "ALIZE" at bounding box center [1353, 24] width 164 height 18
click at [1336, 20] on input "ALIZE" at bounding box center [1353, 24] width 164 height 18
click at [1375, 21] on input "NGE E" at bounding box center [1353, 24] width 164 height 18
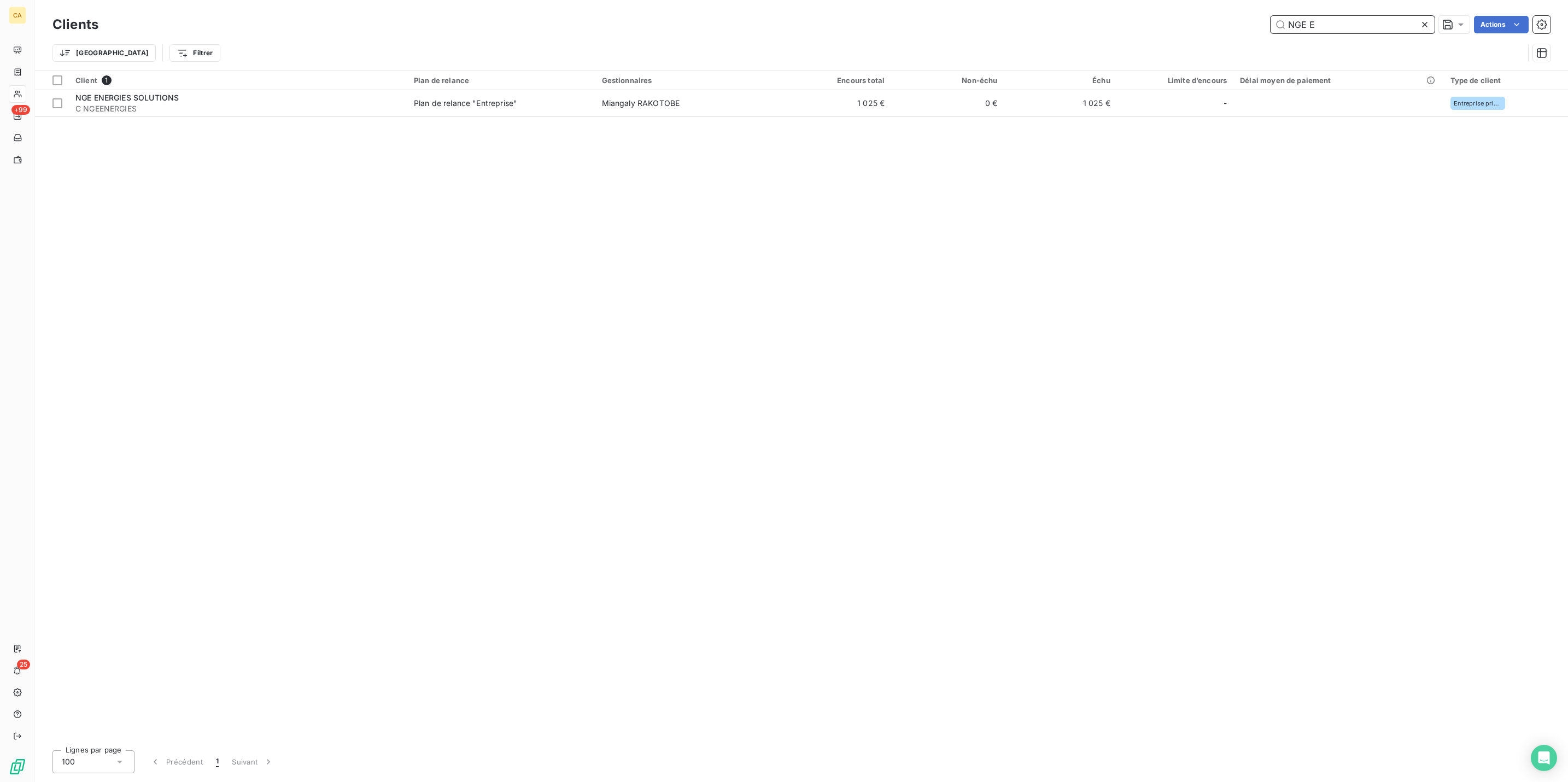
click at [1375, 21] on input "NGE E" at bounding box center [1353, 24] width 164 height 18
click at [1336, 7] on div "Clients NEXITY Actions Trier Filtrer" at bounding box center [802, 35] width 1534 height 70
click at [1339, 16] on div "NEXITY" at bounding box center [1353, 24] width 164 height 18
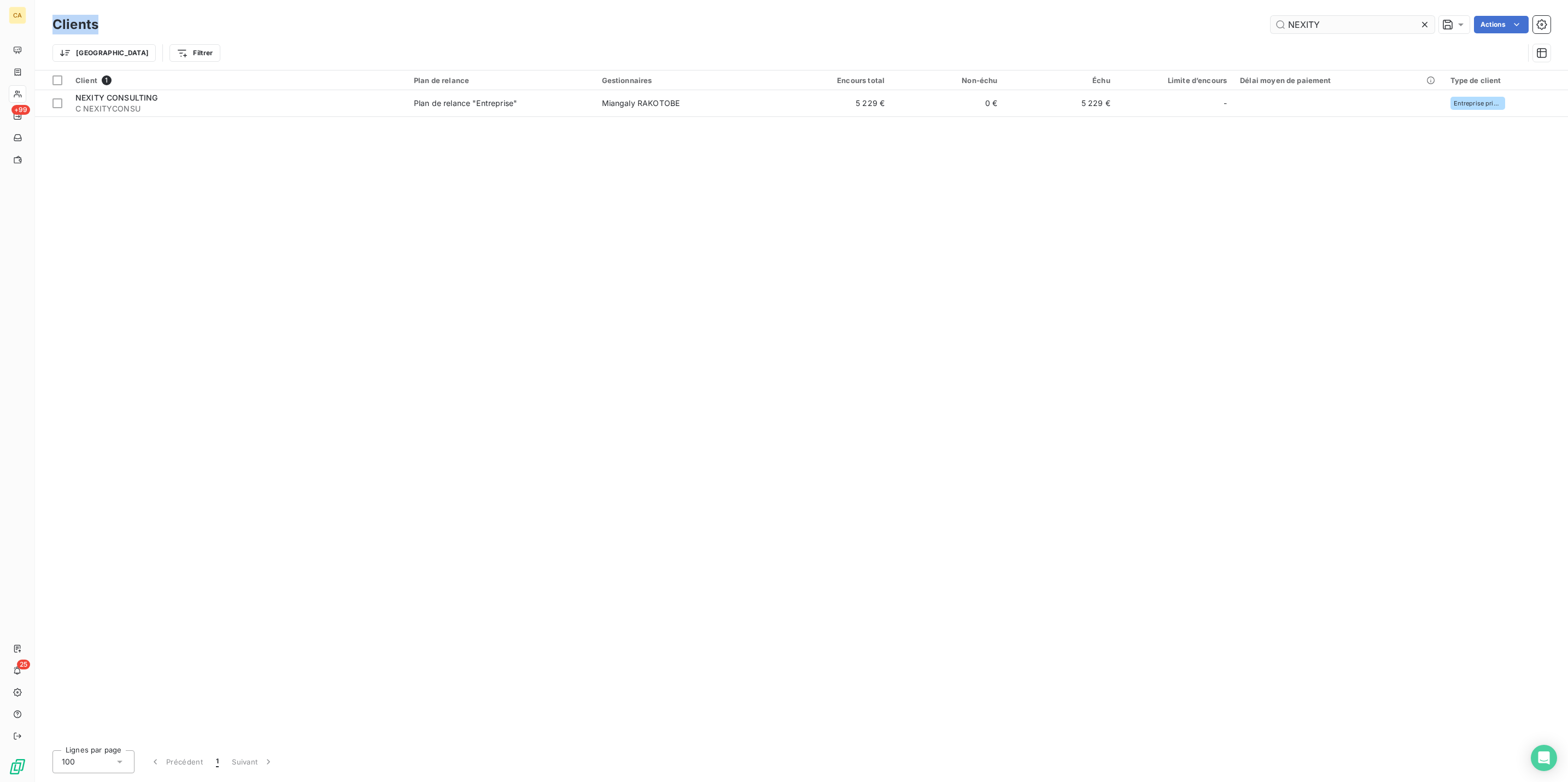
drag, startPoint x: 1339, startPoint y: 13, endPoint x: 1334, endPoint y: 24, distance: 12.1
click at [1339, 16] on div "NEXITY" at bounding box center [1353, 24] width 164 height 18
click at [1334, 25] on input "NEXITY" at bounding box center [1353, 24] width 164 height 18
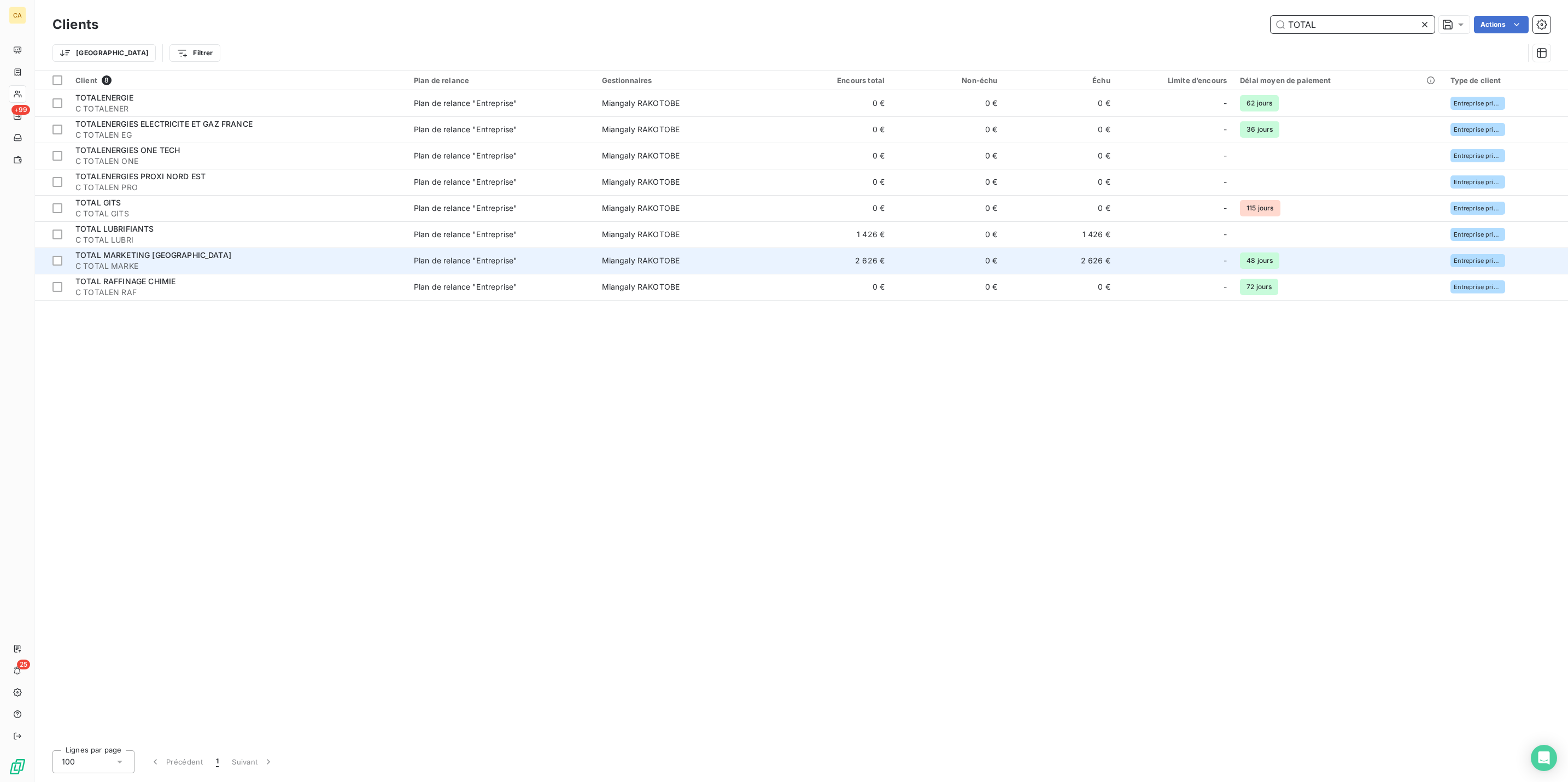
type input "TOTAL"
click at [164, 250] on span "TOTAL MARKETING [GEOGRAPHIC_DATA]" at bounding box center [154, 255] width 156 height 9
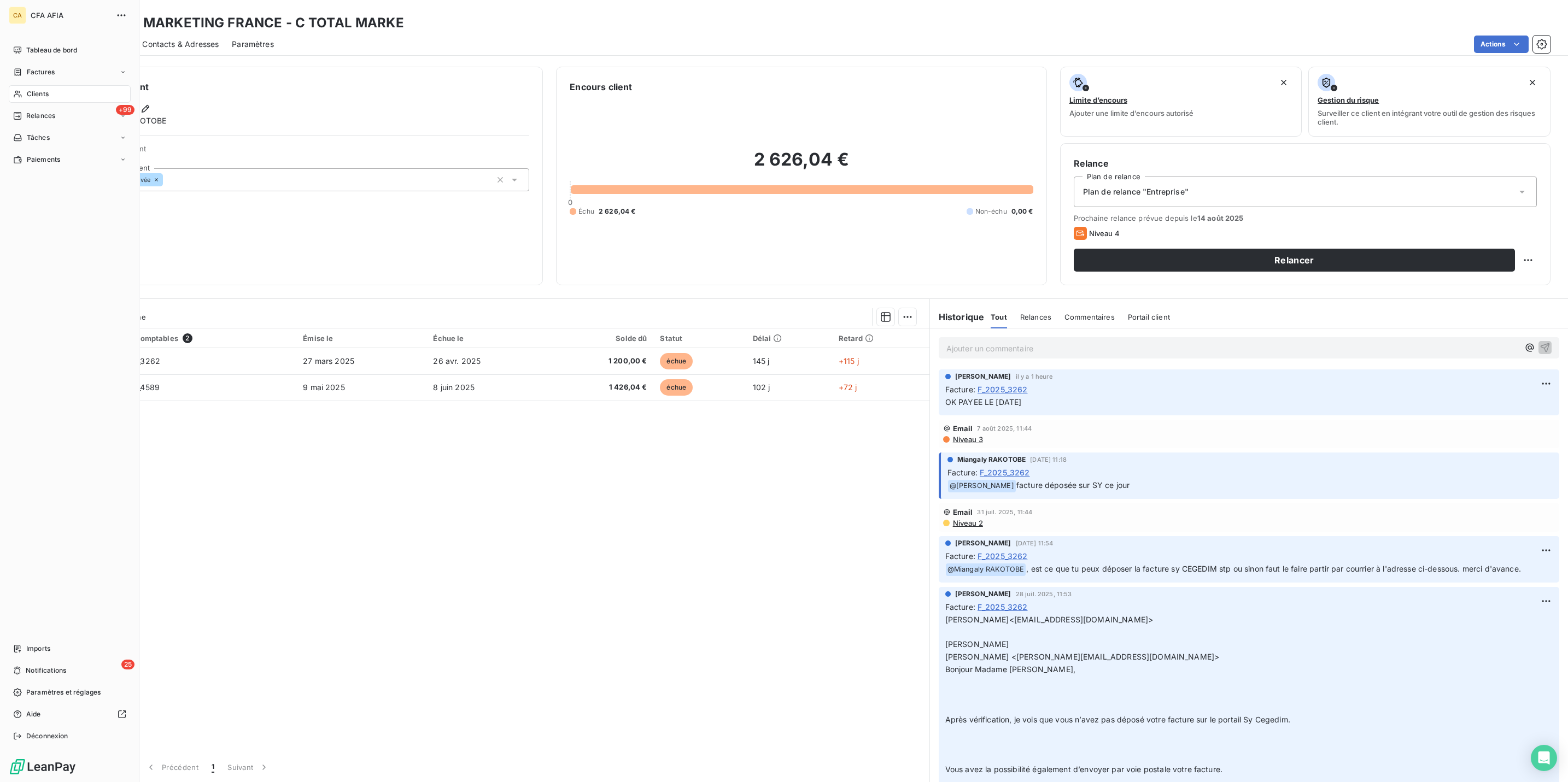
click at [8, 86] on div "Clients" at bounding box center [70, 94] width 122 height 18
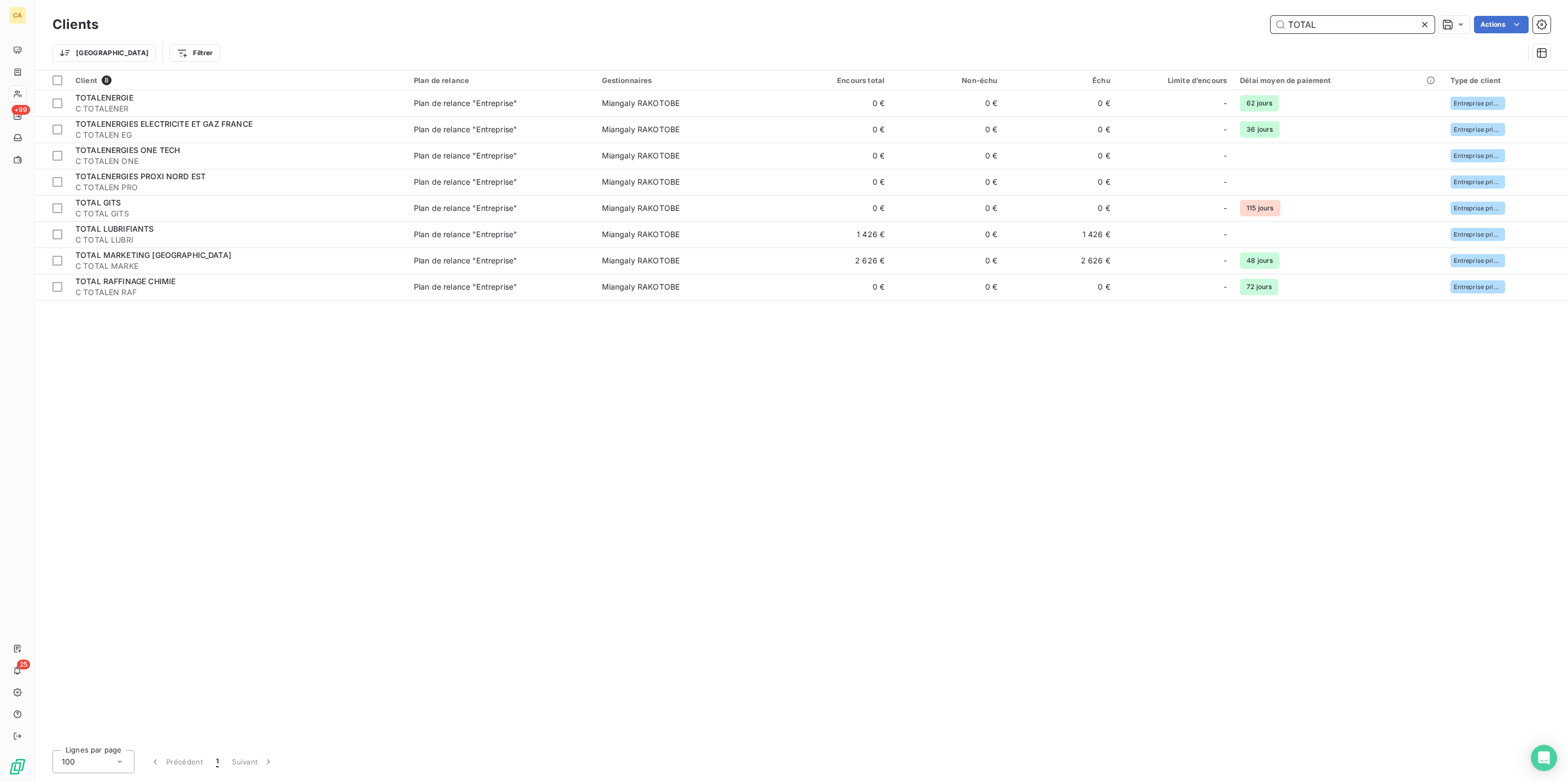
click at [1342, 20] on input "TOTAL" at bounding box center [1353, 24] width 164 height 18
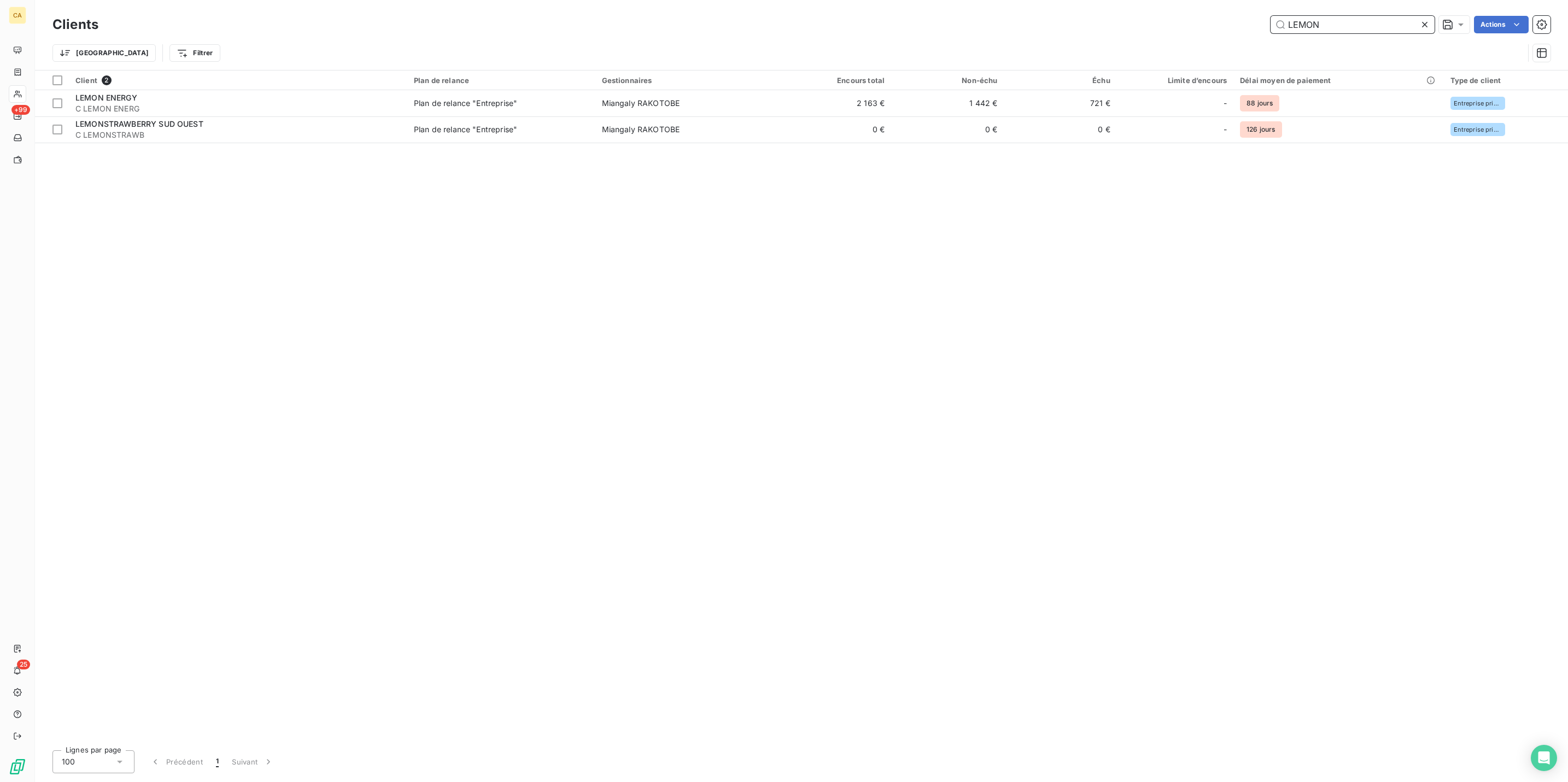
click at [1357, 16] on input "LEMON" at bounding box center [1353, 24] width 164 height 18
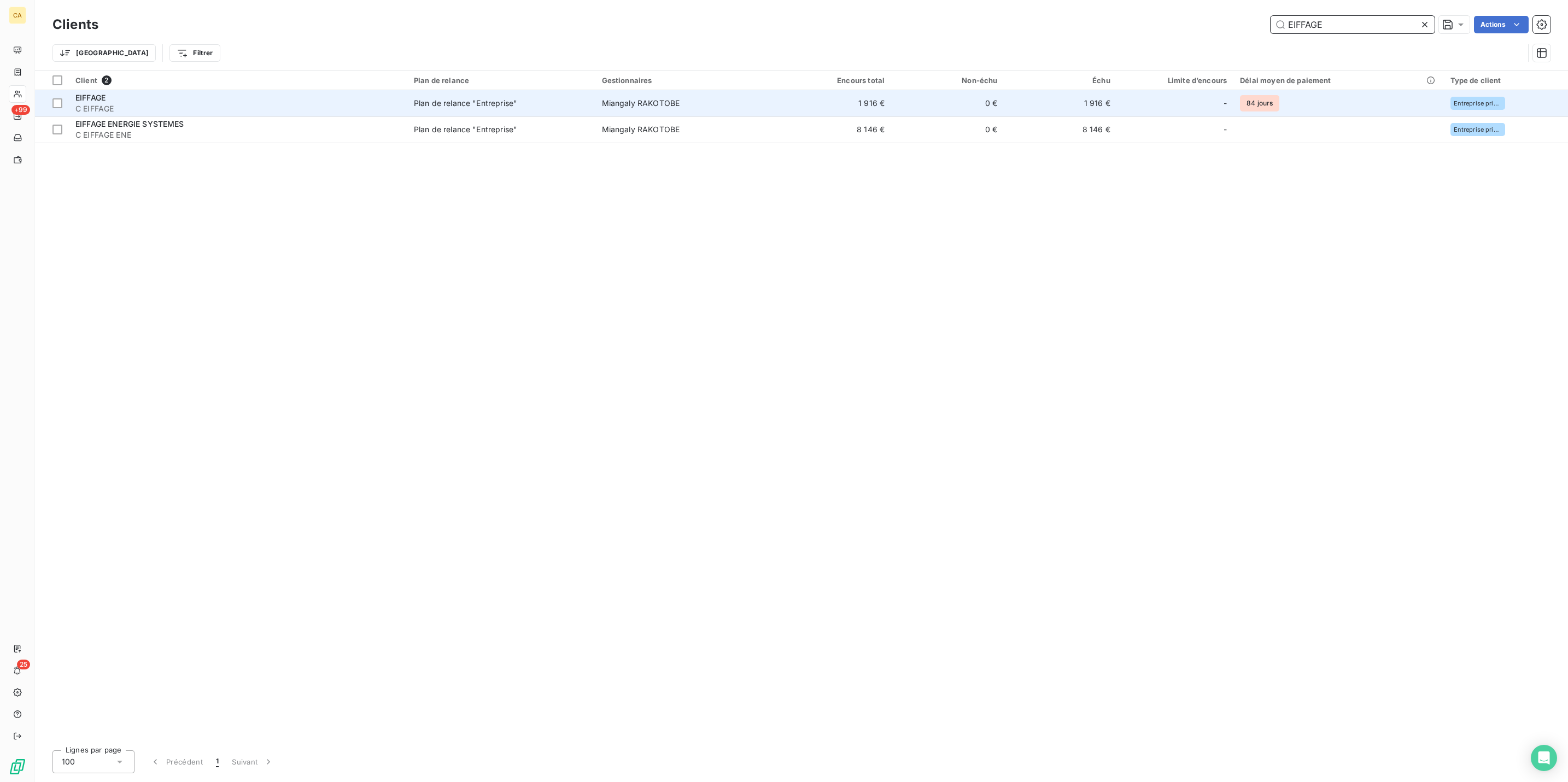
type input "EIFFAGE"
click at [113, 92] on div "EIFFAGE" at bounding box center [238, 98] width 326 height 11
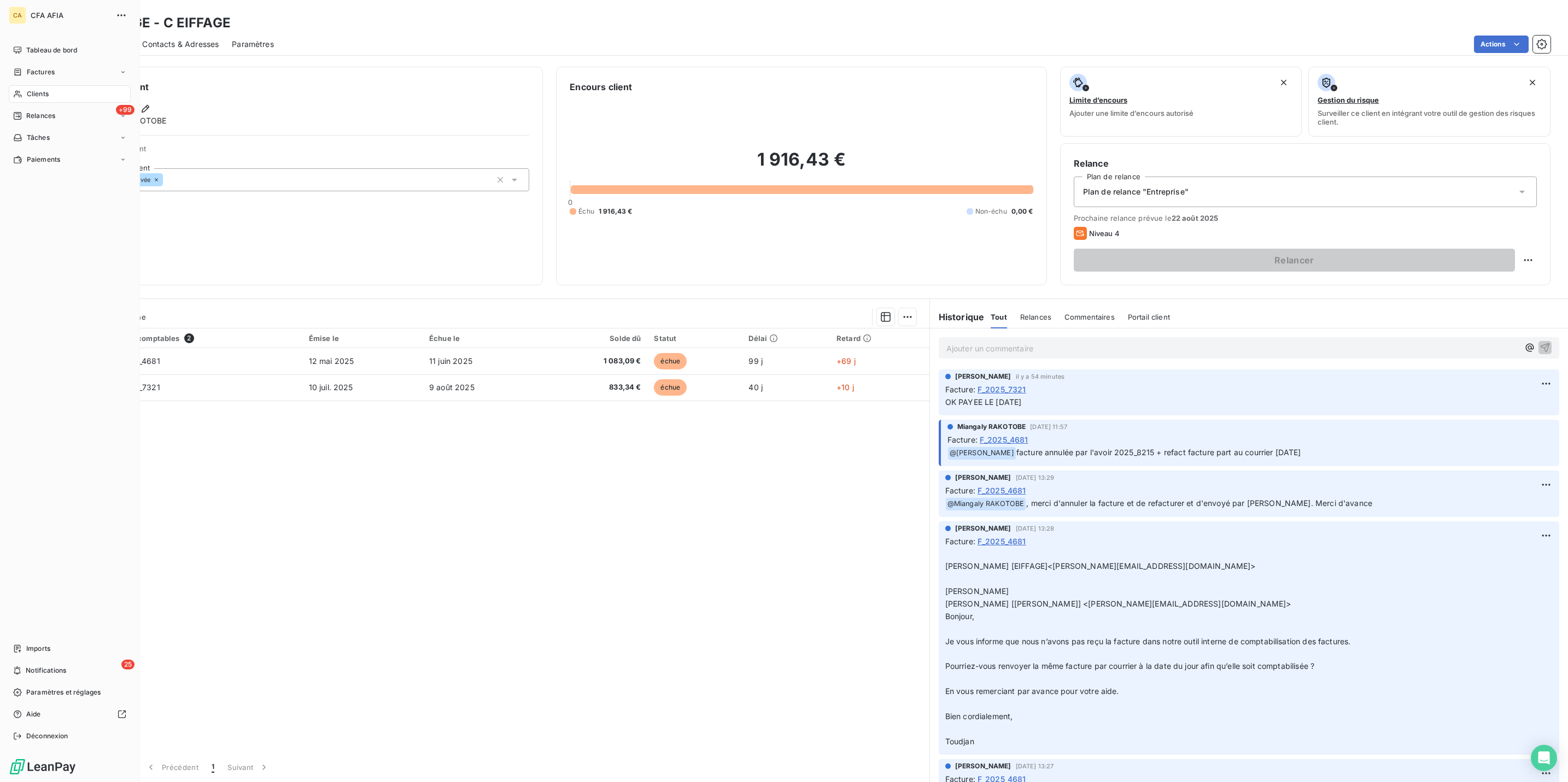
click at [17, 89] on icon at bounding box center [18, 93] width 9 height 8
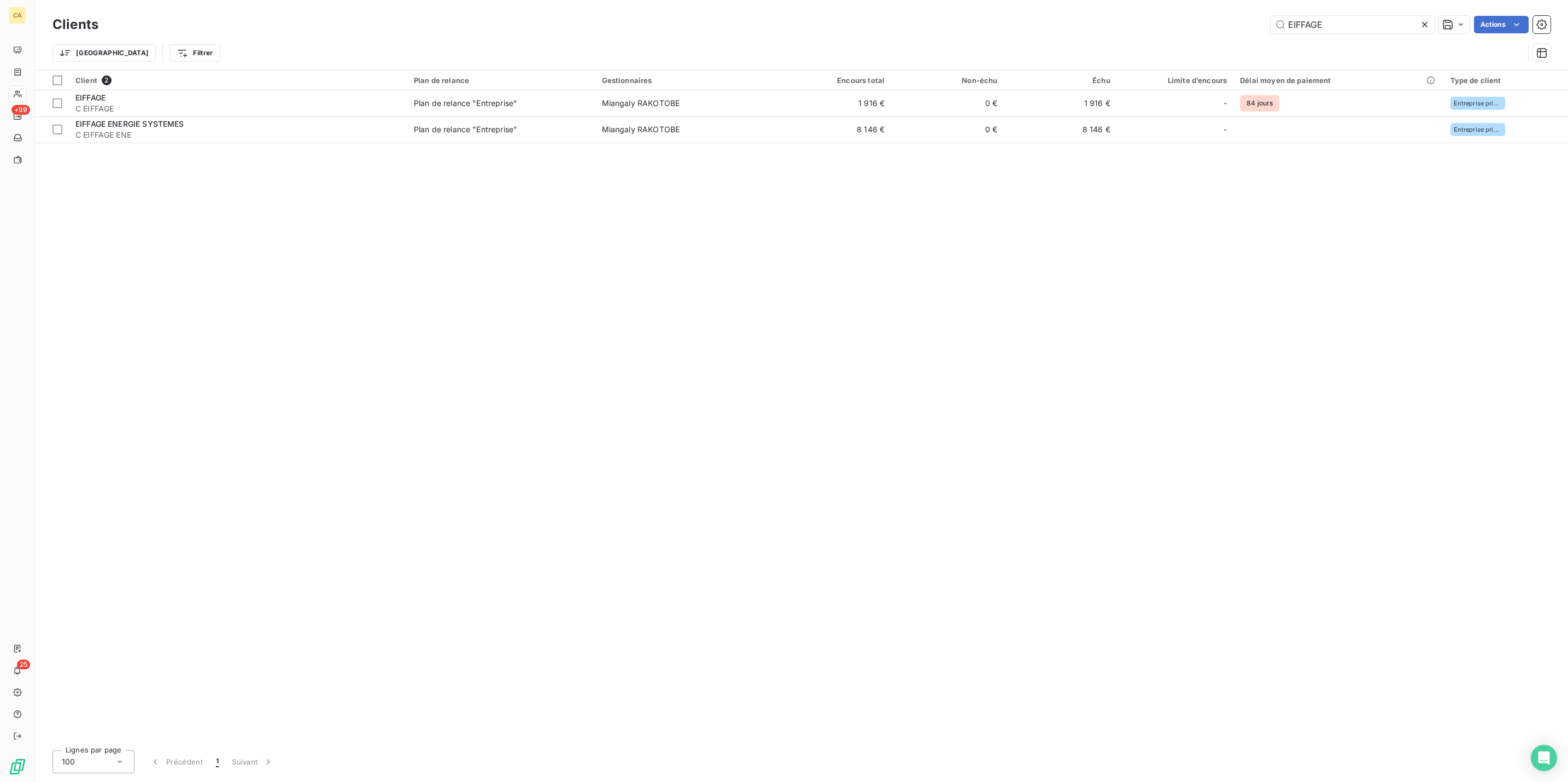
click at [1334, 13] on div "Clients EIFFAGE Actions" at bounding box center [802, 24] width 1498 height 23
click at [1336, 36] on div "Trier Filtrer" at bounding box center [802, 53] width 1498 height 34
click at [1337, 18] on input "EIFFAGE" at bounding box center [1353, 24] width 164 height 18
type input "NOE"
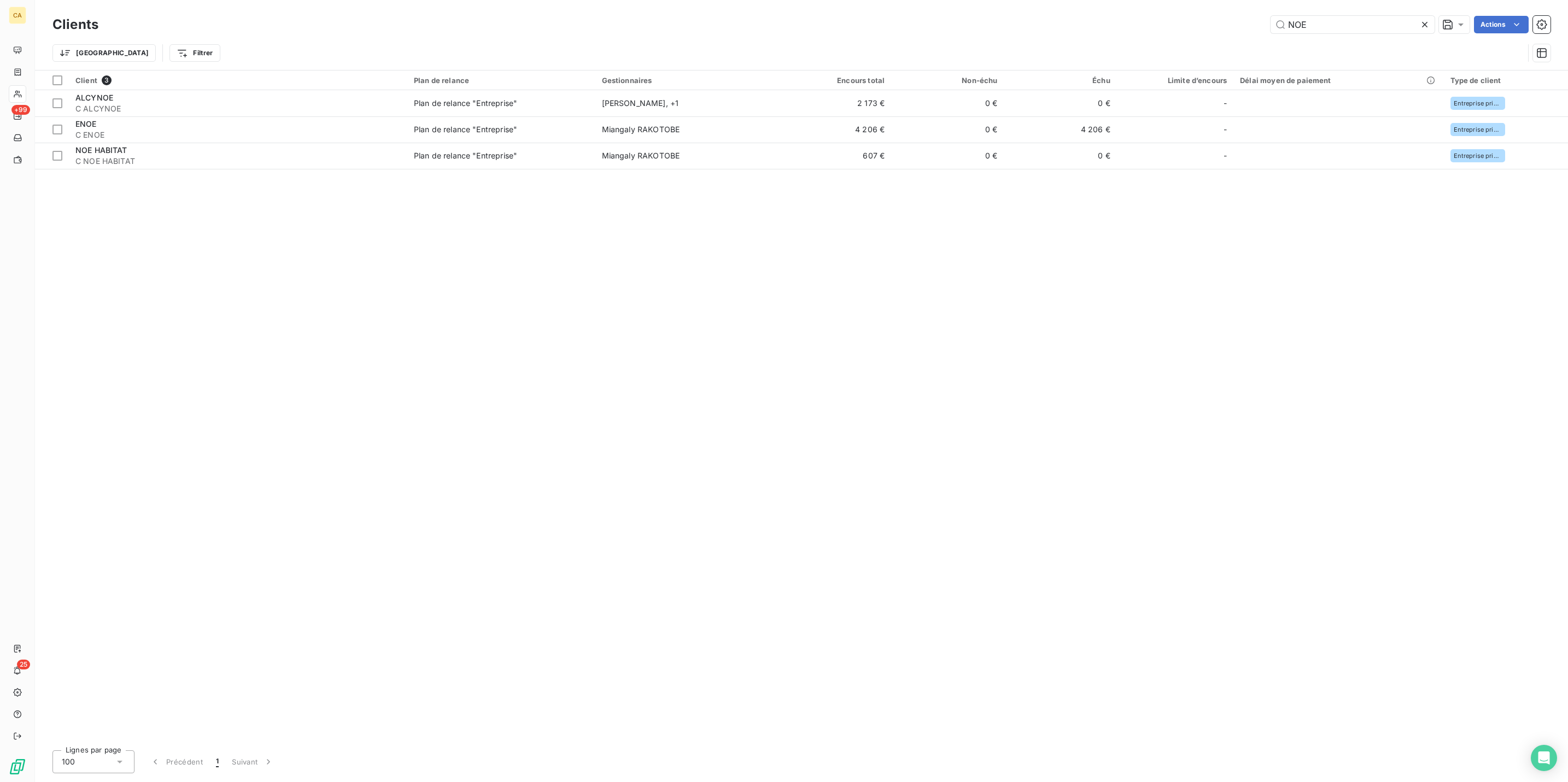
click at [141, 144] on div "Client 3 Plan de relance Gestionnaires Encours total Non-échu Échu Limite d’enc…" at bounding box center [802, 406] width 1534 height 671
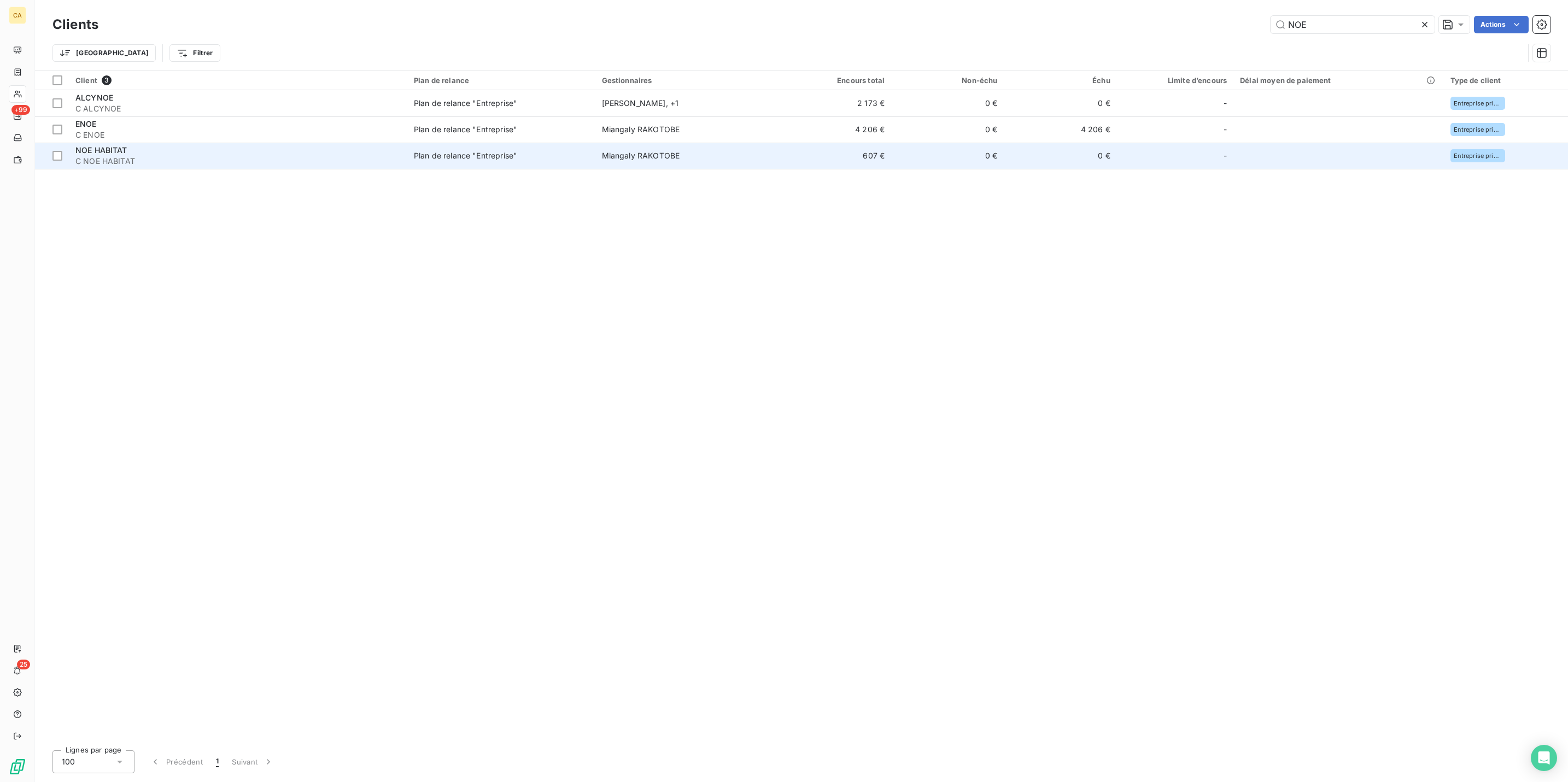
click at [137, 145] on div "NOE HABITAT" at bounding box center [238, 150] width 326 height 11
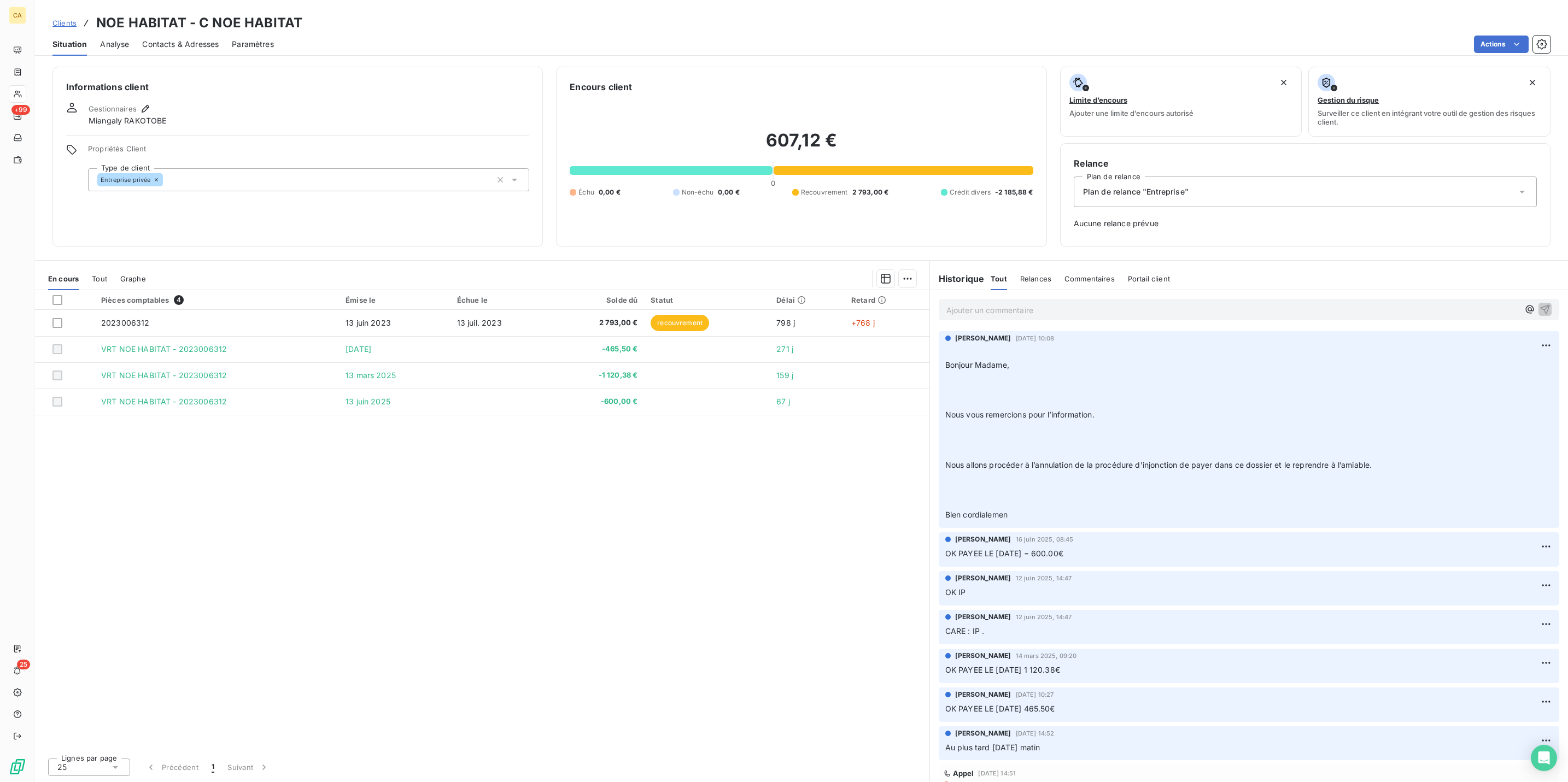
drag, startPoint x: 1077, startPoint y: 443, endPoint x: 926, endPoint y: 450, distance: 151.2
click at [930, 530] on div "[PERSON_NAME] [DATE] 08:45 OK PAYEE LE [DATE] = 600.00€" at bounding box center [1249, 549] width 638 height 39
click at [1090, 532] on div "[PERSON_NAME] [DATE] 08:45 OK PAYEE LE [DATE] = 600.00€" at bounding box center [1249, 549] width 620 height 34
click at [197, 39] on span "Contacts & Adresses" at bounding box center [180, 44] width 76 height 11
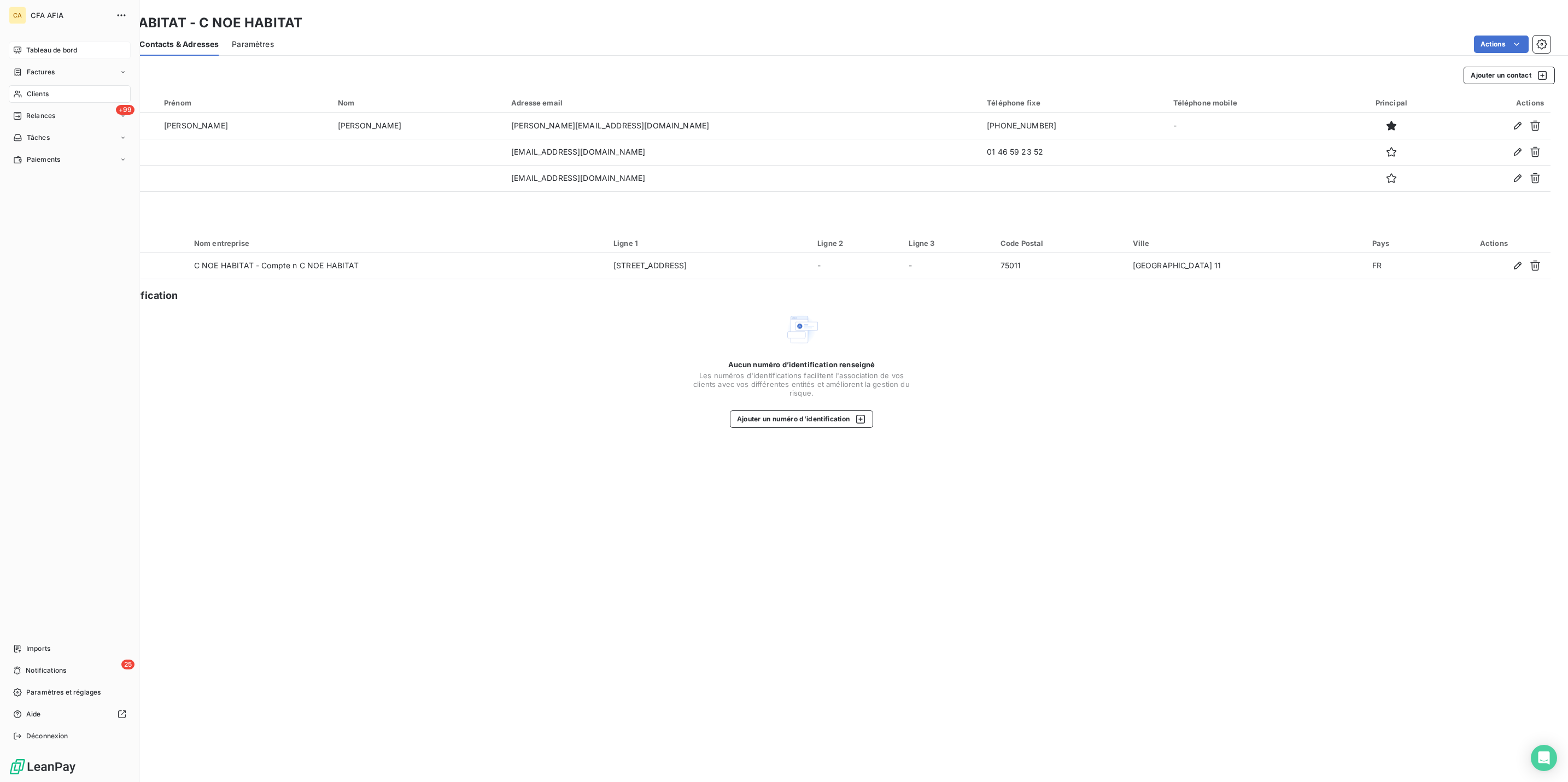
click at [44, 47] on div "Tableau de bord" at bounding box center [70, 50] width 122 height 18
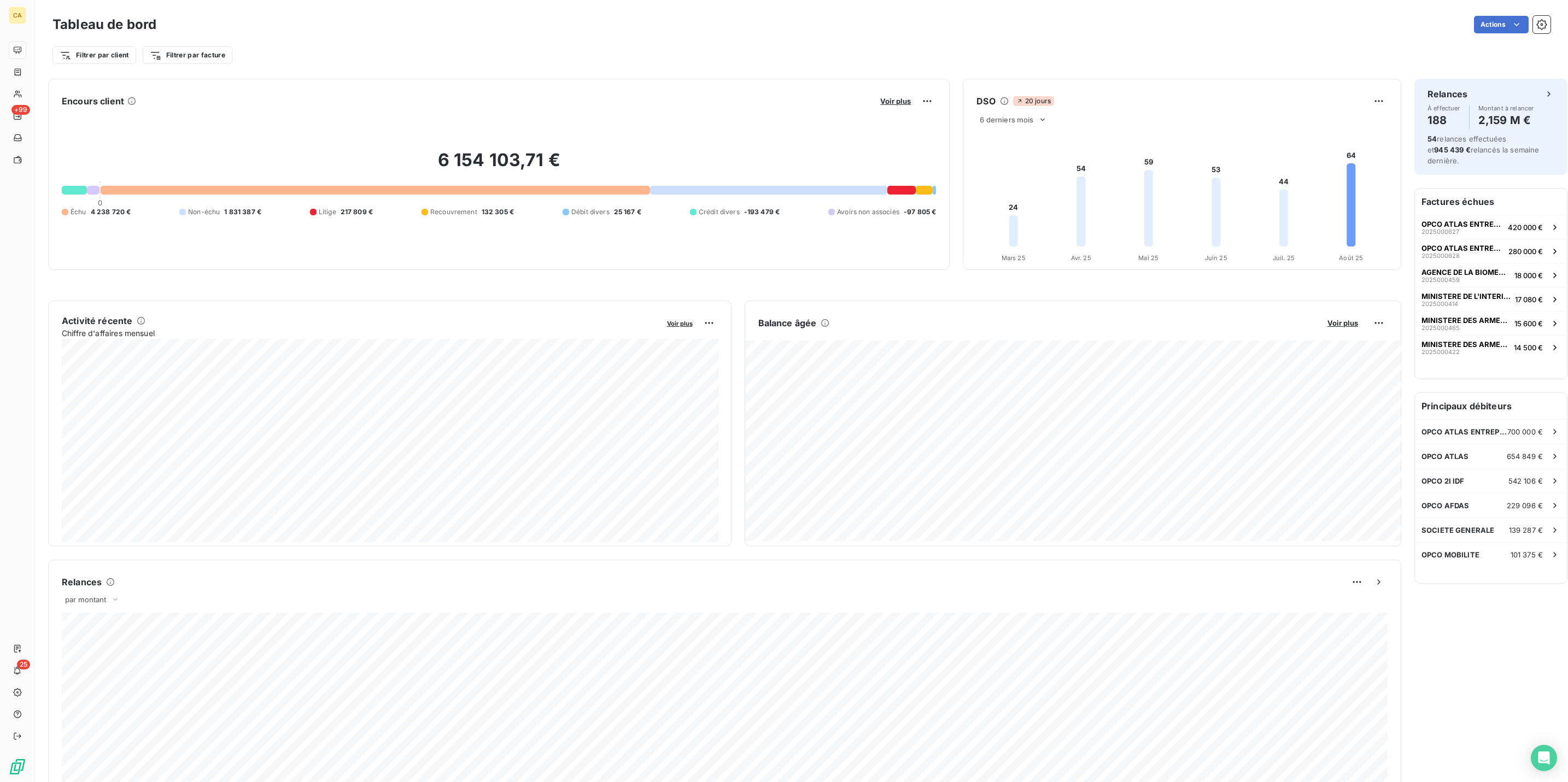
click at [437, 38] on div "Filtrer par client Filtrer par facture" at bounding box center [802, 50] width 1498 height 30
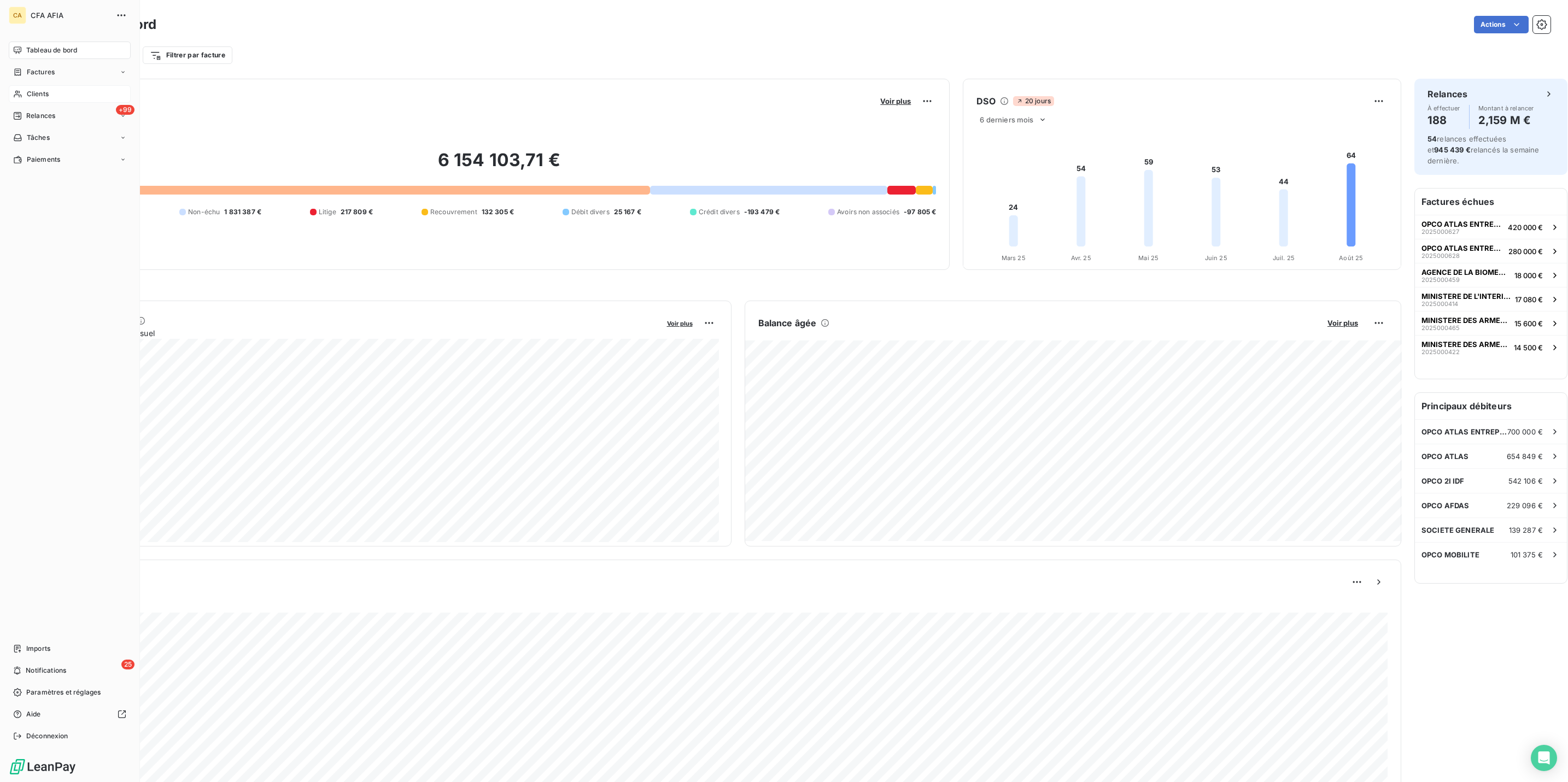
click at [44, 86] on div "Clients" at bounding box center [70, 94] width 122 height 18
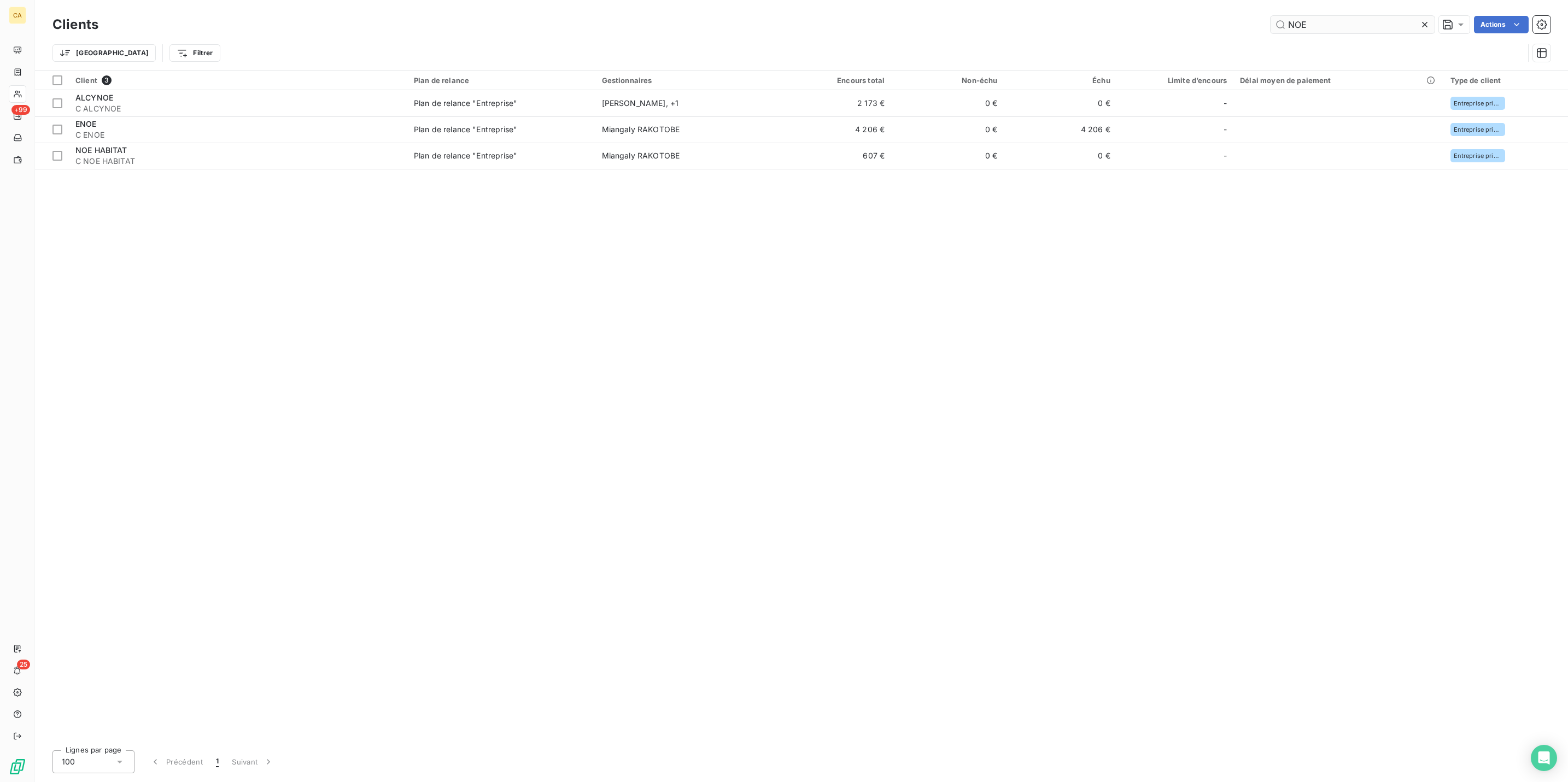
click at [1343, 17] on input "NOE" at bounding box center [1353, 24] width 164 height 18
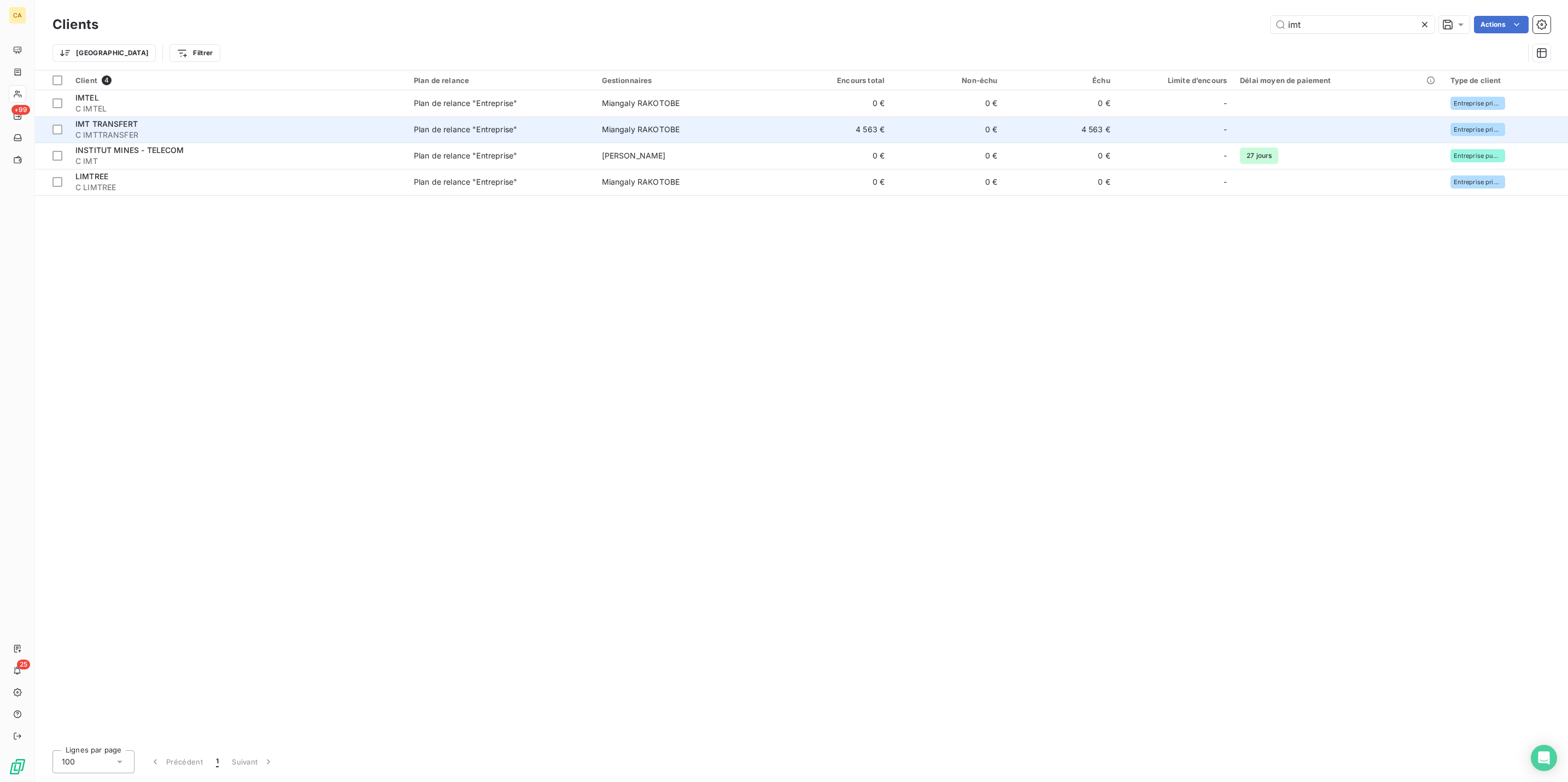
type input "imt"
click at [134, 118] on div "IMT TRANSFERT" at bounding box center [238, 124] width 326 height 11
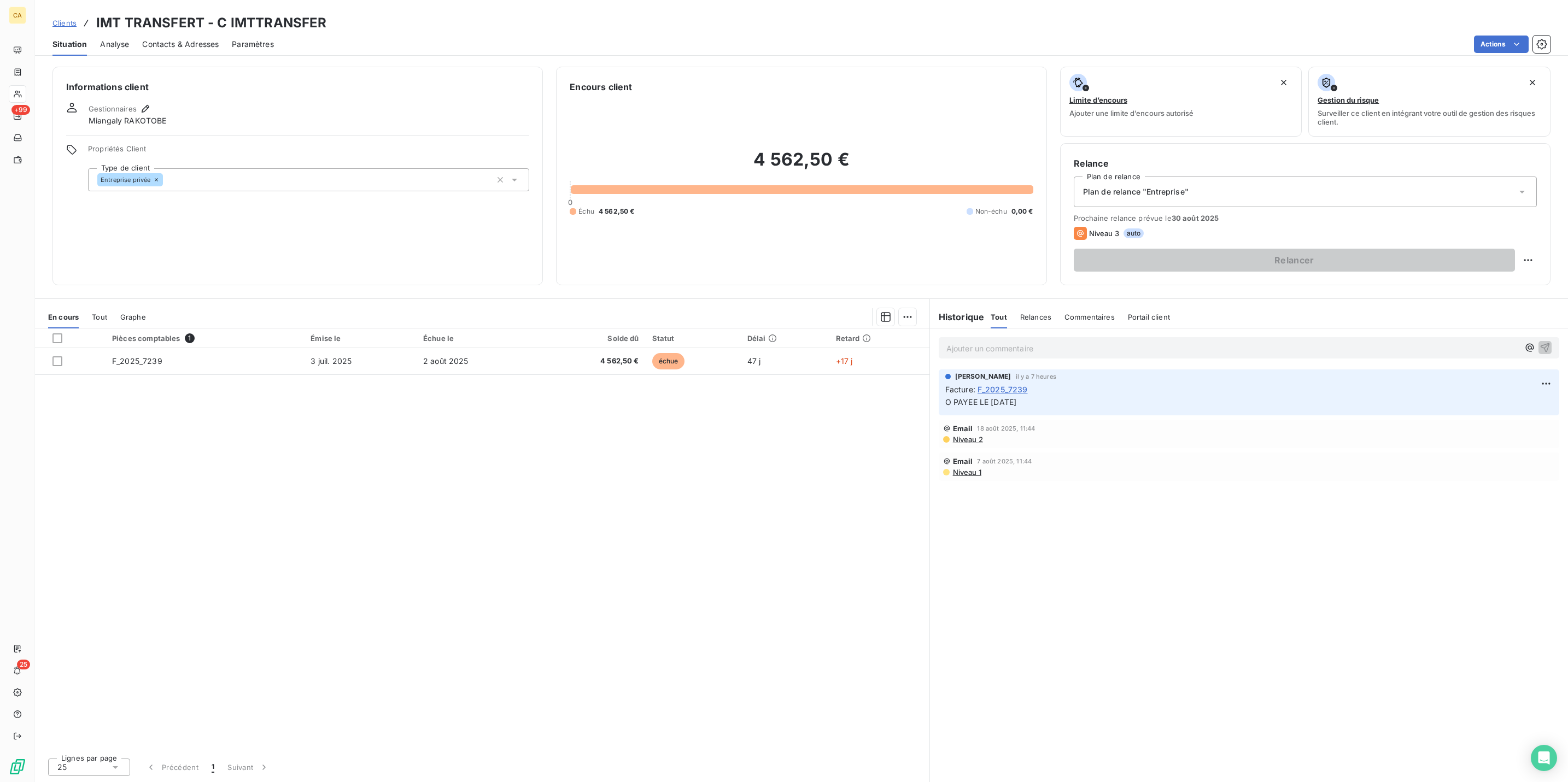
click at [930, 407] on div "Ajouter un commentaire ﻿ [PERSON_NAME] il y a 7 heures Facture : F_2025_7239 O …" at bounding box center [1249, 555] width 638 height 454
click at [997, 499] on div "Ajouter un commentaire ﻿ [PERSON_NAME] il y a 7 heures Facture : F_2025_7239 O …" at bounding box center [1249, 555] width 638 height 454
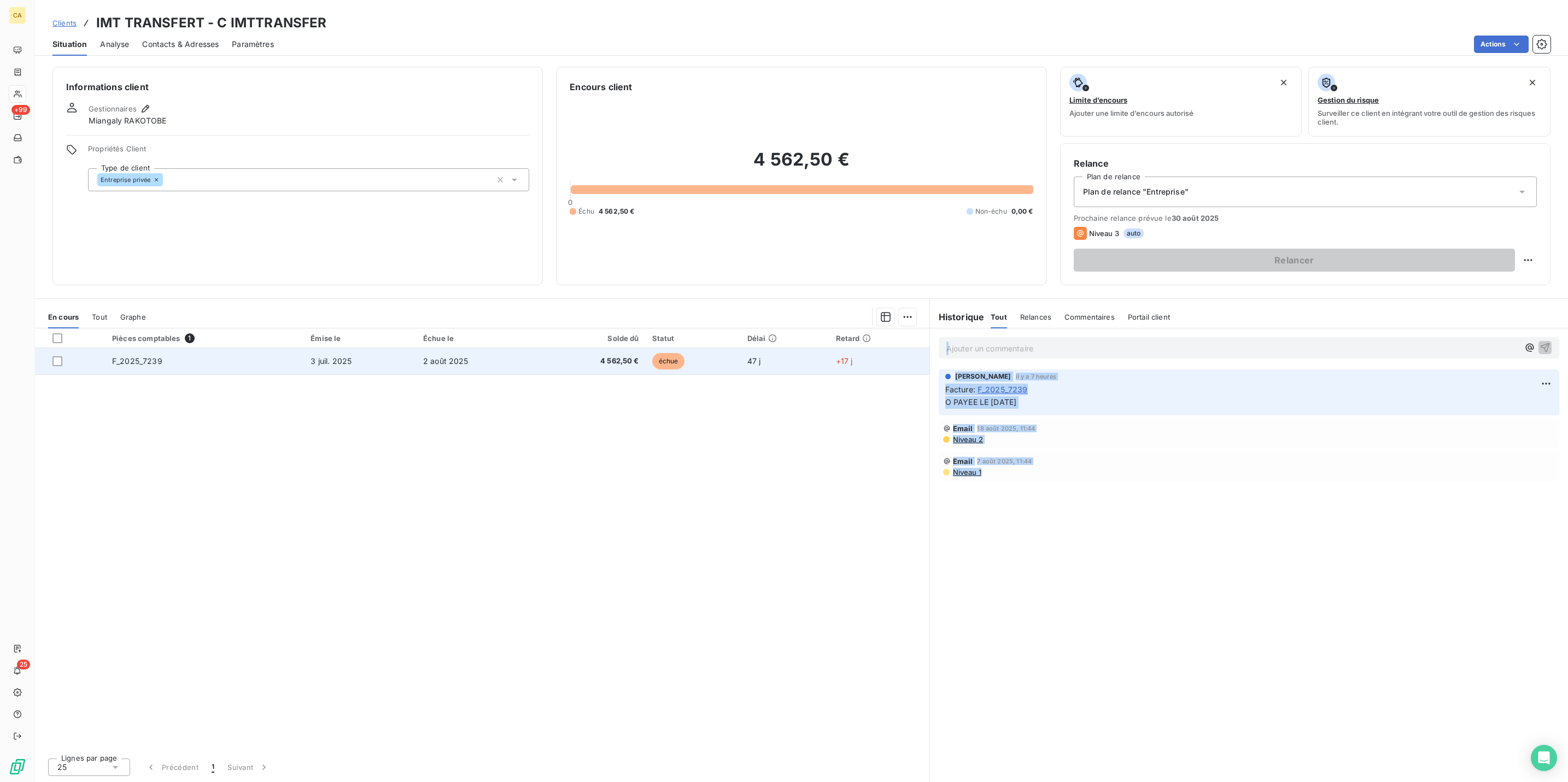
drag, startPoint x: 1006, startPoint y: 403, endPoint x: 919, endPoint y: 310, distance: 127.3
click at [921, 309] on div "En cours Tout Graphe Pièces comptables 1 Émise le Échue le Solde dû Statut Déla…" at bounding box center [802, 540] width 1534 height 483
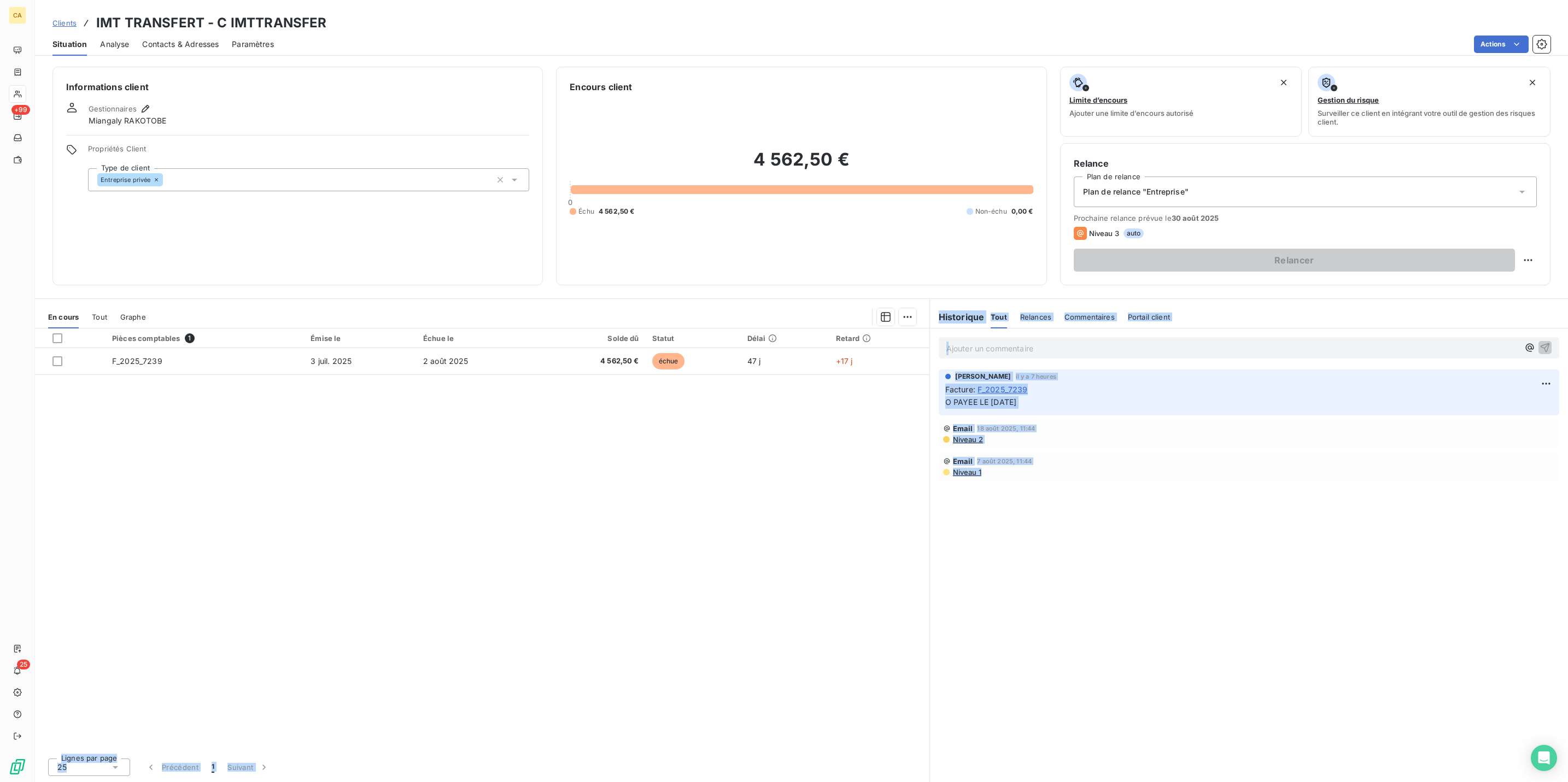
click at [814, 393] on div "Pièces comptables 1 Émise le Échue le Solde dû Statut Délai Retard F_2025_7239 …" at bounding box center [482, 538] width 895 height 421
click at [1203, 428] on div "Ajouter un commentaire ﻿ [PERSON_NAME] il y a 7 heures Facture : F_2025_7239 O …" at bounding box center [1249, 555] width 638 height 454
drag, startPoint x: 468, startPoint y: 490, endPoint x: 364, endPoint y: 399, distance: 138.2
click at [466, 491] on div "Pièces comptables 1 Émise le Échue le Solde dû Statut Délai Retard F_2025_7239 …" at bounding box center [482, 538] width 895 height 421
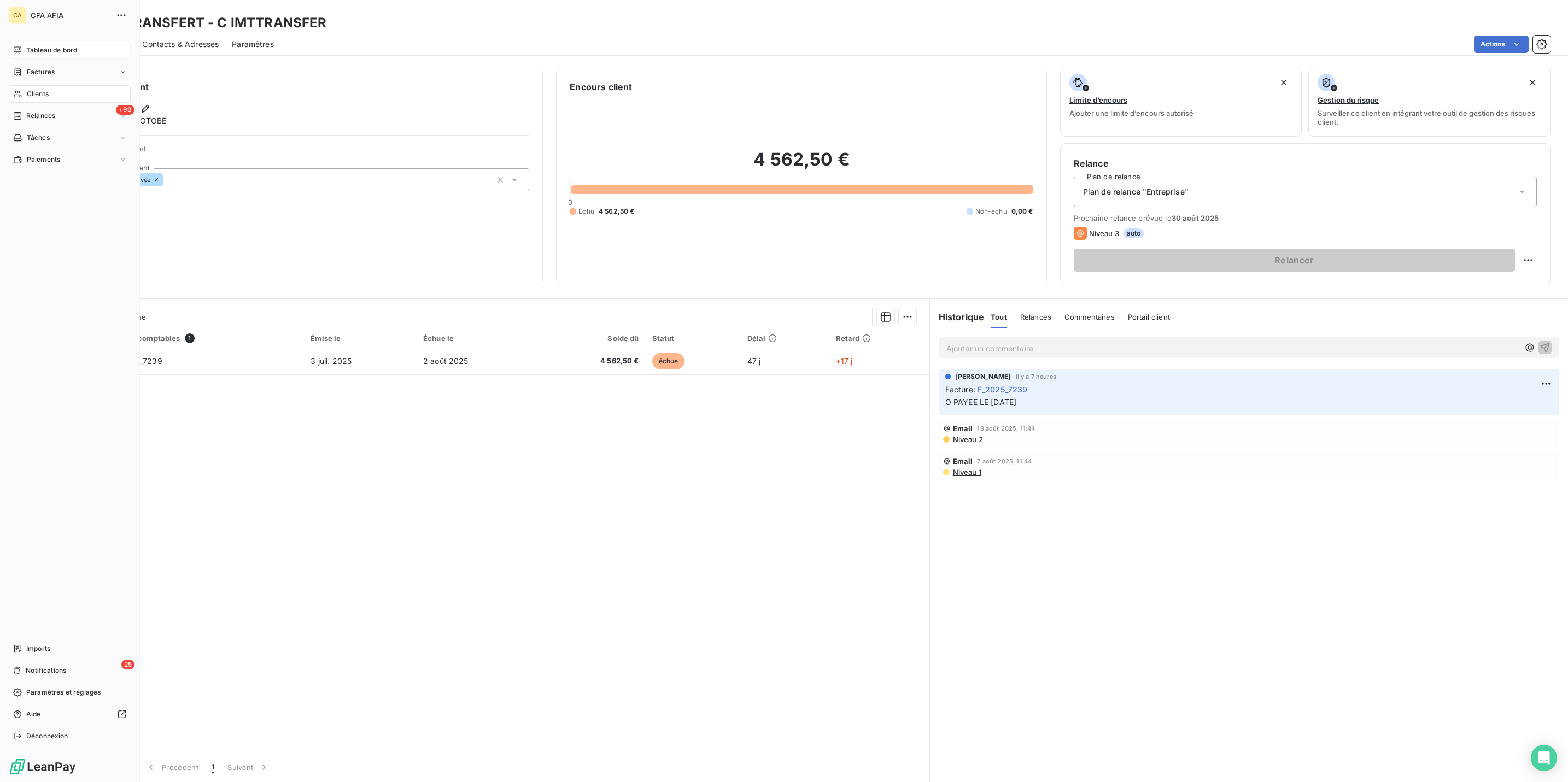
click at [26, 45] on span "Tableau de bord" at bounding box center [51, 50] width 51 height 10
